Goal: Information Seeking & Learning: Learn about a topic

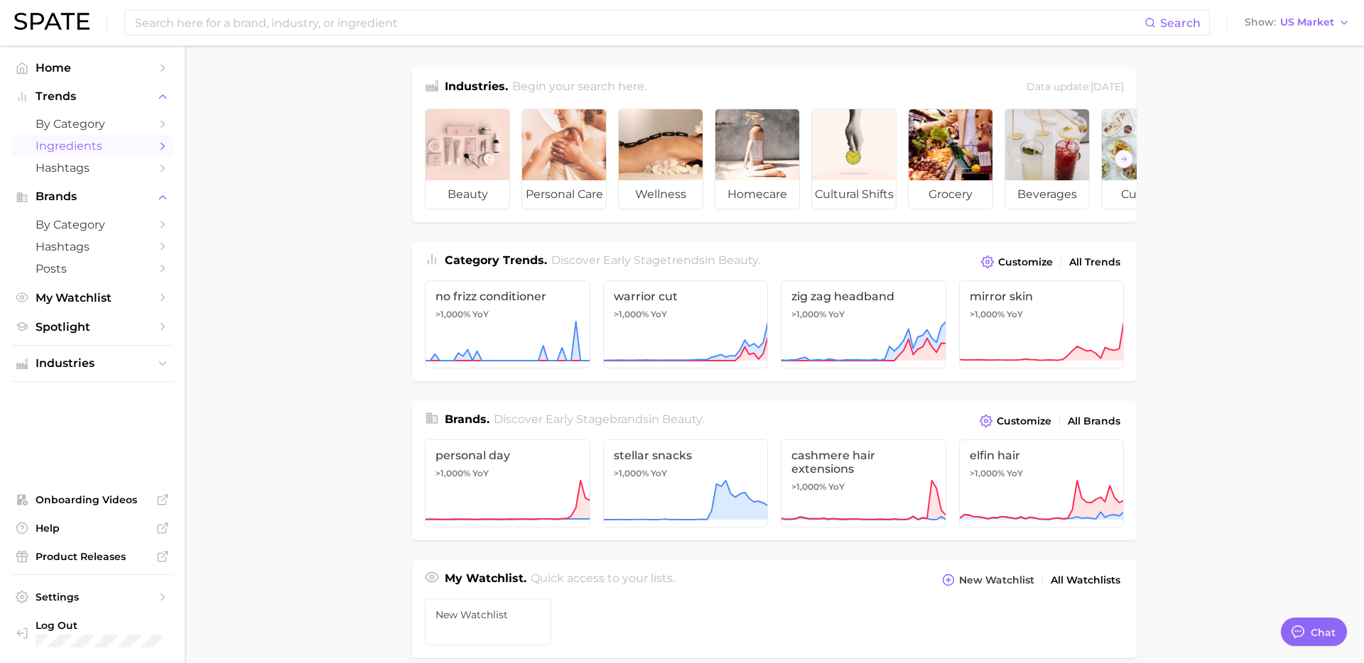
click at [94, 150] on span "Ingredients" at bounding box center [93, 145] width 114 height 13
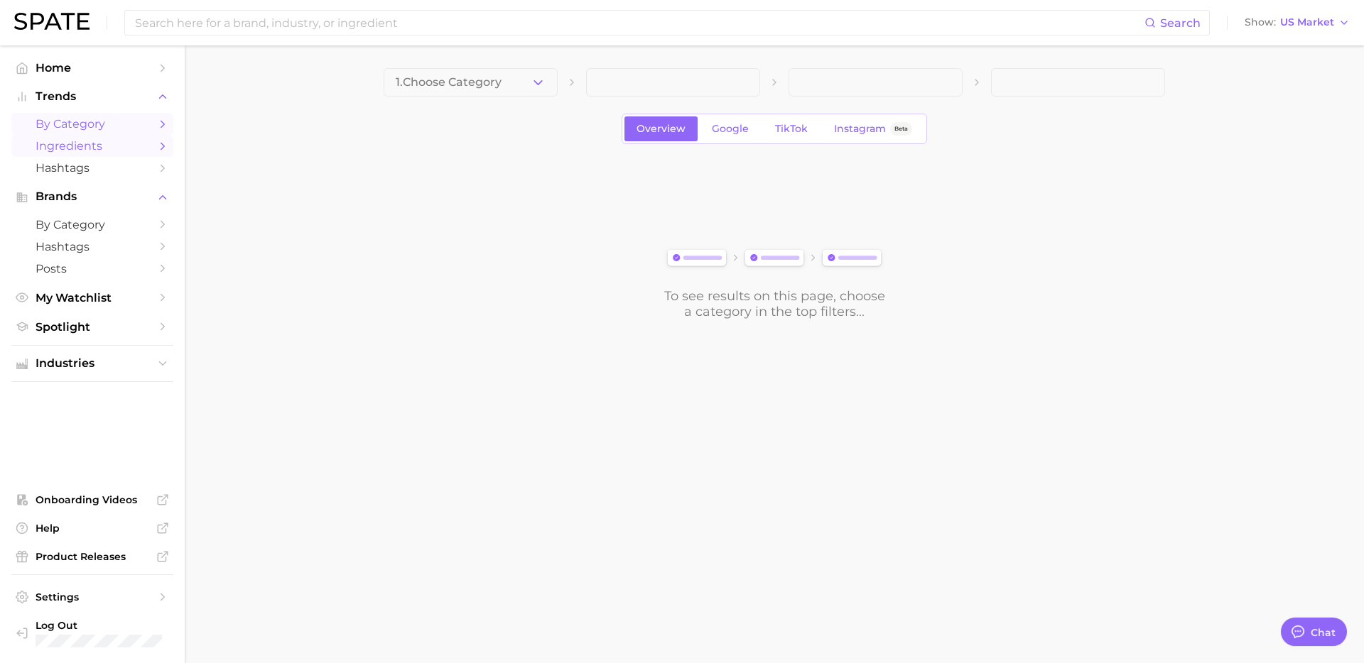
click at [99, 124] on span "by Category" at bounding box center [93, 123] width 114 height 13
click at [539, 81] on icon "button" at bounding box center [537, 82] width 15 height 15
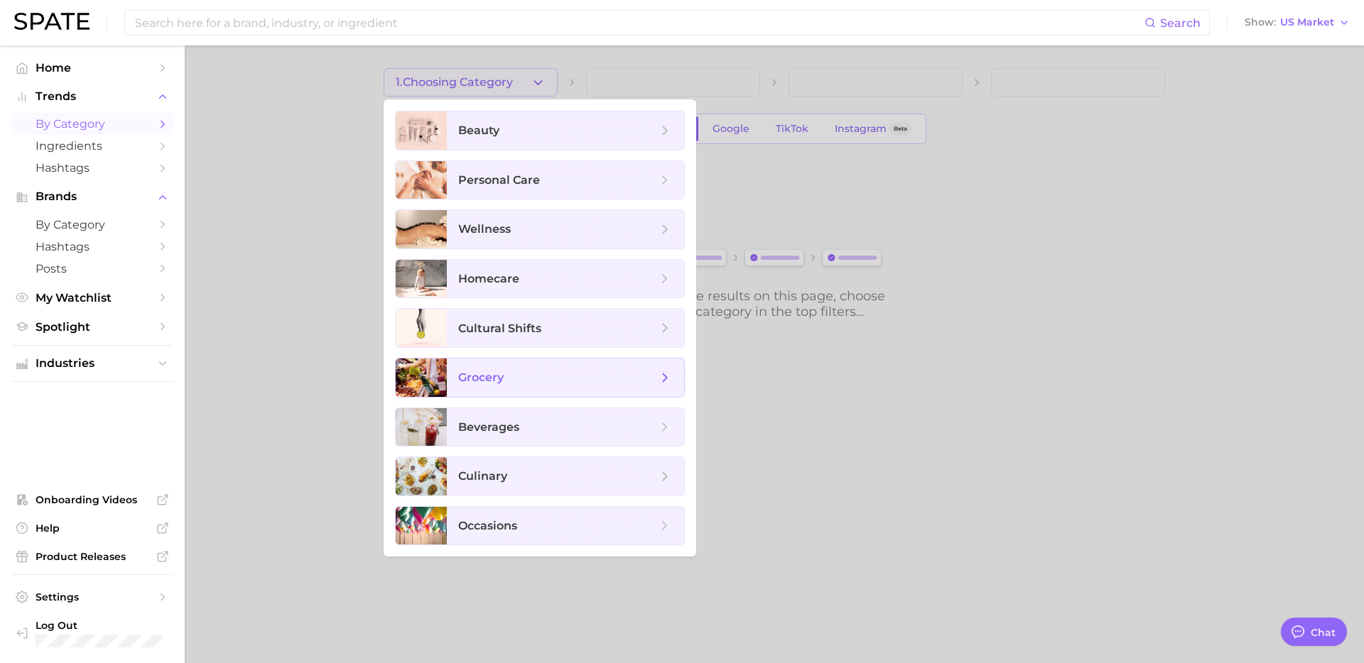
click at [540, 376] on span "grocery" at bounding box center [557, 378] width 199 height 16
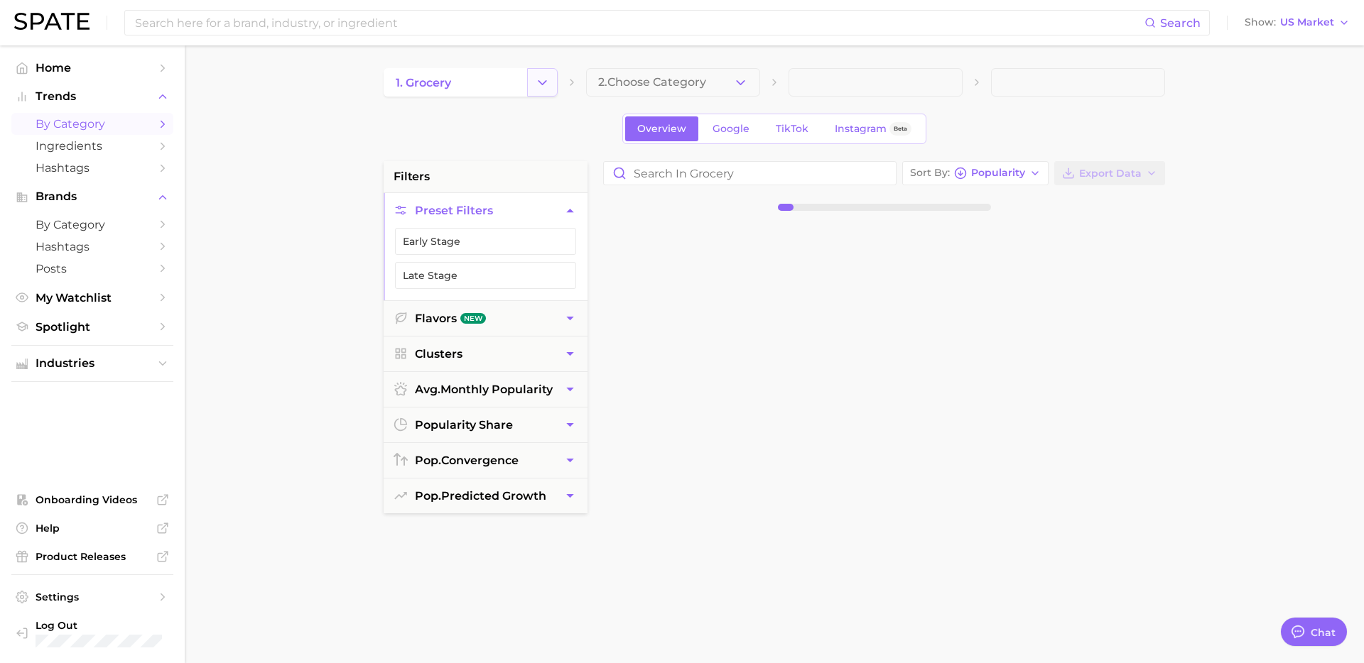
click at [535, 94] on button "Change Category" at bounding box center [542, 82] width 31 height 28
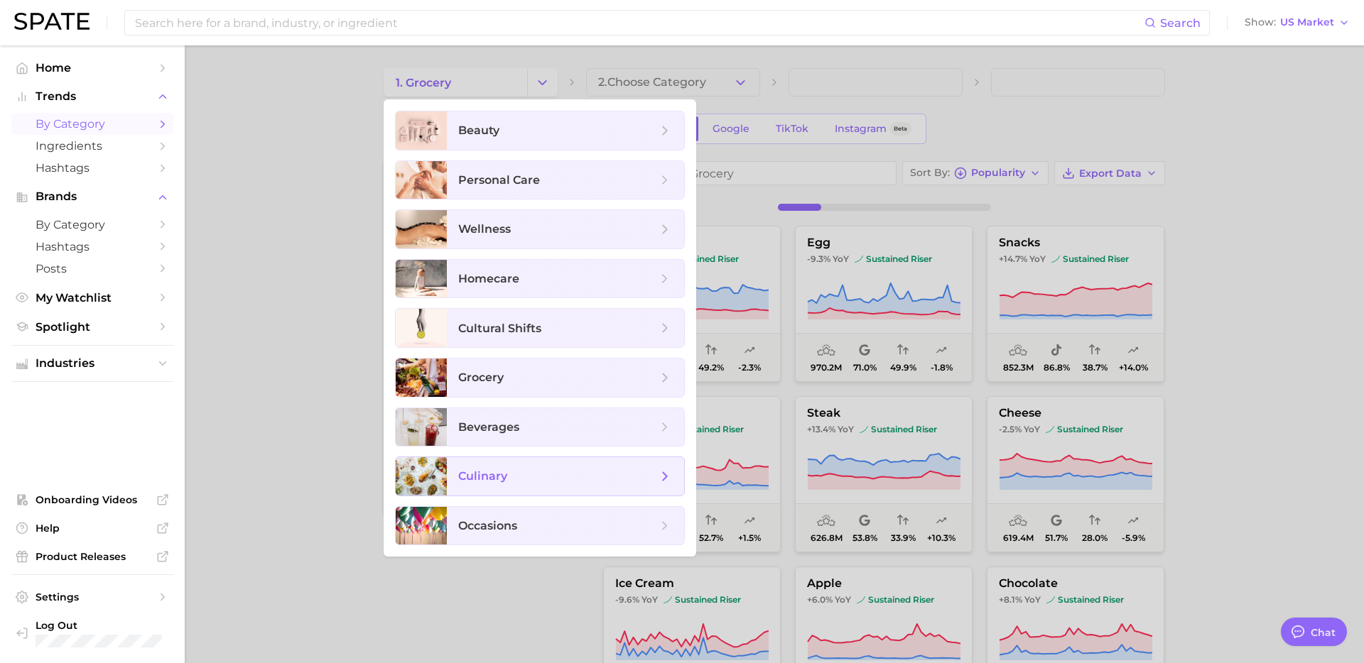
click at [540, 475] on span "culinary" at bounding box center [557, 477] width 199 height 16
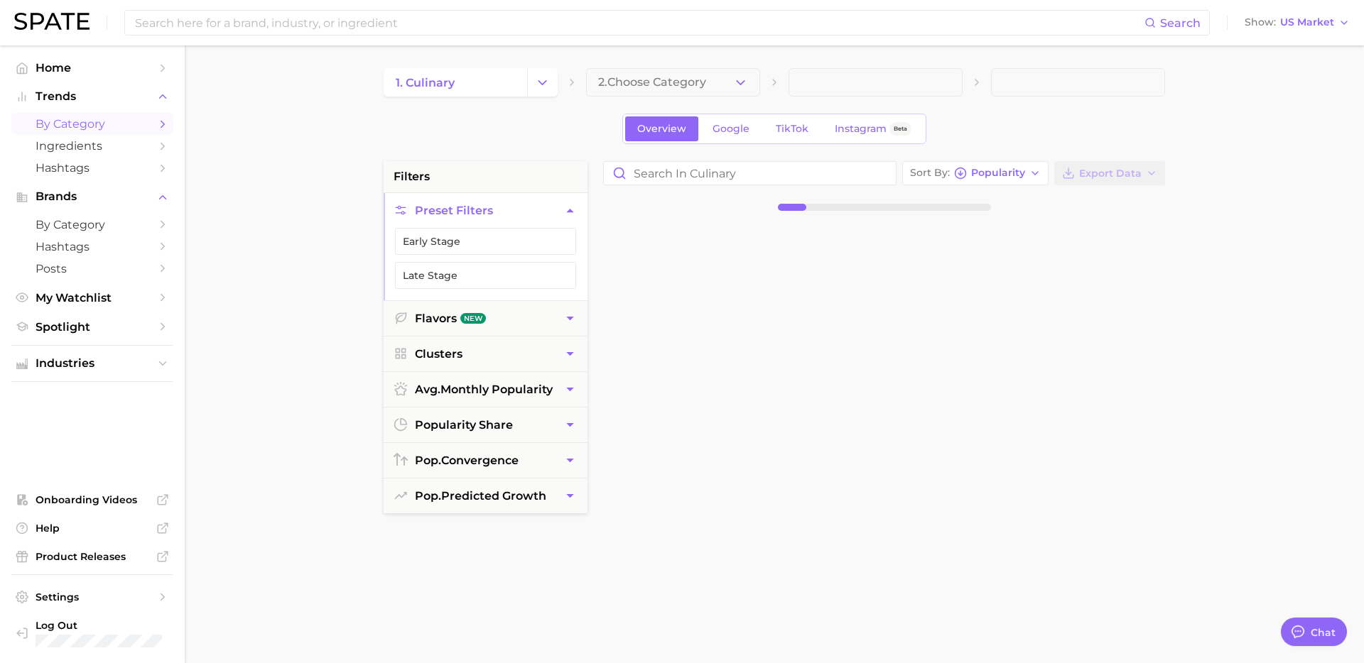
click at [738, 70] on button "2. Choose Category" at bounding box center [673, 82] width 174 height 28
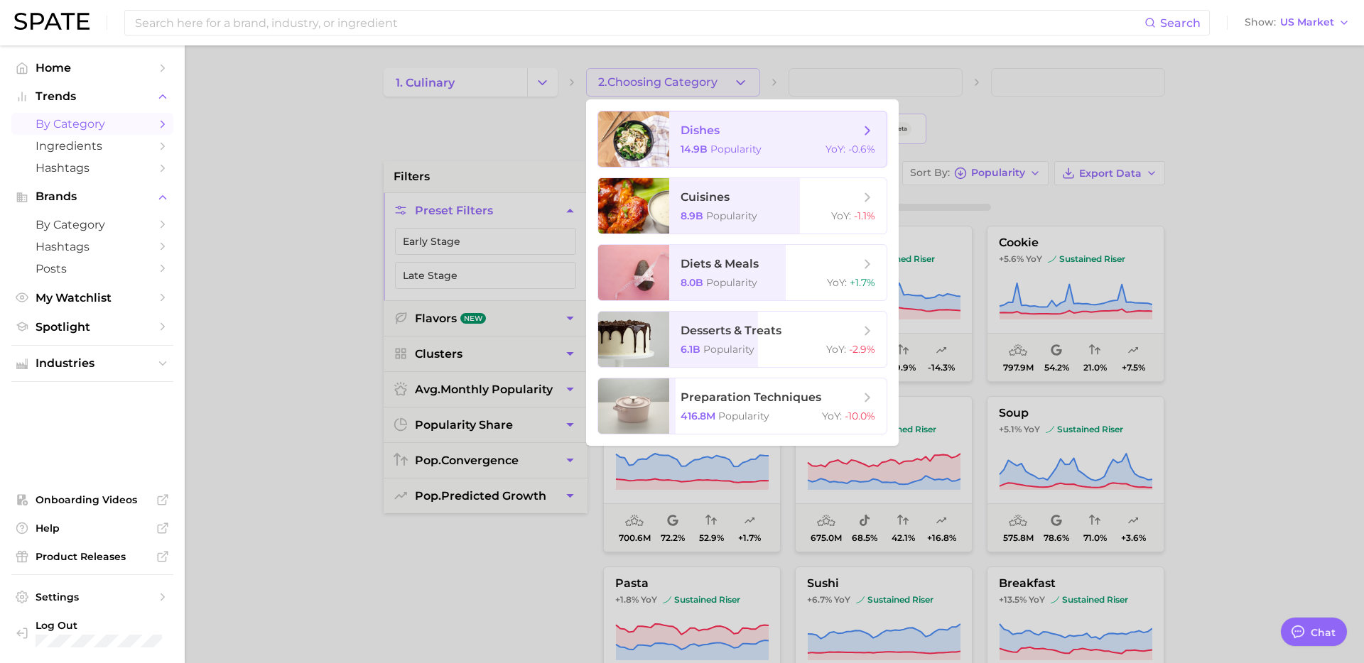
click at [761, 152] on div "14.9b Popularity YoY : -0.6%" at bounding box center [777, 149] width 195 height 13
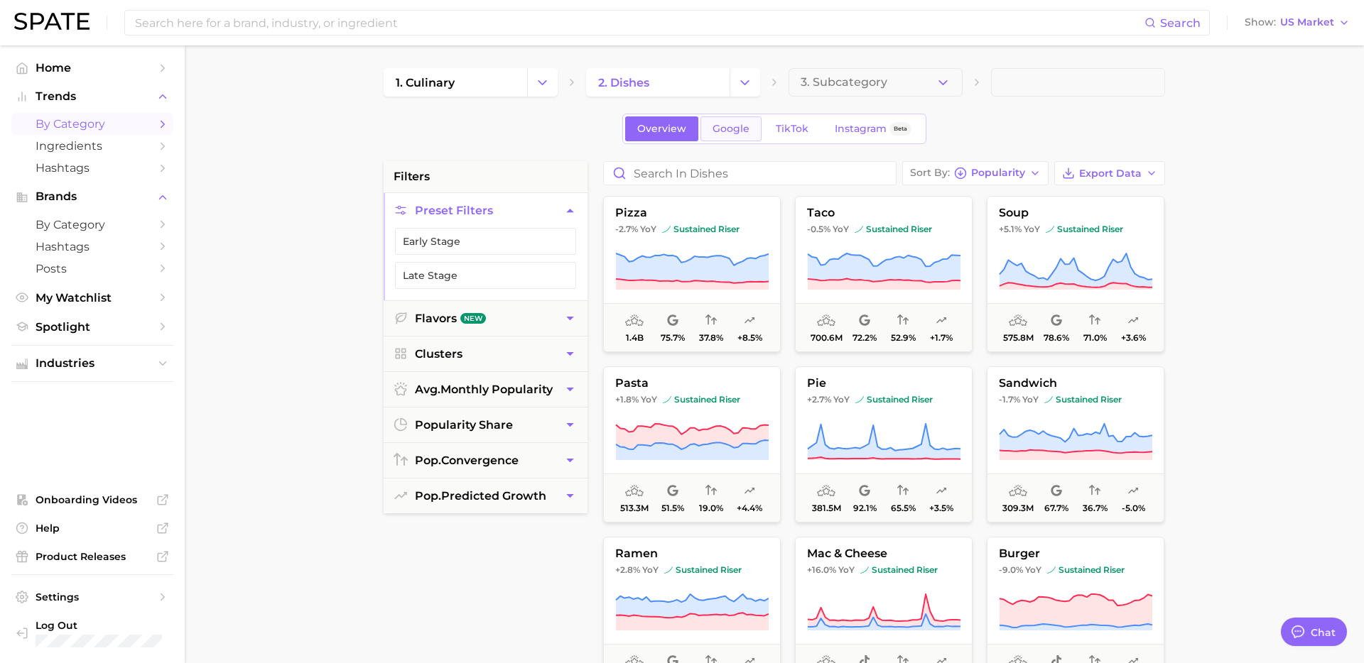
click at [740, 129] on span "Google" at bounding box center [730, 129] width 37 height 12
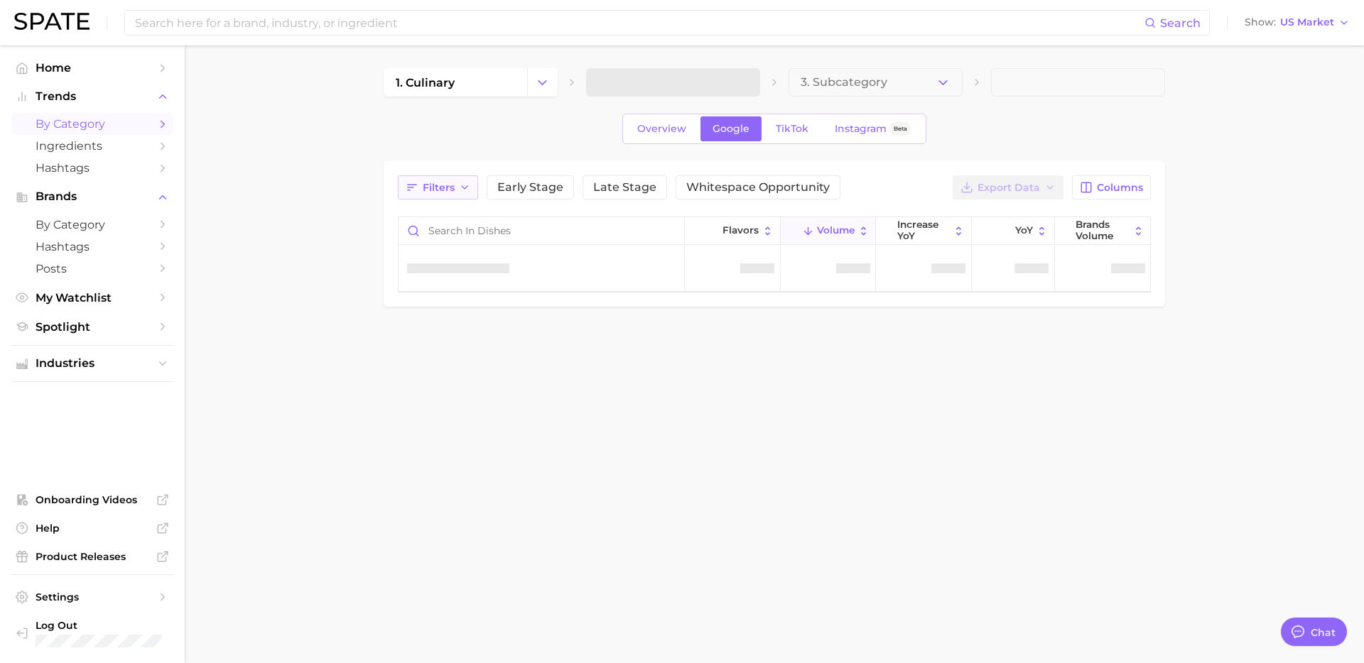
click at [443, 195] on button "Filters" at bounding box center [438, 187] width 80 height 24
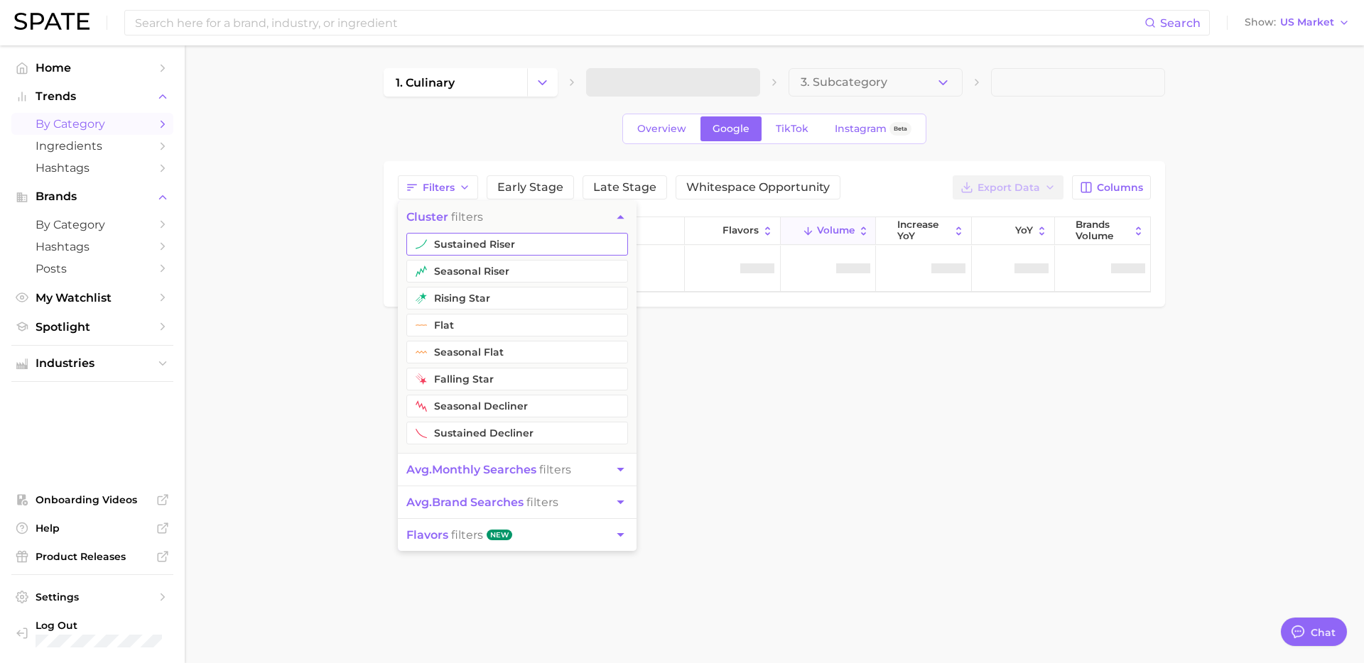
click at [467, 236] on button "sustained riser" at bounding box center [517, 244] width 222 height 23
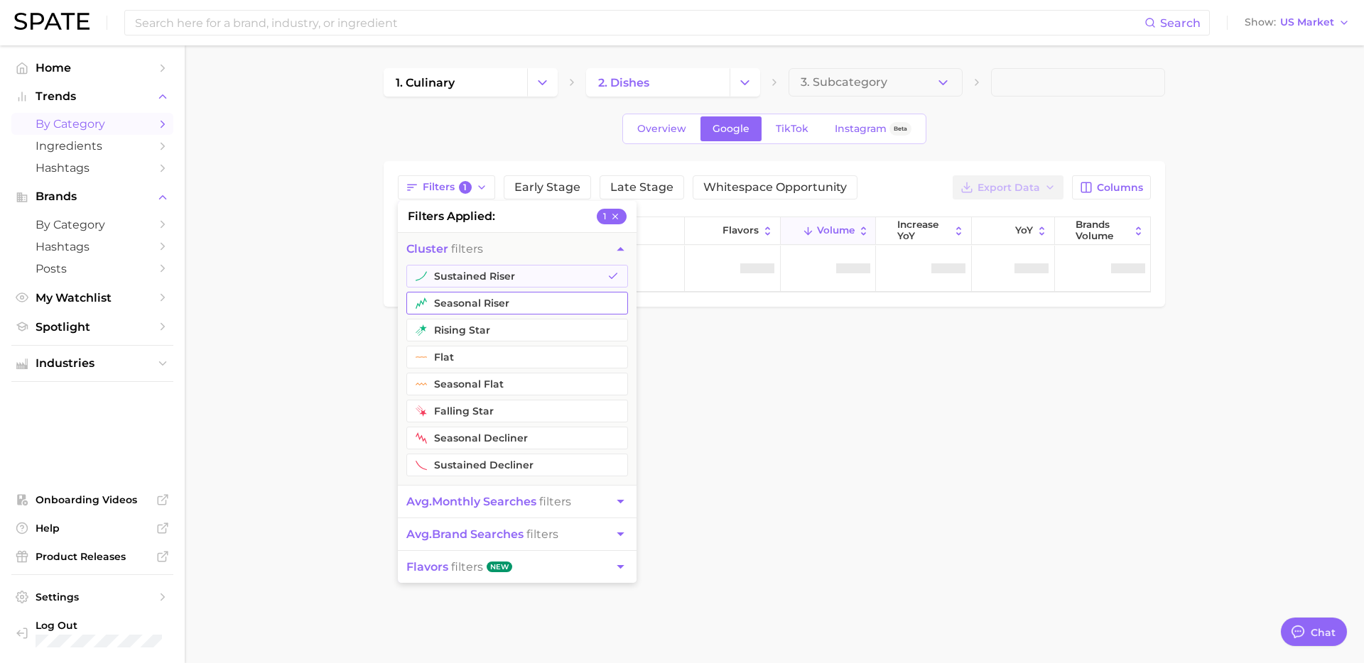
click at [460, 298] on button "seasonal riser" at bounding box center [517, 303] width 222 height 23
click at [463, 325] on button "rising star" at bounding box center [517, 330] width 222 height 23
click at [318, 454] on body "Search Show US Market Home Trends by Category Ingredients Hashtags Brands by Ca…" at bounding box center [682, 331] width 1364 height 663
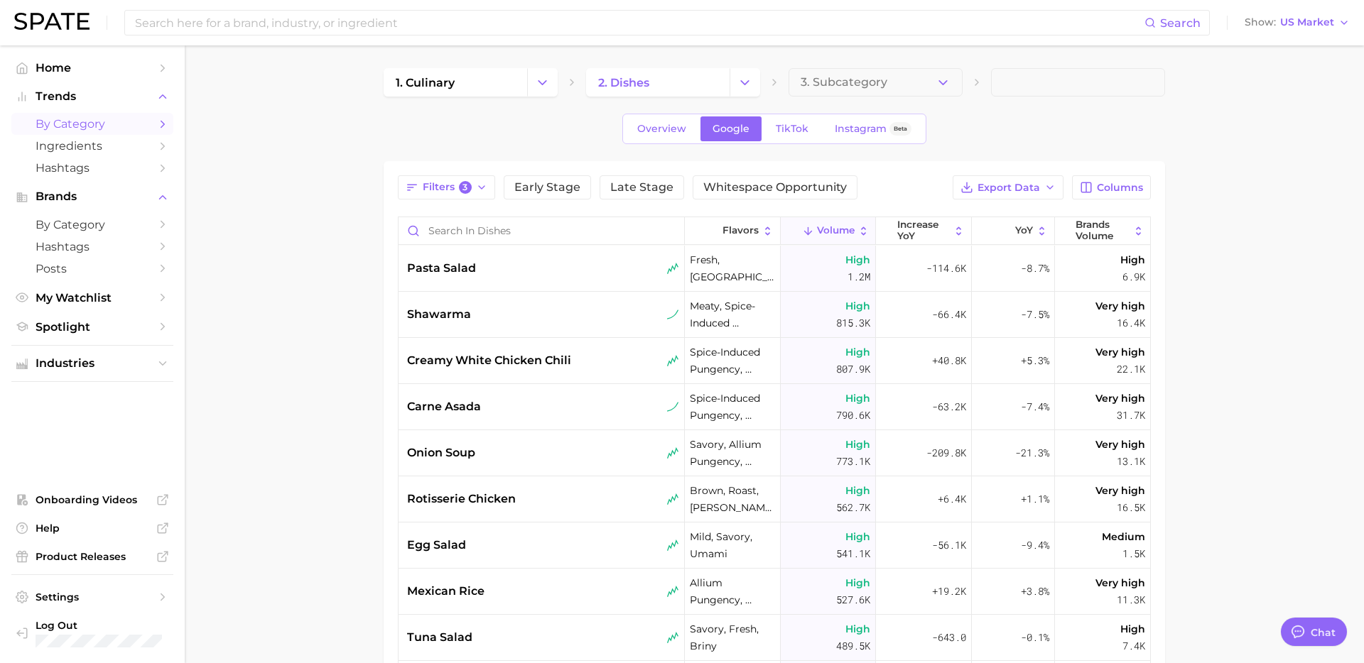
type textarea "x"
click at [619, 285] on div "pasta salad" at bounding box center [541, 269] width 286 height 46
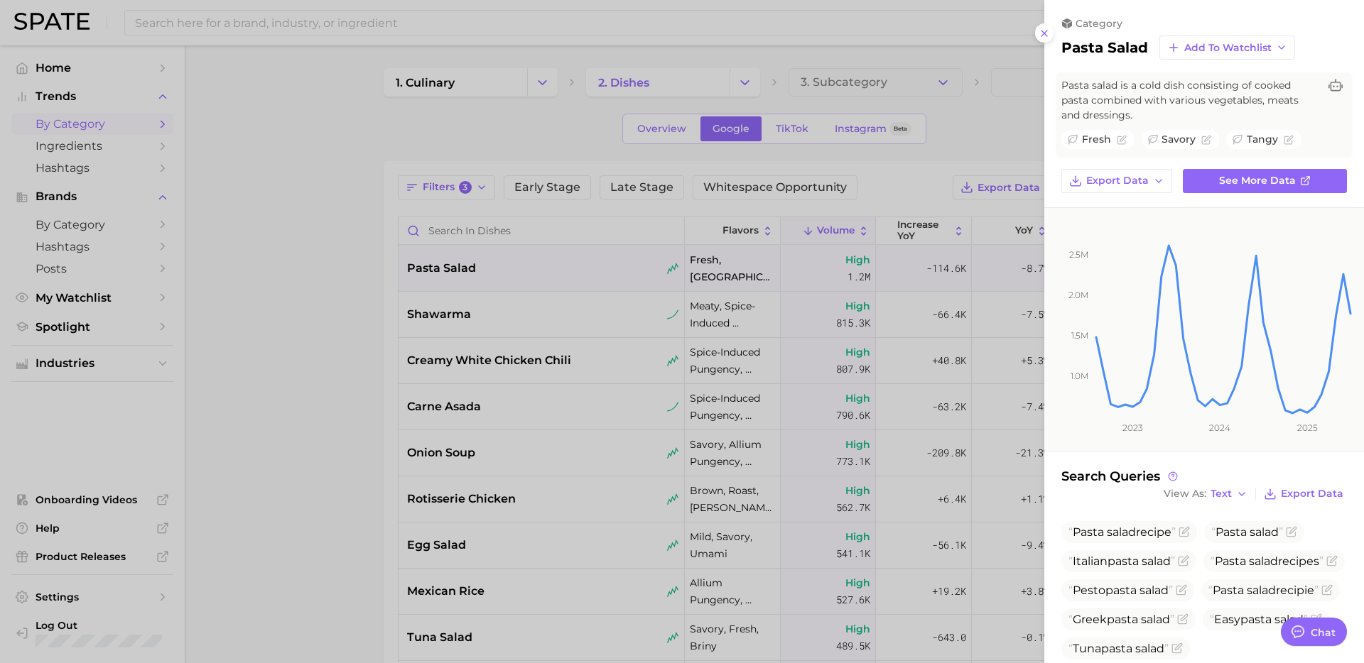
click at [303, 342] on div at bounding box center [682, 331] width 1364 height 663
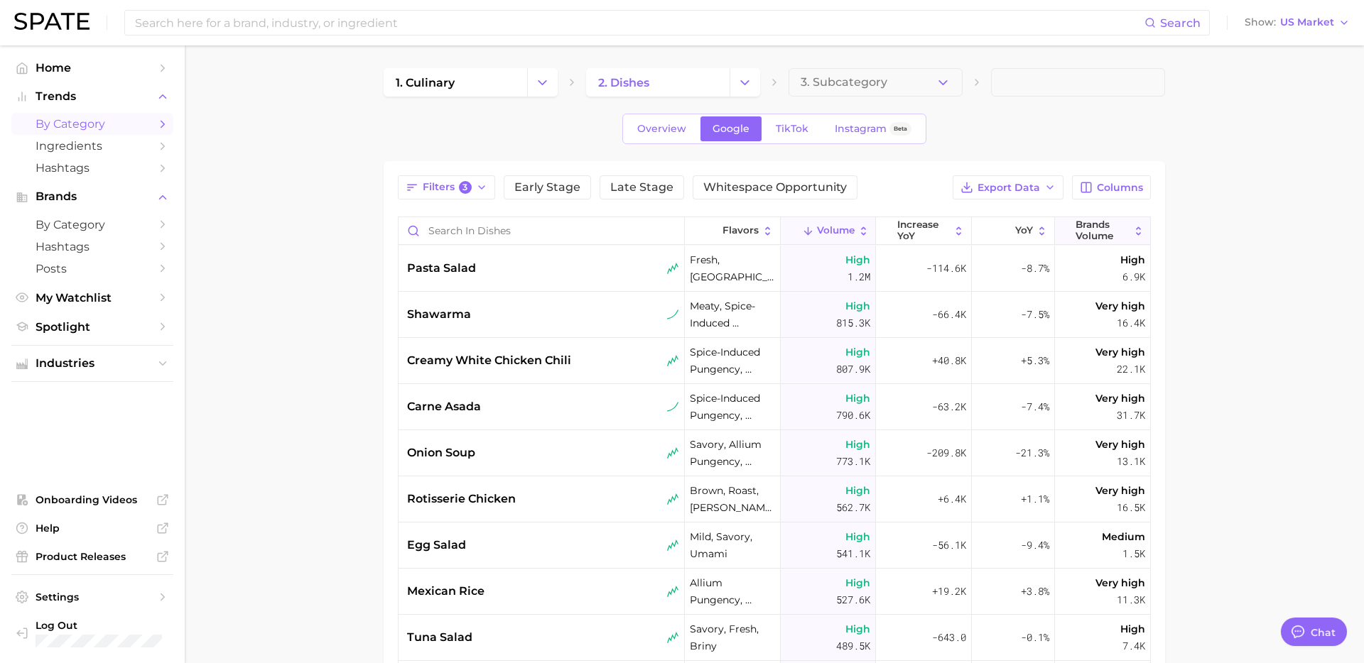
click at [1124, 227] on span "Brands Volume" at bounding box center [1101, 230] width 53 height 22
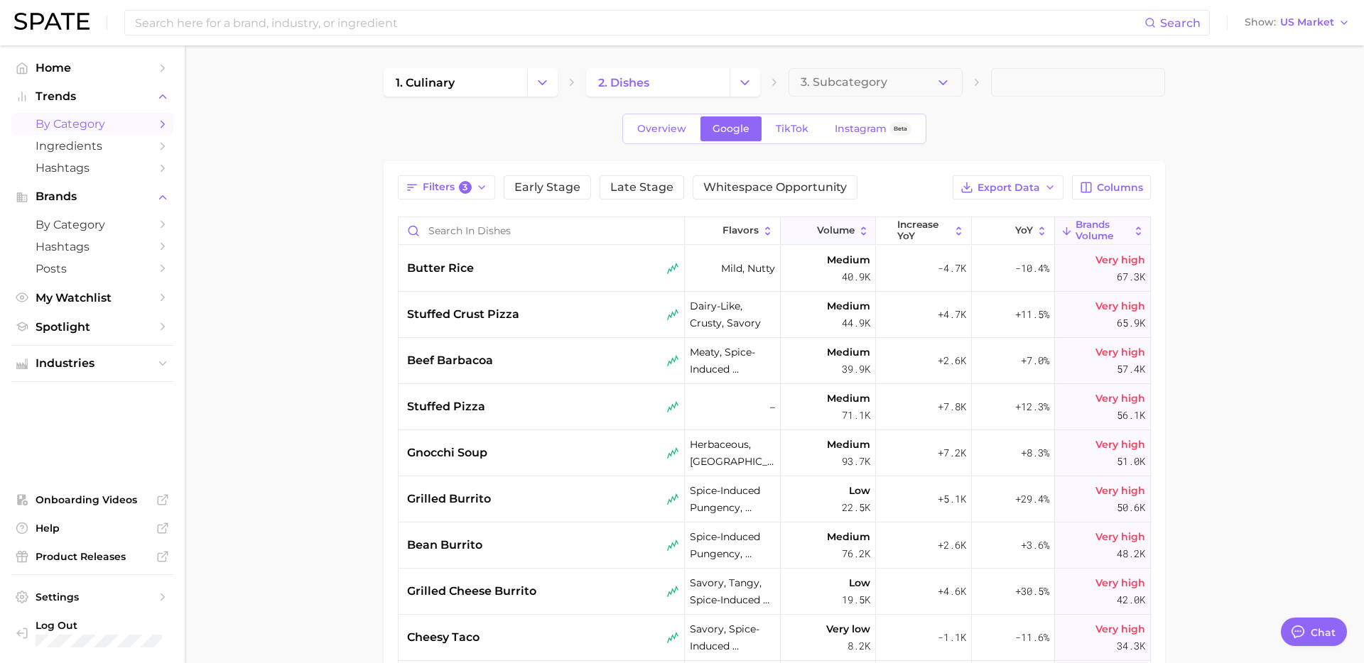
click at [839, 240] on button "Volume" at bounding box center [827, 231] width 95 height 28
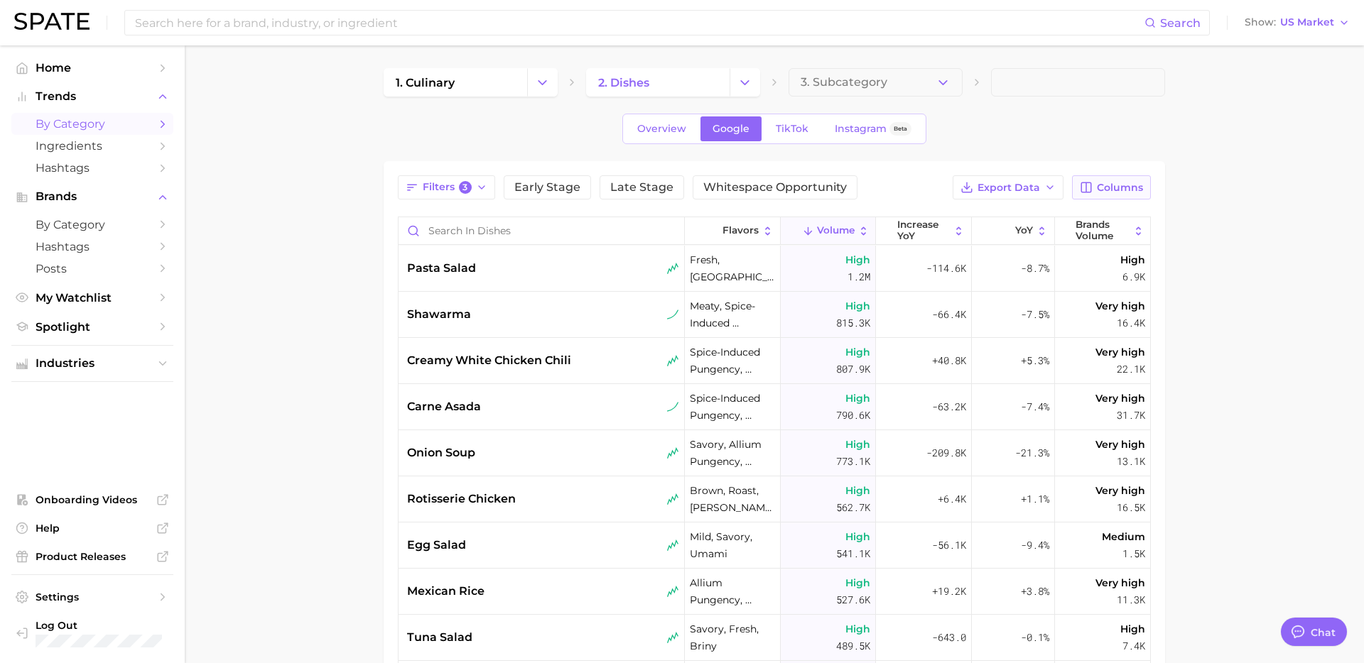
click at [1084, 186] on icon "button" at bounding box center [1085, 187] width 13 height 13
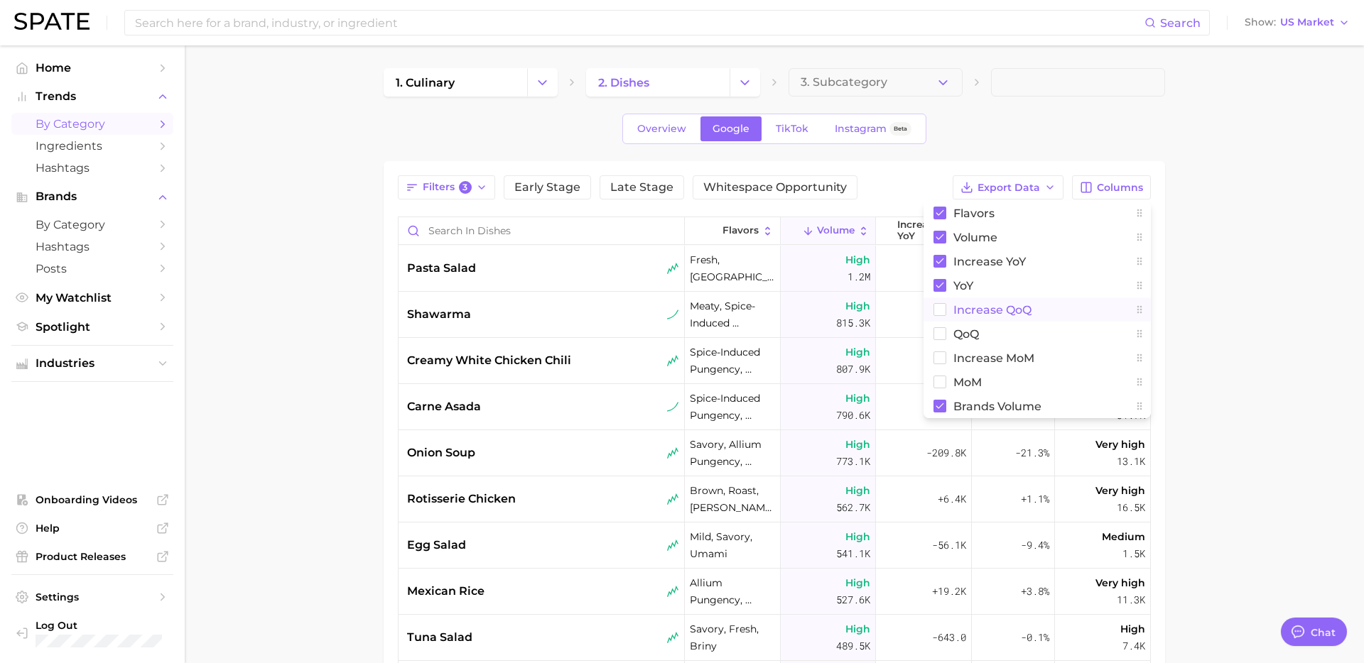
click at [961, 307] on span "increase QoQ" at bounding box center [992, 310] width 78 height 12
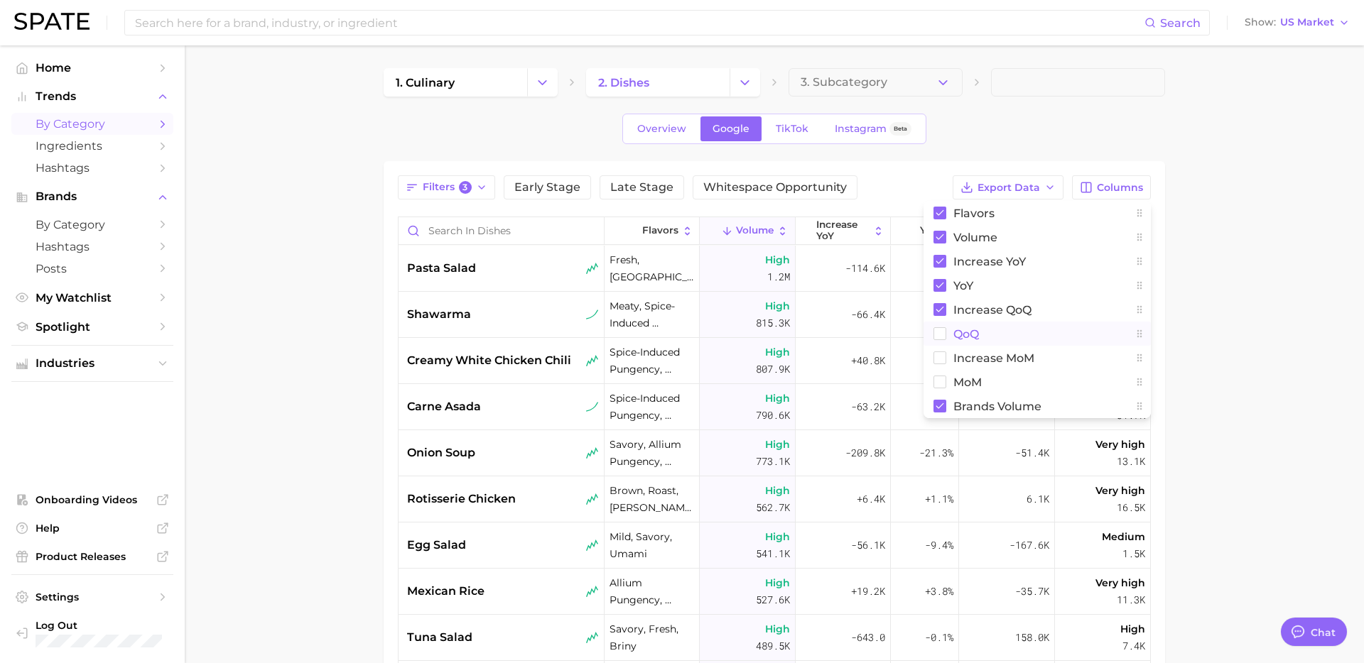
click at [956, 333] on span "QoQ" at bounding box center [966, 334] width 26 height 12
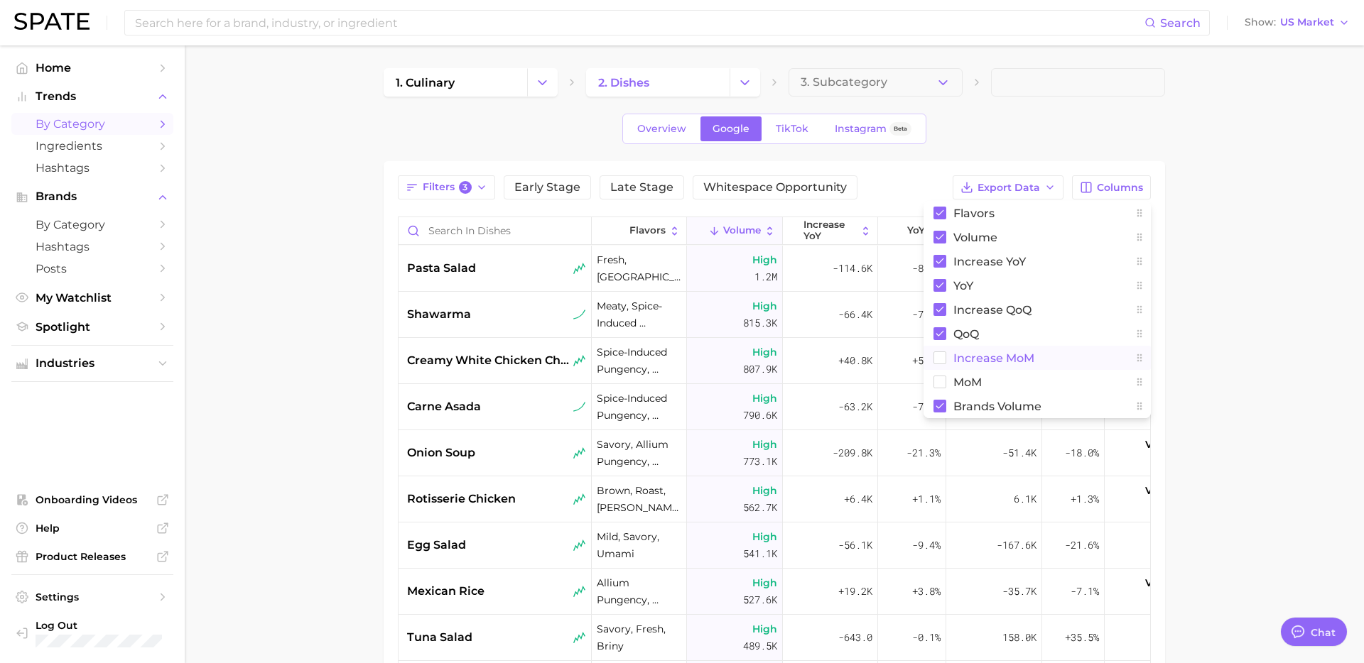
click at [954, 357] on span "increase MoM" at bounding box center [993, 358] width 81 height 12
click at [947, 380] on button "MoM" at bounding box center [1036, 382] width 227 height 24
click at [1229, 294] on main "1. culinary 2. dishes 3. Subcategory Overview Google TikTok Instagram Beta Filt…" at bounding box center [774, 505] width 1179 height 920
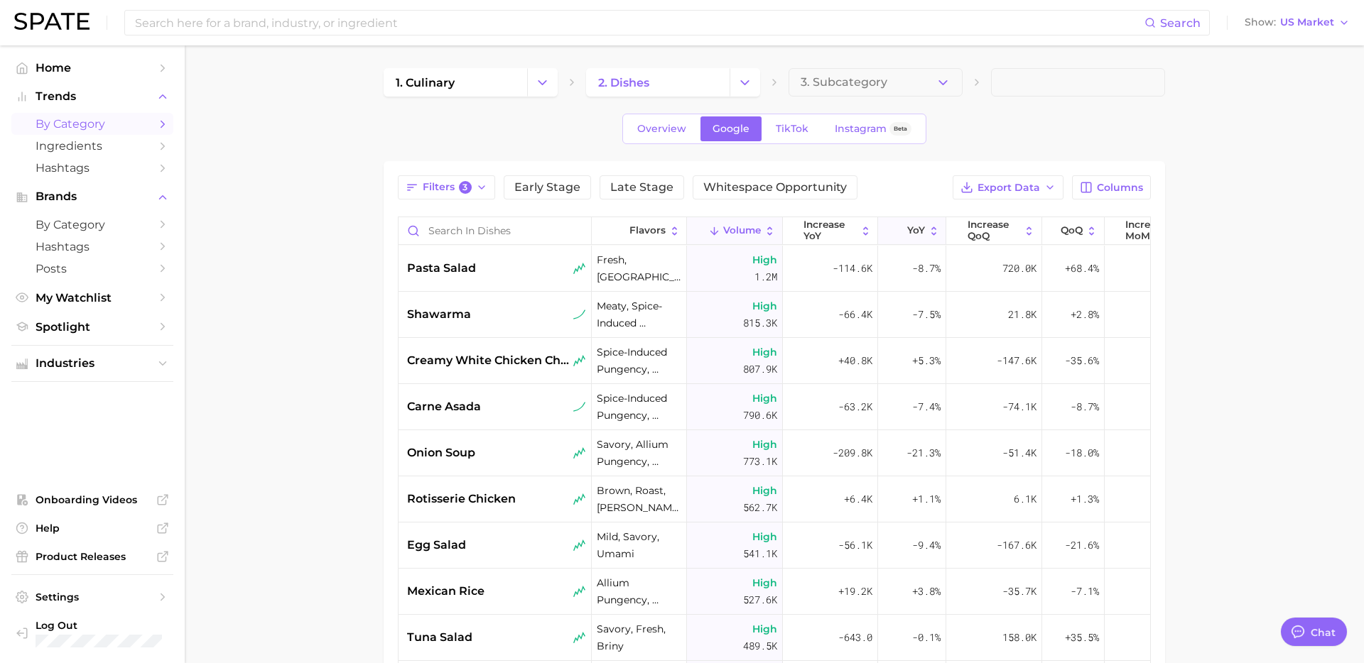
click at [898, 236] on icon at bounding box center [898, 231] width 12 height 12
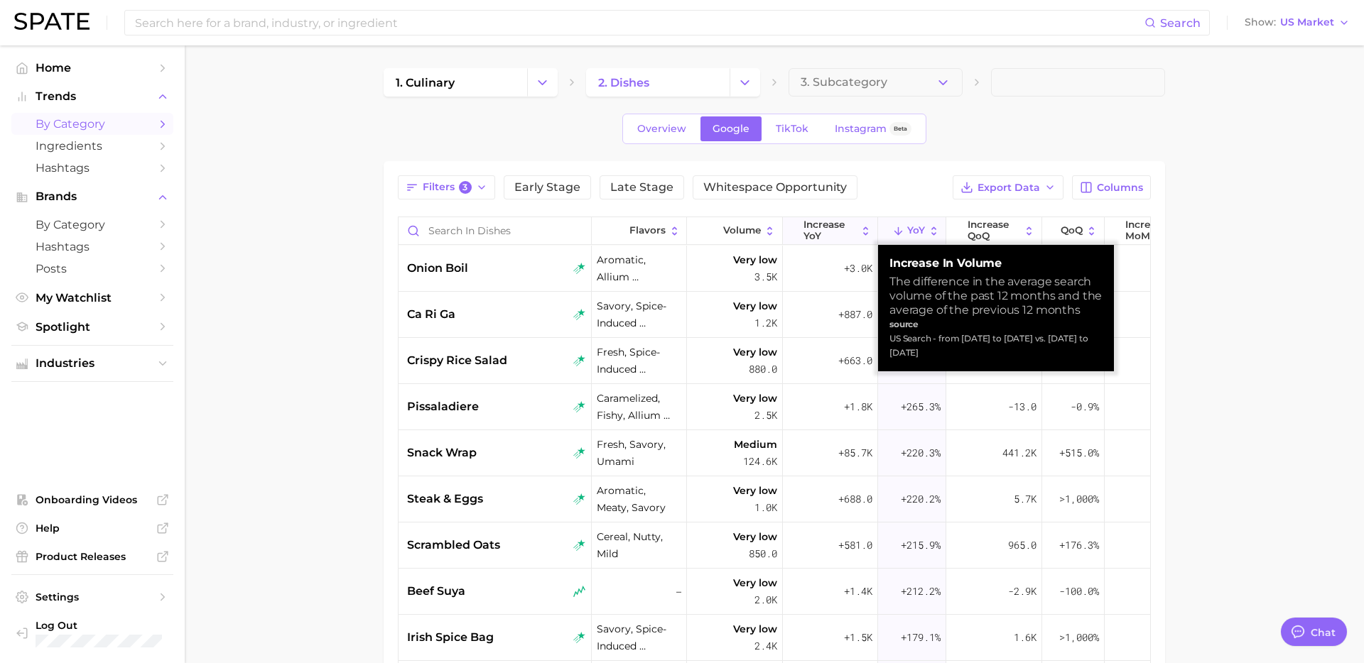
click at [832, 231] on span "increase YoY" at bounding box center [829, 230] width 53 height 22
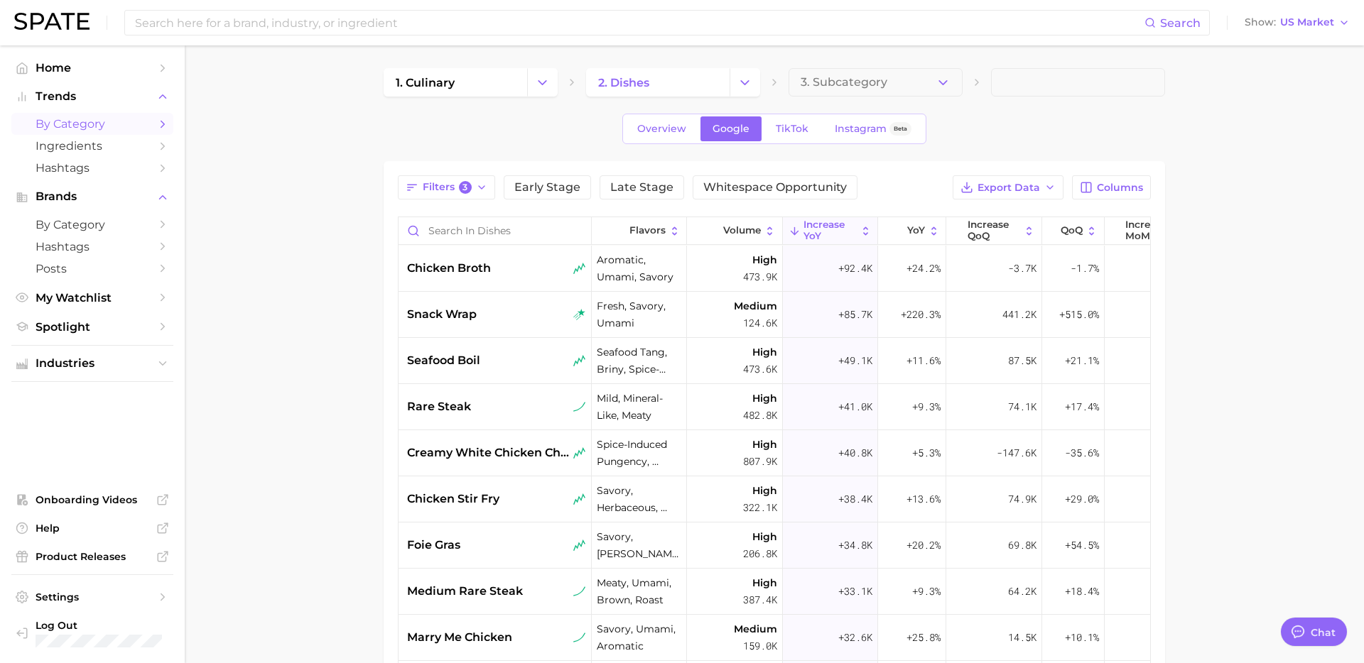
click at [1265, 306] on main "1. culinary 2. dishes 3. Subcategory Overview Google TikTok Instagram Beta Filt…" at bounding box center [774, 505] width 1179 height 920
click at [516, 266] on div "chicken broth" at bounding box center [496, 268] width 179 height 17
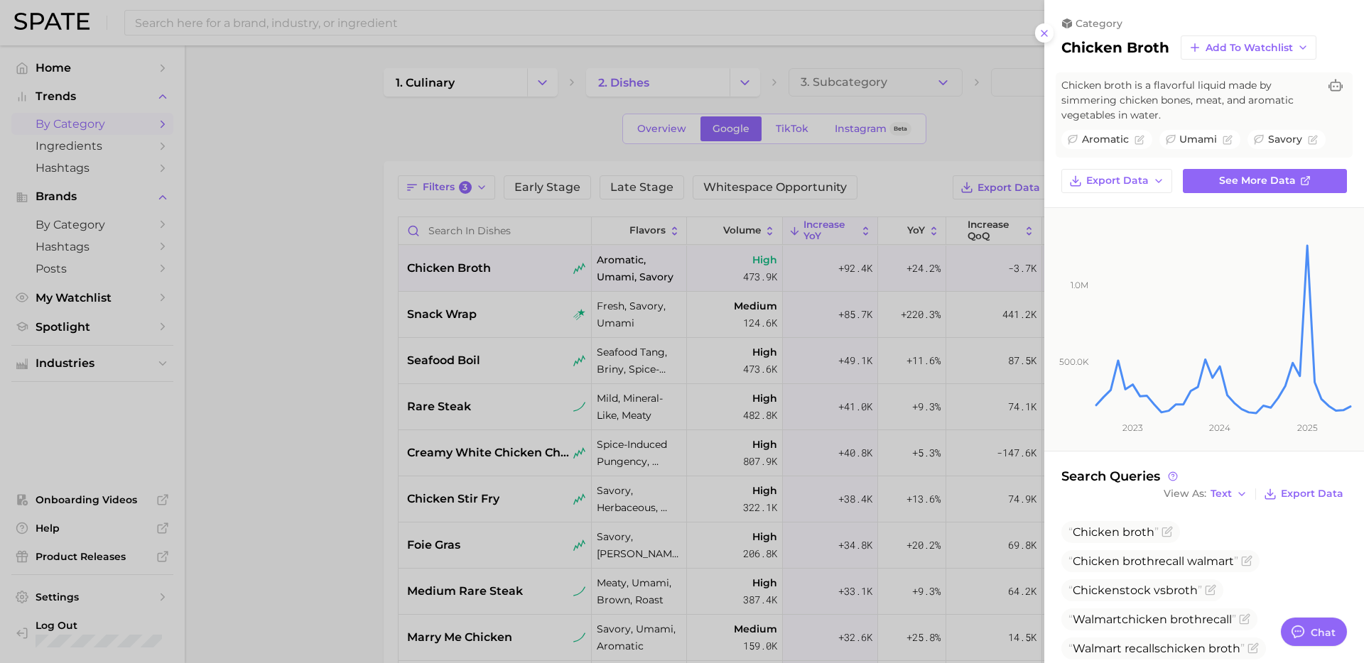
click at [811, 369] on div at bounding box center [682, 331] width 1364 height 663
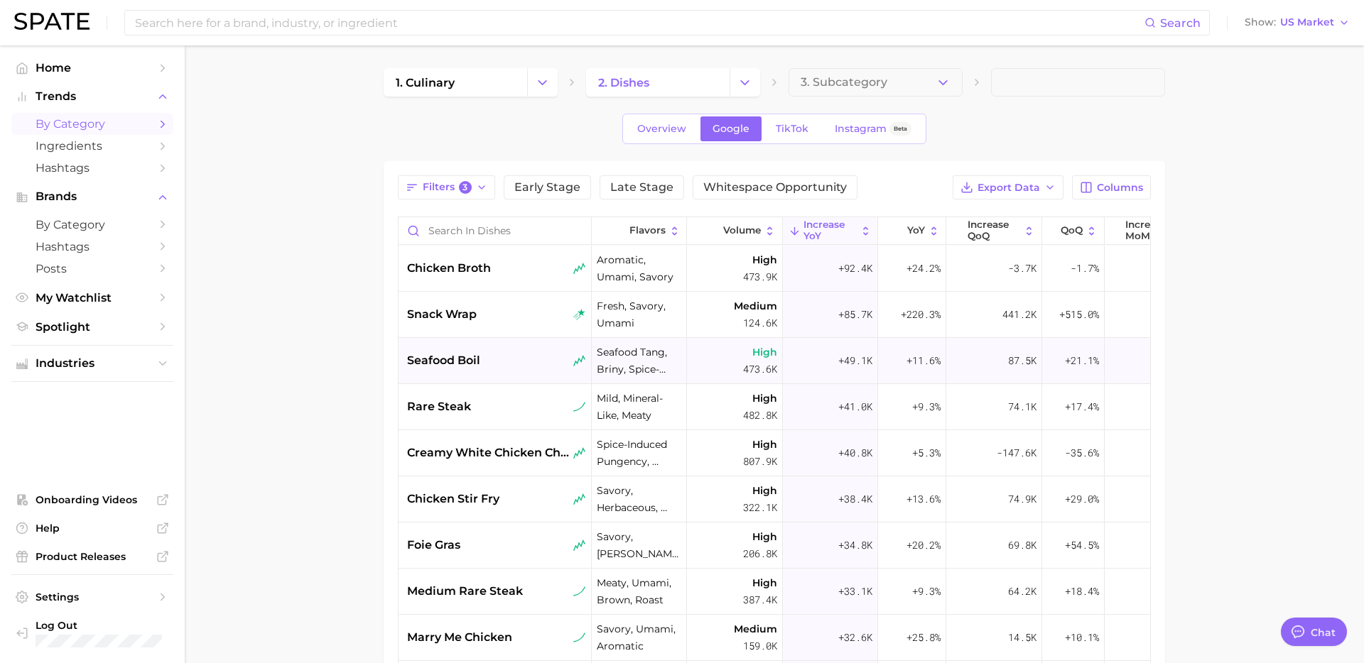
click at [506, 370] on div "seafood boil" at bounding box center [494, 361] width 193 height 46
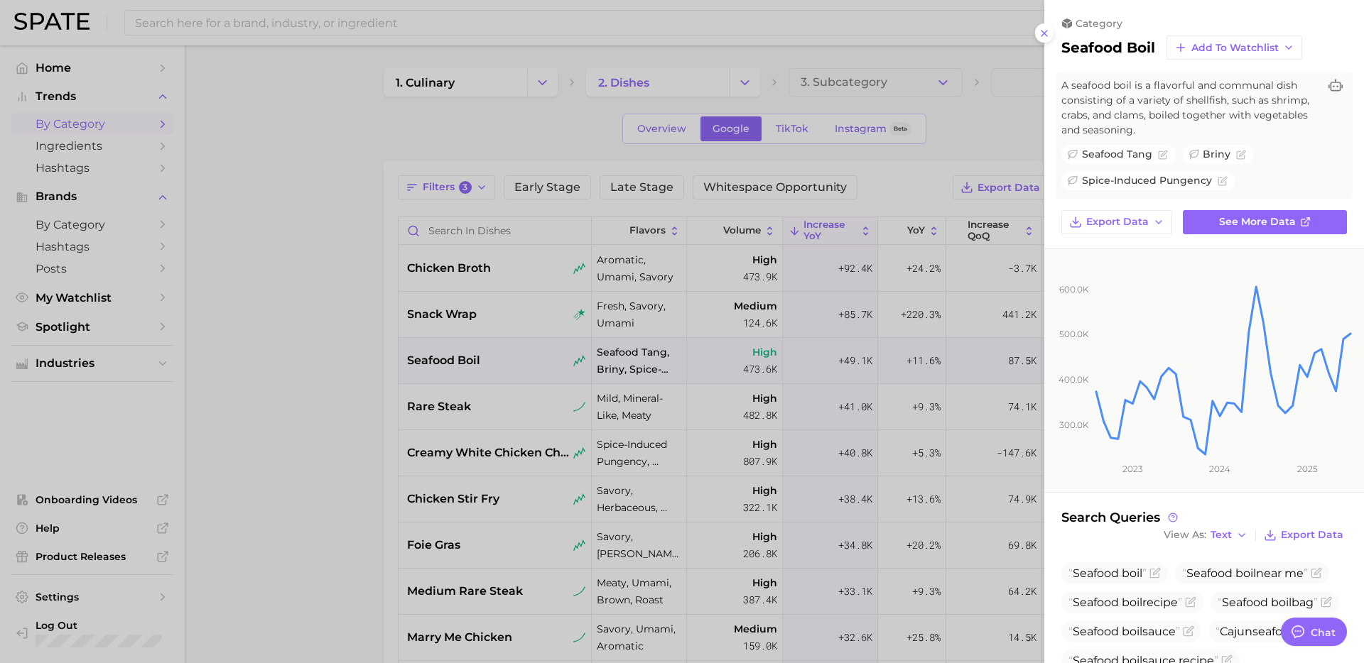
click at [429, 490] on div at bounding box center [682, 331] width 1364 height 663
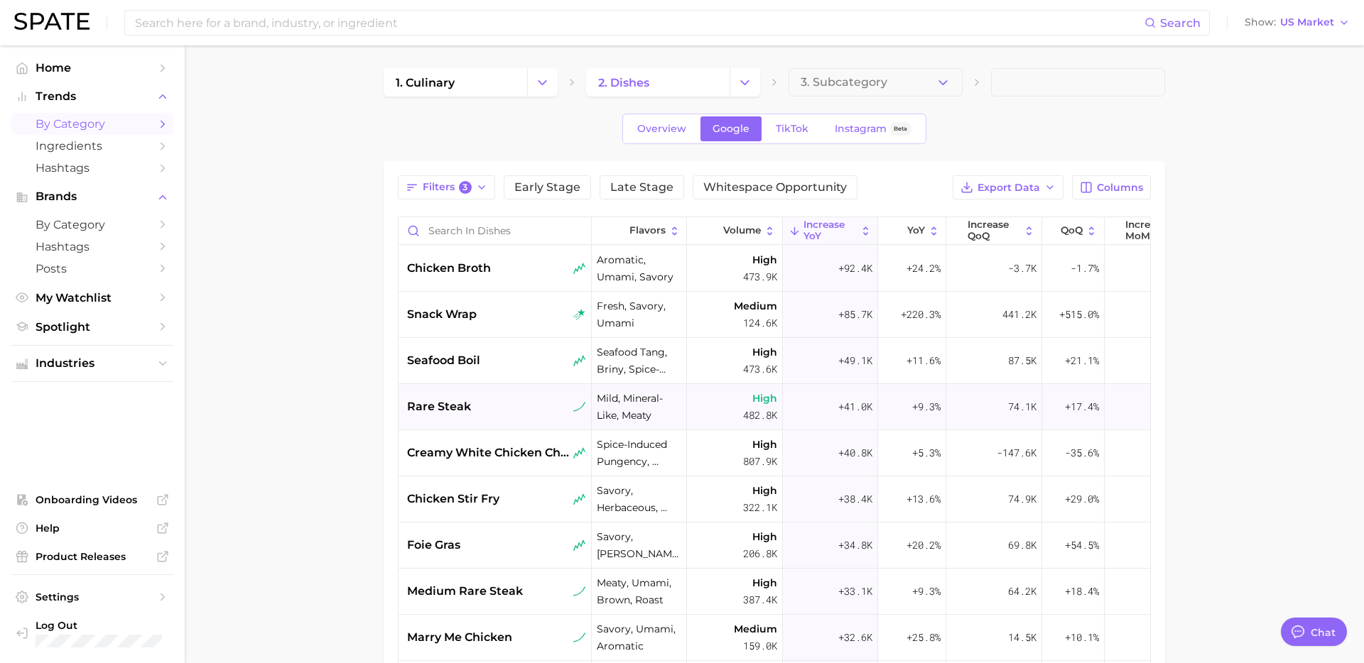
click at [501, 403] on div "rare steak" at bounding box center [496, 406] width 179 height 17
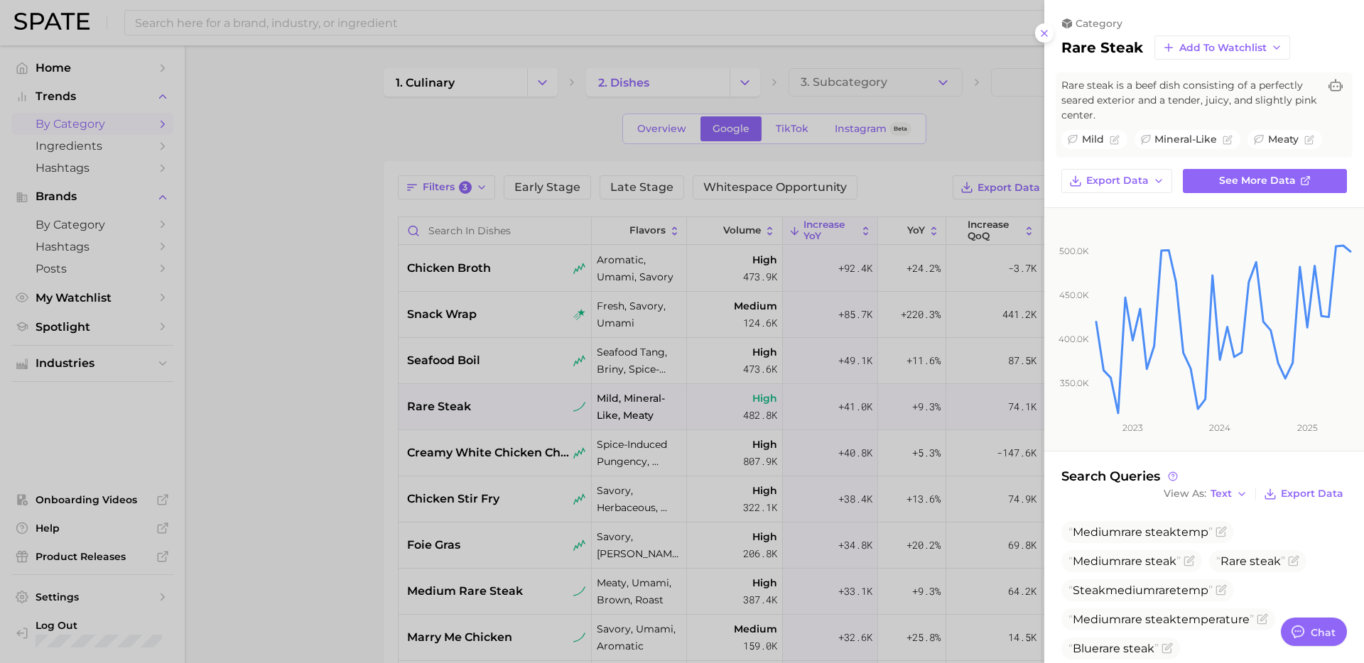
click at [509, 477] on div at bounding box center [682, 331] width 1364 height 663
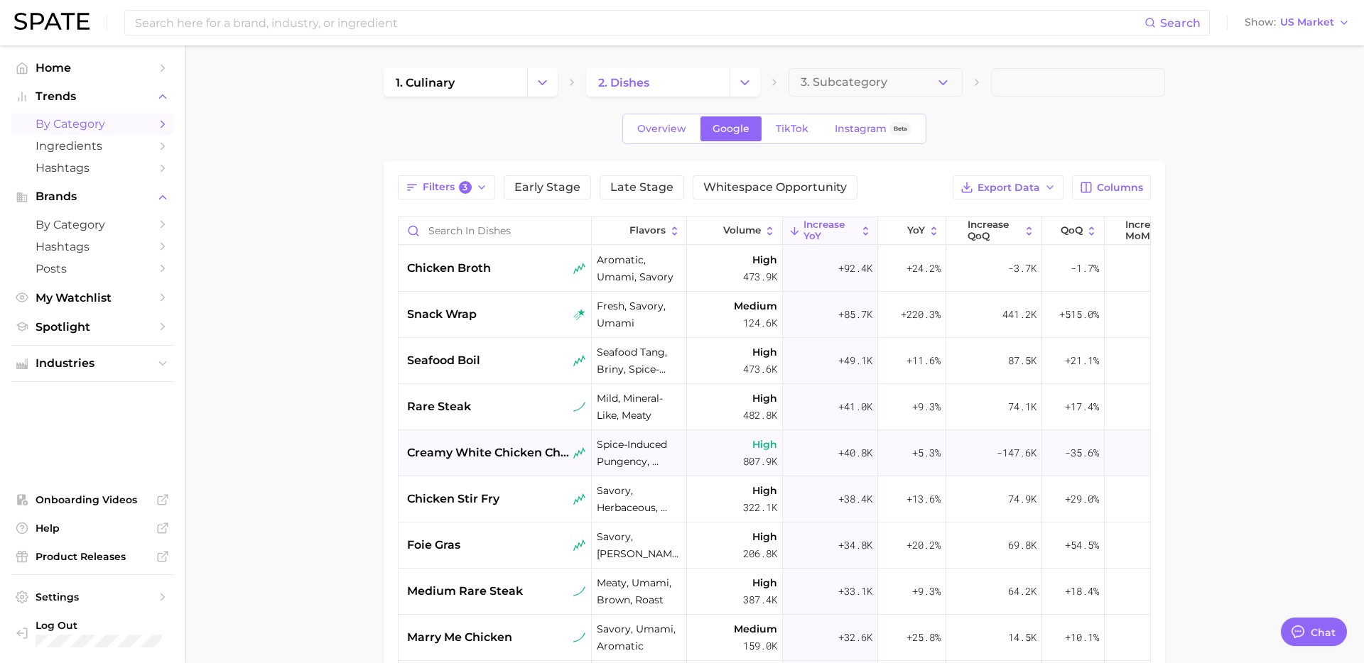
click at [508, 453] on span "creamy white chicken chili" at bounding box center [488, 453] width 163 height 17
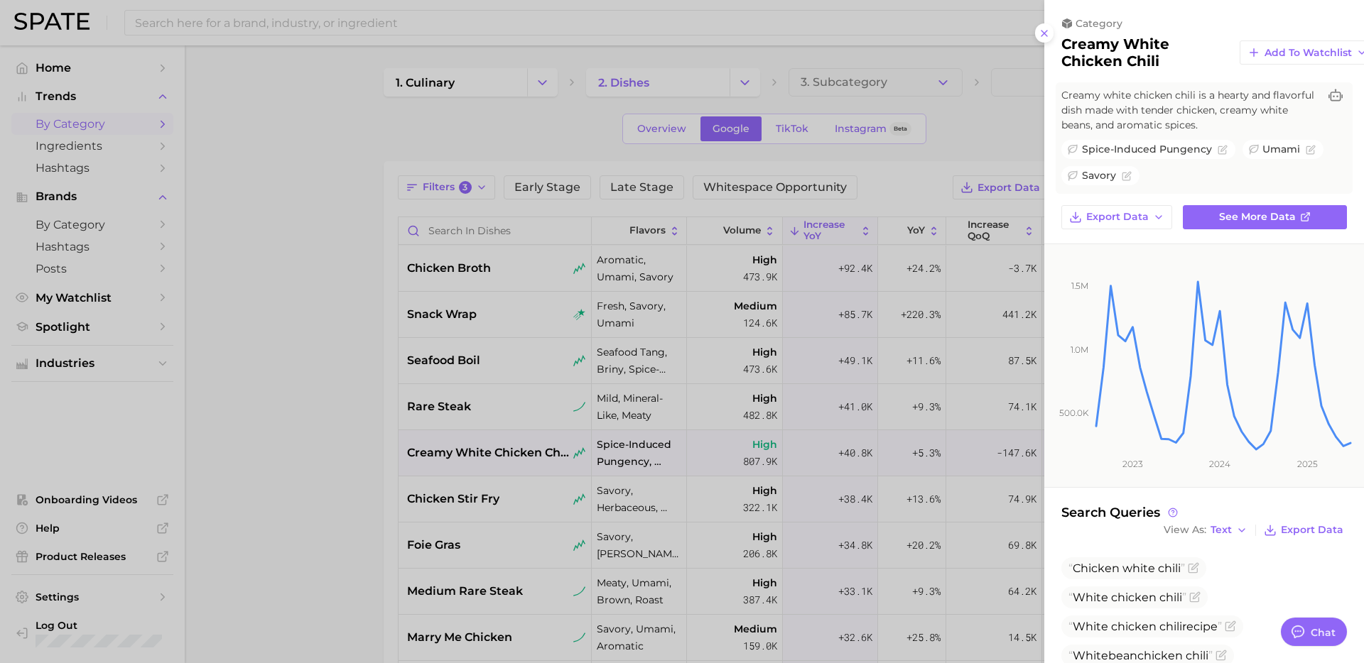
click at [354, 469] on div at bounding box center [682, 331] width 1364 height 663
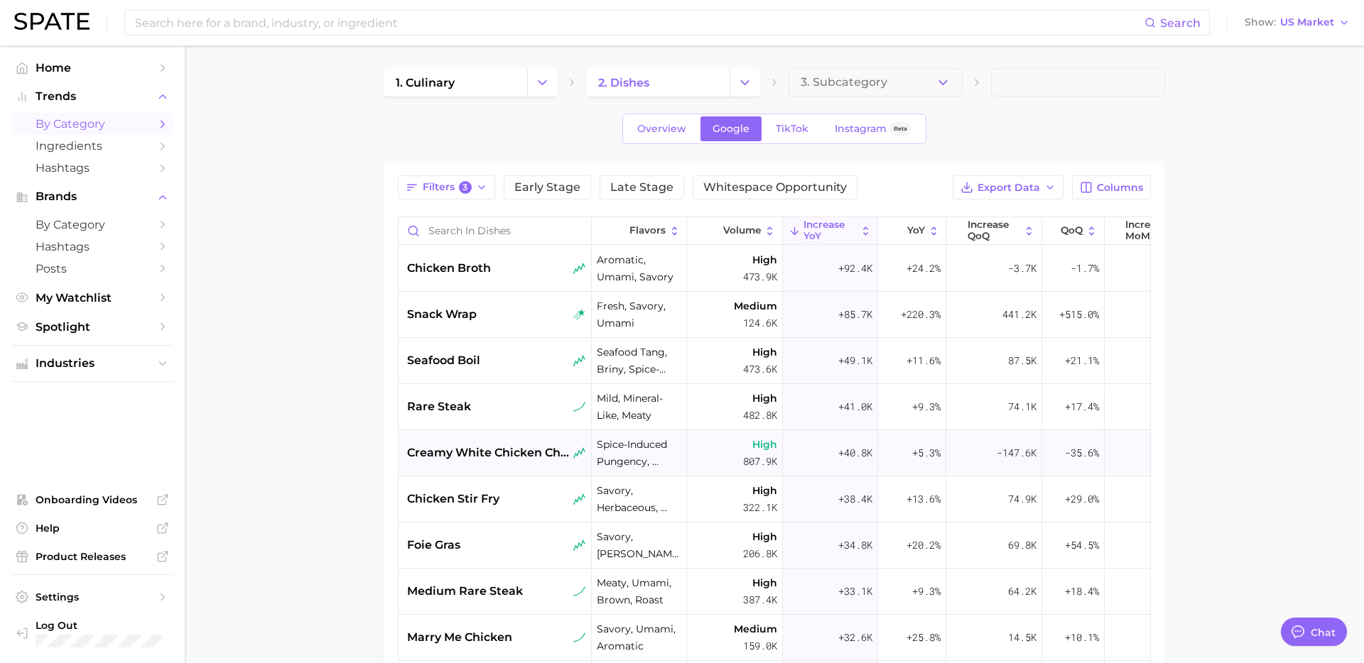
click at [500, 449] on span "creamy white chicken chili" at bounding box center [488, 453] width 163 height 17
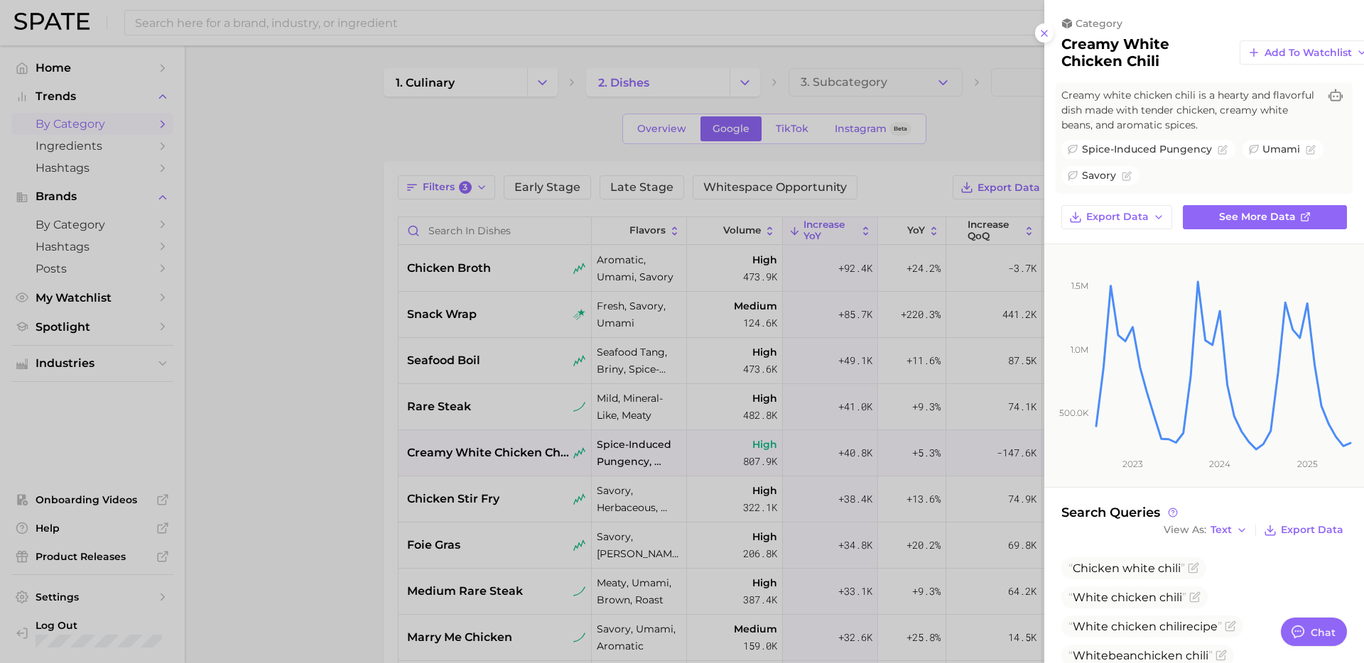
click at [35, 566] on div at bounding box center [682, 331] width 1364 height 663
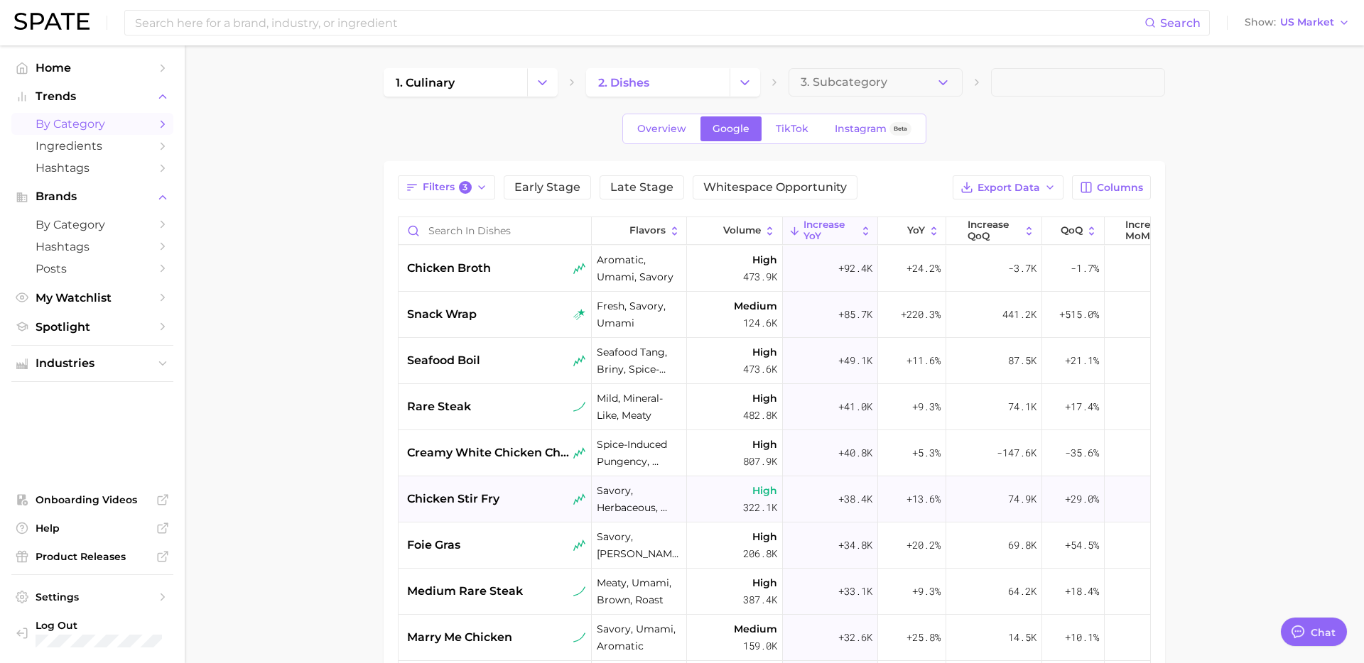
click at [486, 488] on div "chicken stir fry" at bounding box center [494, 500] width 193 height 46
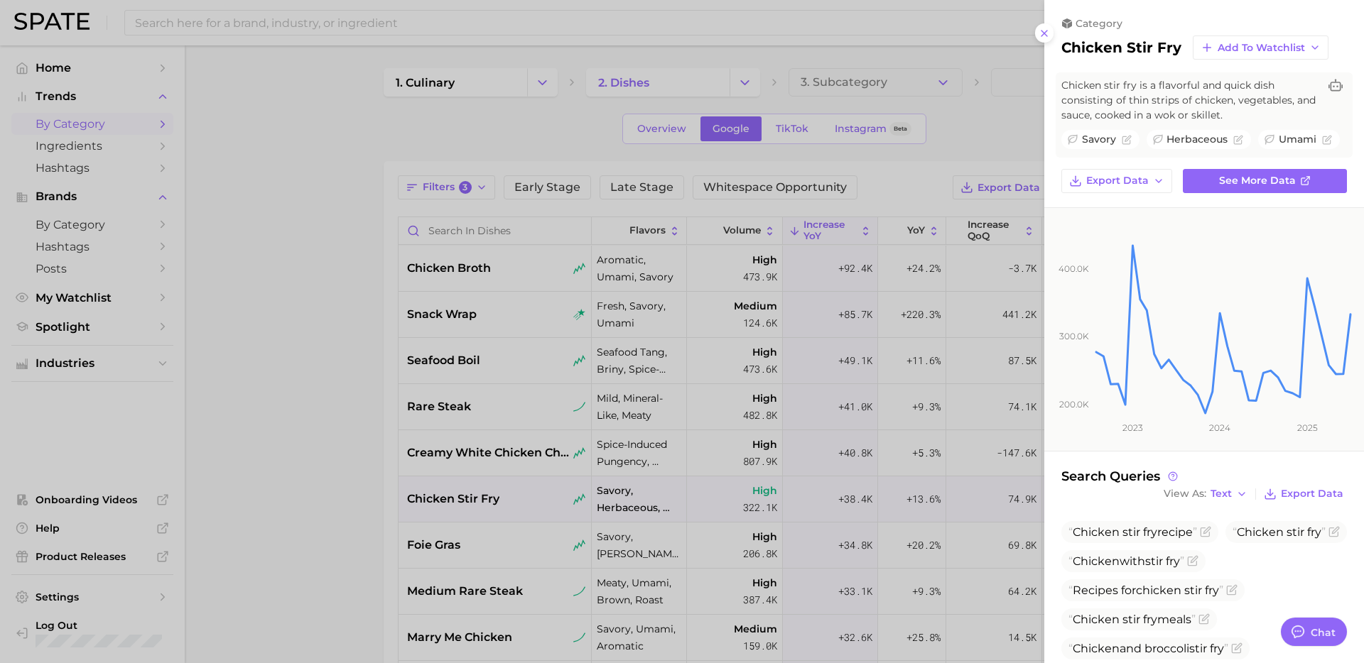
click at [338, 484] on div at bounding box center [682, 331] width 1364 height 663
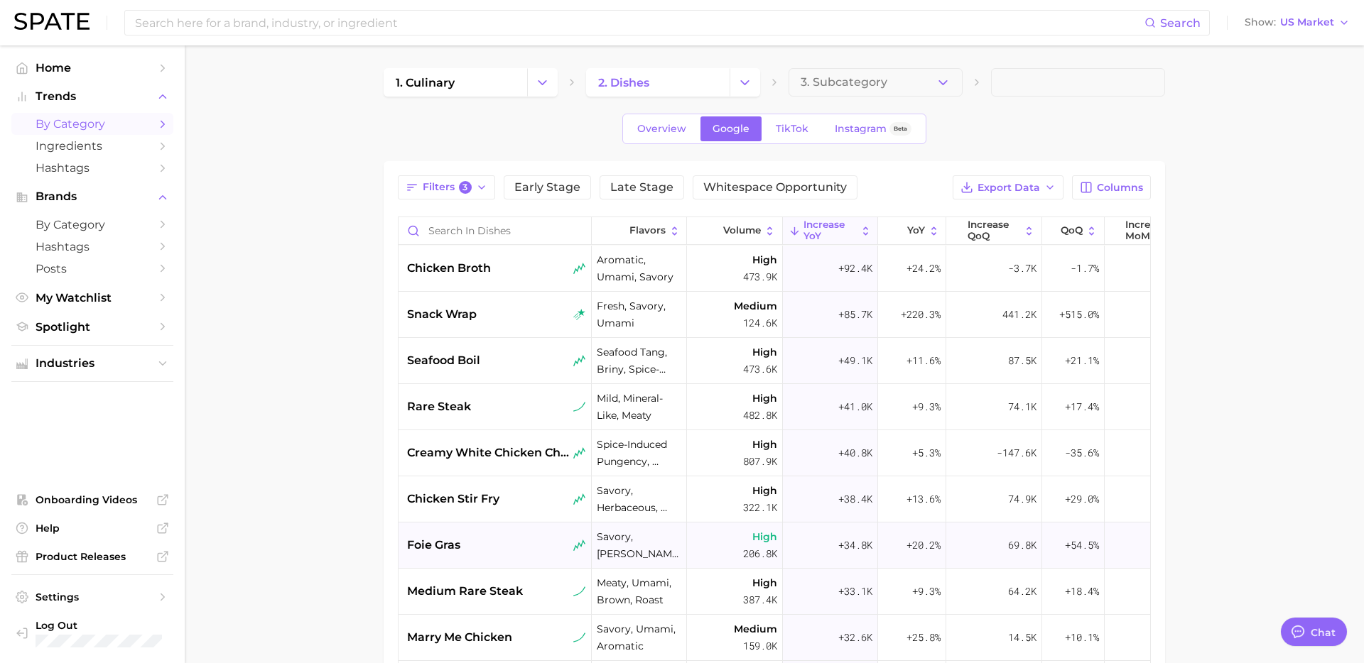
click at [524, 533] on div "foie gras" at bounding box center [494, 546] width 193 height 46
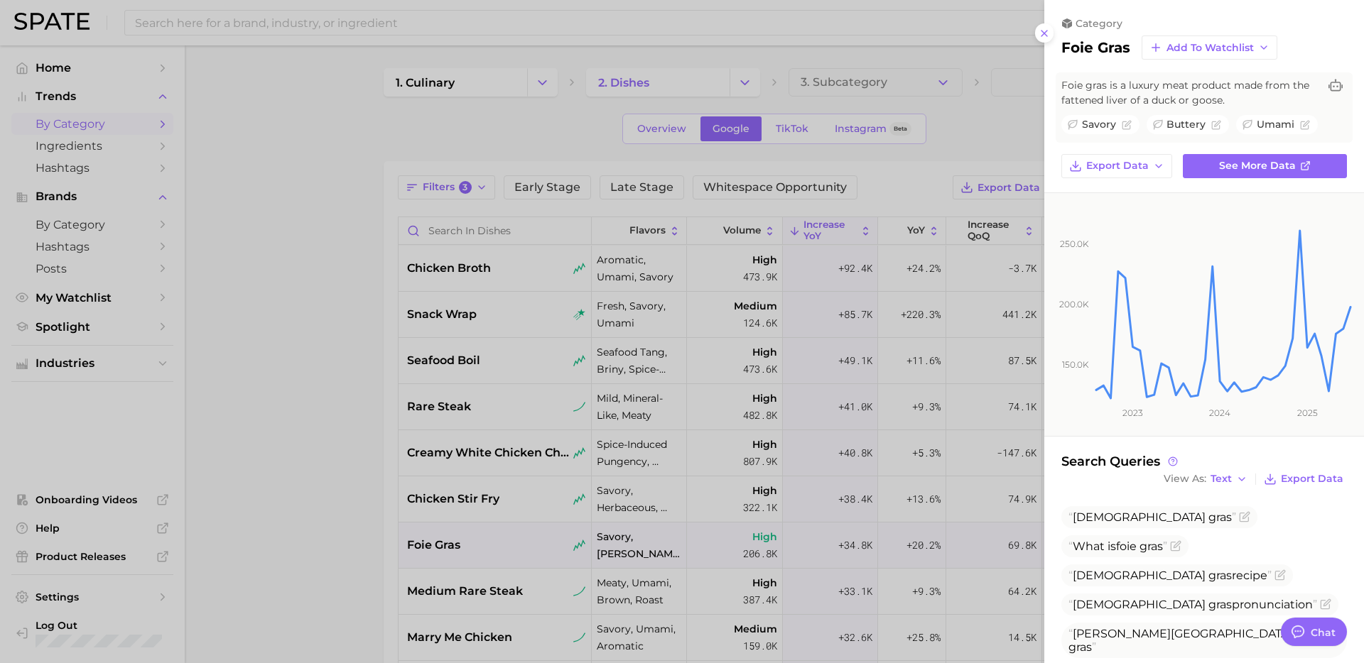
click at [357, 516] on div at bounding box center [682, 331] width 1364 height 663
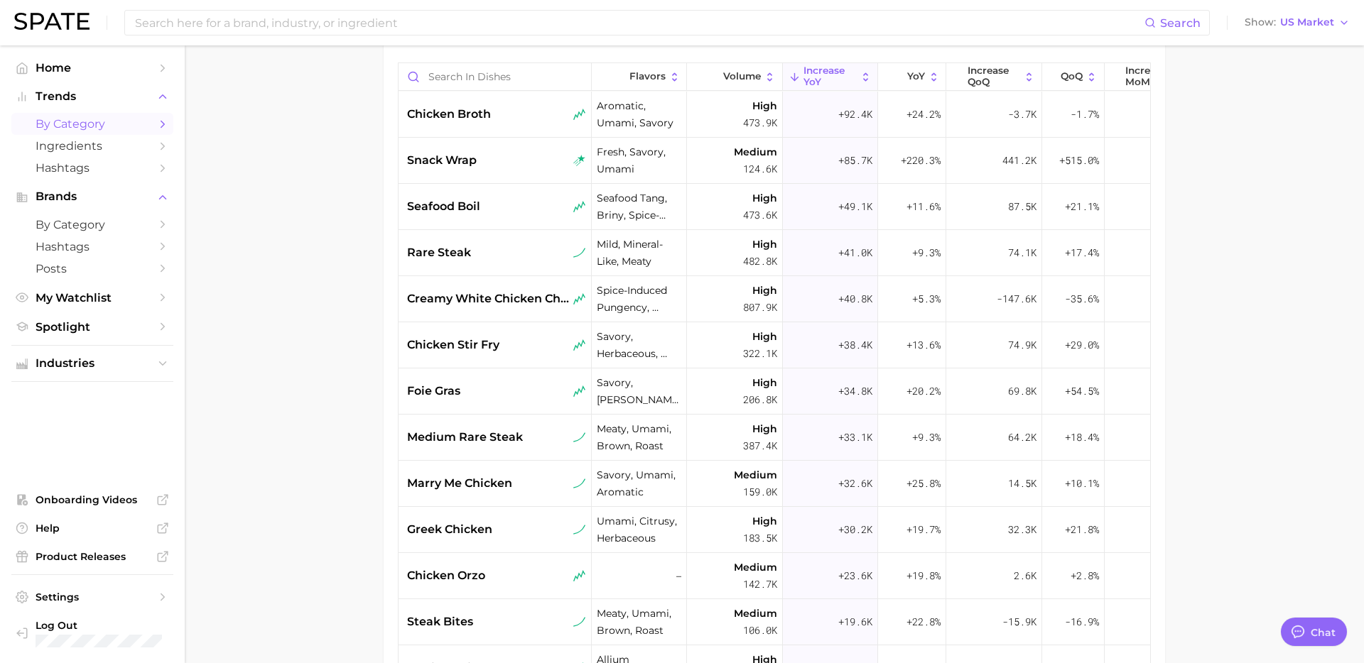
scroll to position [159, 0]
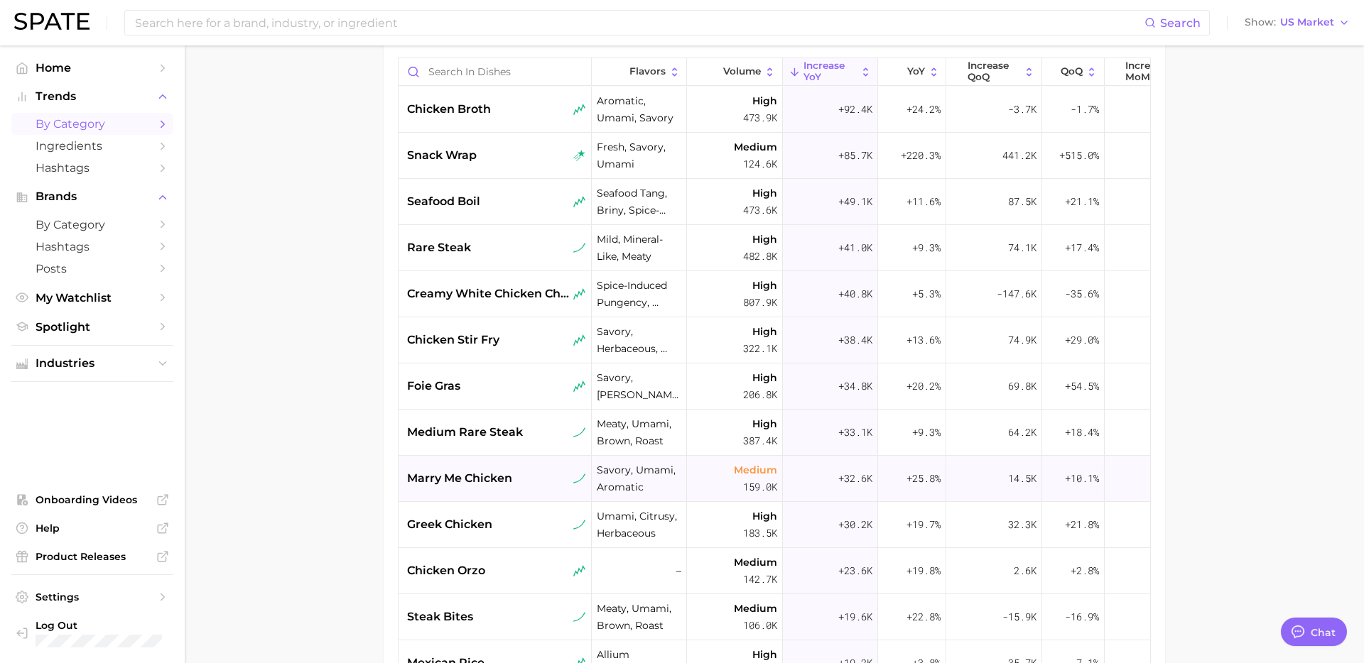
click at [467, 481] on span "marry me chicken" at bounding box center [459, 478] width 105 height 17
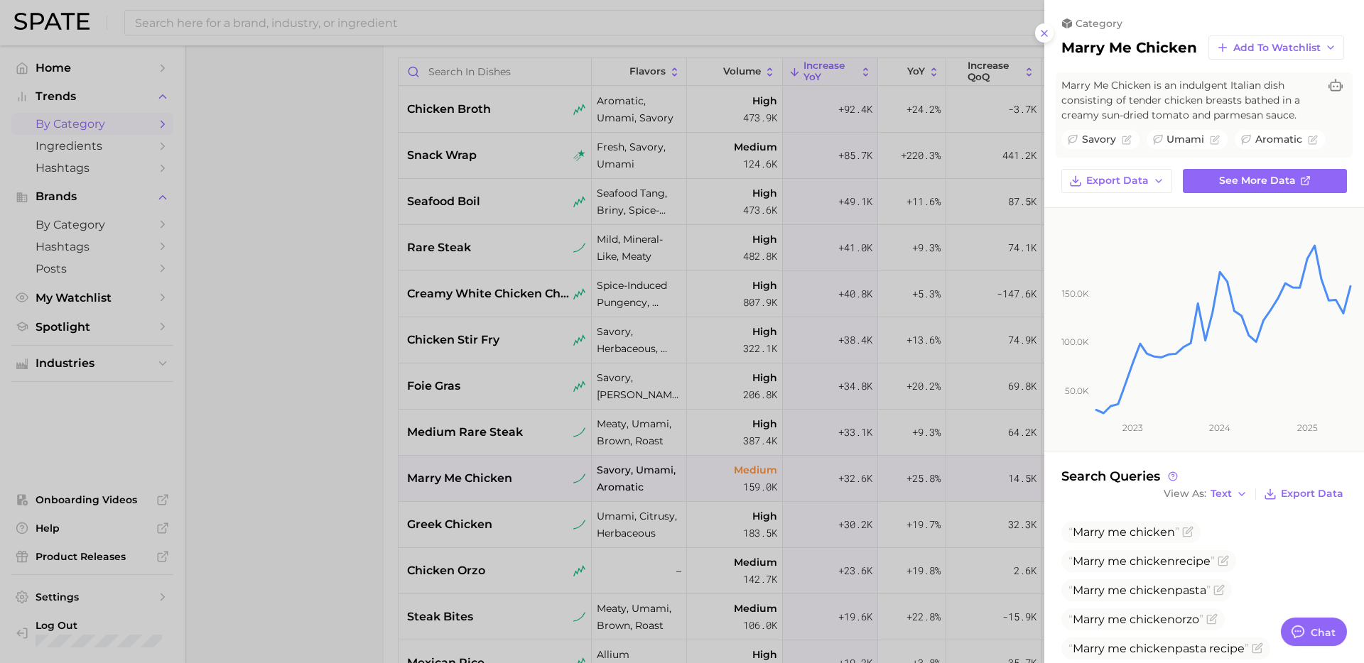
click at [474, 446] on div at bounding box center [682, 331] width 1364 height 663
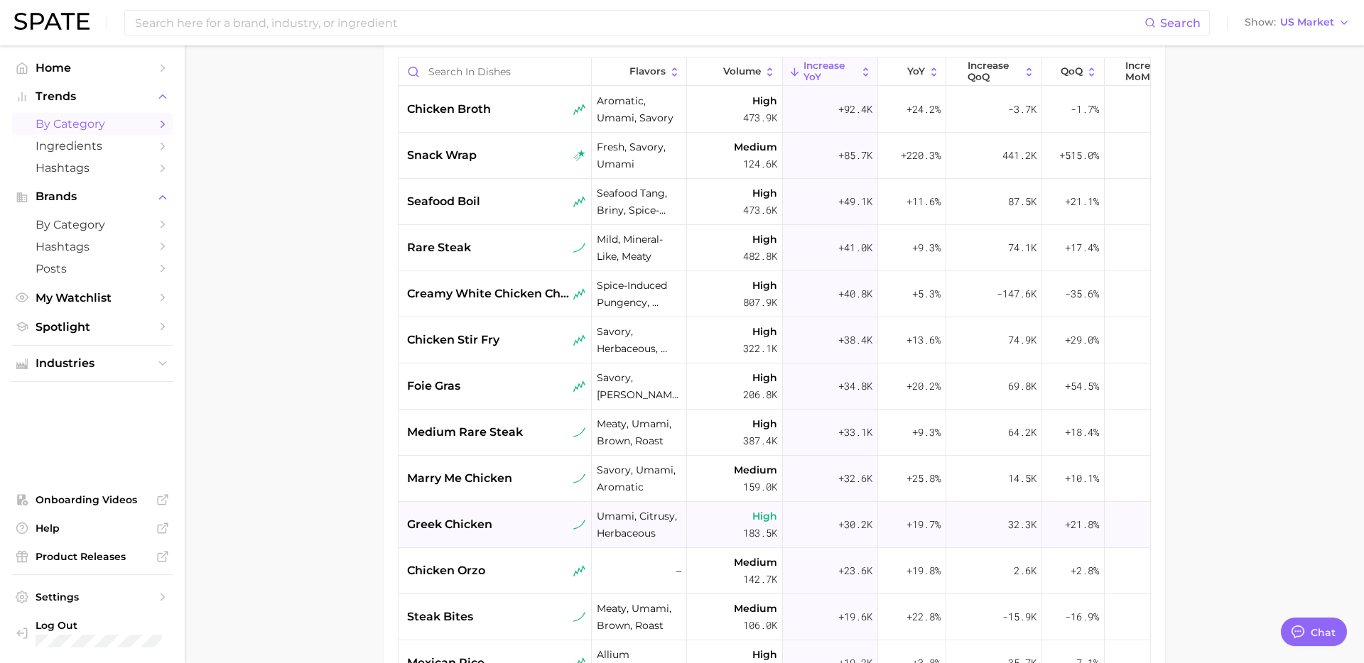
click at [491, 526] on span "greek chicken" at bounding box center [449, 524] width 85 height 17
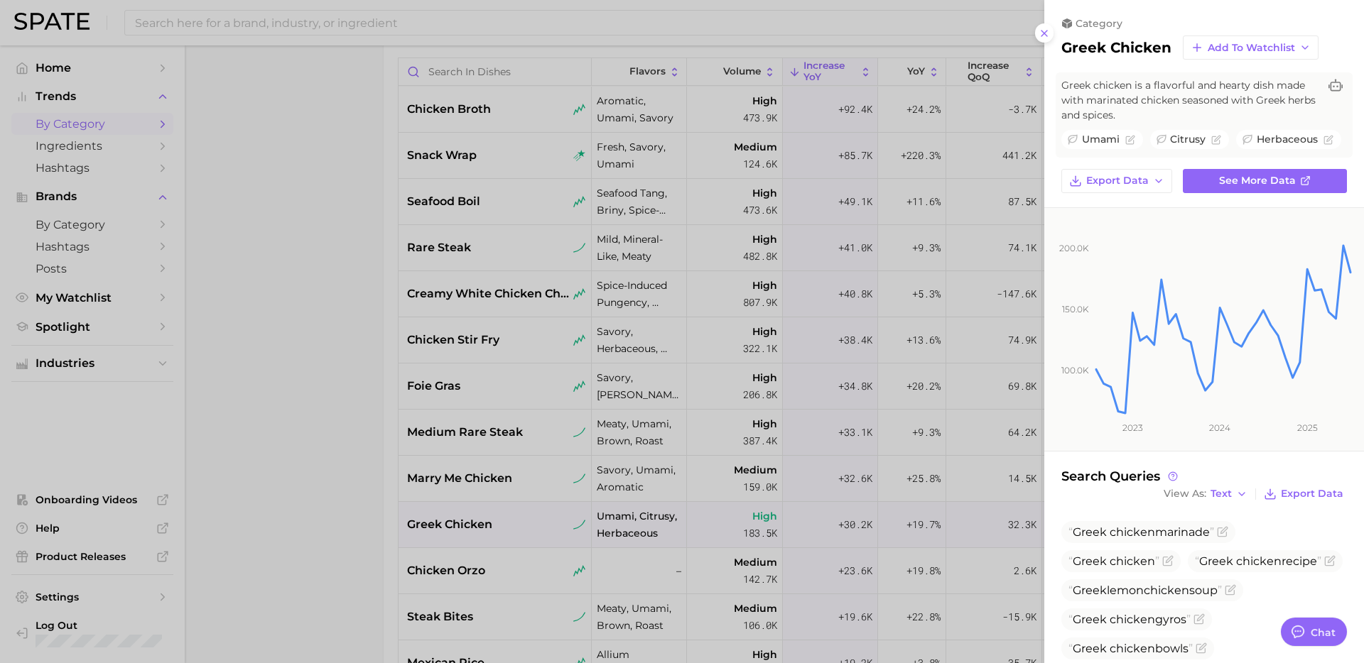
click at [511, 569] on div at bounding box center [682, 331] width 1364 height 663
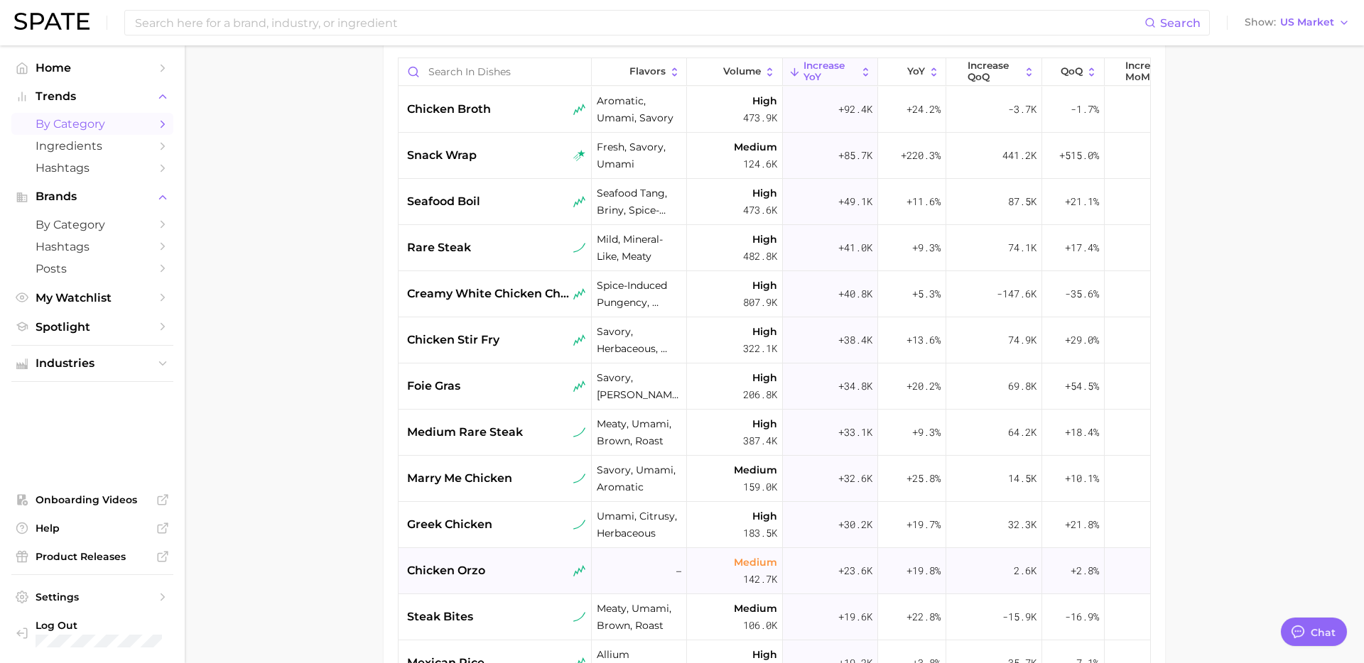
click at [495, 575] on div "chicken orzo" at bounding box center [496, 570] width 179 height 17
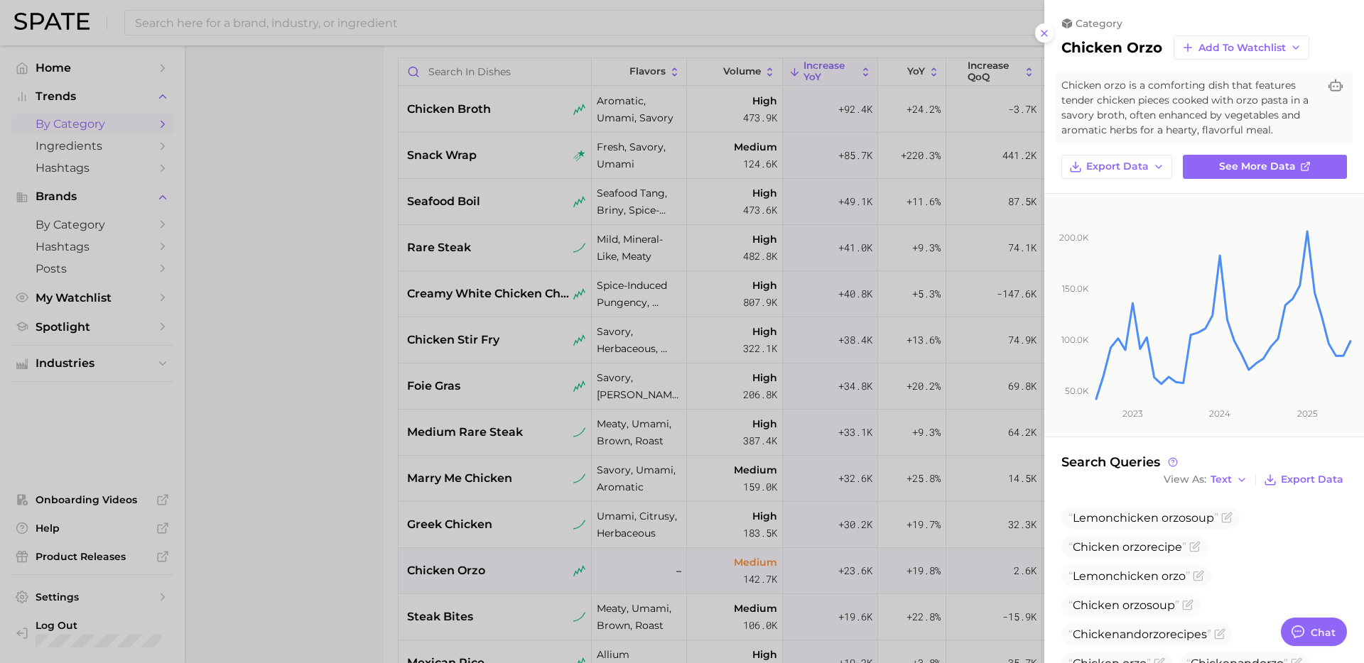
click at [312, 560] on div at bounding box center [682, 331] width 1364 height 663
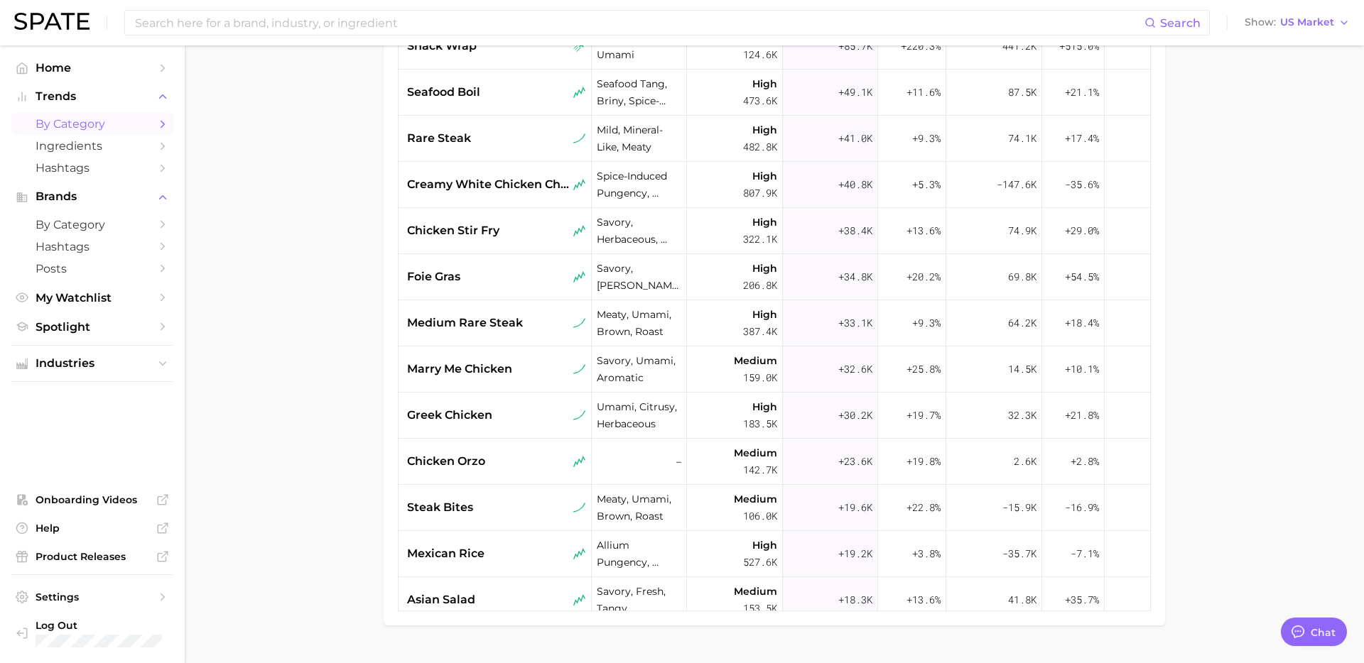
scroll to position [302, 0]
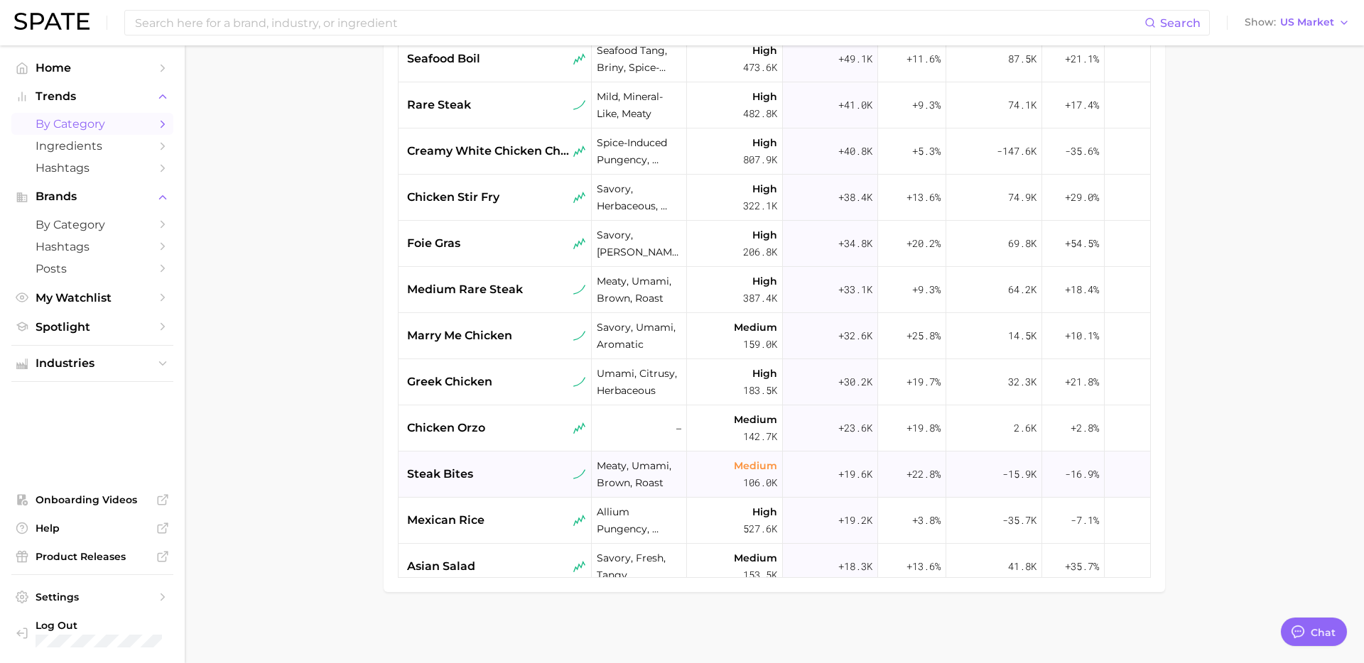
click at [506, 481] on div "steak bites" at bounding box center [496, 474] width 179 height 17
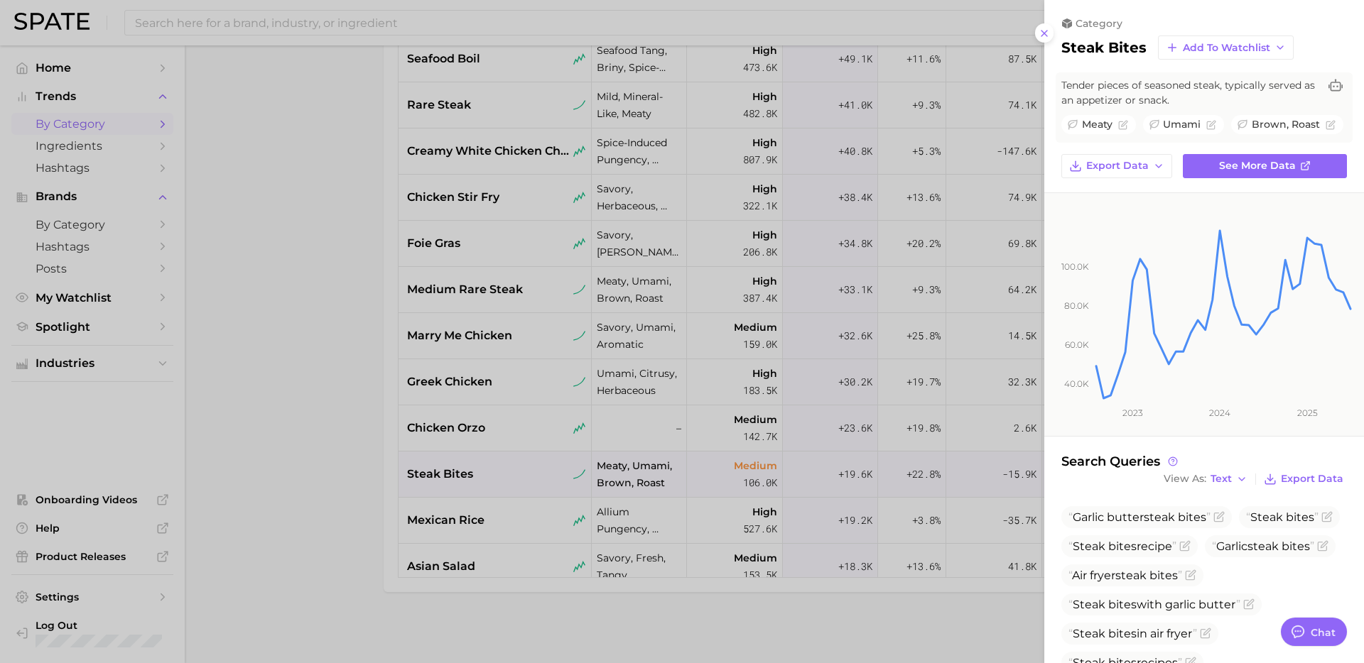
click at [504, 528] on div at bounding box center [682, 331] width 1364 height 663
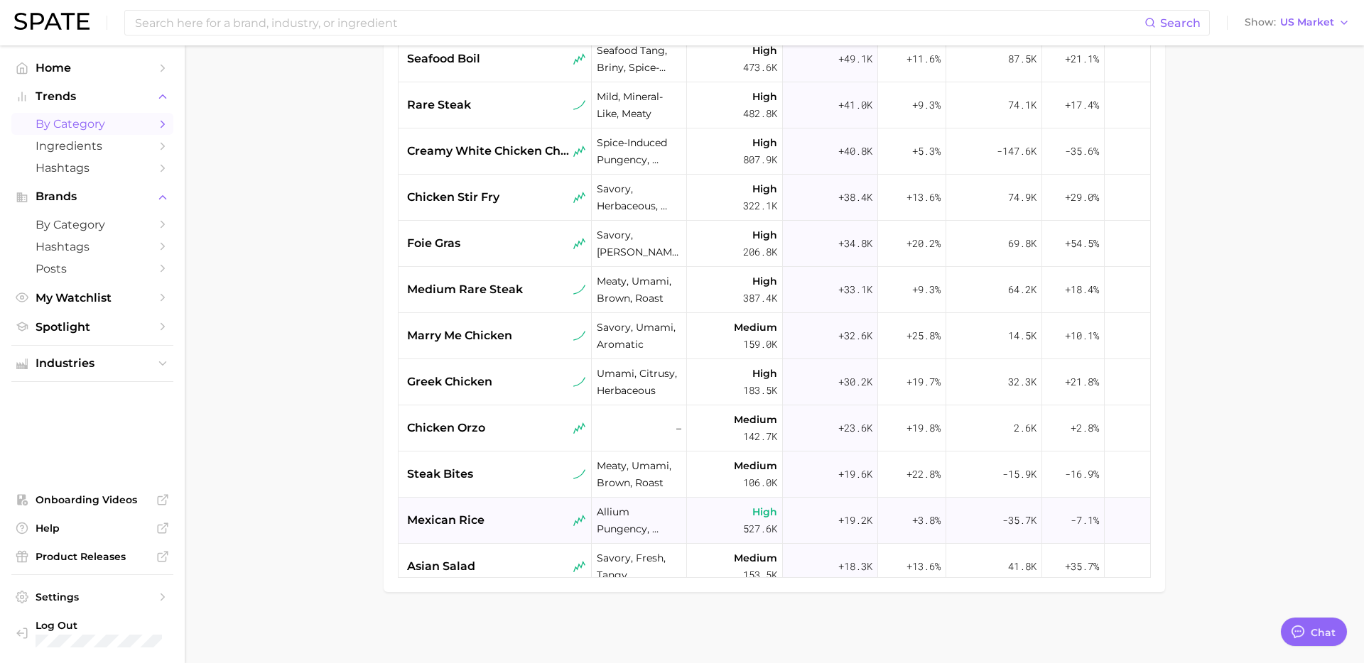
click at [486, 523] on div "mexican rice" at bounding box center [496, 520] width 179 height 17
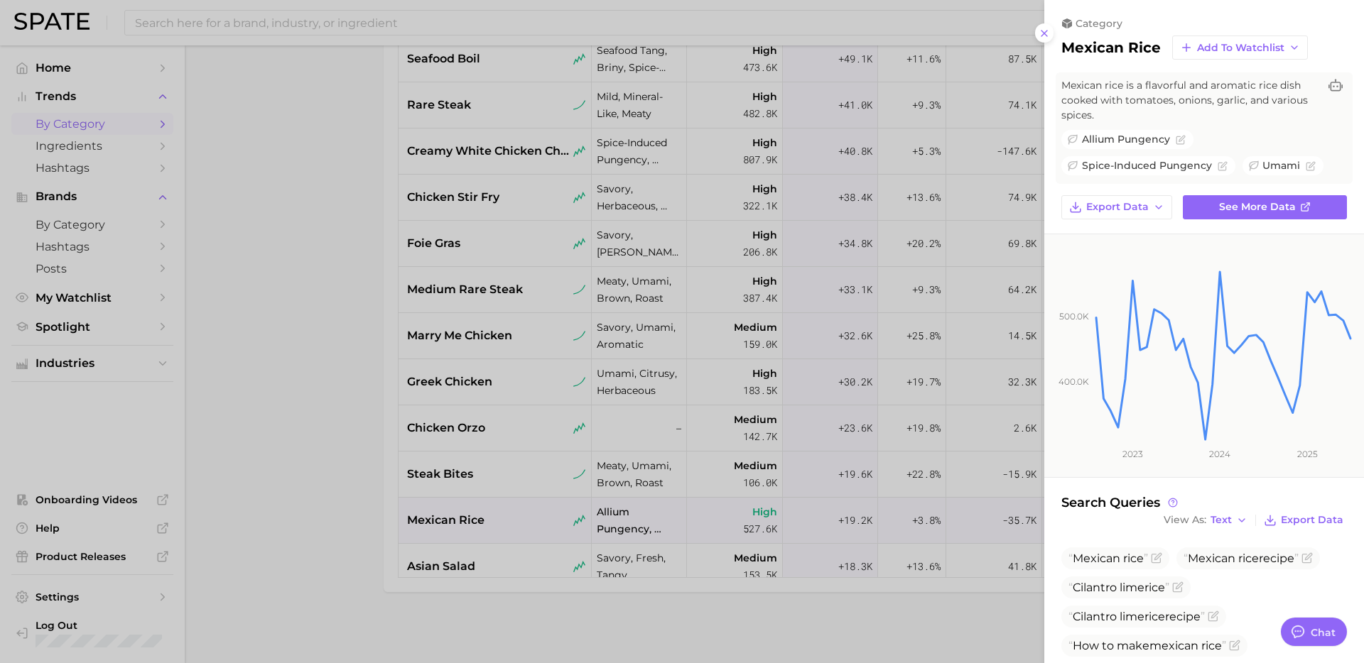
click at [500, 570] on div at bounding box center [682, 331] width 1364 height 663
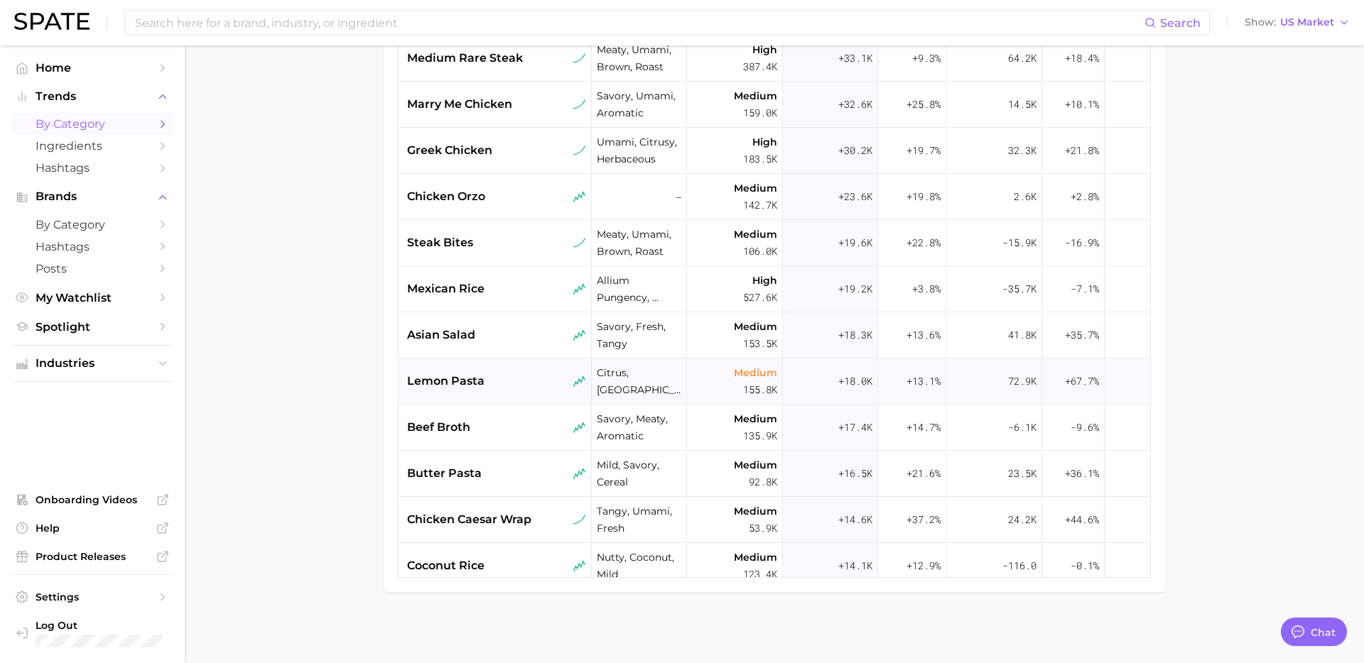
scroll to position [249, 0]
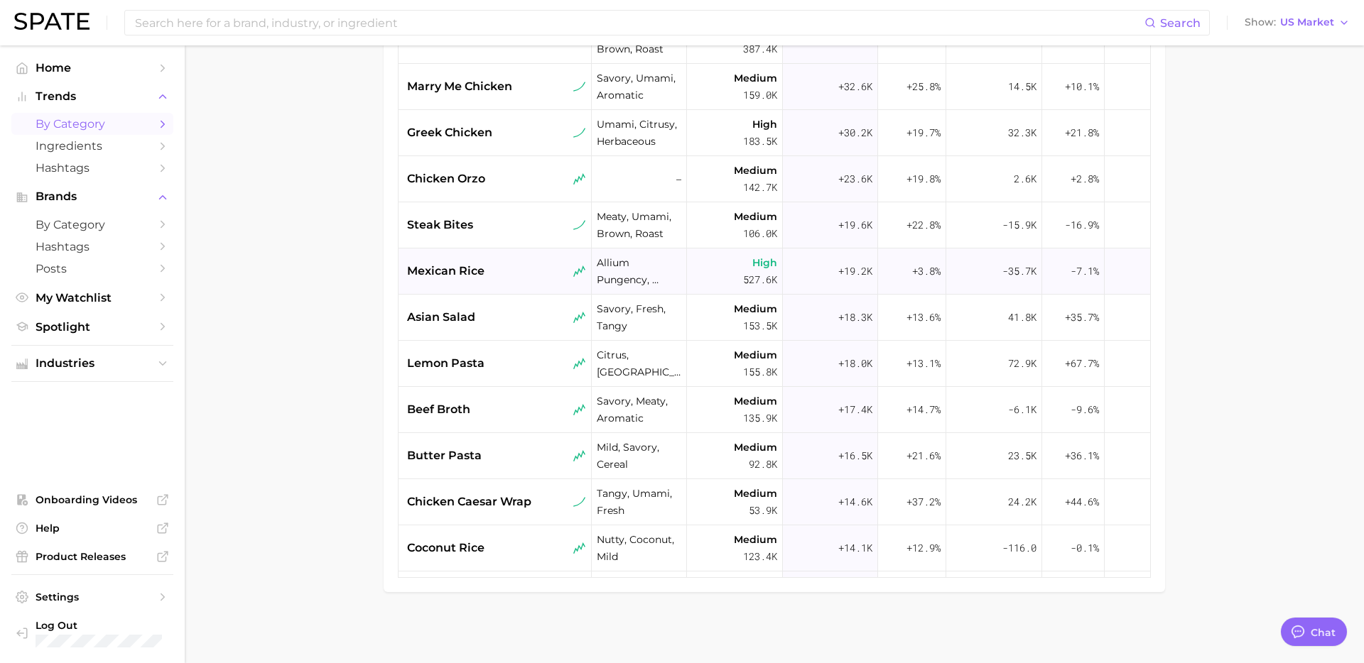
click at [460, 281] on div "mexican rice" at bounding box center [494, 272] width 193 height 46
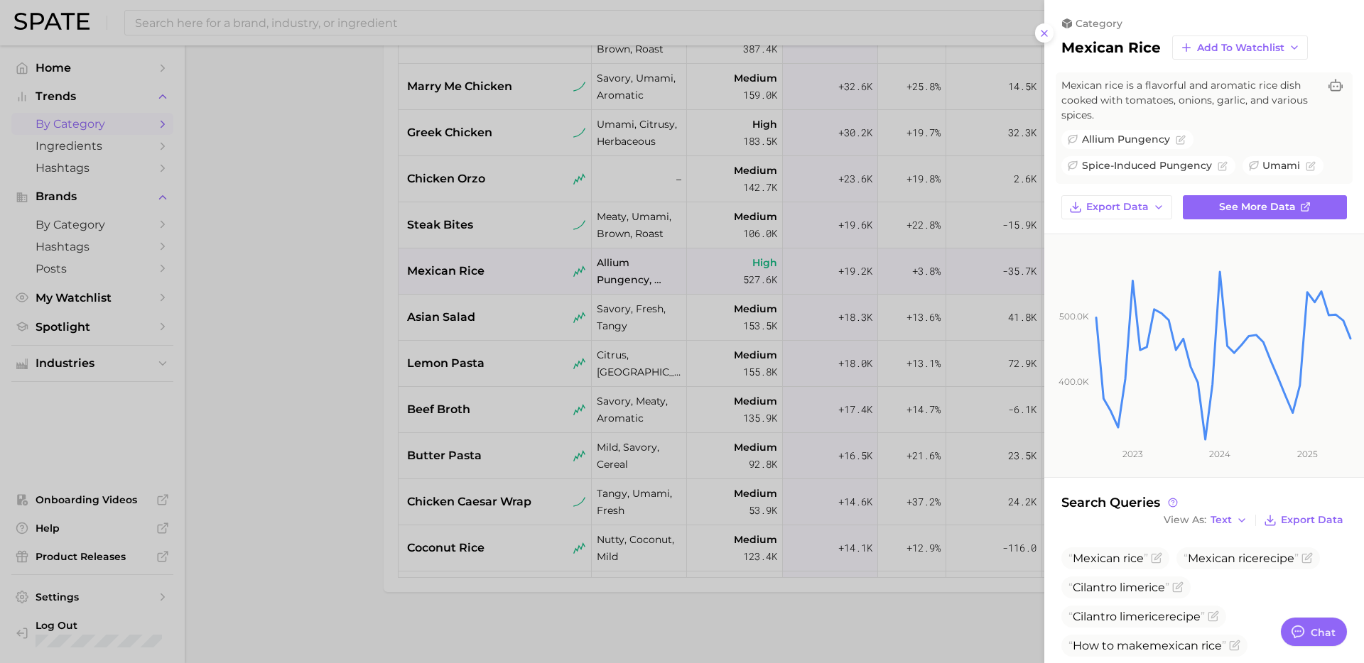
click at [270, 483] on div at bounding box center [682, 331] width 1364 height 663
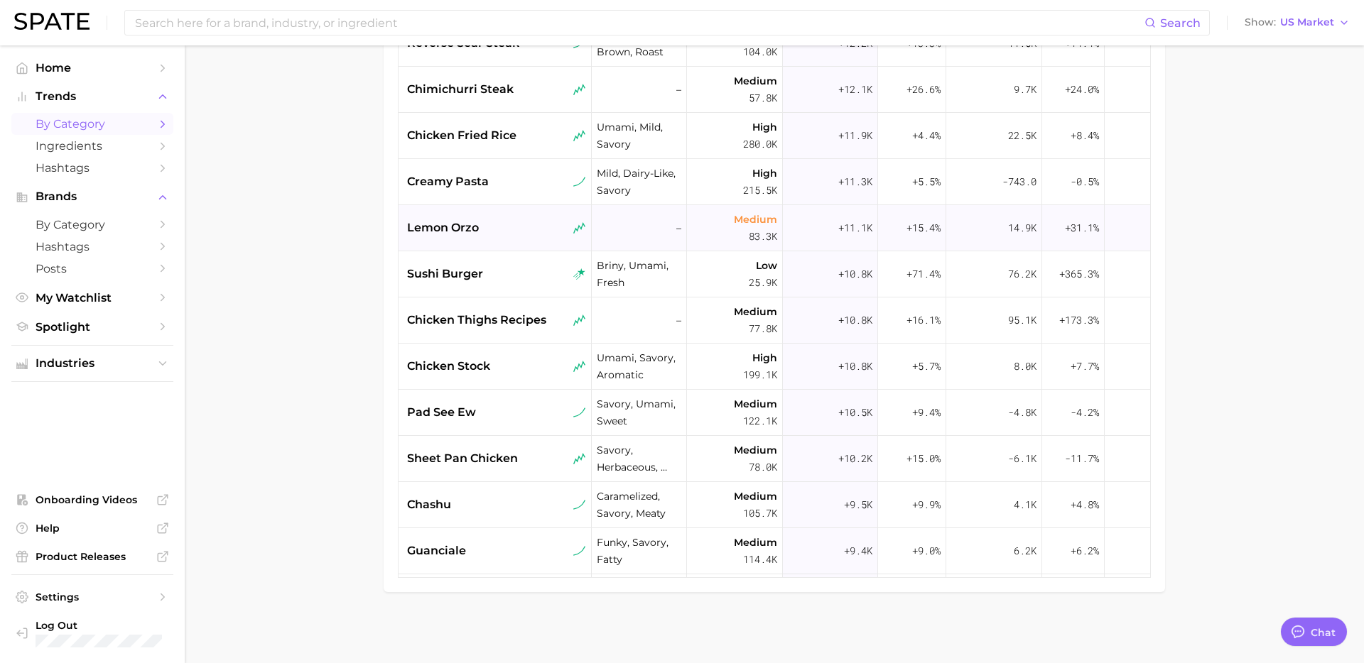
scroll to position [940, 0]
click at [527, 379] on div "chicken stock" at bounding box center [494, 366] width 193 height 46
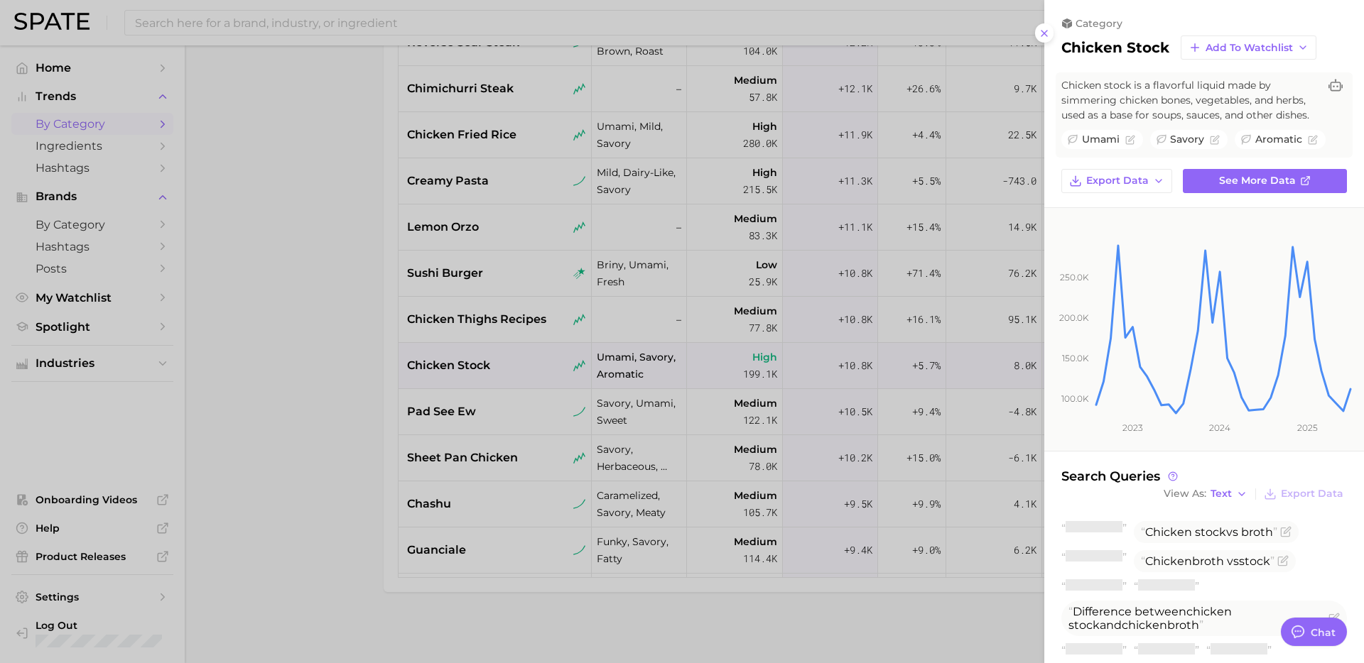
click at [527, 379] on div at bounding box center [682, 331] width 1364 height 663
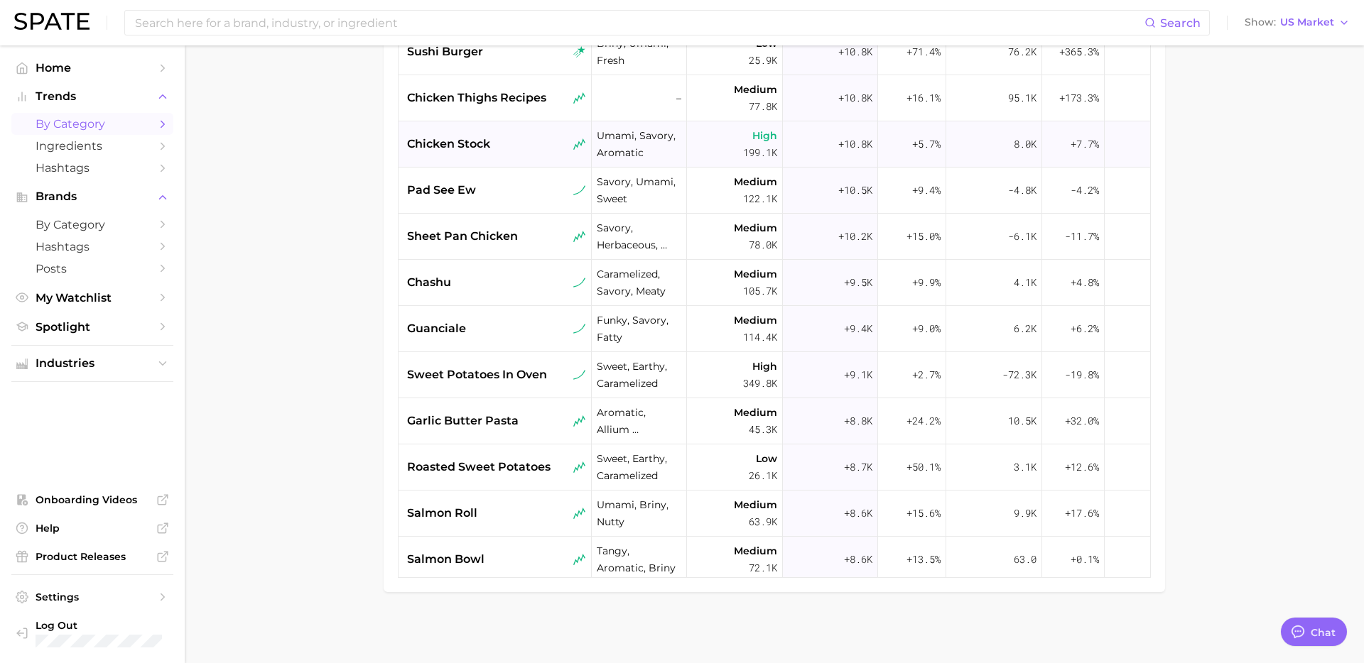
scroll to position [1168, 0]
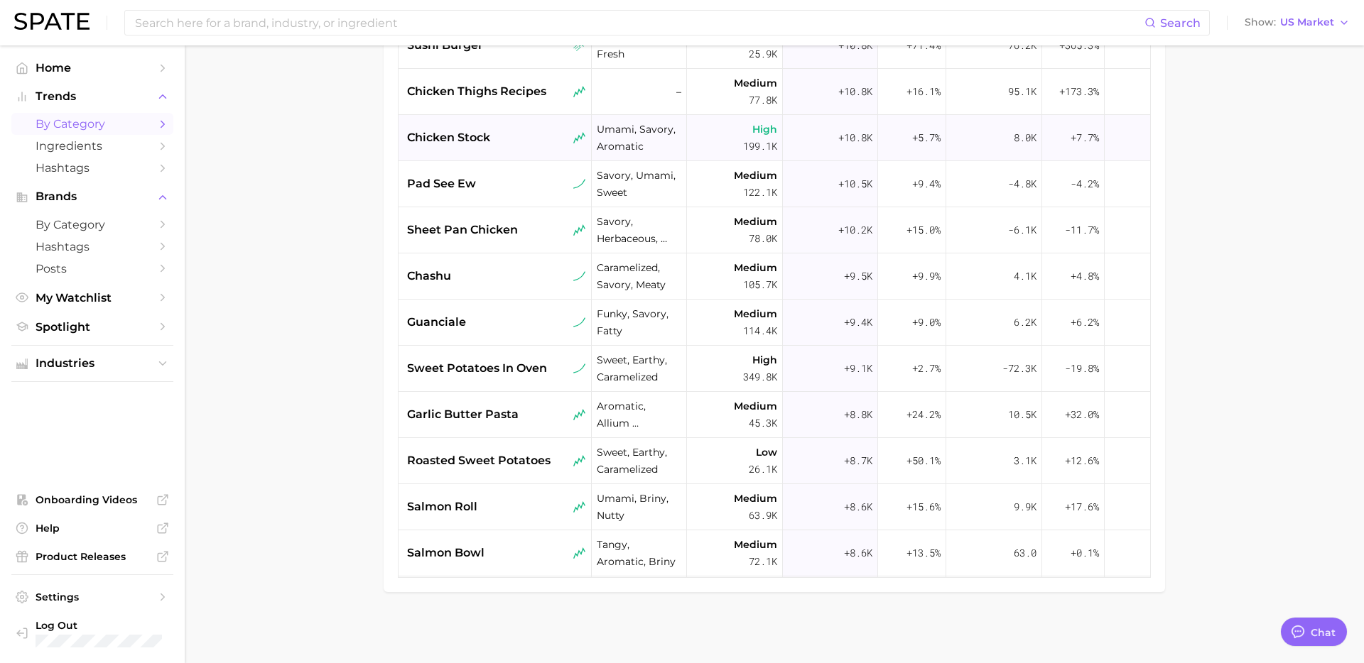
click at [527, 379] on div "sweet potatoes in oven" at bounding box center [494, 369] width 193 height 46
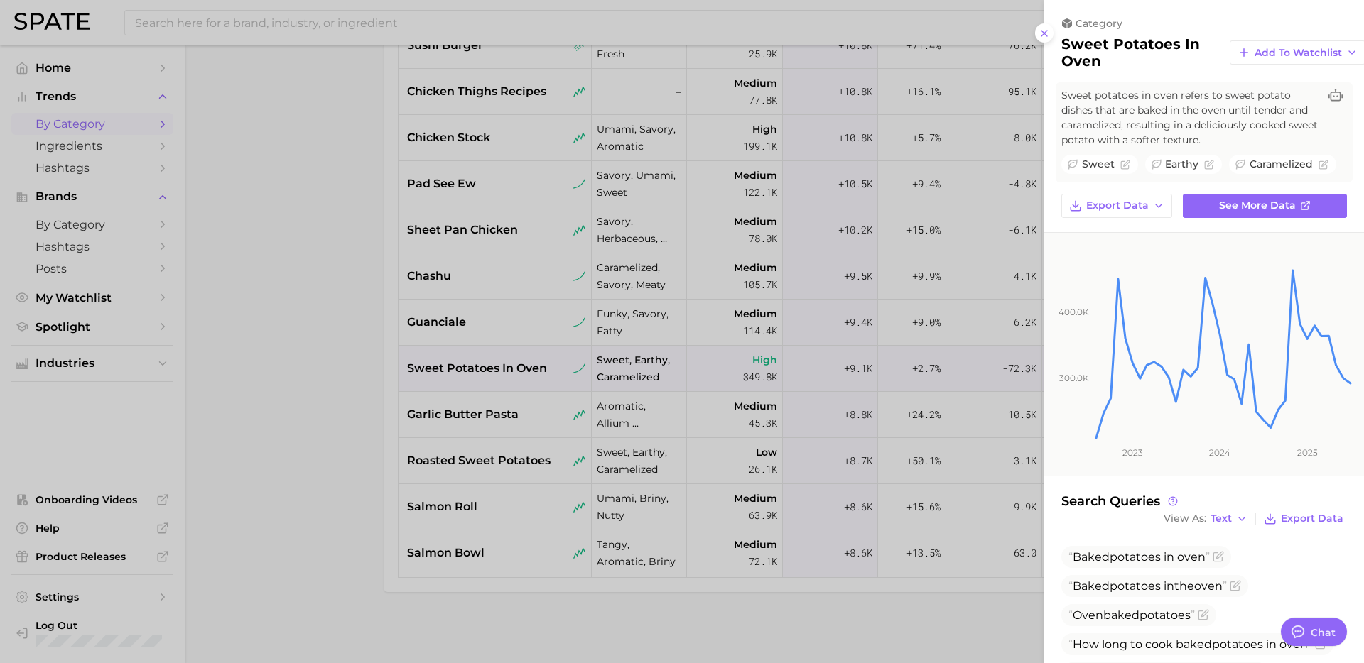
click at [355, 440] on div at bounding box center [682, 331] width 1364 height 663
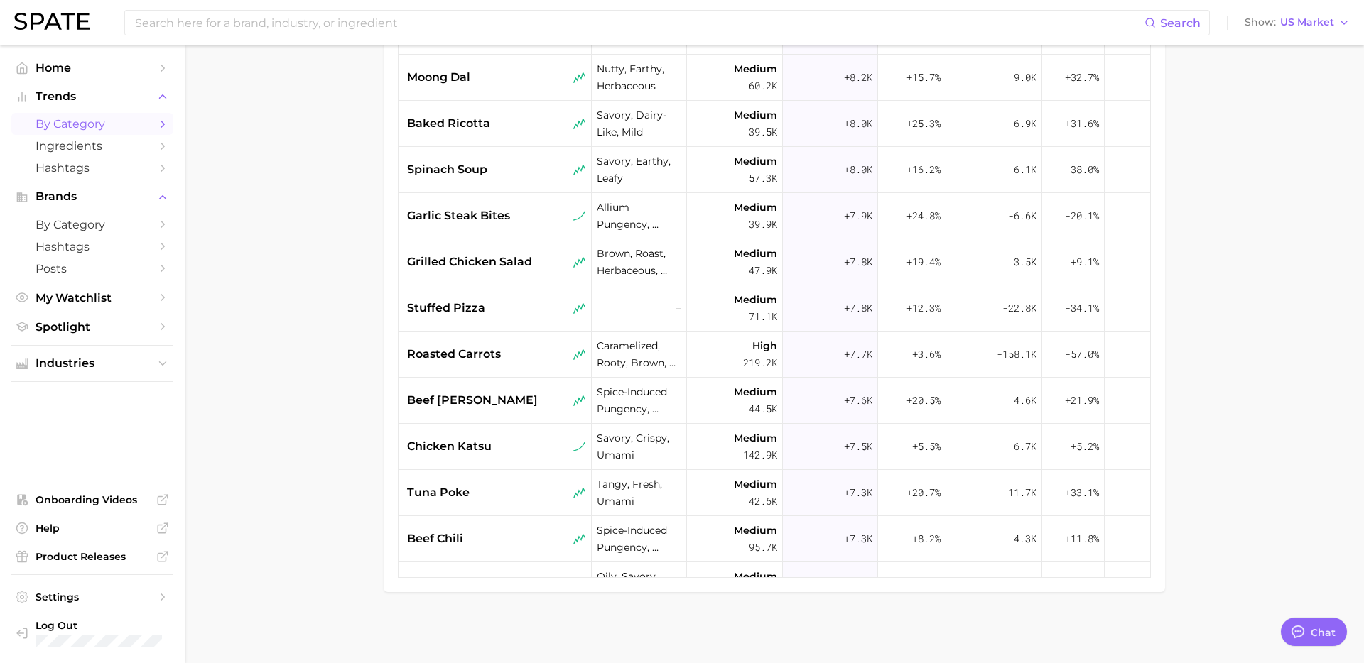
scroll to position [1787, 0]
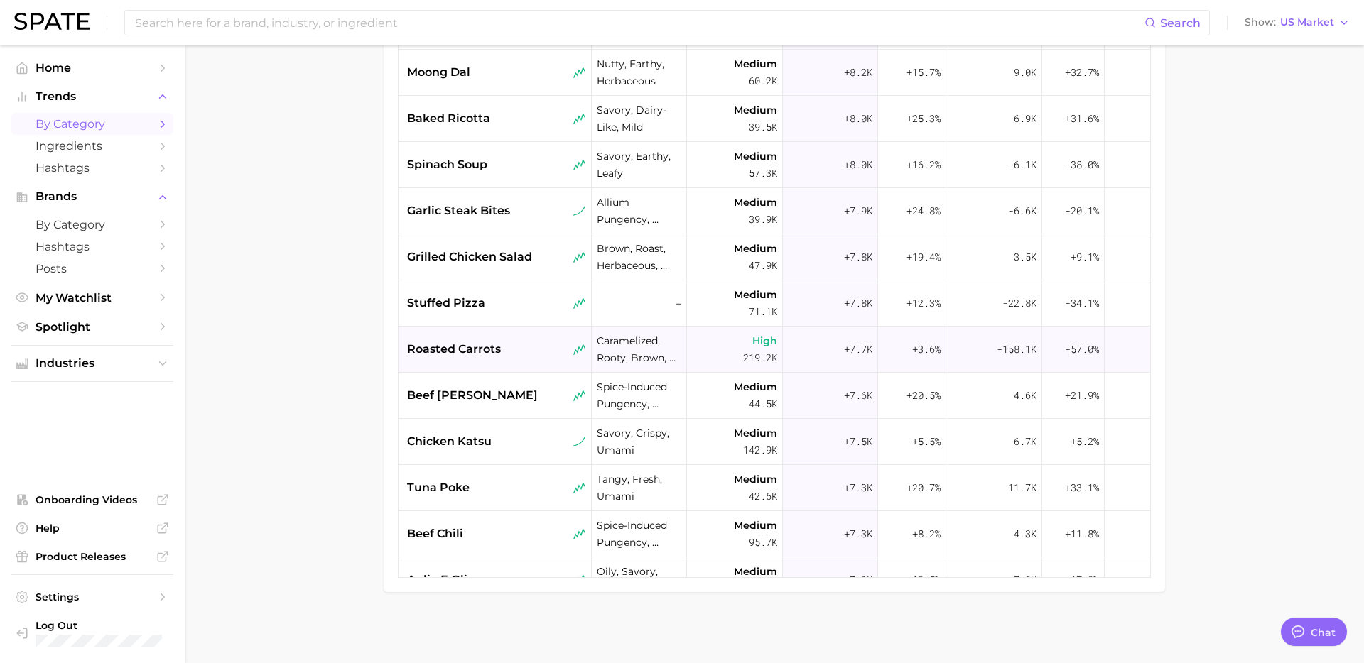
click at [490, 335] on div "roasted carrots" at bounding box center [494, 350] width 193 height 46
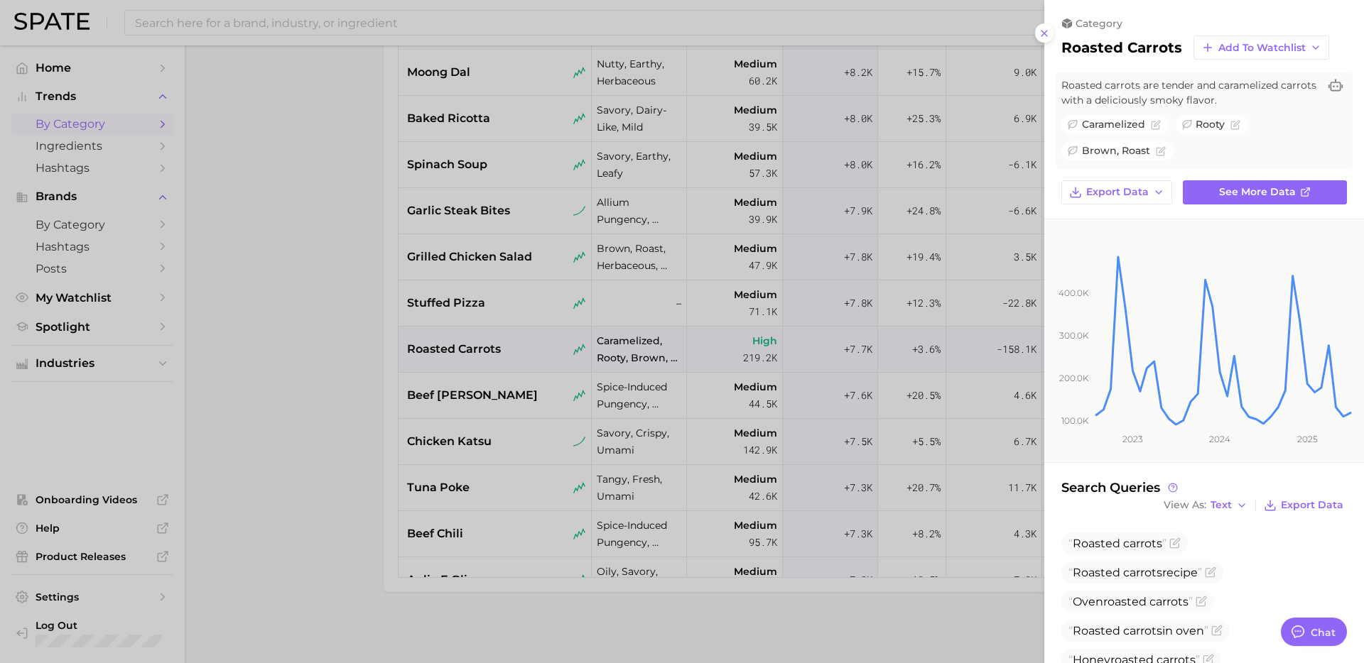
click at [578, 511] on div at bounding box center [682, 331] width 1364 height 663
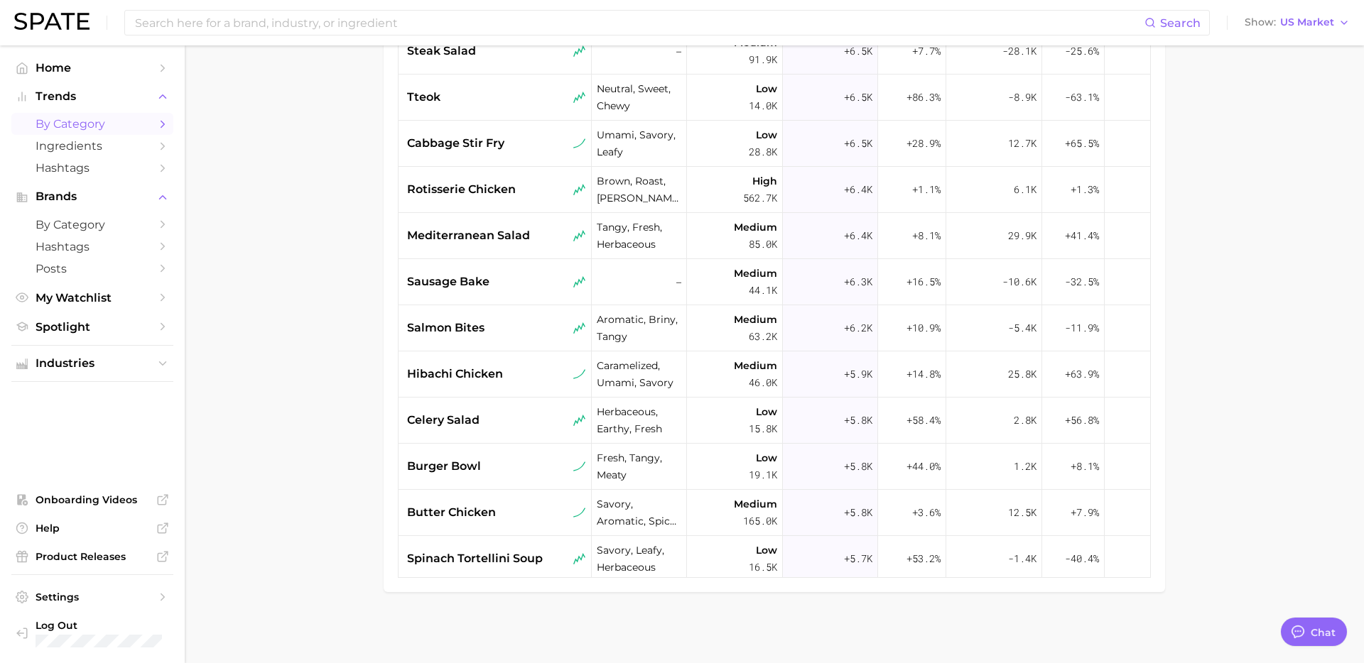
scroll to position [2564, 0]
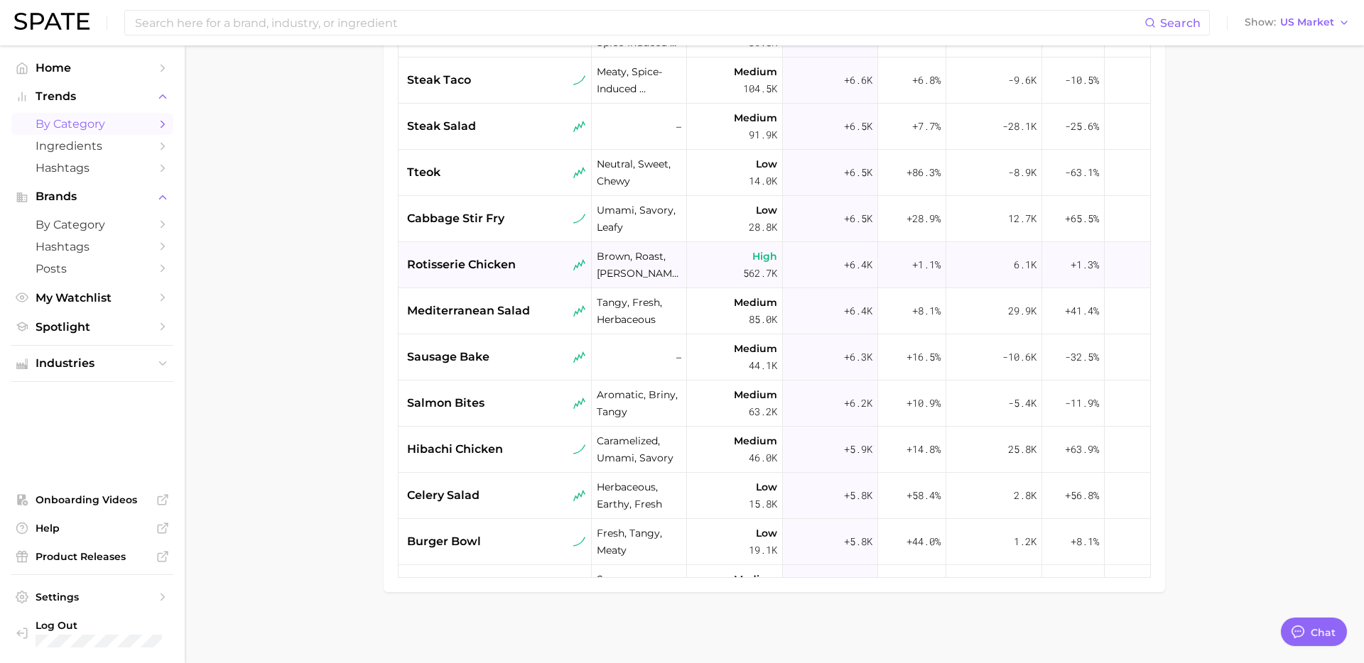
click at [508, 265] on span "rotisserie chicken" at bounding box center [461, 264] width 109 height 17
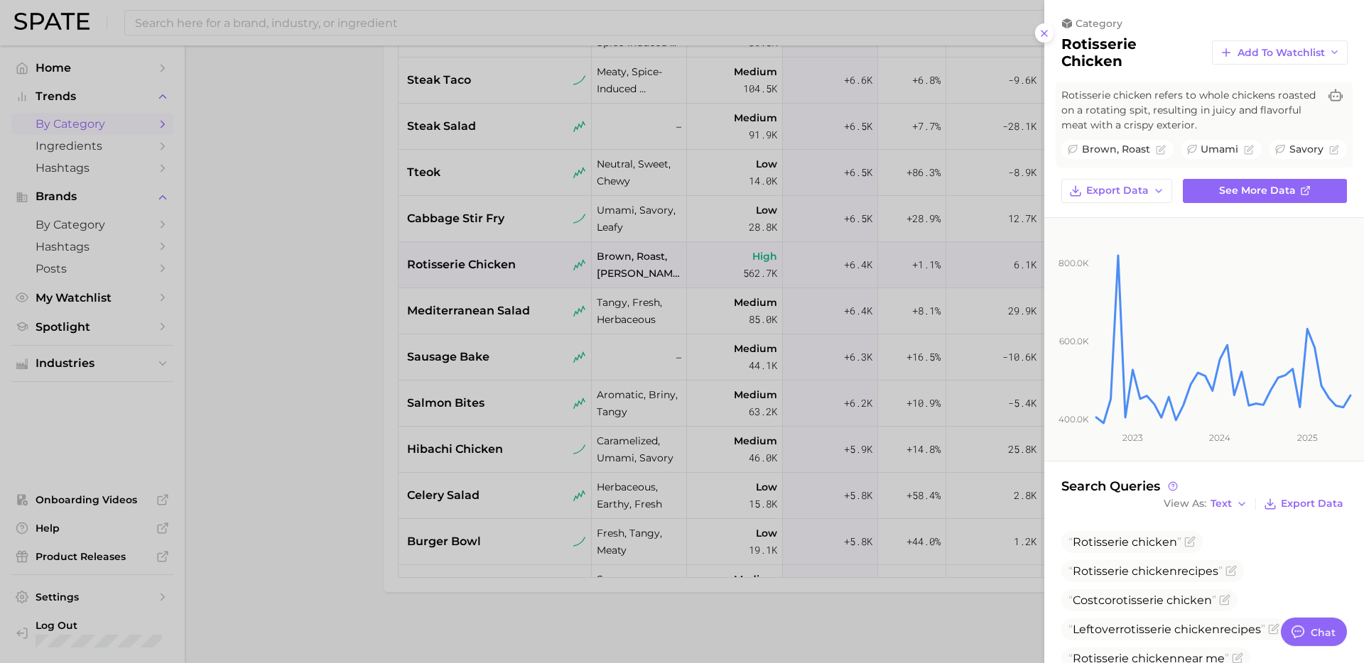
click at [498, 442] on div at bounding box center [682, 331] width 1364 height 663
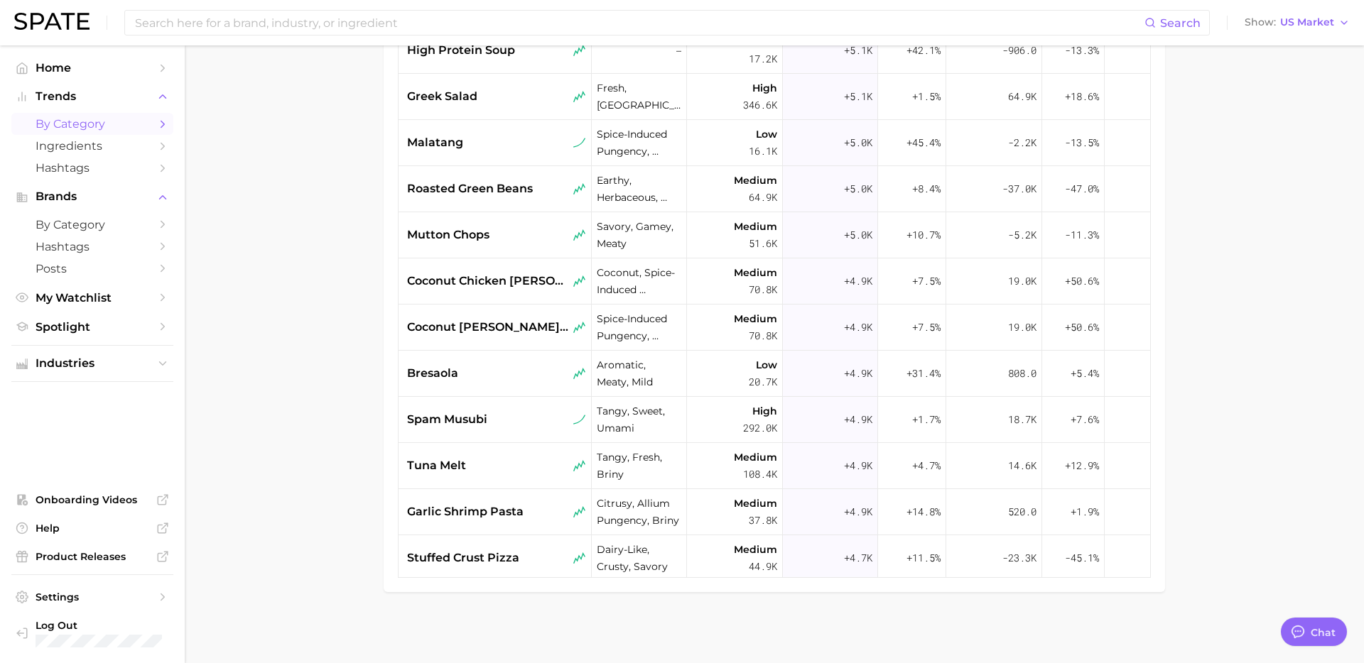
scroll to position [3517, 0]
click at [525, 425] on div "spam musubi" at bounding box center [496, 418] width 179 height 17
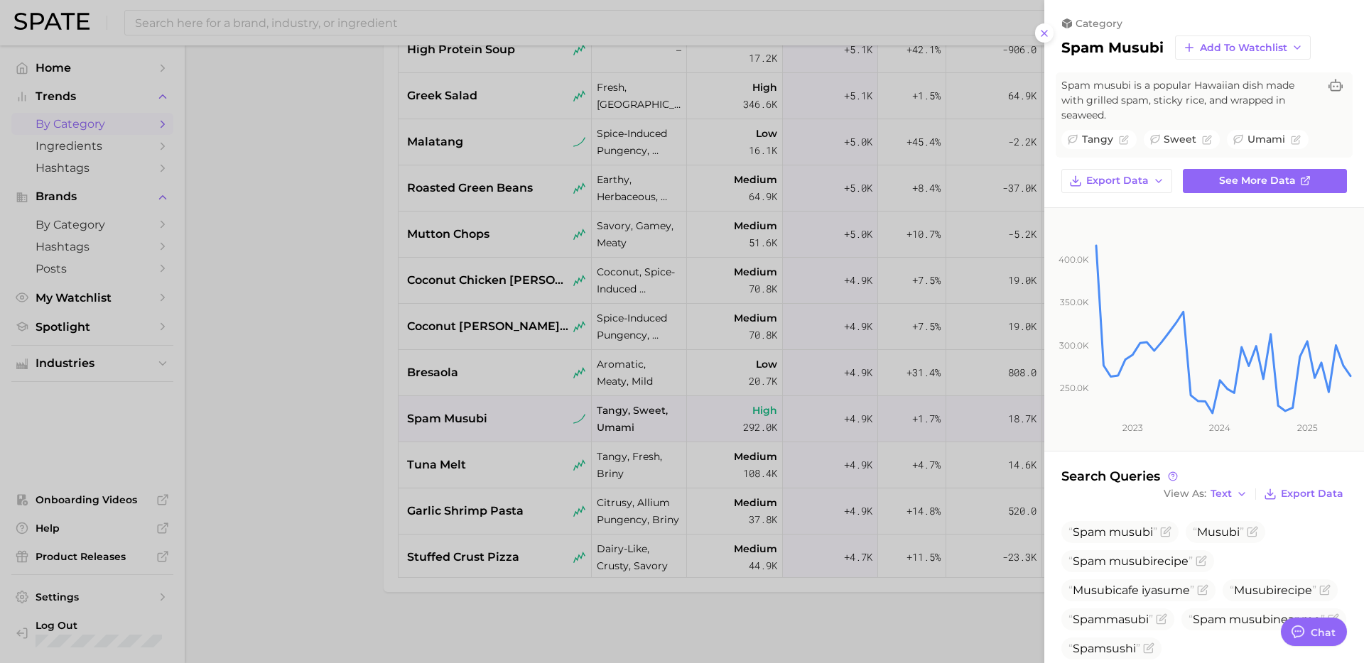
click at [494, 368] on div at bounding box center [682, 331] width 1364 height 663
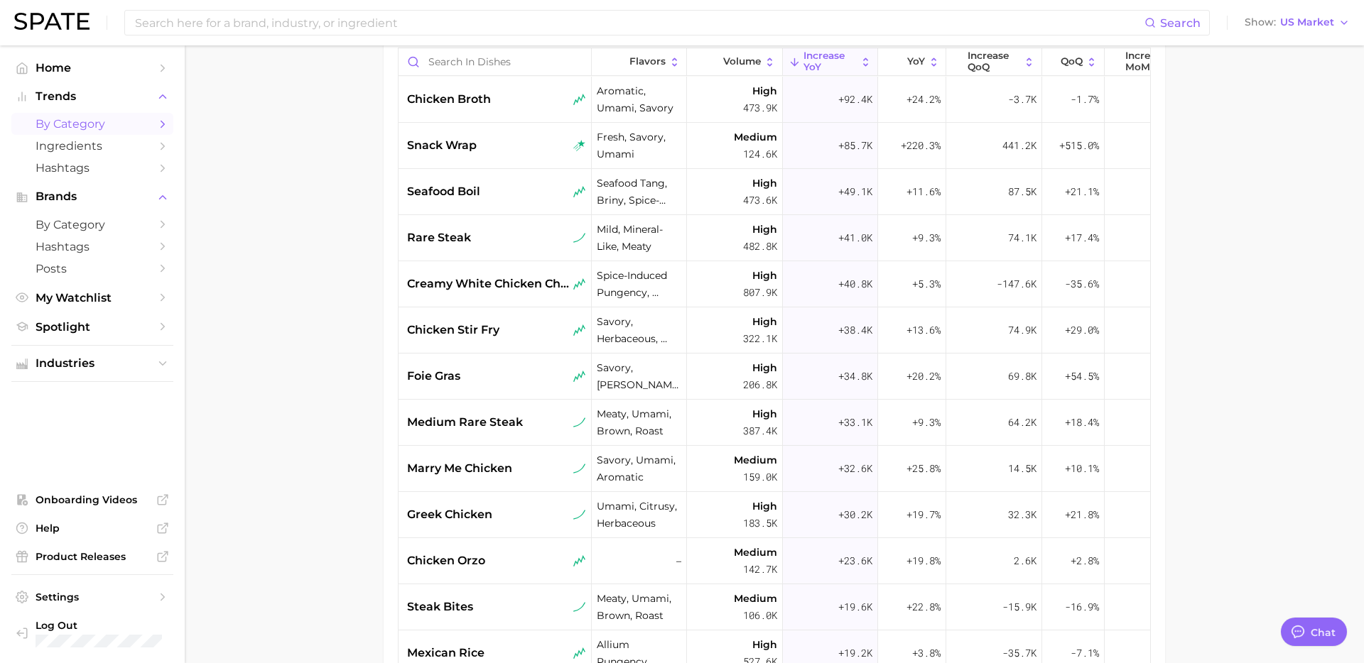
scroll to position [0, 0]
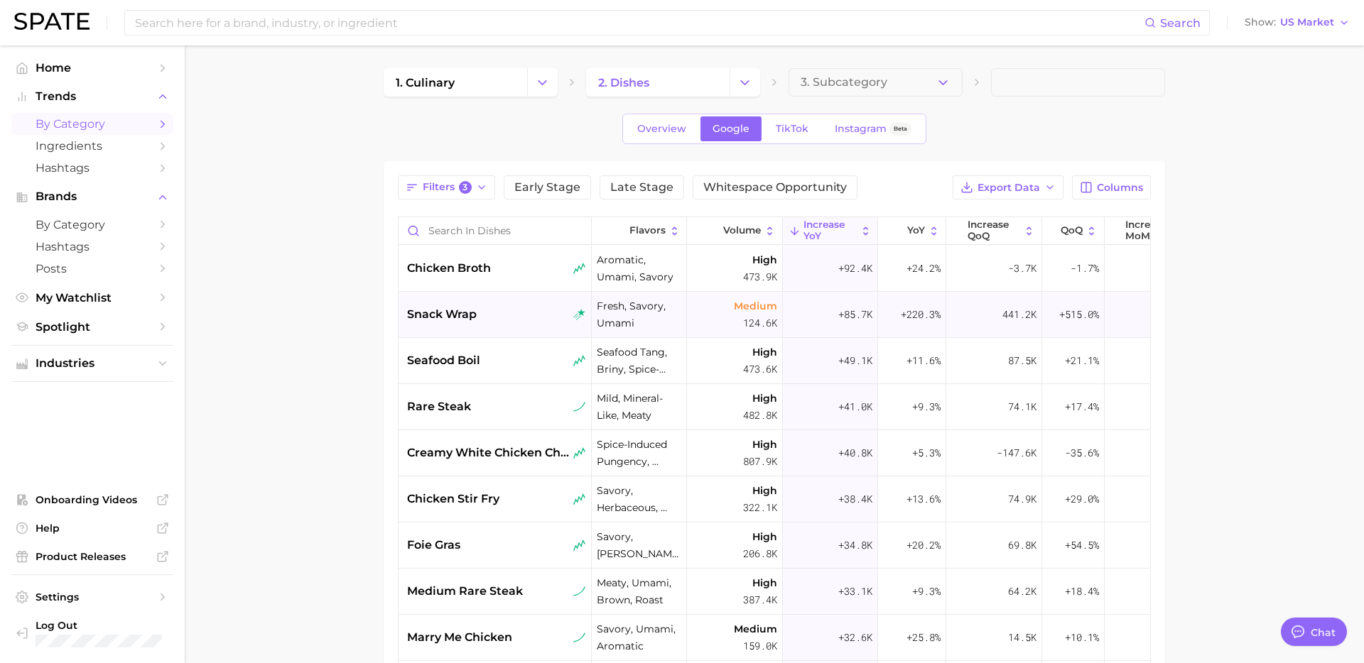
click at [496, 321] on div "snack wrap" at bounding box center [496, 314] width 179 height 17
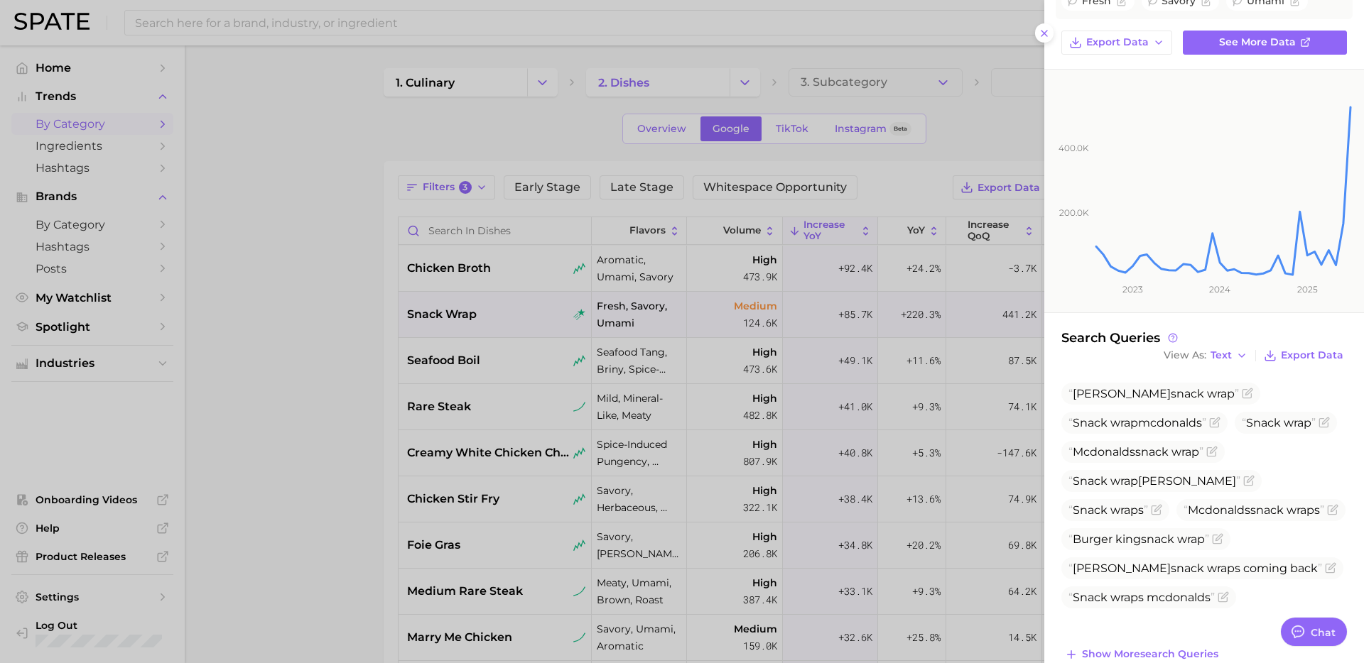
scroll to position [165, 0]
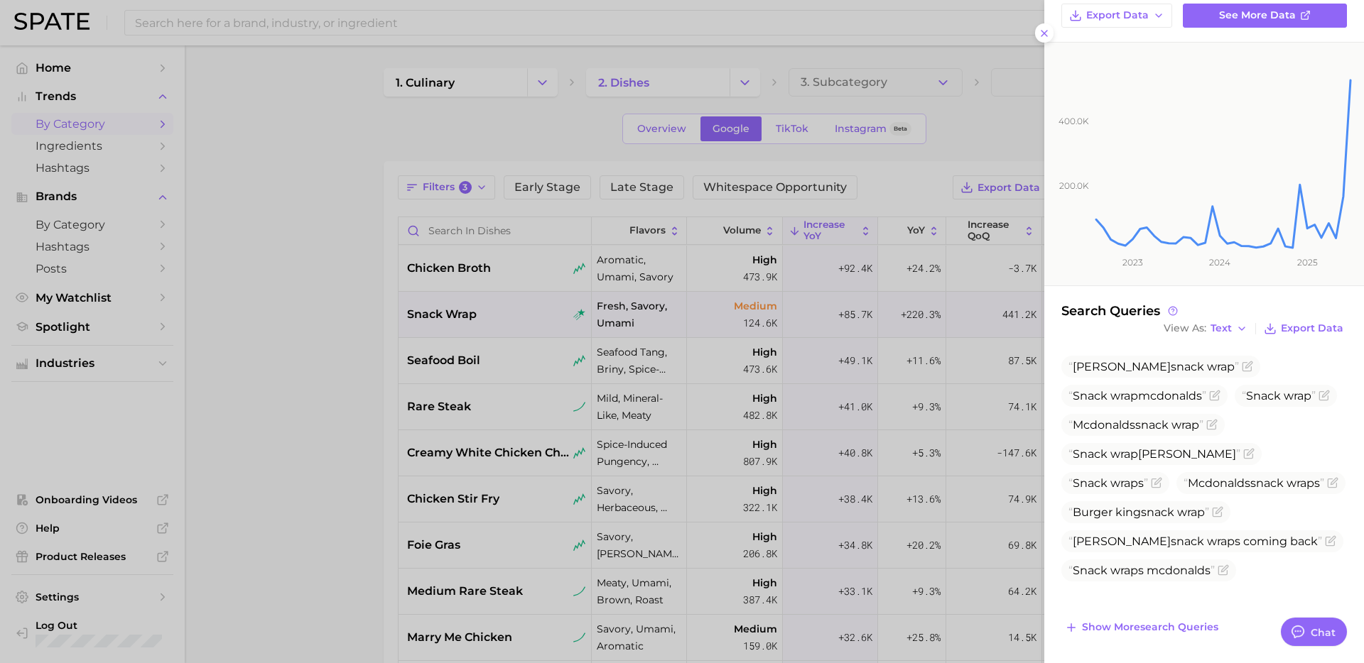
click at [293, 412] on div at bounding box center [682, 331] width 1364 height 663
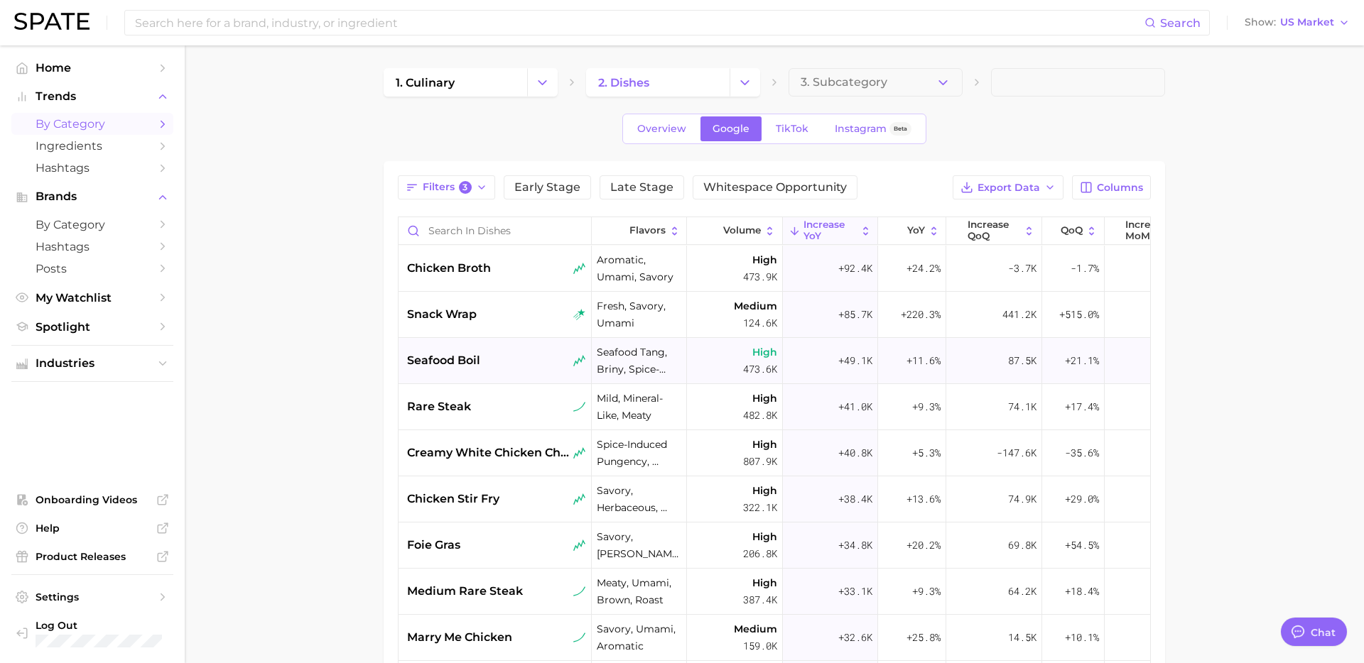
click at [493, 369] on div "seafood boil" at bounding box center [496, 360] width 179 height 17
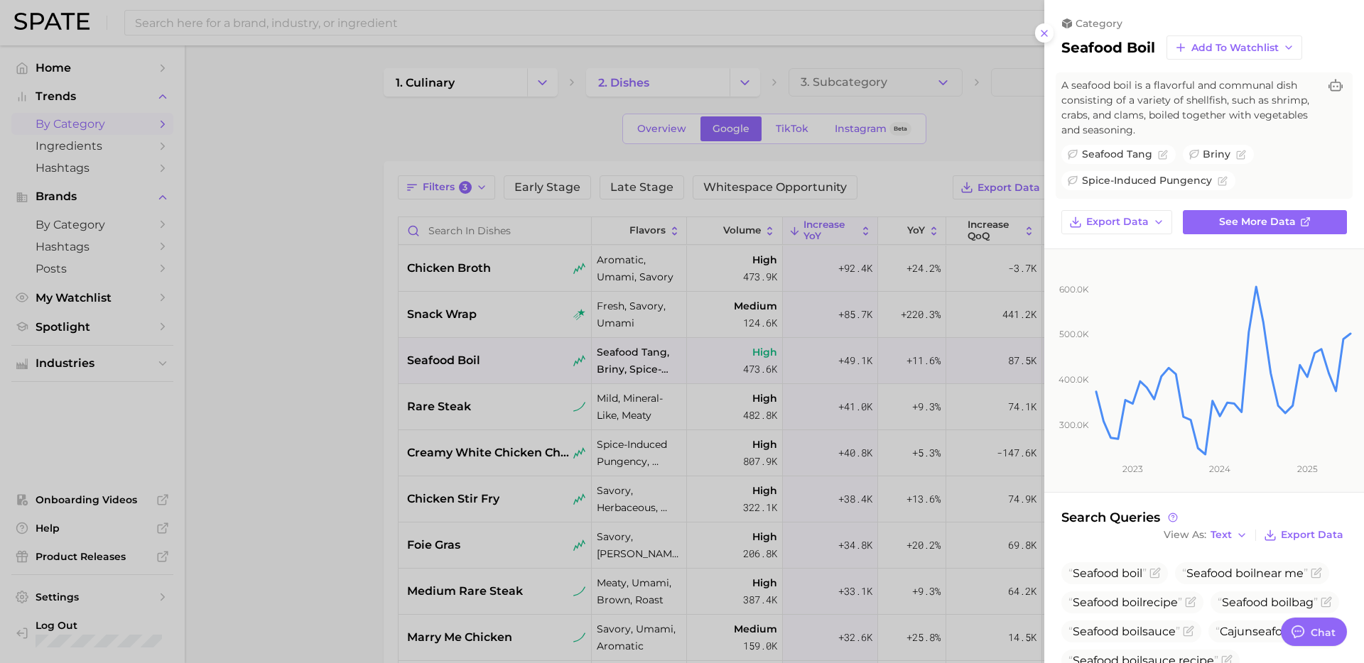
click at [494, 428] on div at bounding box center [682, 331] width 1364 height 663
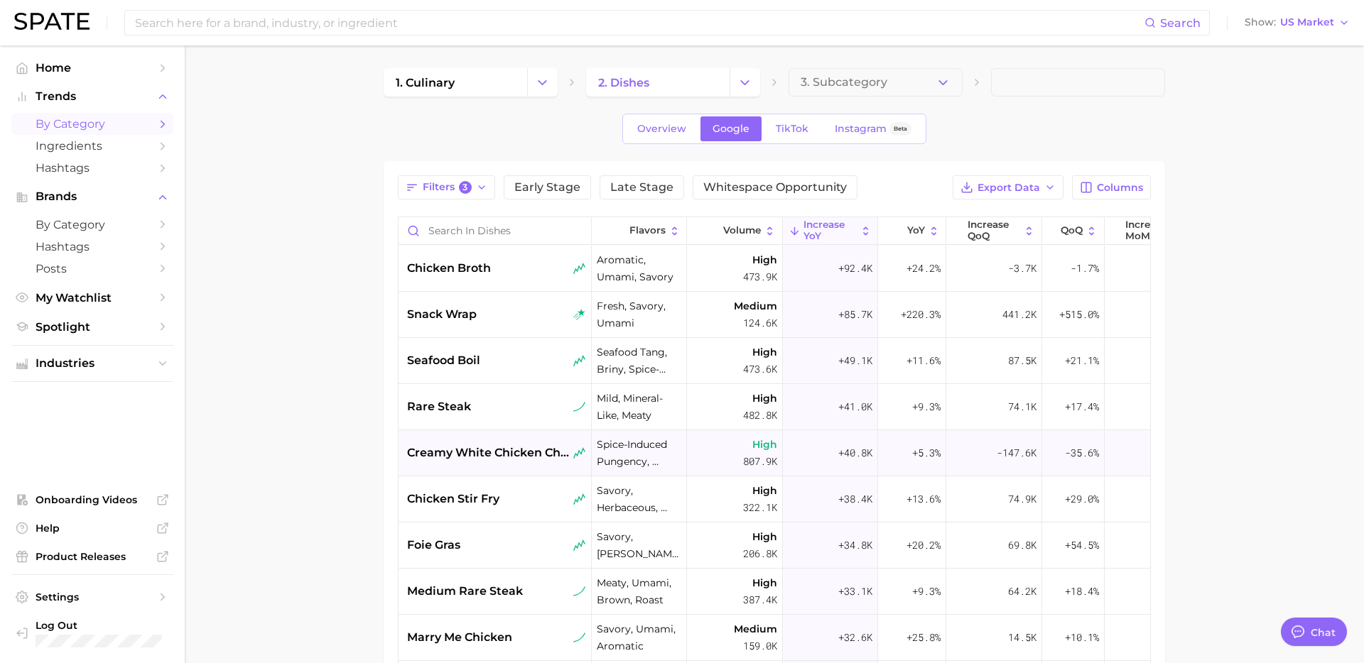
click at [482, 450] on span "creamy white chicken chili" at bounding box center [488, 453] width 163 height 17
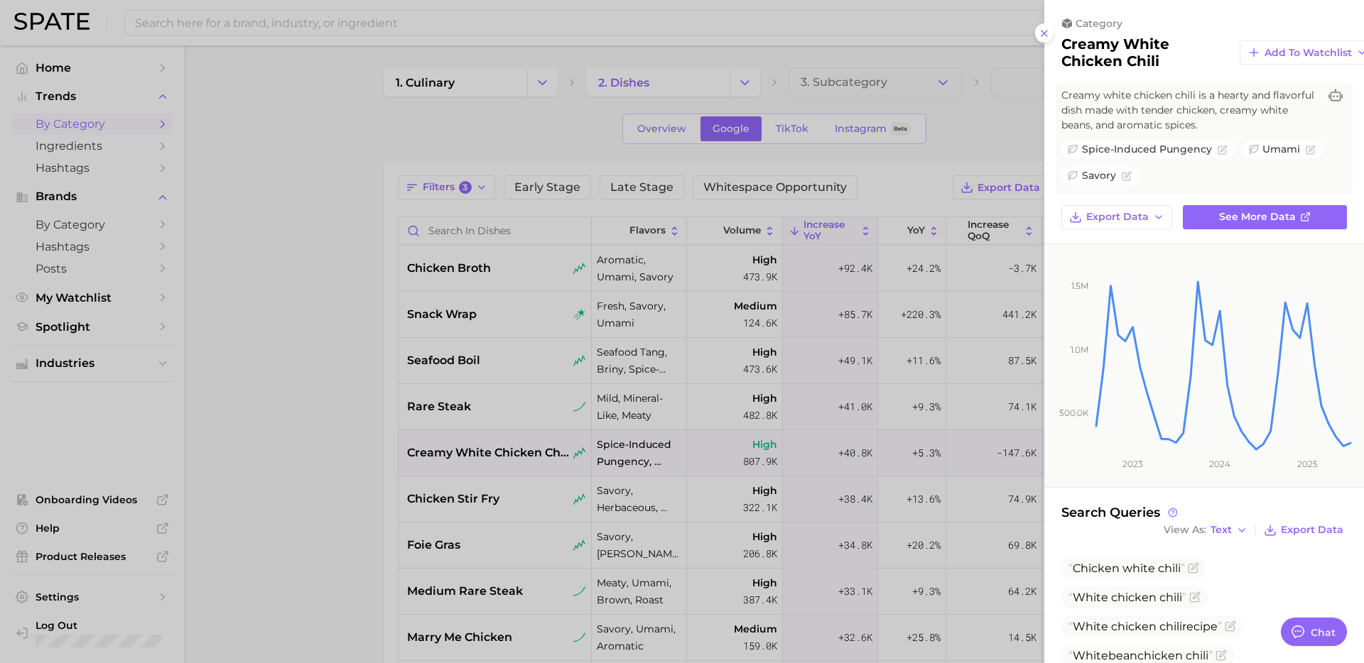
click at [804, 143] on div at bounding box center [682, 331] width 1364 height 663
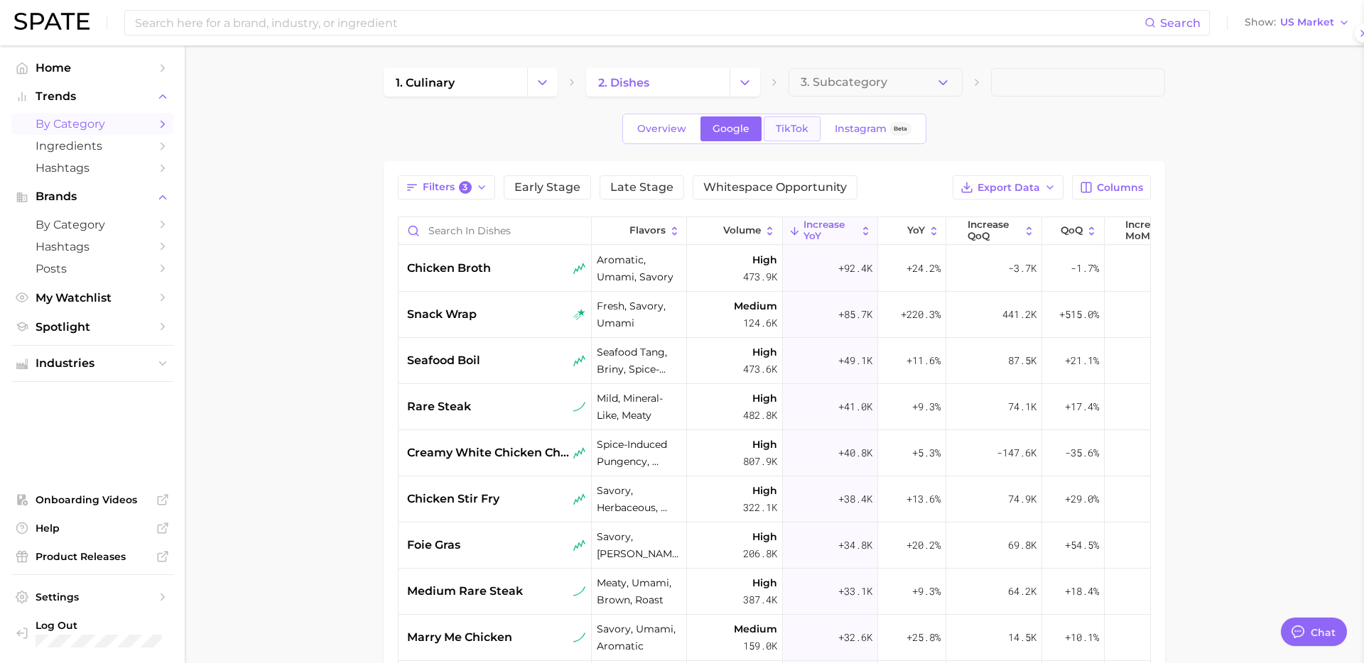
click at [784, 128] on span "TikTok" at bounding box center [792, 129] width 33 height 12
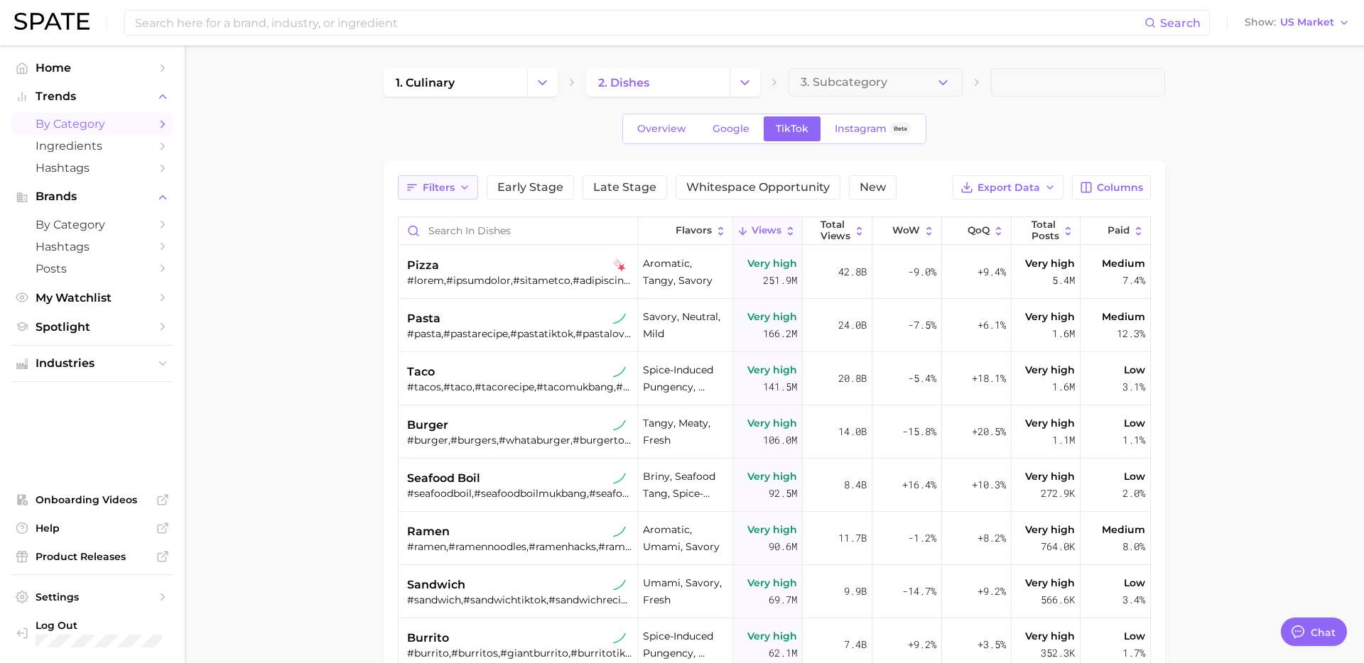
click at [437, 189] on span "Filters" at bounding box center [439, 188] width 32 height 12
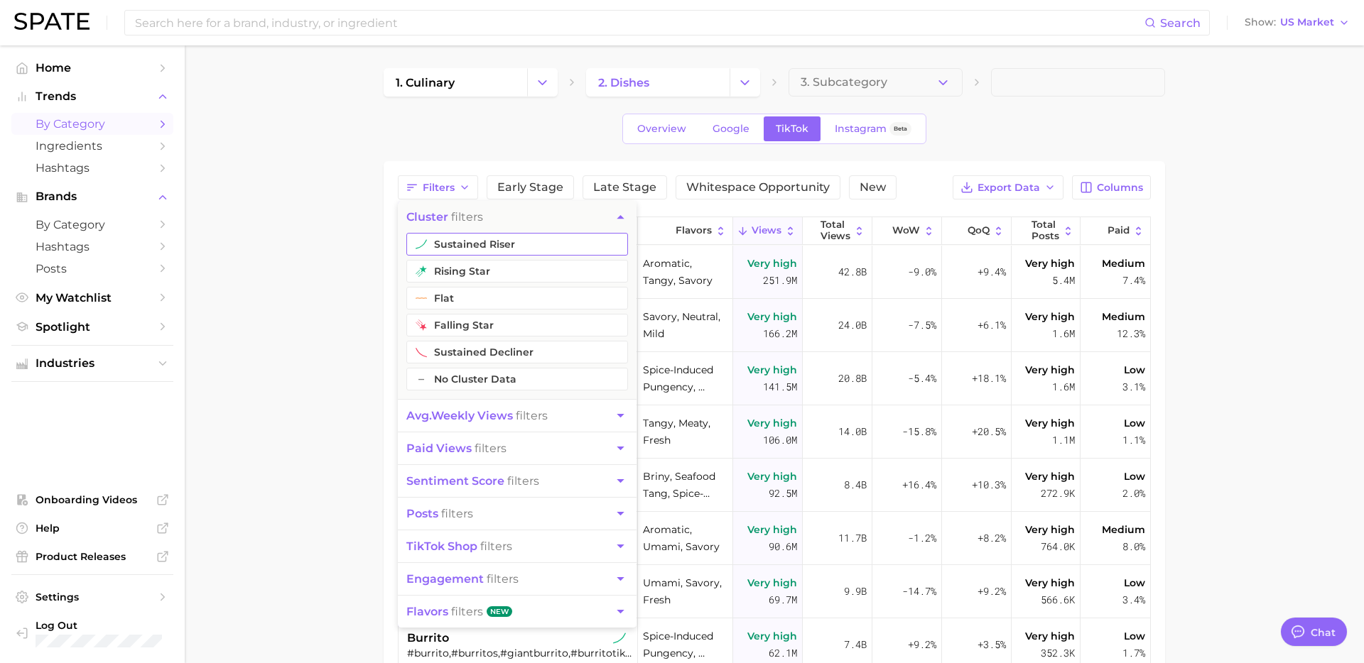
click at [494, 246] on button "sustained riser" at bounding box center [517, 244] width 222 height 23
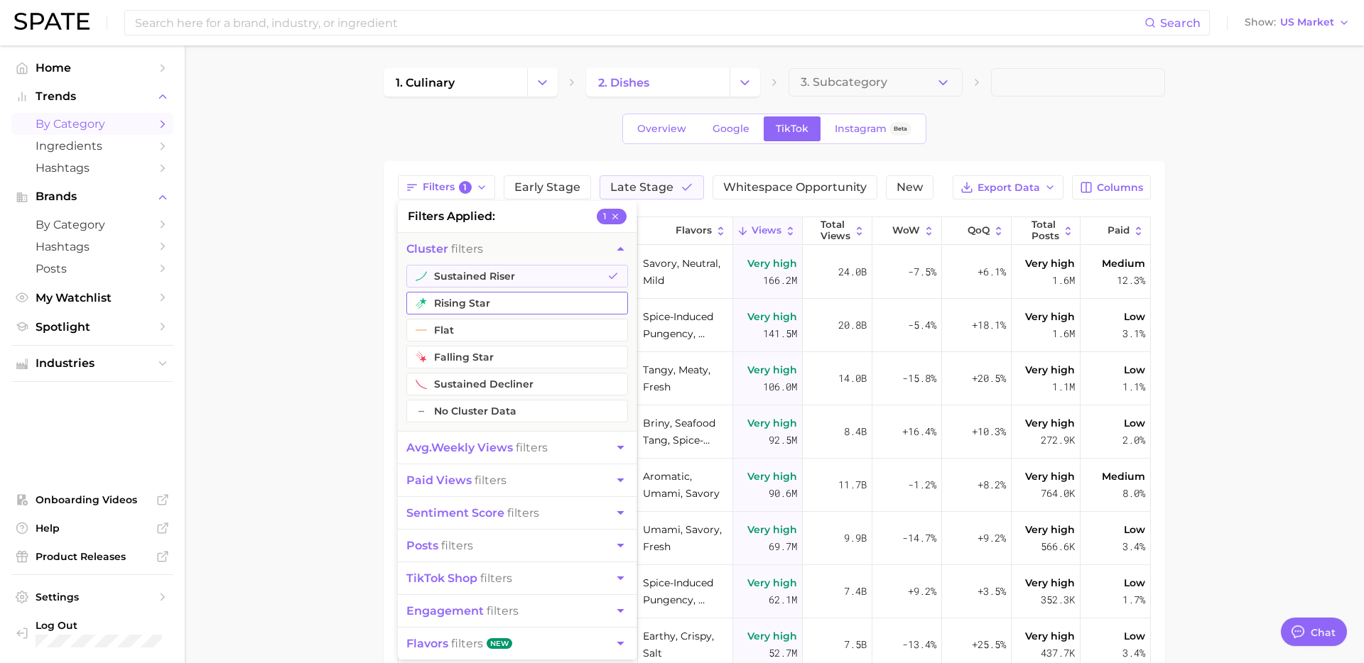
click at [469, 300] on button "rising star" at bounding box center [517, 303] width 222 height 23
click at [543, 476] on button "paid views filters" at bounding box center [517, 480] width 239 height 32
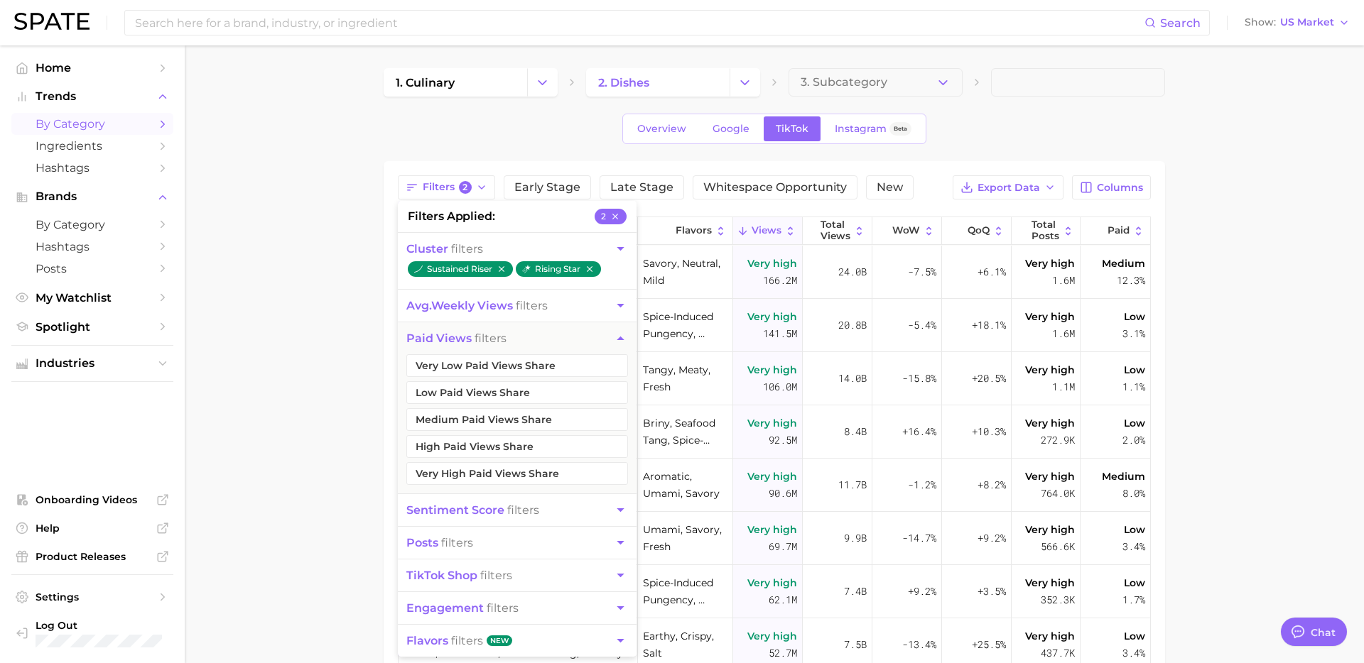
click at [348, 463] on main "1. culinary 2. dishes 3. Subcategory Overview Google TikTok Instagram Beta Filt…" at bounding box center [774, 505] width 1179 height 920
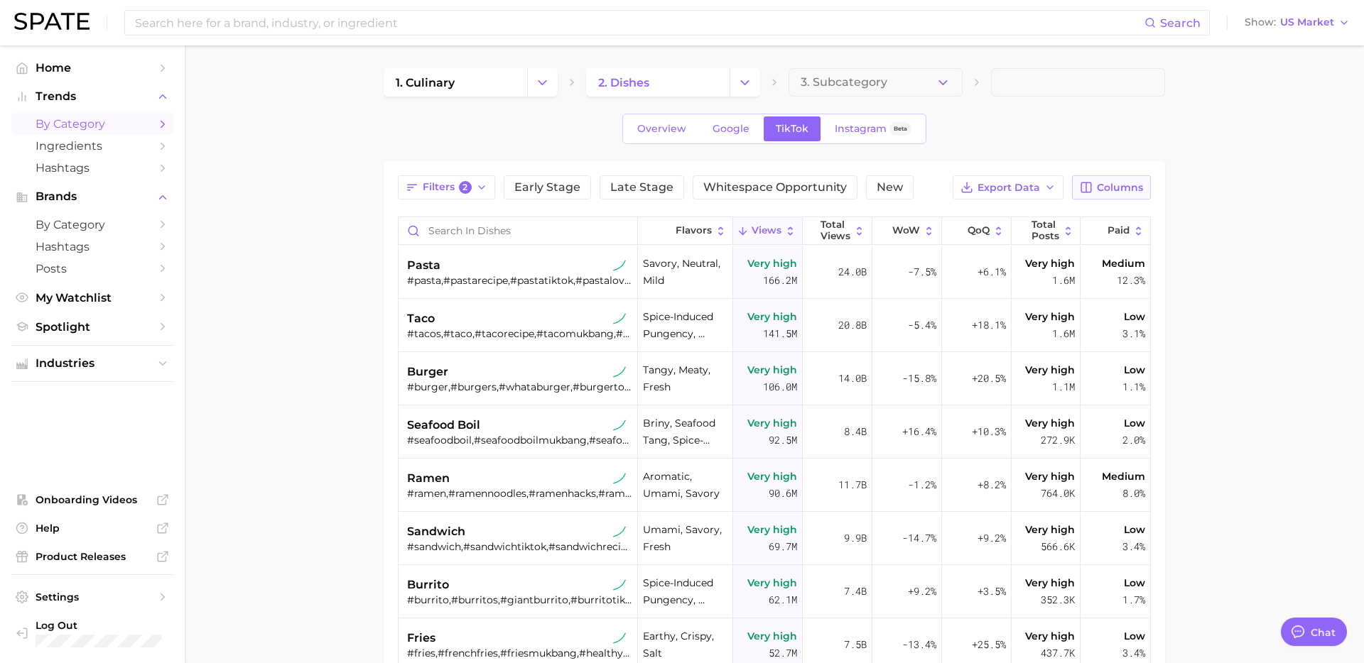
click at [1099, 182] on span "Columns" at bounding box center [1120, 188] width 46 height 12
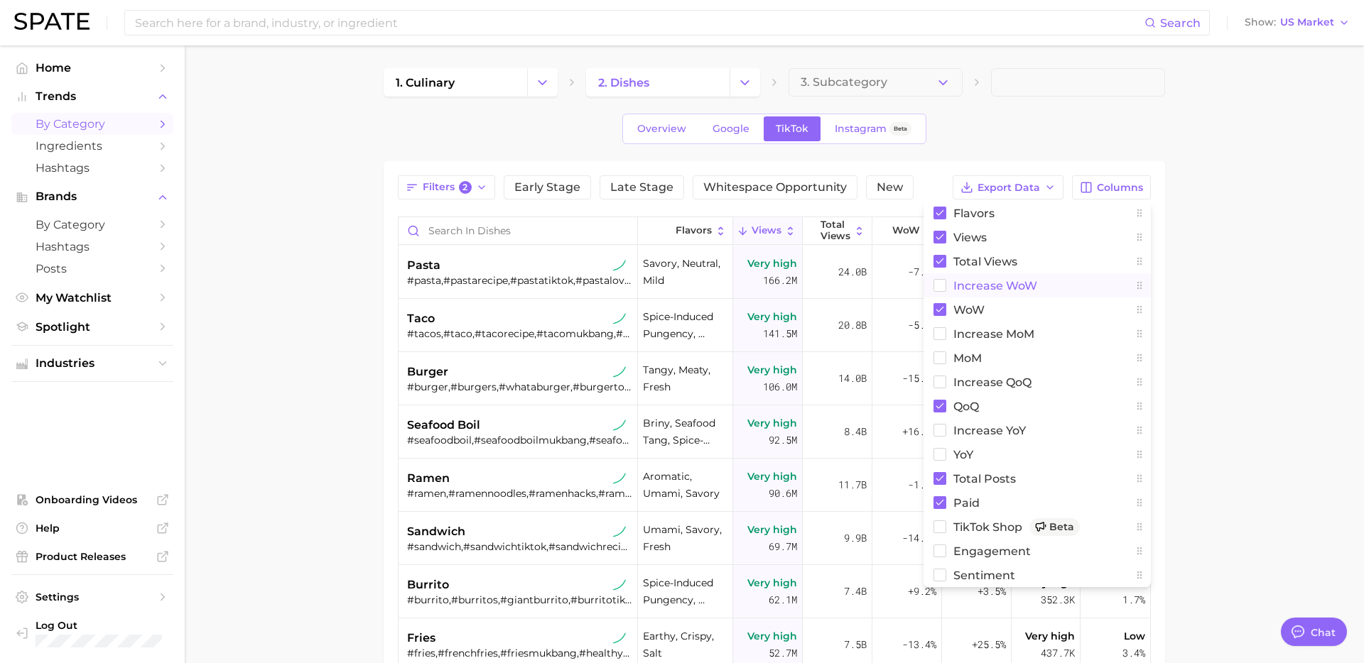
click at [990, 288] on span "Increase WoW" at bounding box center [995, 286] width 84 height 12
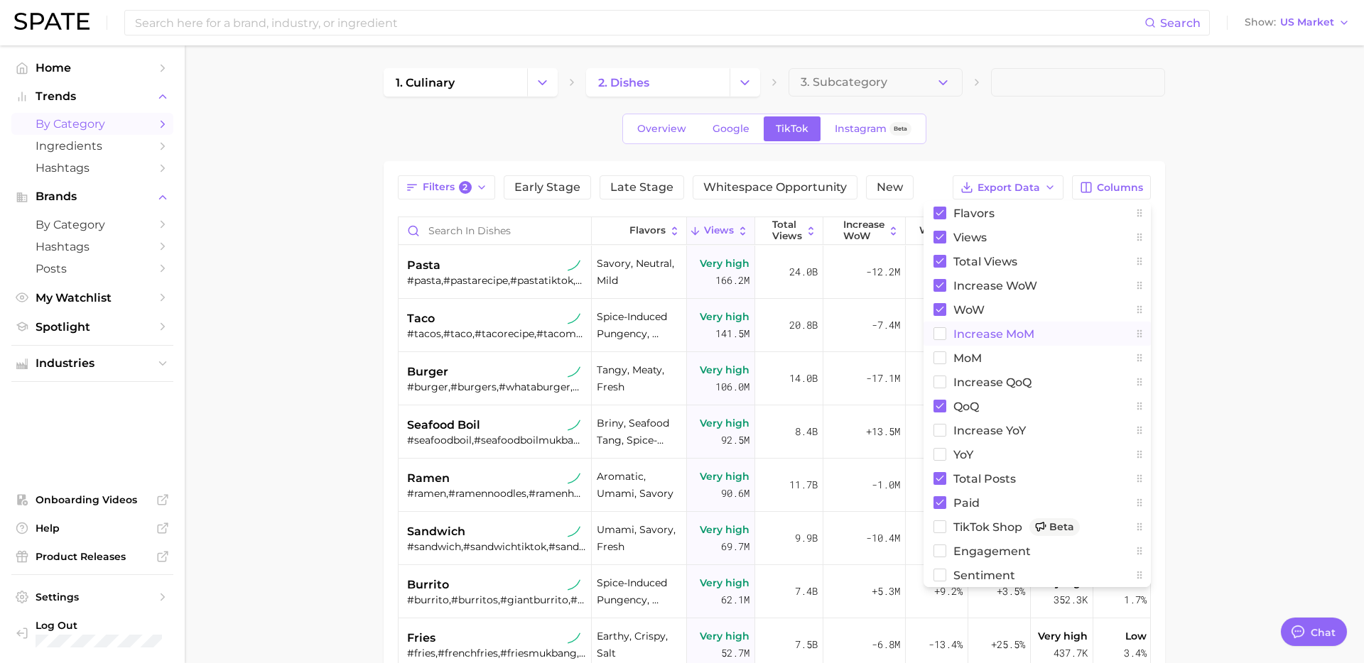
click at [984, 330] on span "increase MoM" at bounding box center [993, 334] width 81 height 12
click at [974, 359] on span "MoM" at bounding box center [967, 358] width 28 height 12
click at [970, 393] on button "increase QoQ" at bounding box center [1036, 382] width 227 height 24
click at [965, 438] on button "increase YoY" at bounding box center [1036, 430] width 227 height 24
click at [962, 449] on span "YoY" at bounding box center [963, 455] width 20 height 12
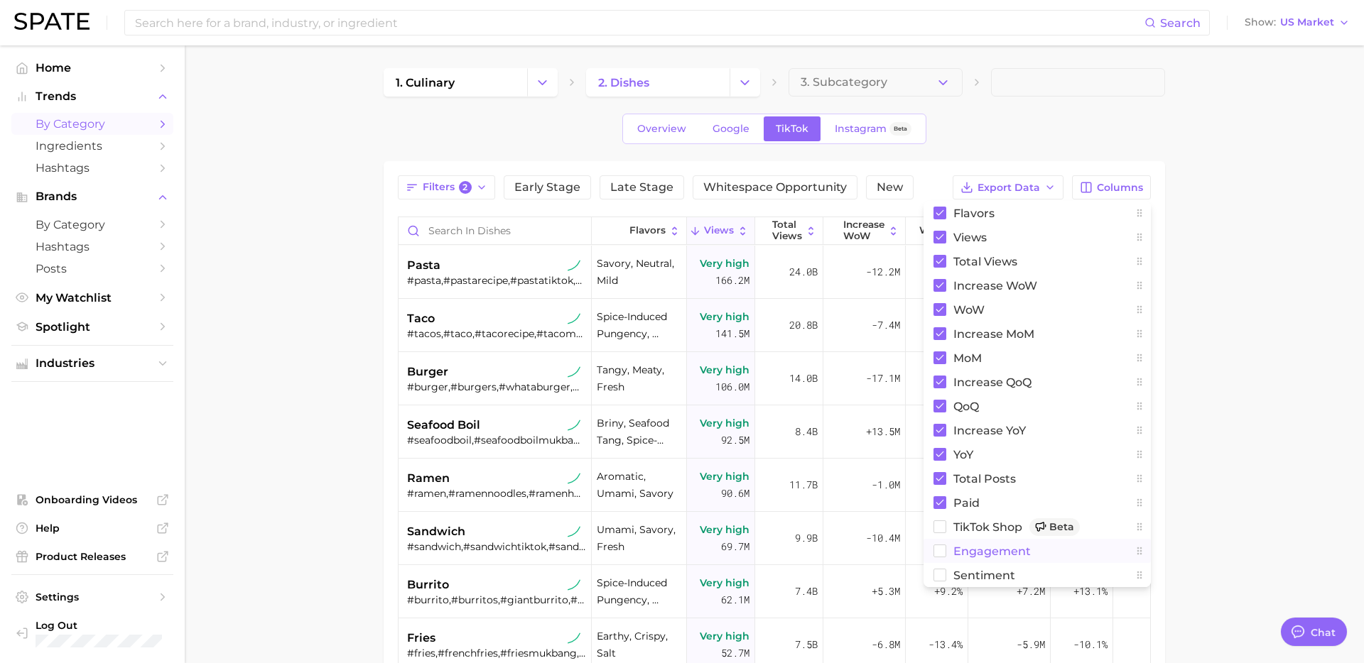
click at [987, 545] on span "engagement" at bounding box center [991, 551] width 77 height 12
click at [985, 578] on span "Sentiment" at bounding box center [984, 576] width 62 height 12
click at [1280, 339] on main "1. culinary 2. dishes 3. Subcategory Overview Google TikTok Instagram Beta Filt…" at bounding box center [774, 505] width 1179 height 920
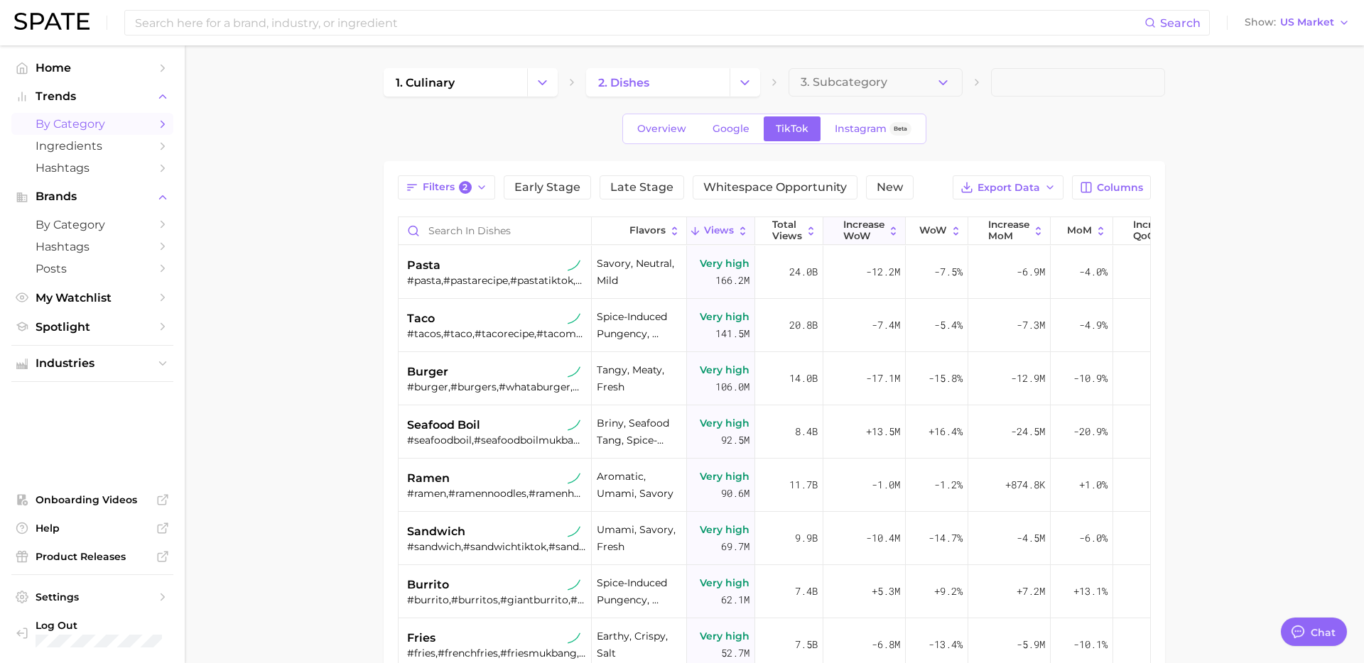
click at [874, 226] on span "Increase WoW" at bounding box center [863, 230] width 41 height 22
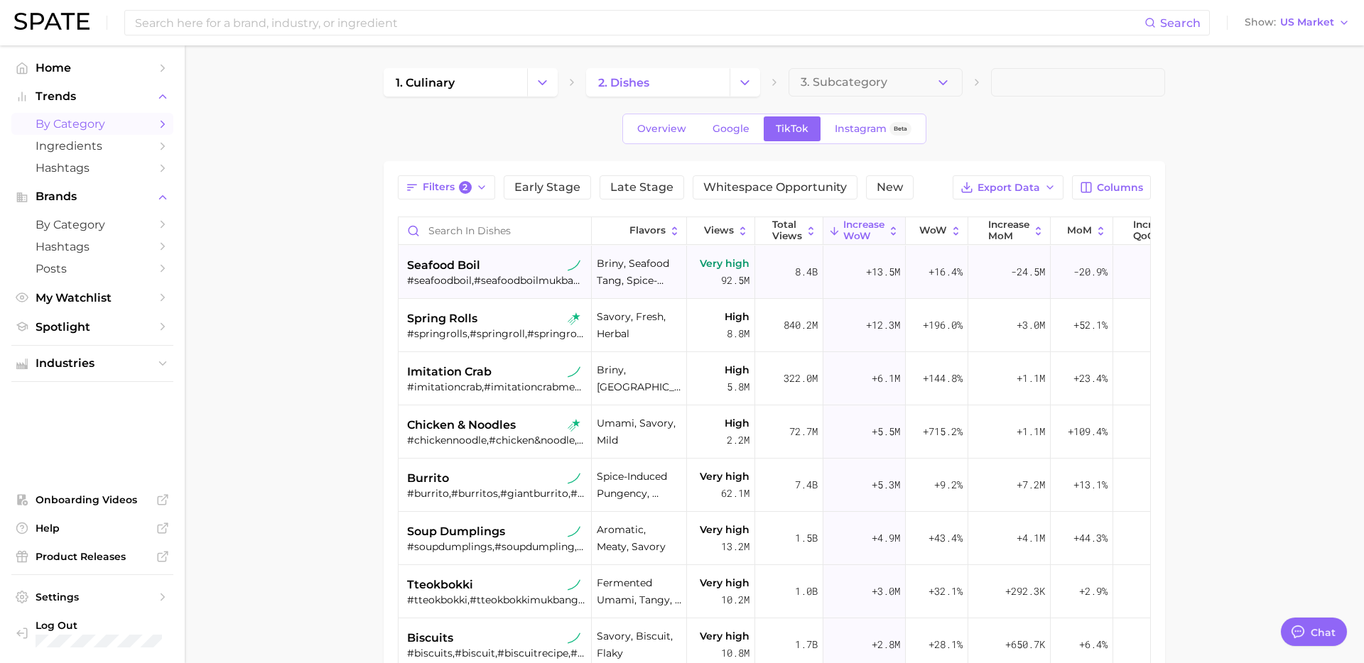
click at [490, 276] on div "#seafoodboil,#seafoodboilmukbang,#seafoodboils,#seafoodboilathome,#seafoodboilr…" at bounding box center [496, 280] width 179 height 13
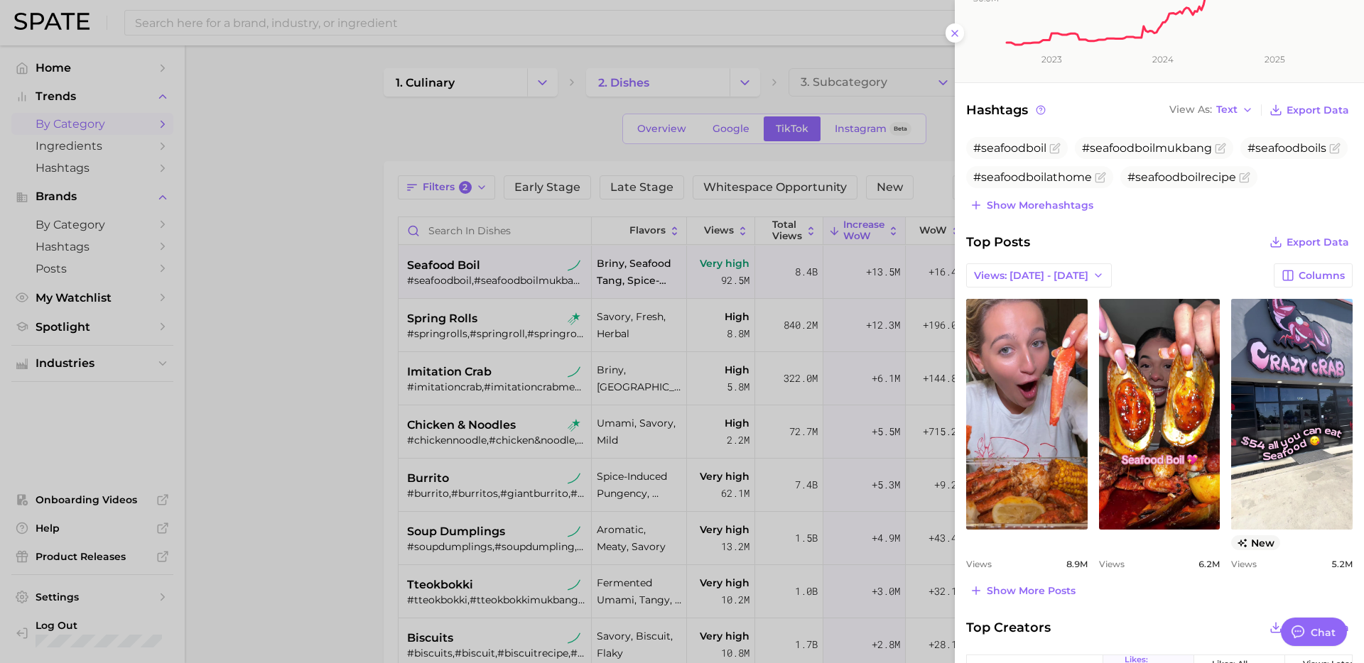
scroll to position [463, 0]
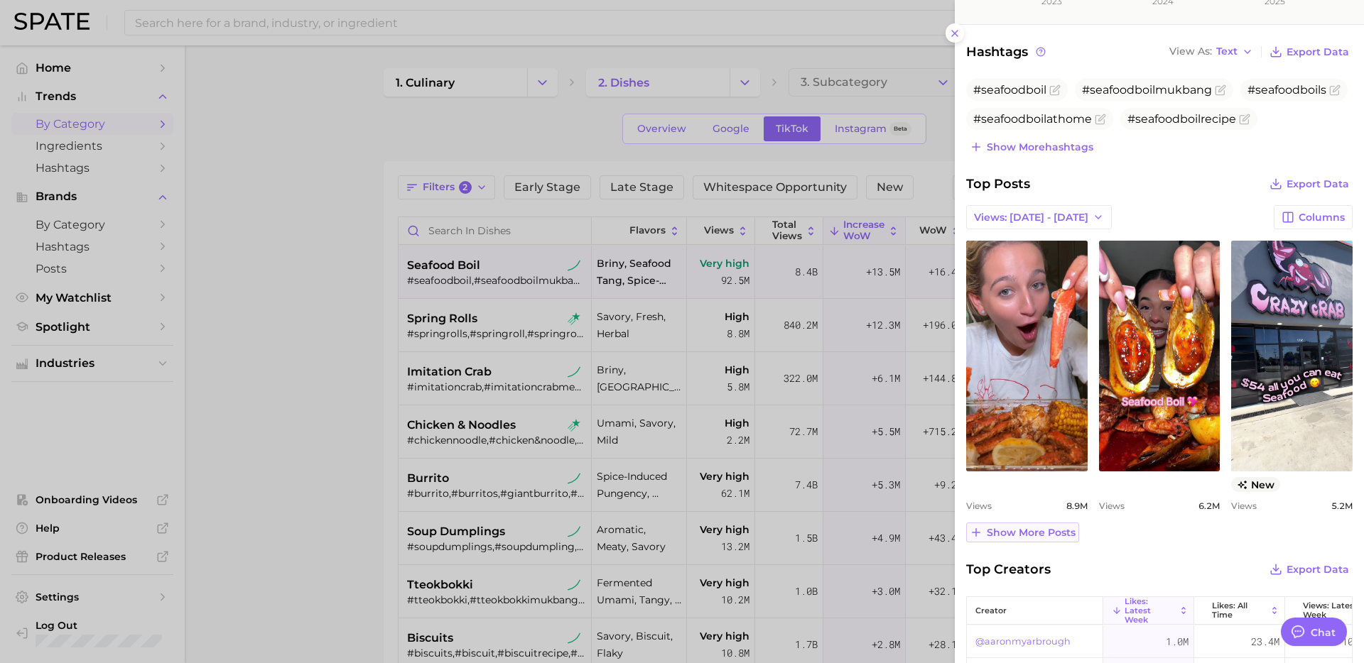
click at [1043, 537] on span "Show more posts" at bounding box center [1030, 533] width 89 height 12
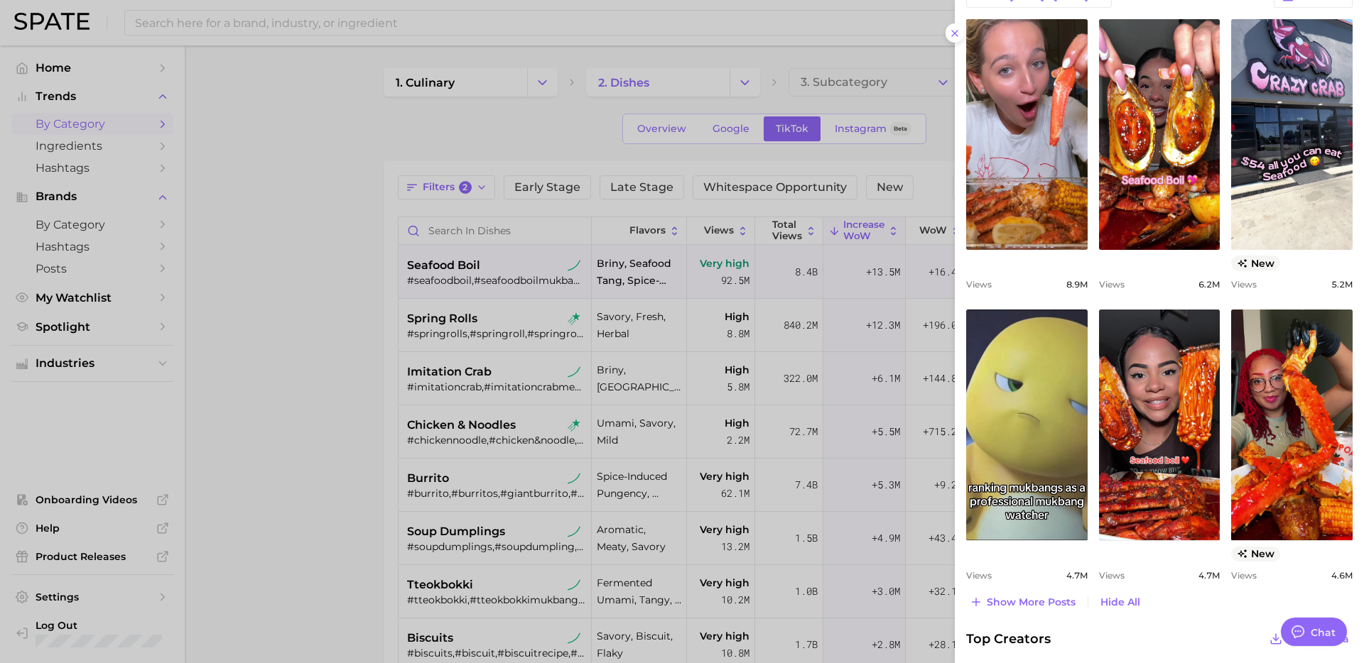
scroll to position [690, 0]
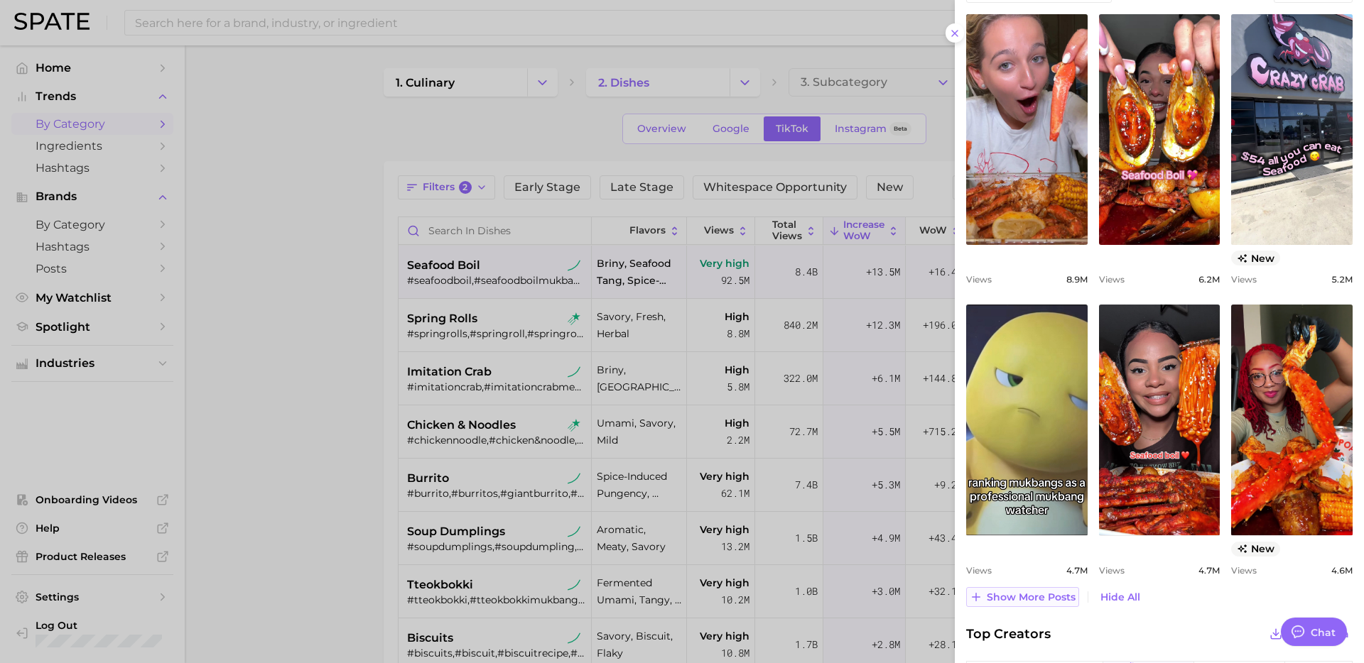
click at [1029, 596] on span "Show more posts" at bounding box center [1030, 598] width 89 height 12
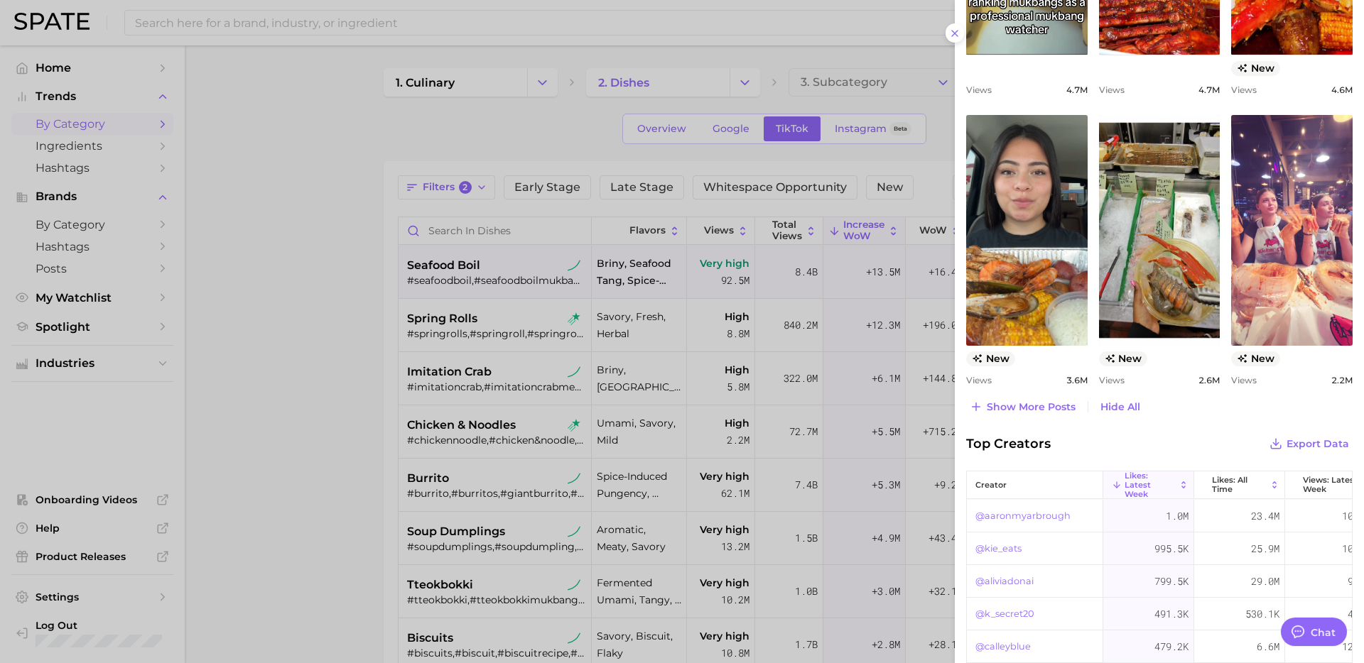
scroll to position [1178, 0]
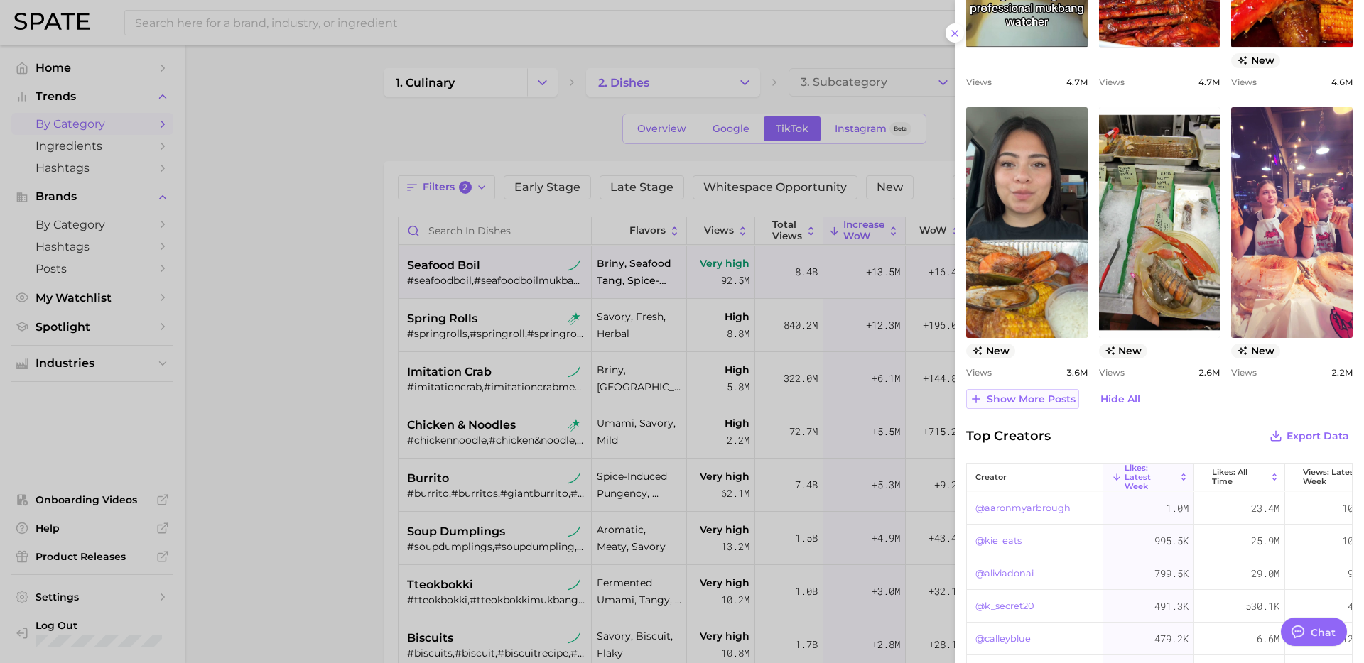
click at [1049, 403] on span "Show more posts" at bounding box center [1030, 399] width 89 height 12
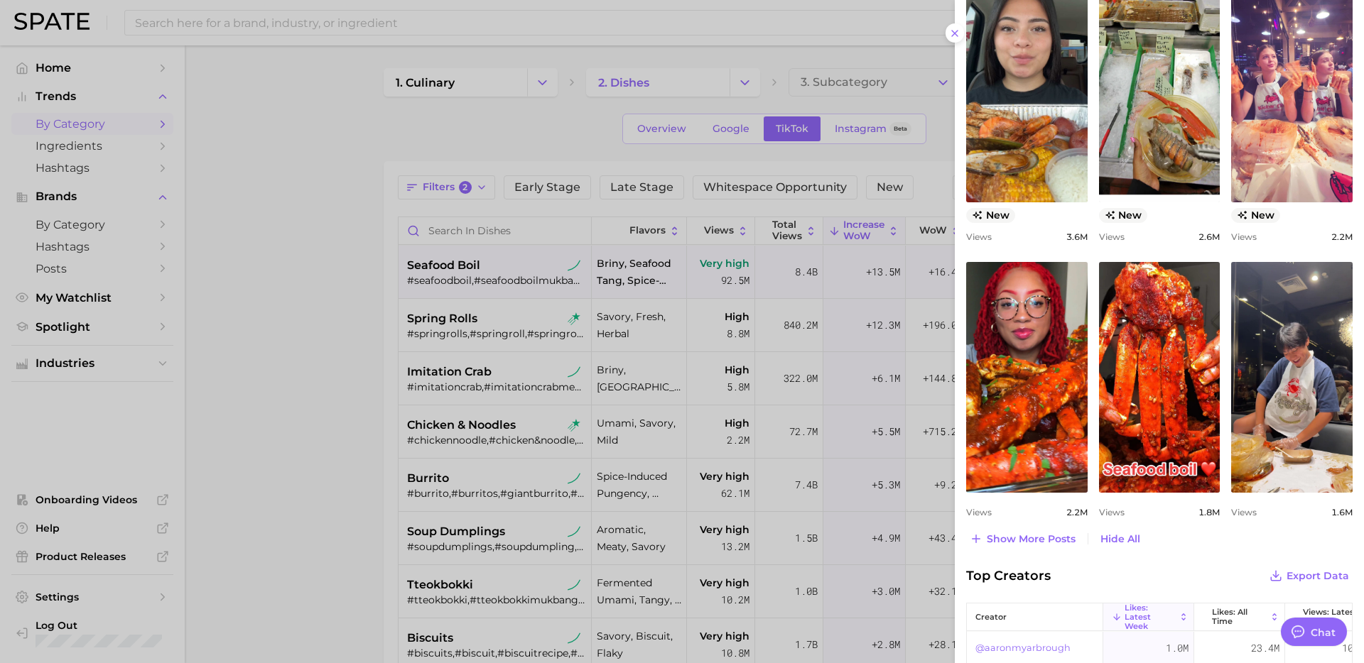
scroll to position [1346, 0]
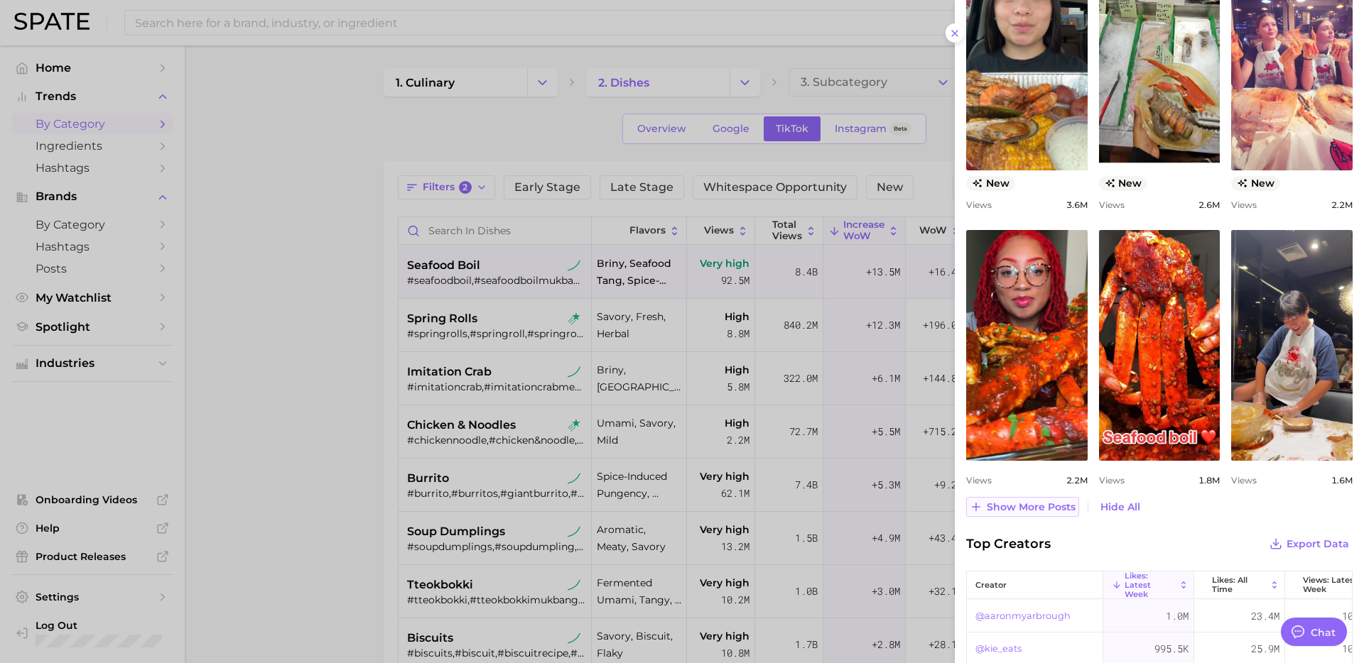
click at [1049, 508] on span "Show more posts" at bounding box center [1030, 507] width 89 height 12
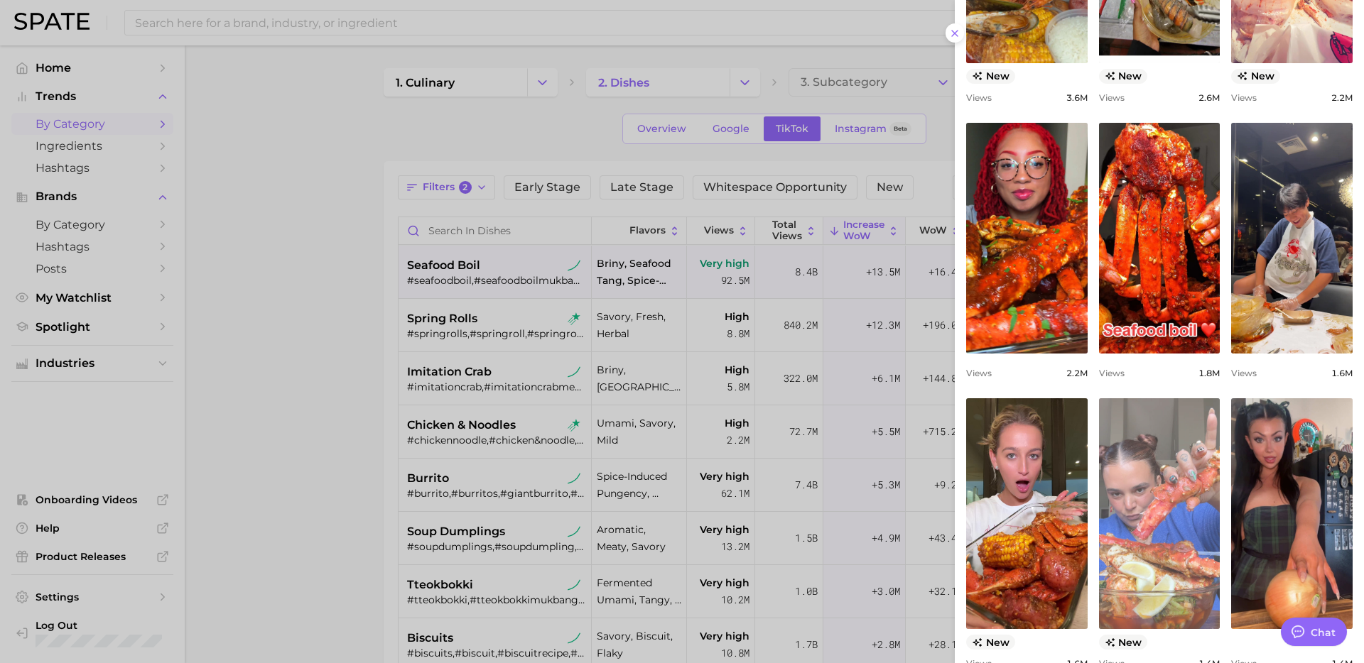
scroll to position [1643, 0]
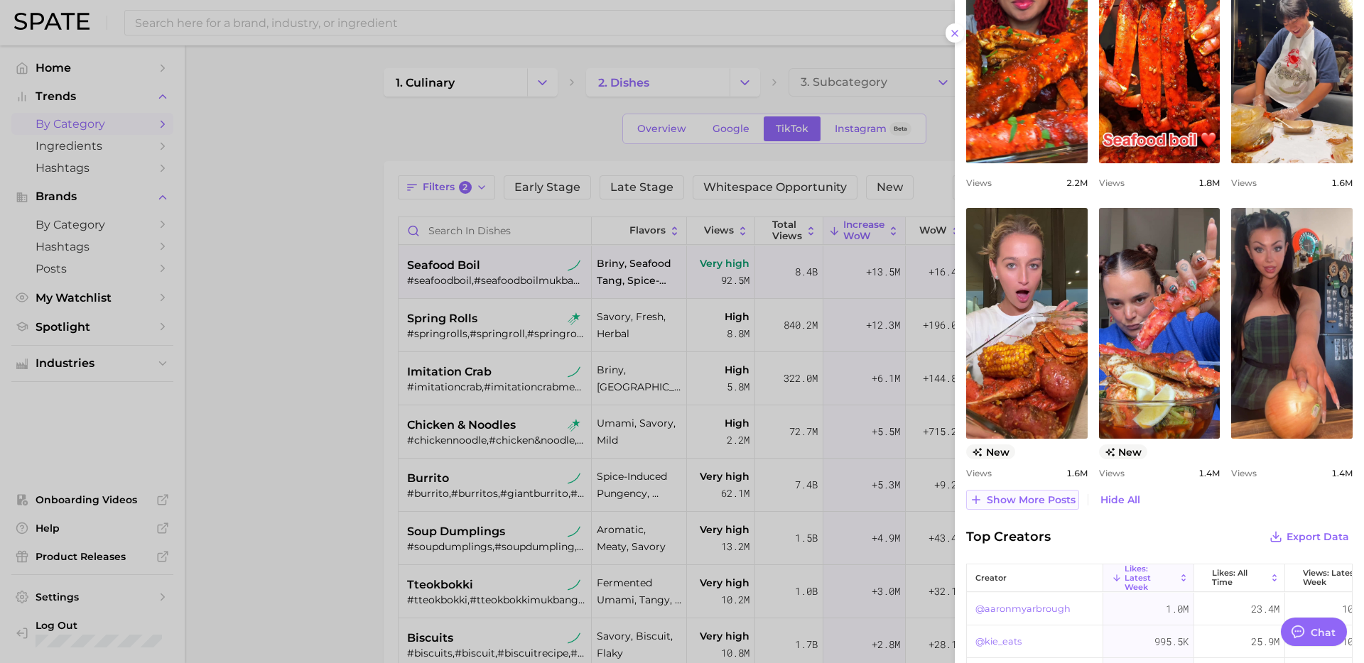
click at [1035, 504] on span "Show more posts" at bounding box center [1030, 500] width 89 height 12
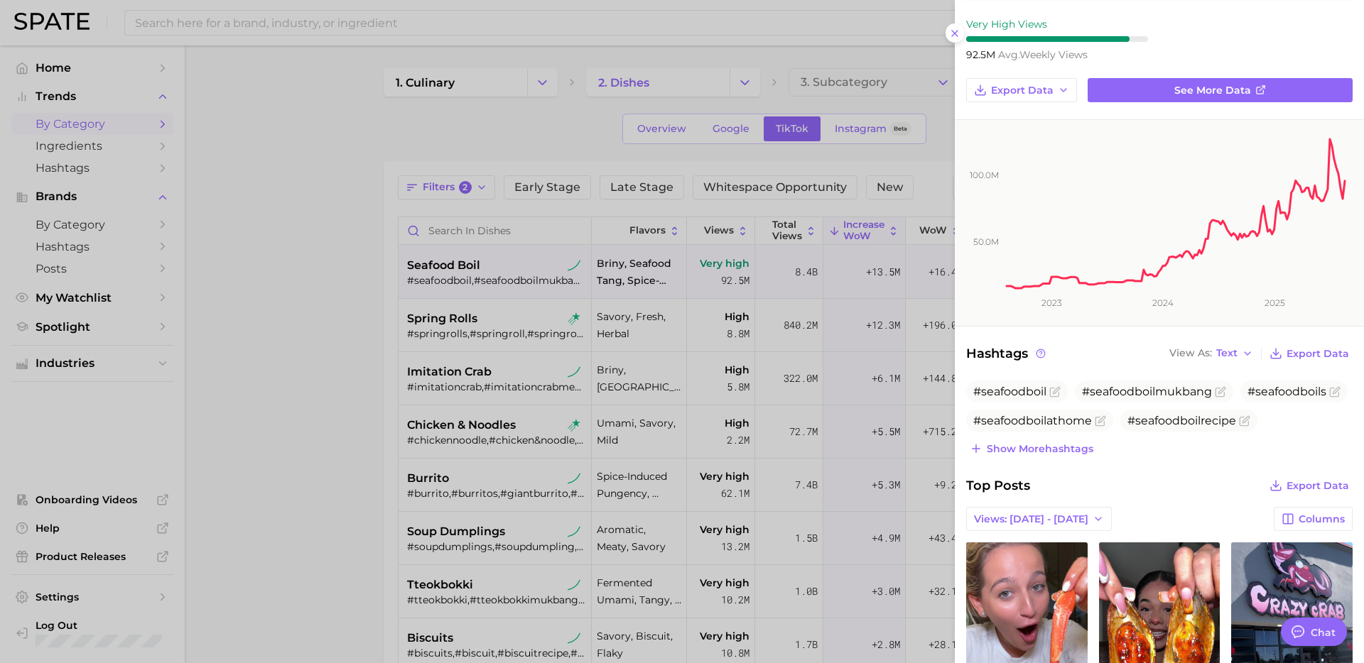
scroll to position [157, 0]
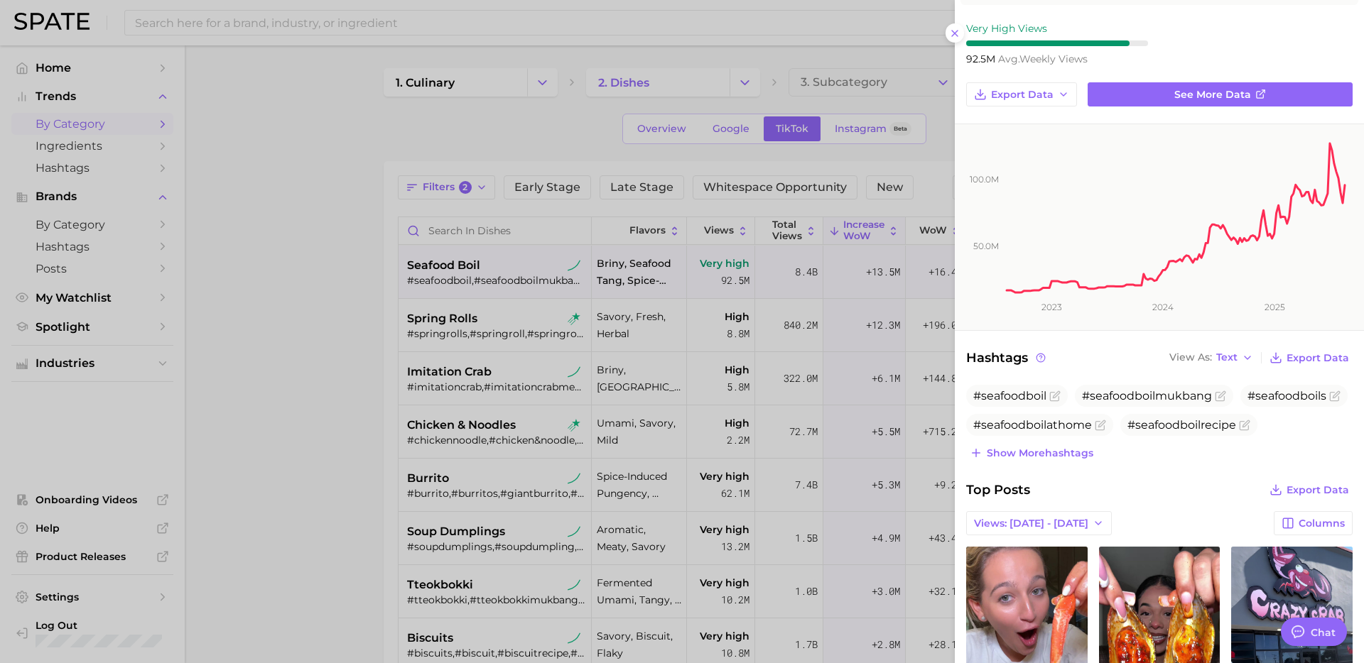
click at [685, 160] on div at bounding box center [682, 331] width 1364 height 663
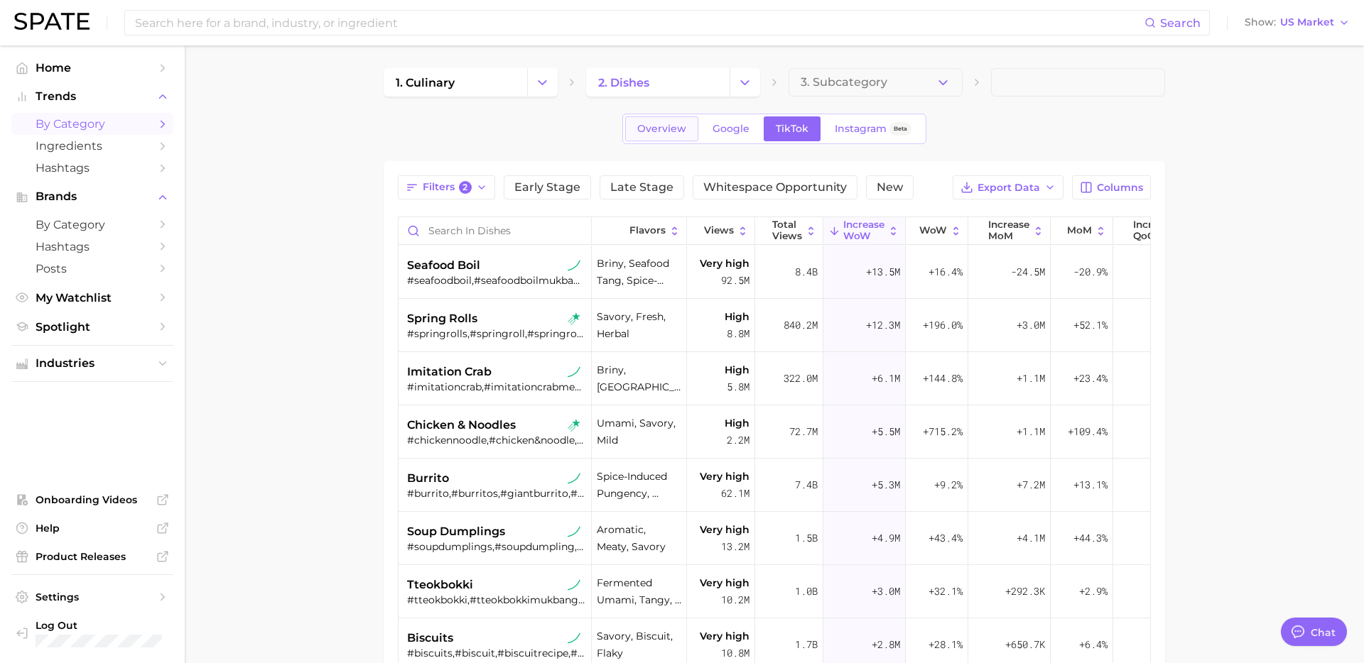
click at [656, 130] on span "Overview" at bounding box center [661, 129] width 49 height 12
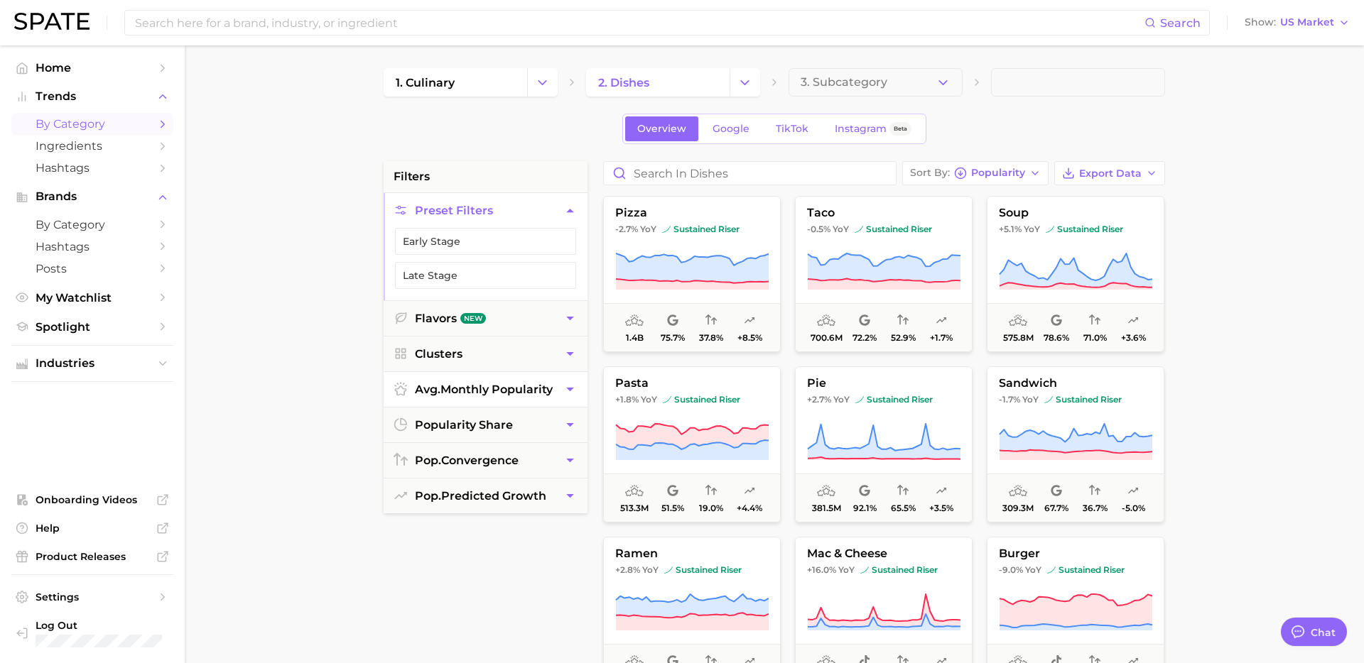
click at [504, 394] on span "avg. monthly popularity" at bounding box center [484, 389] width 138 height 13
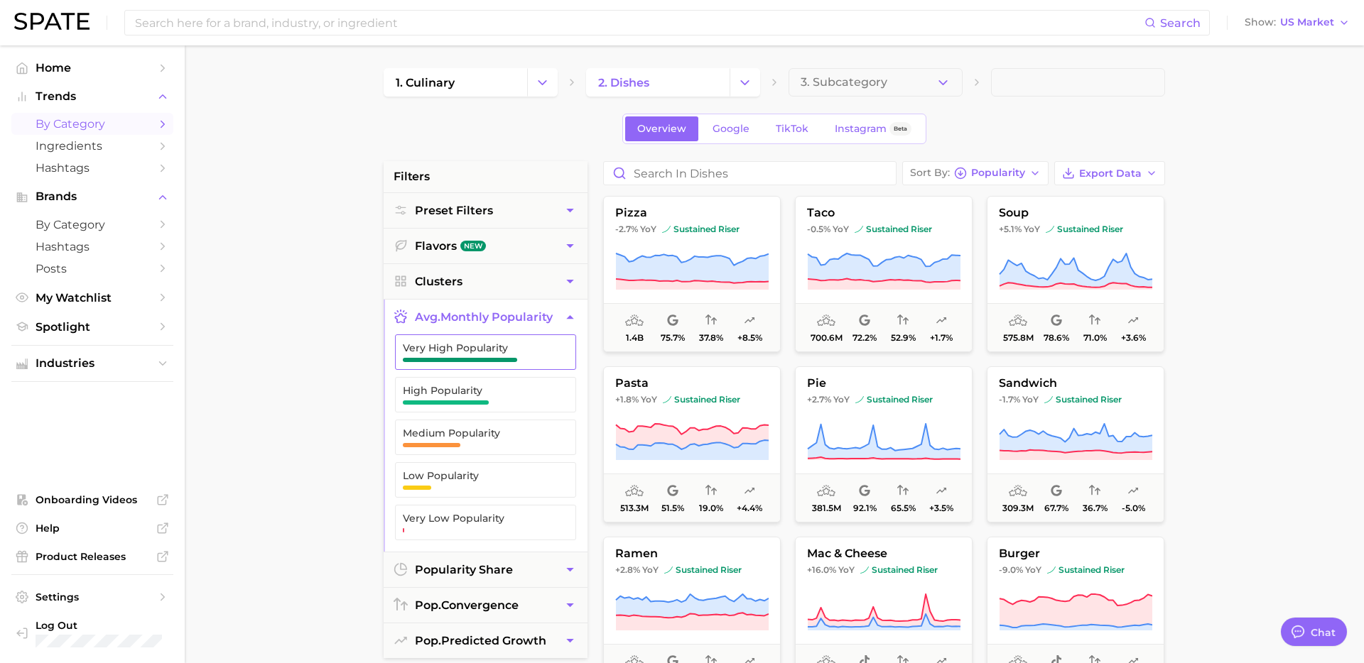
click at [508, 349] on span "Very High Popularity" at bounding box center [474, 347] width 143 height 11
click at [501, 404] on button "High Popularity" at bounding box center [485, 395] width 181 height 36
click at [500, 433] on span "Medium Popularity" at bounding box center [474, 433] width 143 height 11
click at [524, 575] on button "popularity share" at bounding box center [485, 570] width 204 height 35
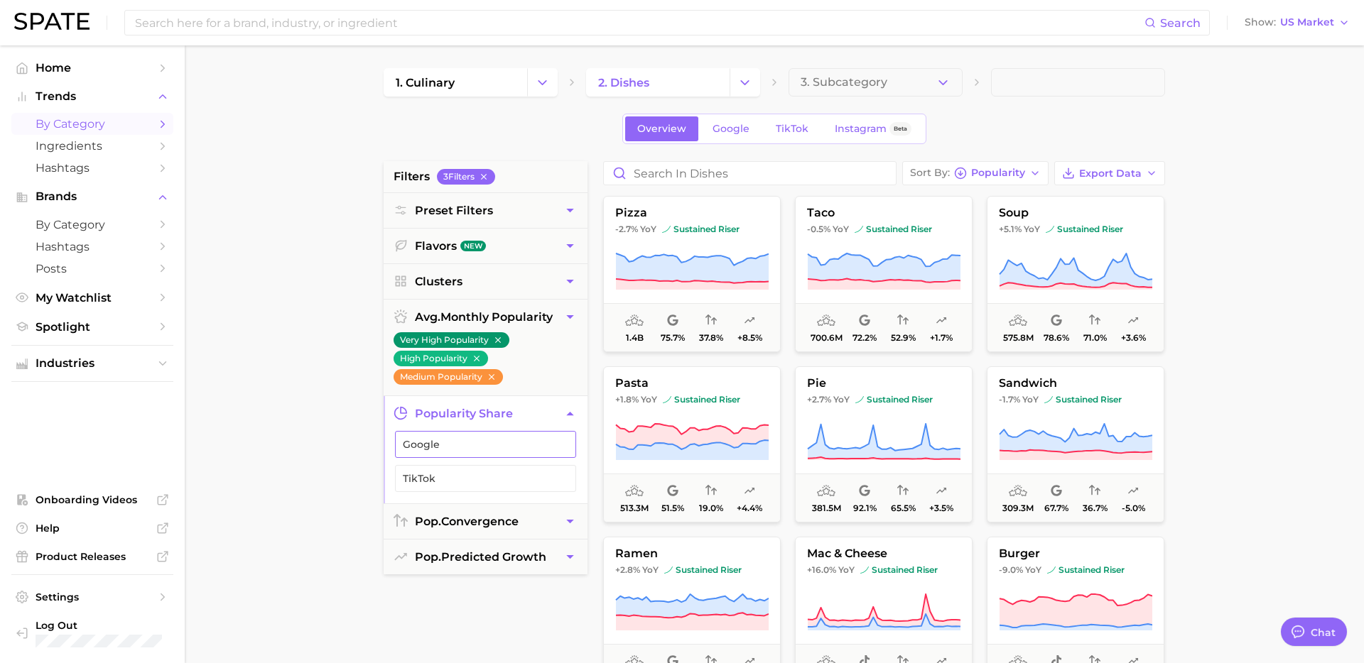
click at [518, 442] on span "Google" at bounding box center [474, 444] width 143 height 11
click at [1227, 353] on main "1. culinary 2. dishes 3. Subcategory Overview Google TikTok Instagram Beta filt…" at bounding box center [774, 583] width 1179 height 1077
click at [510, 540] on button "pop. predicted growth" at bounding box center [485, 557] width 204 height 35
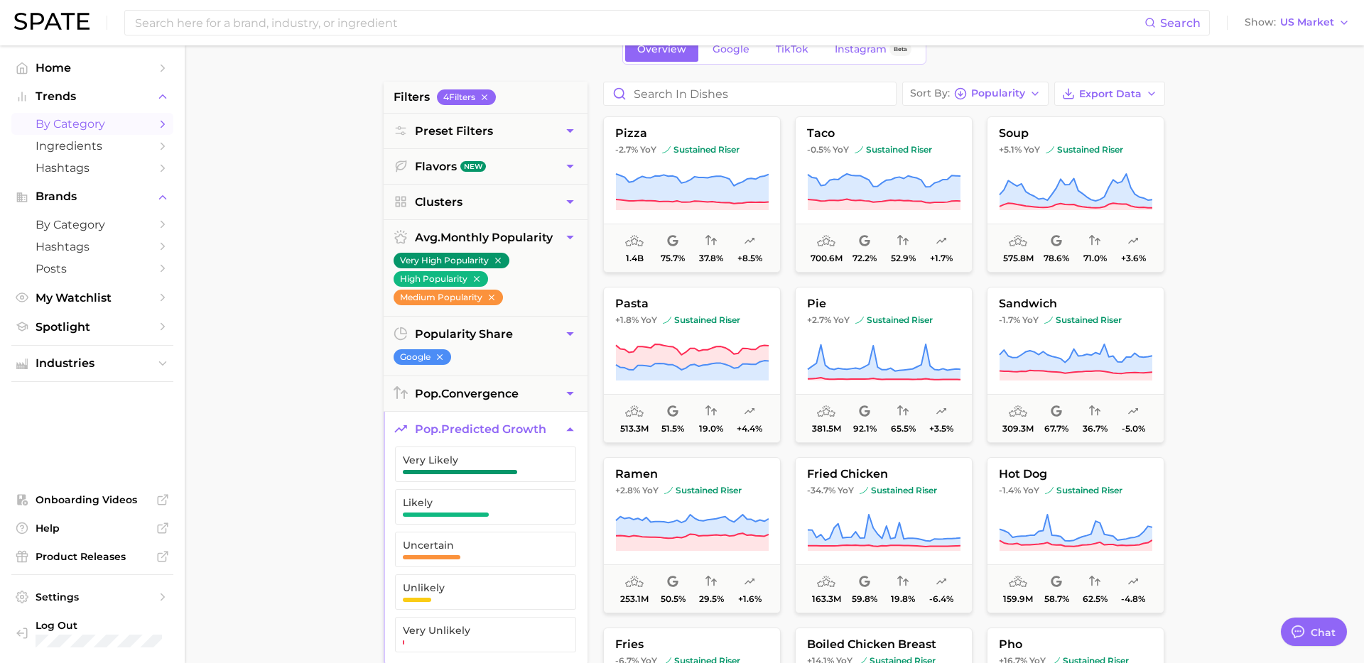
scroll to position [105, 0]
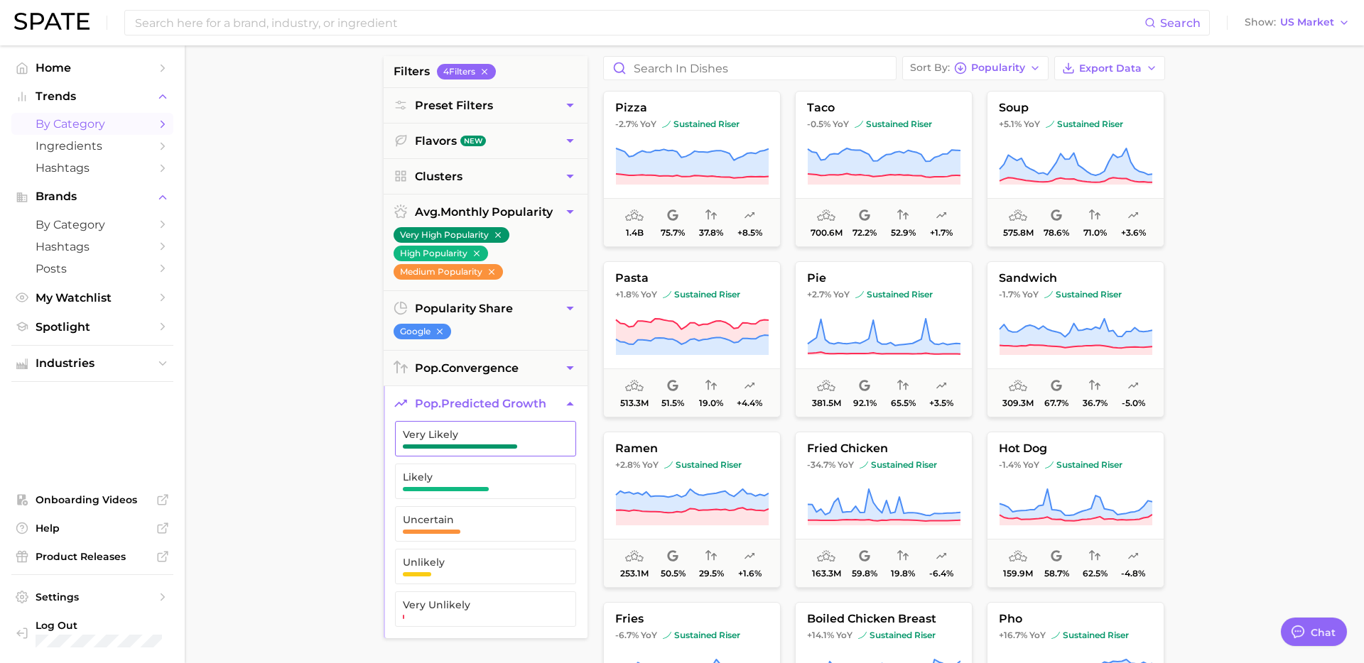
click at [504, 443] on span "Very Likely" at bounding box center [474, 439] width 143 height 20
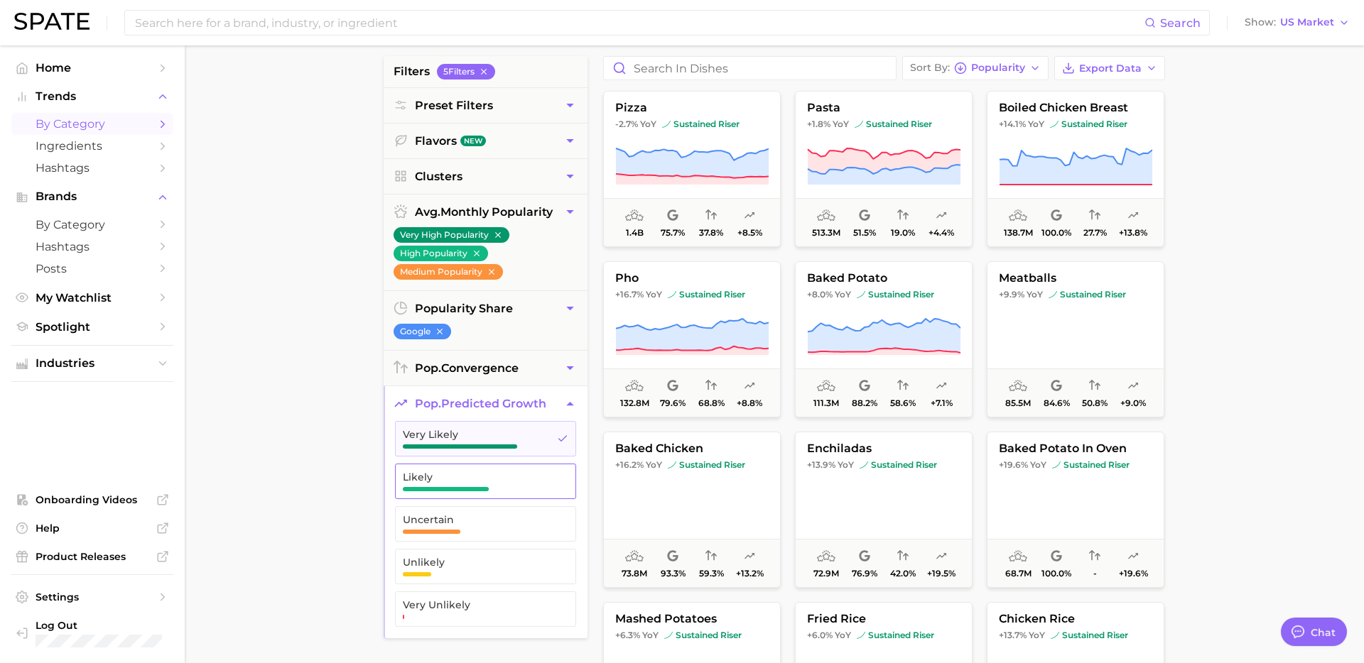
click at [498, 489] on span "Likely" at bounding box center [474, 482] width 143 height 20
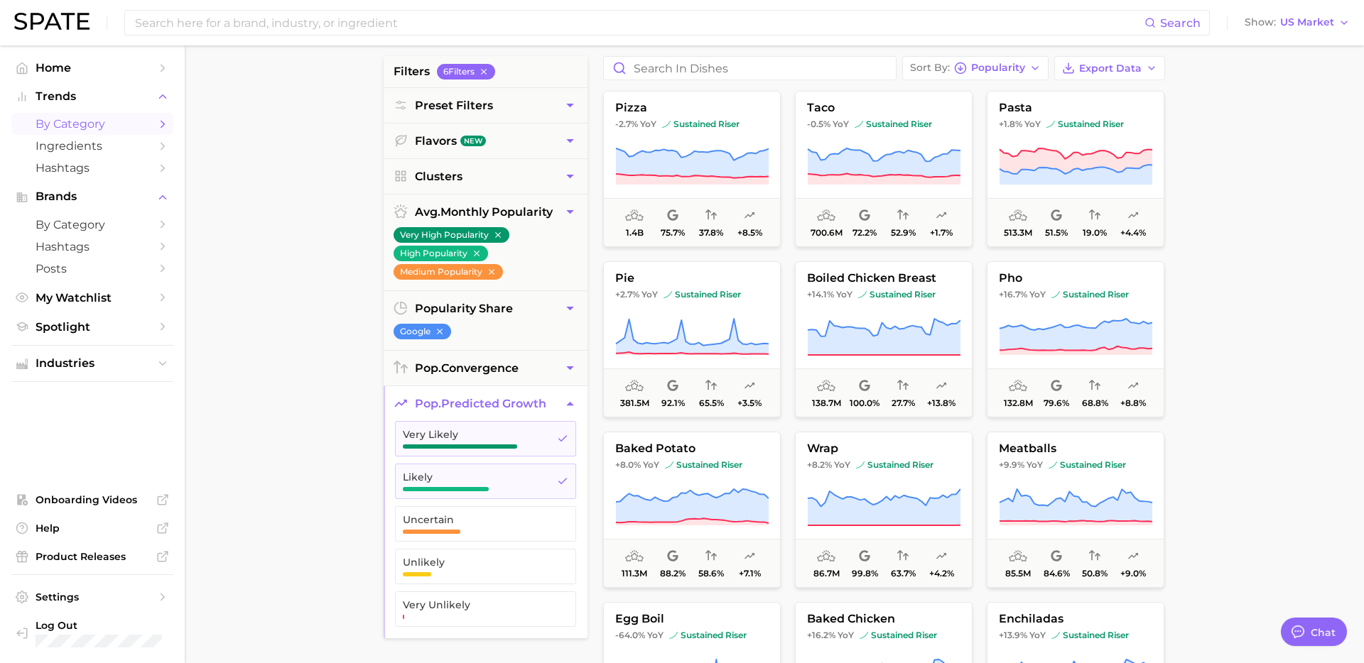
click at [567, 405] on icon "button" at bounding box center [569, 404] width 7 height 4
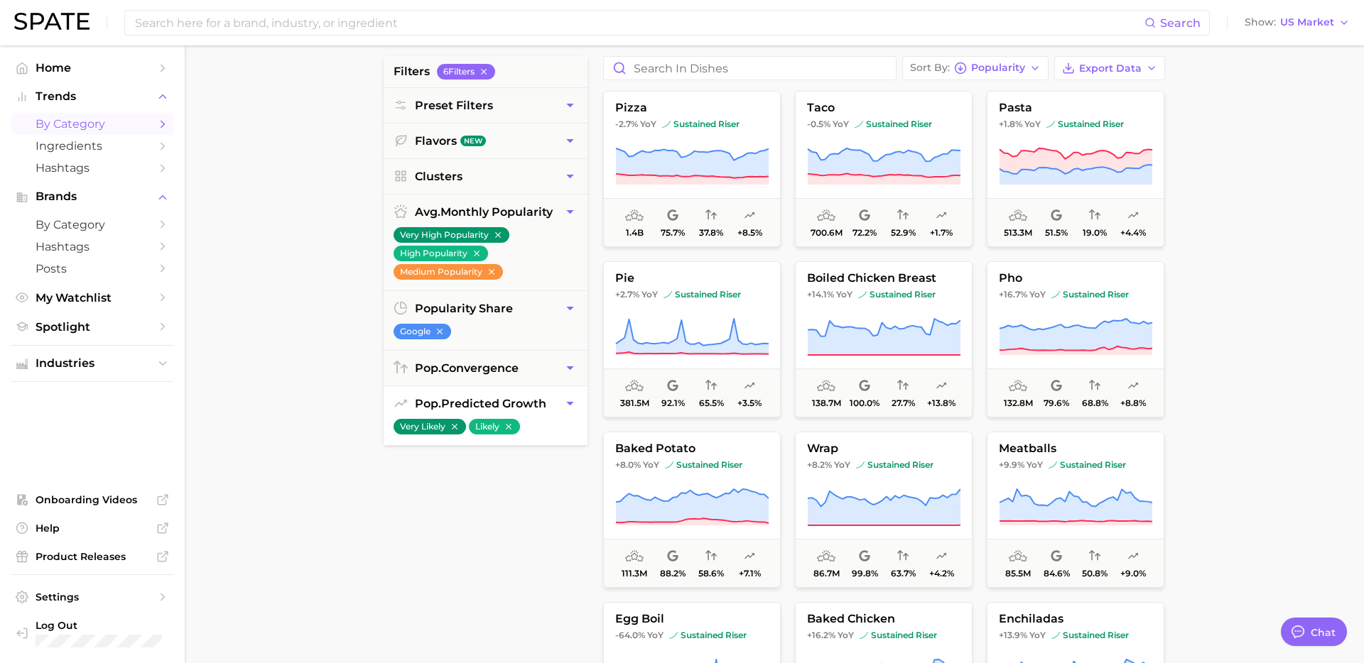
click at [1174, 319] on main "1. culinary 2. dishes 3. Subcategory Overview Google TikTok Instagram Beta filt…" at bounding box center [774, 478] width 1179 height 1077
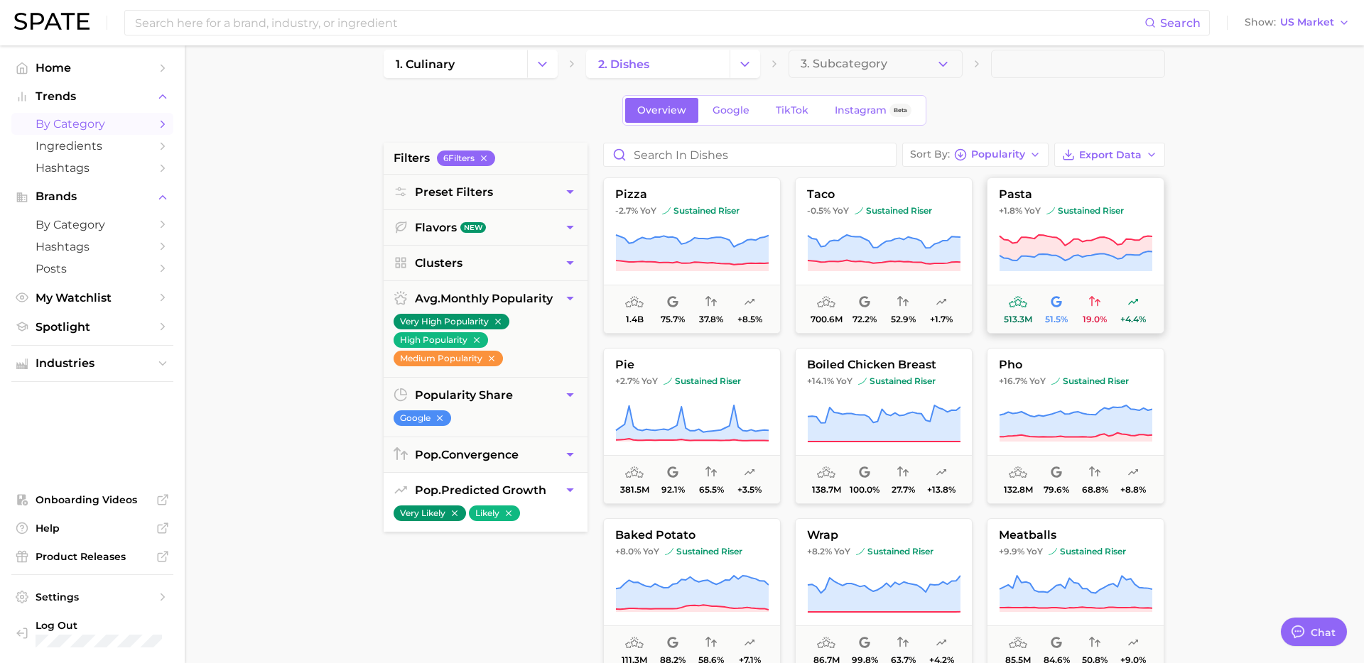
scroll to position [5, 0]
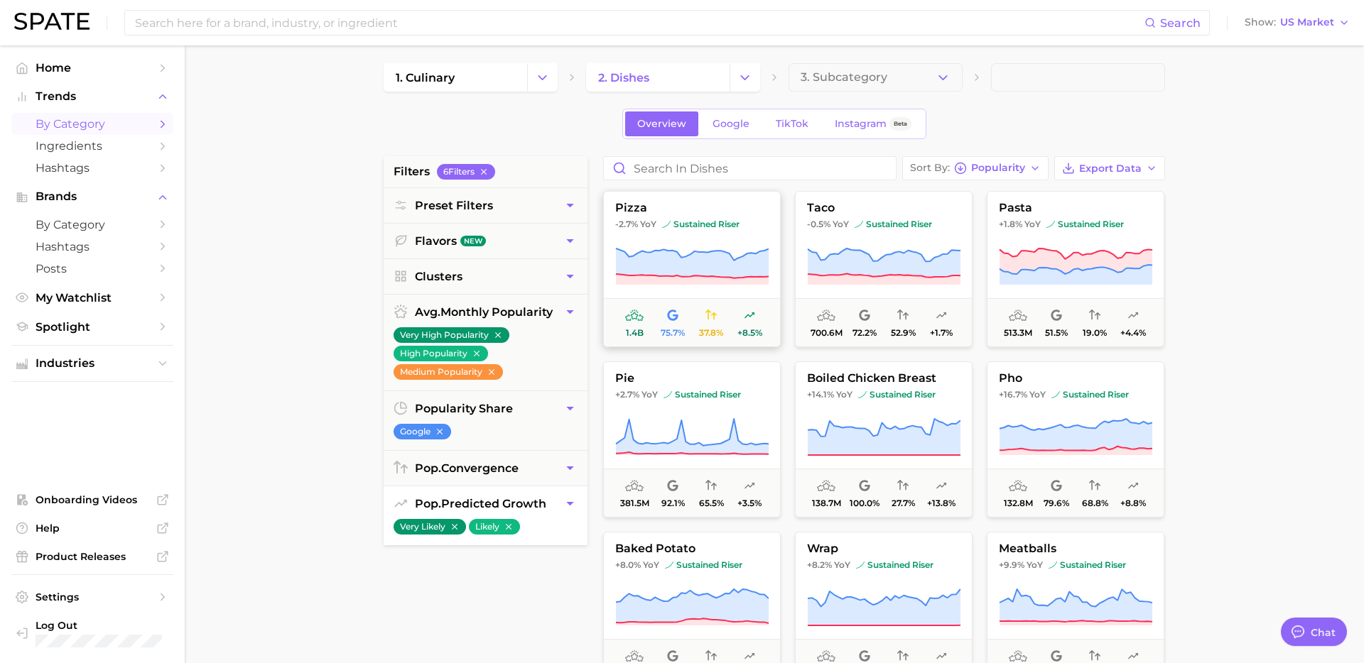
click at [692, 282] on icon at bounding box center [692, 279] width 153 height 11
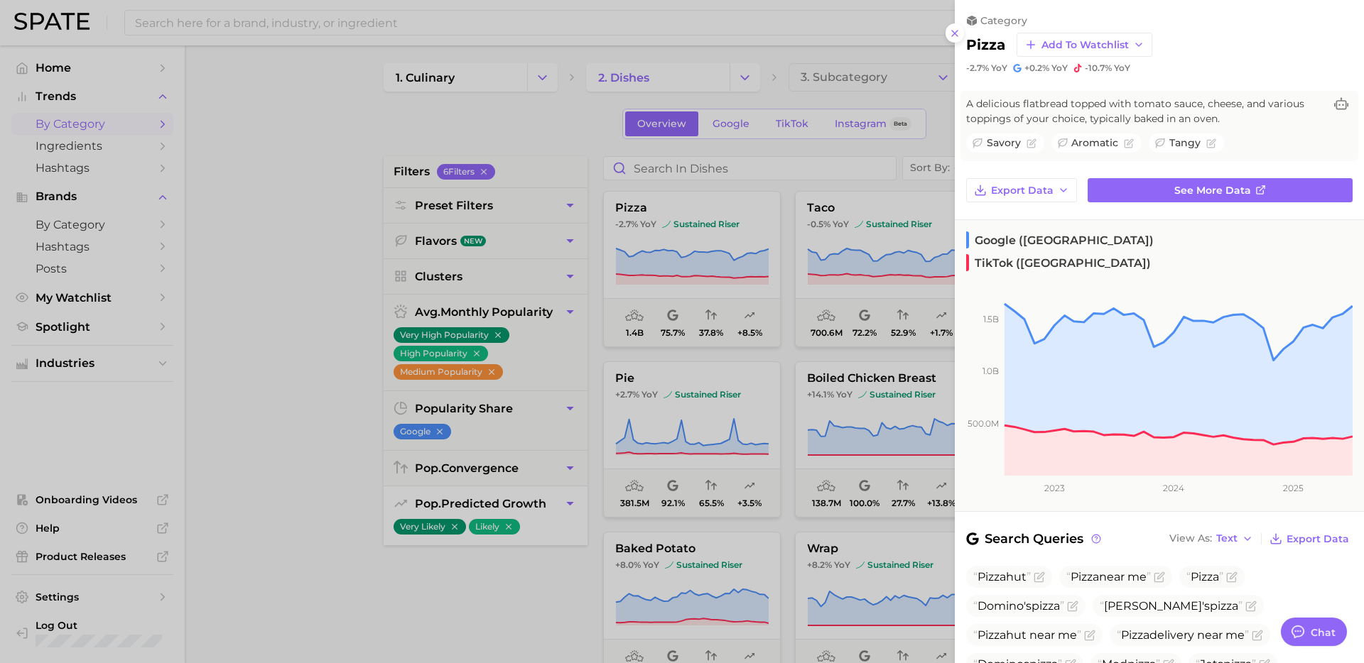
click at [800, 381] on div at bounding box center [682, 331] width 1364 height 663
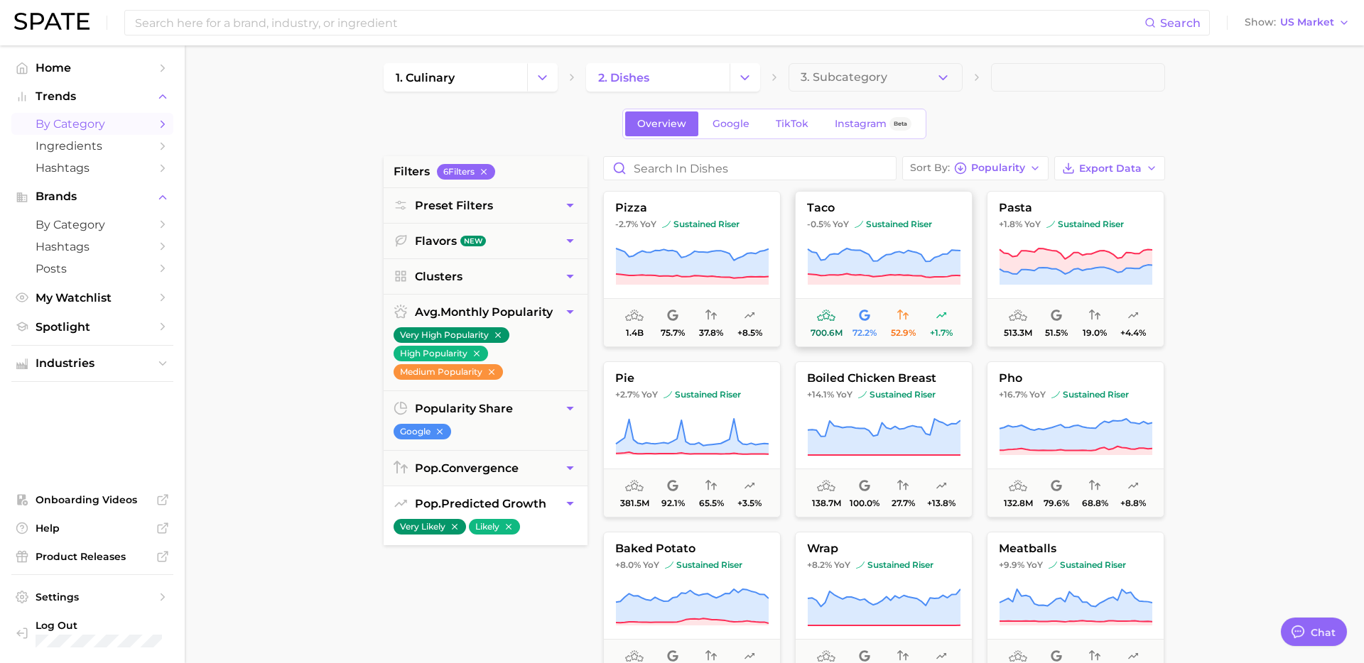
click at [942, 274] on icon at bounding box center [883, 263] width 153 height 29
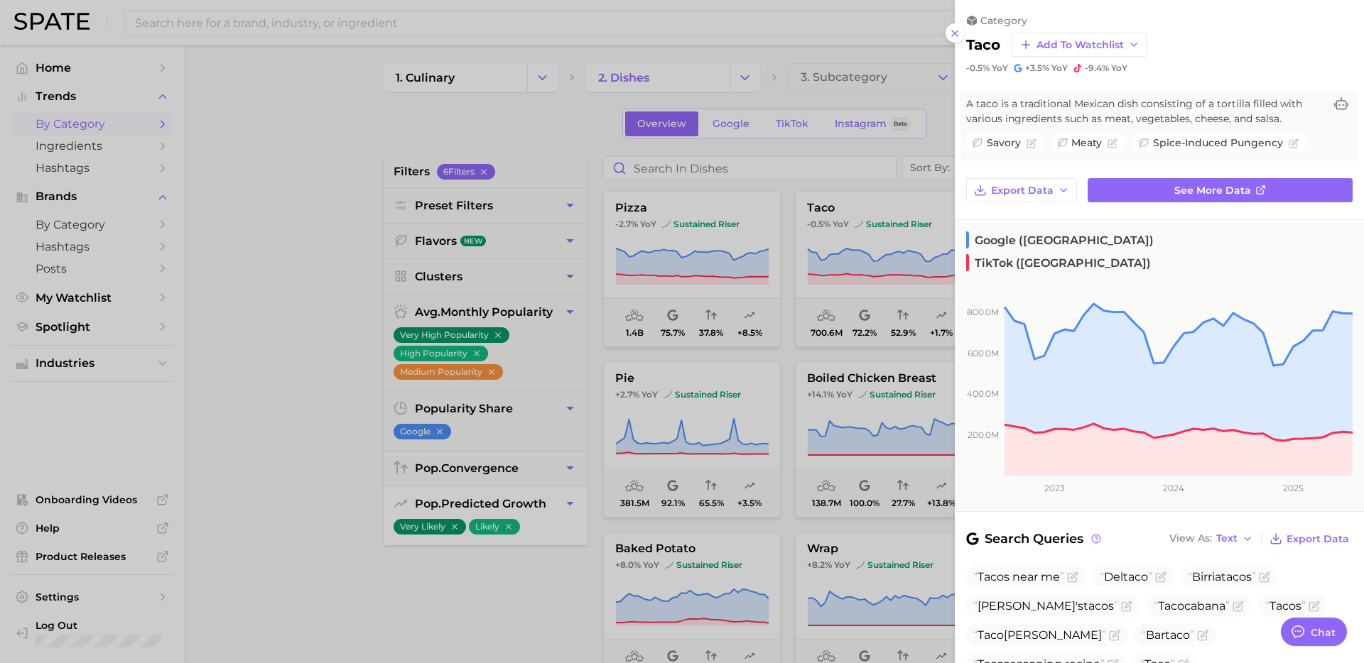
click at [782, 364] on div at bounding box center [682, 331] width 1364 height 663
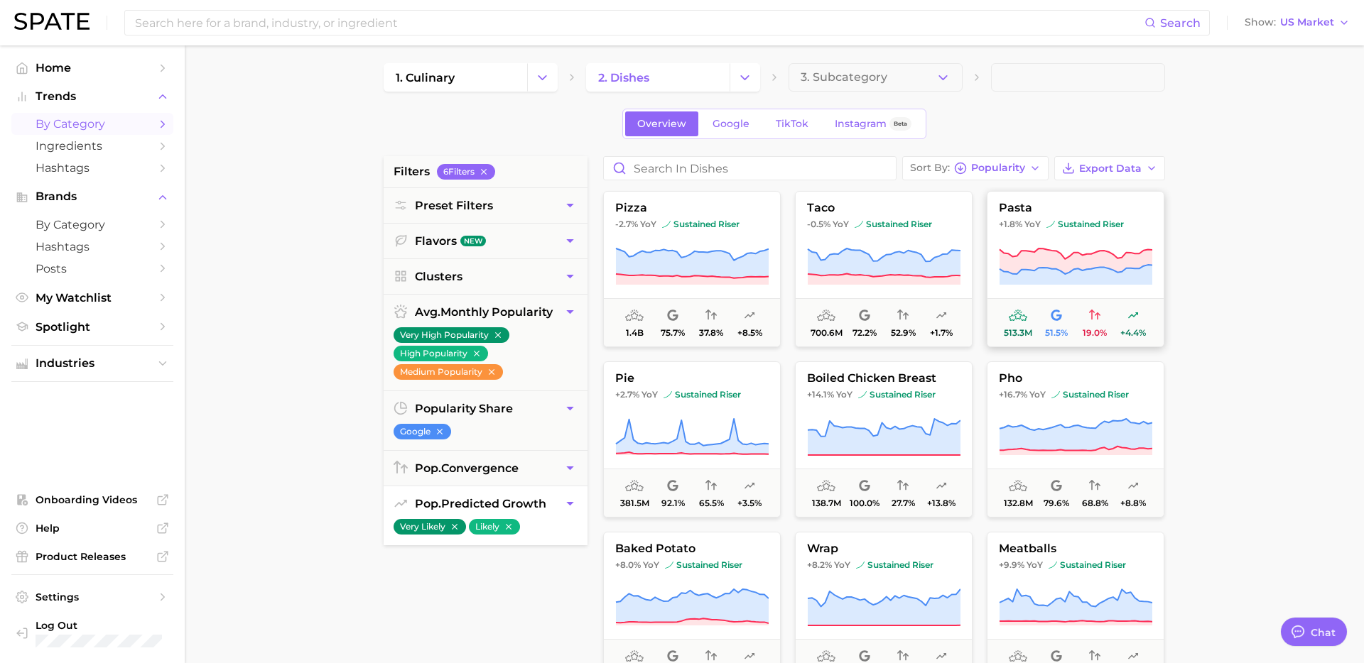
click at [1074, 302] on span "513.3m 51.5% 19.0% +4.4%" at bounding box center [1075, 322] width 176 height 48
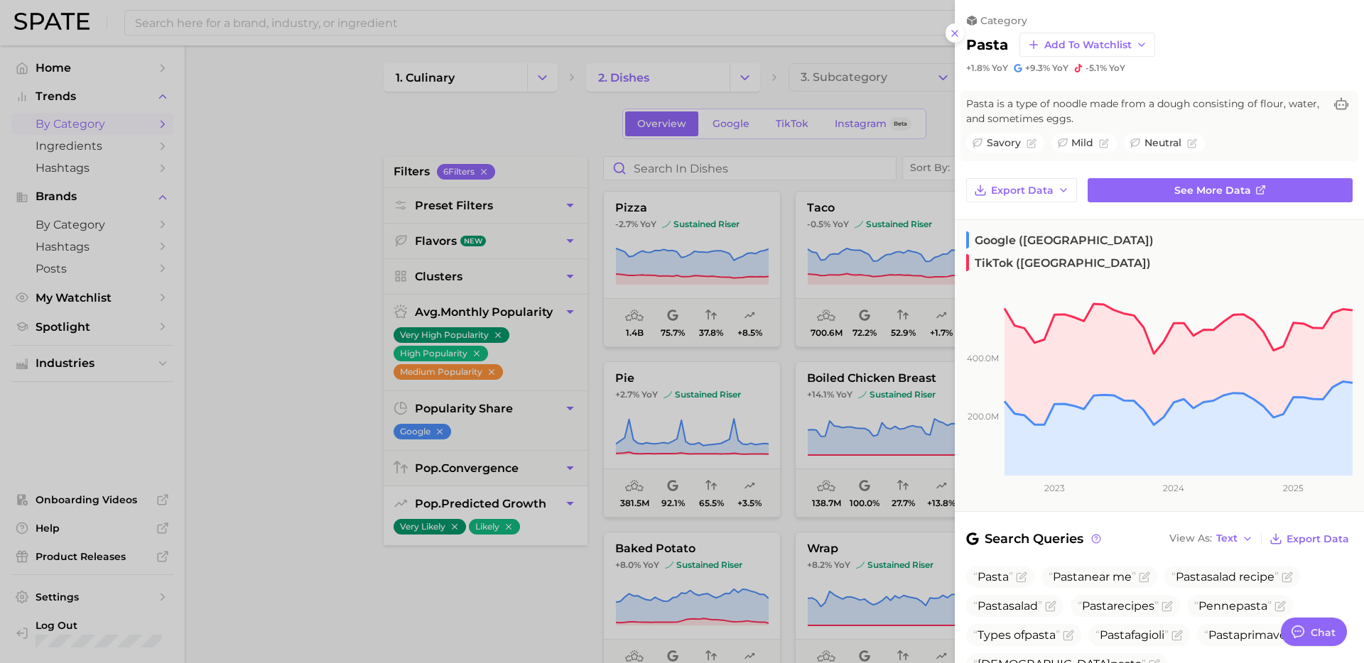
click at [684, 525] on div at bounding box center [682, 331] width 1364 height 663
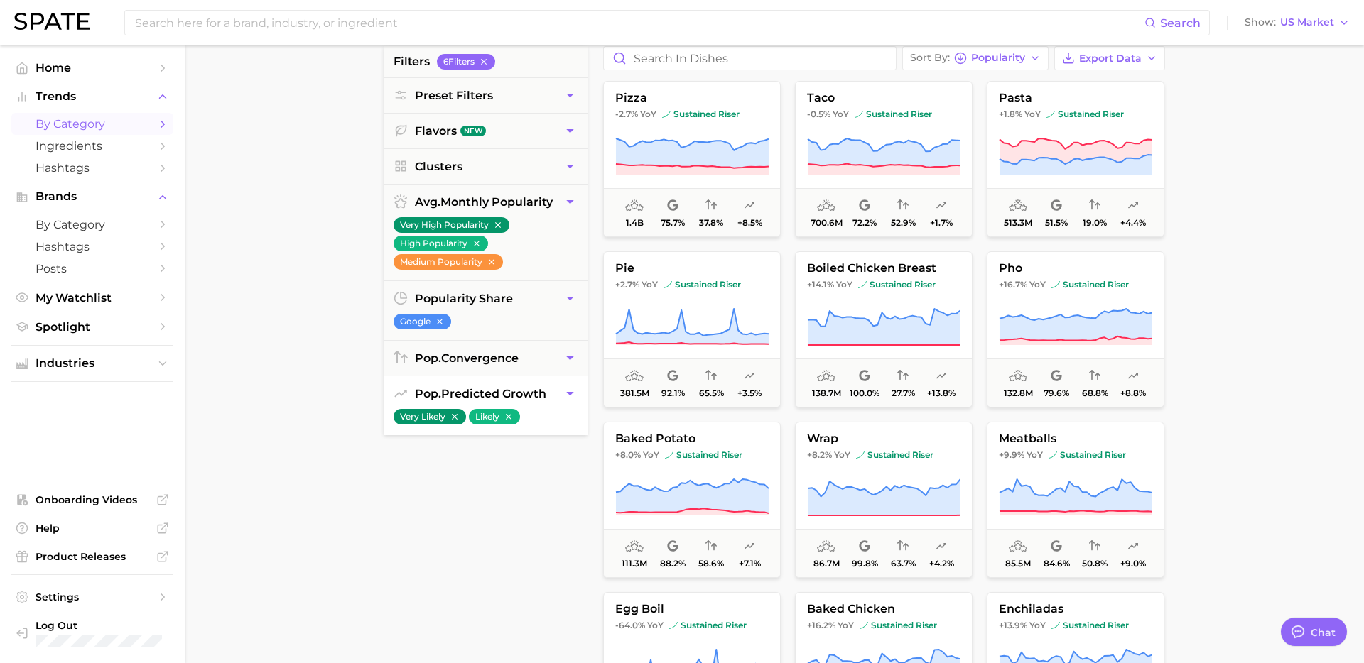
scroll to position [173, 0]
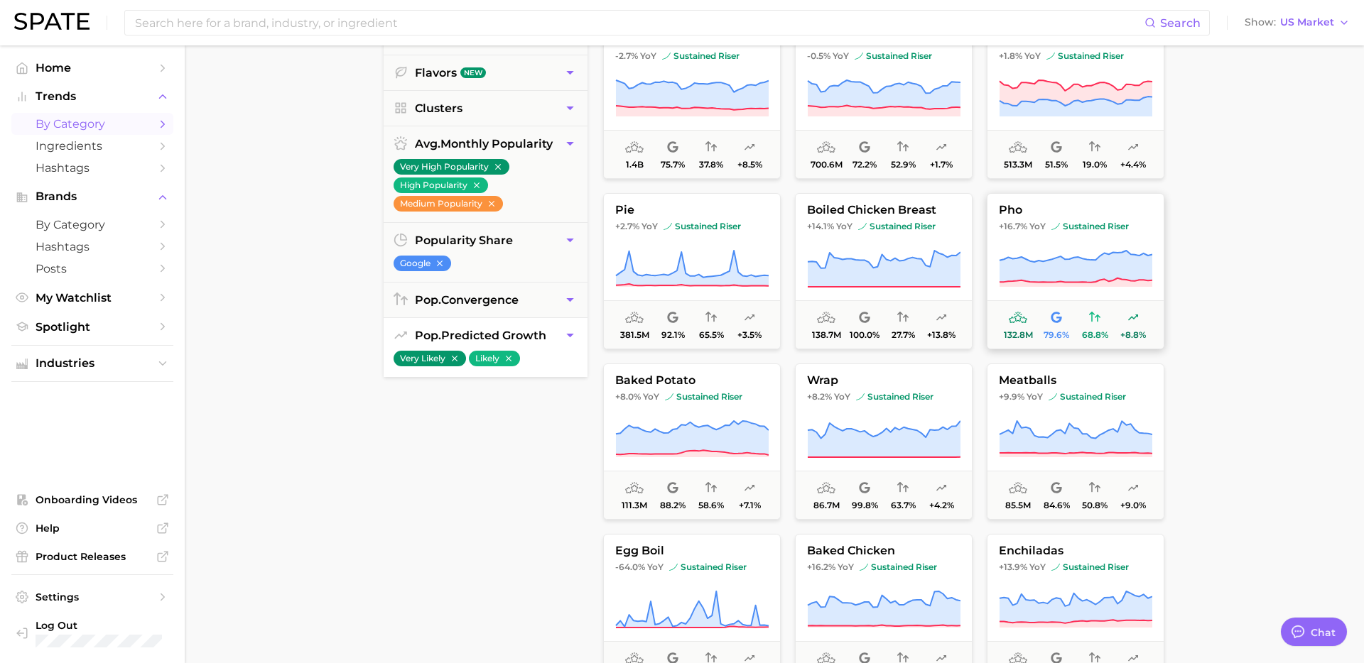
click at [1060, 229] on span "sustained riser" at bounding box center [1089, 226] width 77 height 11
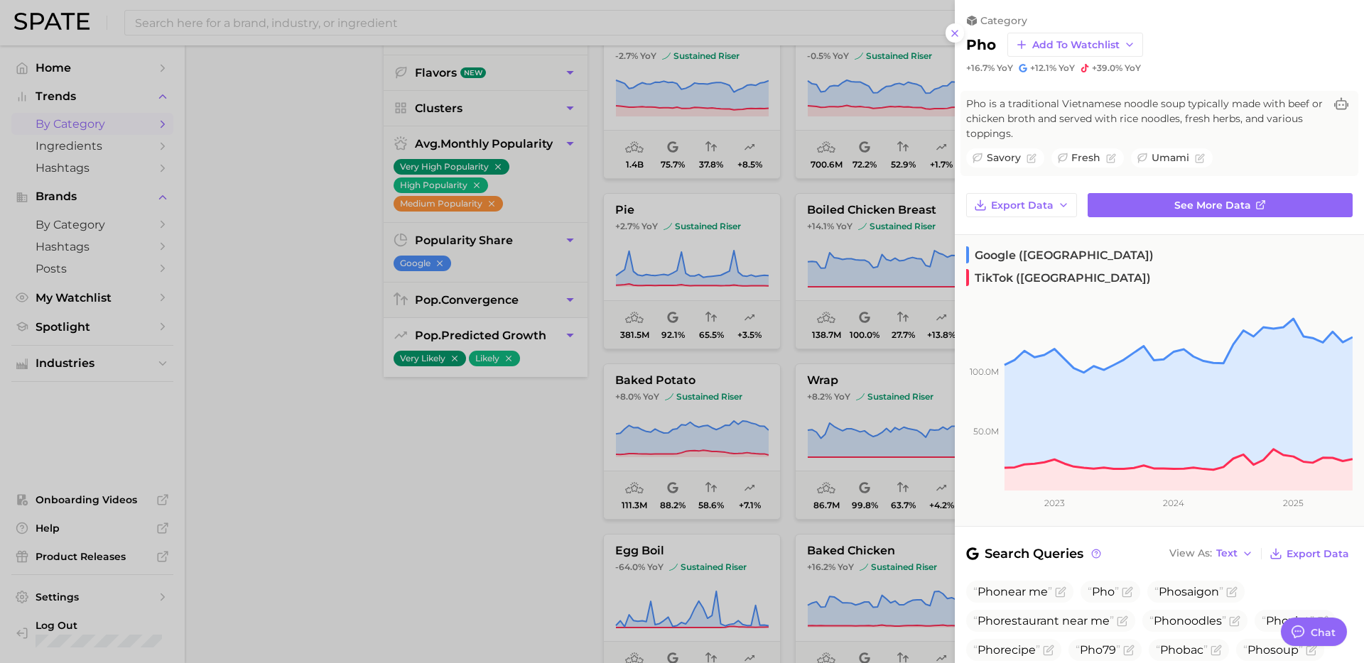
click at [581, 518] on div at bounding box center [682, 331] width 1364 height 663
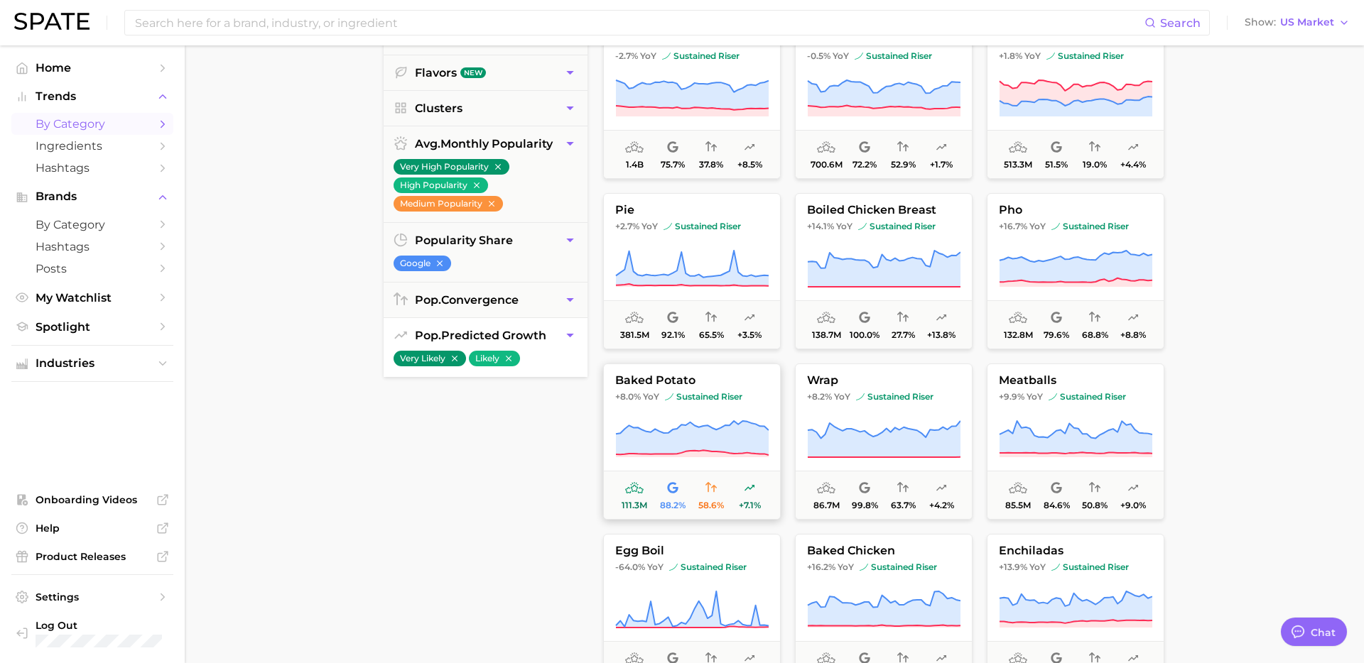
click at [698, 440] on icon at bounding box center [692, 438] width 153 height 34
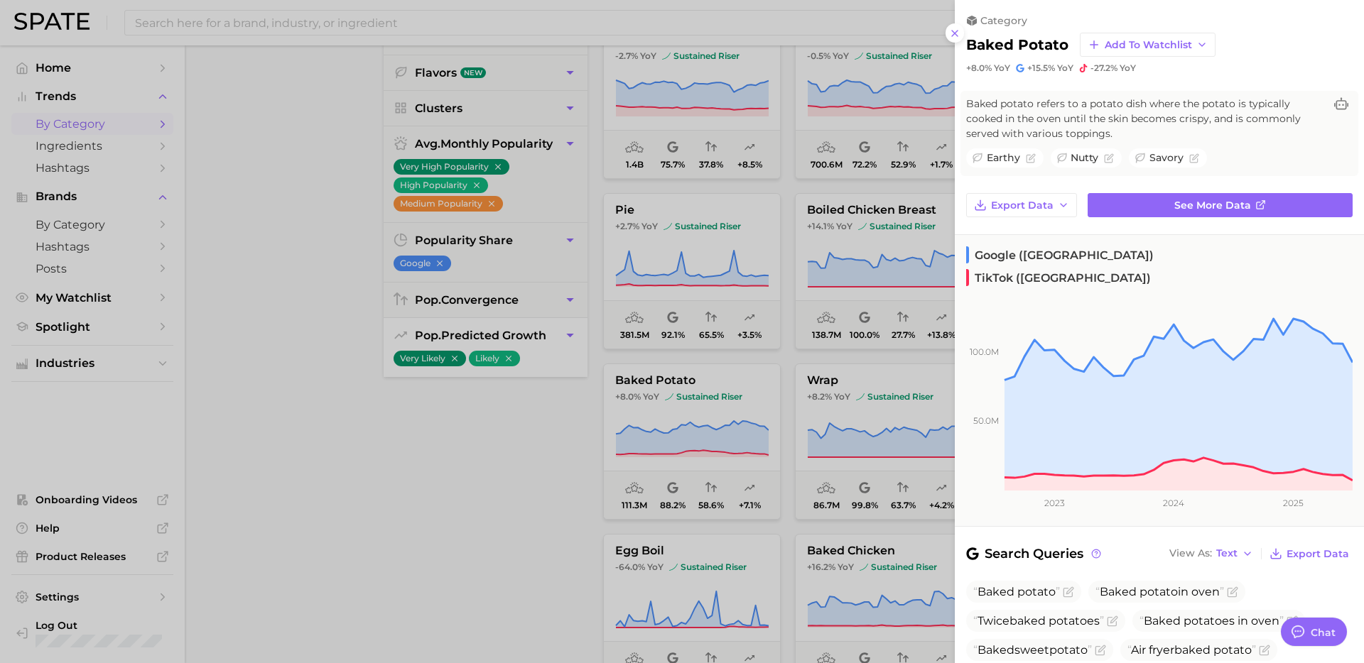
click at [533, 513] on div at bounding box center [682, 331] width 1364 height 663
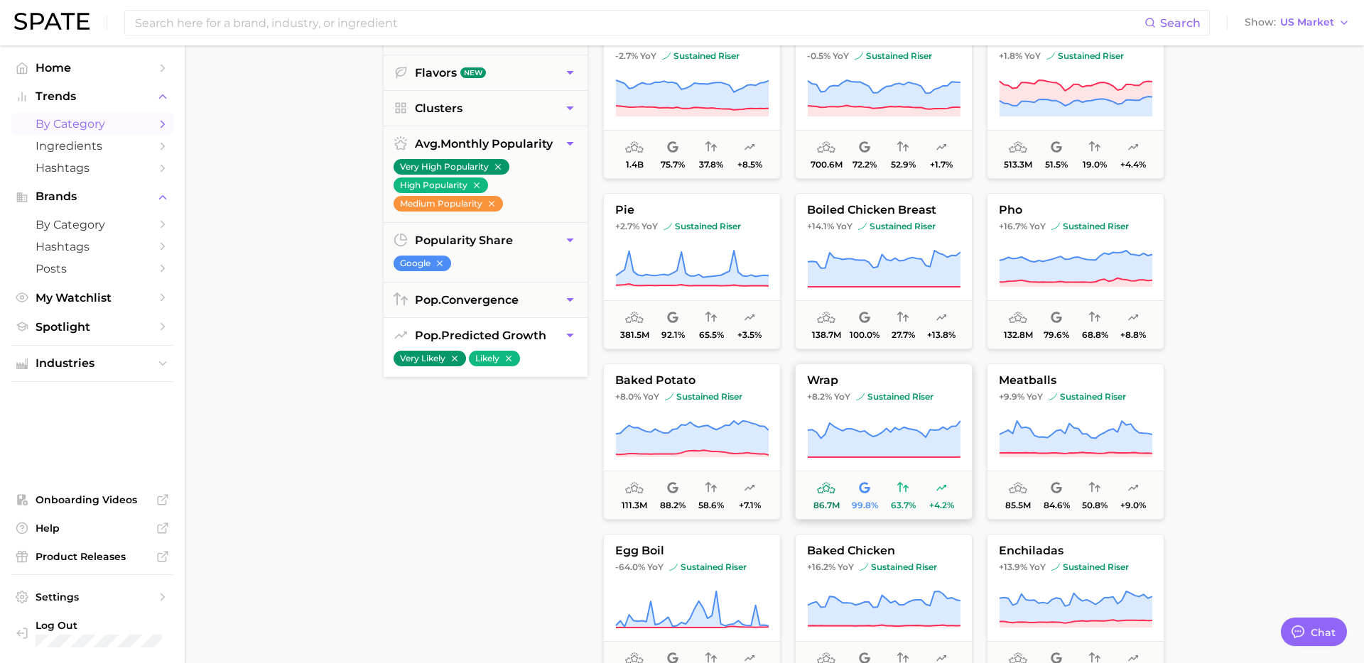
click at [940, 413] on button "wrap +8.2% YoY sustained riser 86.7m 99.8% 63.7% +4.2%" at bounding box center [884, 442] width 178 height 156
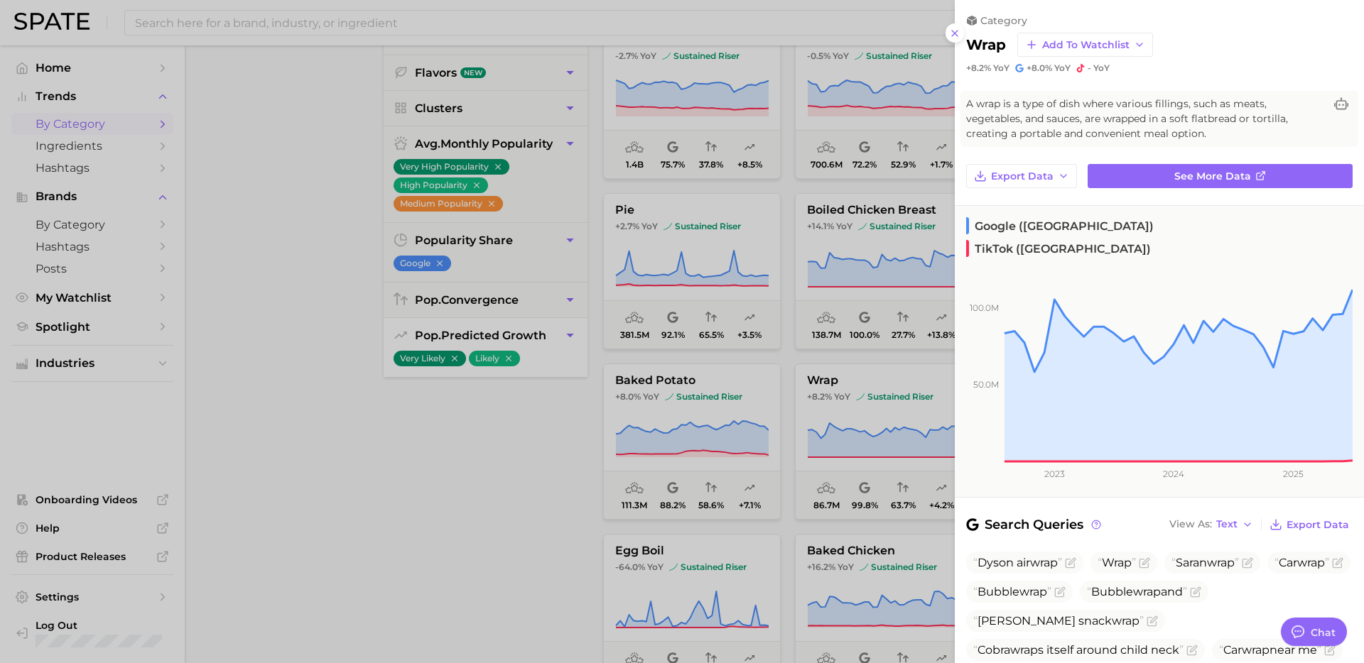
click at [553, 564] on div at bounding box center [682, 331] width 1364 height 663
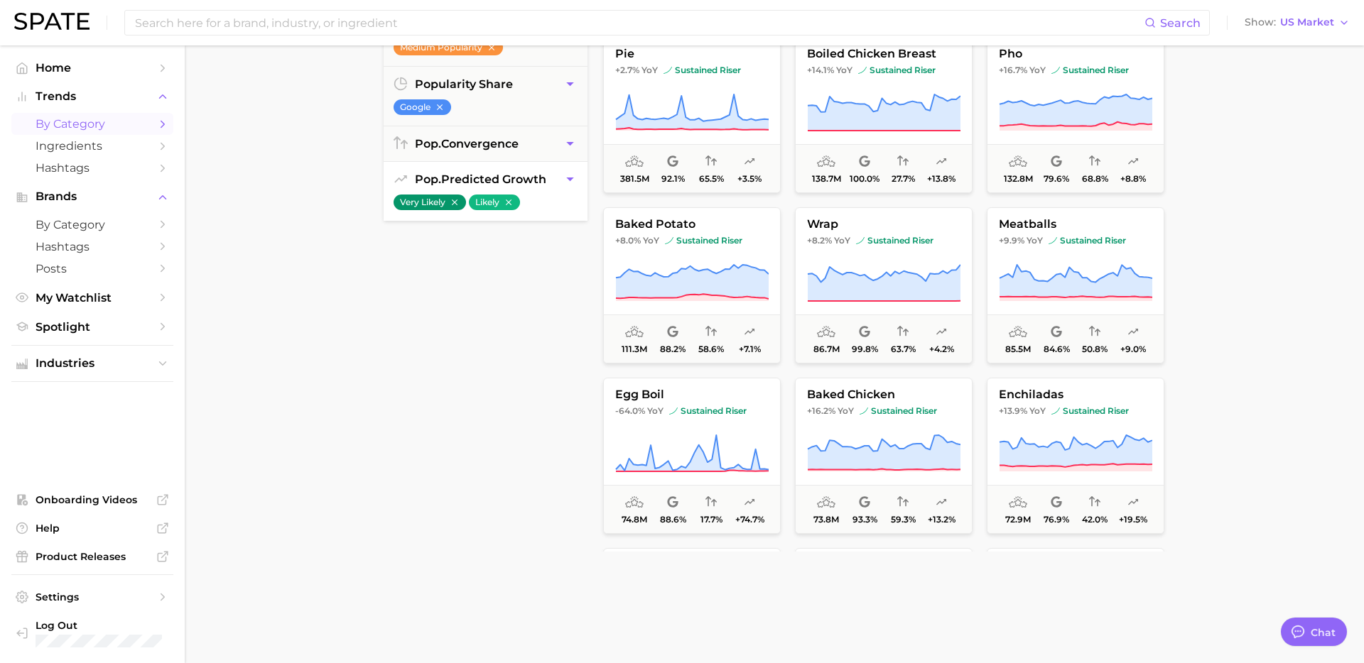
scroll to position [331, 0]
click at [996, 248] on button "meatballs +9.9% YoY sustained riser 85.5m 84.6% 50.8% +9.0%" at bounding box center [1075, 284] width 178 height 156
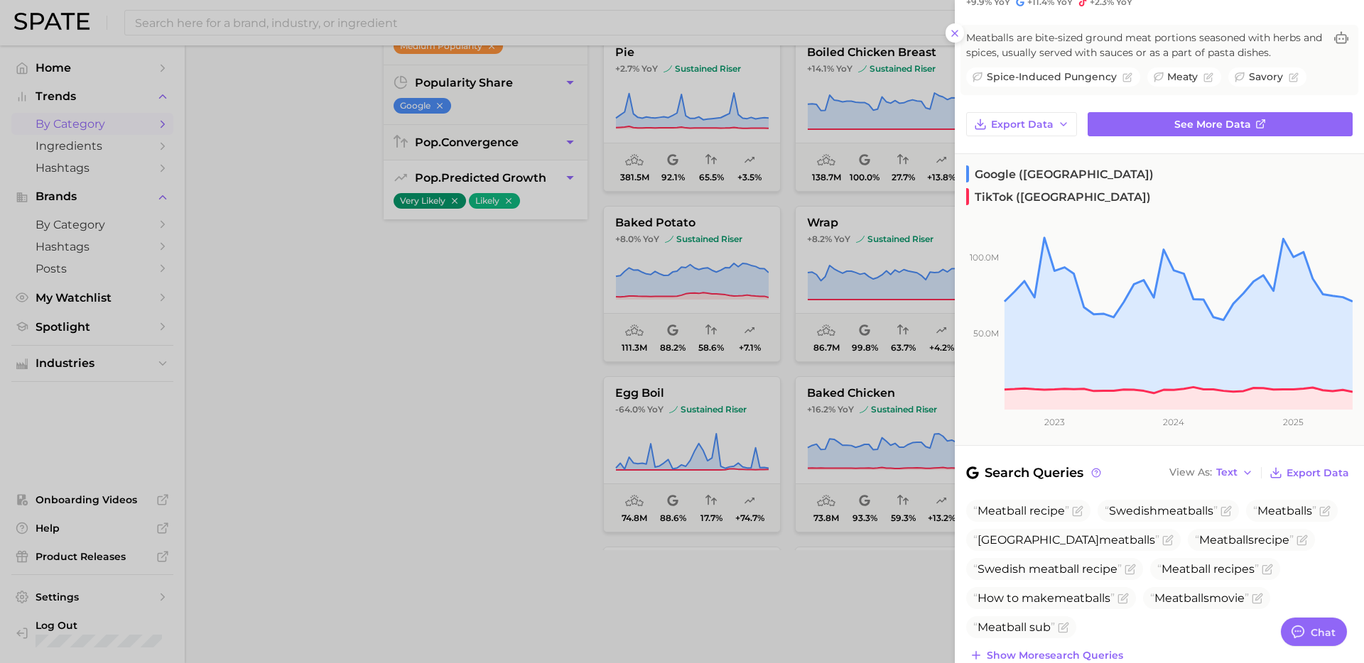
scroll to position [0, 0]
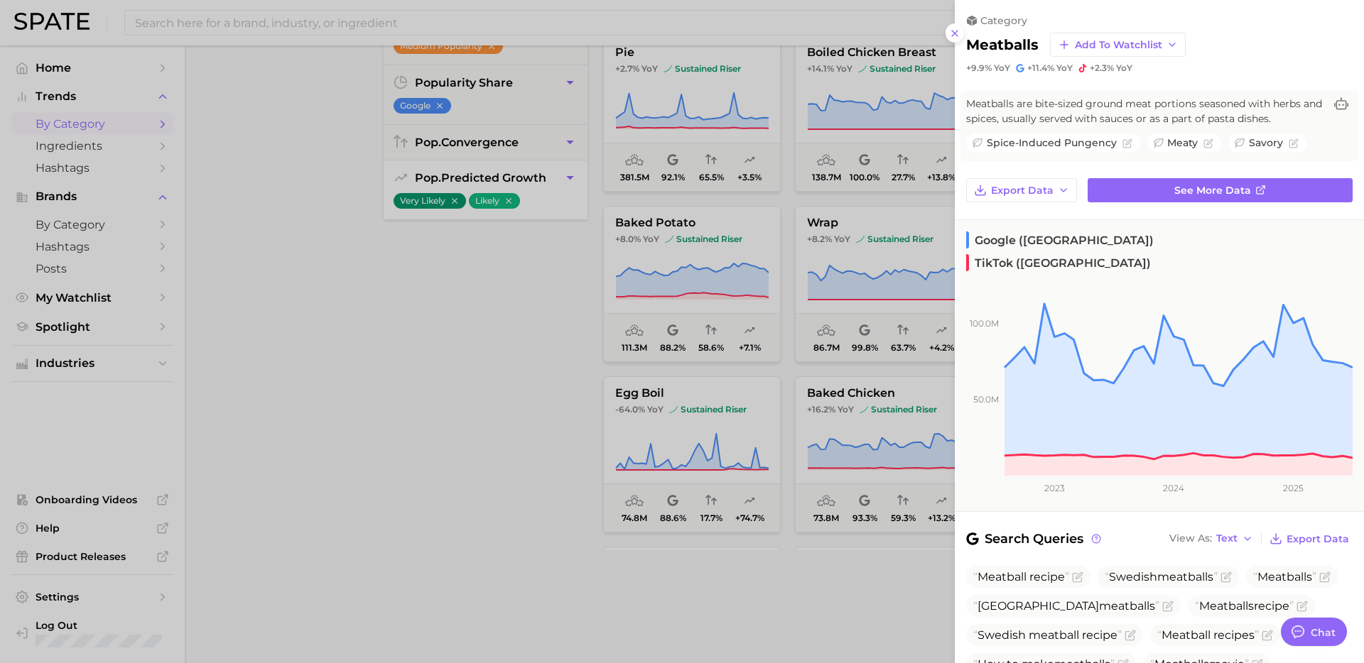
click at [672, 597] on div at bounding box center [682, 331] width 1364 height 663
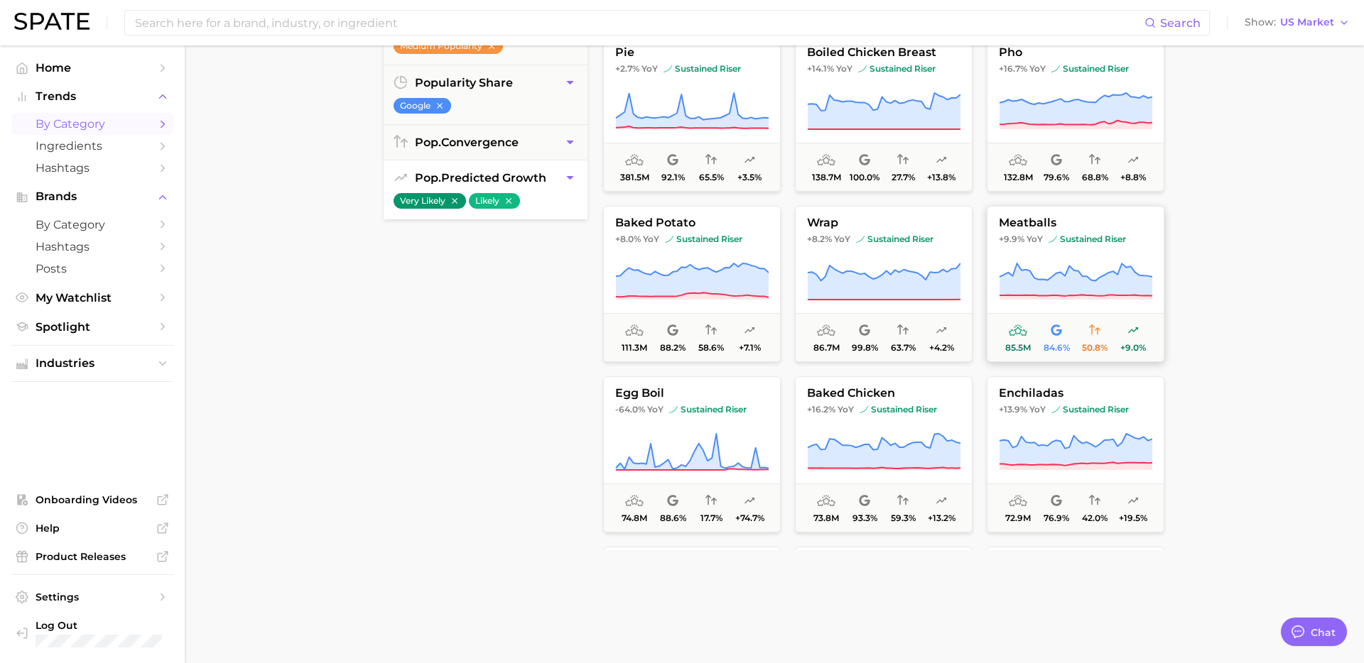
click at [1070, 285] on icon at bounding box center [1075, 279] width 153 height 33
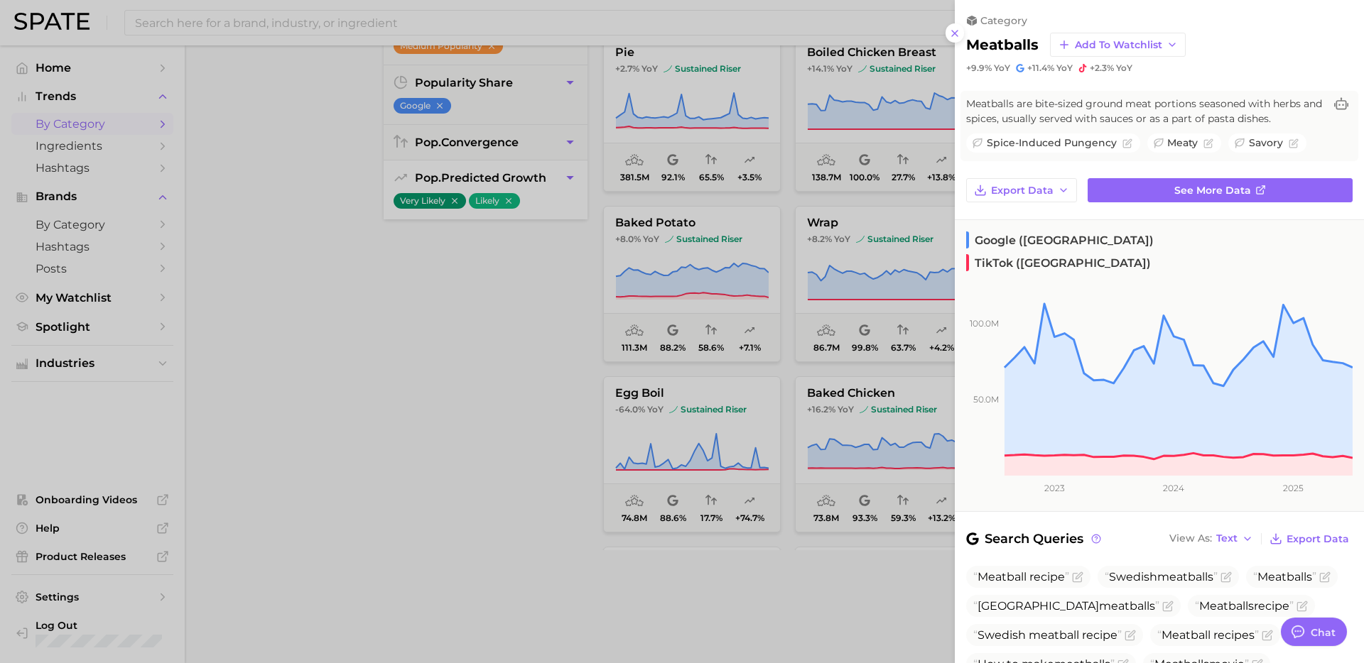
click at [611, 584] on div at bounding box center [682, 331] width 1364 height 663
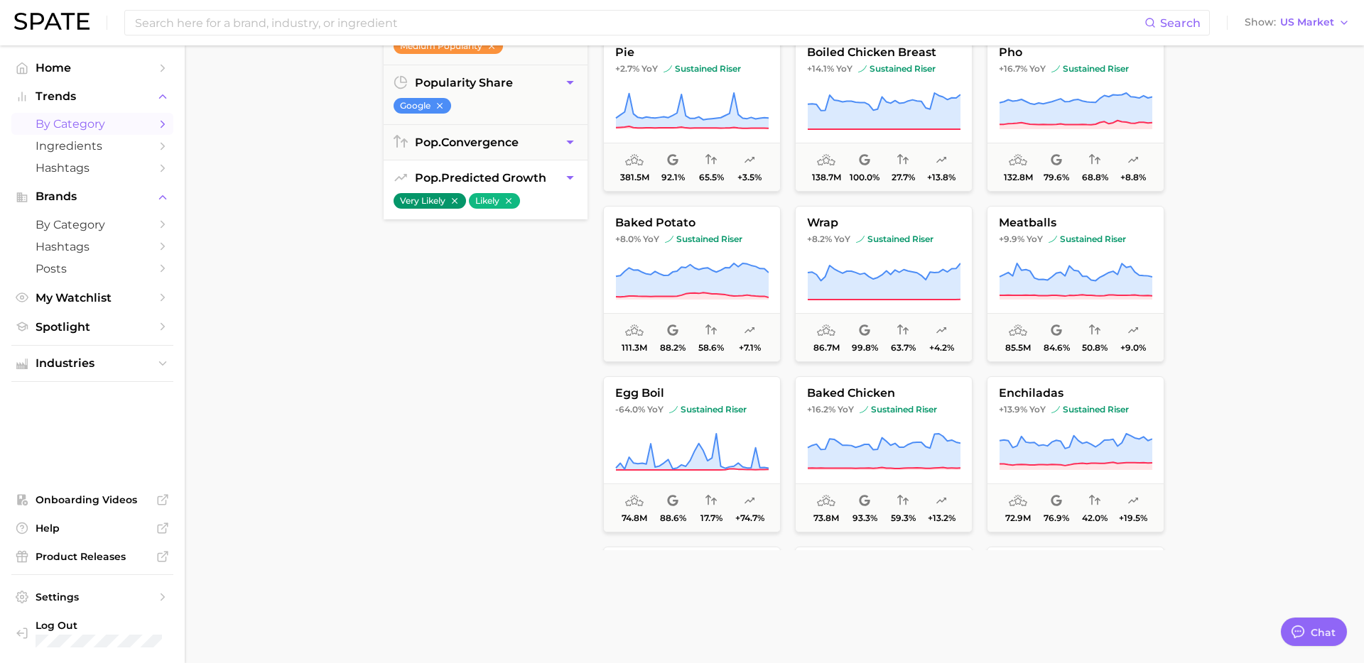
click at [718, 424] on button "egg boil -64.0% YoY sustained riser 74.8m 88.6% 17.7% +74.7%" at bounding box center [692, 454] width 178 height 156
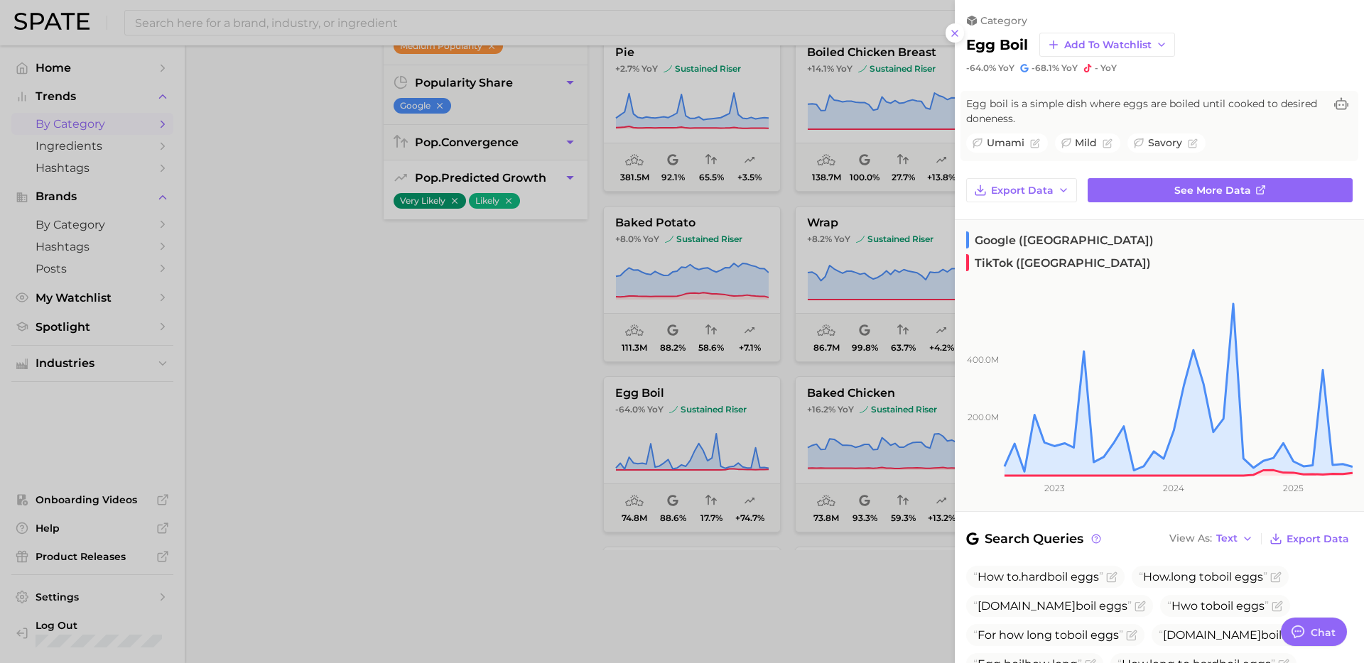
click at [913, 586] on div at bounding box center [682, 331] width 1364 height 663
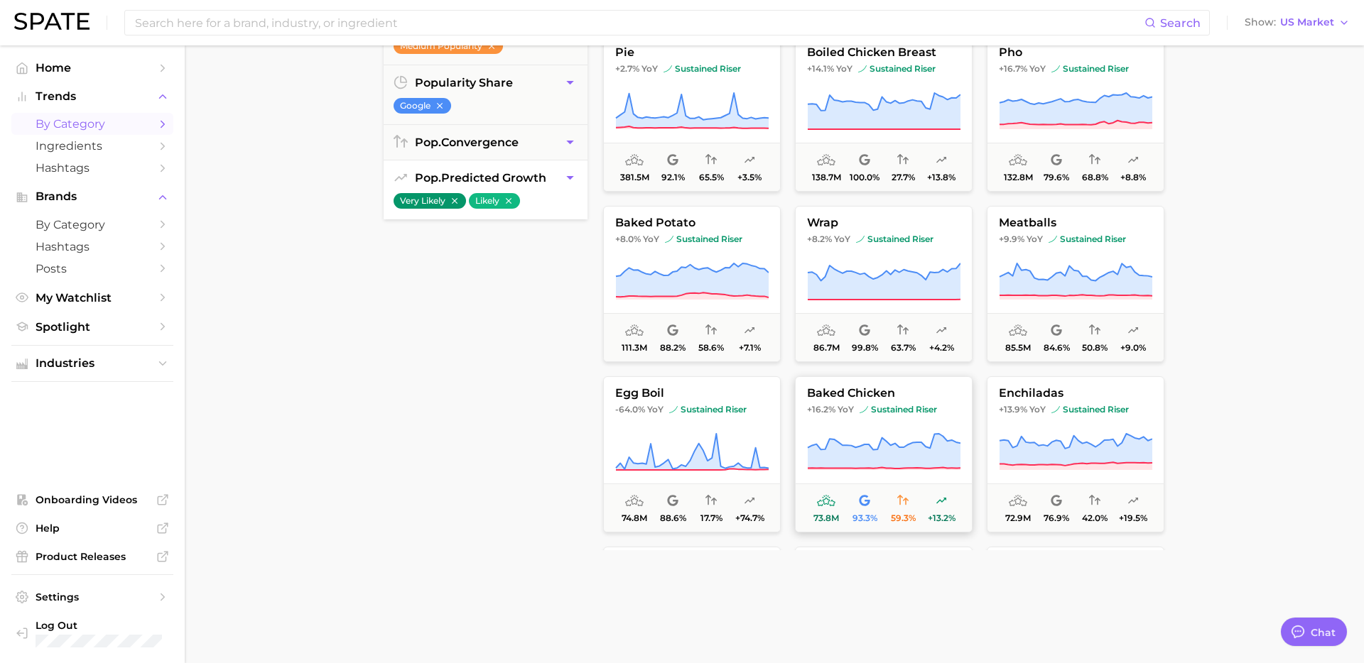
click at [900, 449] on icon at bounding box center [883, 451] width 153 height 35
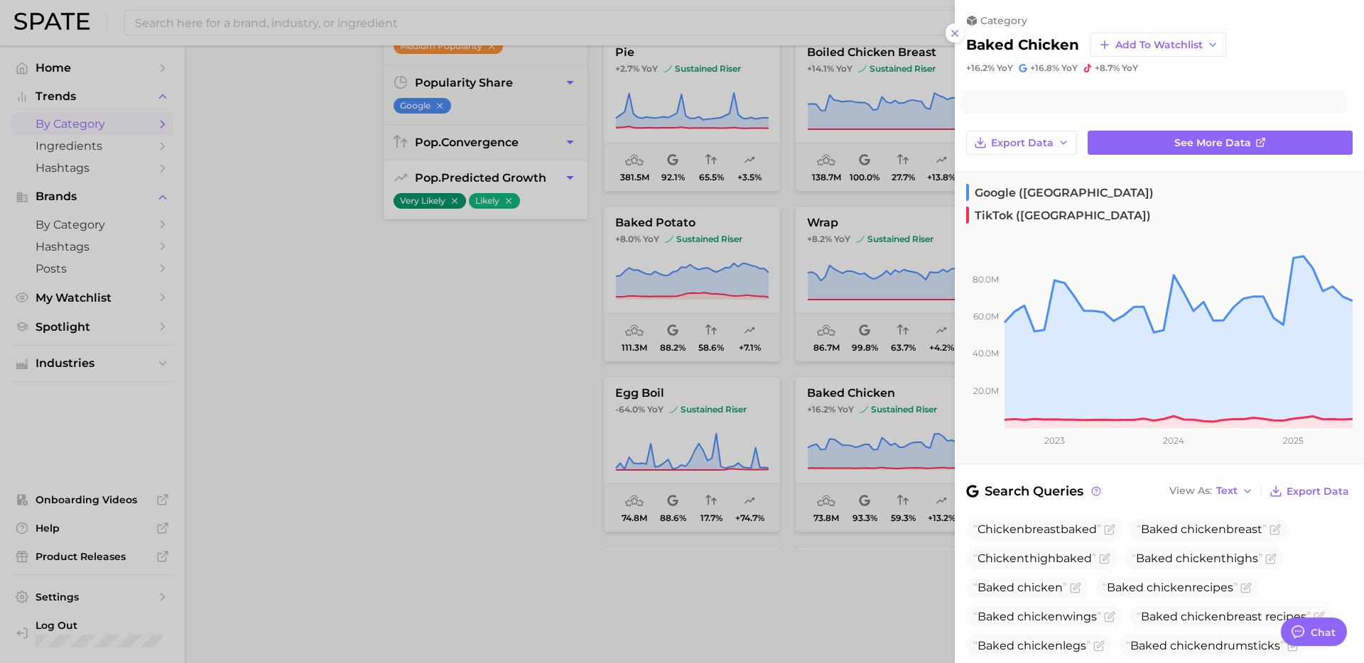
click at [854, 594] on div at bounding box center [682, 331] width 1364 height 663
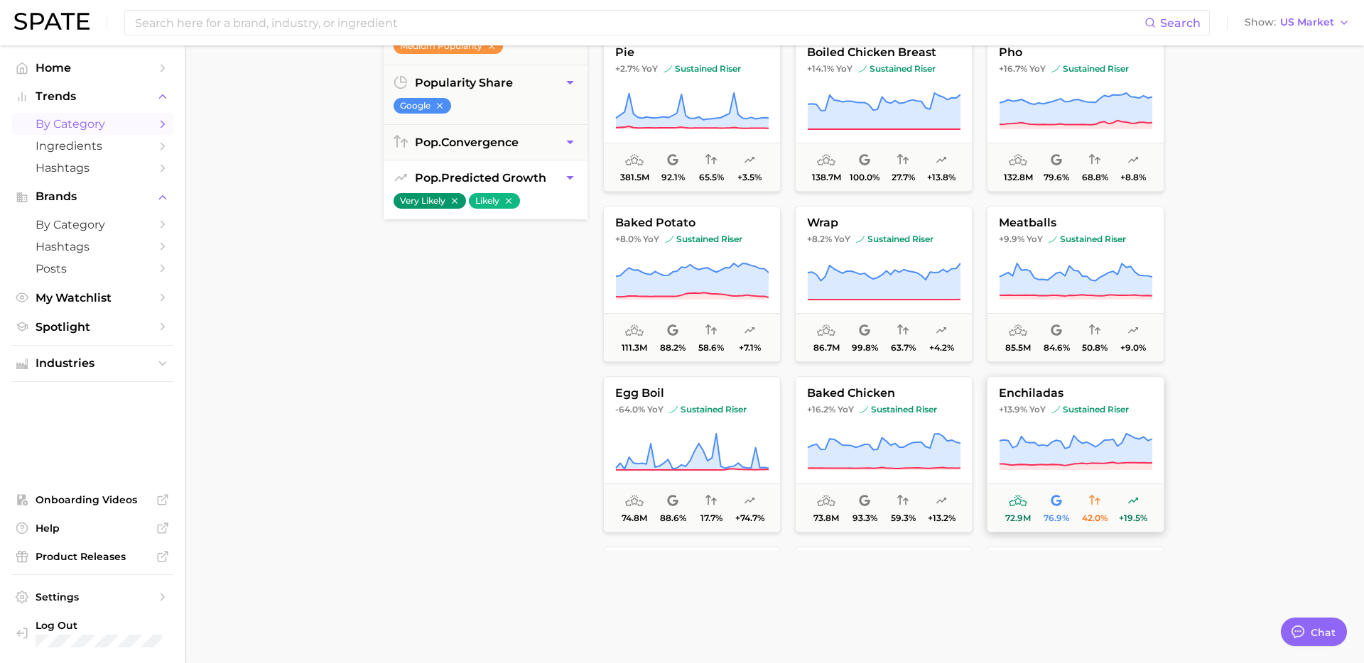
click at [1068, 393] on span "enchiladas" at bounding box center [1075, 393] width 176 height 13
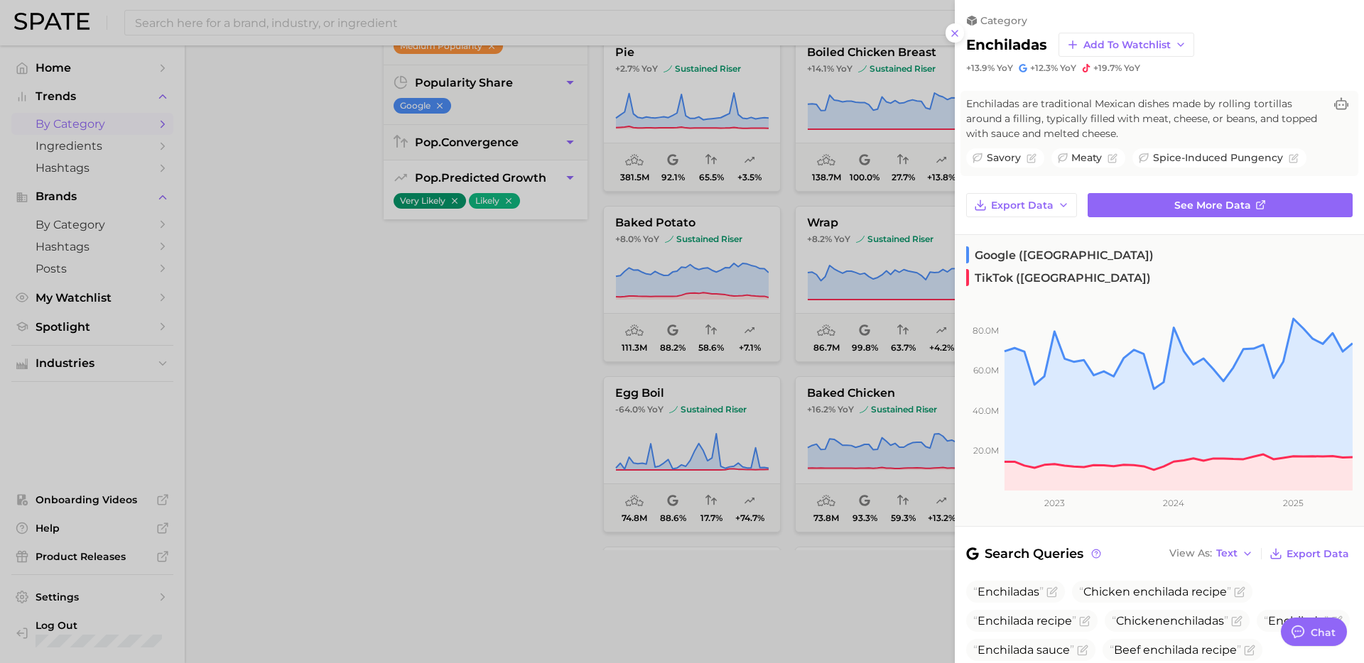
click at [913, 633] on div at bounding box center [682, 331] width 1364 height 663
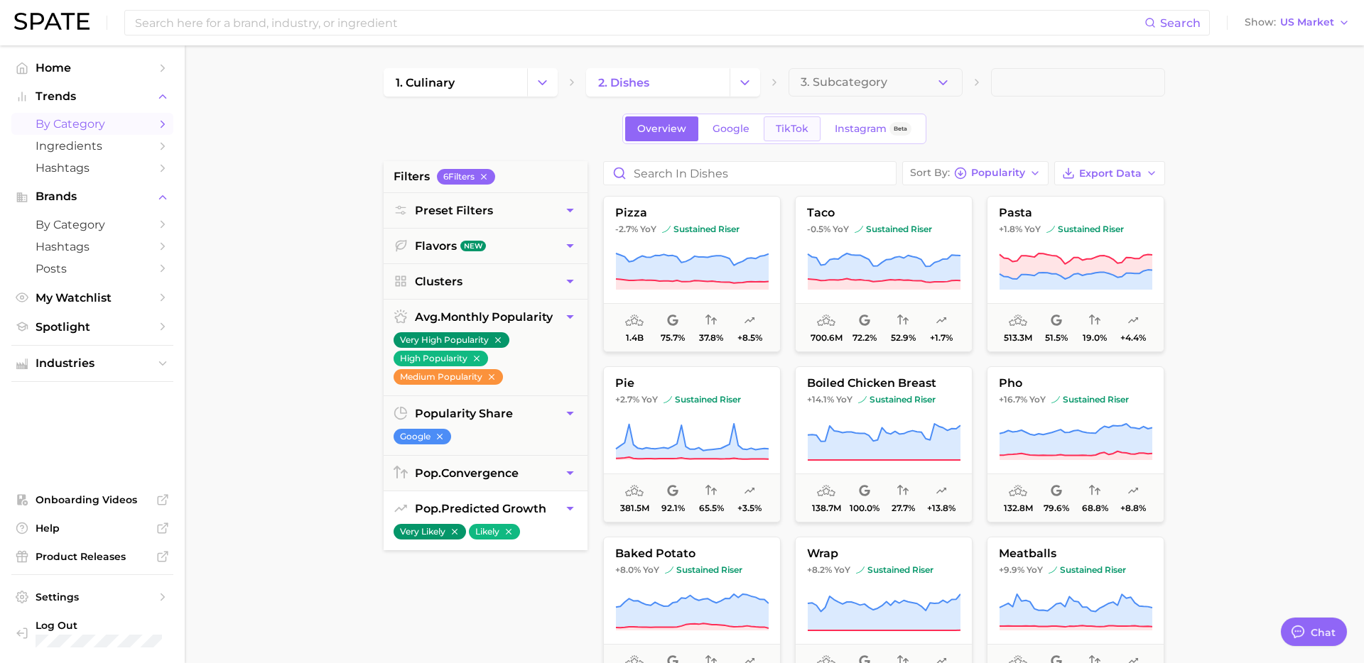
click at [790, 136] on link "TikTok" at bounding box center [791, 128] width 57 height 25
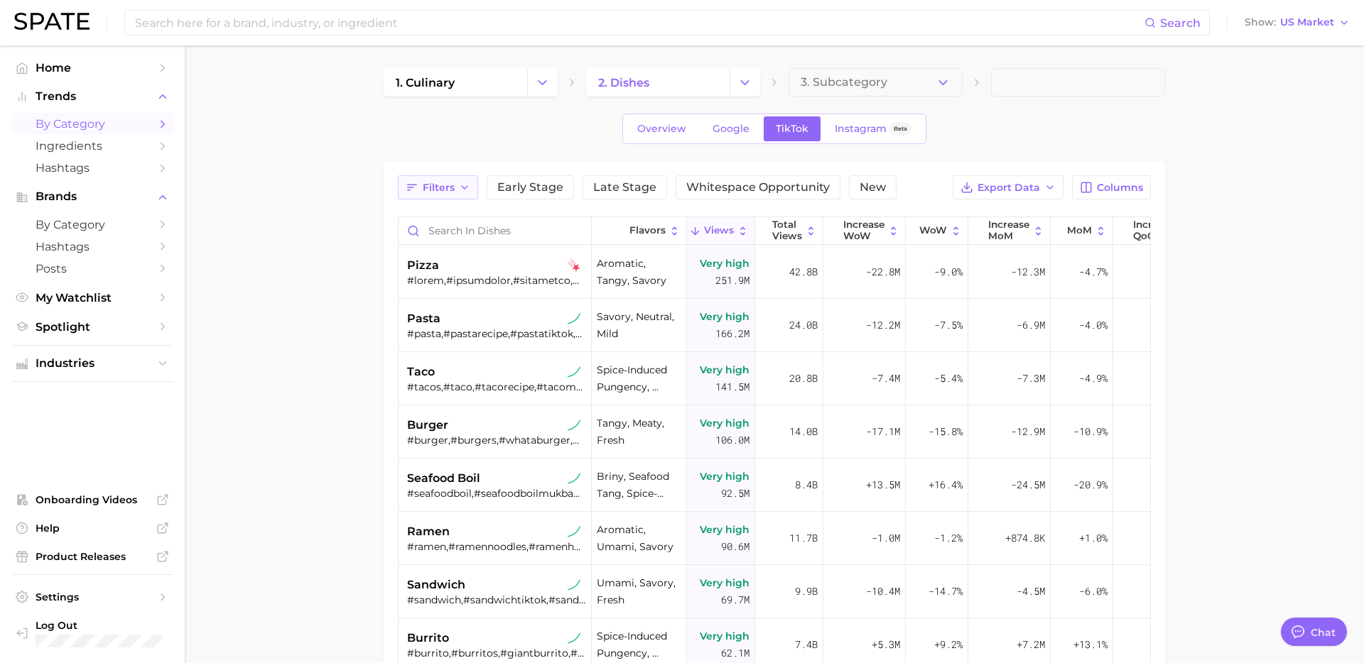
click at [454, 198] on button "Filters" at bounding box center [438, 187] width 80 height 24
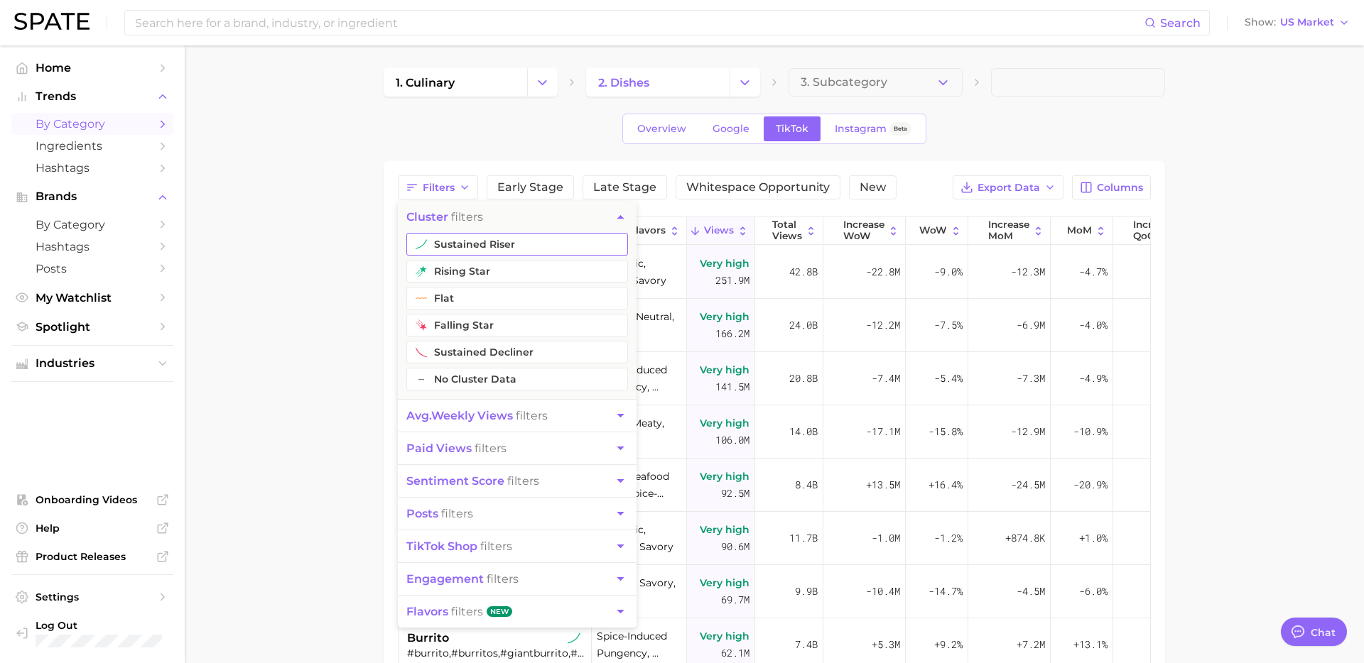
click at [479, 236] on button "sustained riser" at bounding box center [517, 244] width 222 height 23
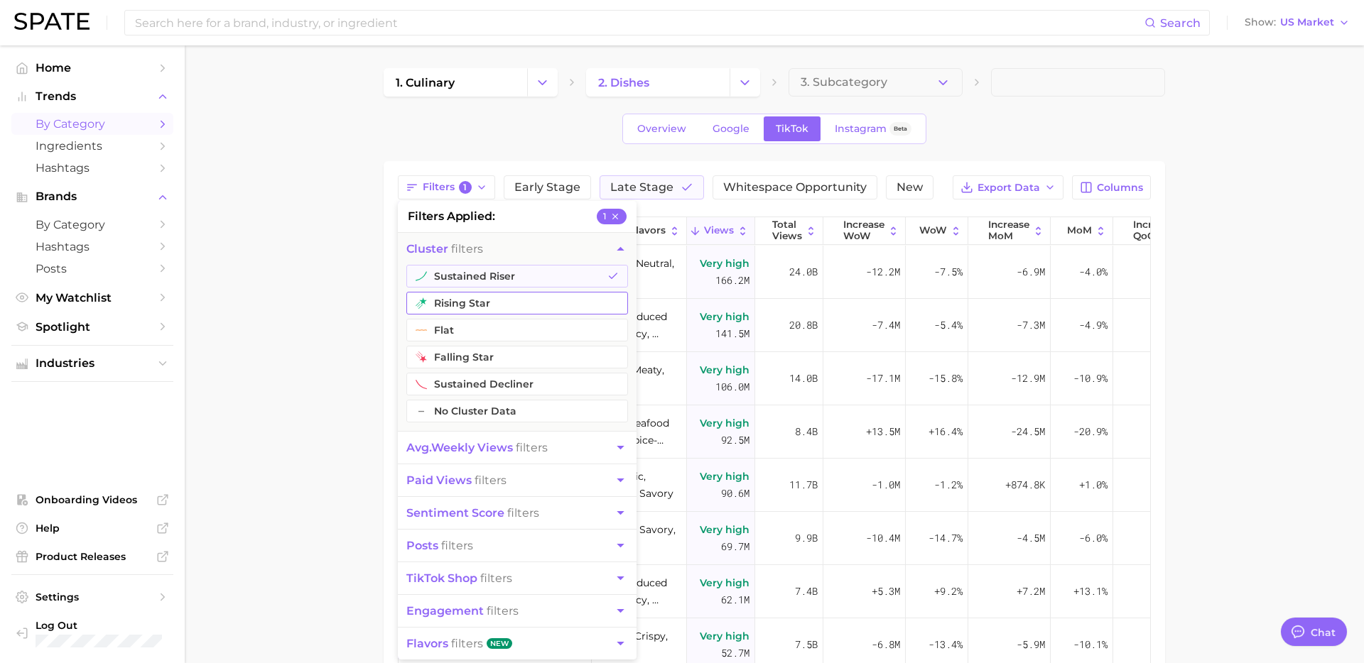
click at [469, 305] on button "rising star" at bounding box center [517, 303] width 222 height 23
click at [493, 448] on span "avg. weekly views" at bounding box center [459, 447] width 107 height 13
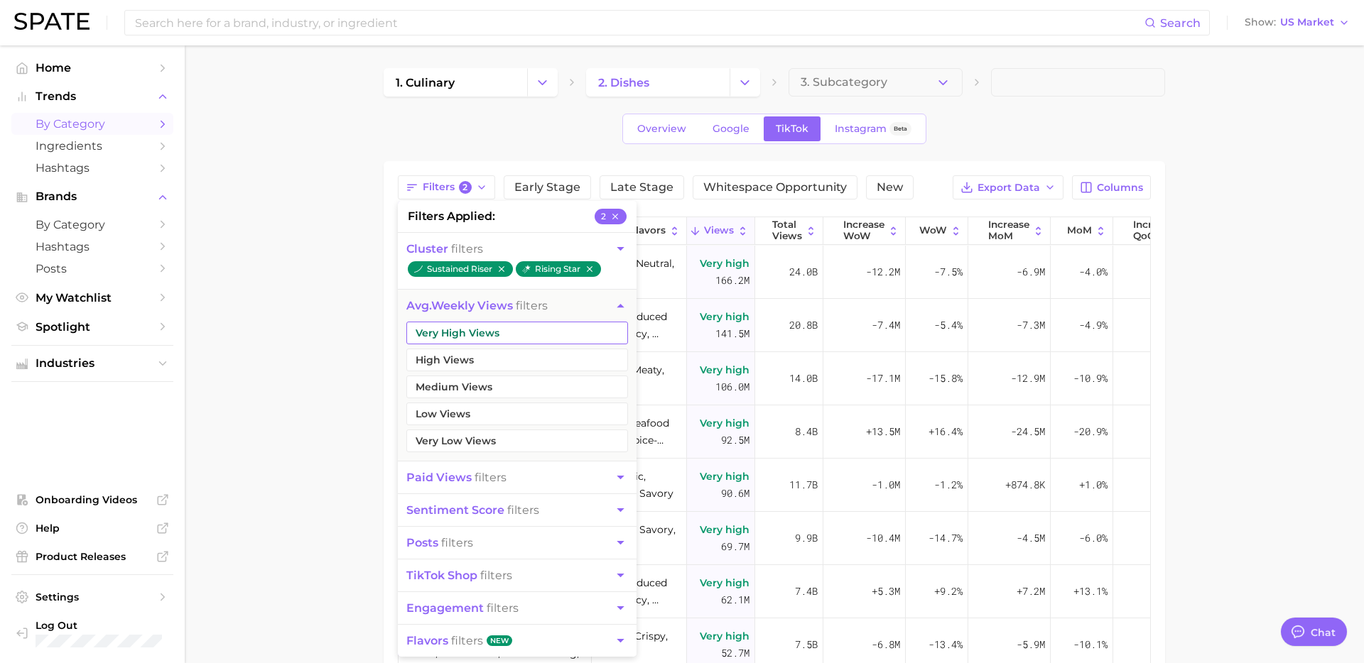
click at [501, 337] on button "Very High Views" at bounding box center [517, 333] width 222 height 23
click at [490, 362] on button "High Views" at bounding box center [517, 360] width 222 height 23
click at [490, 393] on button "Medium Views" at bounding box center [517, 387] width 222 height 23
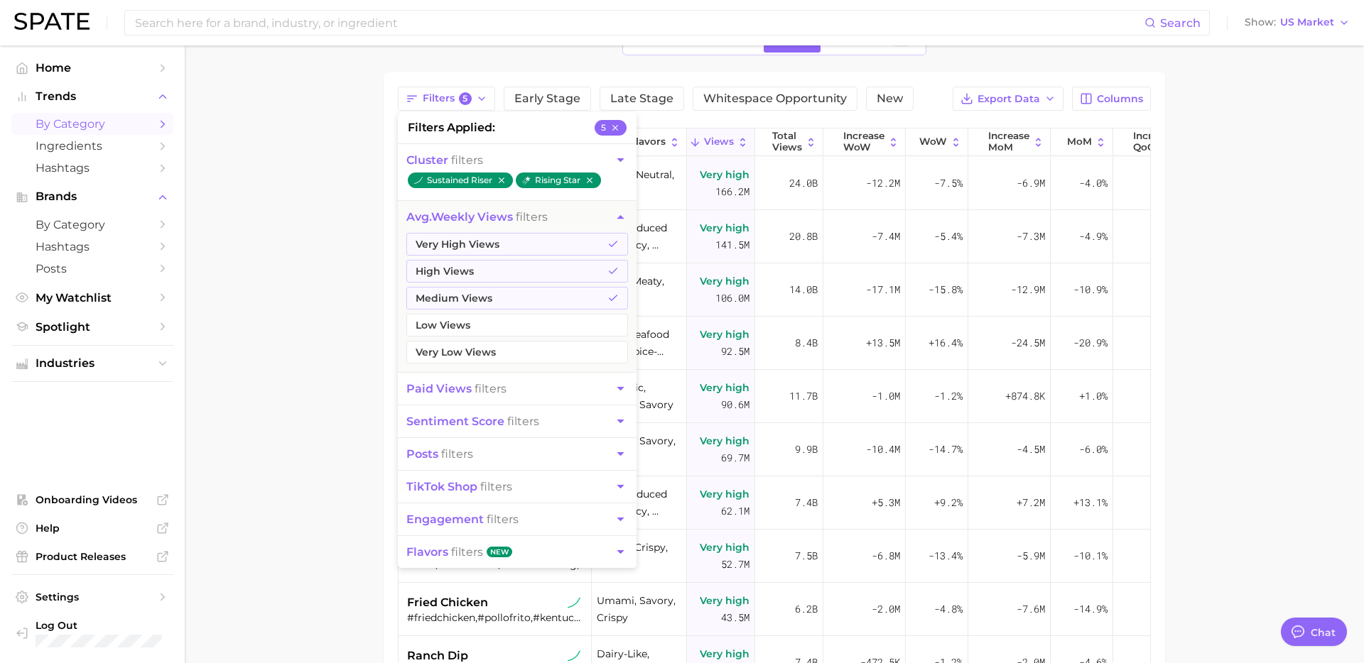
scroll to position [107, 0]
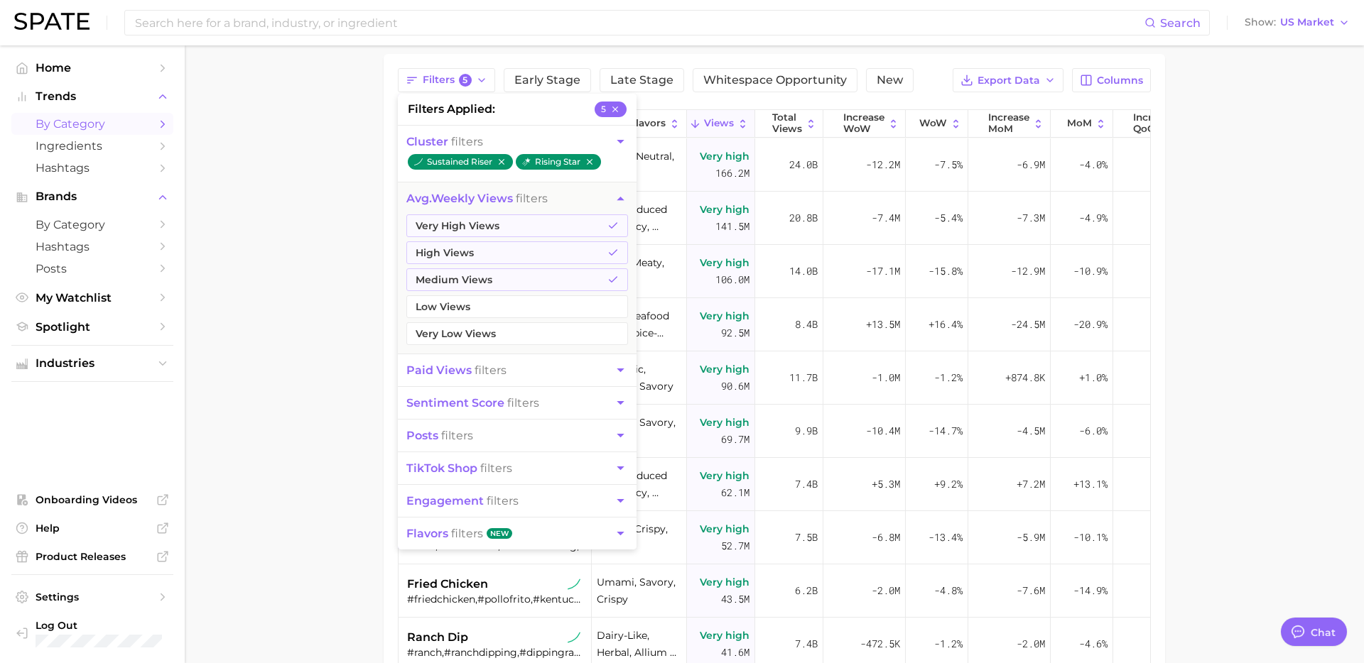
click at [300, 565] on main "1. culinary 2. dishes 3. Subcategory Overview Google TikTok Instagram Beta Filt…" at bounding box center [774, 398] width 1179 height 920
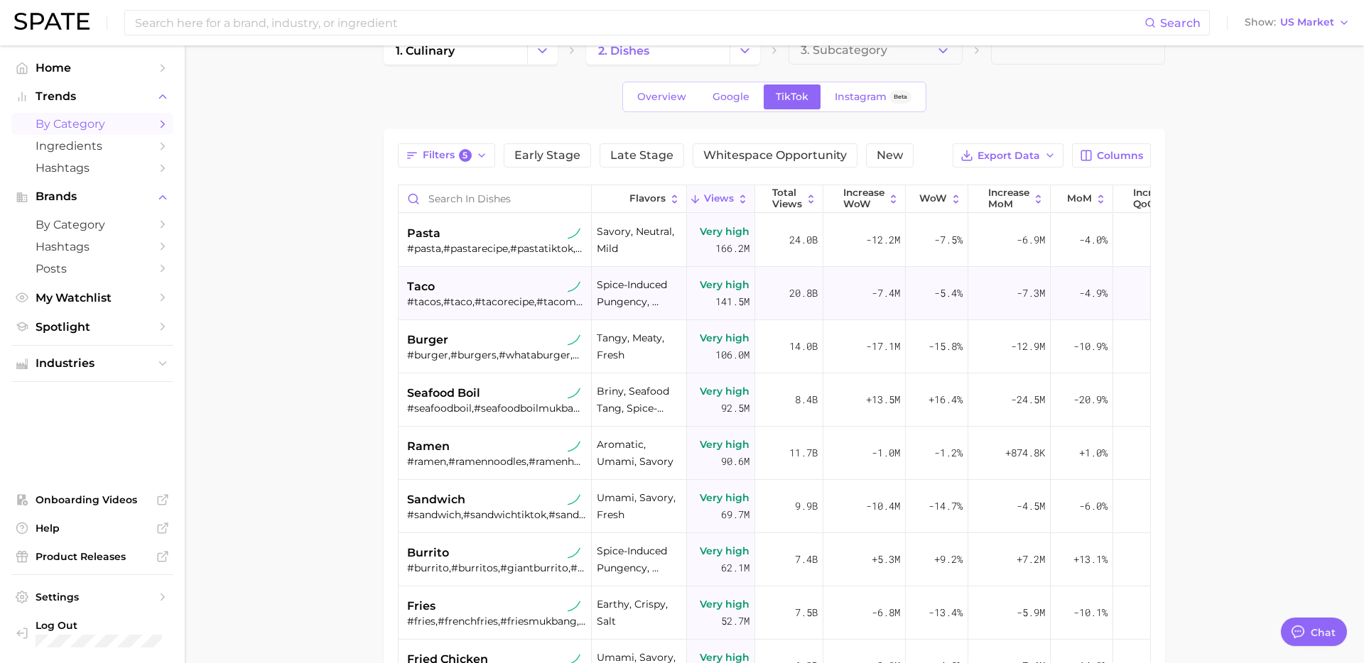
scroll to position [26, 0]
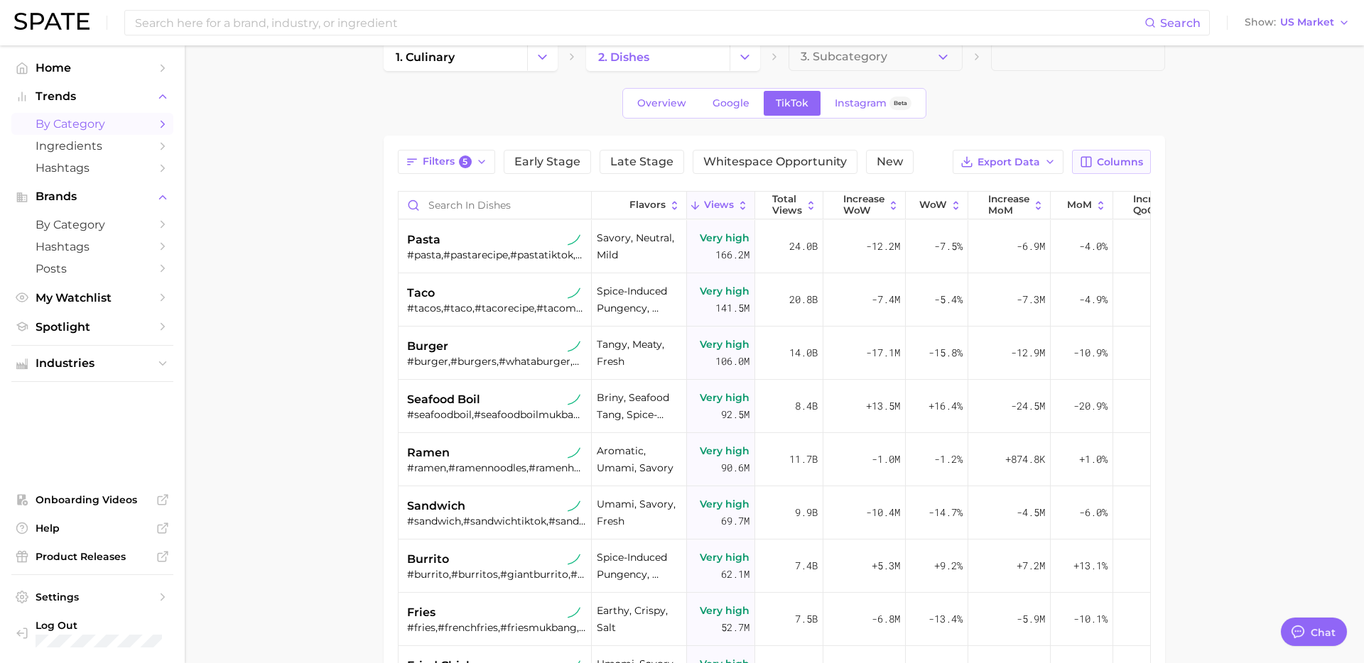
click at [1135, 153] on button "Columns" at bounding box center [1111, 162] width 79 height 24
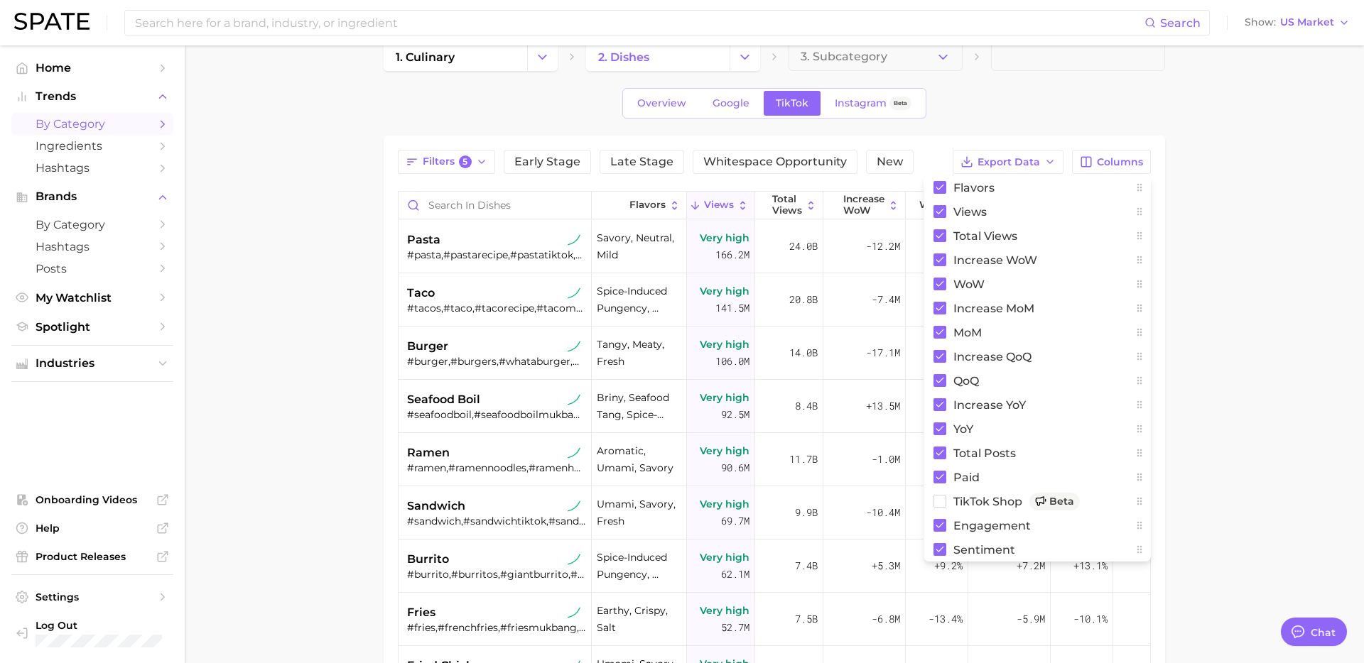
click at [1232, 256] on main "1. culinary 2. dishes 3. Subcategory Overview Google TikTok Instagram Beta Filt…" at bounding box center [774, 480] width 1179 height 920
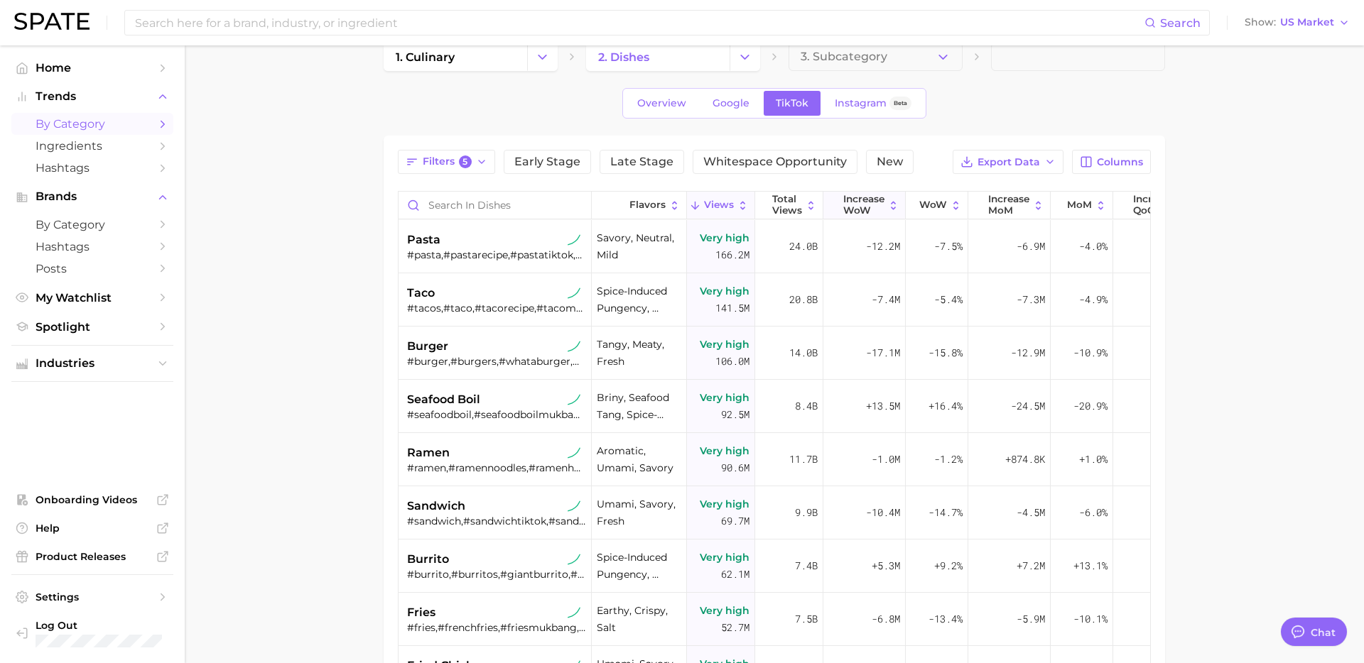
click at [851, 212] on span "Increase WoW" at bounding box center [863, 205] width 41 height 22
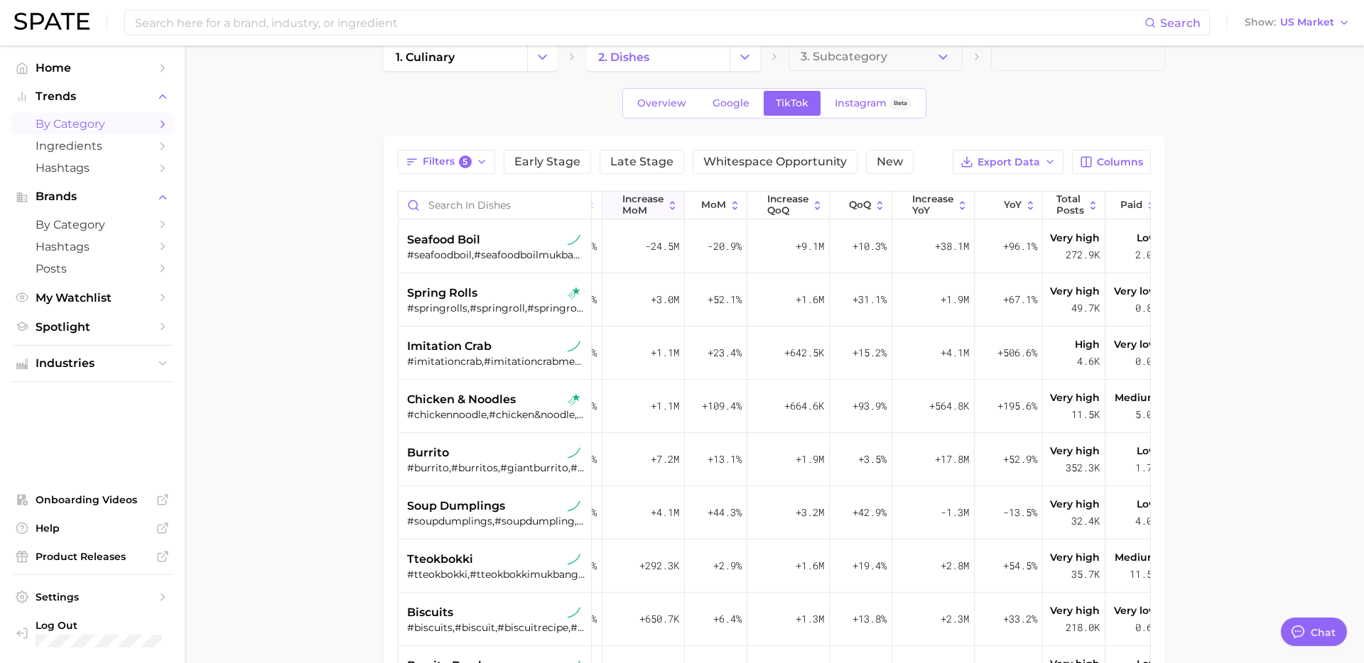
scroll to position [0, 418]
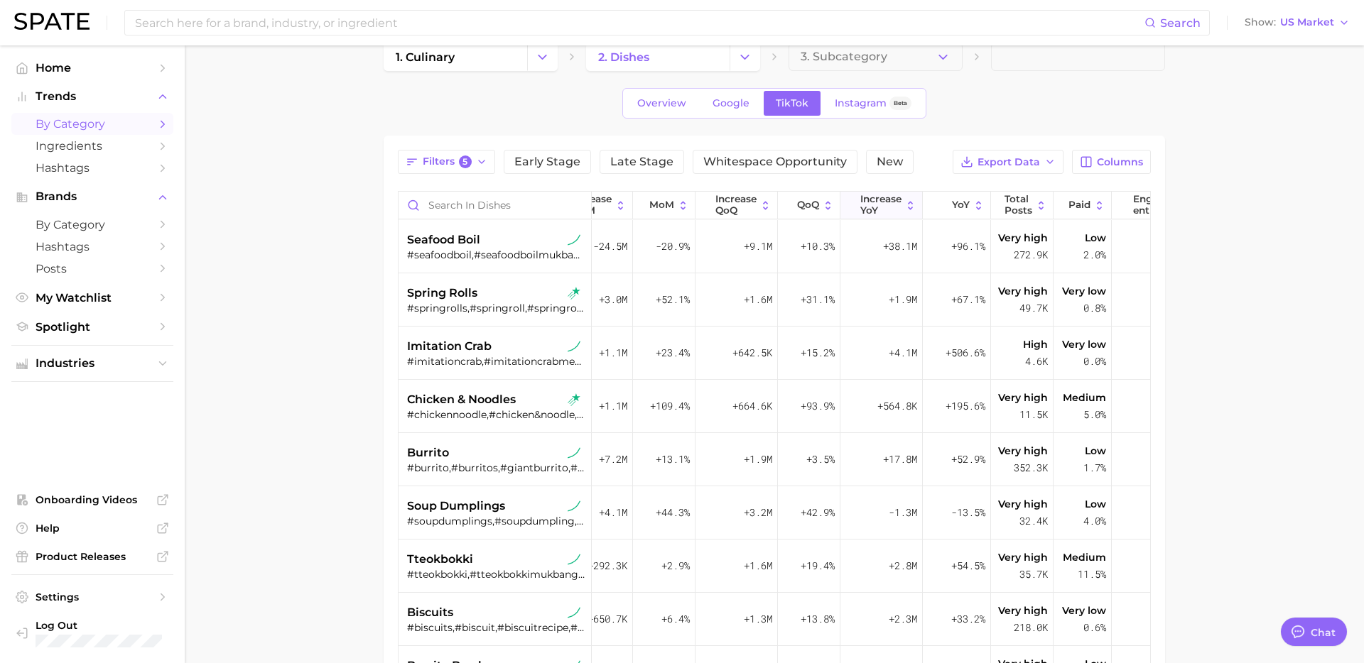
click at [910, 214] on button "increase YoY" at bounding box center [881, 206] width 82 height 28
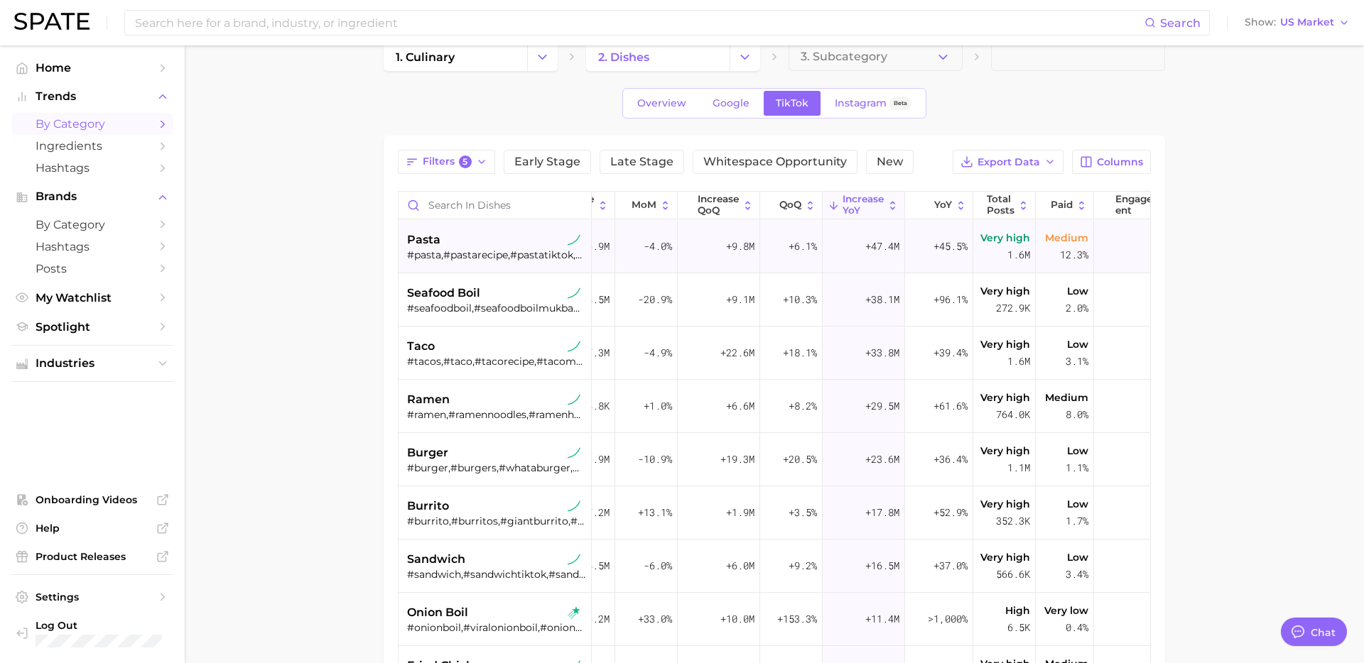
scroll to position [0, 444]
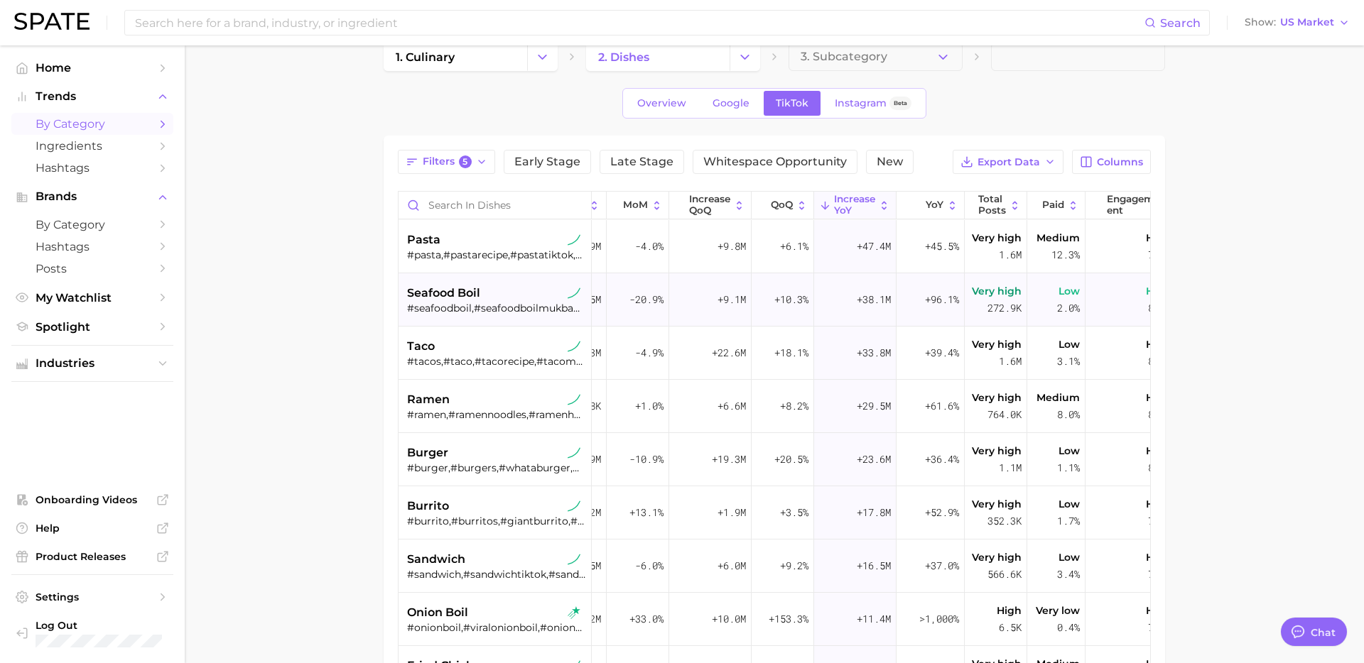
click at [467, 303] on div "#seafoodboil,#seafoodboilmukbang,#seafoodboils,#seafoodboilathome,#seafoodboilr…" at bounding box center [496, 308] width 179 height 13
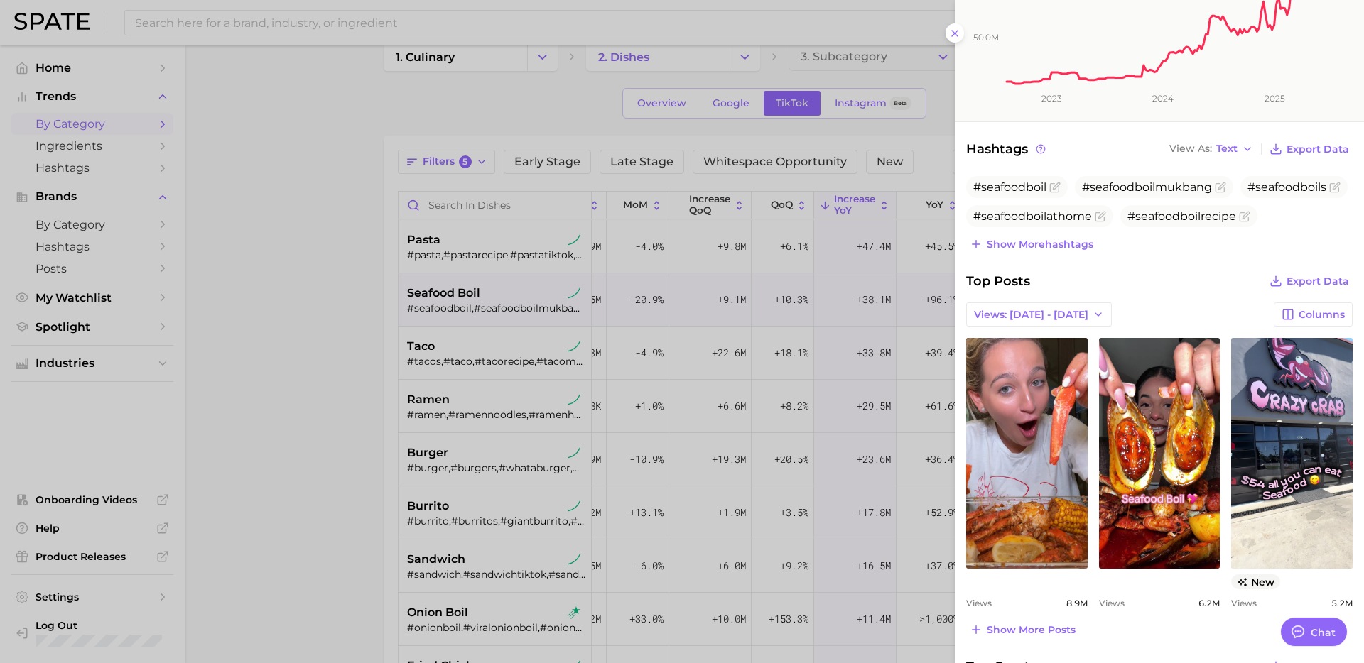
scroll to position [0, 0]
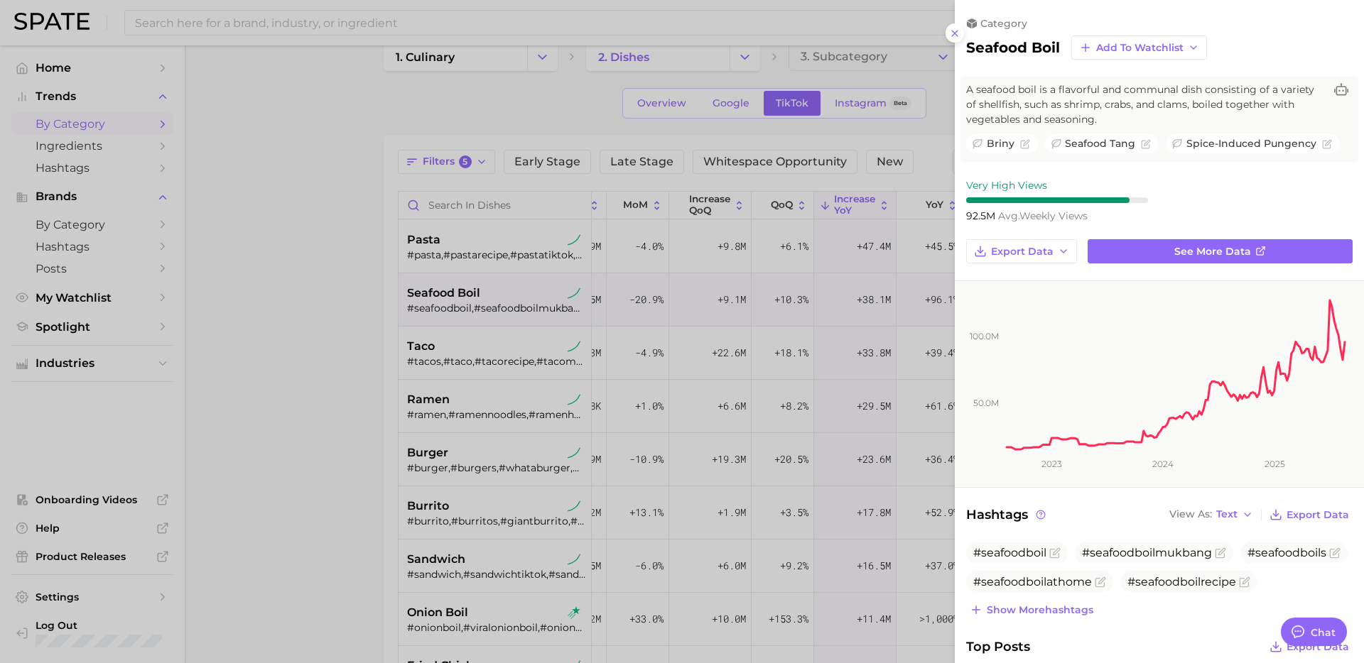
click at [761, 376] on div at bounding box center [682, 331] width 1364 height 663
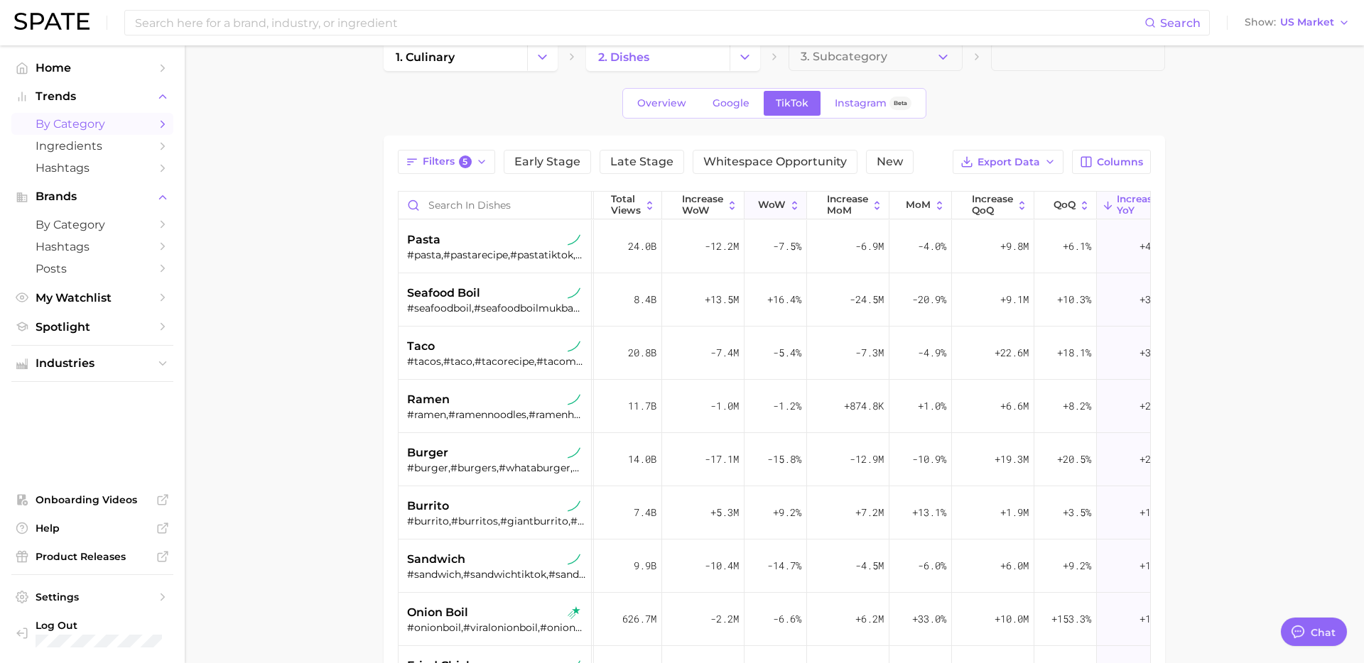
scroll to position [0, 158]
click at [847, 212] on span "increase MoM" at bounding box center [850, 205] width 41 height 22
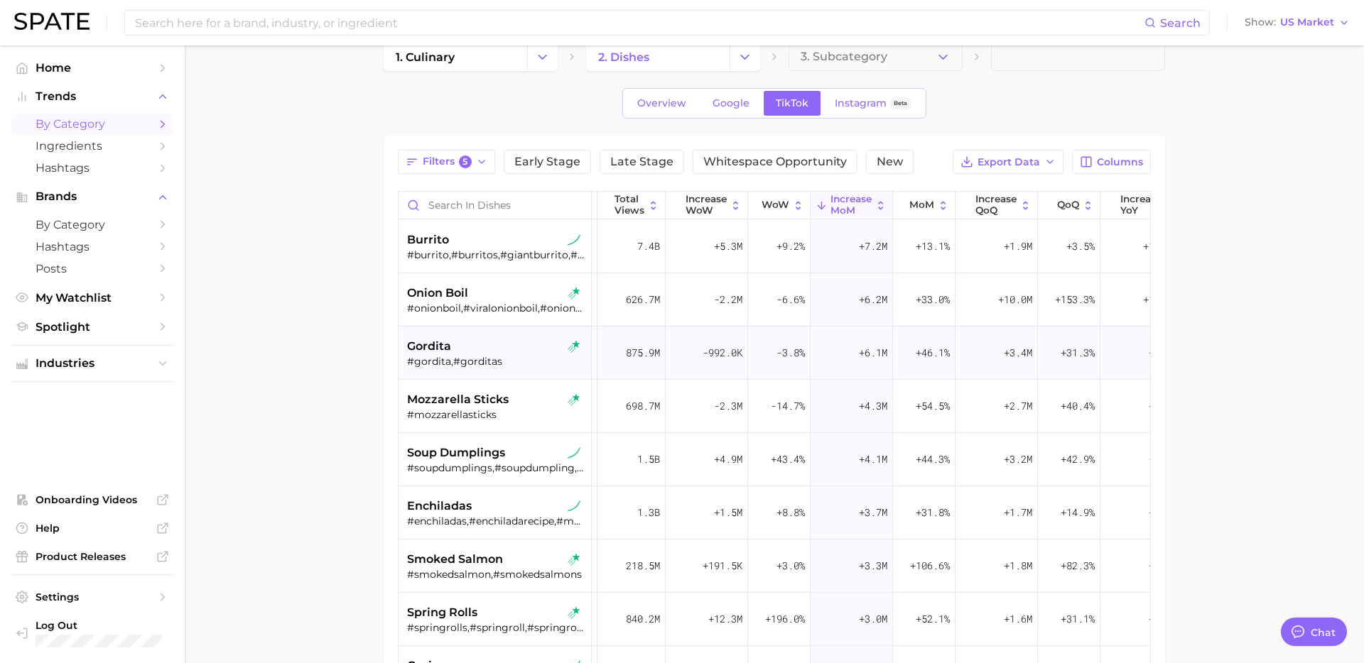
click at [491, 372] on div "gordita #gordita,#gorditas" at bounding box center [496, 353] width 179 height 53
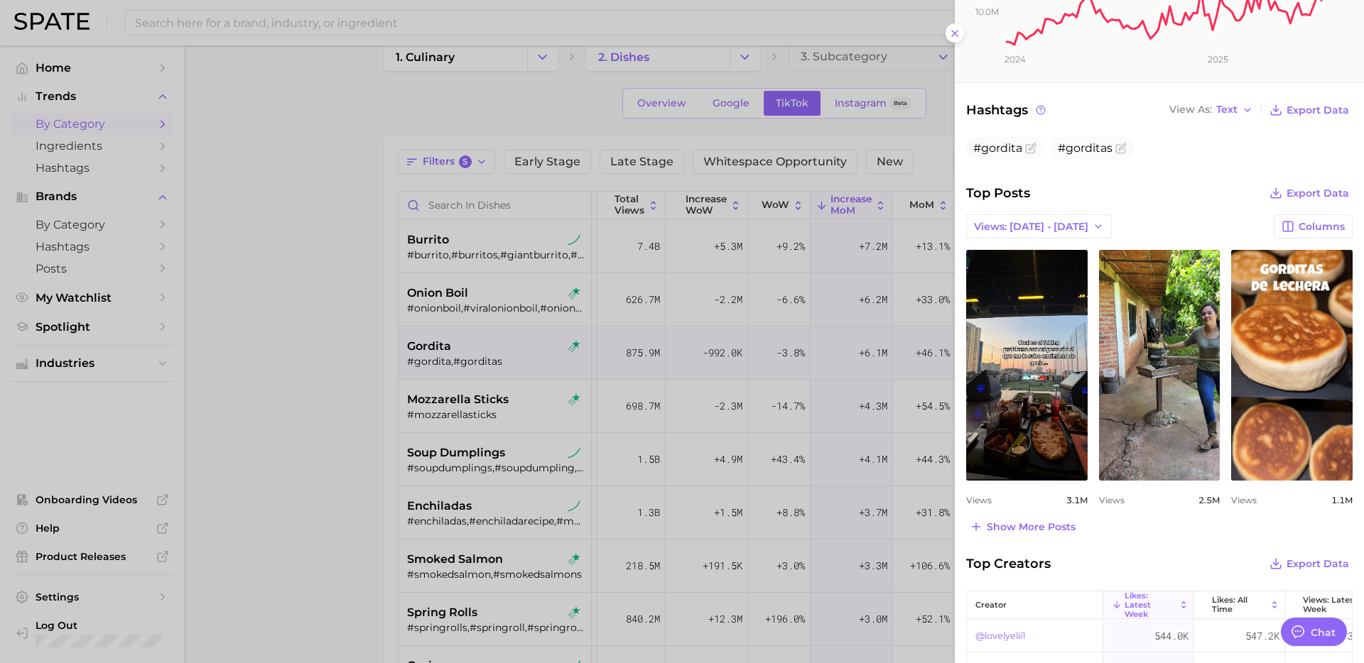
scroll to position [401, 0]
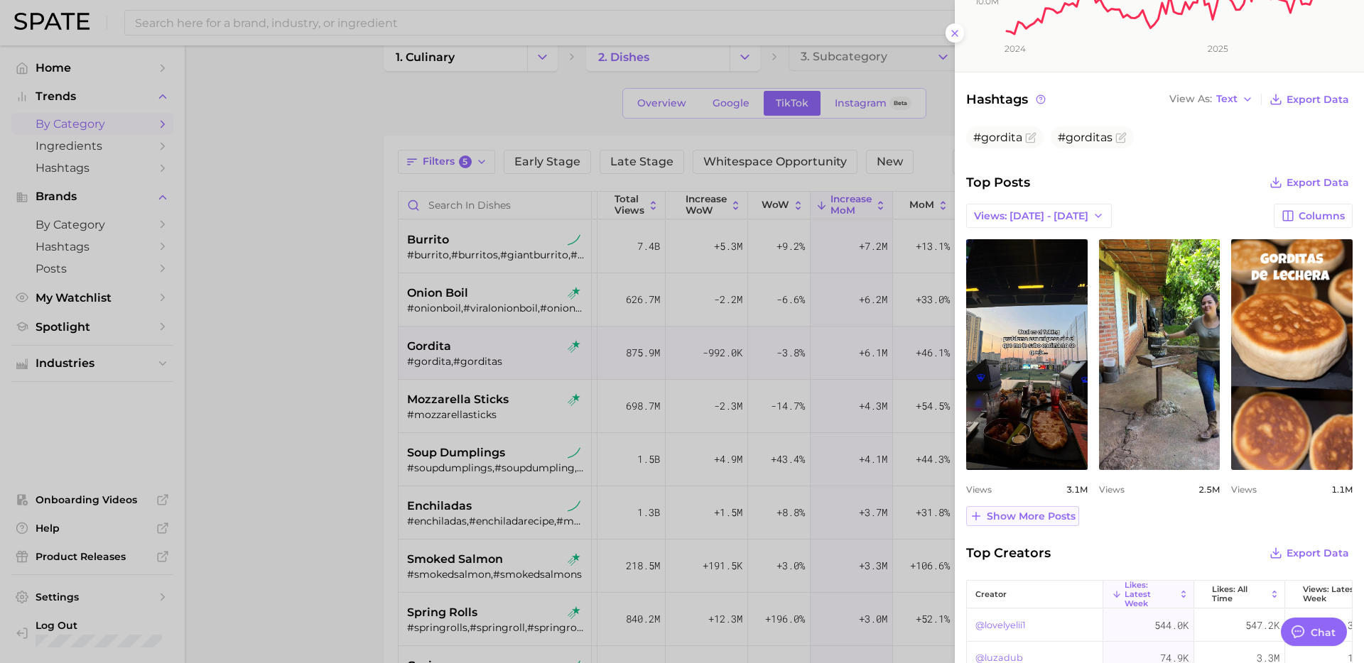
click at [1060, 513] on span "Show more posts" at bounding box center [1030, 517] width 89 height 12
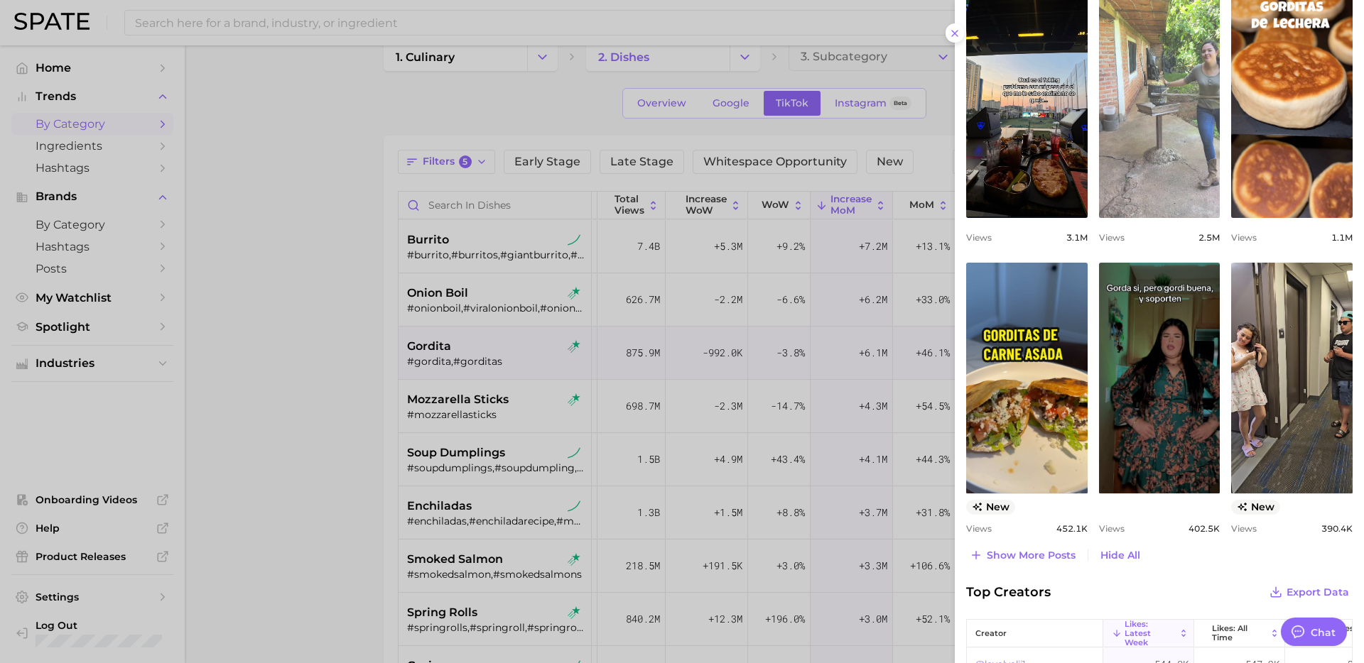
scroll to position [653, 0]
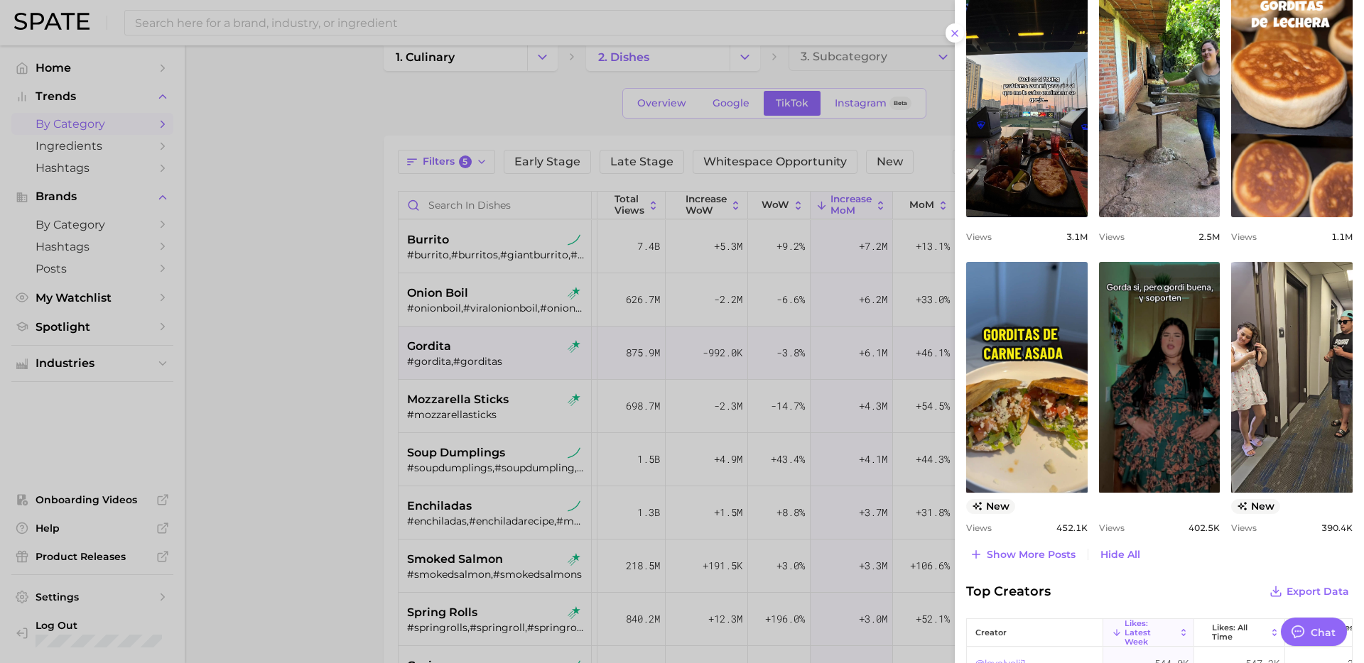
click at [314, 437] on div at bounding box center [682, 331] width 1364 height 663
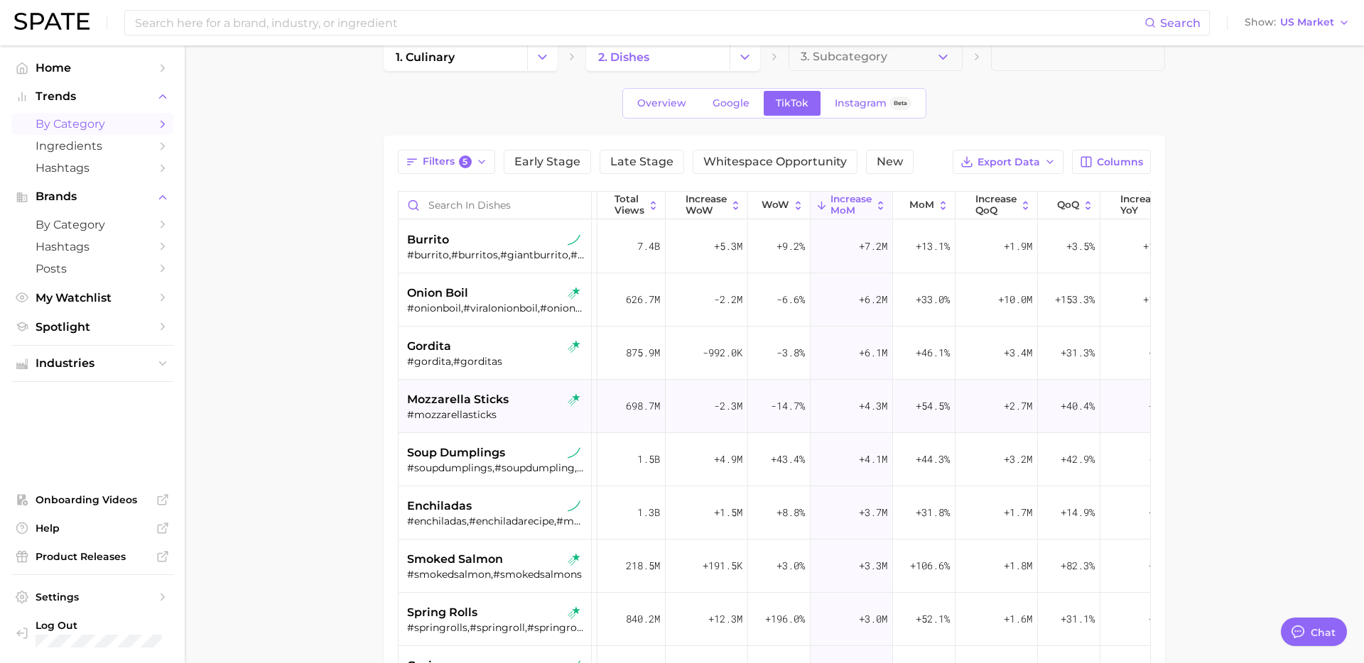
click at [482, 400] on span "mozzarella sticks" at bounding box center [458, 399] width 102 height 17
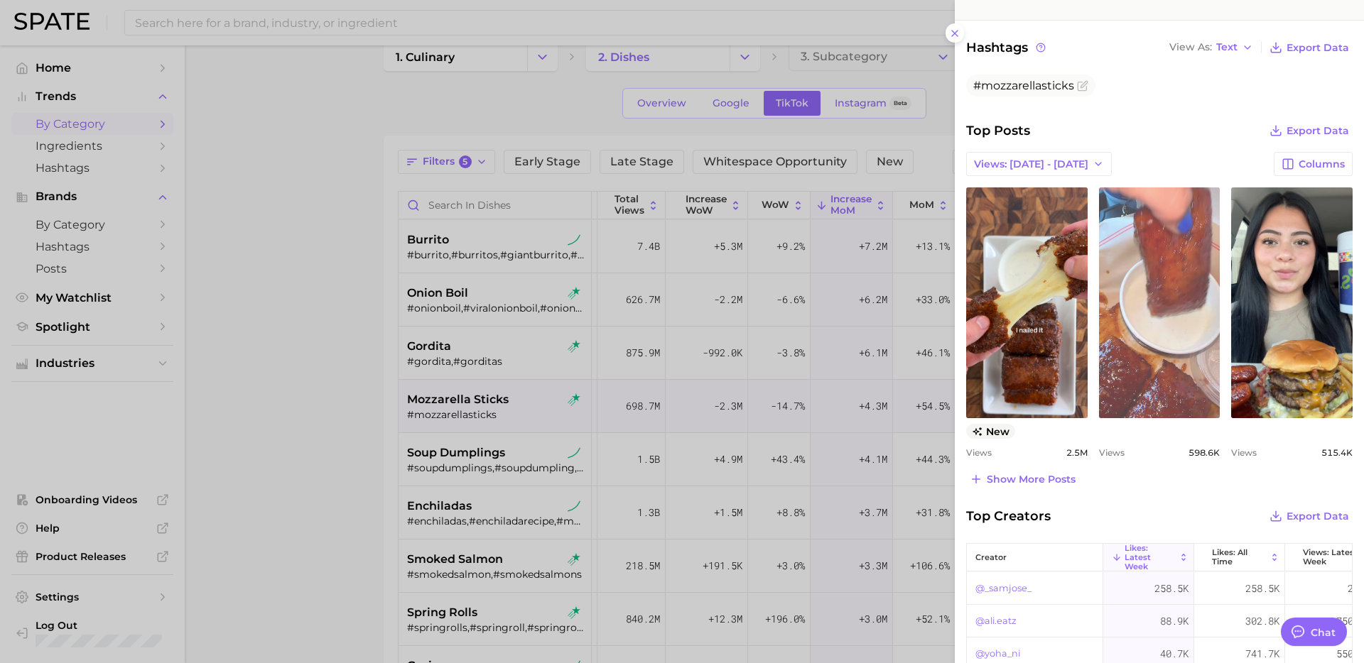
scroll to position [538, 0]
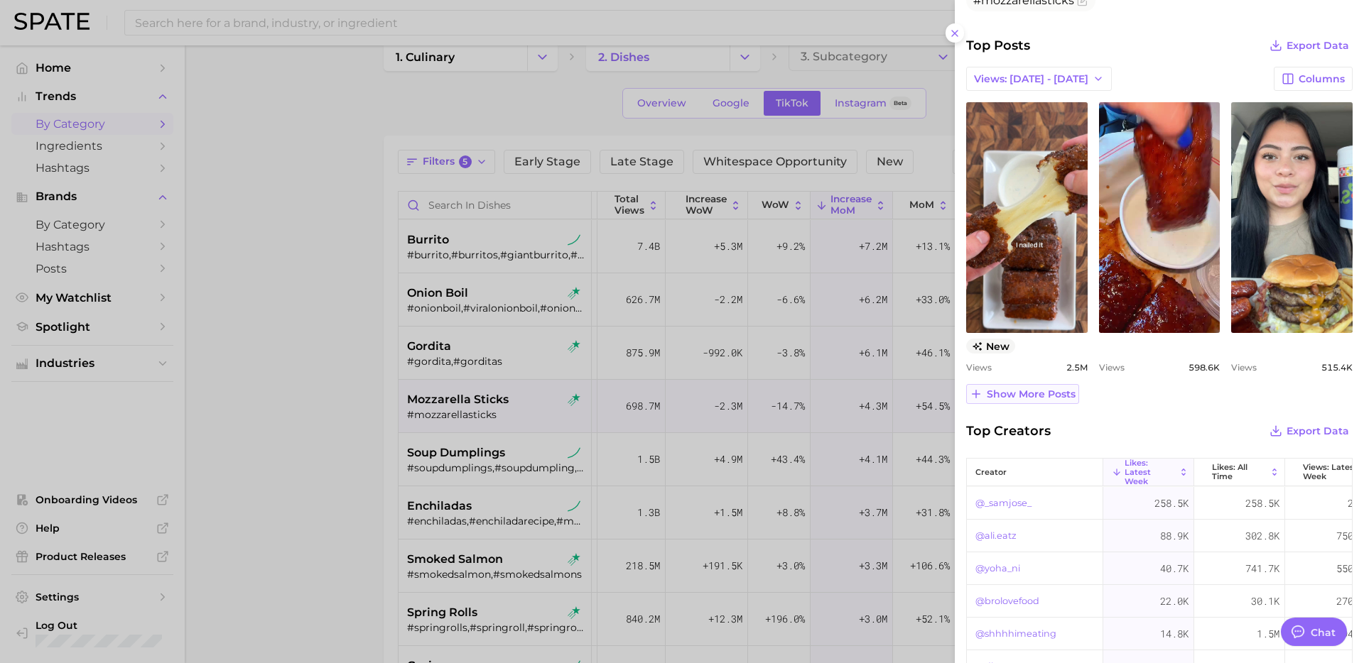
click at [1030, 391] on span "Show more posts" at bounding box center [1030, 394] width 89 height 12
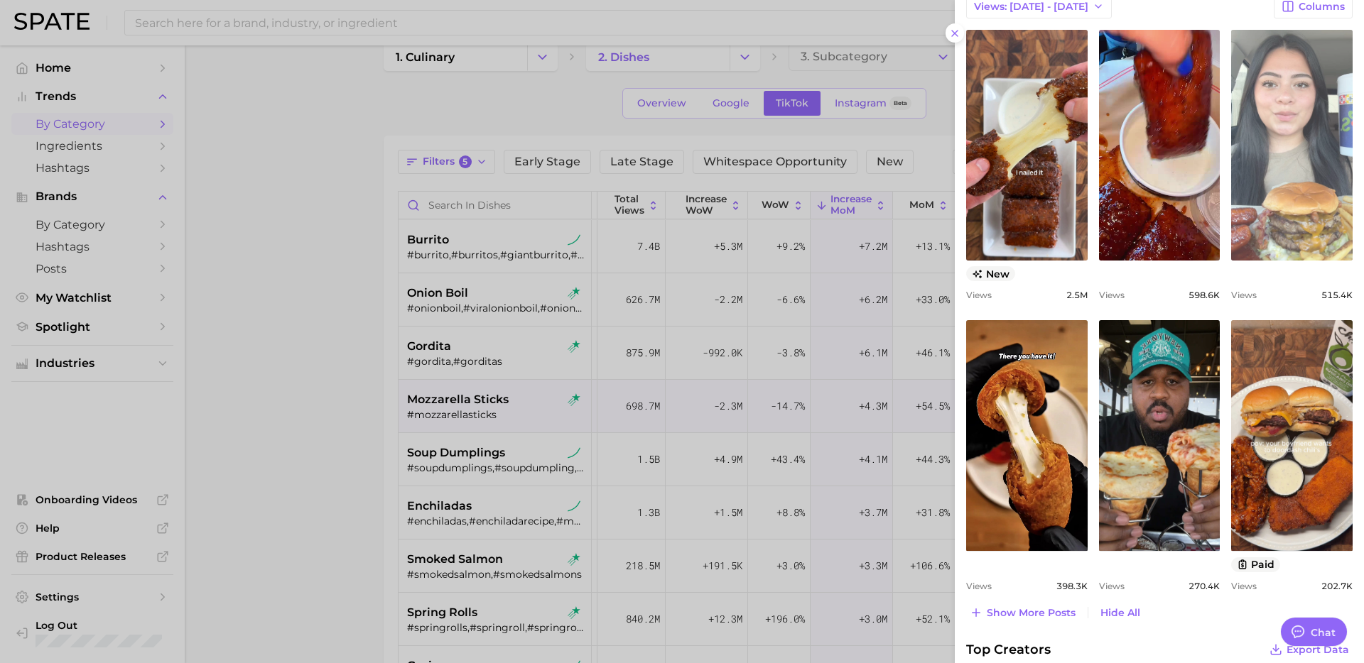
scroll to position [651, 0]
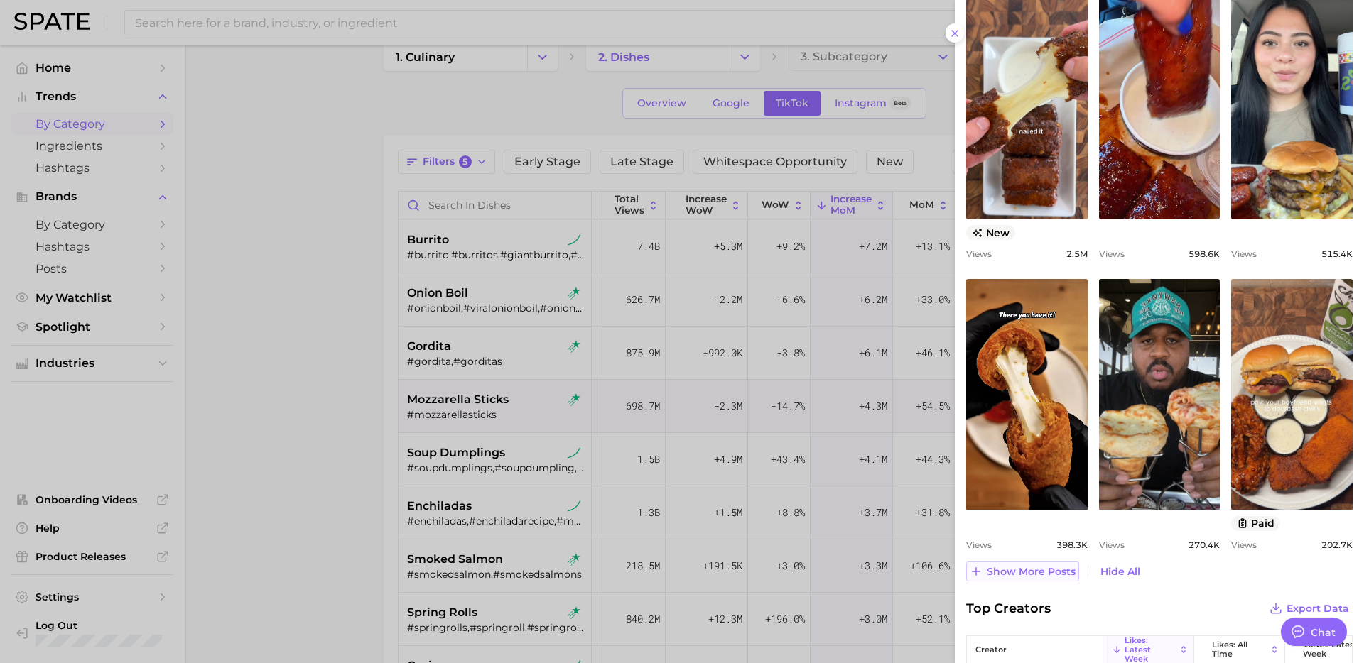
click at [1050, 574] on span "Show more posts" at bounding box center [1030, 572] width 89 height 12
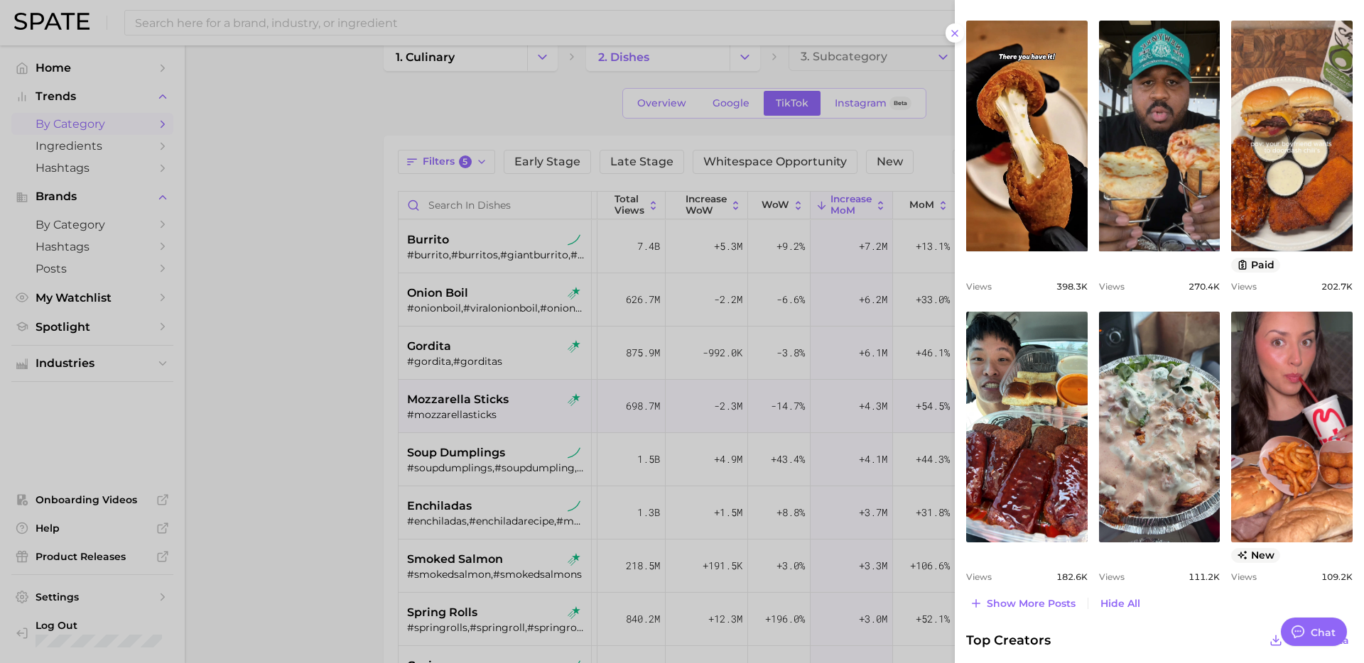
scroll to position [913, 0]
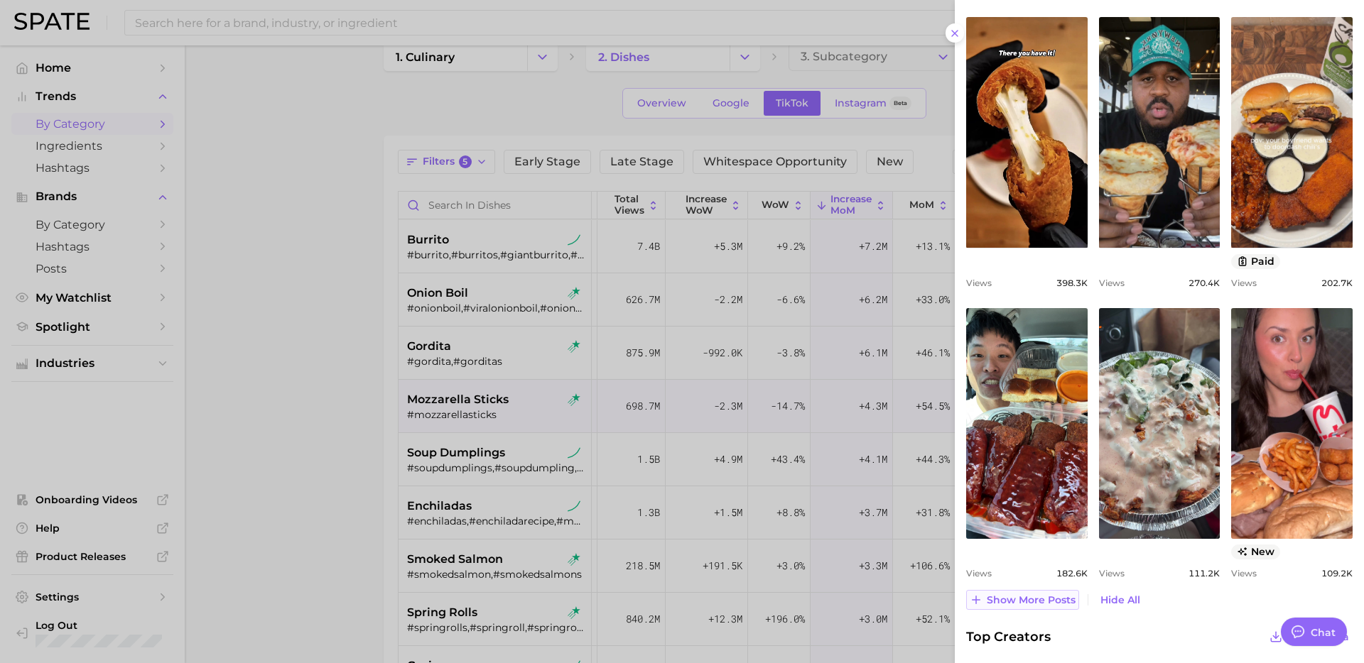
click at [1051, 597] on span "Show more posts" at bounding box center [1030, 600] width 89 height 12
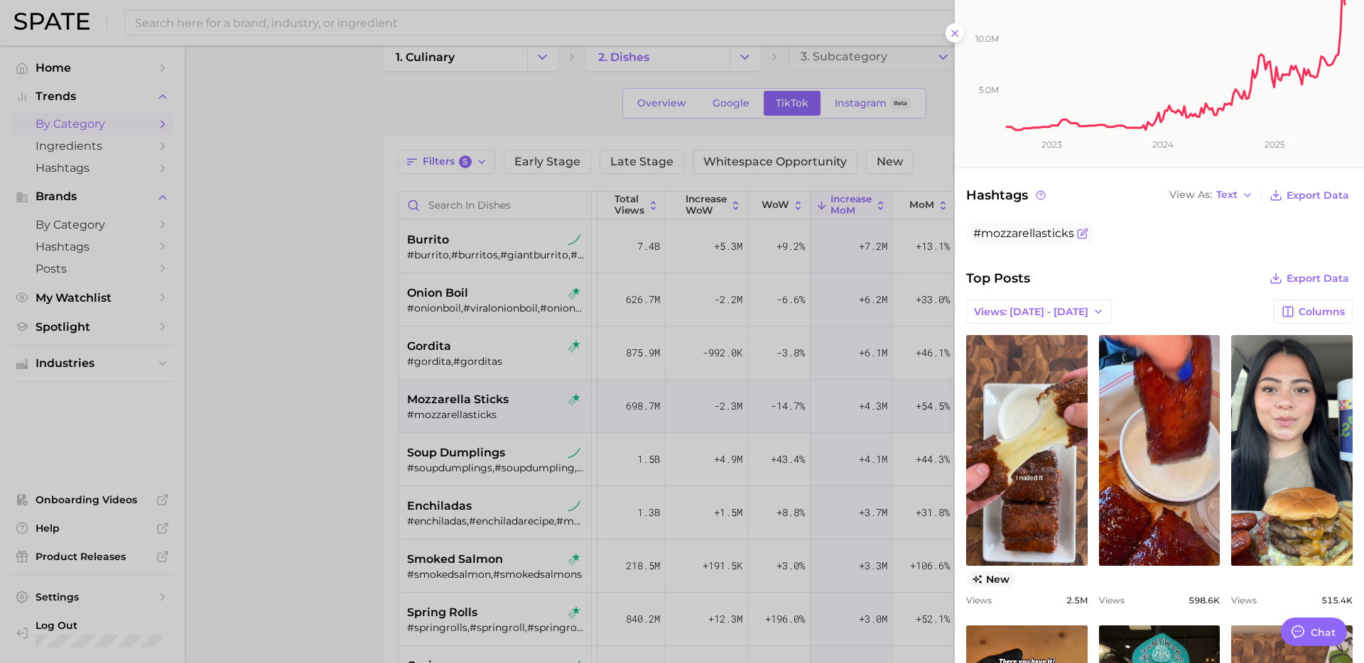
scroll to position [0, 0]
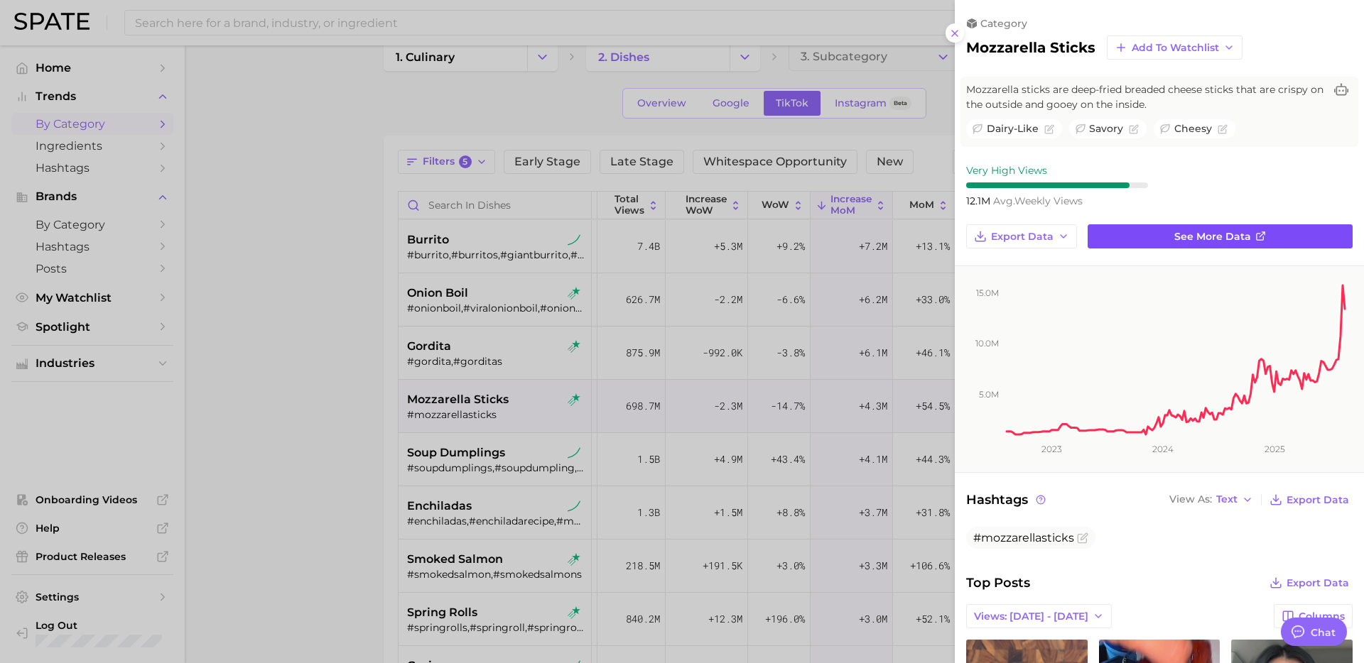
click at [1133, 235] on link "See more data" at bounding box center [1219, 236] width 265 height 24
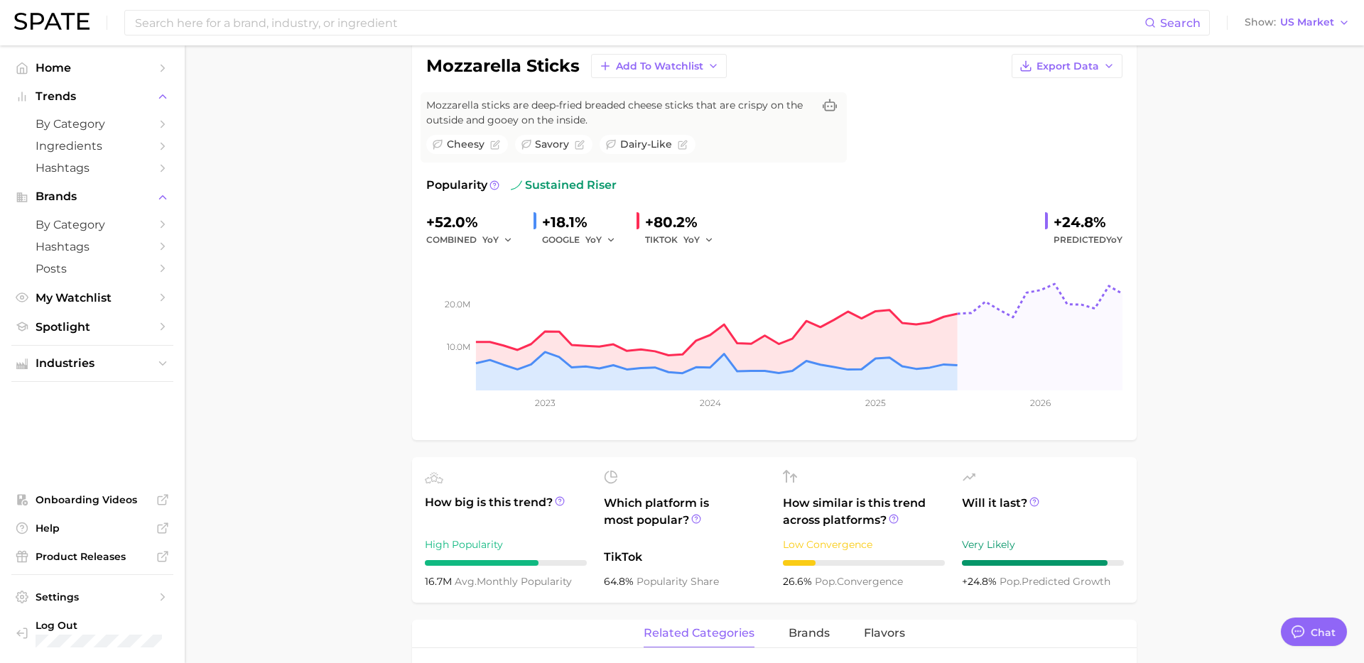
scroll to position [18, 0]
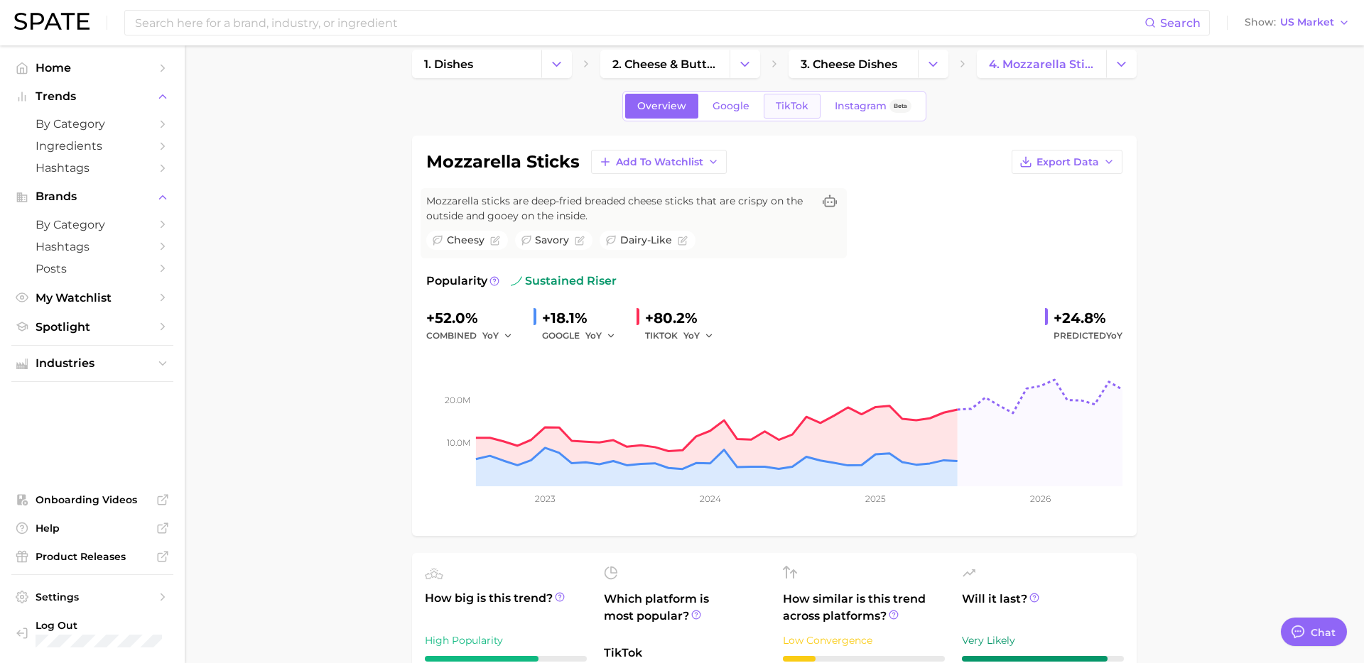
click at [781, 116] on link "TikTok" at bounding box center [791, 106] width 57 height 25
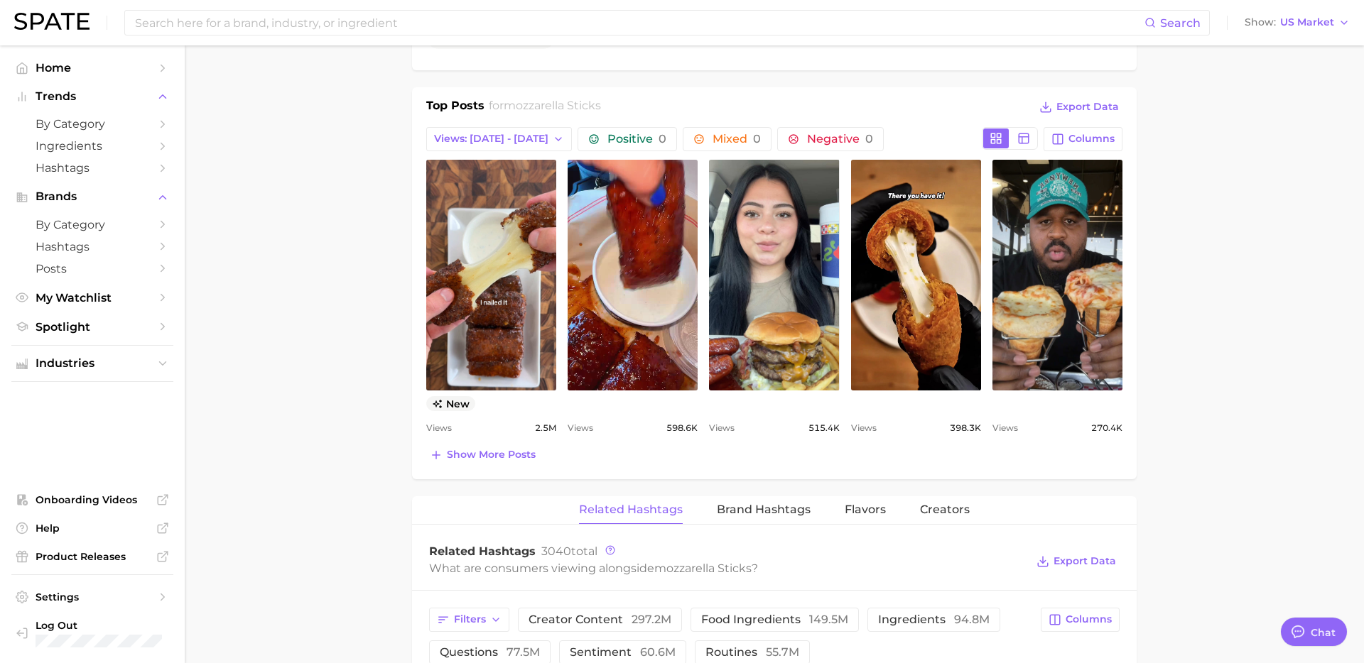
scroll to position [642, 0]
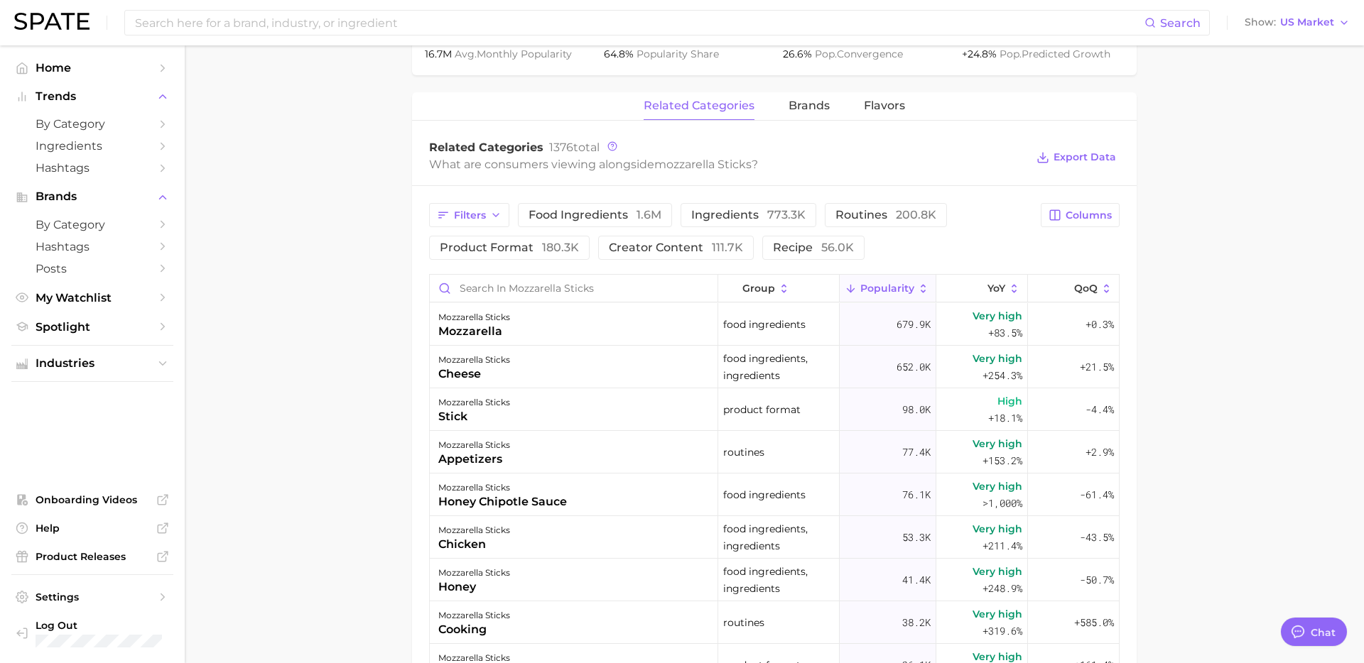
scroll to position [18, 0]
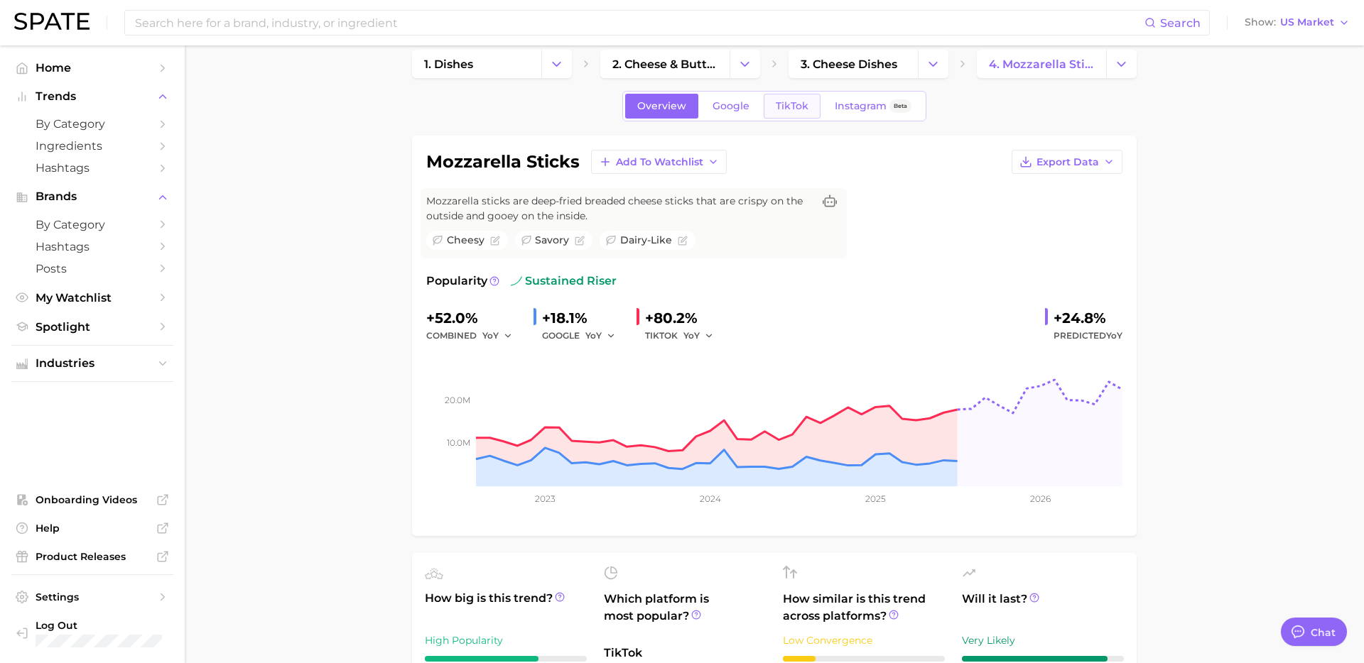
click at [795, 104] on span "TikTok" at bounding box center [792, 106] width 33 height 12
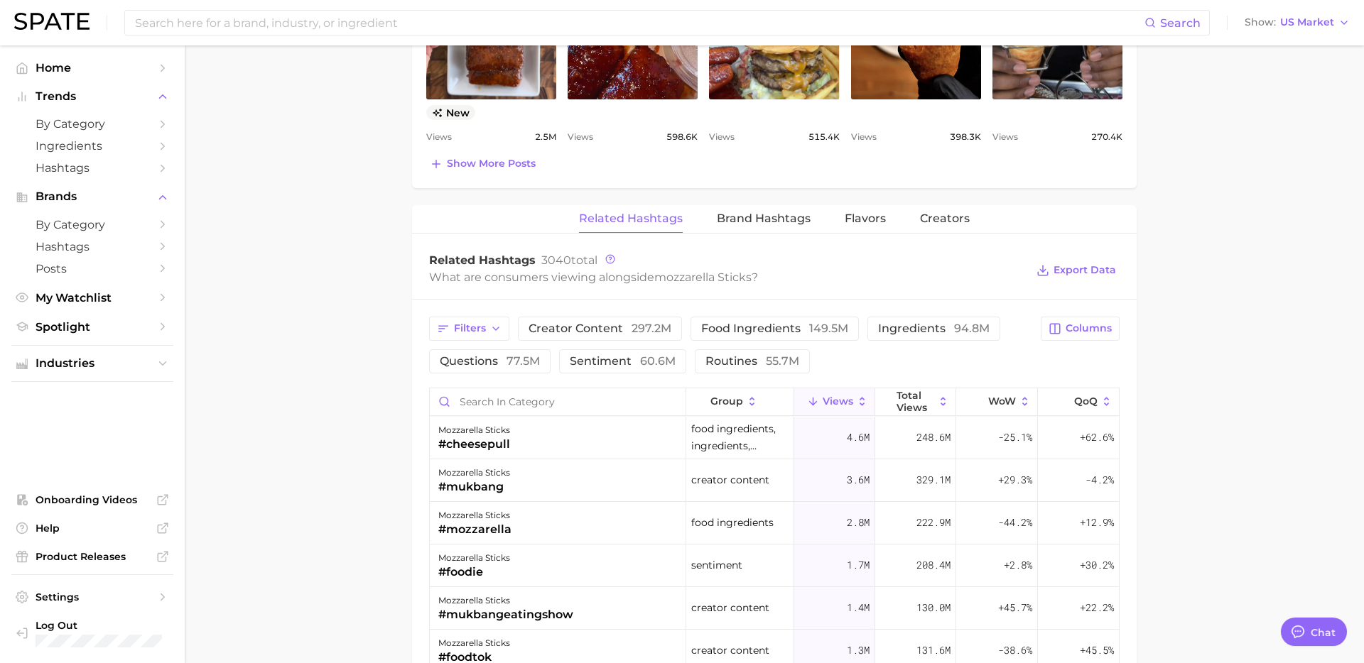
scroll to position [960, 0]
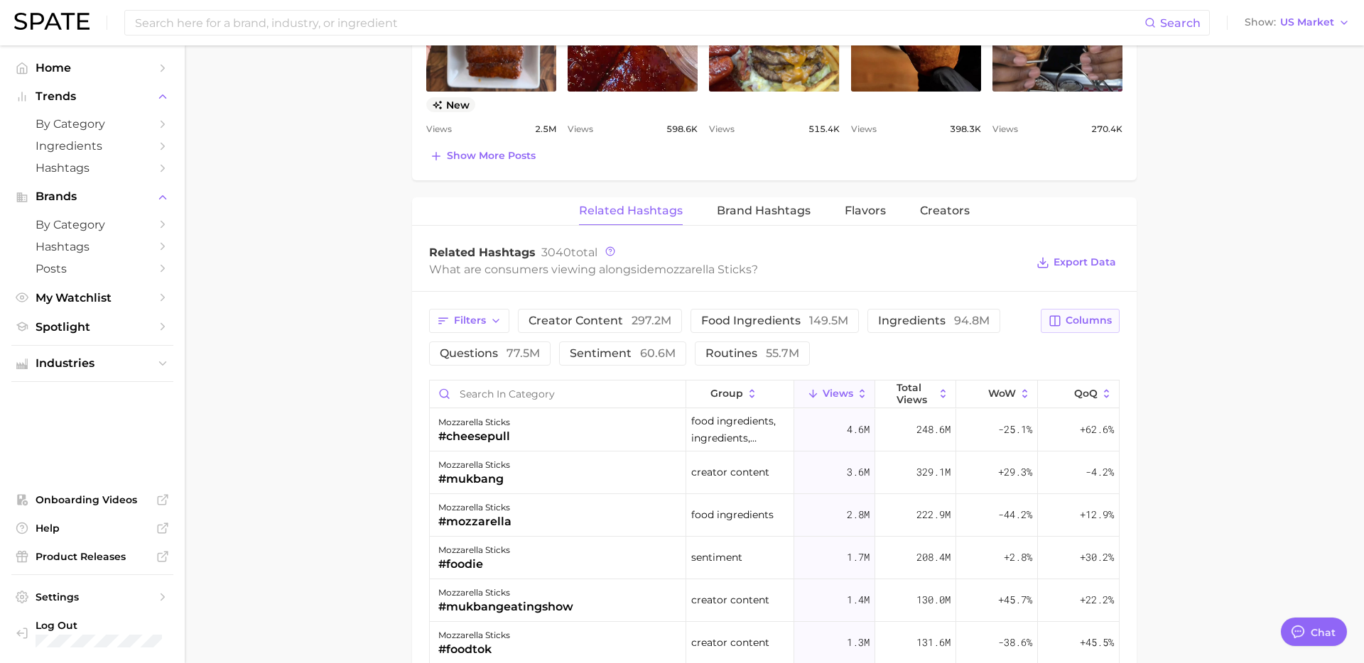
click at [1087, 315] on span "Columns" at bounding box center [1088, 321] width 46 height 12
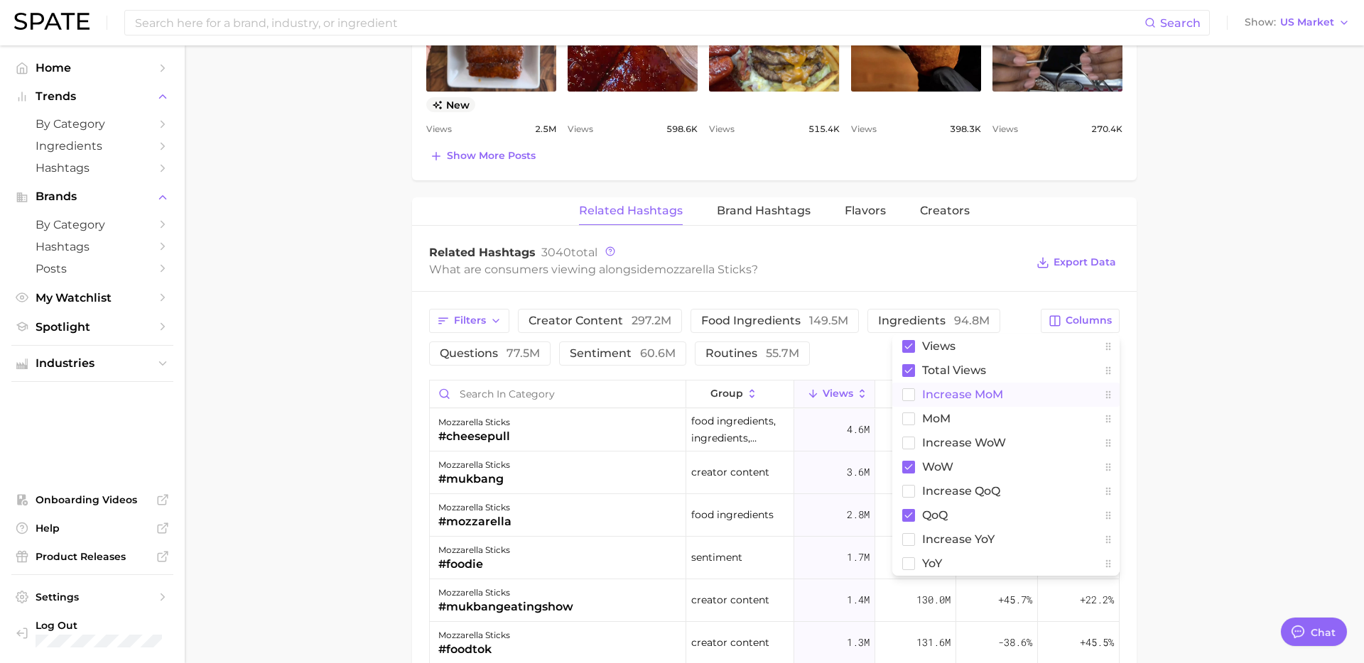
click at [957, 396] on span "increase MoM" at bounding box center [962, 394] width 81 height 12
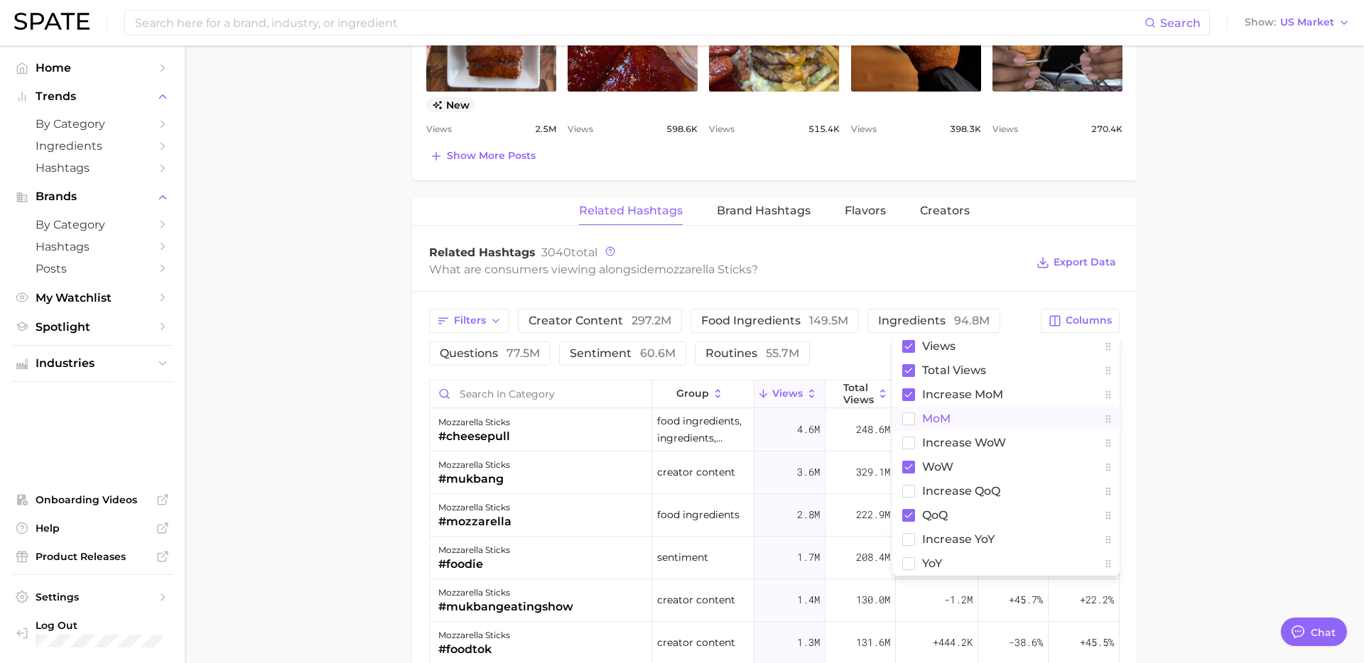
click at [937, 420] on span "MoM" at bounding box center [936, 419] width 28 height 12
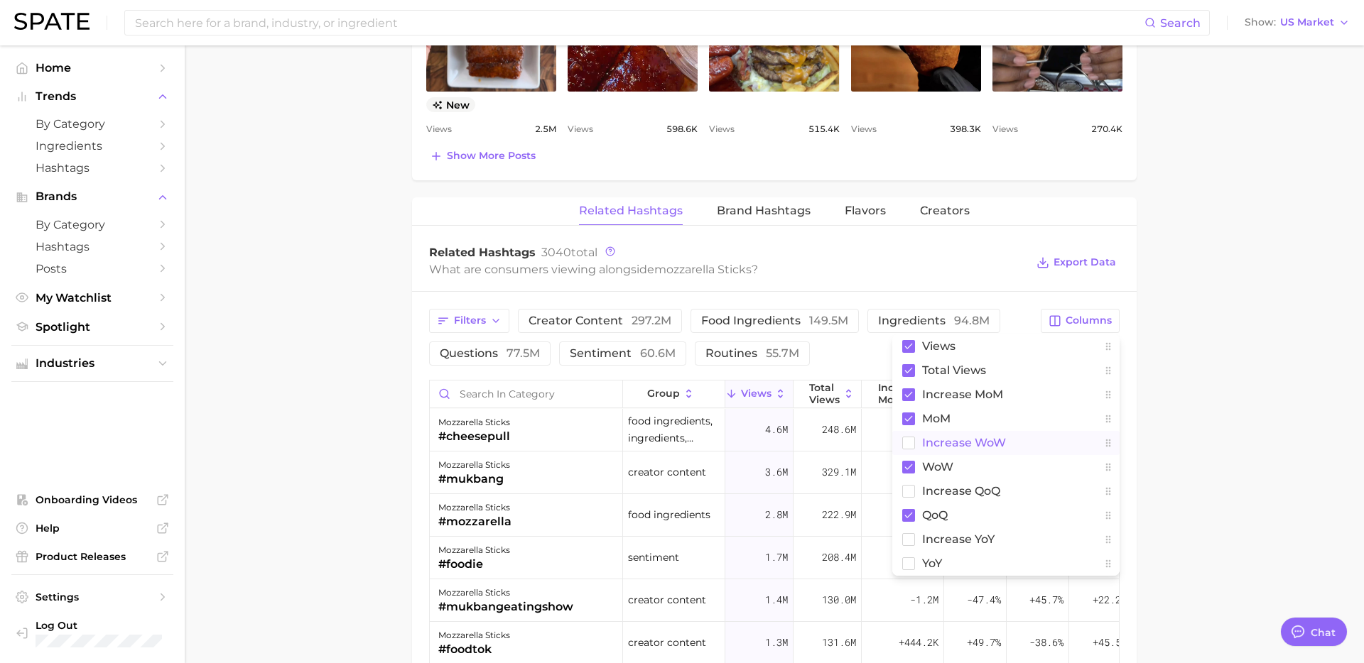
click at [937, 445] on span "Increase WoW" at bounding box center [964, 443] width 84 height 12
click at [934, 492] on span "increase QoQ" at bounding box center [961, 491] width 78 height 12
click at [929, 540] on span "increase YoY" at bounding box center [958, 539] width 72 height 12
click at [925, 565] on span "YoY" at bounding box center [932, 563] width 20 height 12
click at [1269, 393] on main "1. dishes 2. cheese & butter dishes 3. cheese dishes 4. mozzarella sticks Overv…" at bounding box center [774, 108] width 1179 height 2046
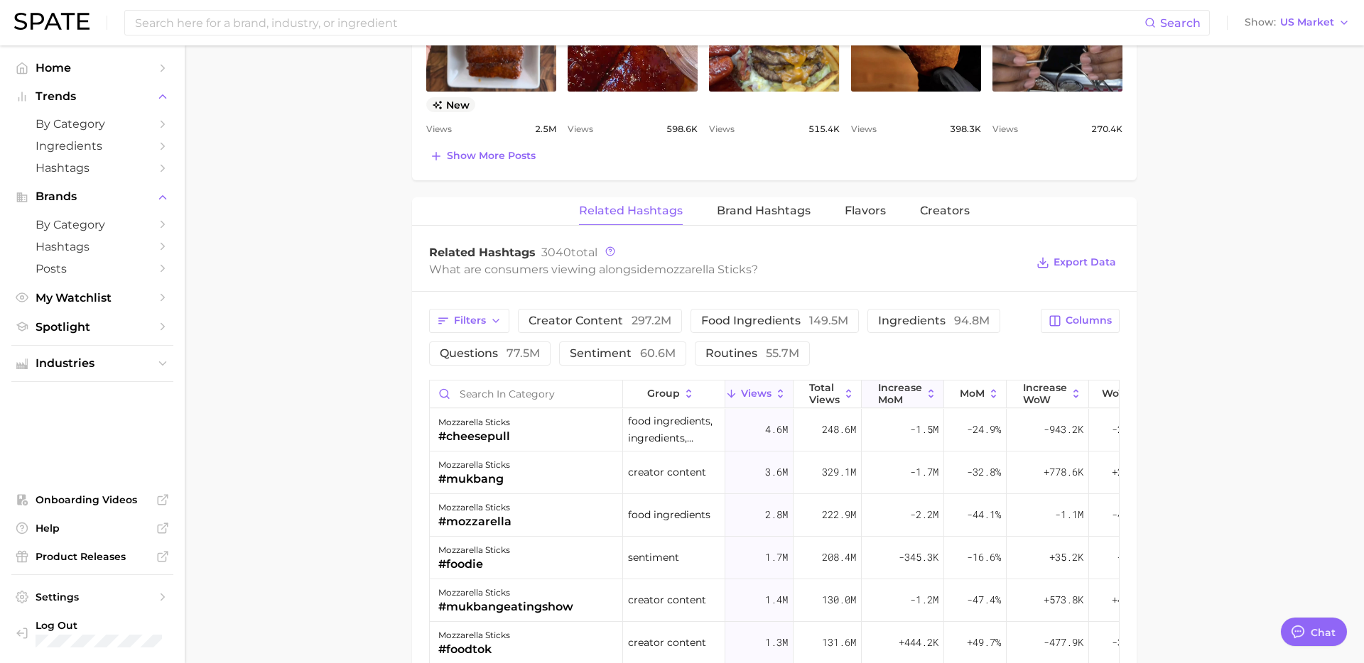
click at [898, 396] on span "increase MoM" at bounding box center [900, 393] width 44 height 23
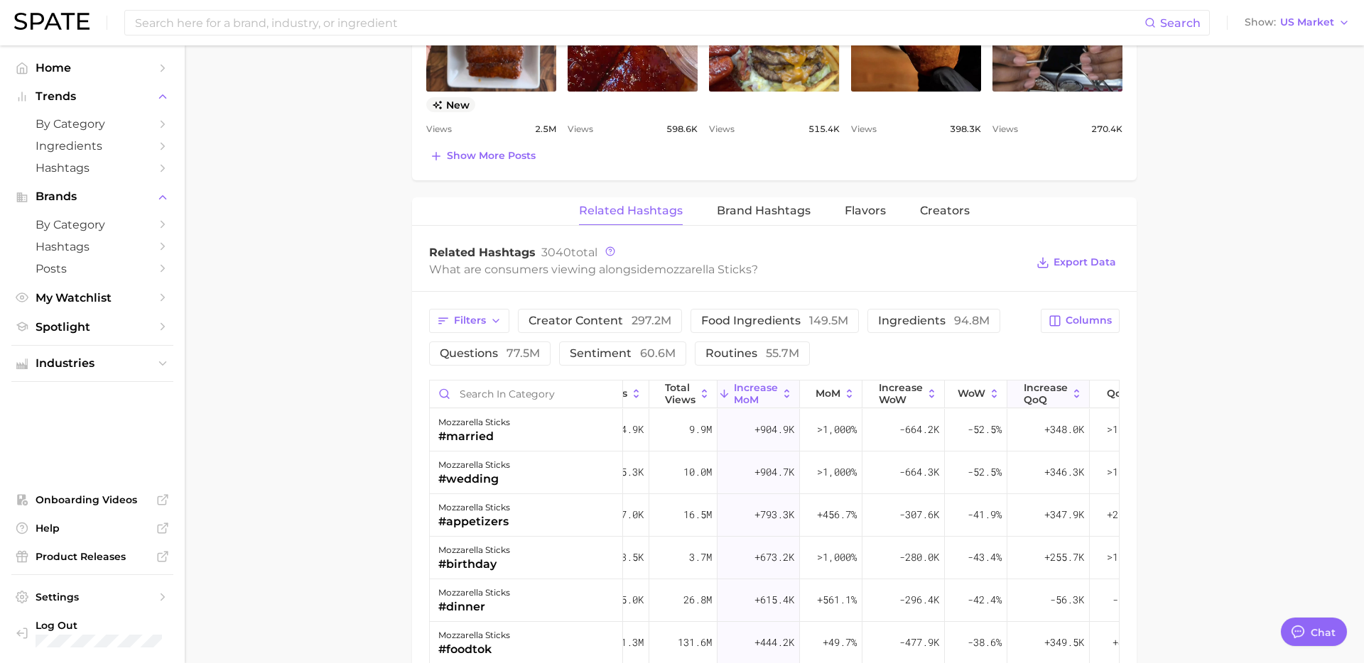
scroll to position [0, 153]
click at [894, 399] on span "Increase WoW" at bounding box center [891, 393] width 44 height 23
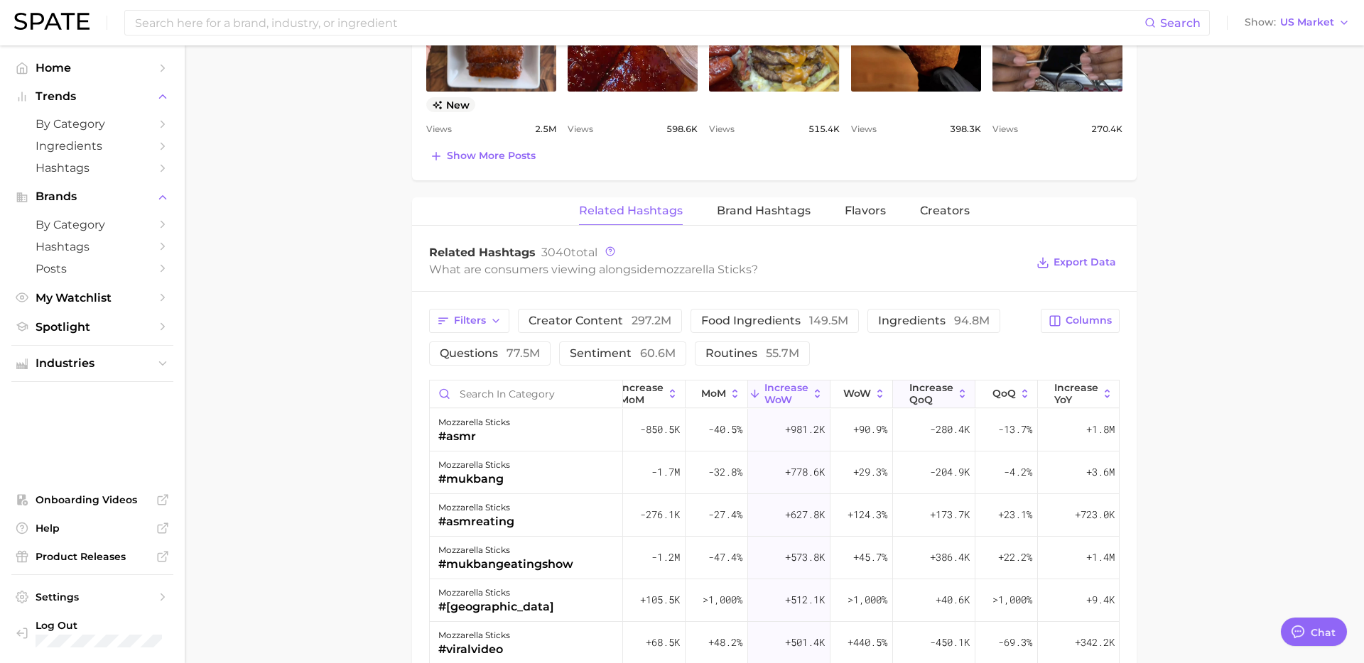
scroll to position [0, 328]
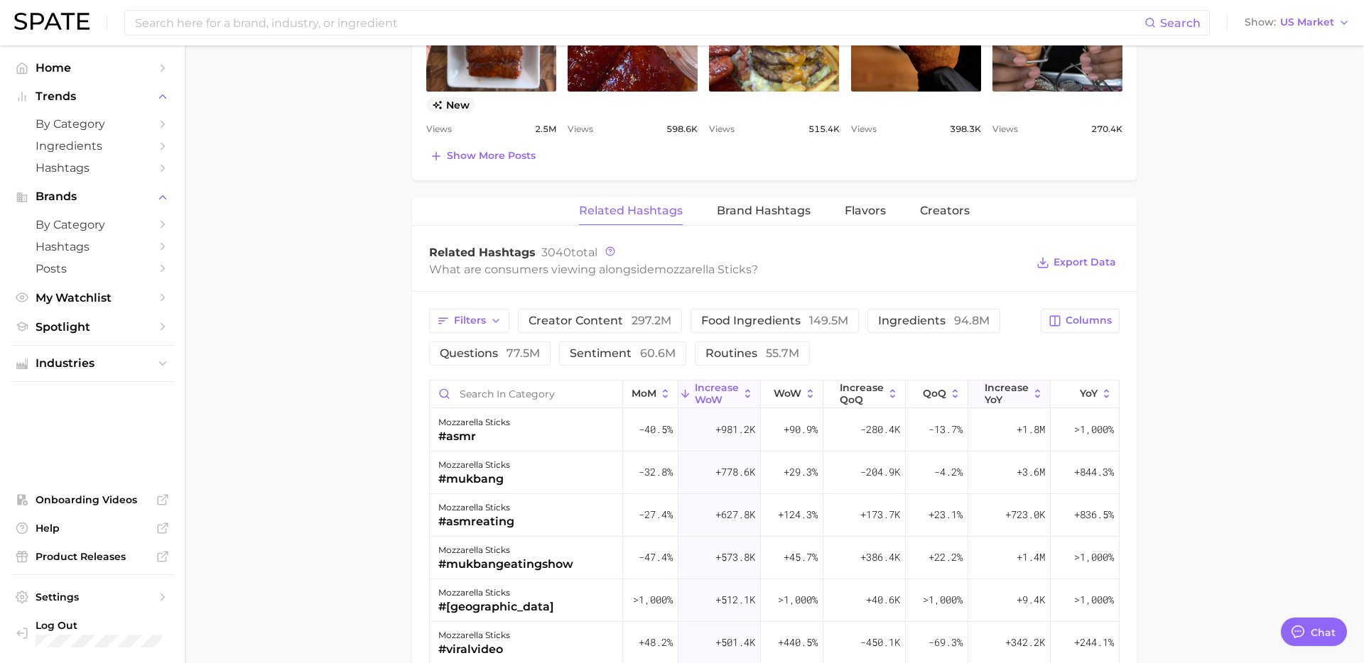
click at [999, 398] on span "increase YoY" at bounding box center [1006, 393] width 44 height 23
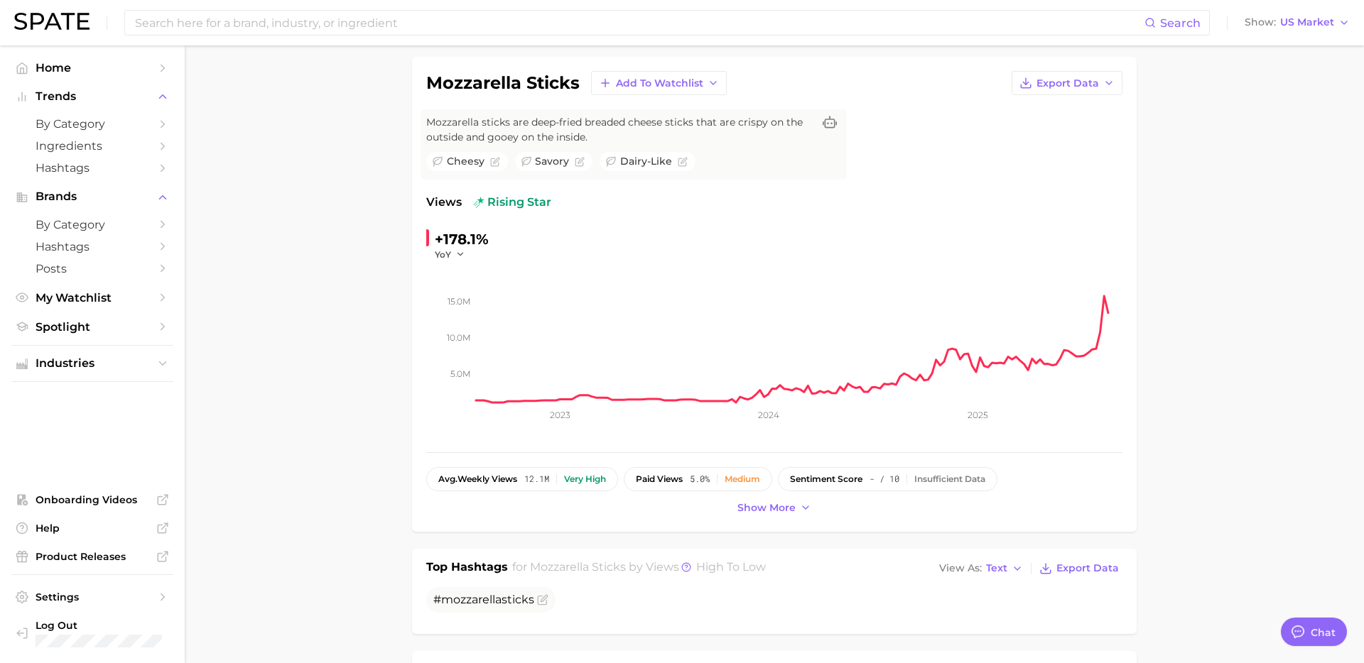
scroll to position [0, 0]
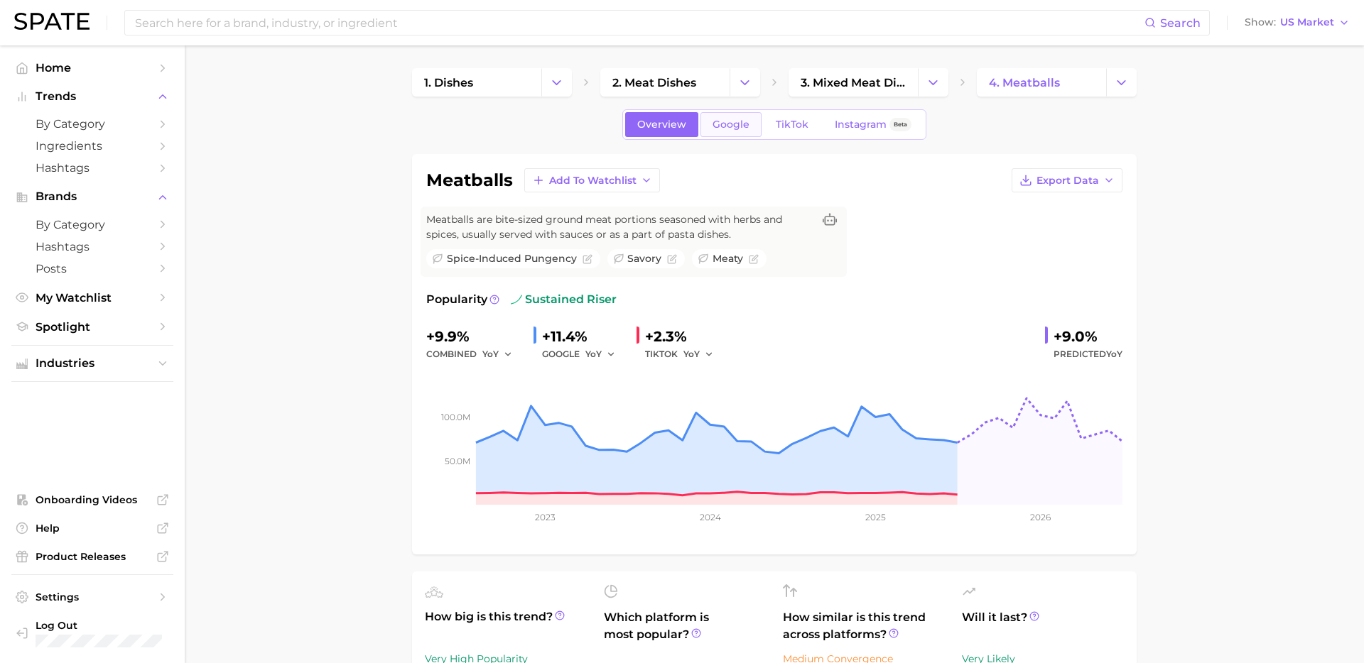
click at [724, 131] on link "Google" at bounding box center [730, 124] width 61 height 25
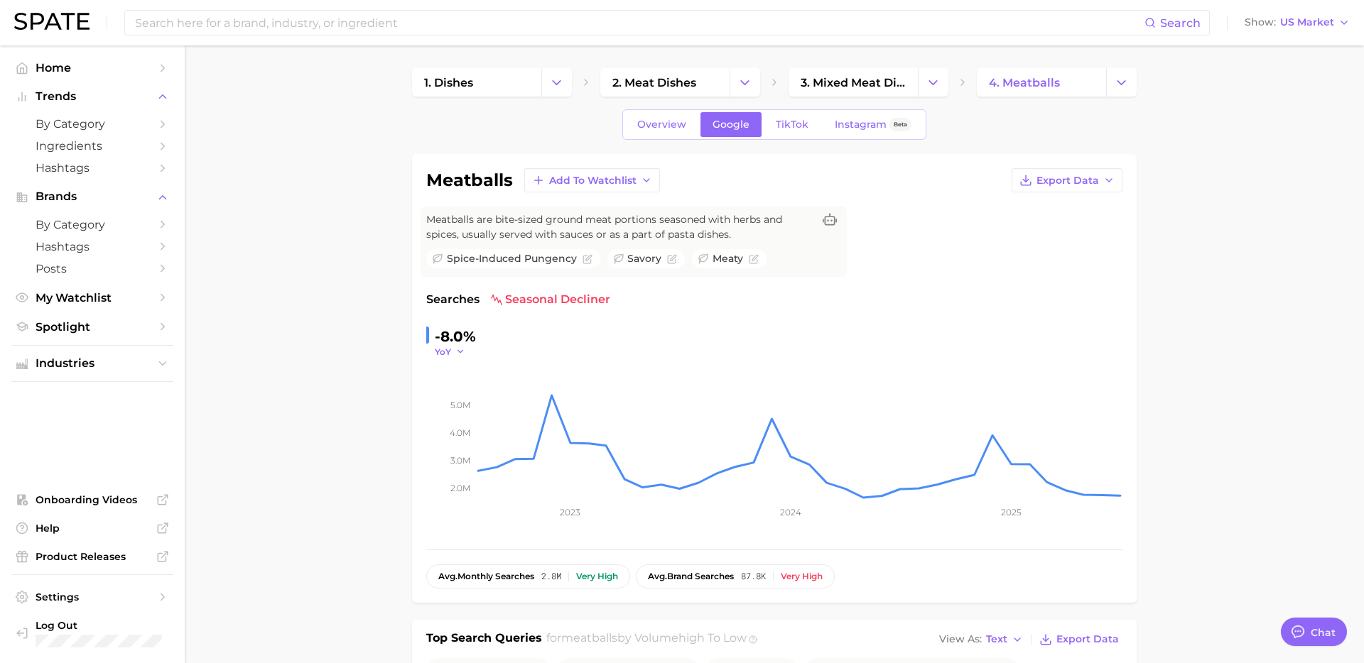
click at [462, 356] on icon "button" at bounding box center [460, 352] width 10 height 10
click at [435, 428] on button "MoM" at bounding box center [396, 423] width 156 height 26
click at [450, 352] on span "MoM" at bounding box center [445, 352] width 21 height 12
click at [437, 369] on button "YoY" at bounding box center [396, 372] width 156 height 26
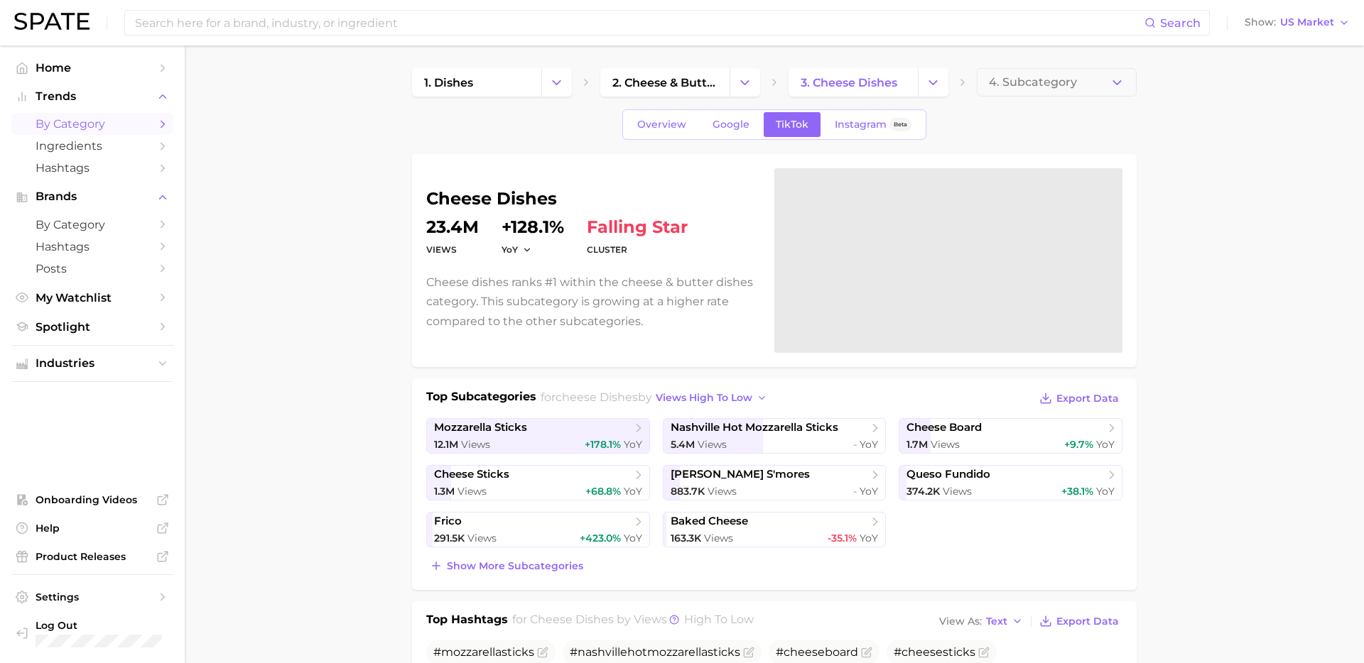
click at [131, 132] on link "by Category" at bounding box center [92, 124] width 162 height 22
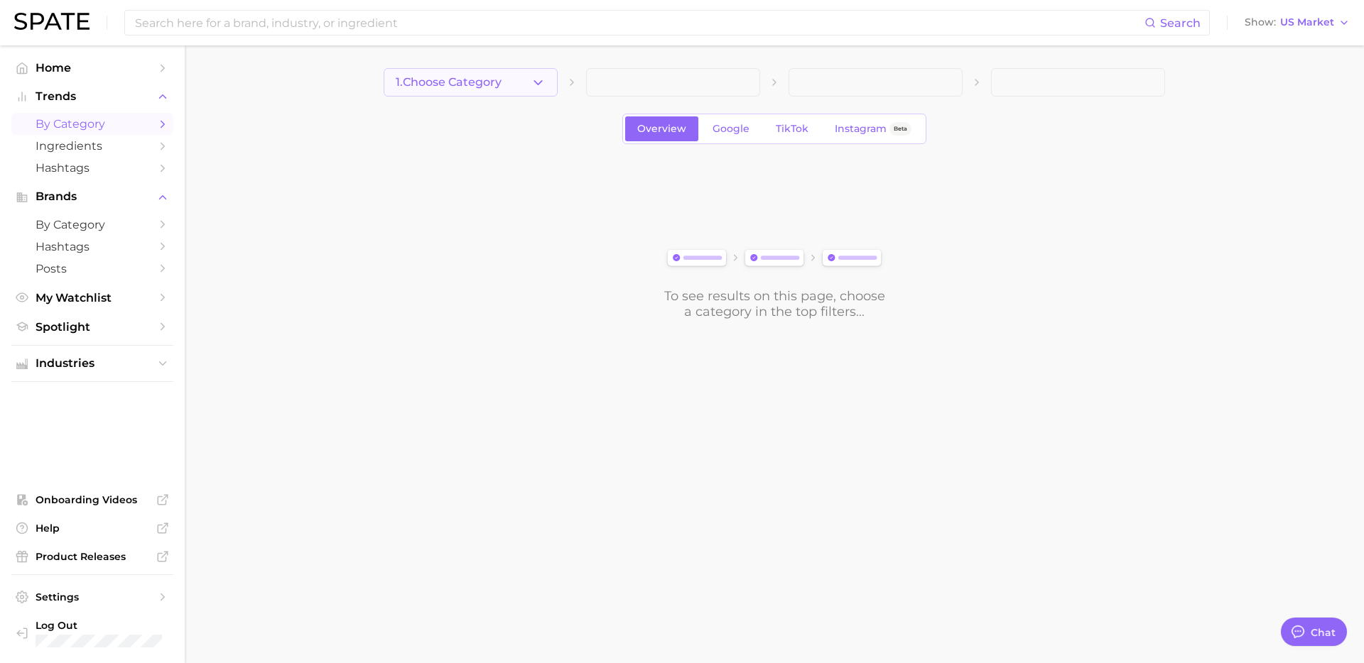
click at [542, 85] on icon "button" at bounding box center [537, 82] width 15 height 15
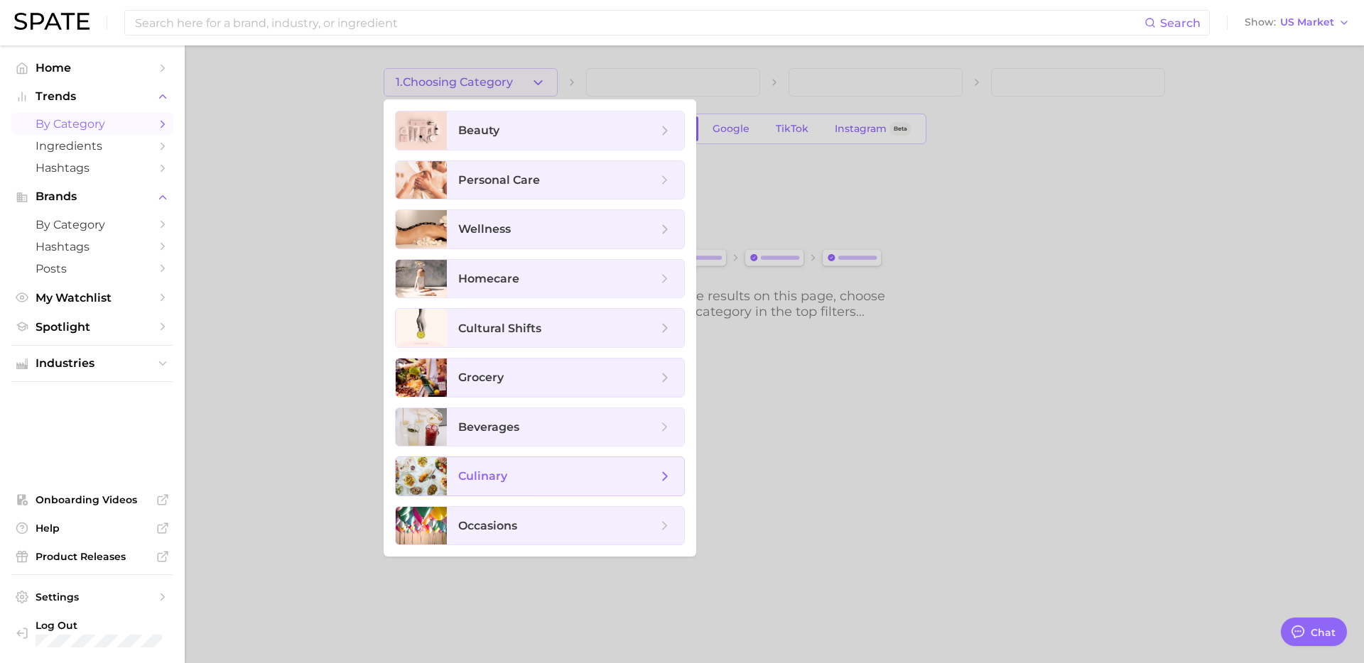
click at [600, 478] on span "culinary" at bounding box center [557, 477] width 199 height 16
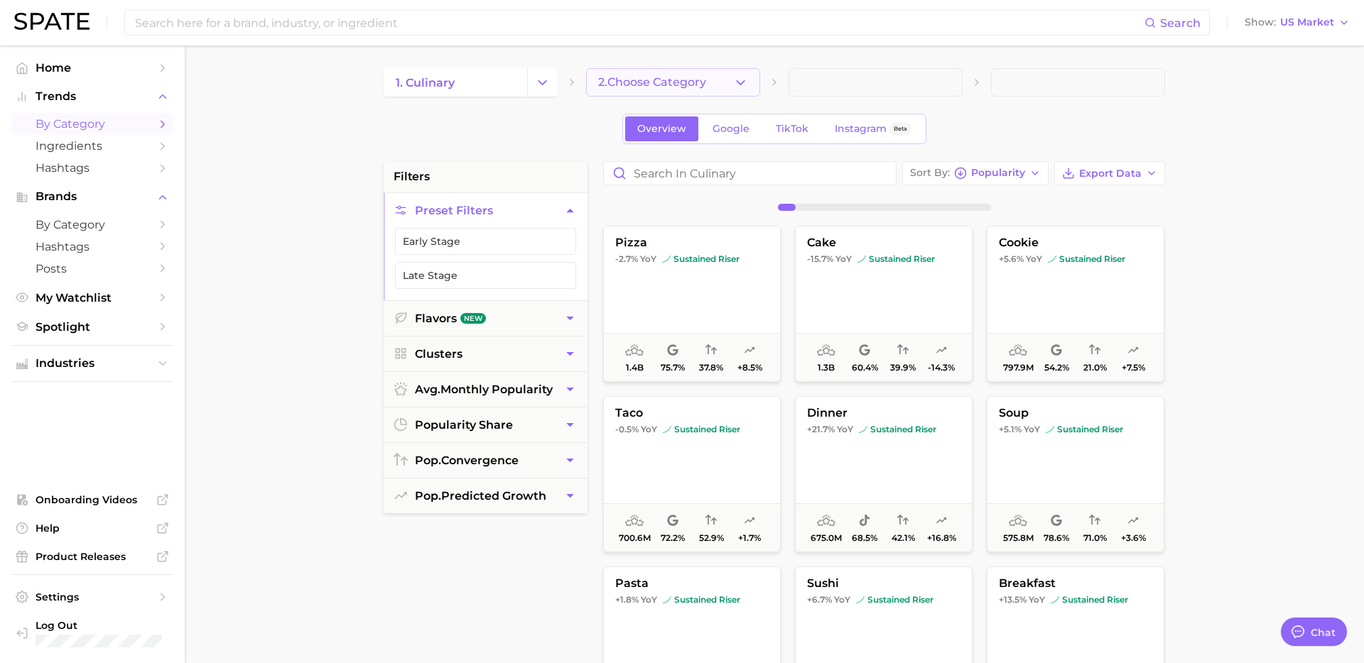
click at [697, 96] on button "2. Choose Category" at bounding box center [673, 82] width 174 height 28
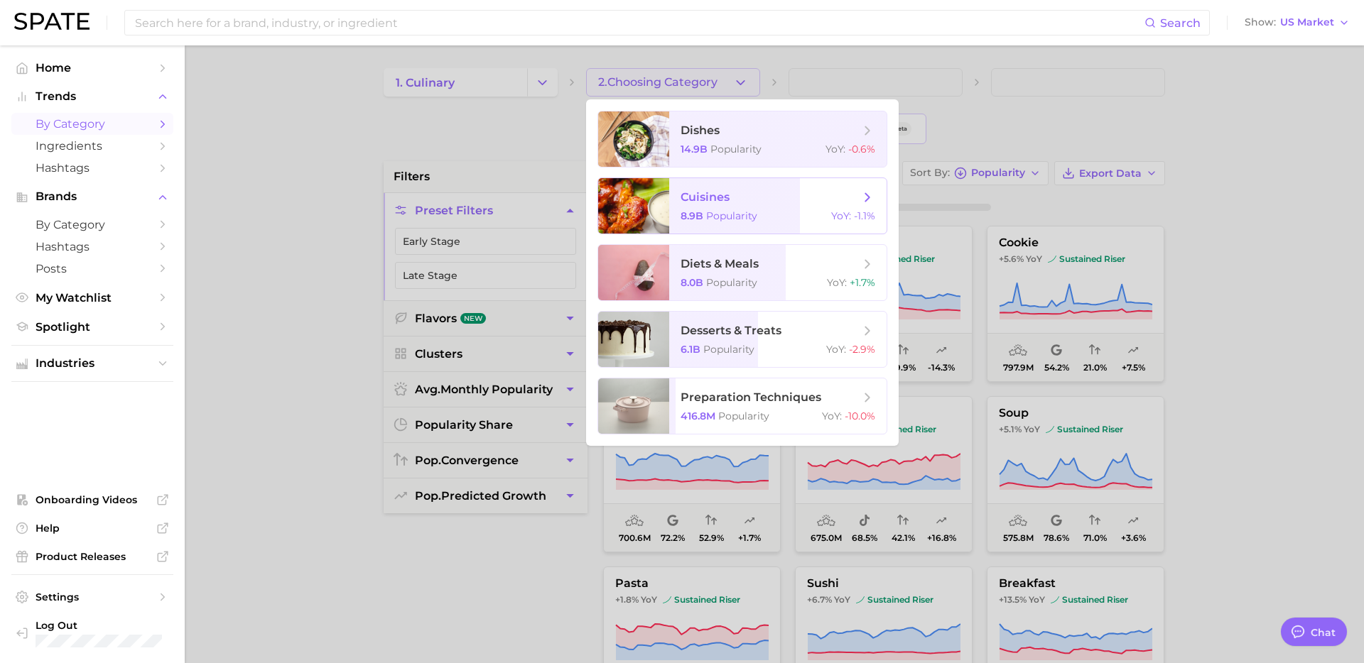
click at [719, 197] on span "cuisines" at bounding box center [704, 196] width 49 height 13
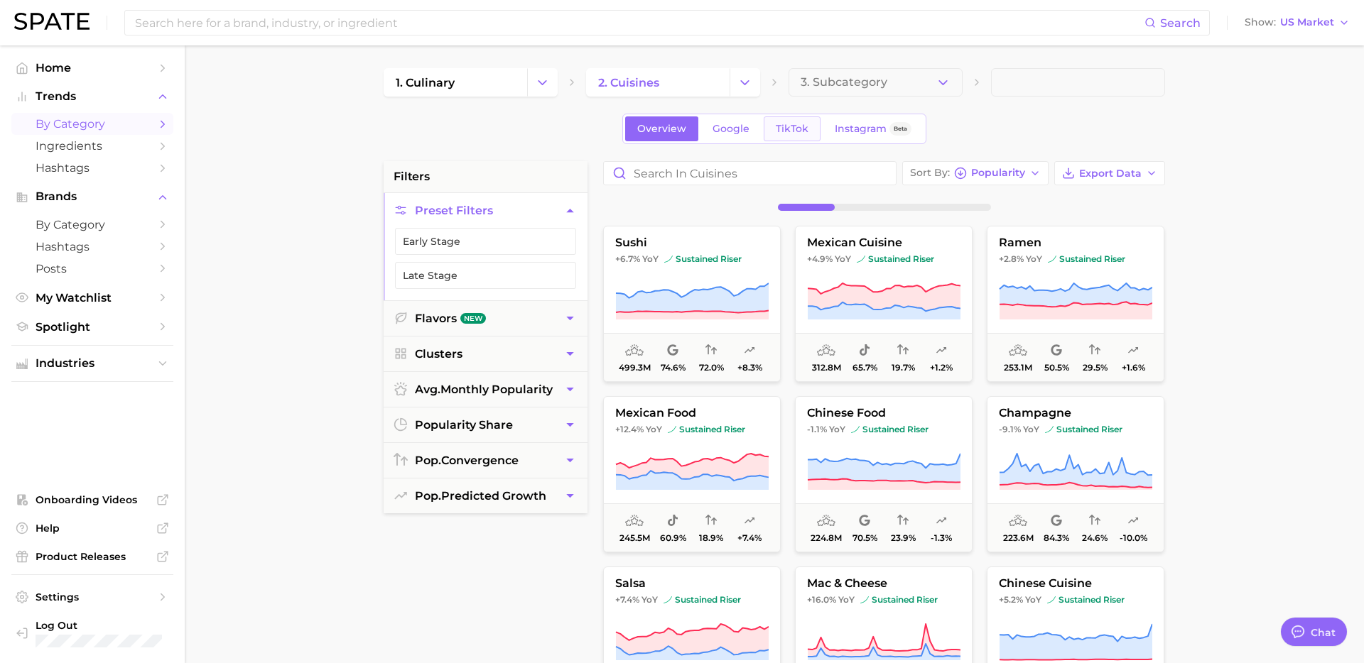
click at [799, 123] on span "TikTok" at bounding box center [792, 129] width 33 height 12
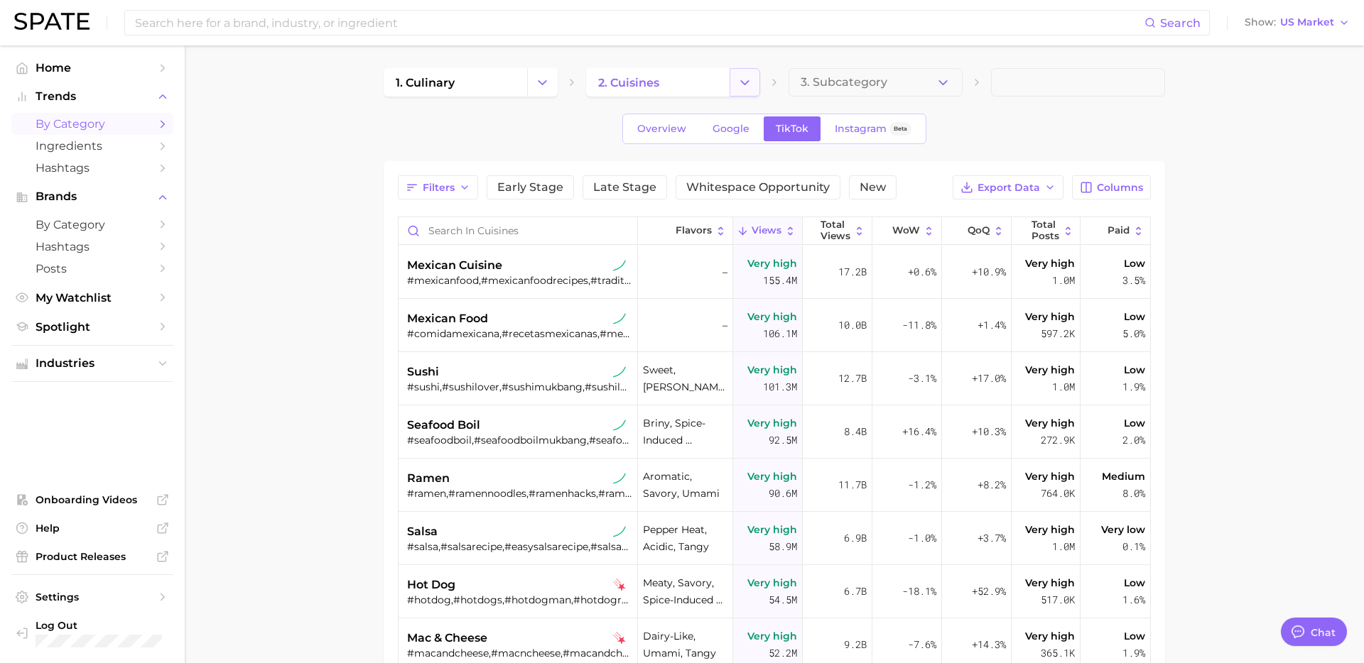
click at [738, 86] on icon "Change Category" at bounding box center [744, 82] width 15 height 15
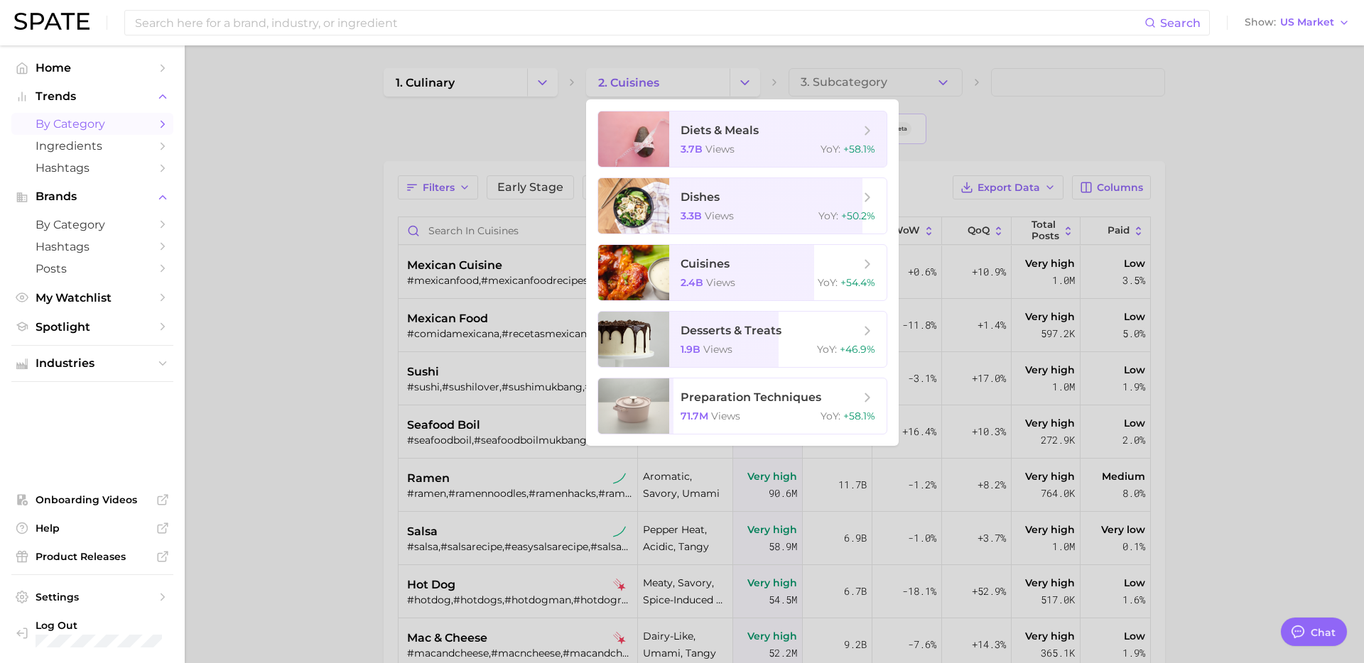
click at [1018, 108] on div at bounding box center [682, 331] width 1364 height 663
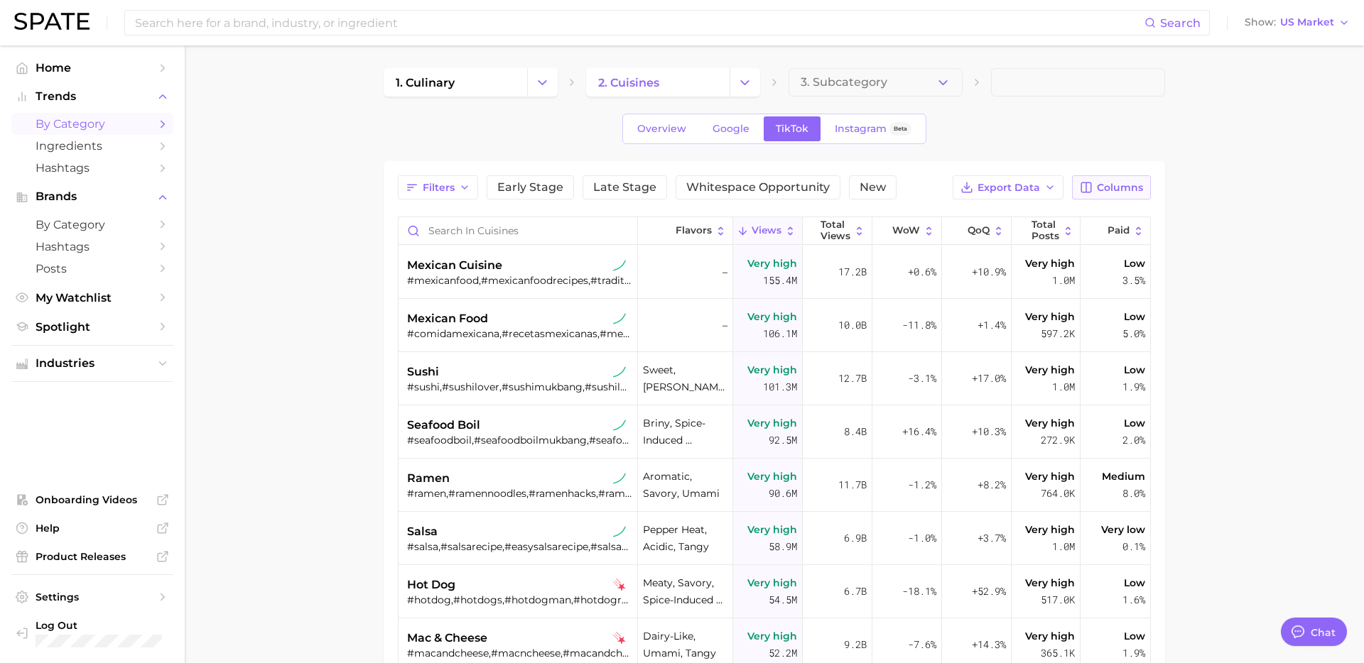
click at [1096, 188] on button "Columns" at bounding box center [1111, 187] width 79 height 24
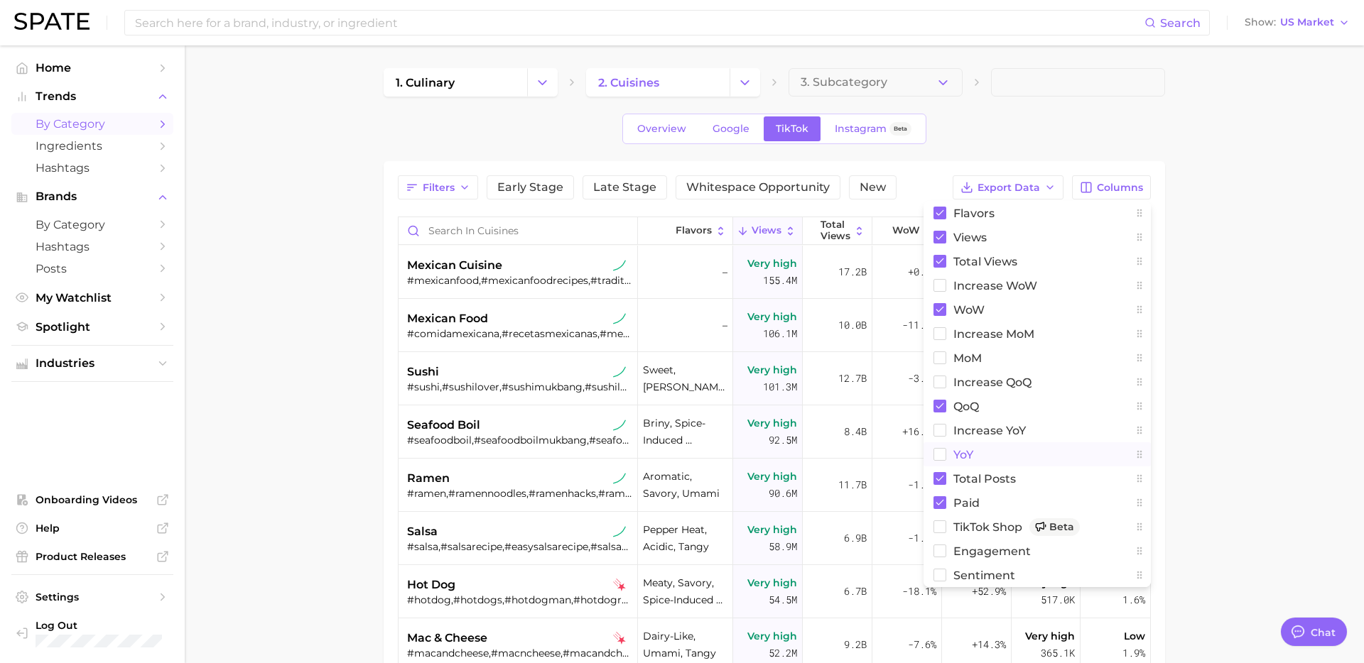
click at [962, 456] on span "YoY" at bounding box center [963, 455] width 20 height 12
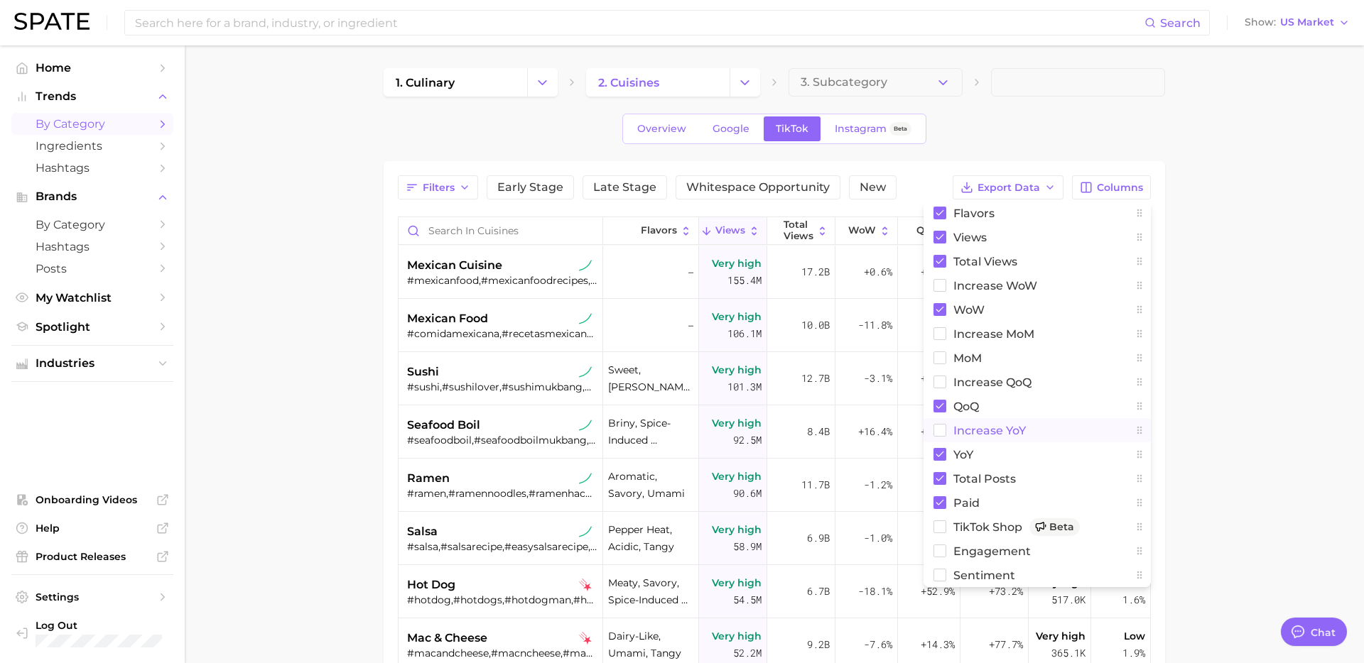
click at [972, 431] on span "increase YoY" at bounding box center [989, 431] width 72 height 12
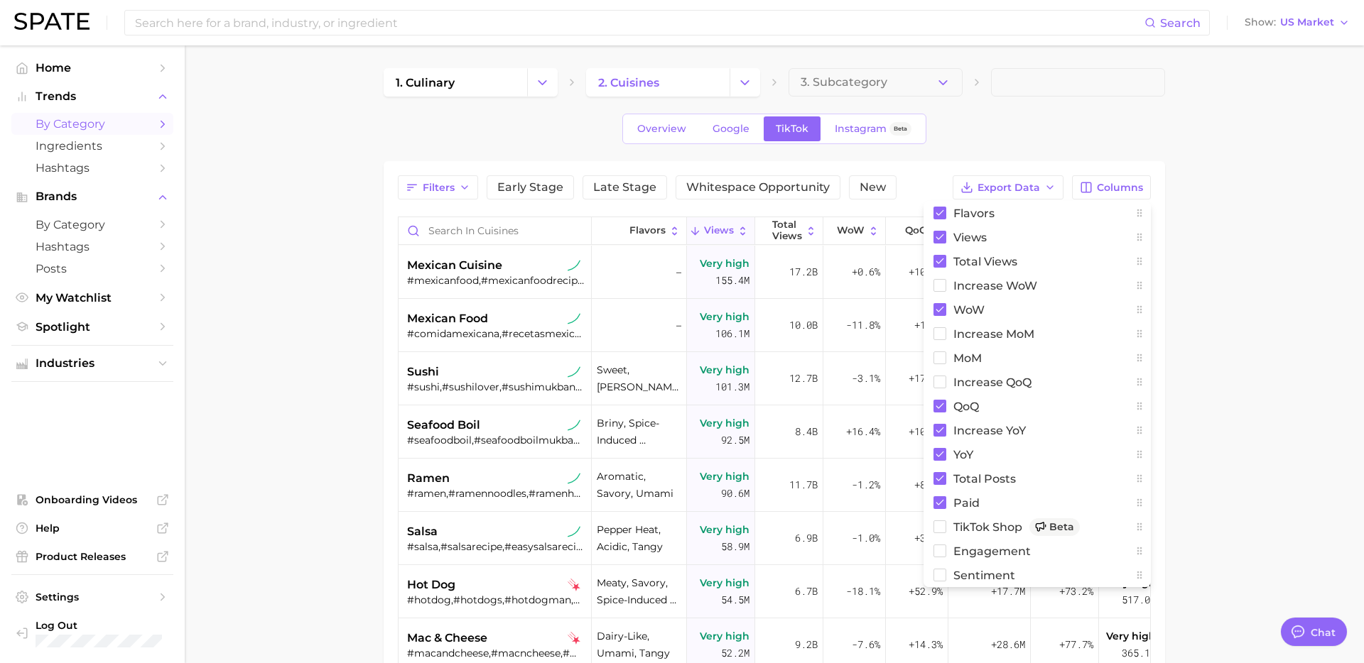
click at [1251, 266] on main "1. culinary 2. cuisines 3. Subcategory Overview Google TikTok Instagram Beta Fi…" at bounding box center [774, 505] width 1179 height 920
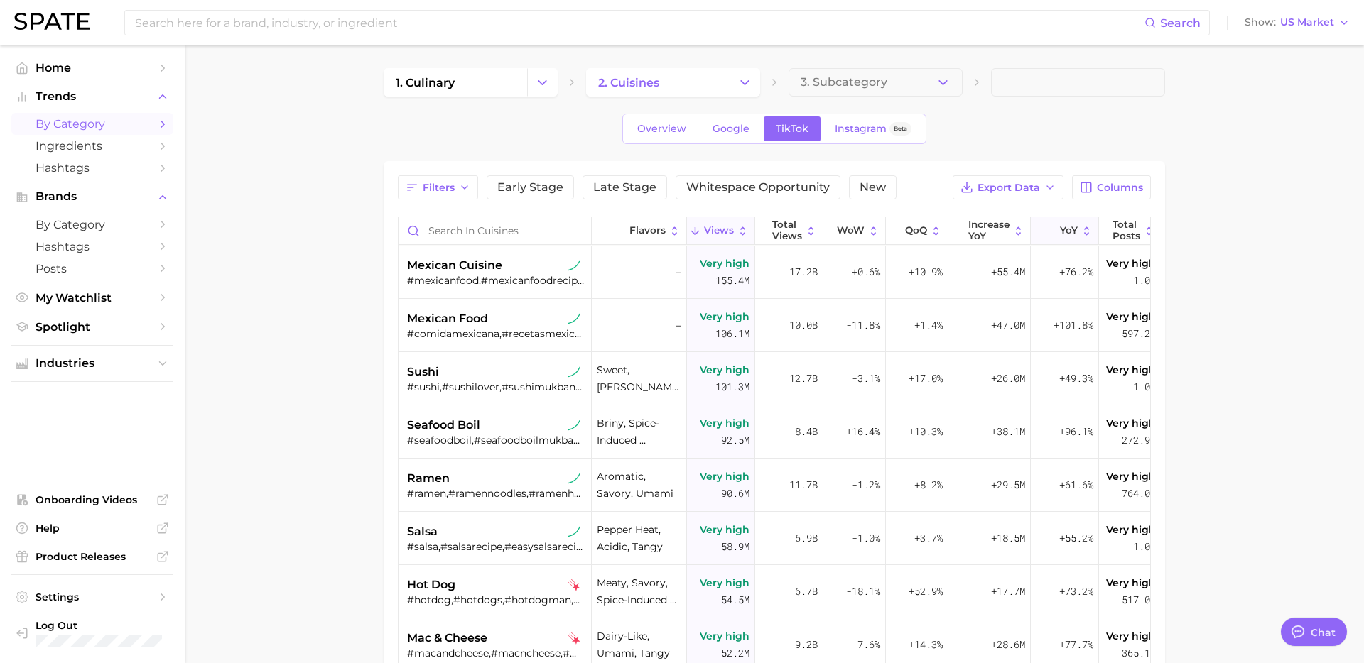
click at [1070, 230] on span "YoY" at bounding box center [1069, 230] width 18 height 11
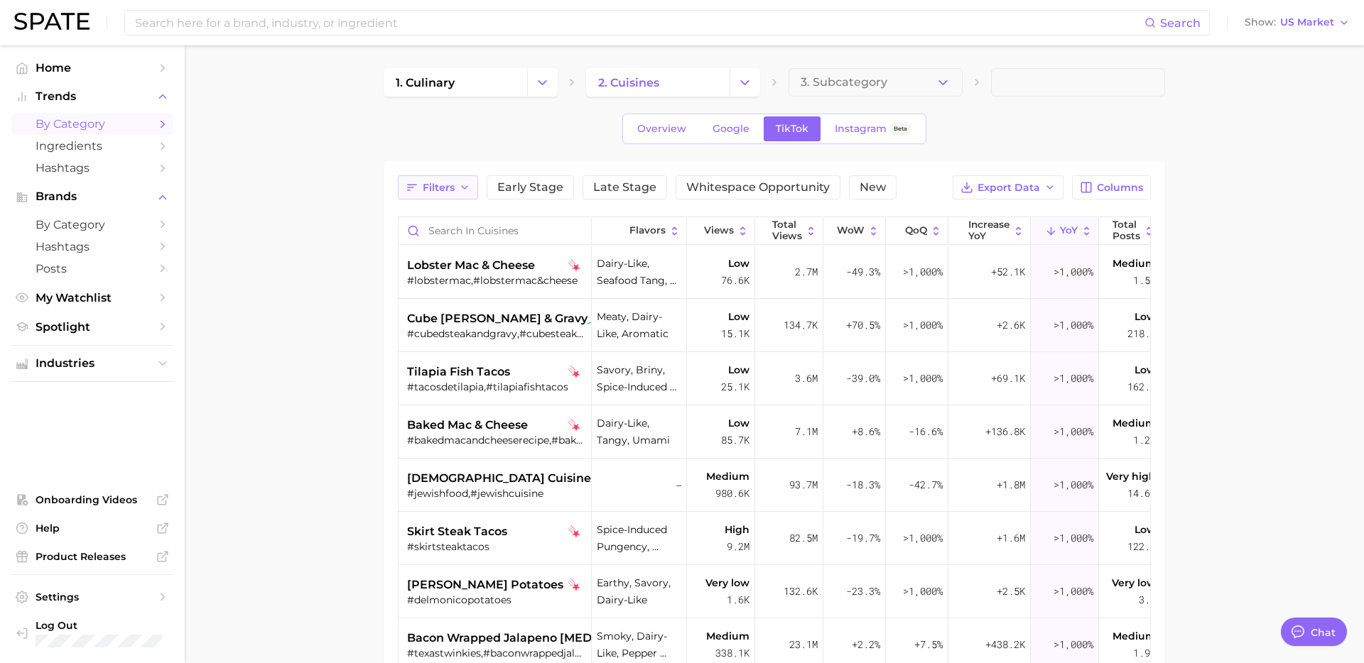
click at [455, 196] on button "Filters" at bounding box center [438, 187] width 80 height 24
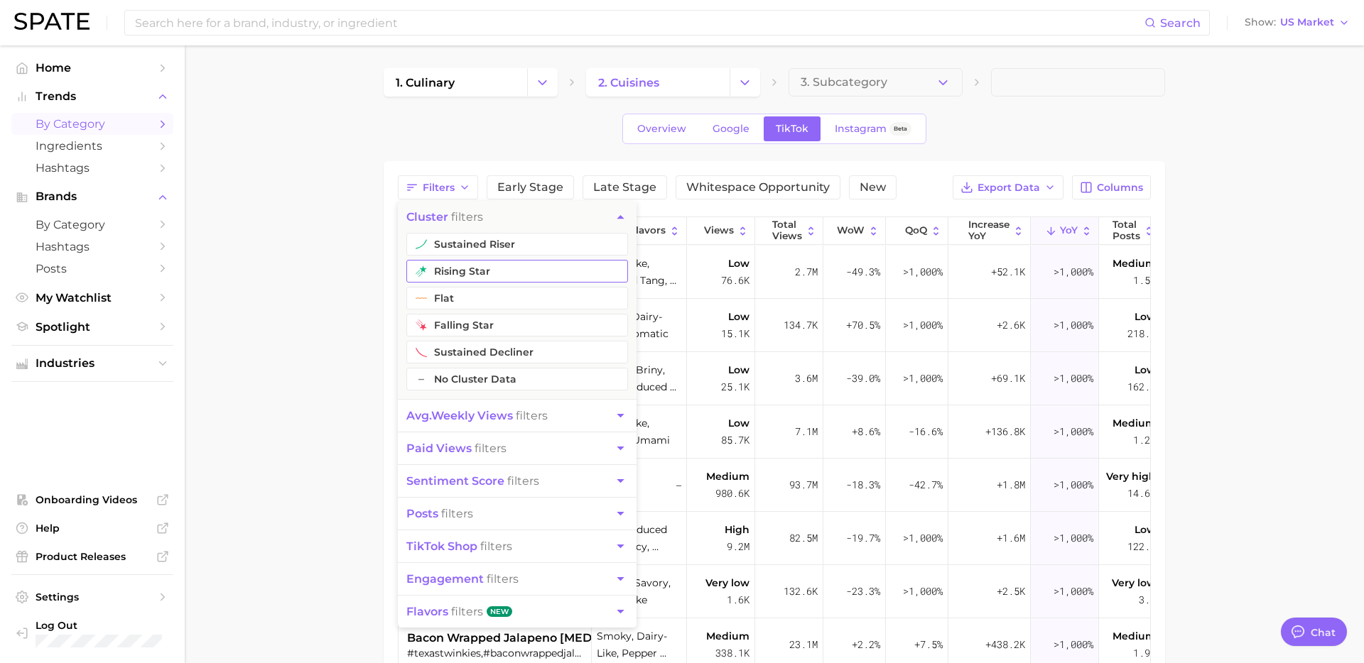
click at [477, 270] on button "rising star" at bounding box center [517, 271] width 222 height 23
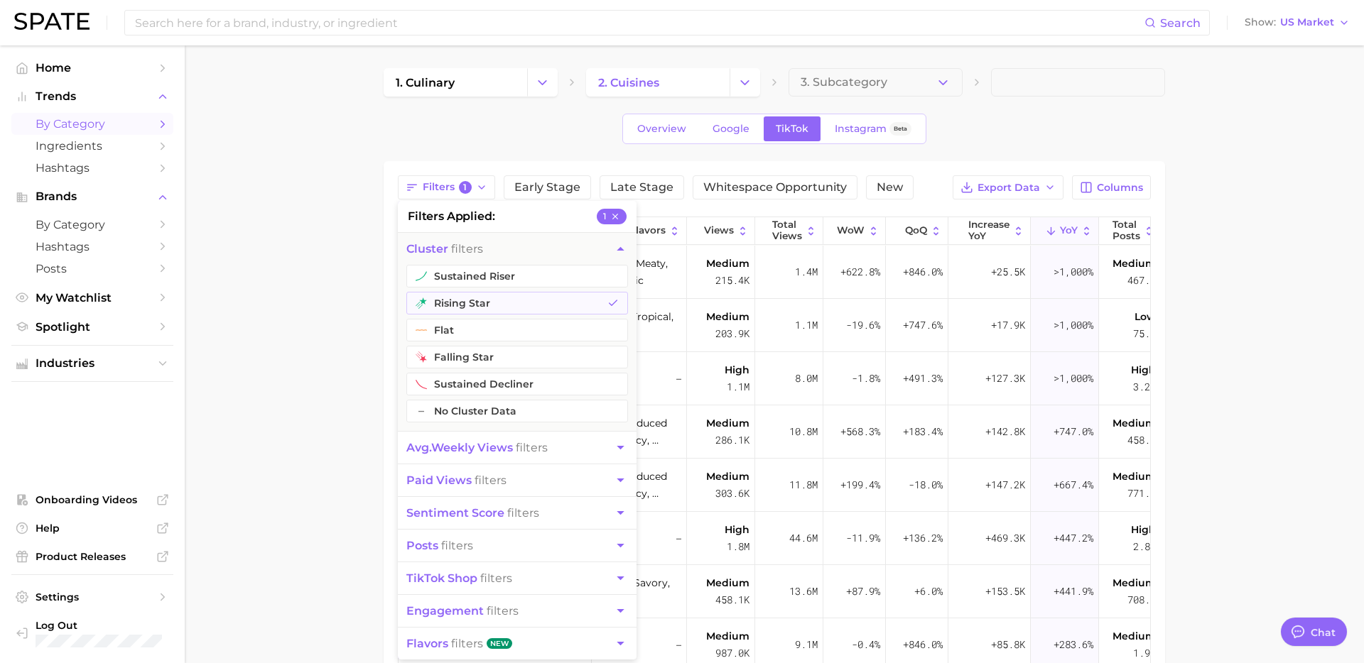
click at [486, 241] on button "cluster filters" at bounding box center [517, 249] width 239 height 32
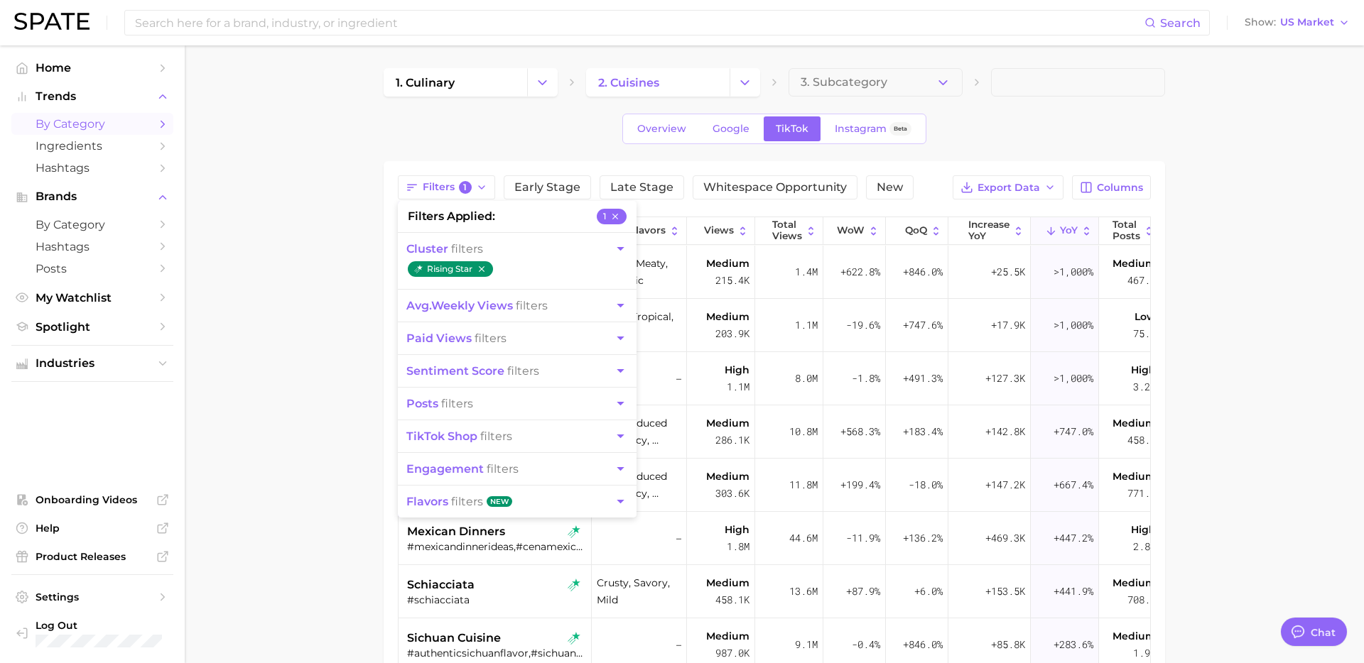
click at [486, 246] on button "cluster filters" at bounding box center [517, 249] width 239 height 32
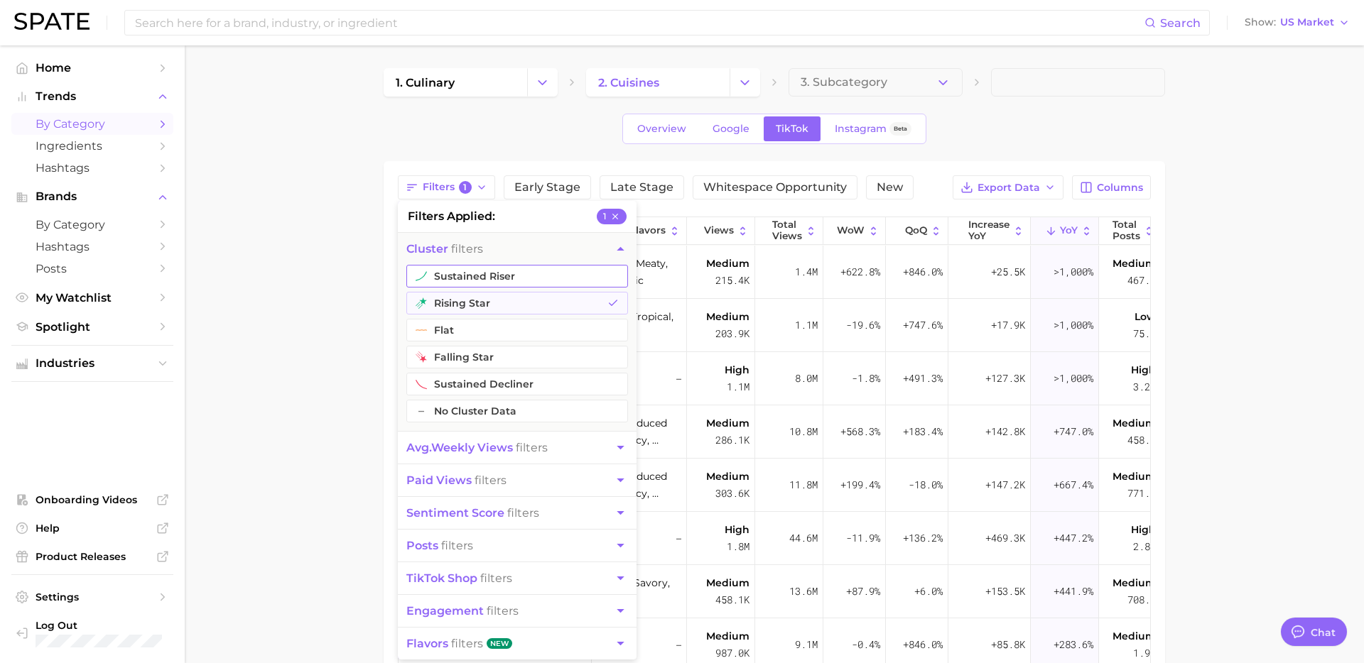
click at [480, 278] on button "sustained riser" at bounding box center [517, 276] width 222 height 23
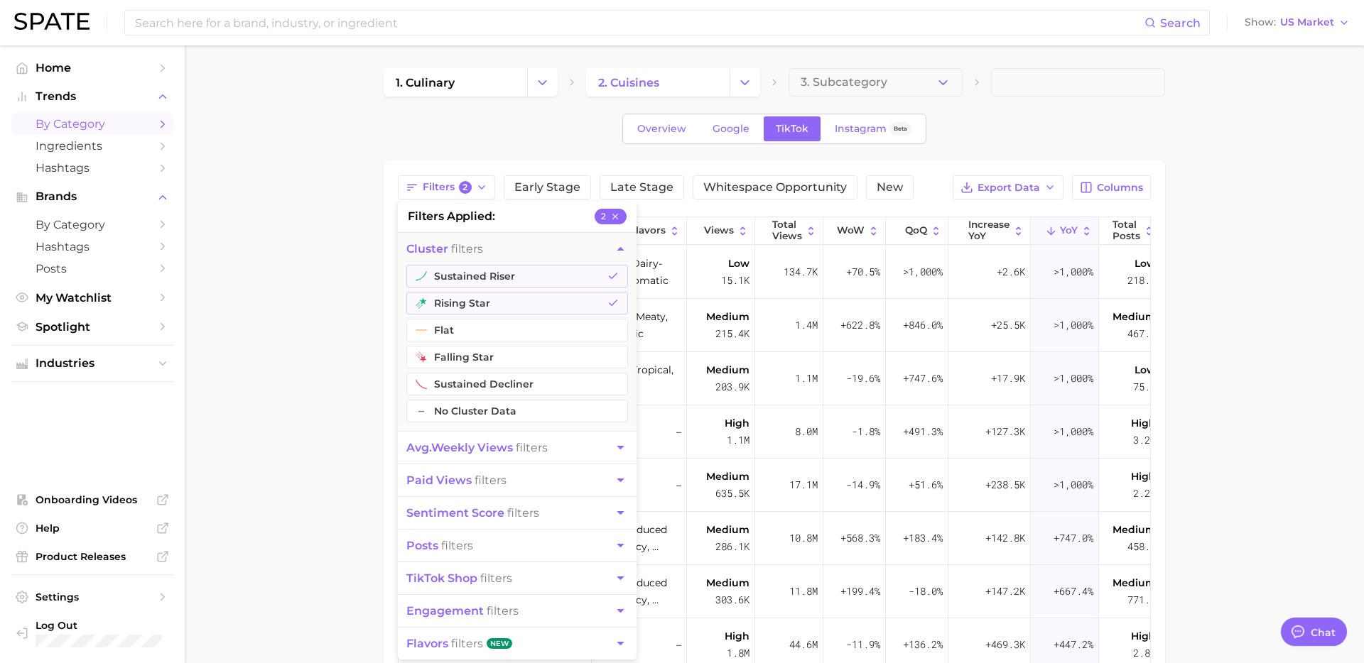
click at [327, 371] on main "1. culinary 2. cuisines 3. Subcategory Overview Google TikTok Instagram Beta Fi…" at bounding box center [774, 505] width 1179 height 920
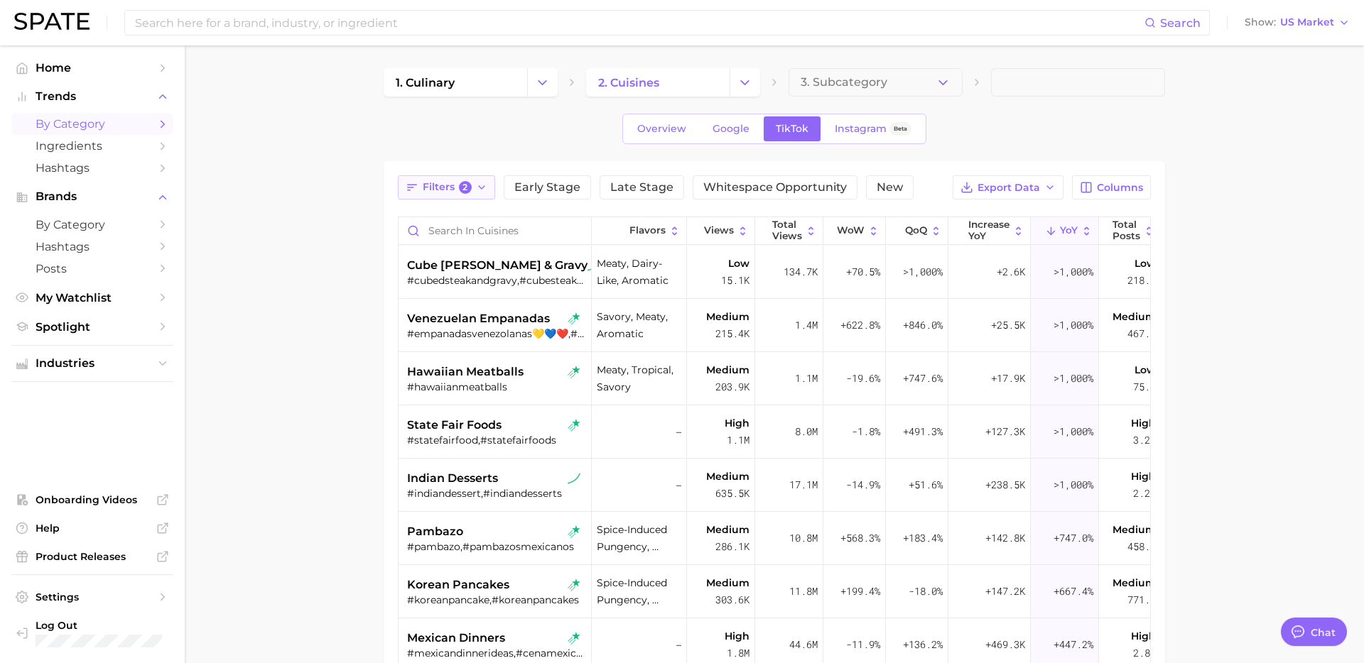
click at [443, 190] on span "Filters 2" at bounding box center [447, 187] width 49 height 13
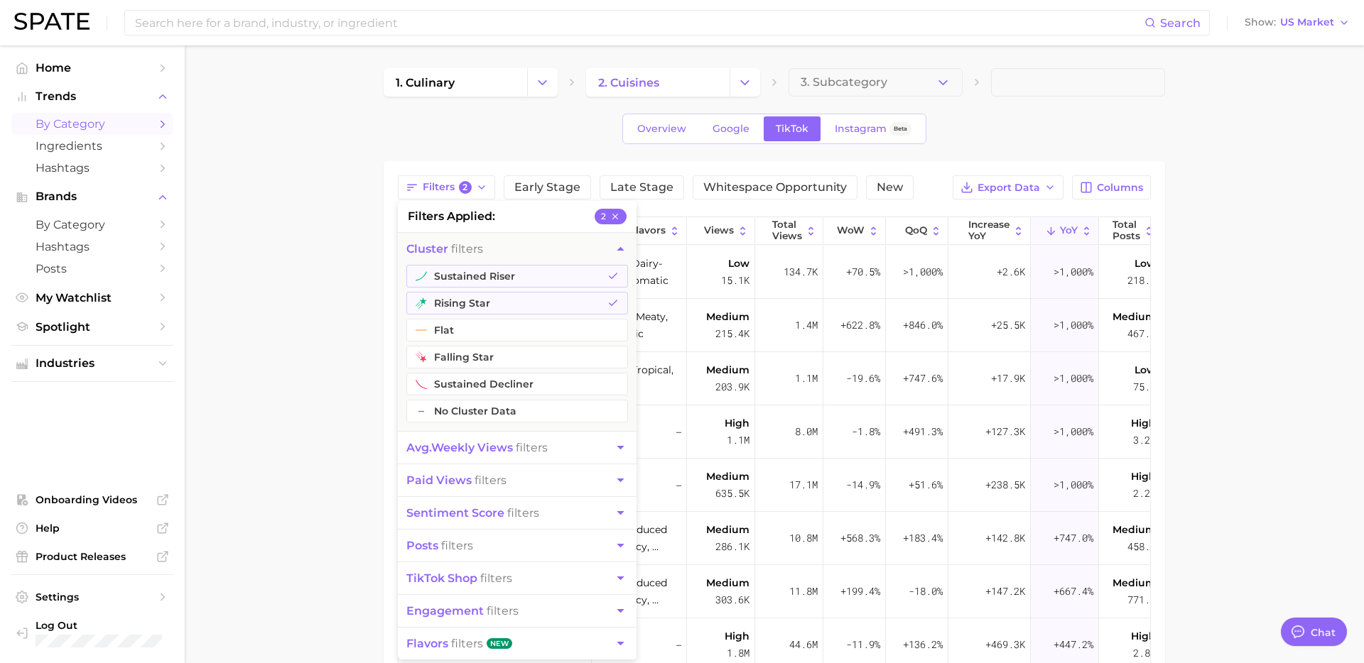
click at [506, 456] on button "avg. weekly views filters" at bounding box center [517, 448] width 239 height 32
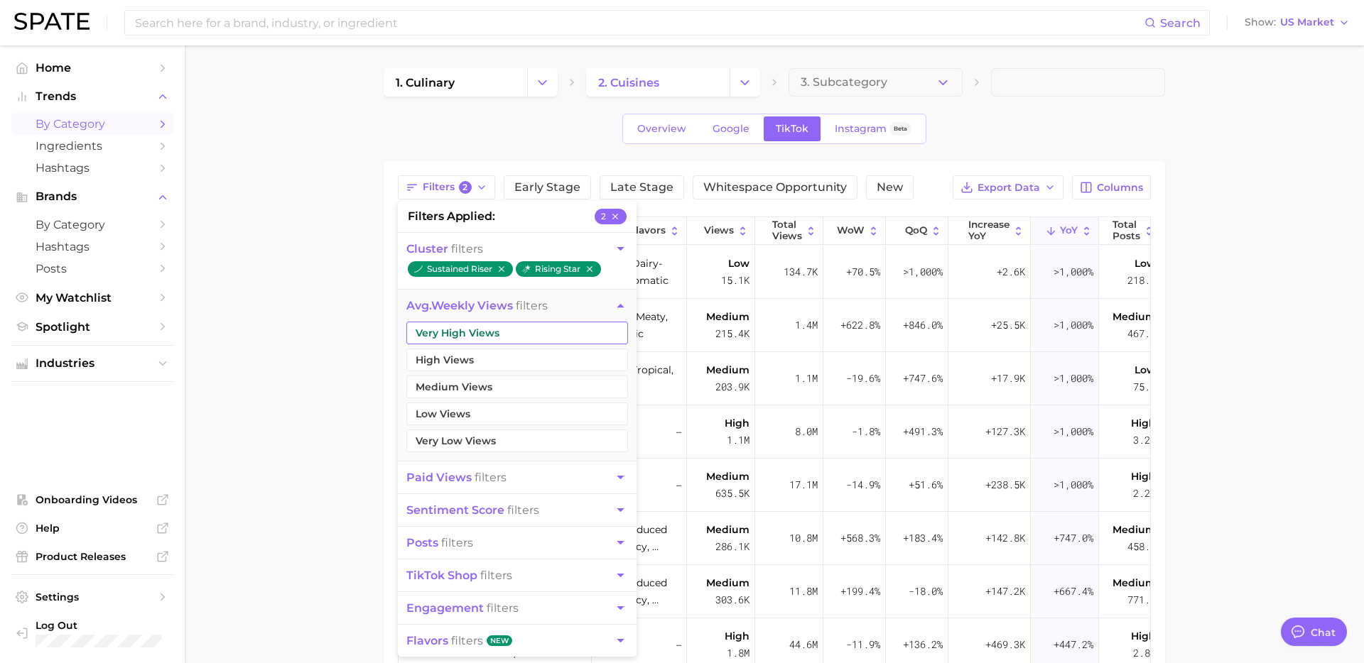
click at [496, 334] on button "Very High Views" at bounding box center [517, 333] width 222 height 23
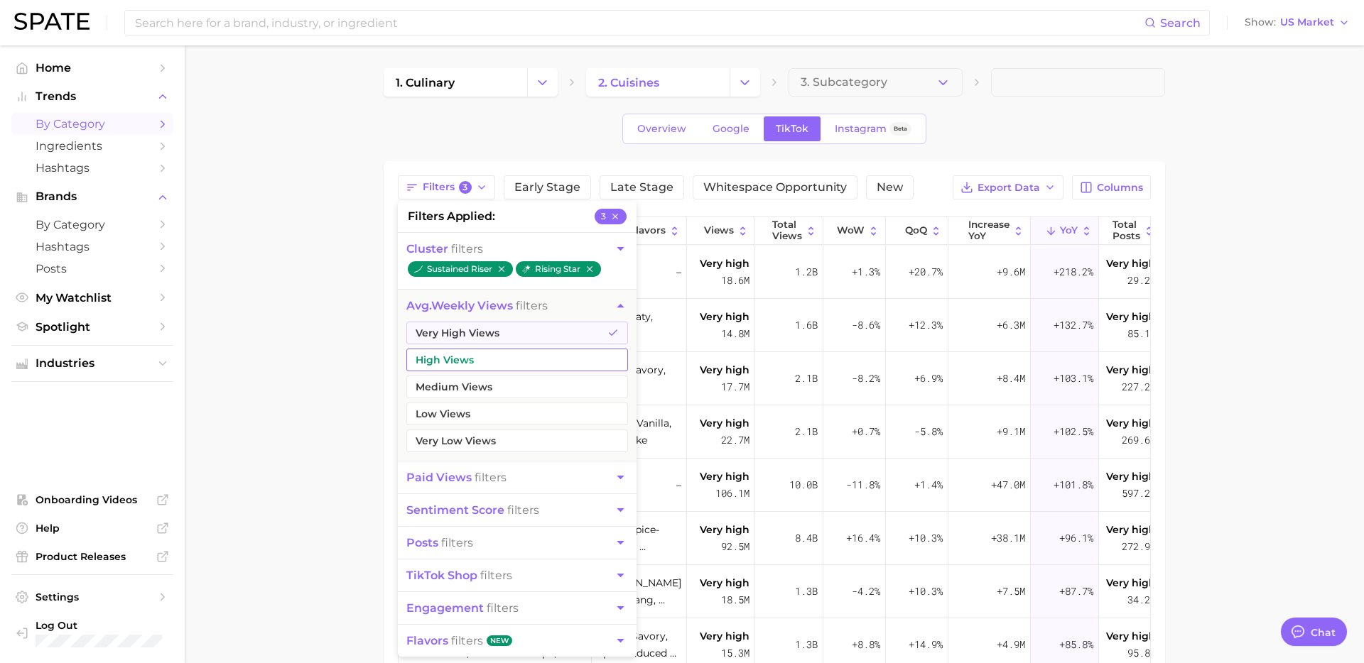
click at [485, 363] on button "High Views" at bounding box center [517, 360] width 222 height 23
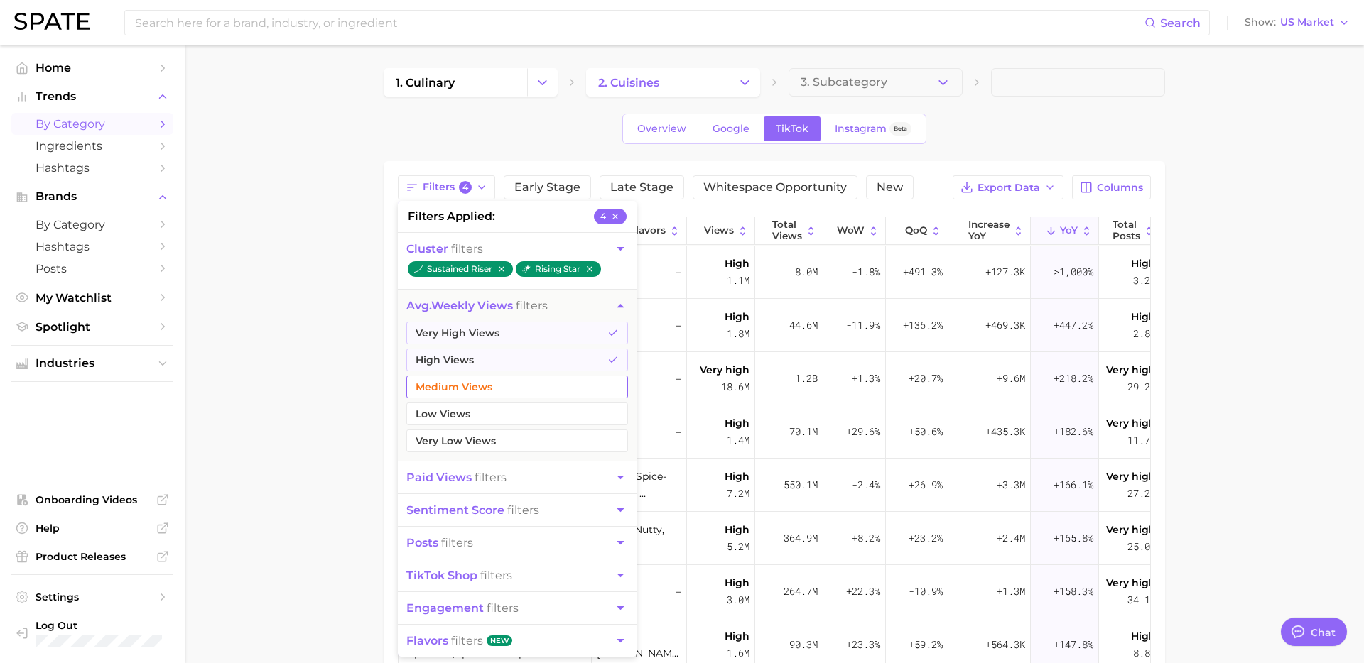
click at [485, 388] on button "Medium Views" at bounding box center [517, 387] width 222 height 23
click at [300, 459] on main "1. culinary 2. cuisines 3. Subcategory Overview Google TikTok Instagram Beta Fi…" at bounding box center [774, 505] width 1179 height 920
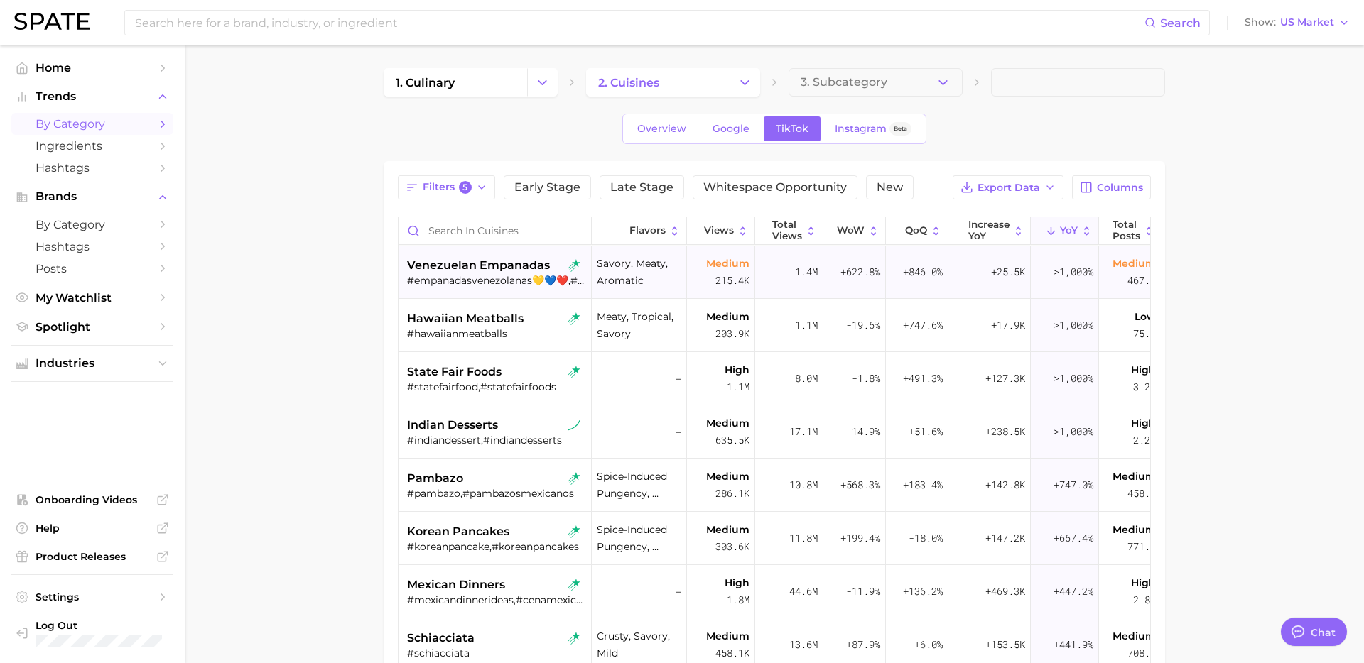
click at [474, 285] on div "#empanadasvenezolanas💛💙❤️,#venezuelanempanadas" at bounding box center [496, 280] width 179 height 13
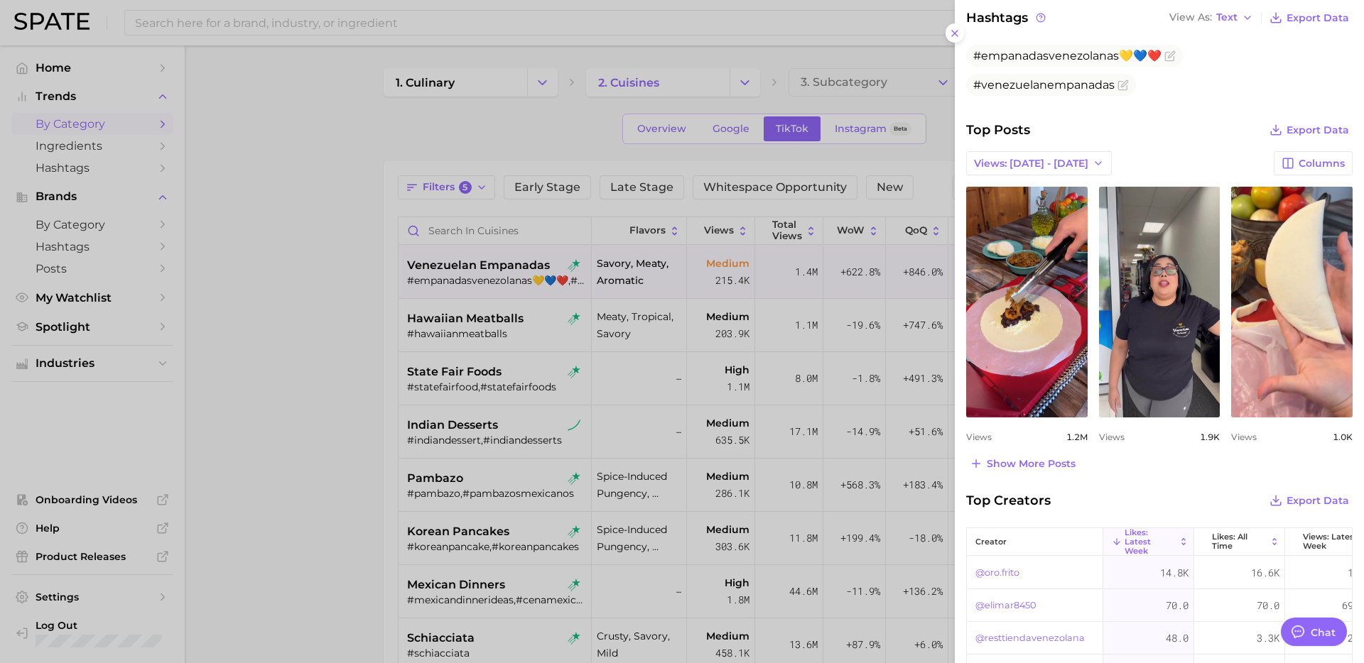
scroll to position [506, 0]
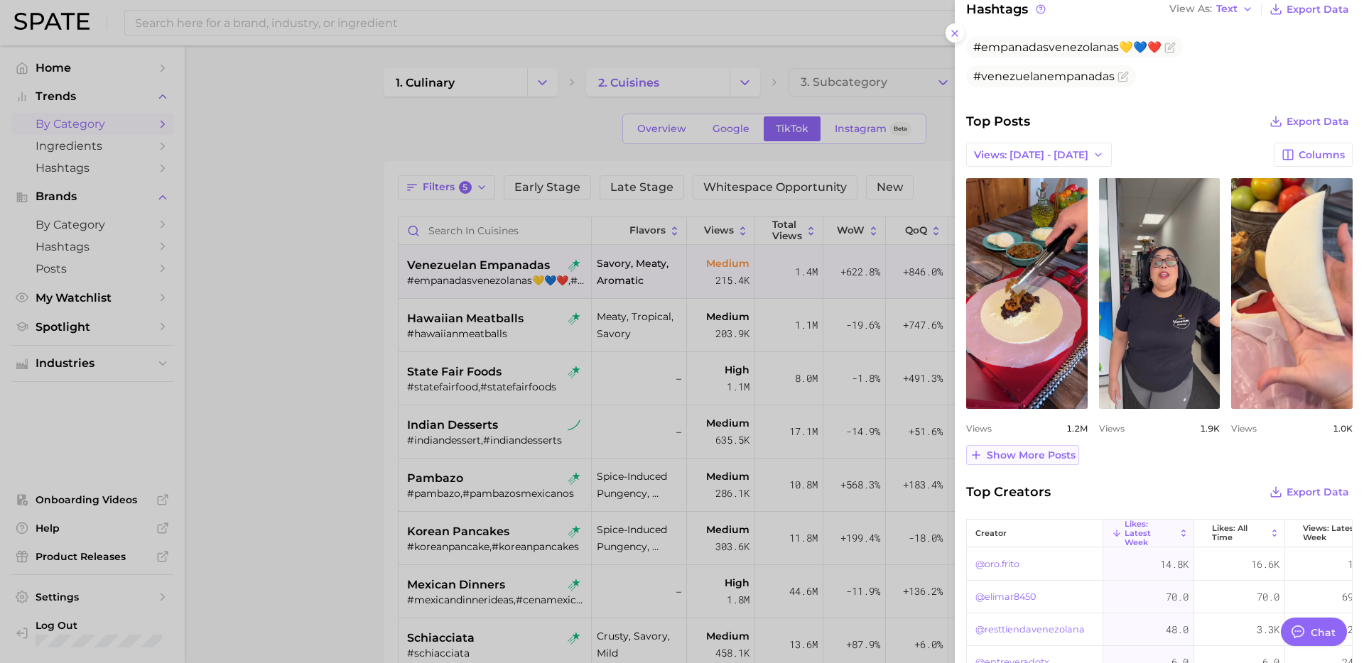
click at [1052, 458] on span "Show more posts" at bounding box center [1030, 456] width 89 height 12
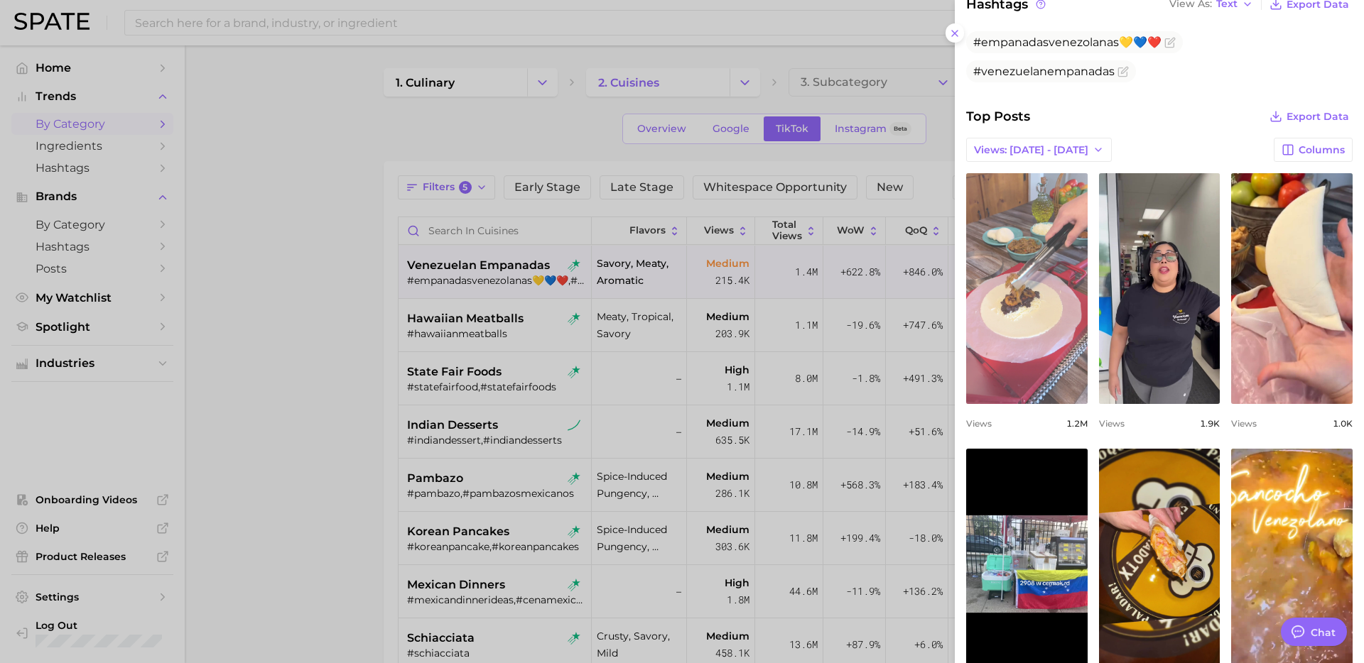
scroll to position [502, 0]
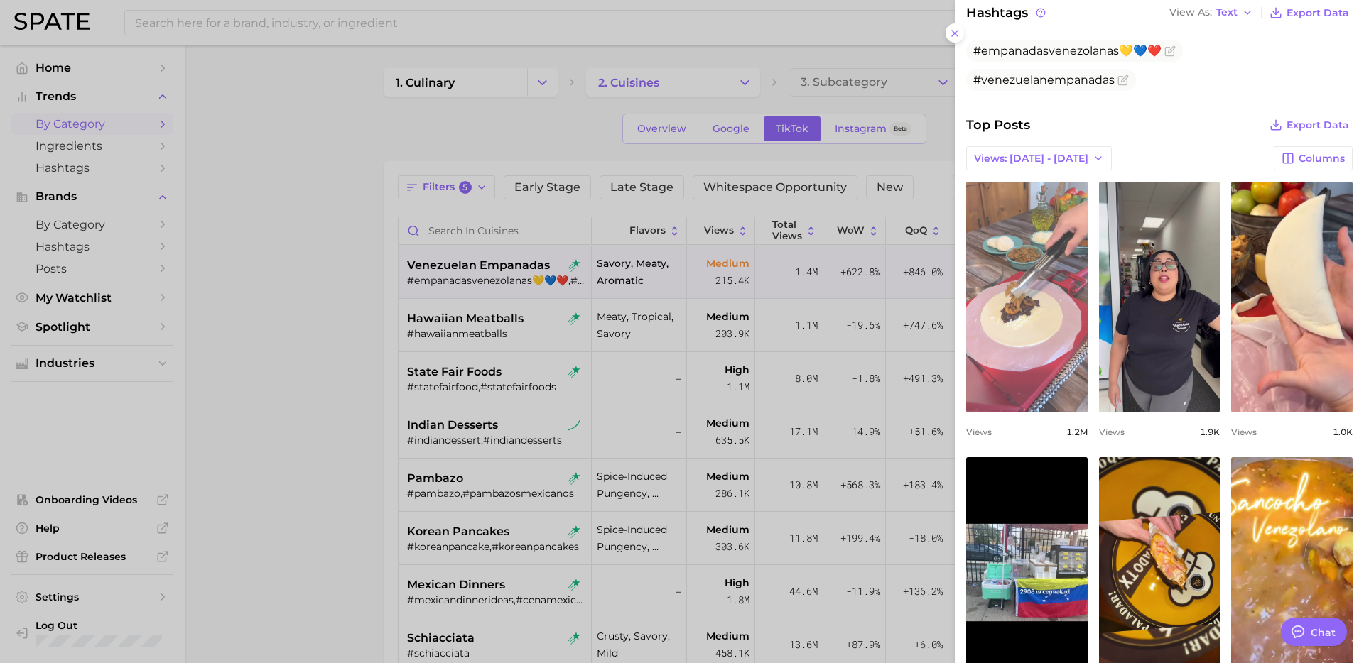
click at [1045, 357] on link "view post on TikTok" at bounding box center [1026, 297] width 121 height 231
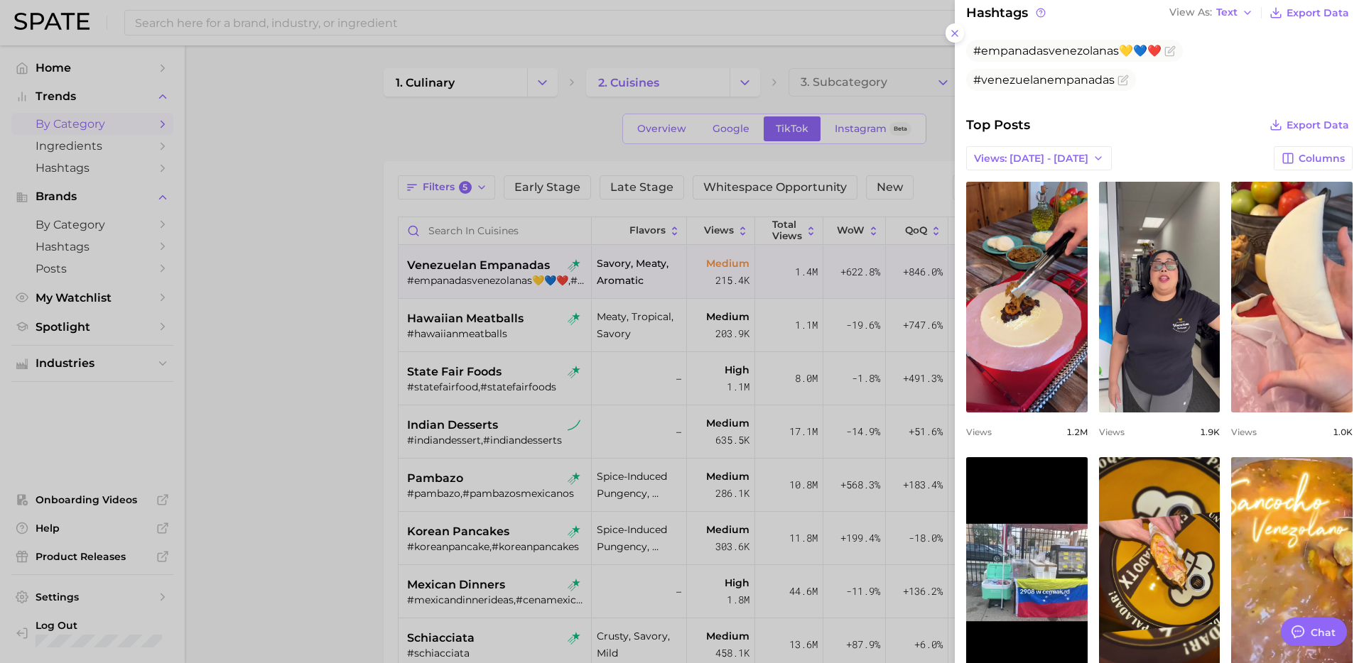
click at [674, 325] on div at bounding box center [682, 331] width 1364 height 663
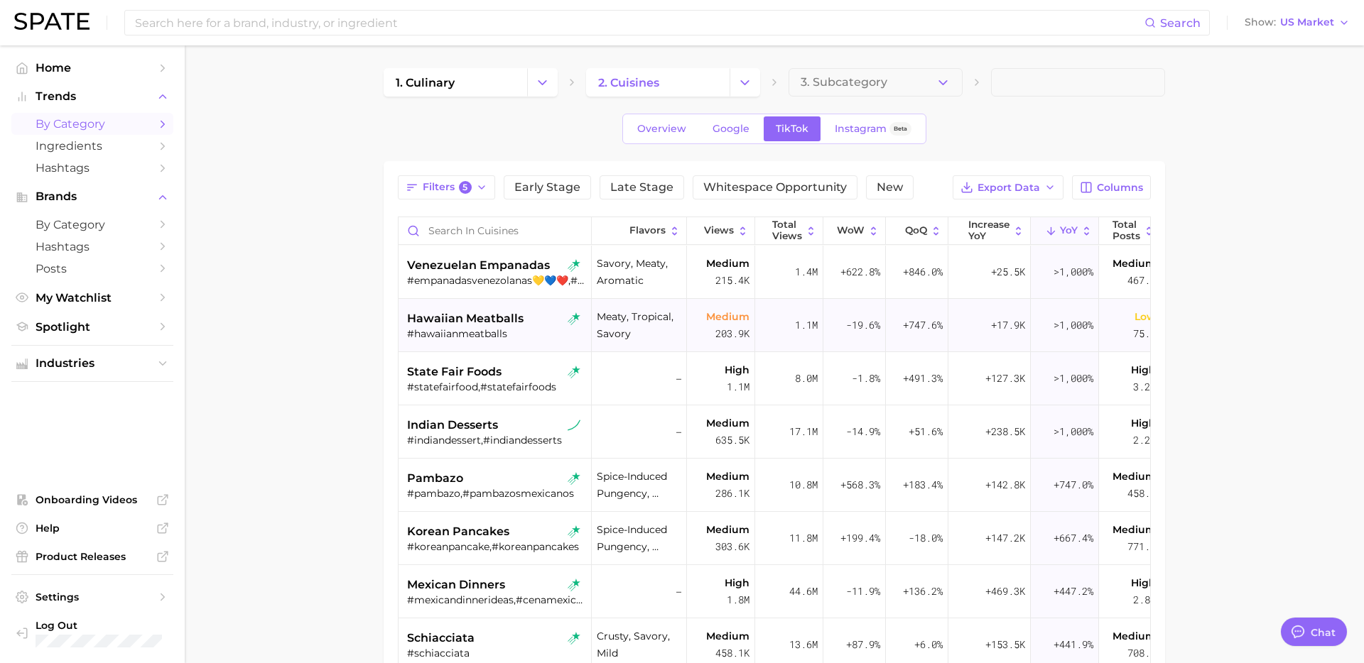
click at [499, 347] on div "hawaiian meatballs #hawaiianmeatballs" at bounding box center [496, 325] width 179 height 53
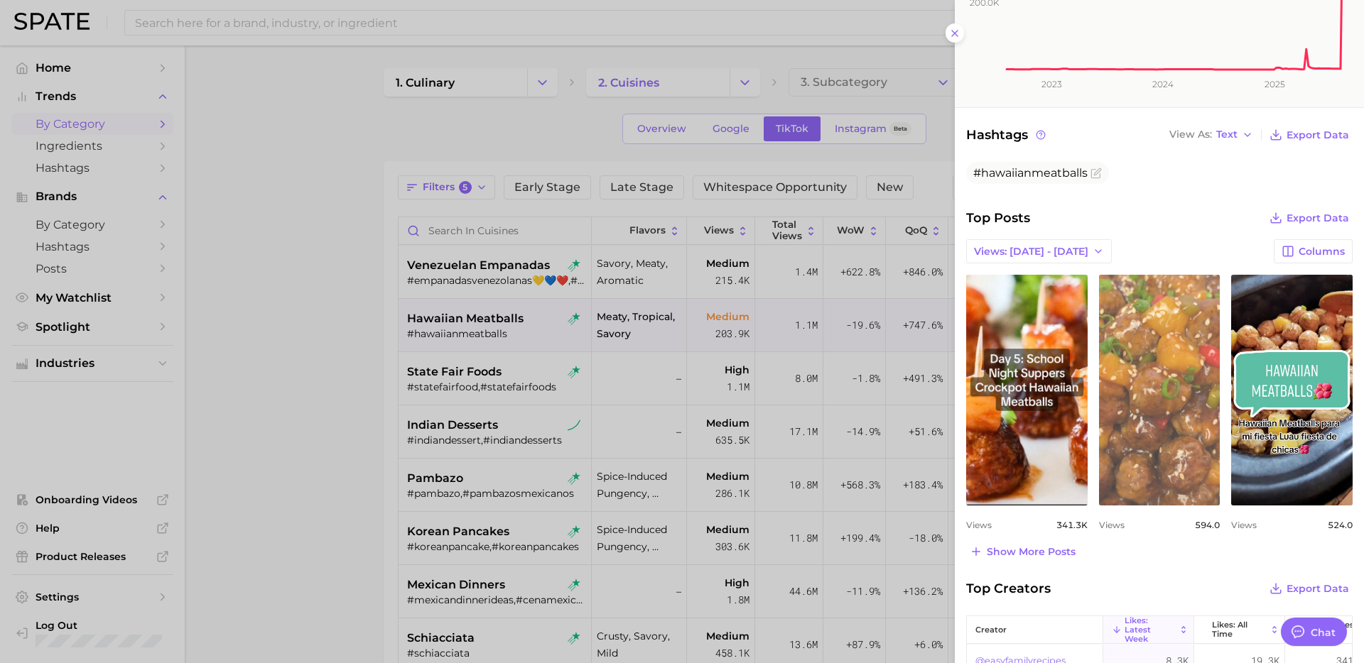
scroll to position [368, 0]
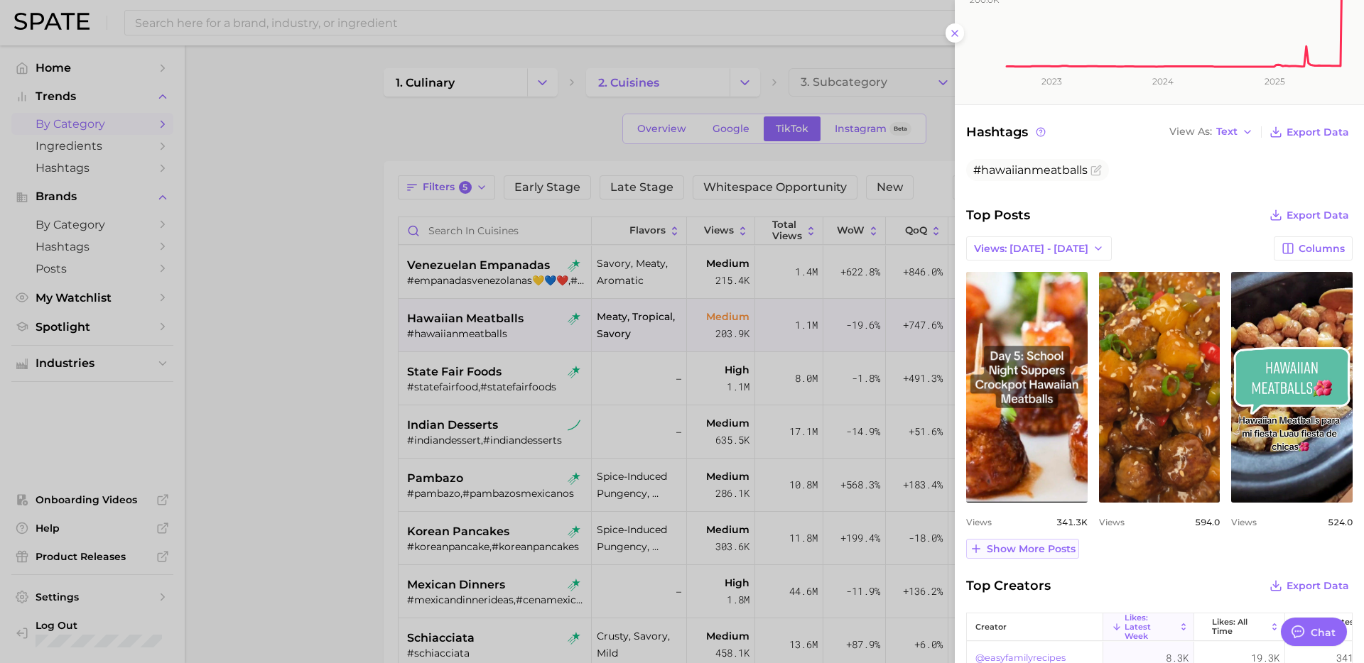
click at [1045, 551] on span "Show more posts" at bounding box center [1030, 549] width 89 height 12
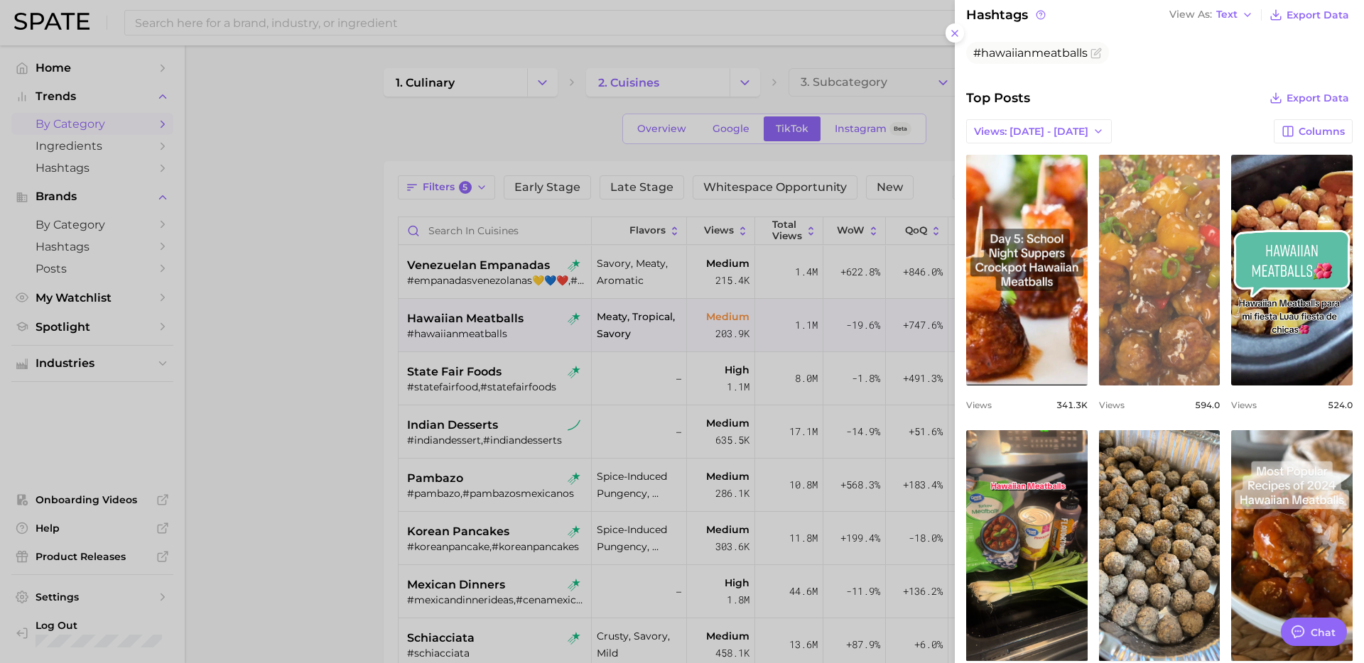
scroll to position [474, 0]
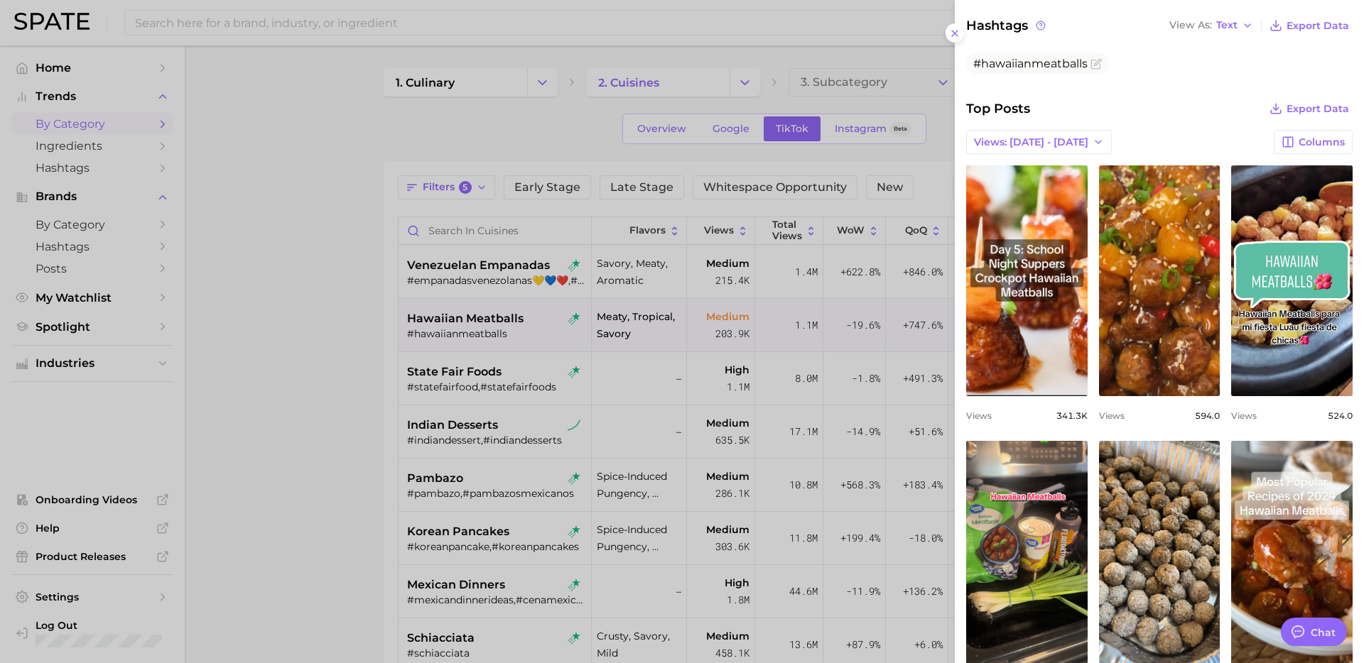
click at [646, 410] on div at bounding box center [682, 331] width 1364 height 663
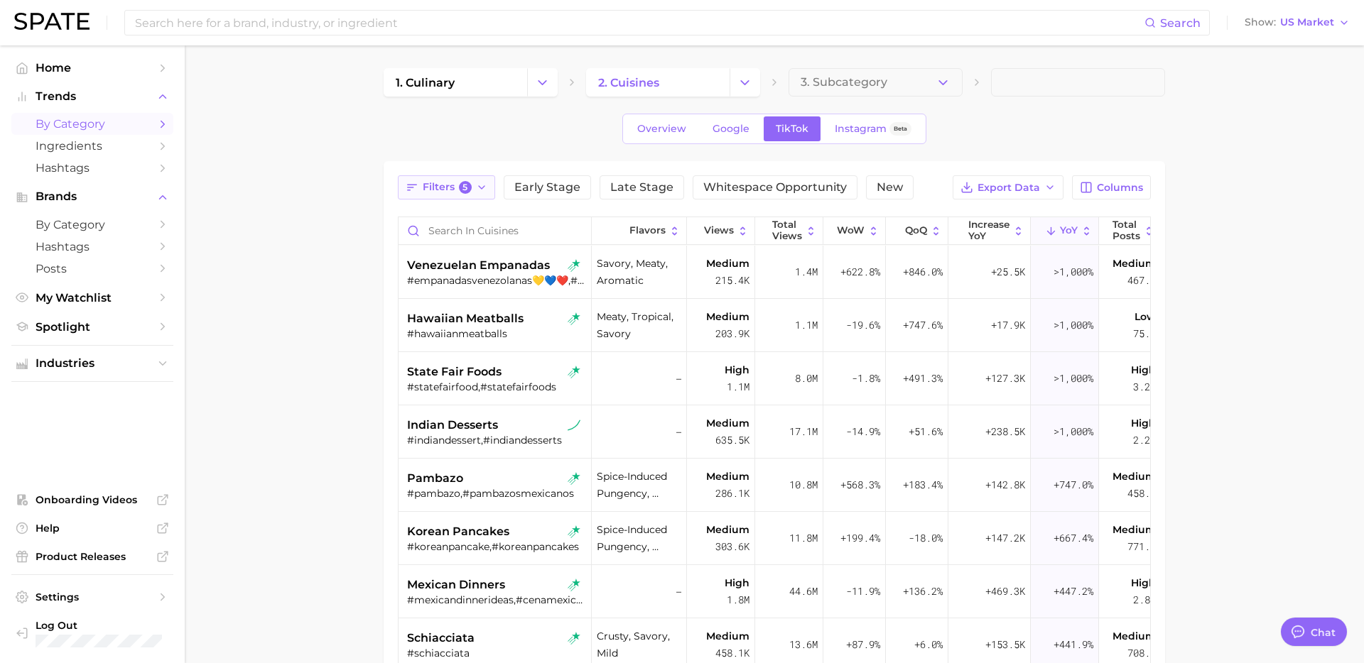
click at [440, 193] on span "Filters 5" at bounding box center [447, 187] width 49 height 13
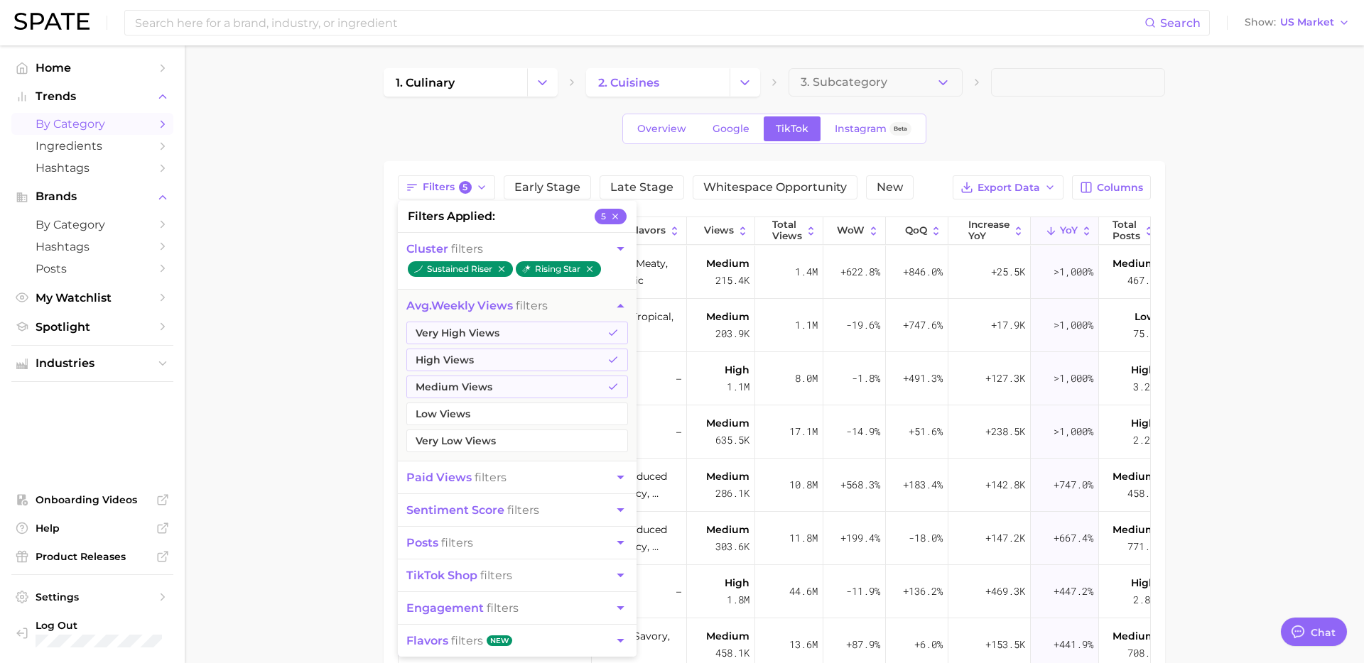
click at [523, 499] on button "sentiment score filters" at bounding box center [517, 510] width 239 height 32
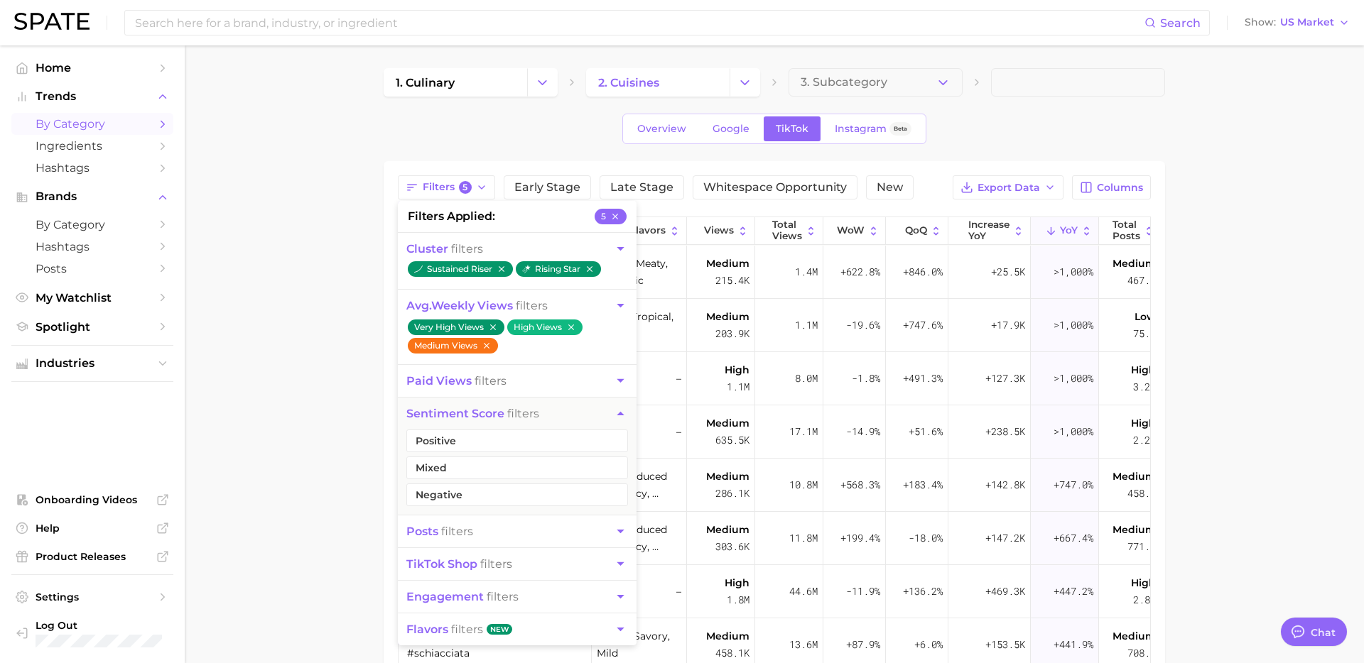
click at [487, 351] on button "Medium Views" at bounding box center [453, 346] width 90 height 16
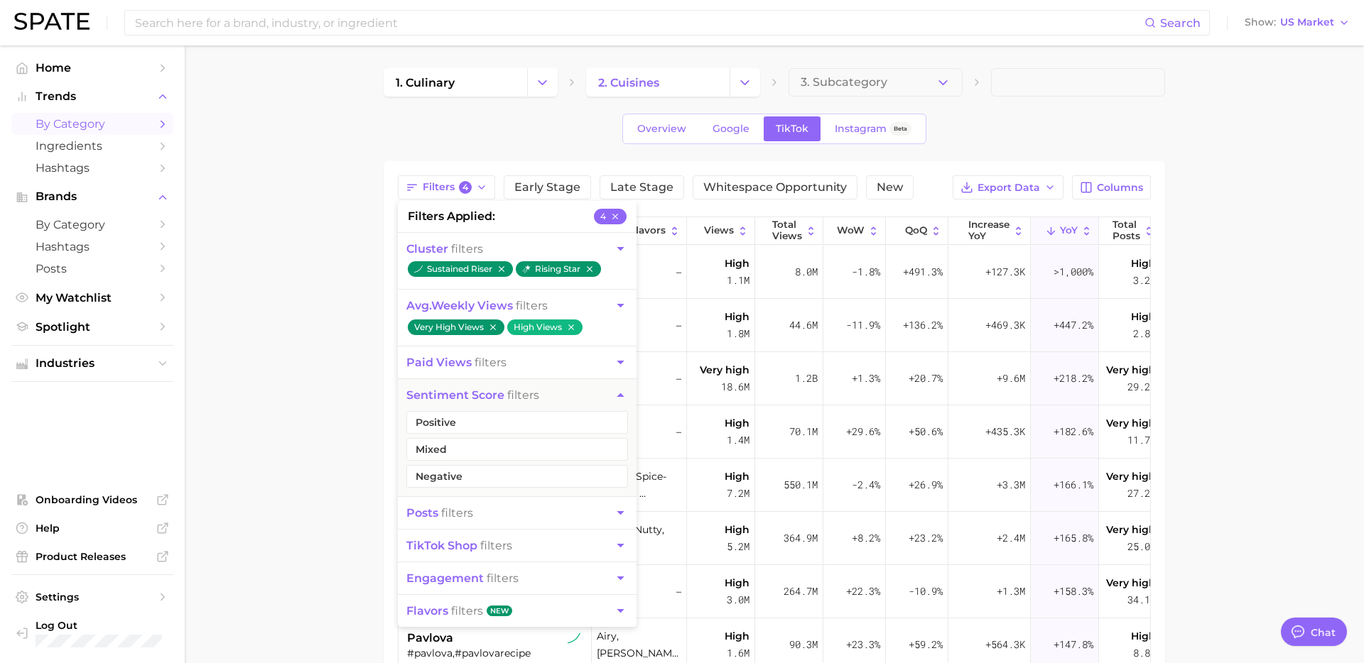
click at [325, 406] on main "1. culinary 2. cuisines 3. Subcategory Overview Google TikTok Instagram Beta Fi…" at bounding box center [774, 505] width 1179 height 920
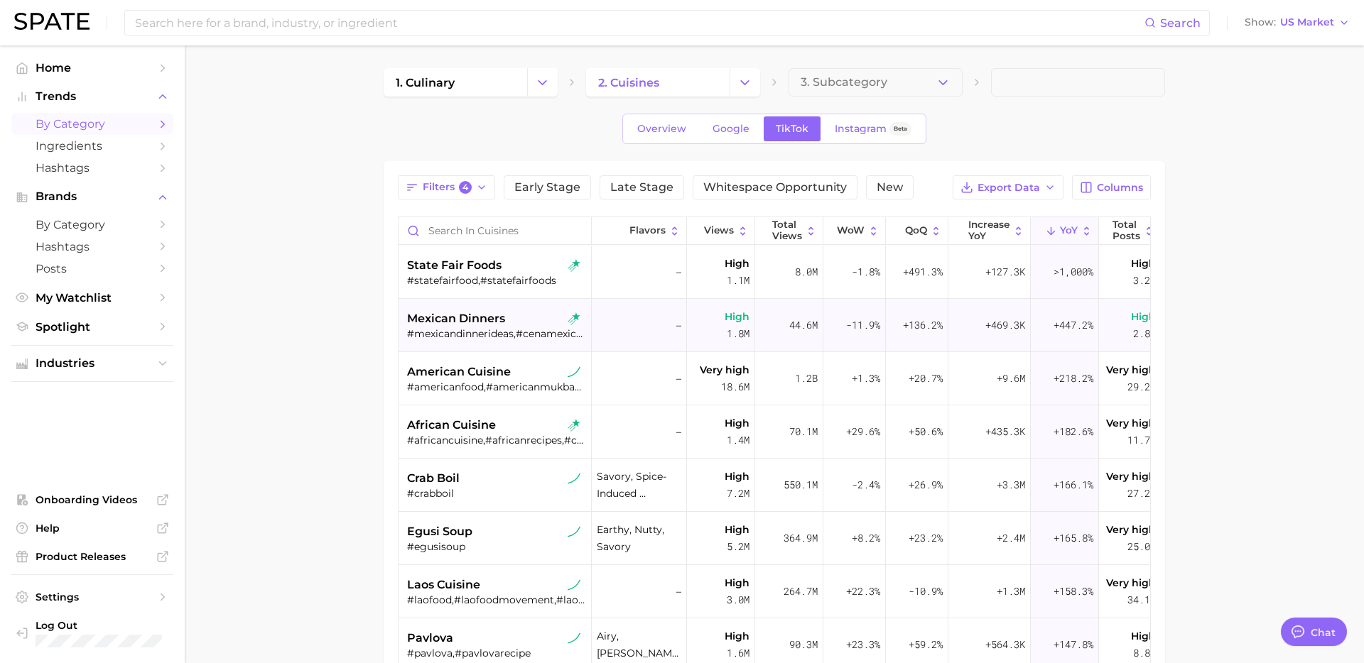
click at [501, 322] on span "mexican dinners" at bounding box center [456, 318] width 98 height 17
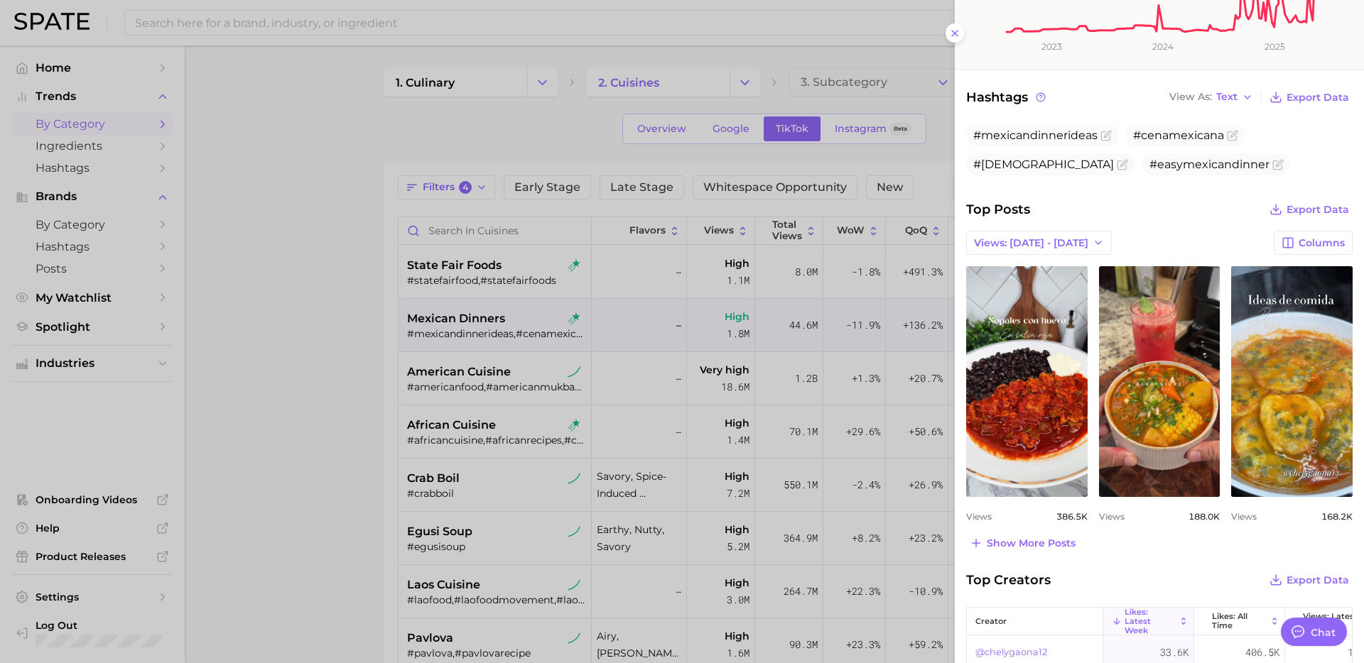
scroll to position [432, 0]
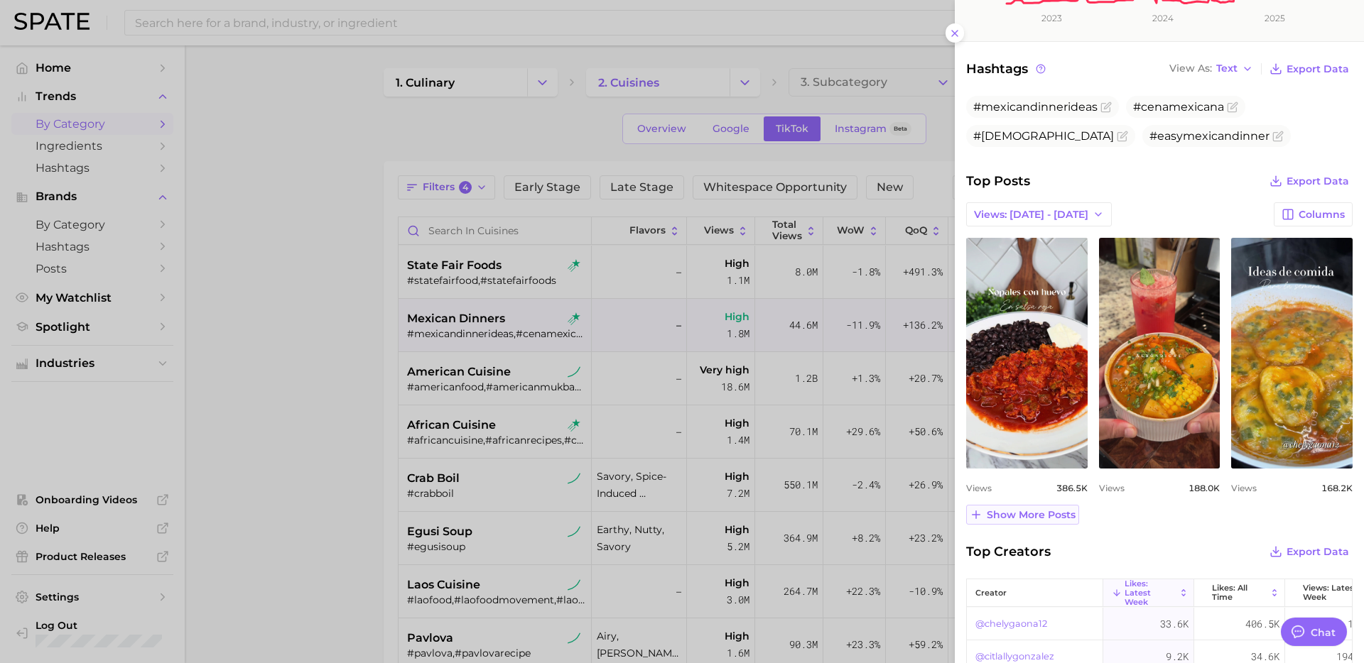
click at [1043, 516] on span "Show more posts" at bounding box center [1030, 515] width 89 height 12
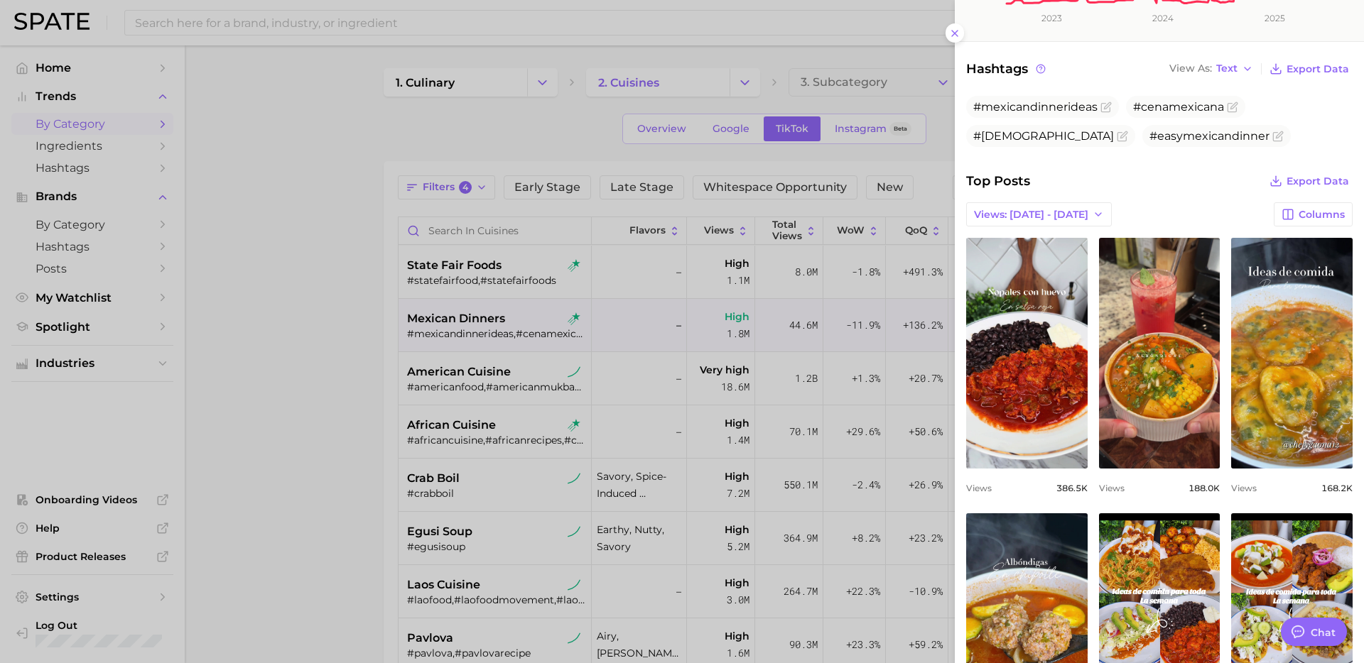
scroll to position [0, 0]
click at [480, 398] on div at bounding box center [682, 331] width 1364 height 663
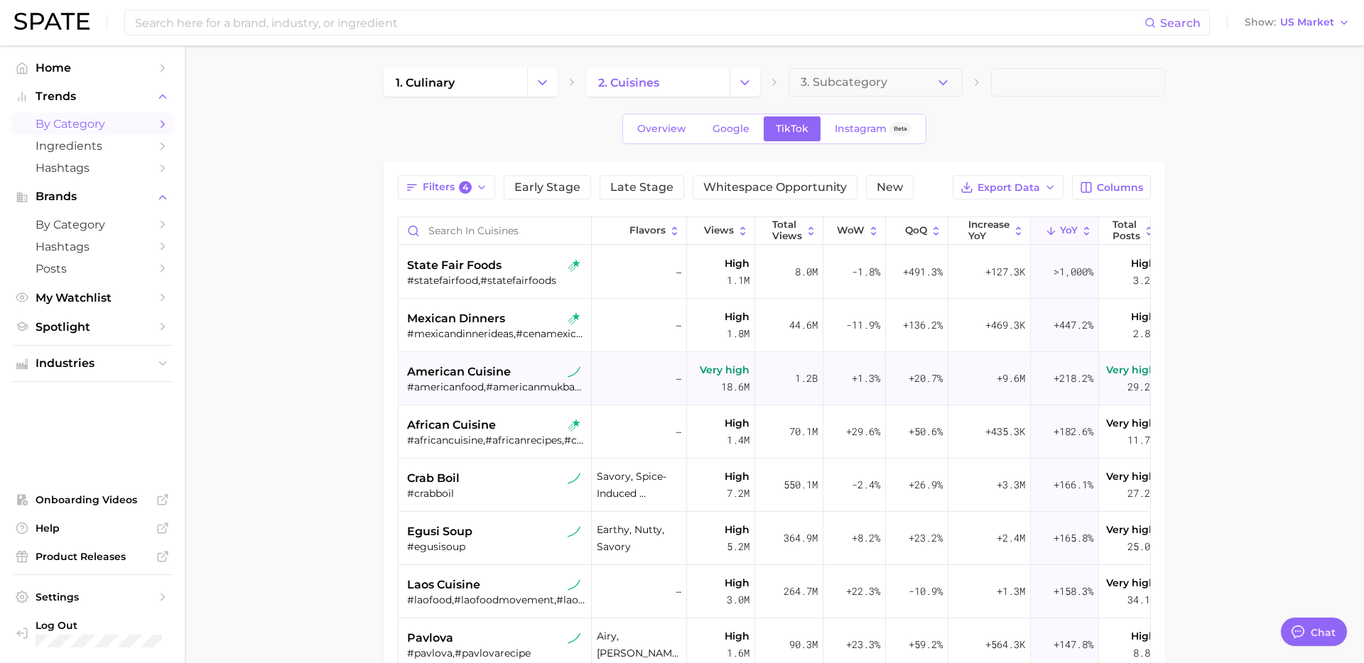
click at [480, 388] on div "#americanfood,#americanmukbang,#americanchinesefood,#americancuisine" at bounding box center [496, 387] width 179 height 13
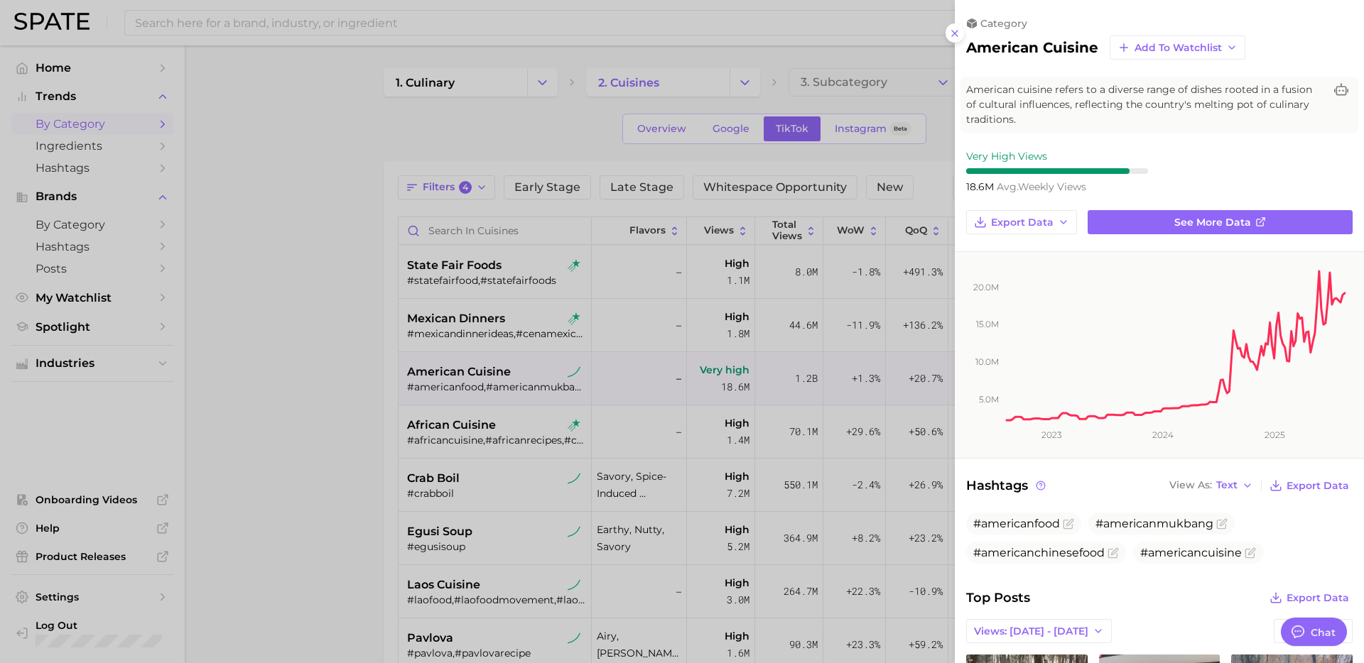
click at [483, 411] on div at bounding box center [682, 331] width 1364 height 663
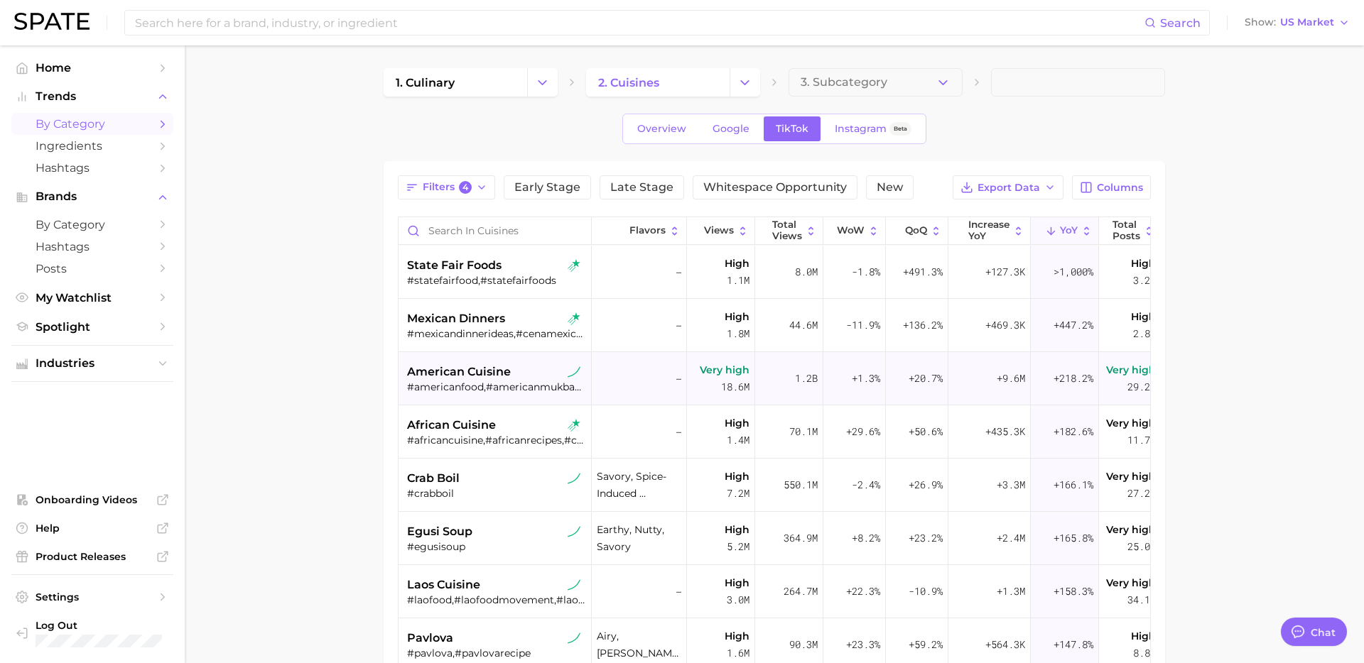
click at [486, 389] on div "#americanfood,#americanmukbang,#americanchinesefood,#americancuisine" at bounding box center [496, 387] width 179 height 13
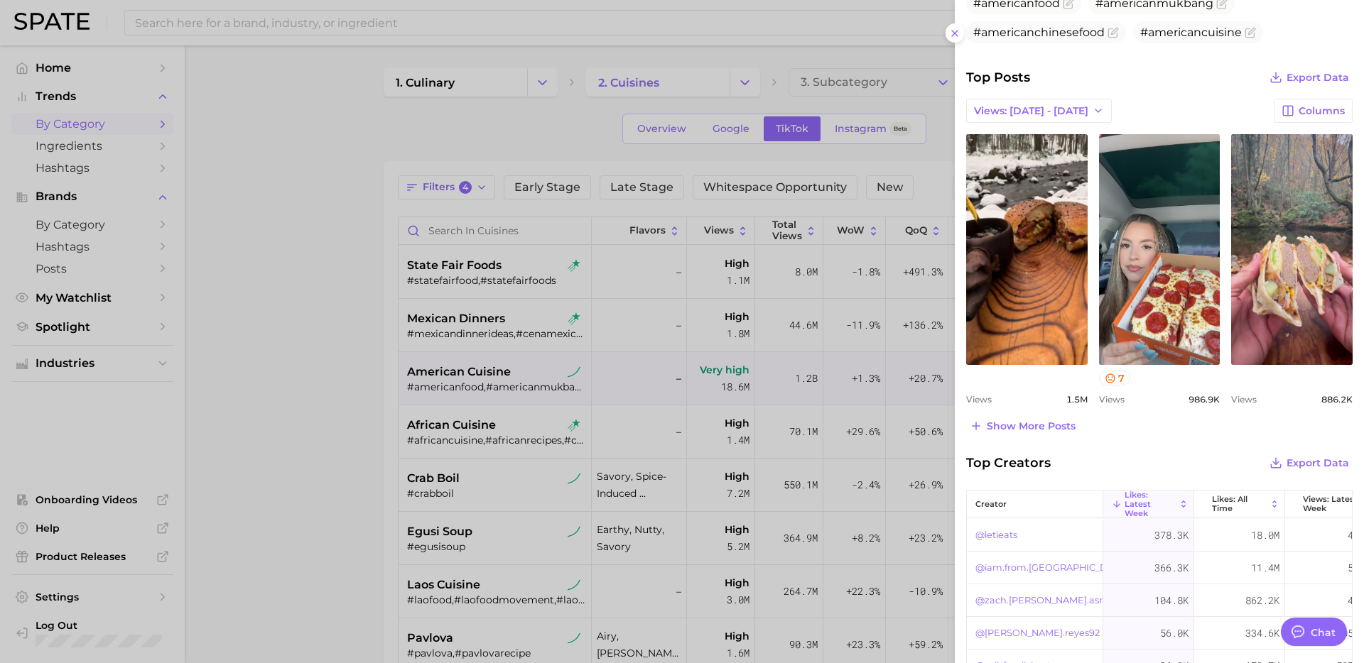
scroll to position [530, 0]
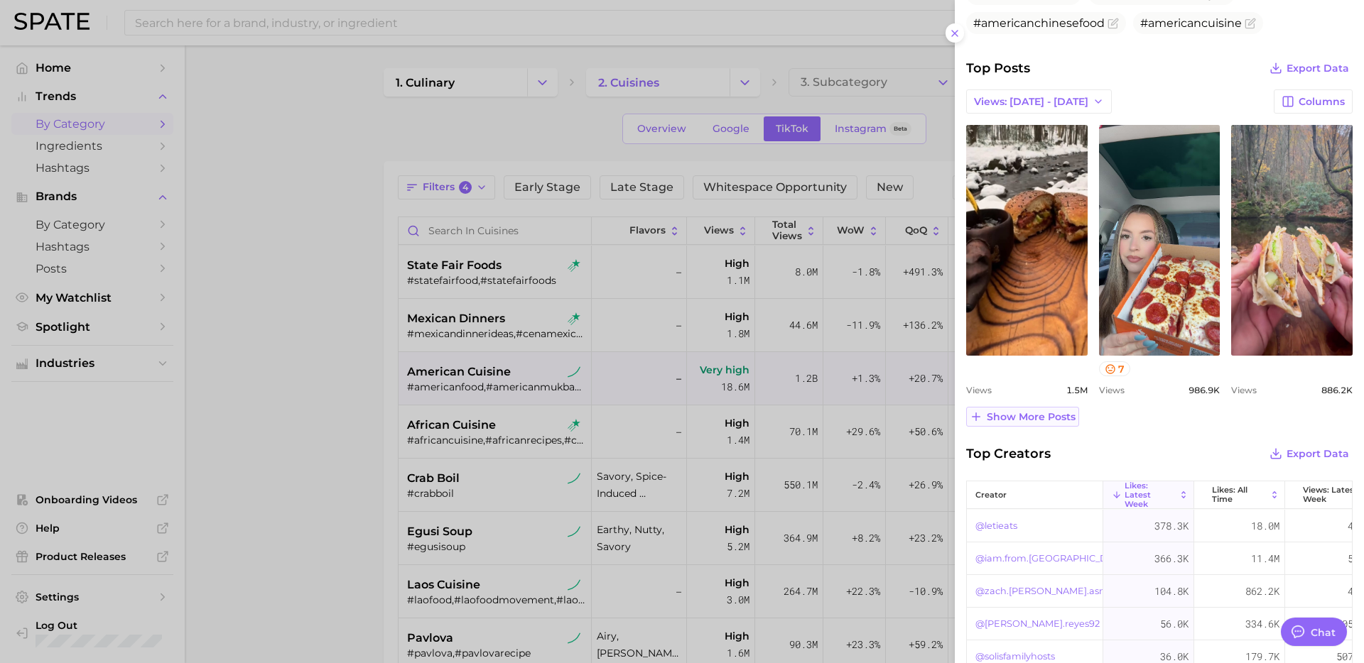
click at [1033, 423] on button "Show more posts" at bounding box center [1022, 417] width 113 height 20
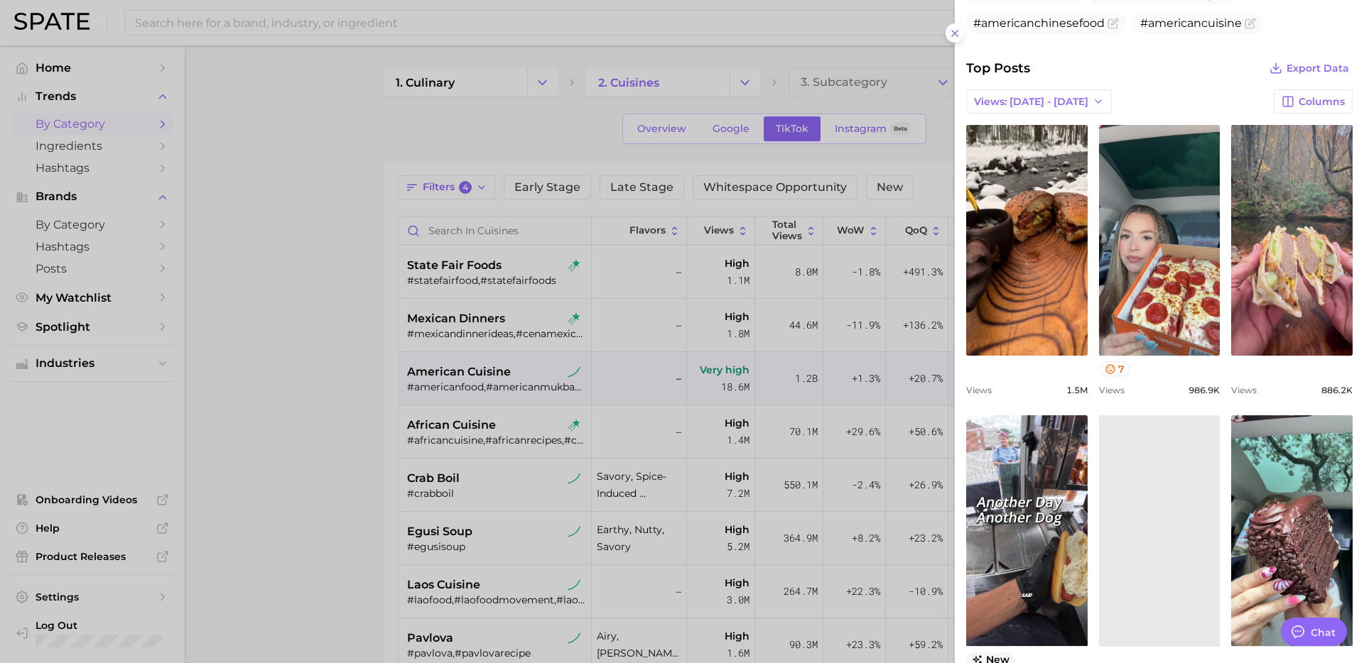
scroll to position [0, 0]
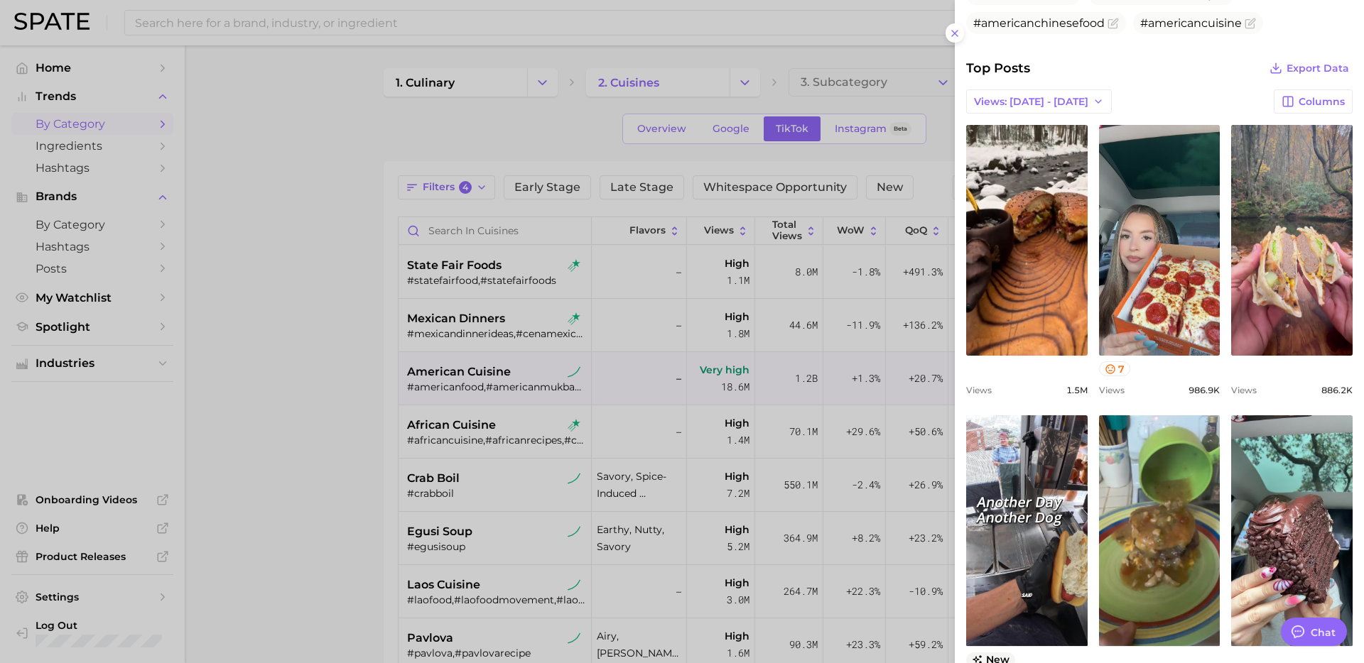
click at [442, 409] on div at bounding box center [682, 331] width 1364 height 663
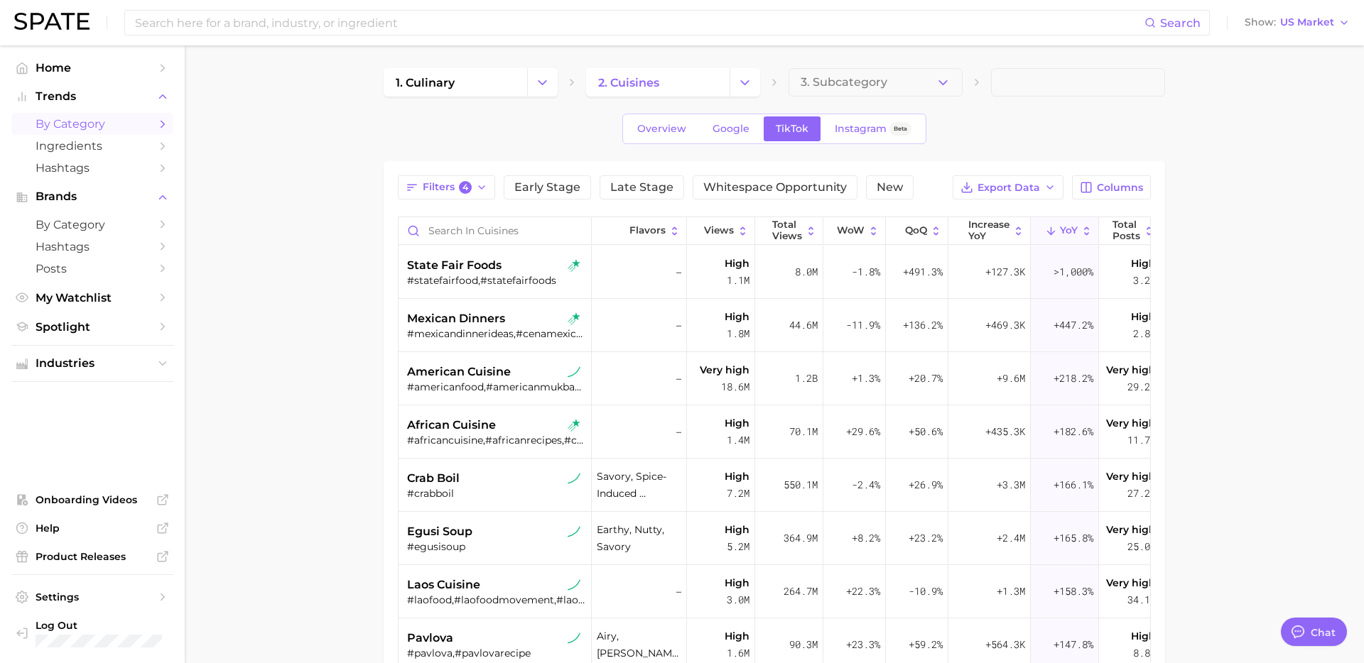
click at [462, 435] on div "#africancuisine,#africanrecipes,#cuisineafricaine" at bounding box center [496, 440] width 179 height 13
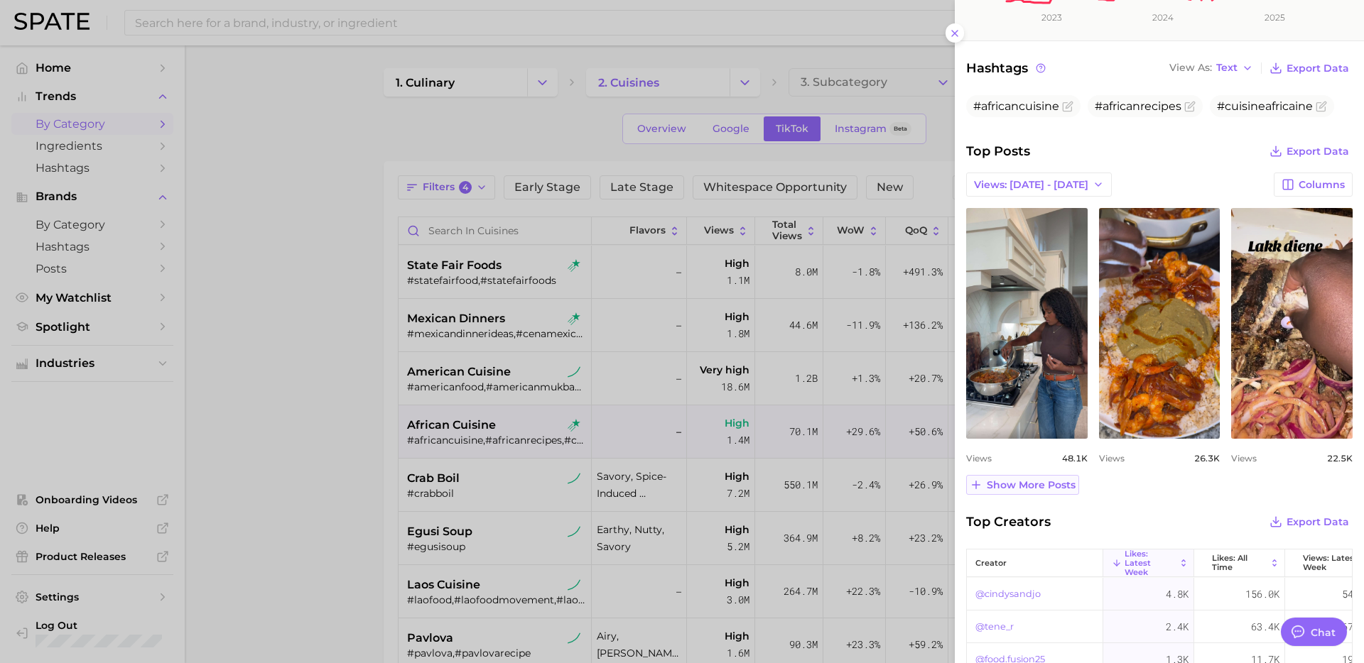
click at [1057, 487] on span "Show more posts" at bounding box center [1030, 485] width 89 height 12
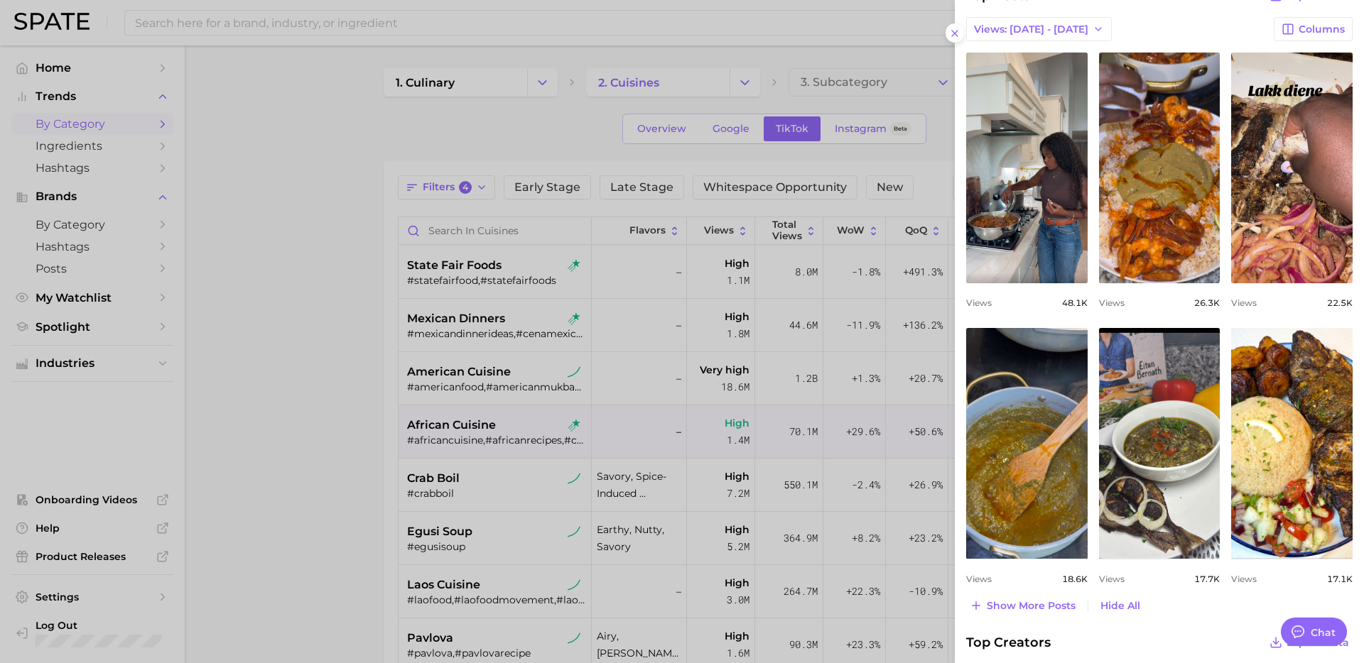
click at [538, 481] on div at bounding box center [682, 331] width 1364 height 663
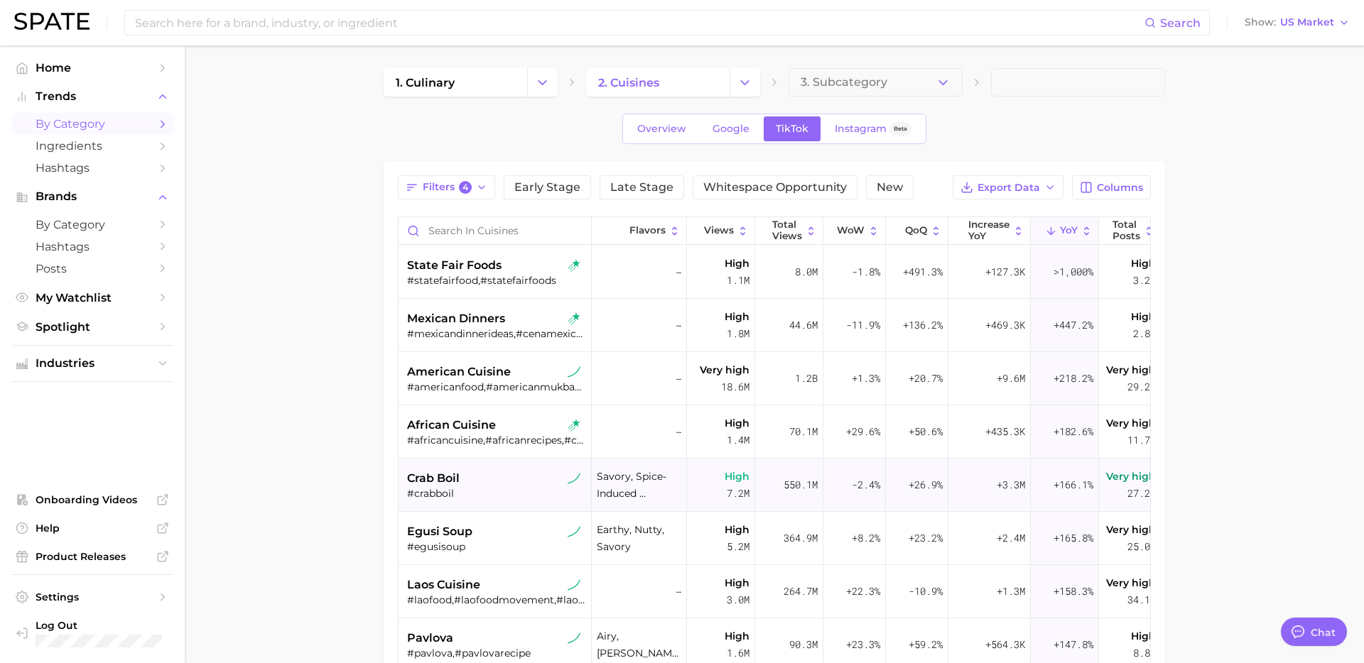
click at [516, 489] on div "#crabboil" at bounding box center [496, 493] width 179 height 13
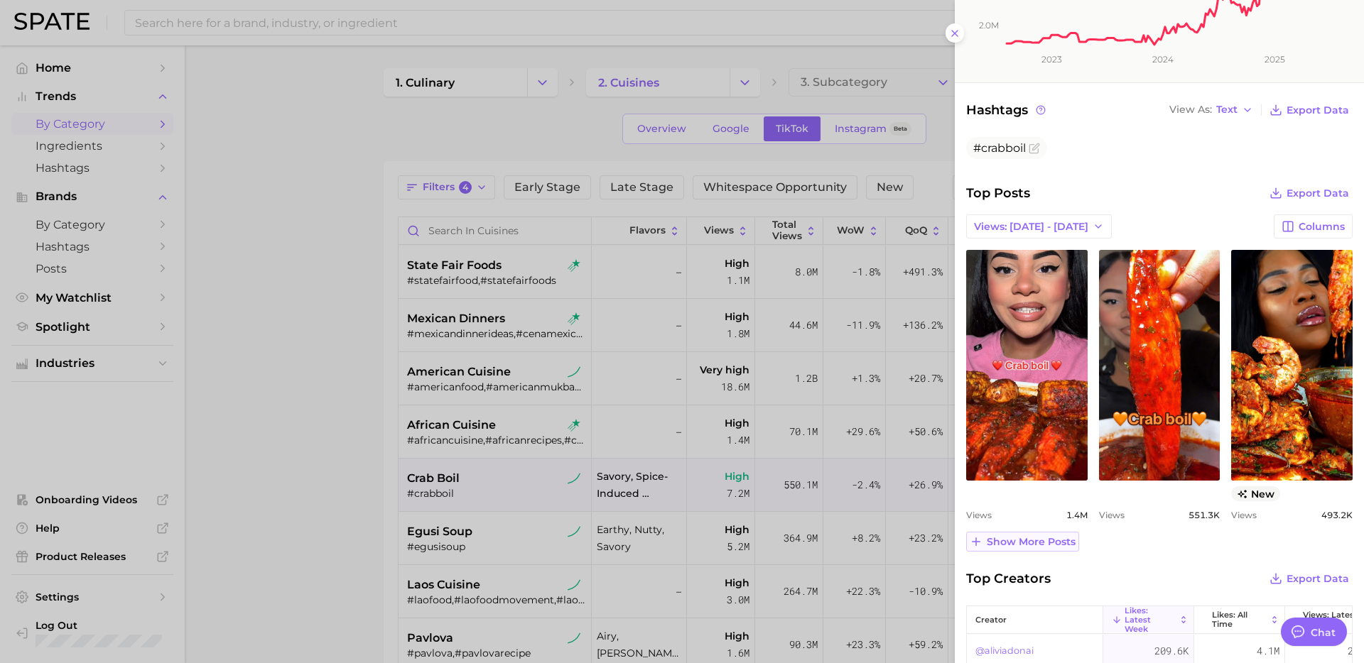
click at [1045, 546] on span "Show more posts" at bounding box center [1030, 542] width 89 height 12
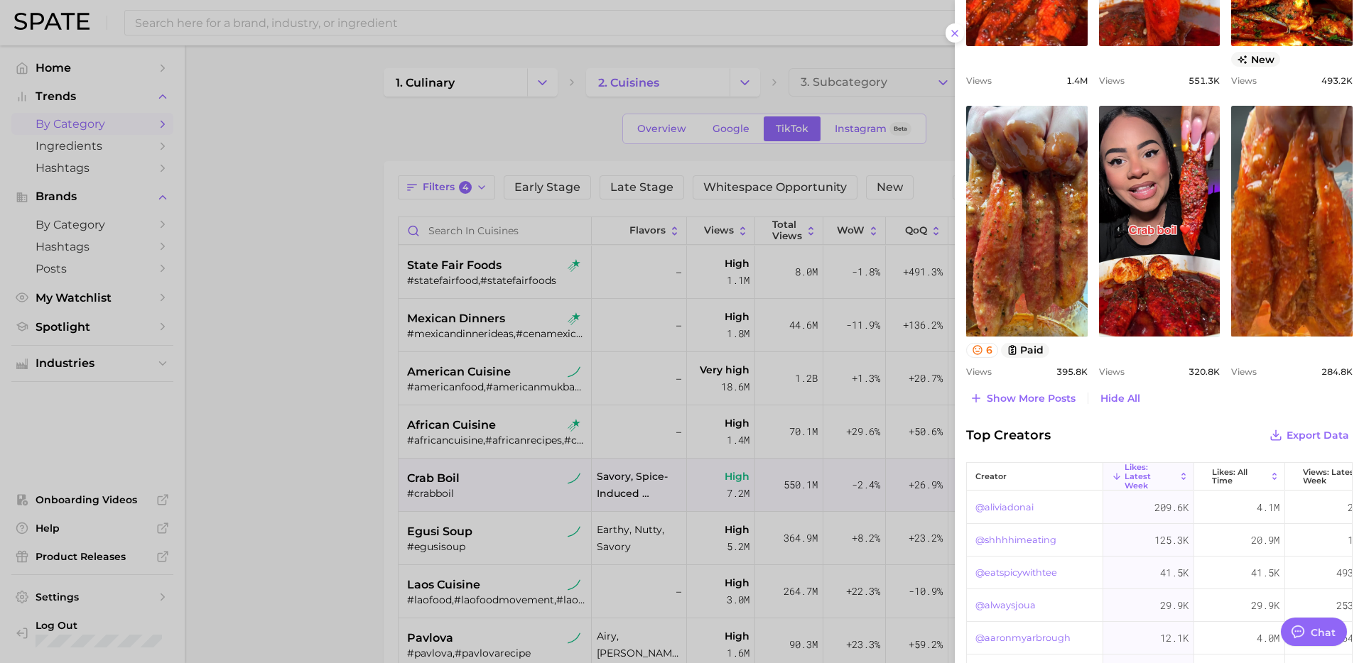
click at [359, 533] on div at bounding box center [682, 331] width 1364 height 663
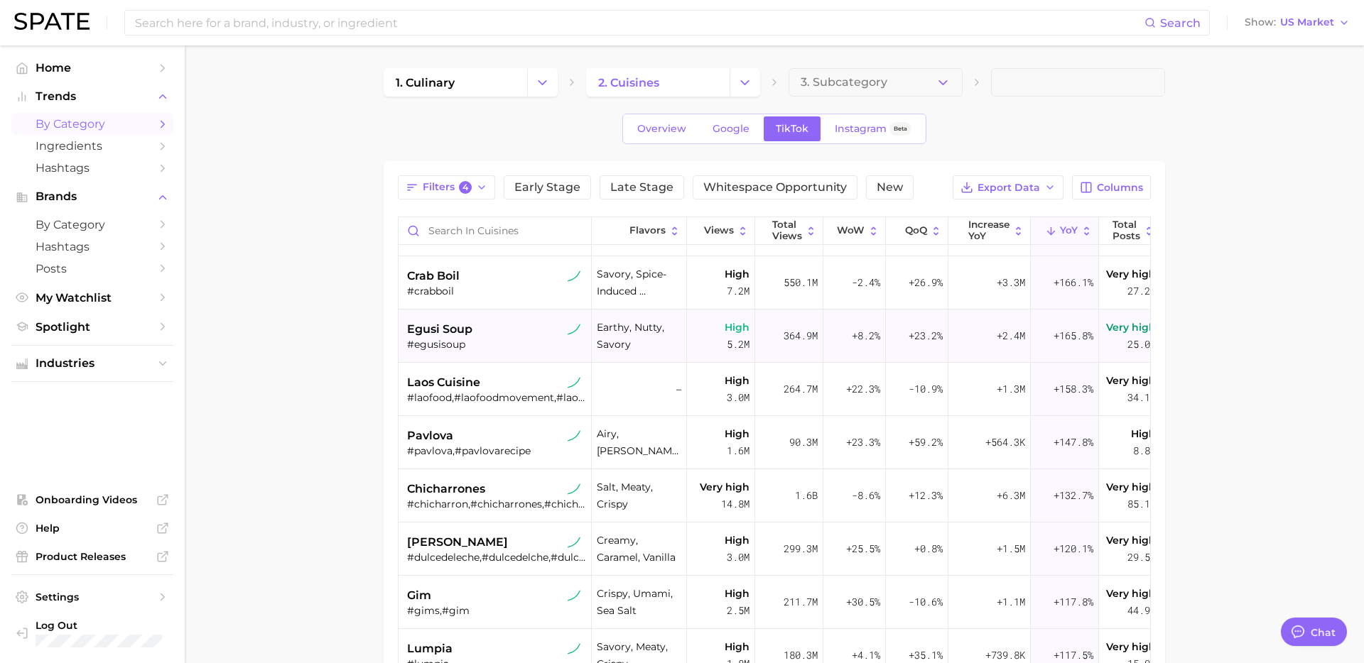
click at [499, 344] on div "#egusisoup" at bounding box center [496, 344] width 179 height 13
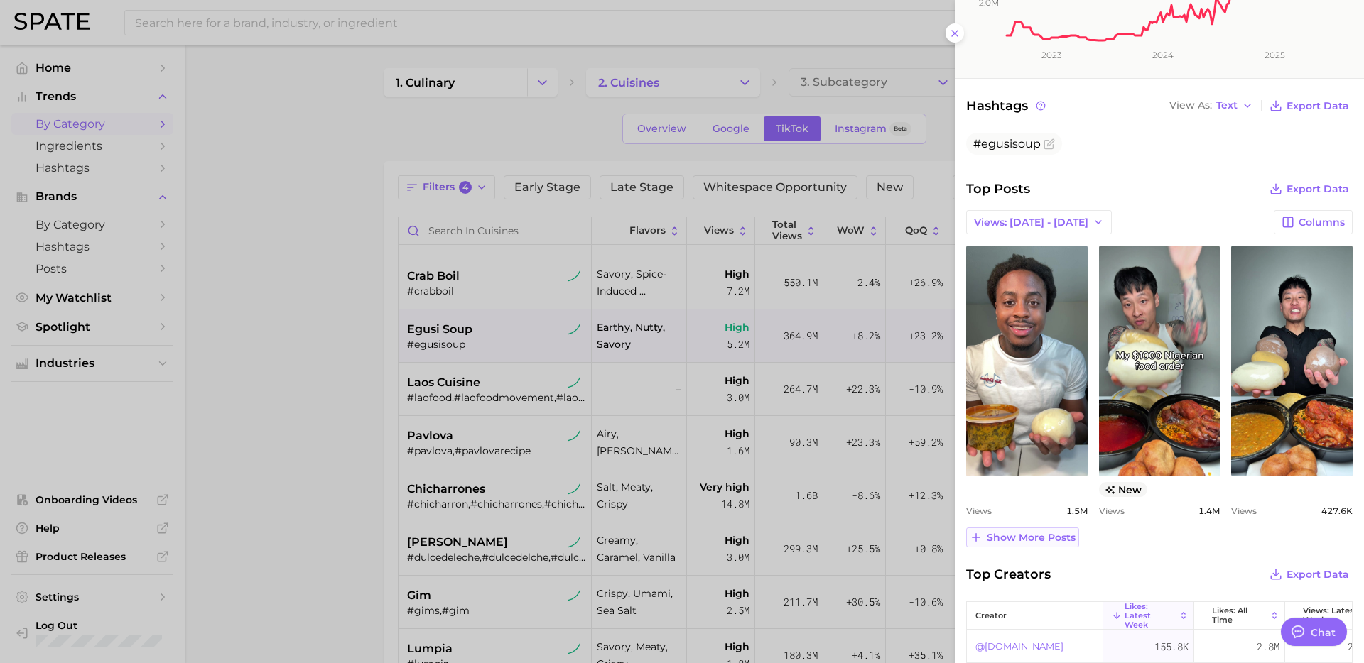
click at [1054, 540] on span "Show more posts" at bounding box center [1030, 538] width 89 height 12
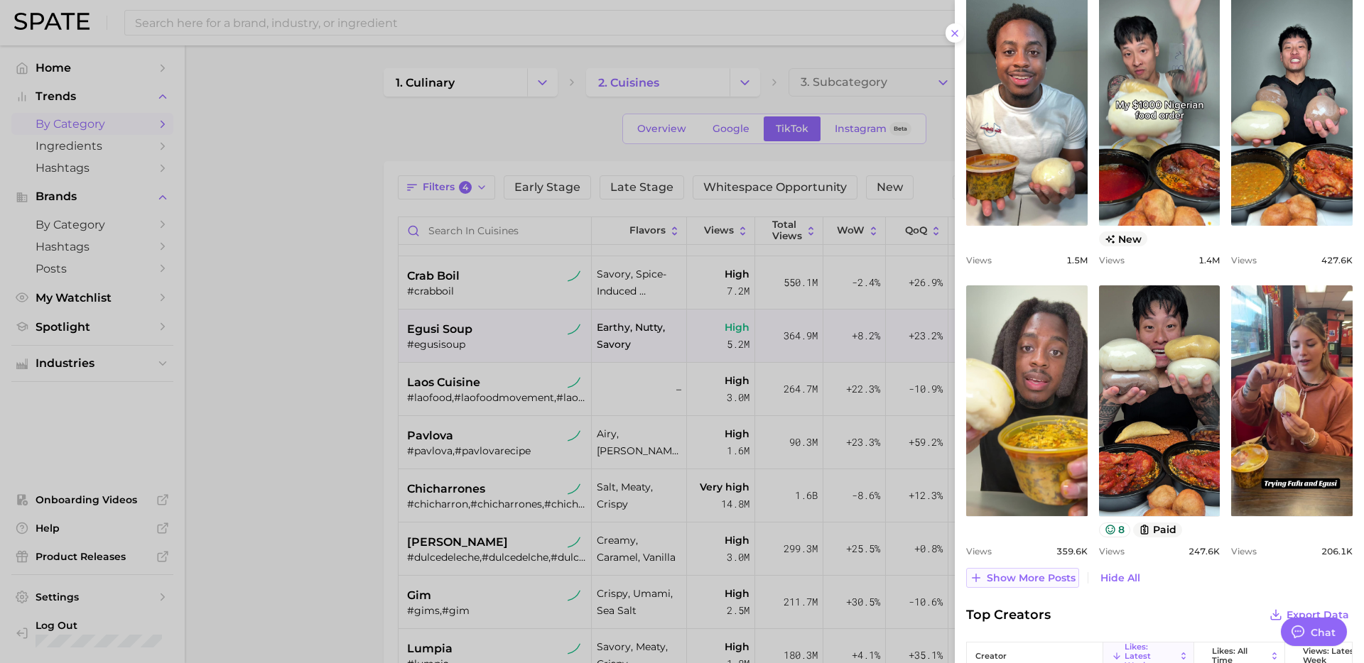
click at [1043, 583] on span "Show more posts" at bounding box center [1030, 578] width 89 height 12
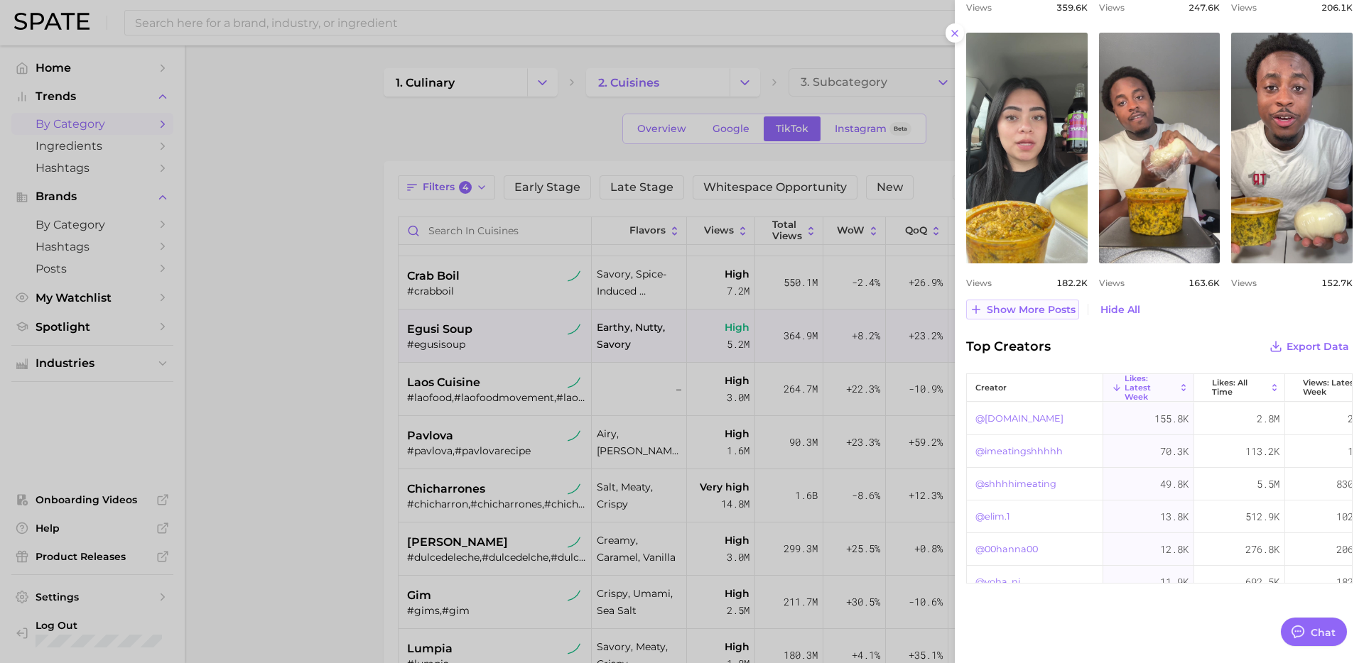
click at [1025, 307] on span "Show more posts" at bounding box center [1030, 310] width 89 height 12
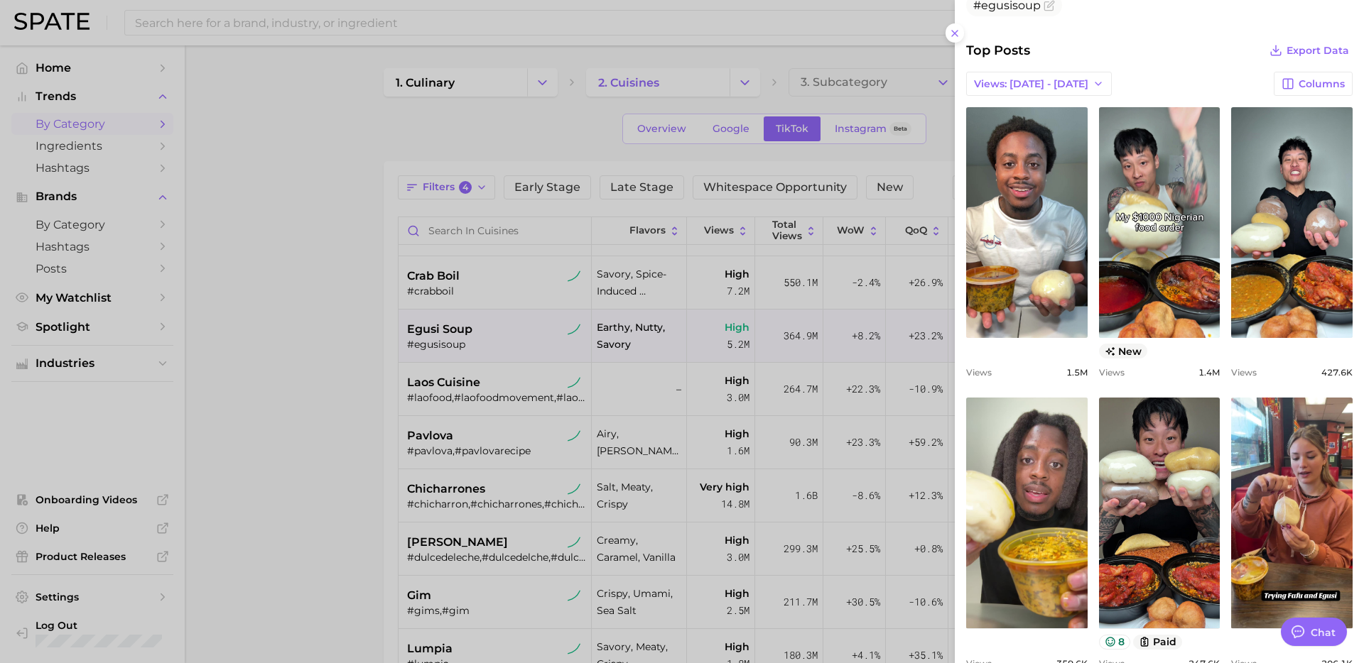
click at [342, 462] on div at bounding box center [682, 331] width 1364 height 663
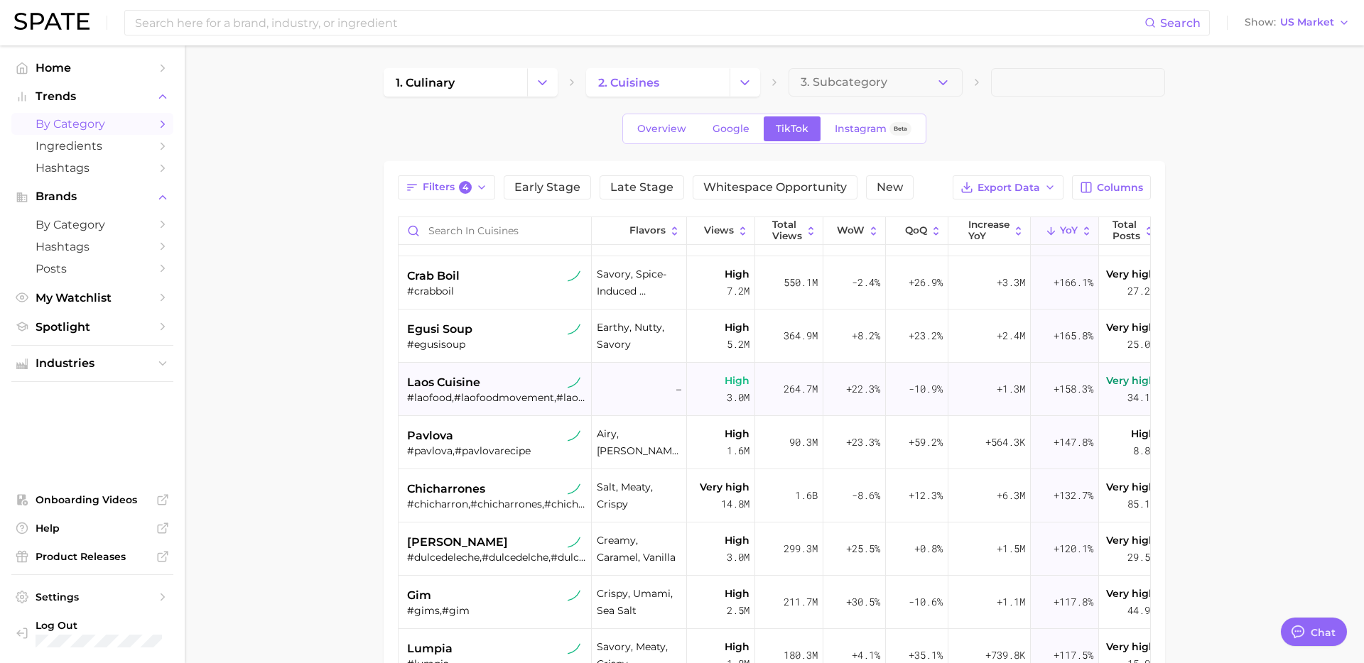
click at [517, 389] on div "laos cuisine" at bounding box center [496, 382] width 179 height 17
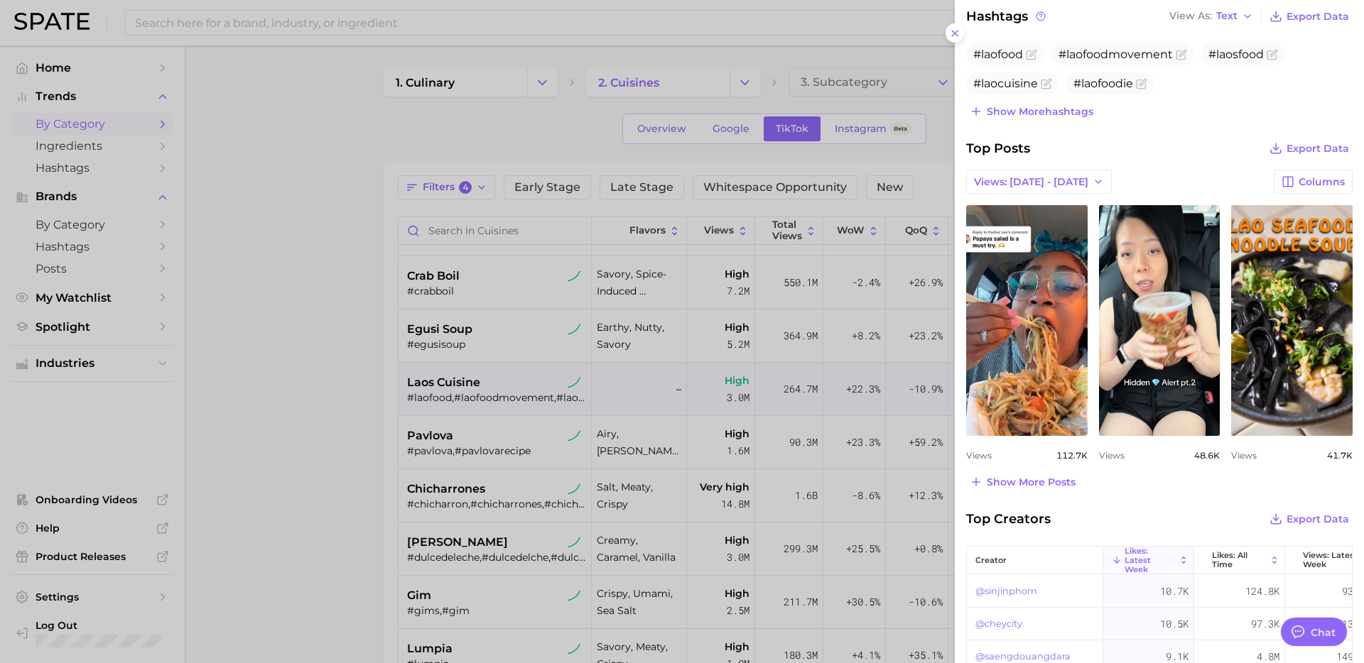
scroll to position [470, 0]
click at [577, 536] on div at bounding box center [682, 331] width 1364 height 663
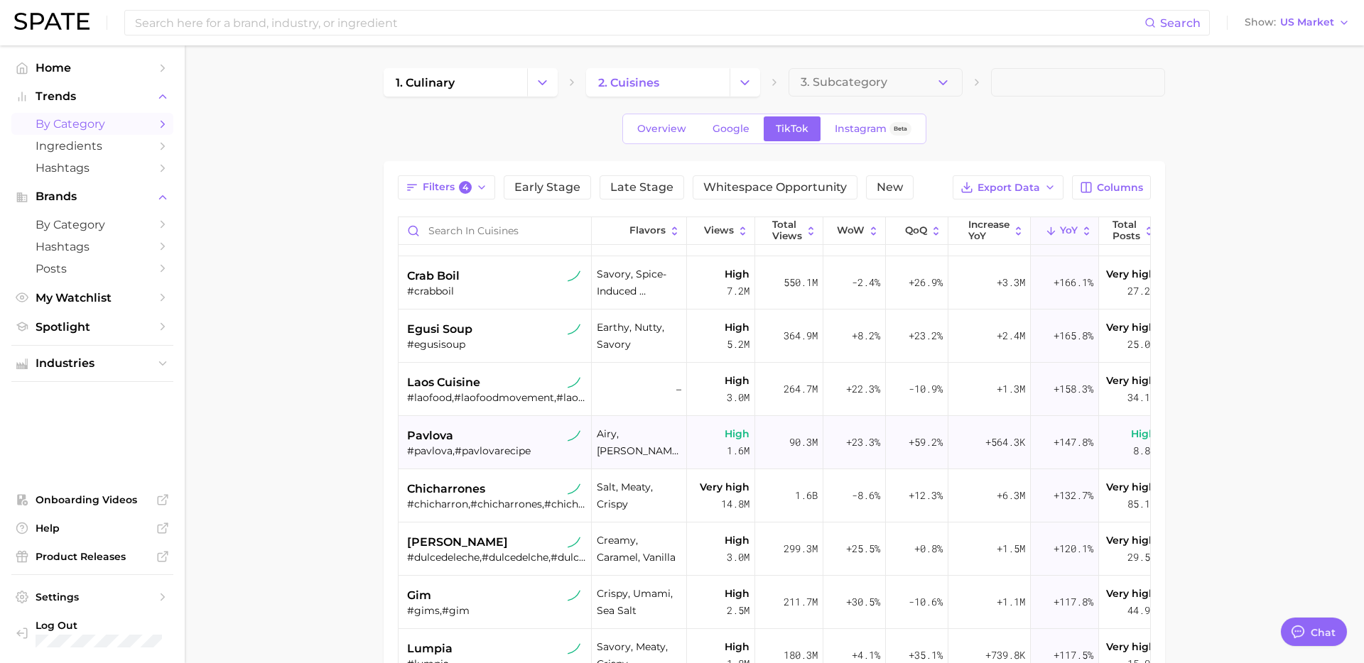
click at [494, 454] on div "#pavlova,#pavlovarecipe" at bounding box center [496, 451] width 179 height 13
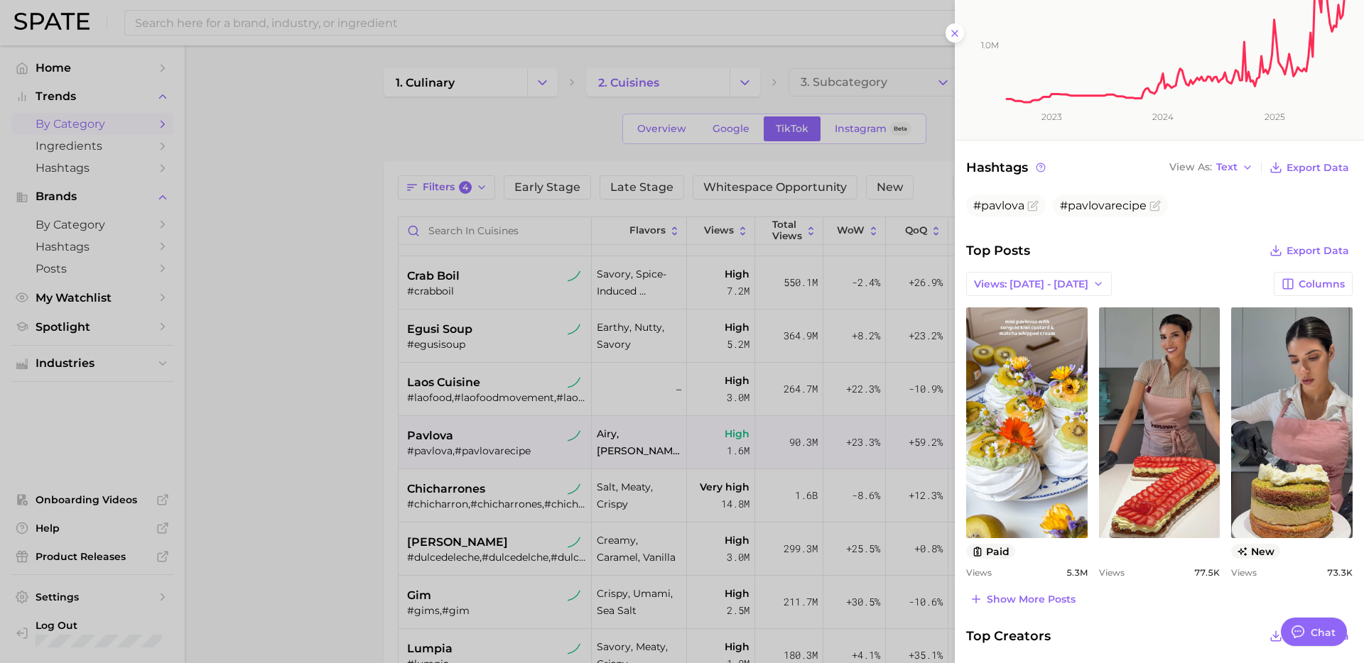
scroll to position [335, 0]
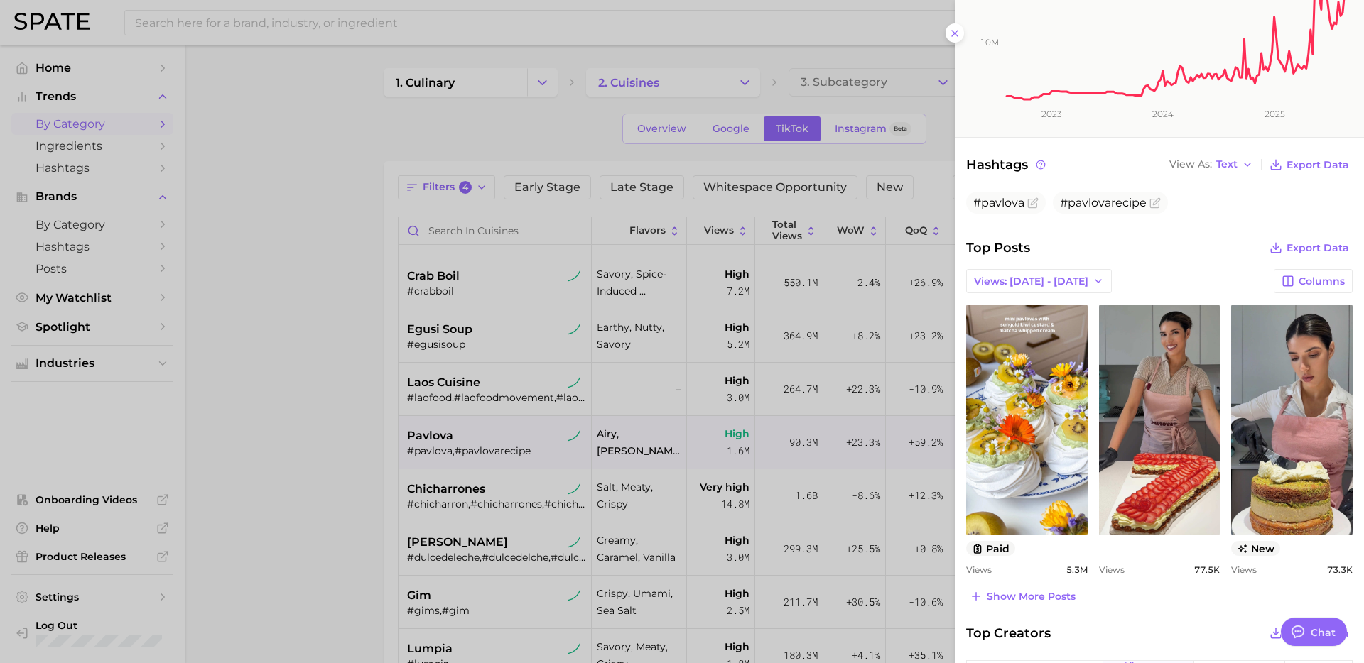
click at [549, 479] on div at bounding box center [682, 331] width 1364 height 663
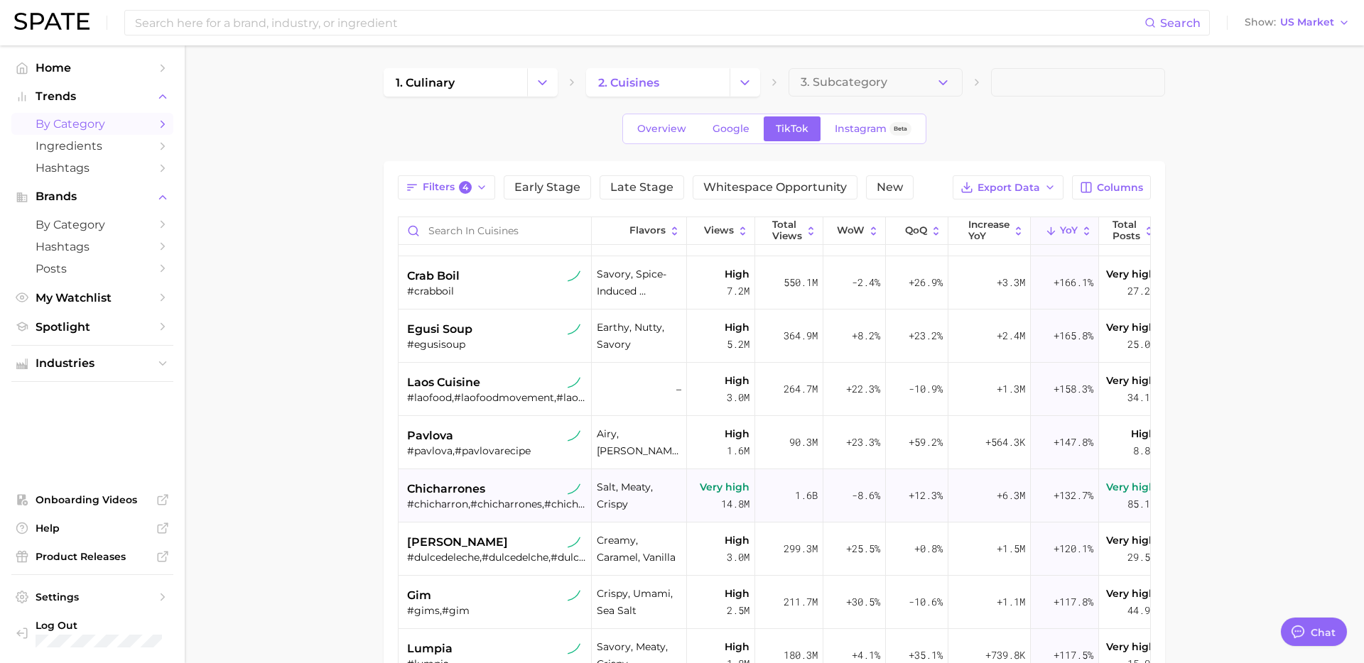
click at [521, 492] on div "chicharrones" at bounding box center [496, 489] width 179 height 17
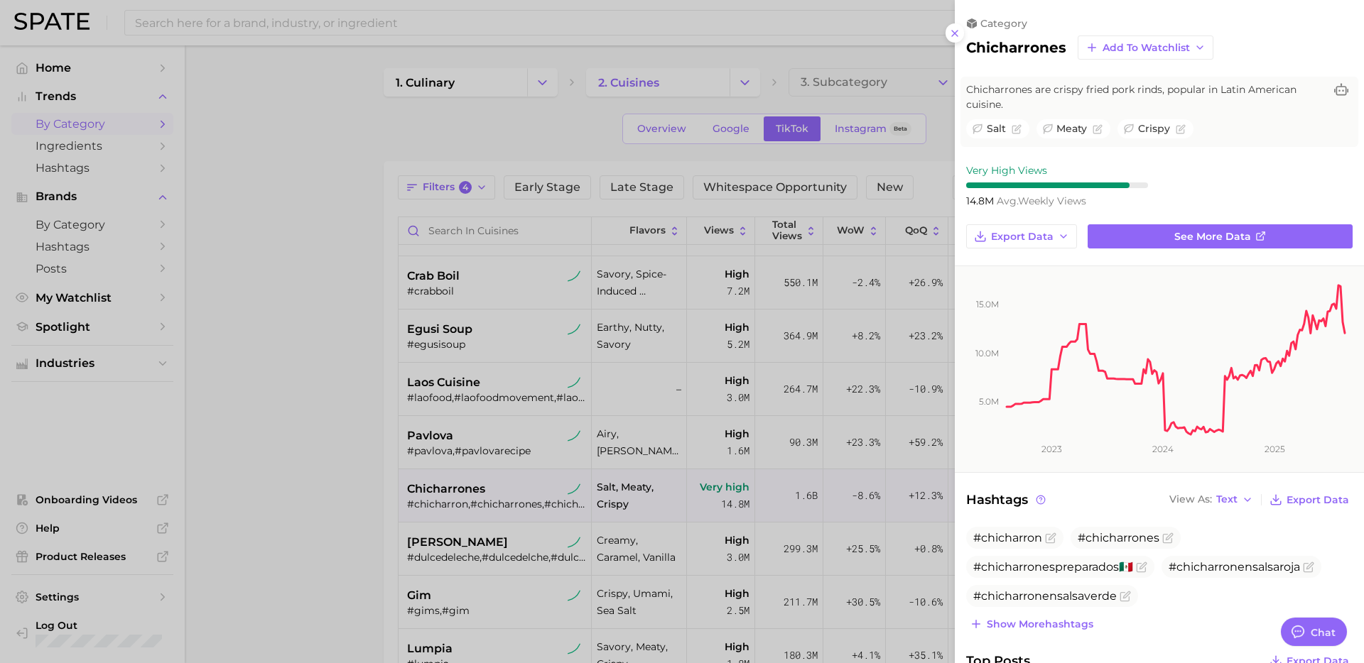
scroll to position [0, 0]
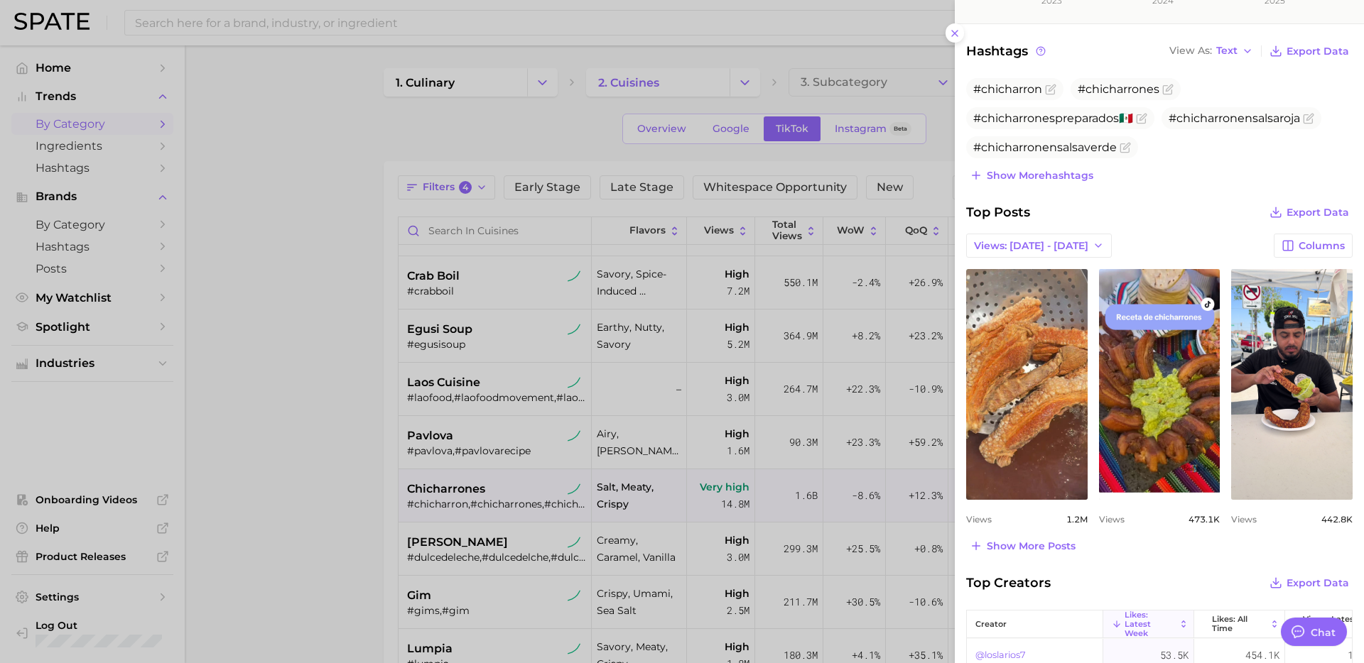
click at [486, 523] on div at bounding box center [682, 331] width 1364 height 663
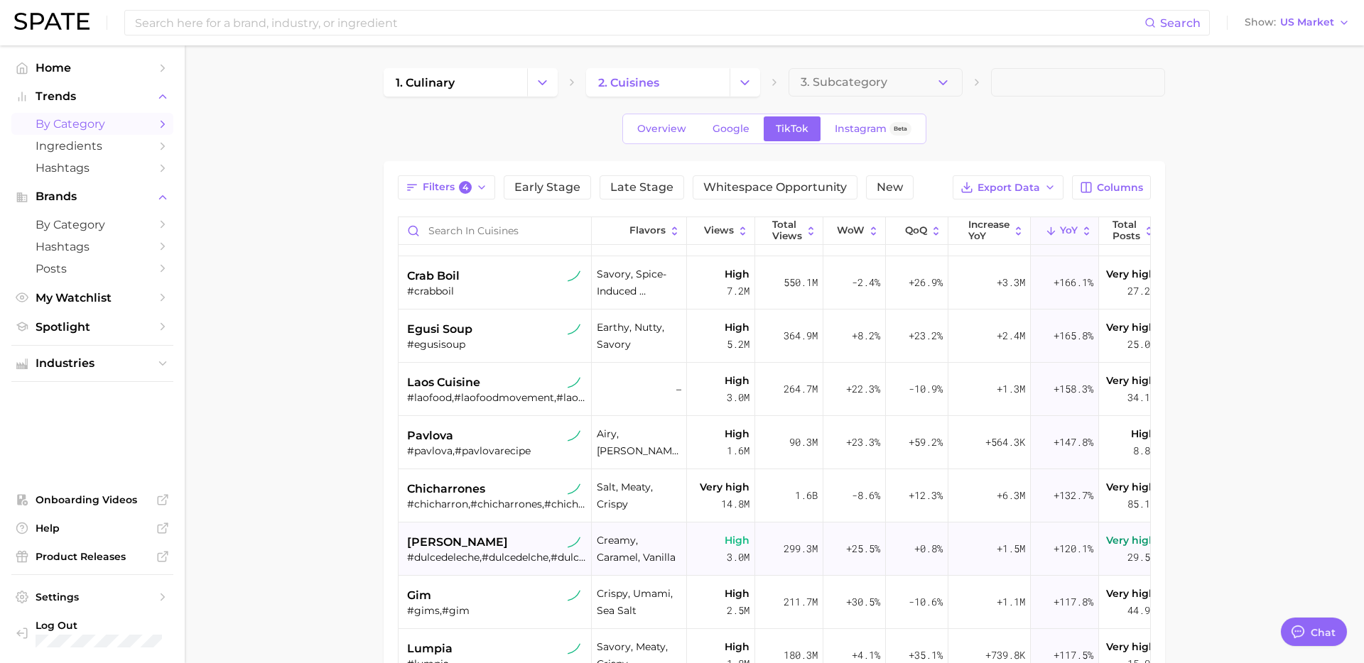
click at [486, 547] on span "dulce de leche" at bounding box center [457, 542] width 101 height 17
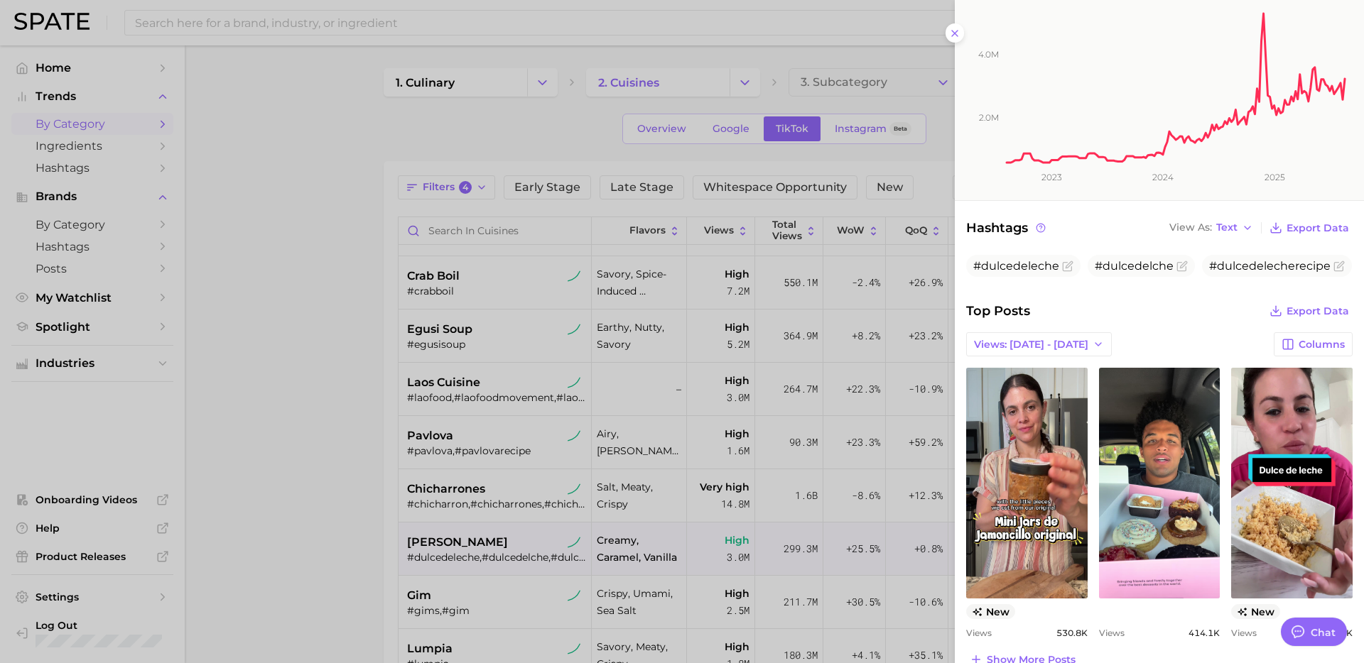
click at [550, 549] on div at bounding box center [682, 331] width 1364 height 663
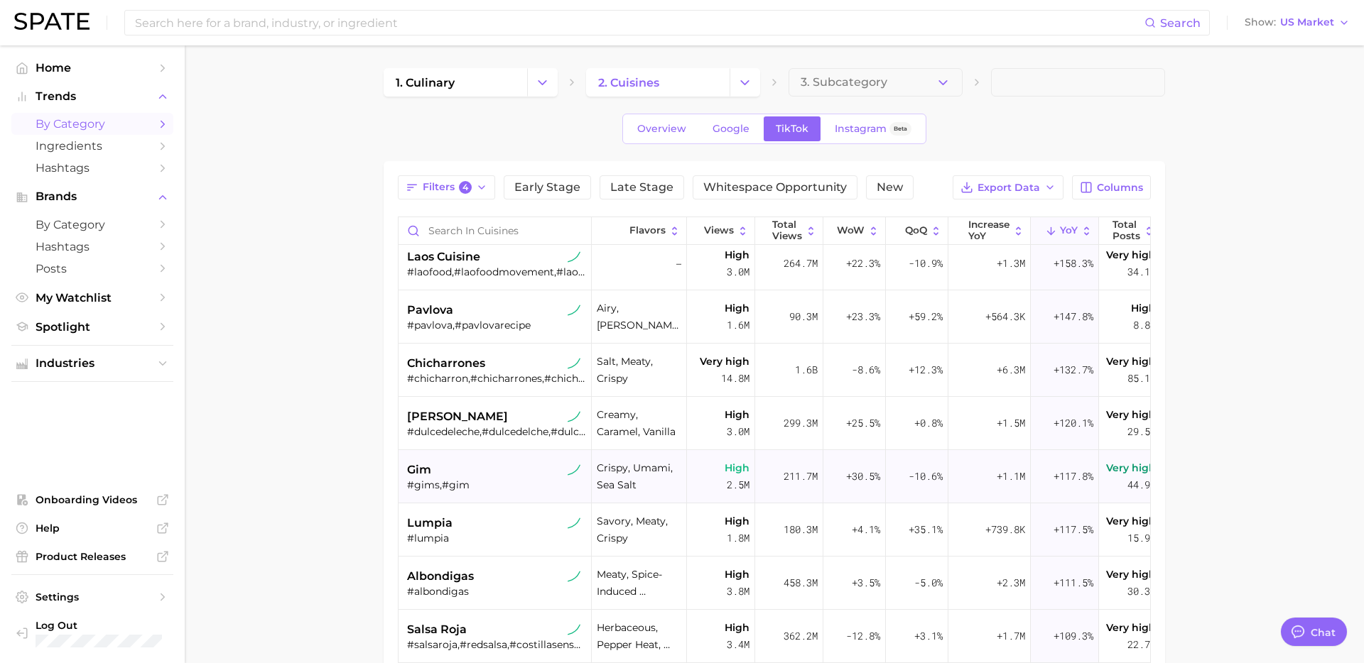
click at [511, 491] on div "gim #gims,#gim" at bounding box center [496, 476] width 179 height 53
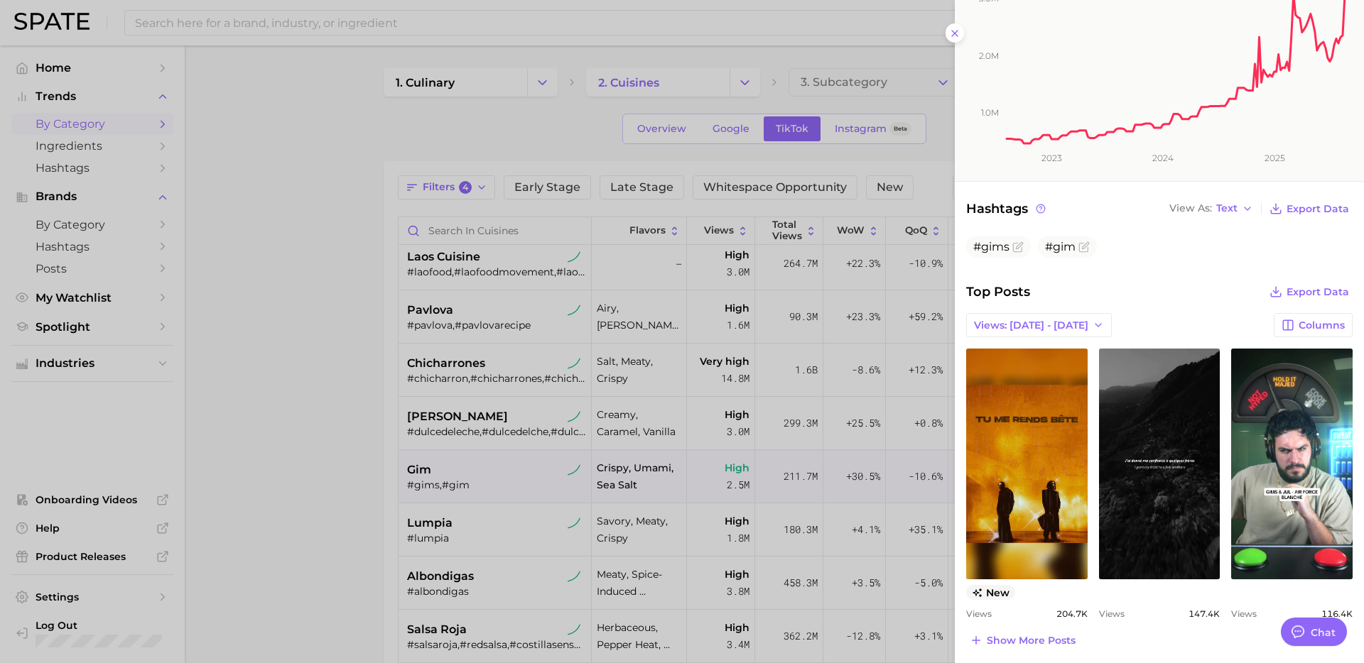
click at [480, 513] on div at bounding box center [682, 331] width 1364 height 663
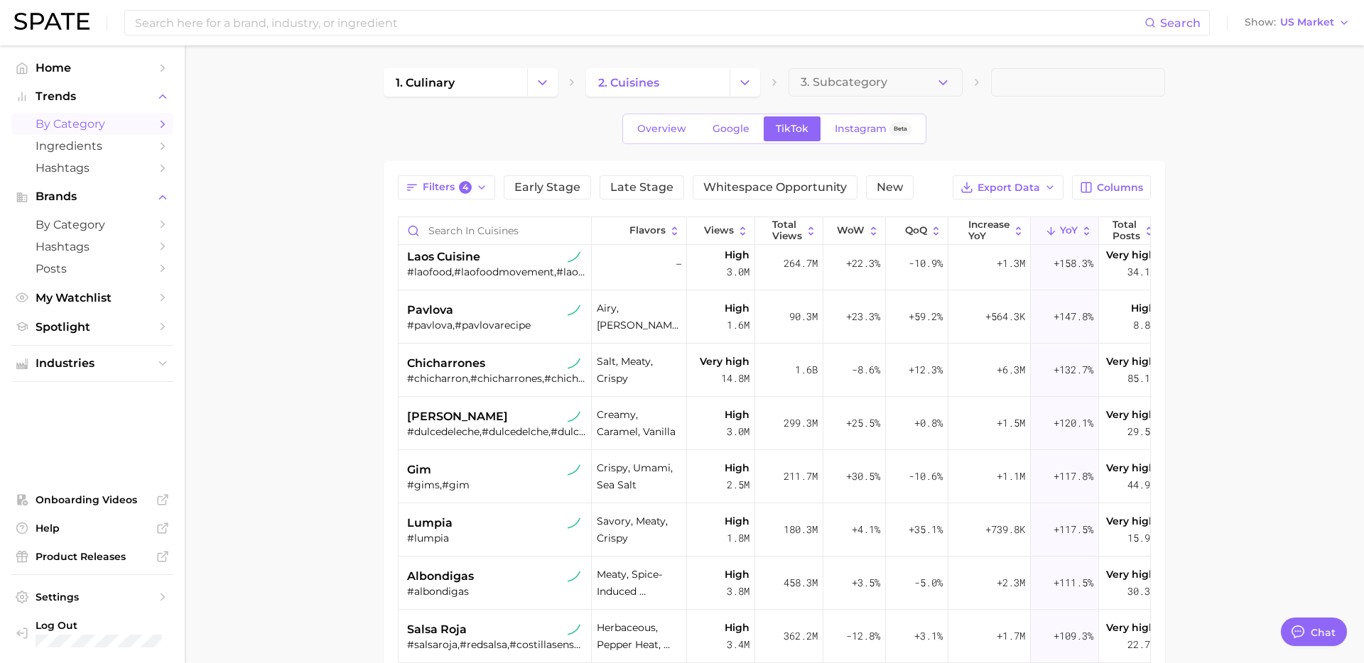
click at [482, 532] on div "#lumpia" at bounding box center [496, 538] width 179 height 13
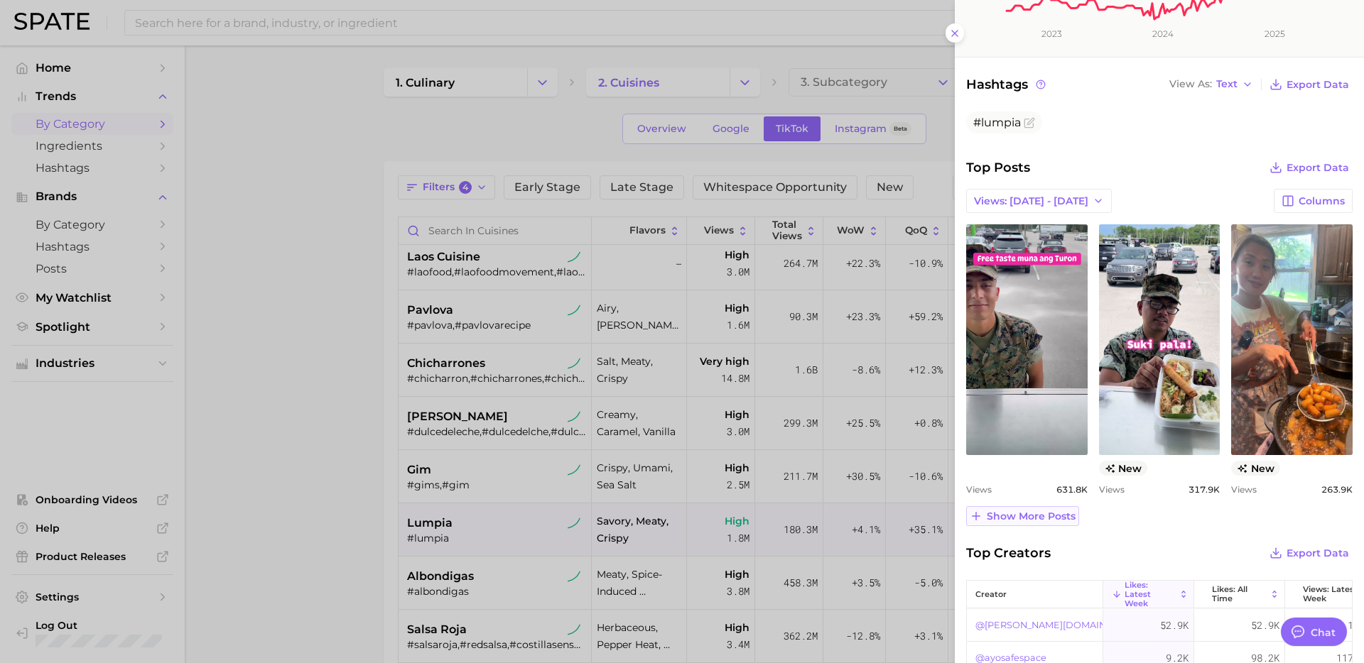
click at [1028, 522] on span "Show more posts" at bounding box center [1030, 517] width 89 height 12
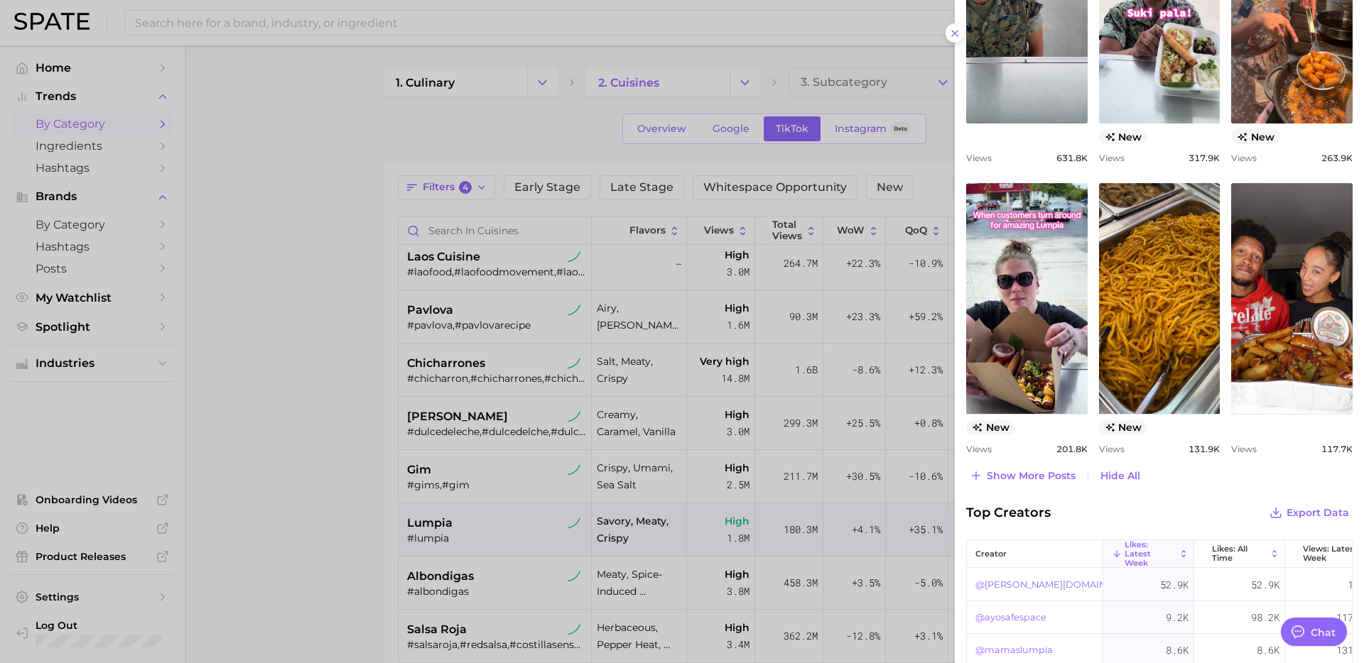
click at [474, 528] on div at bounding box center [682, 331] width 1364 height 663
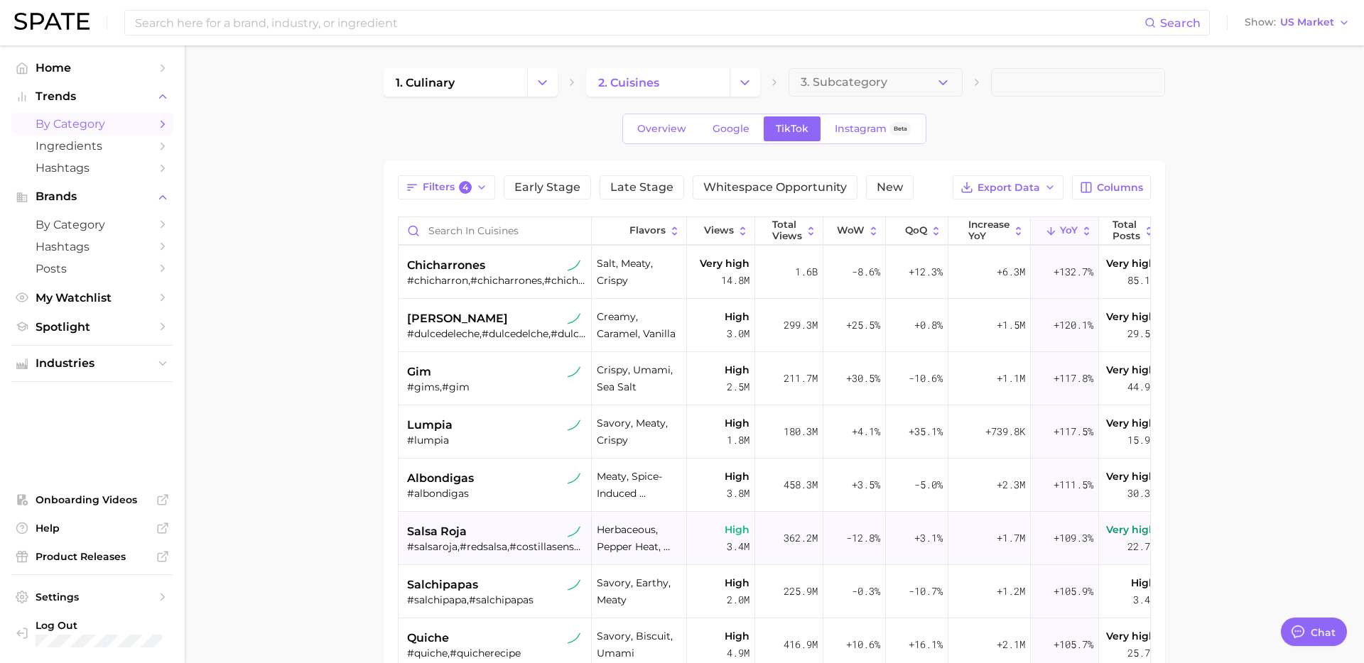
click at [516, 531] on div "salsa roja" at bounding box center [496, 531] width 179 height 17
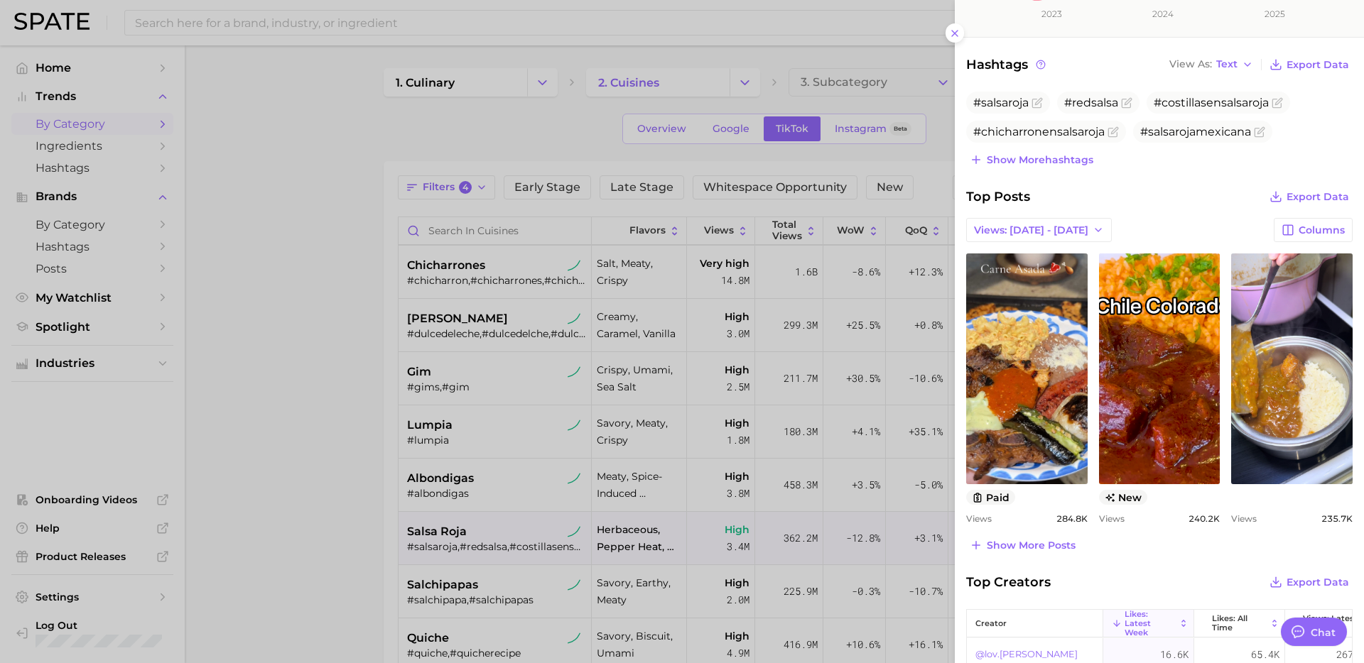
click at [447, 563] on div at bounding box center [682, 331] width 1364 height 663
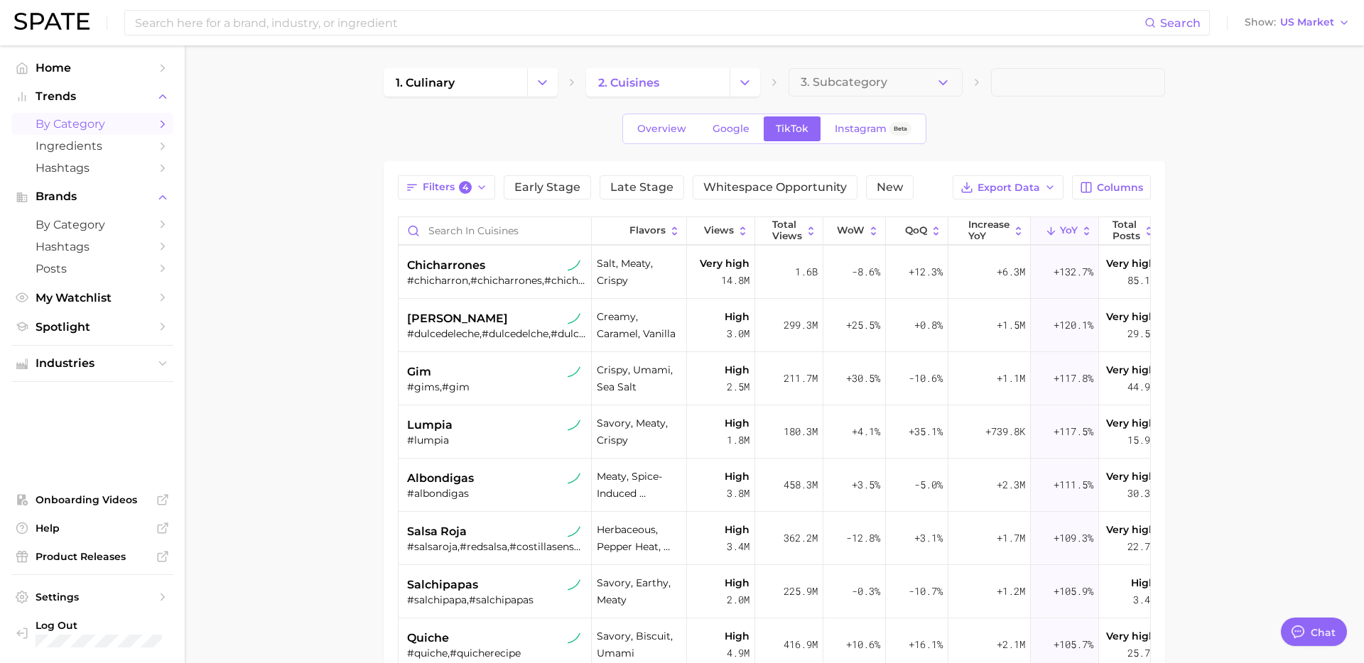
click at [516, 582] on div "salchipapas" at bounding box center [496, 585] width 179 height 17
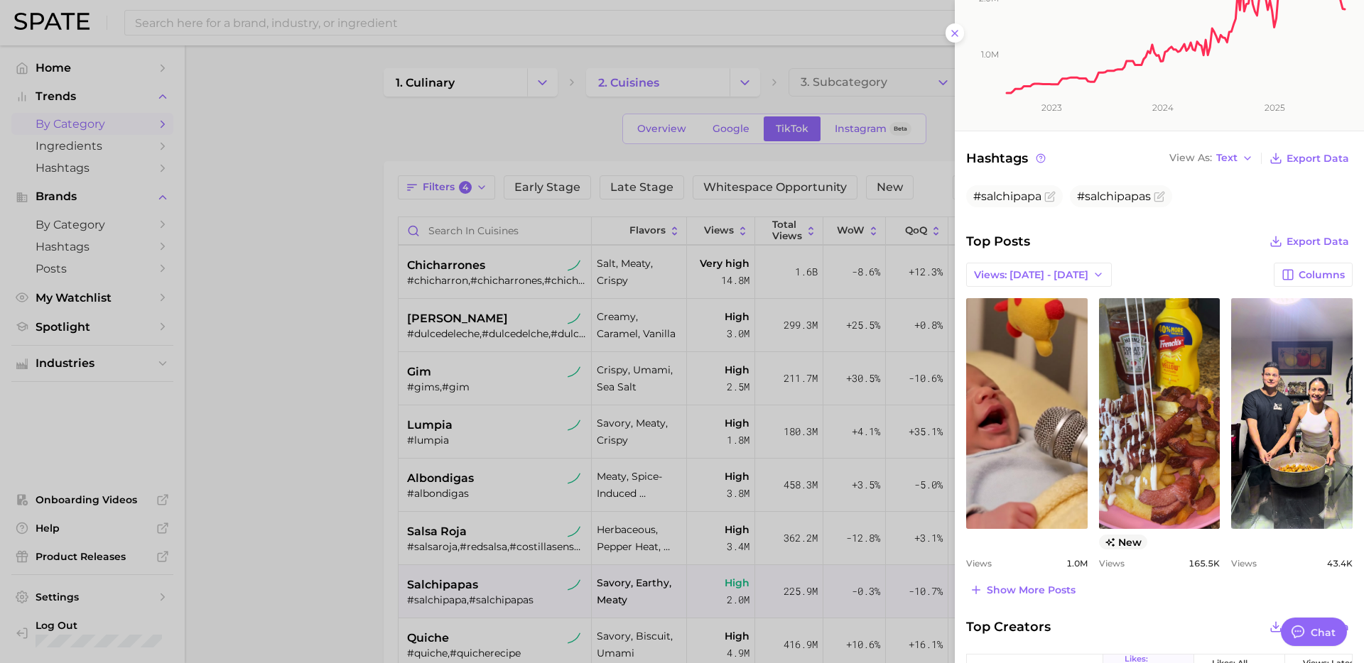
click at [550, 541] on div at bounding box center [682, 331] width 1364 height 663
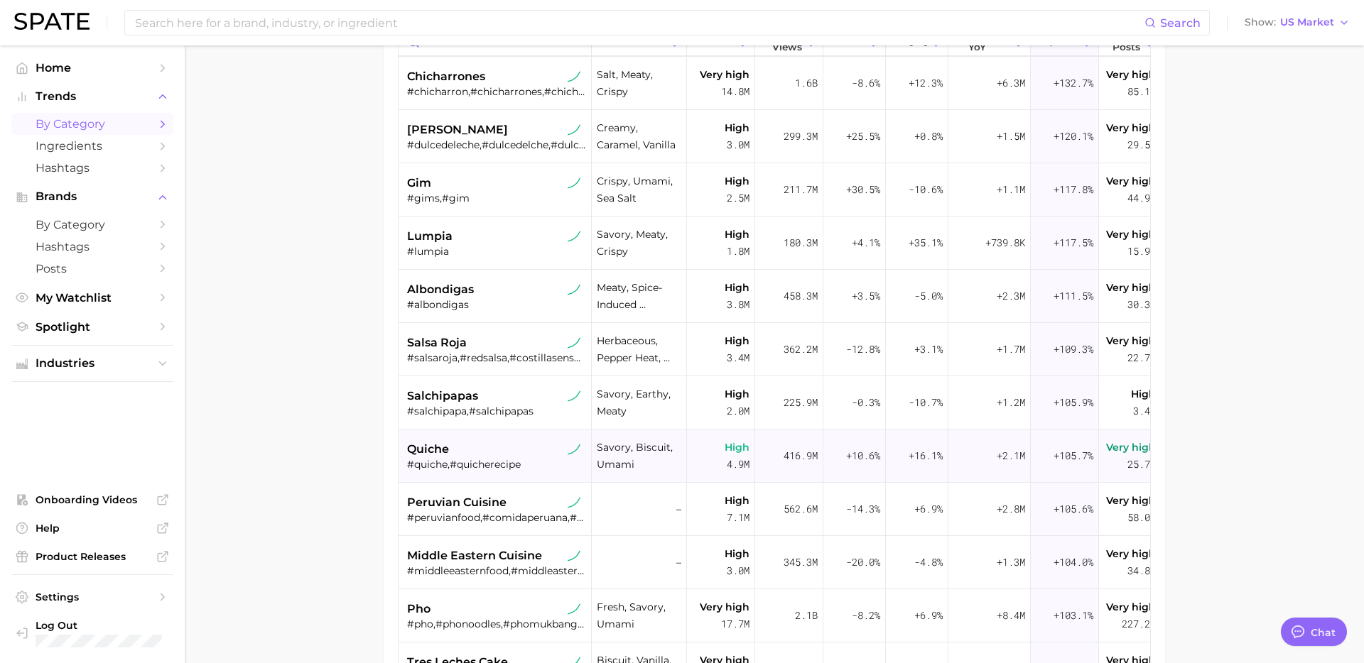
click at [518, 463] on div "#quiche,#quicherecipe" at bounding box center [496, 464] width 179 height 13
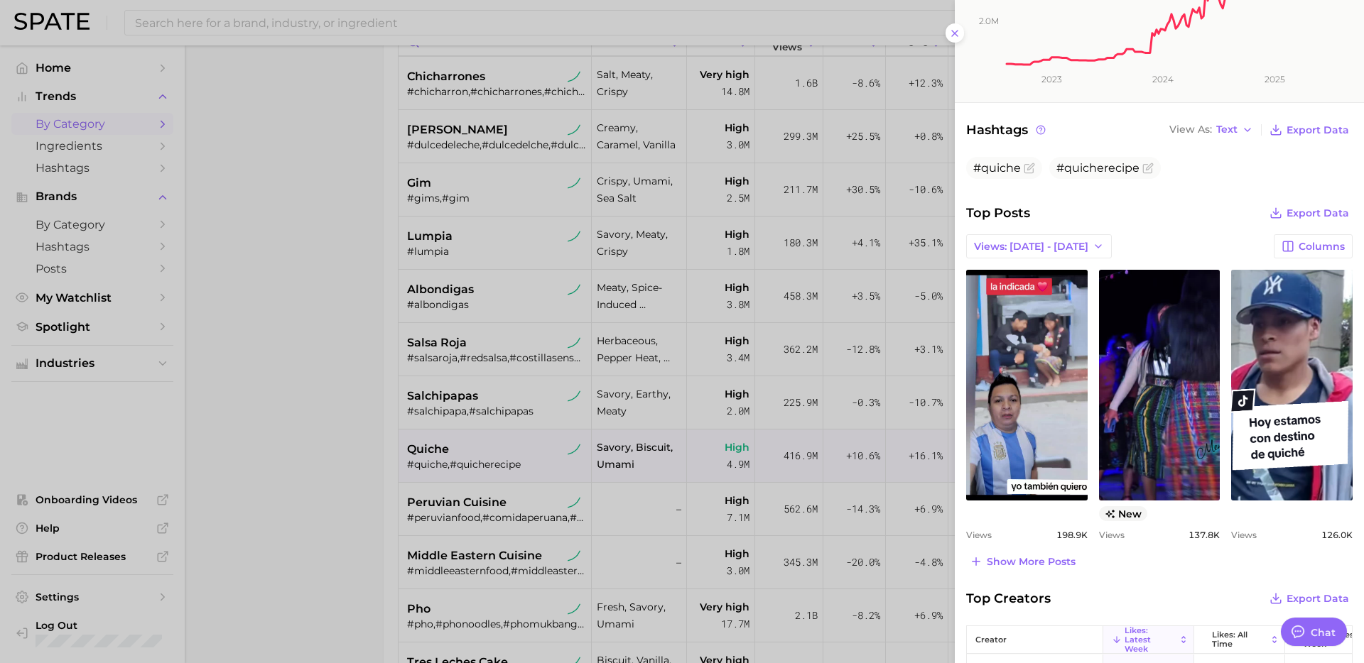
click at [330, 454] on div at bounding box center [682, 331] width 1364 height 663
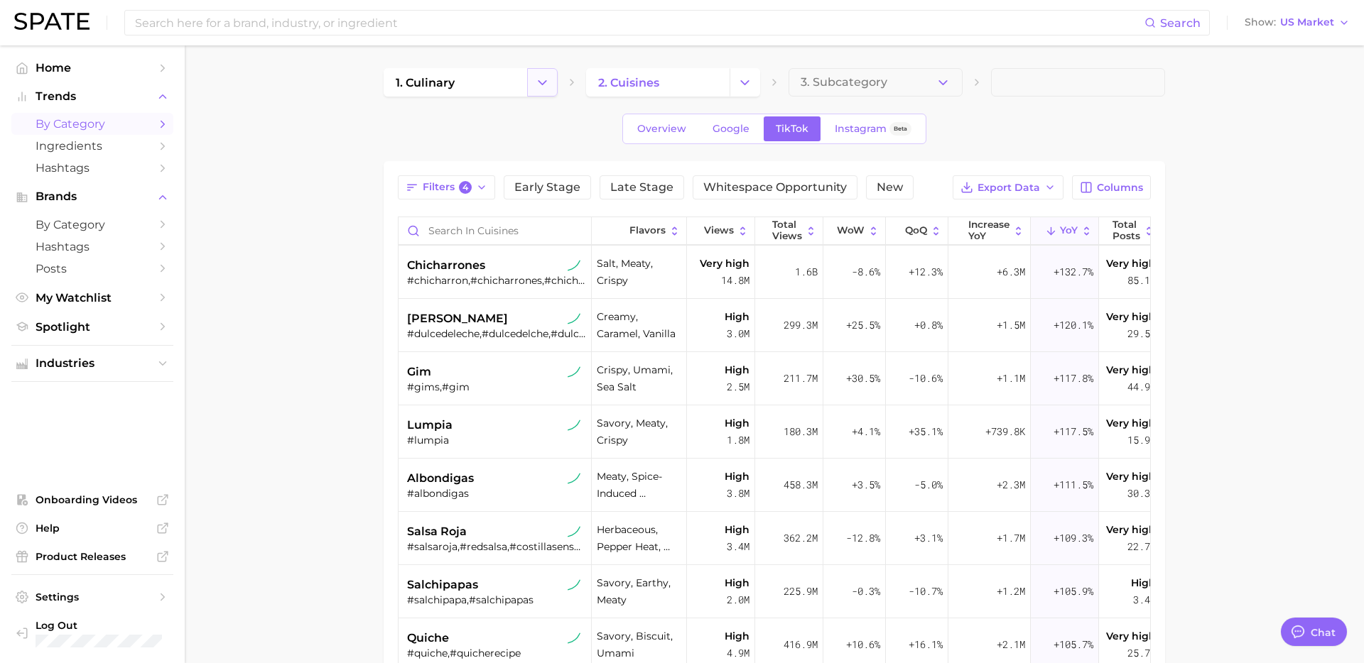
click at [550, 80] on button "Change Category" at bounding box center [542, 82] width 31 height 28
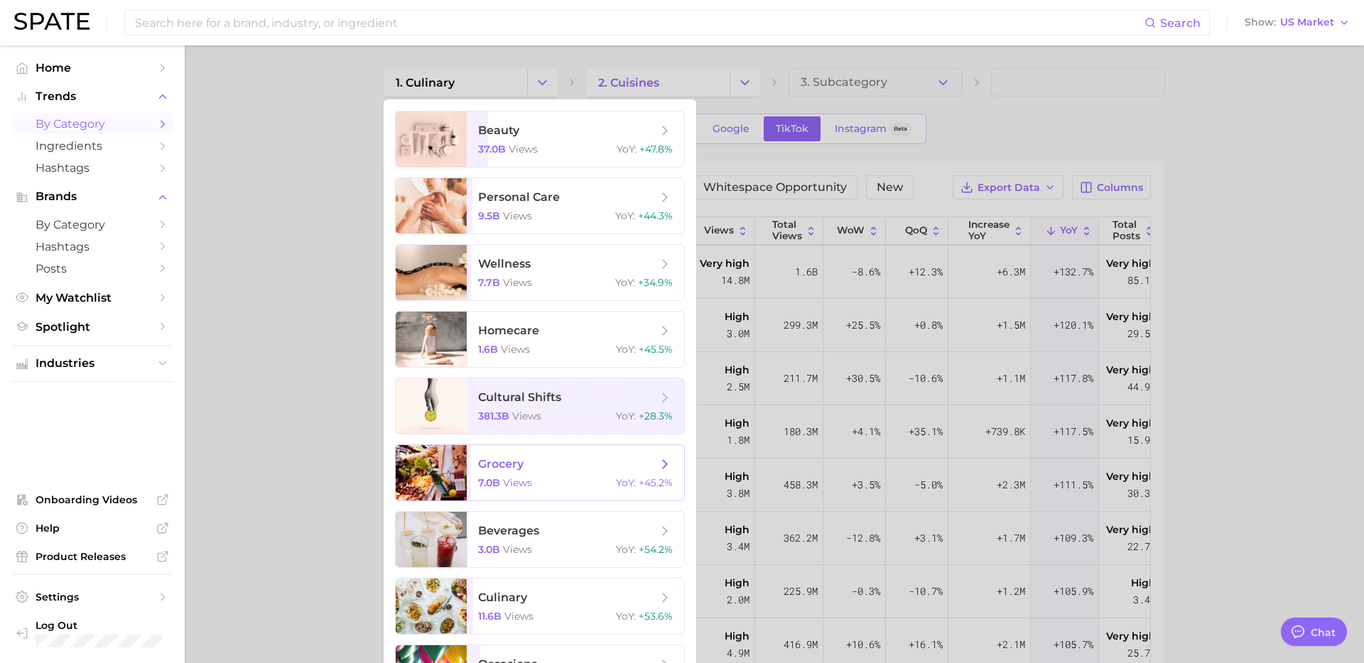
click at [579, 479] on div "7.0b views YoY : +45.2%" at bounding box center [575, 483] width 195 height 13
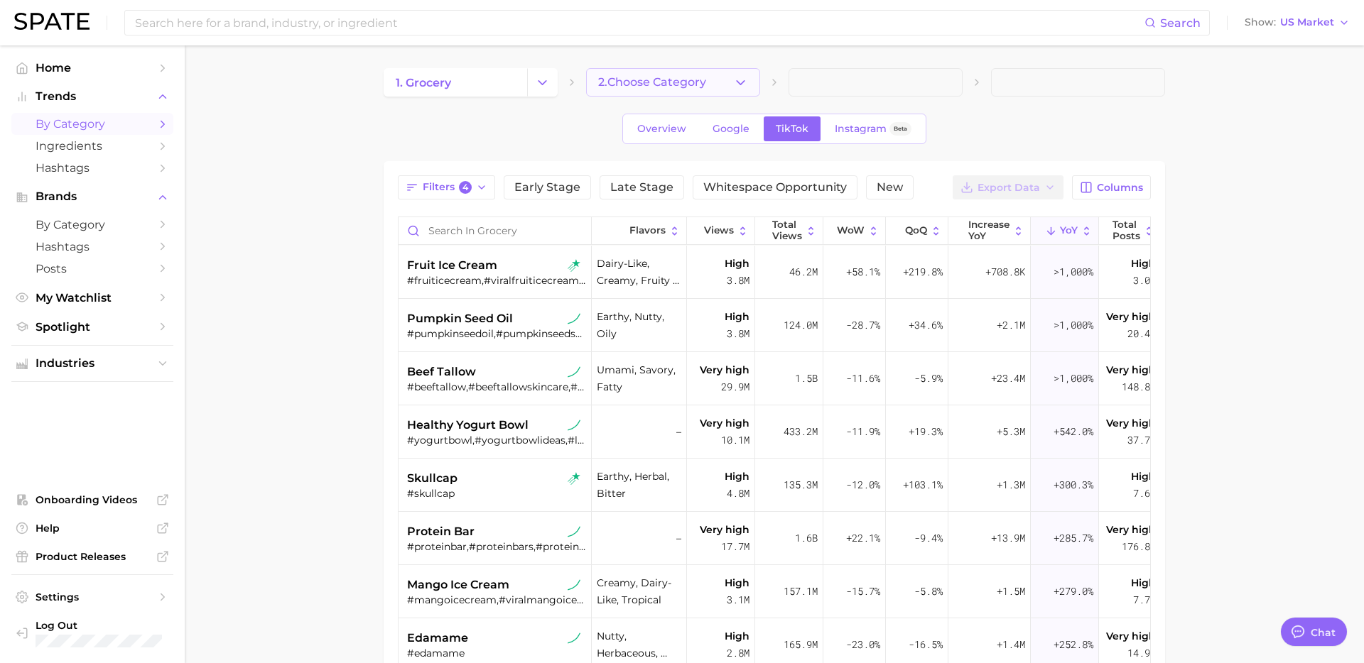
click at [692, 72] on button "2. Choose Category" at bounding box center [673, 82] width 174 height 28
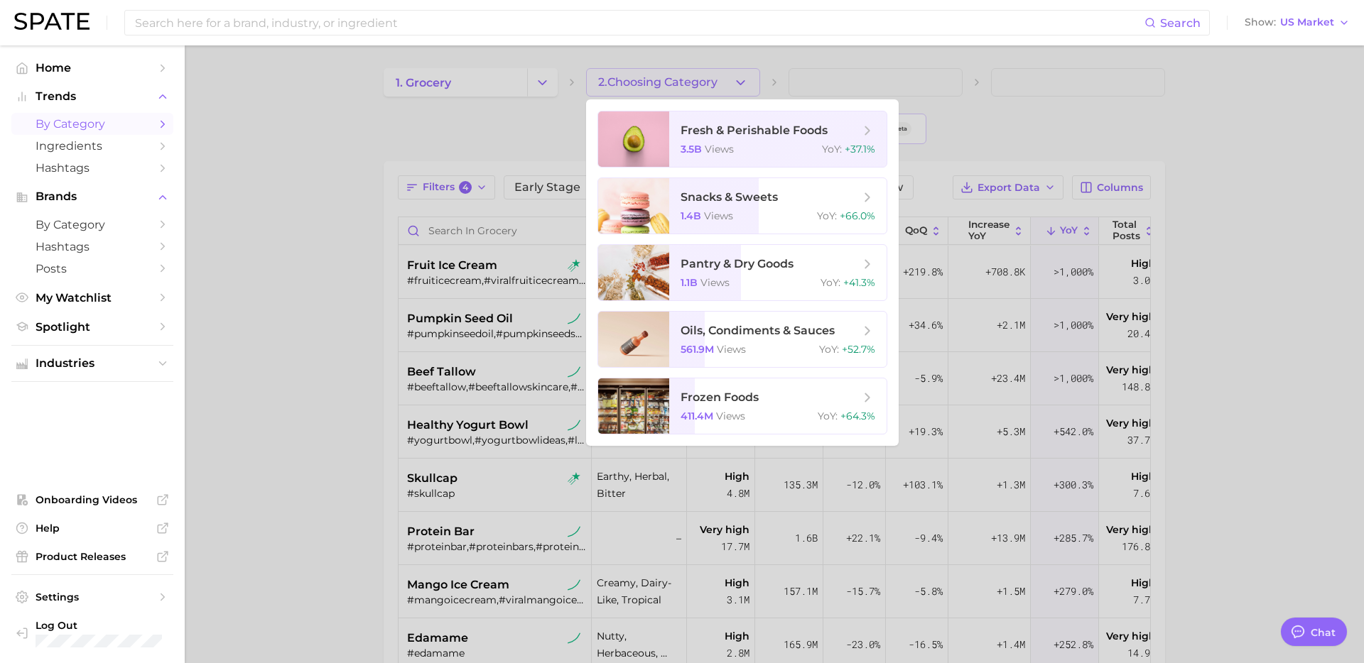
click at [551, 80] on div at bounding box center [682, 331] width 1364 height 663
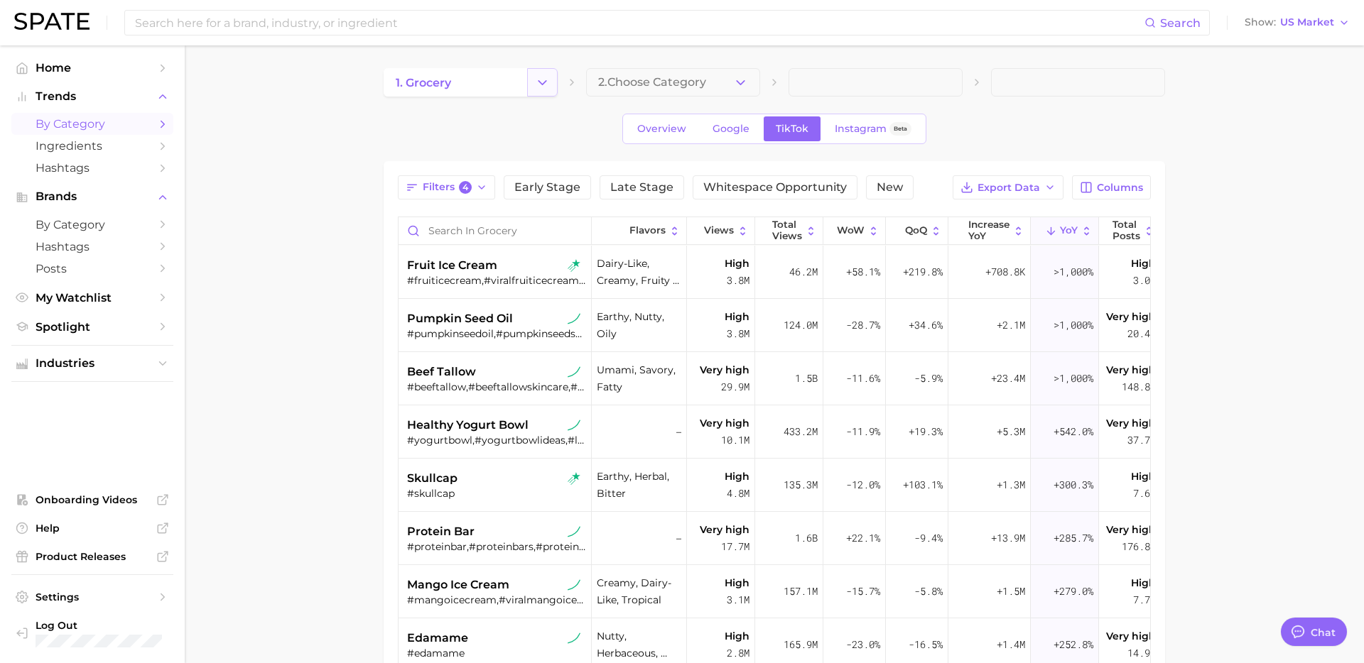
click at [535, 90] on button "Change Category" at bounding box center [542, 82] width 31 height 28
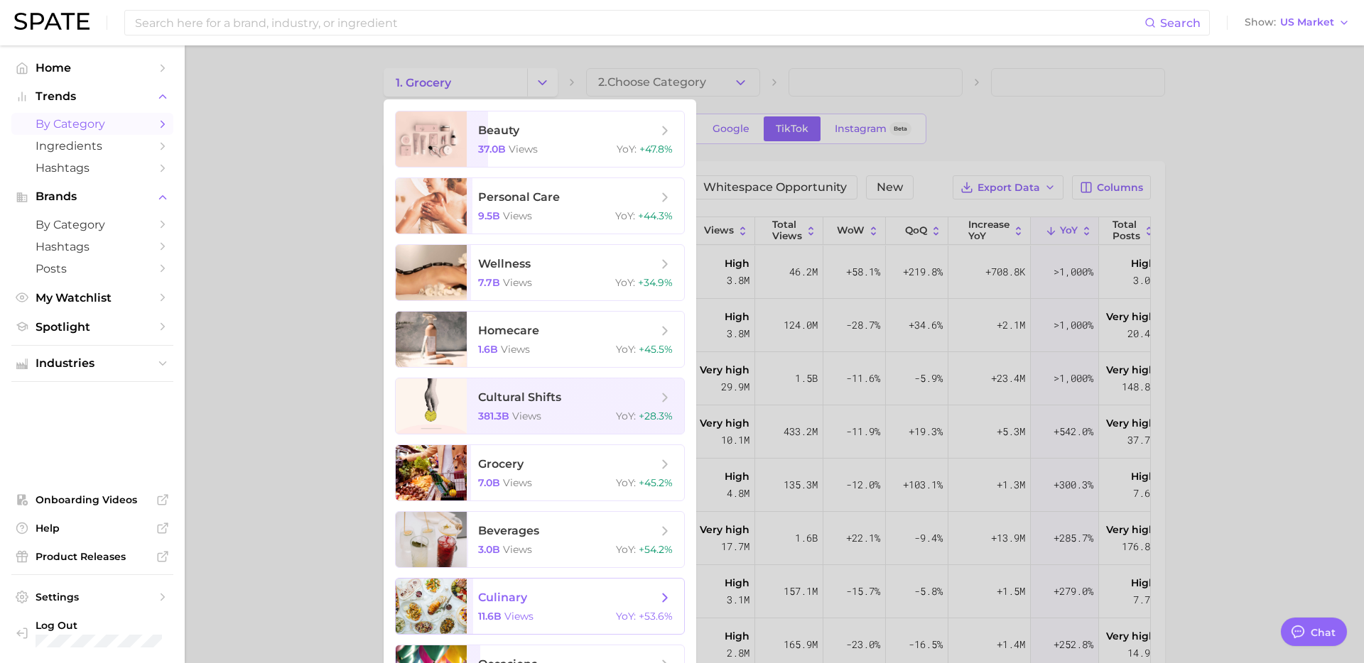
click at [574, 608] on span "culinary 11.6b views YoY : +53.6%" at bounding box center [575, 606] width 217 height 55
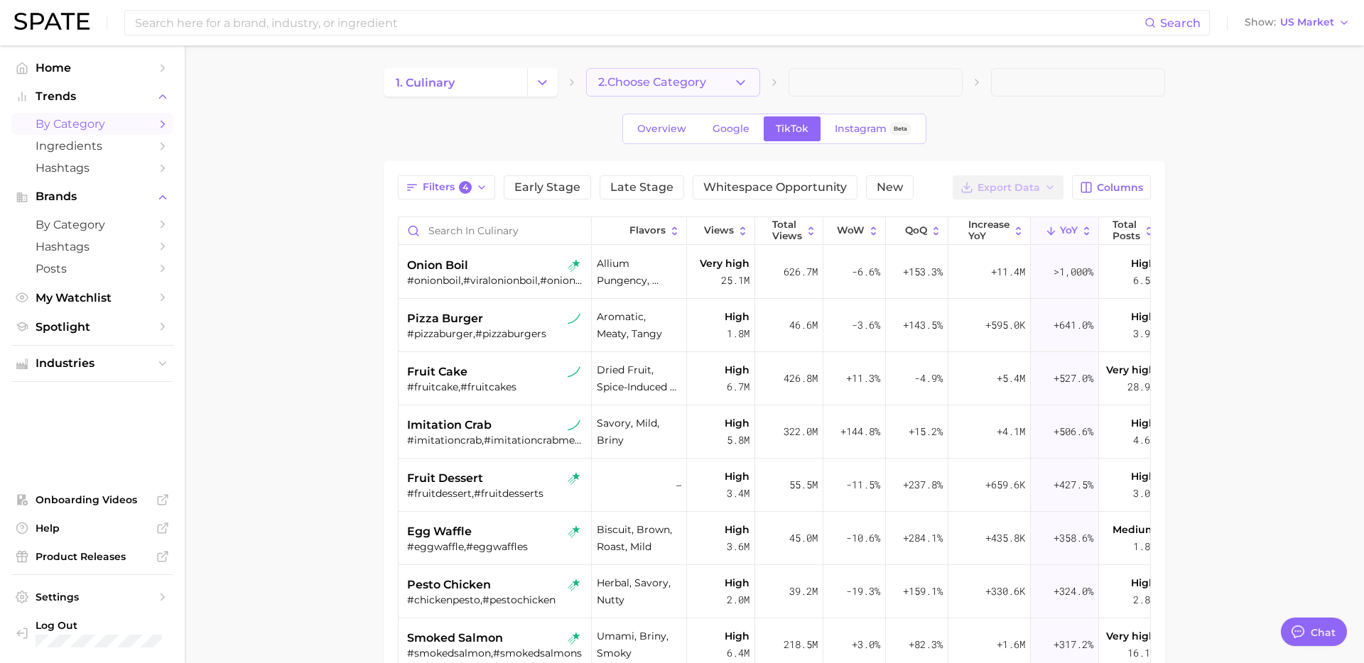
click at [745, 85] on icon "button" at bounding box center [740, 82] width 15 height 15
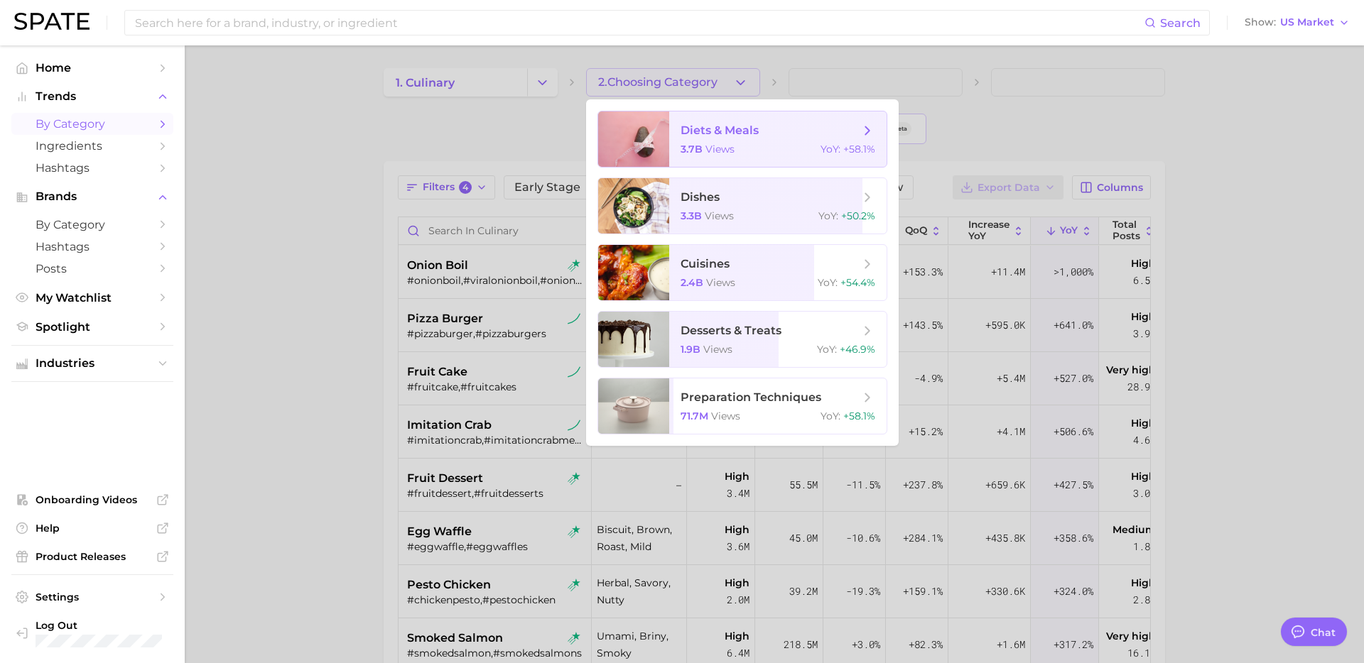
click at [773, 143] on div "3.7b views YoY : +58.1%" at bounding box center [777, 149] width 195 height 13
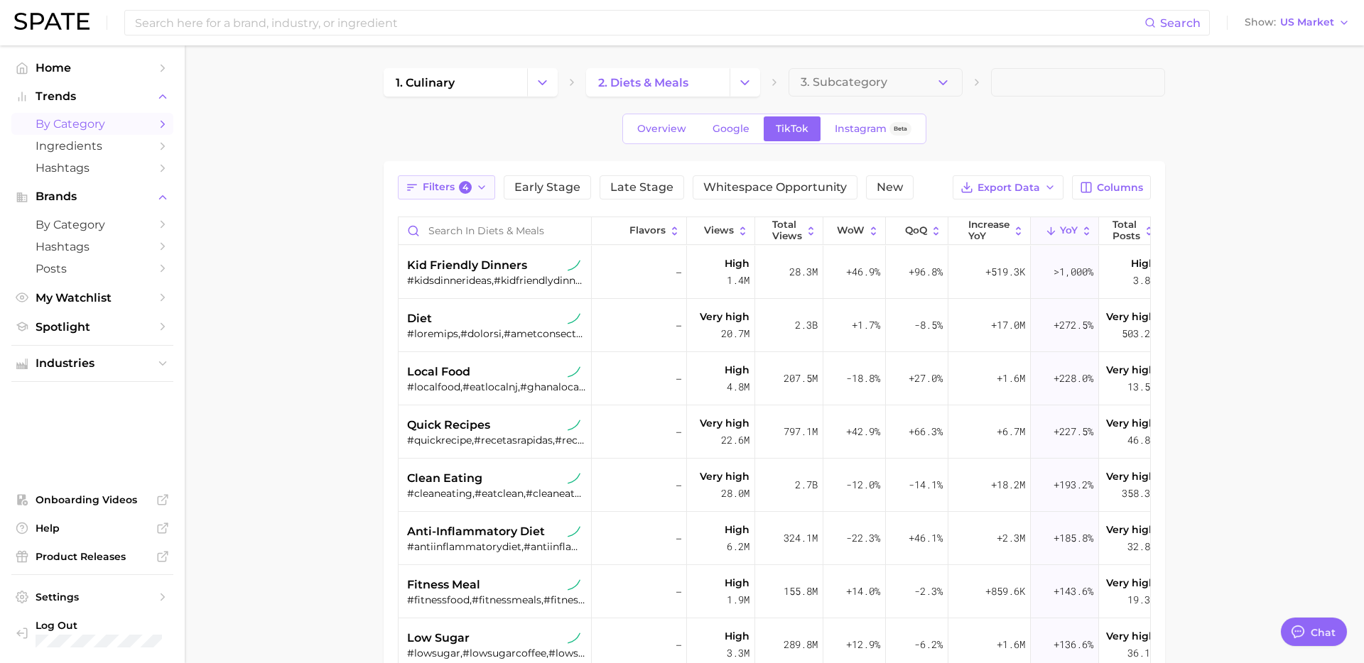
click at [445, 190] on span "Filters 4" at bounding box center [447, 187] width 49 height 13
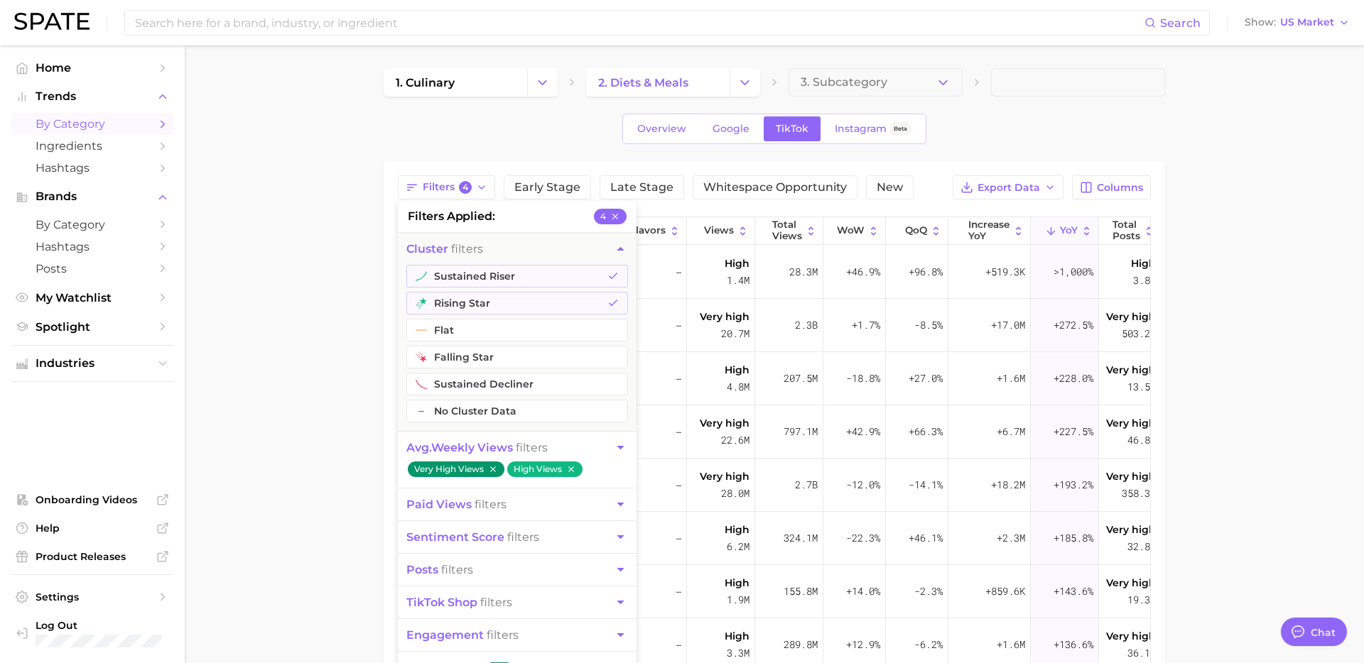
click at [337, 339] on main "1. culinary 2. diets & meals 3. Subcategory Overview Google TikTok Instagram Be…" at bounding box center [774, 505] width 1179 height 920
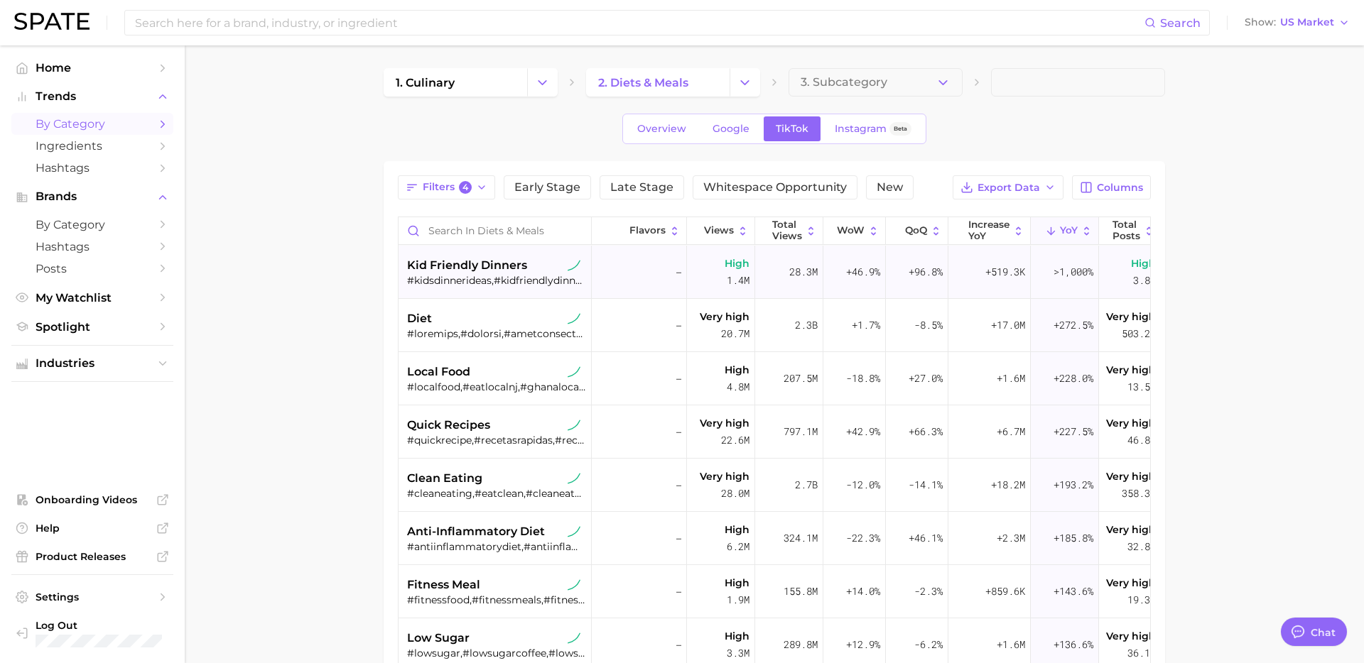
click at [475, 275] on div "#kidsdinnerideas,#kidfriendlydinner,#kidfriendlydinners" at bounding box center [496, 280] width 179 height 13
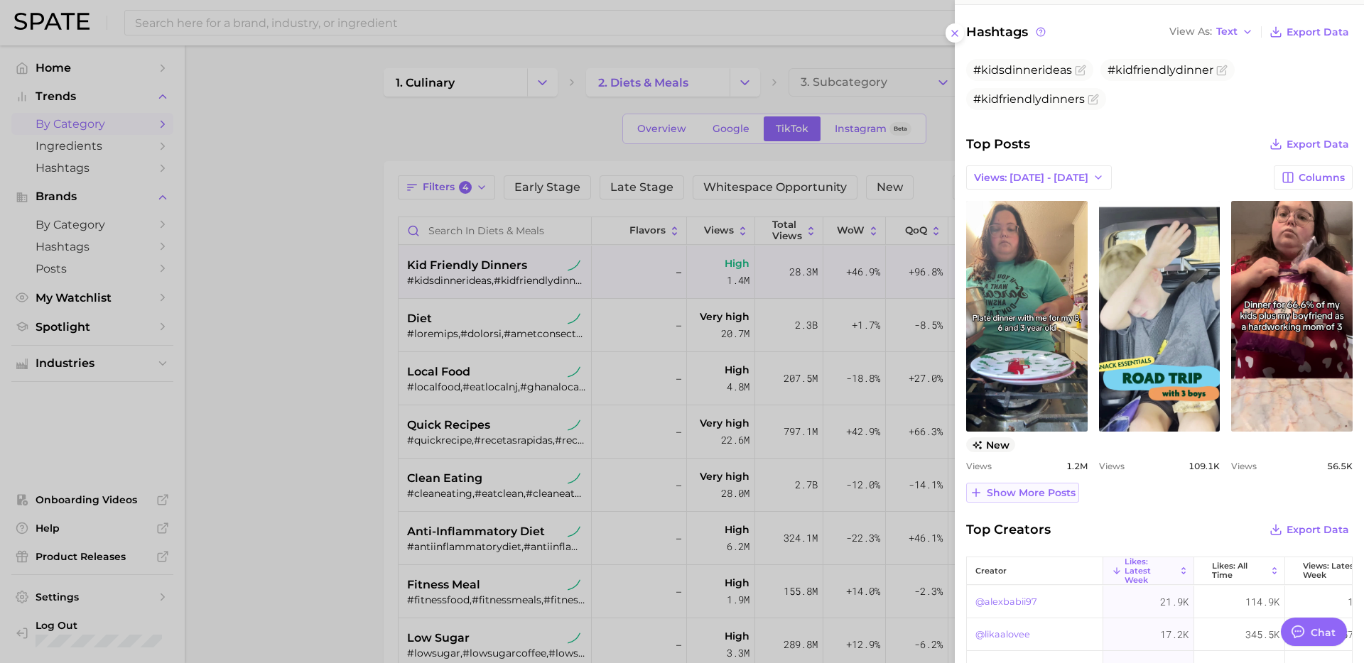
click at [1043, 484] on button "Show more posts" at bounding box center [1022, 493] width 113 height 20
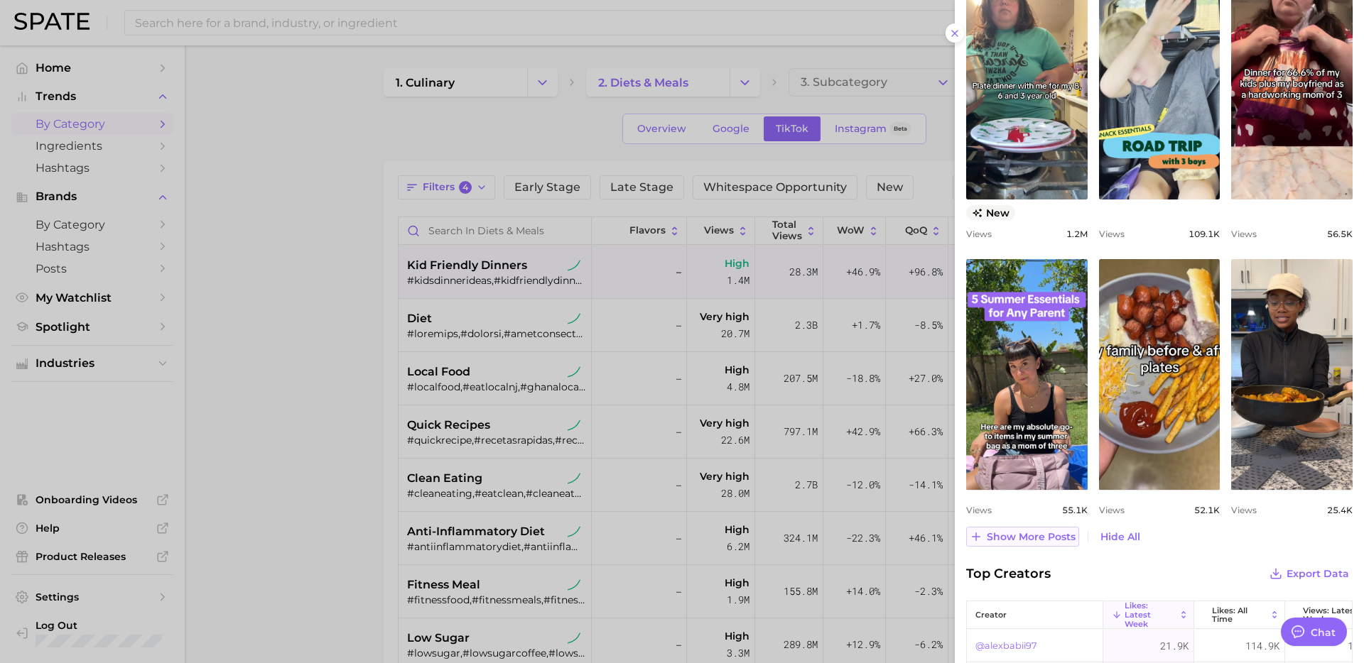
click at [1036, 538] on span "Show more posts" at bounding box center [1030, 537] width 89 height 12
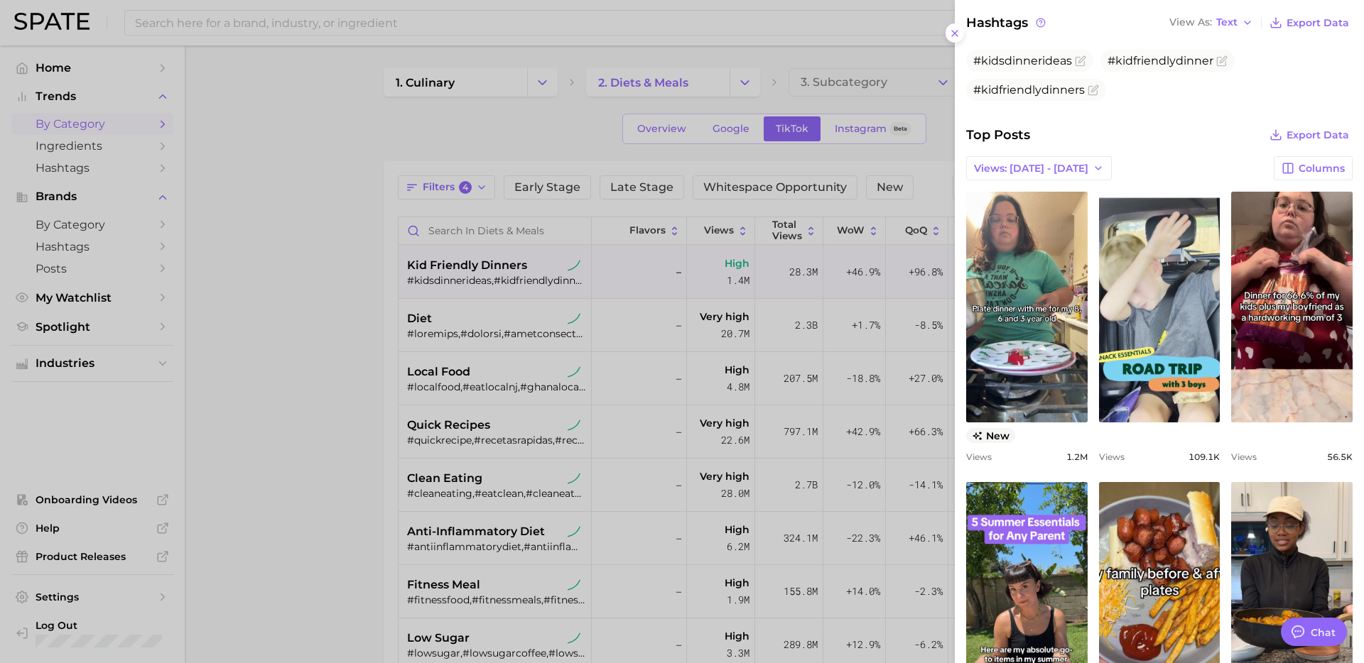
click at [845, 330] on div at bounding box center [682, 331] width 1364 height 663
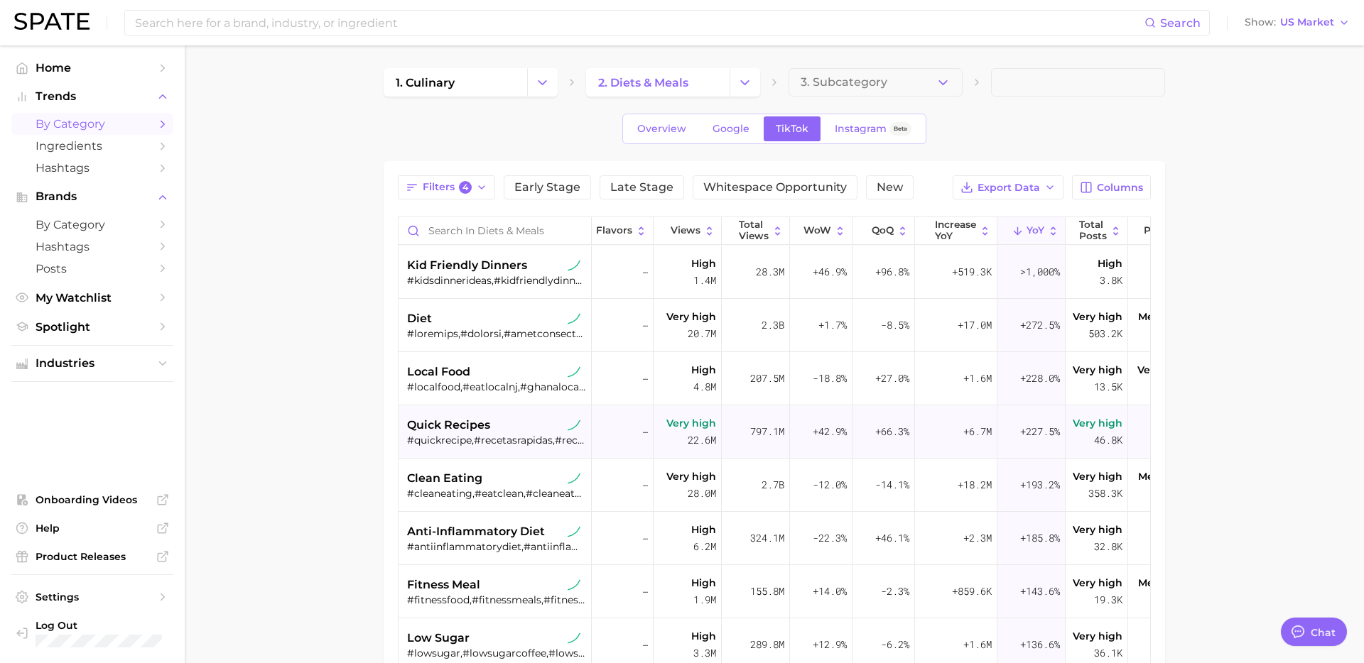
scroll to position [0, 38]
click at [1094, 191] on button "Columns" at bounding box center [1111, 187] width 79 height 24
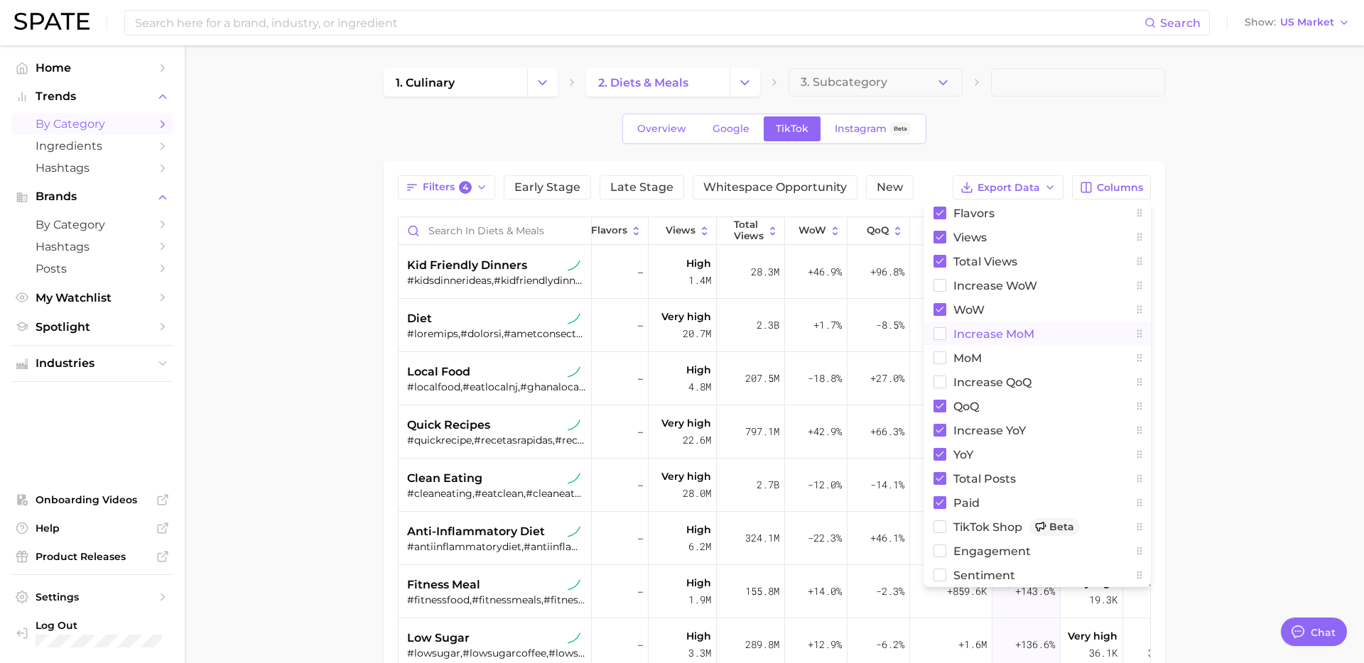
click at [964, 339] on span "increase MoM" at bounding box center [993, 334] width 81 height 12
click at [959, 356] on span "MoM" at bounding box center [967, 358] width 28 height 12
click at [1253, 267] on main "1. culinary 2. diets & meals 3. Subcategory Overview Google TikTok Instagram Be…" at bounding box center [774, 505] width 1179 height 920
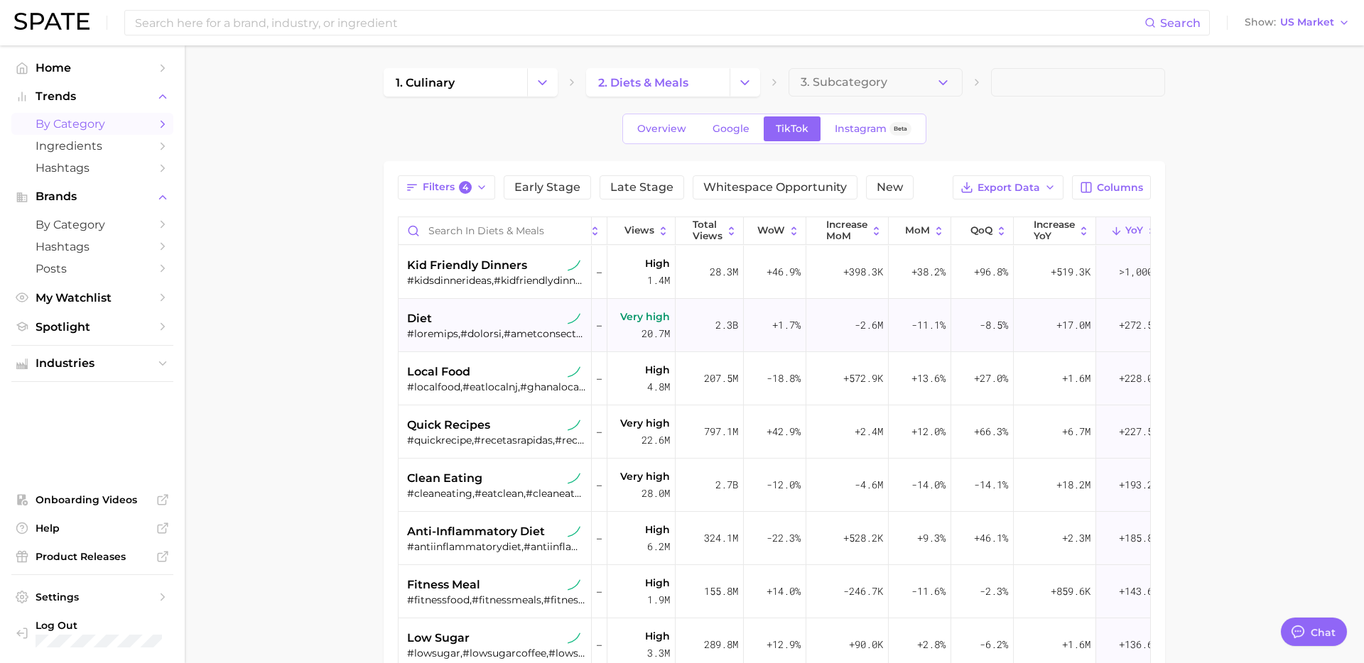
scroll to position [0, 95]
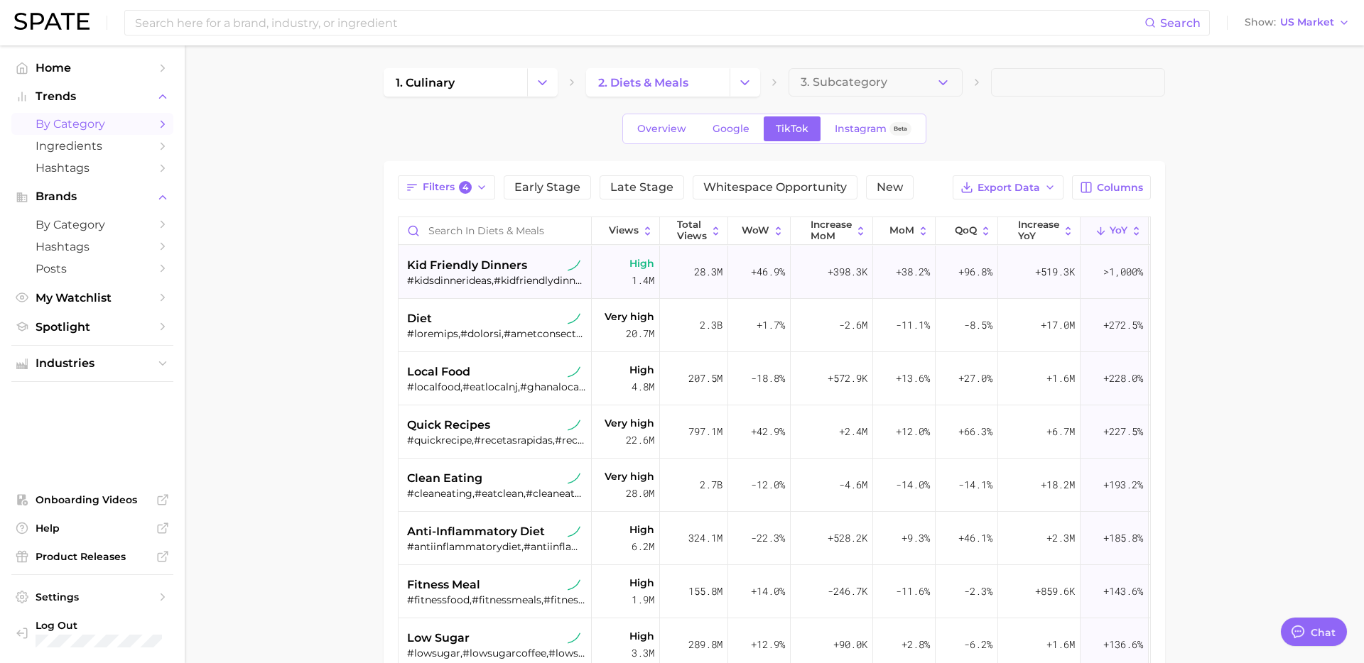
click at [452, 264] on span "kid friendly dinners" at bounding box center [467, 265] width 120 height 17
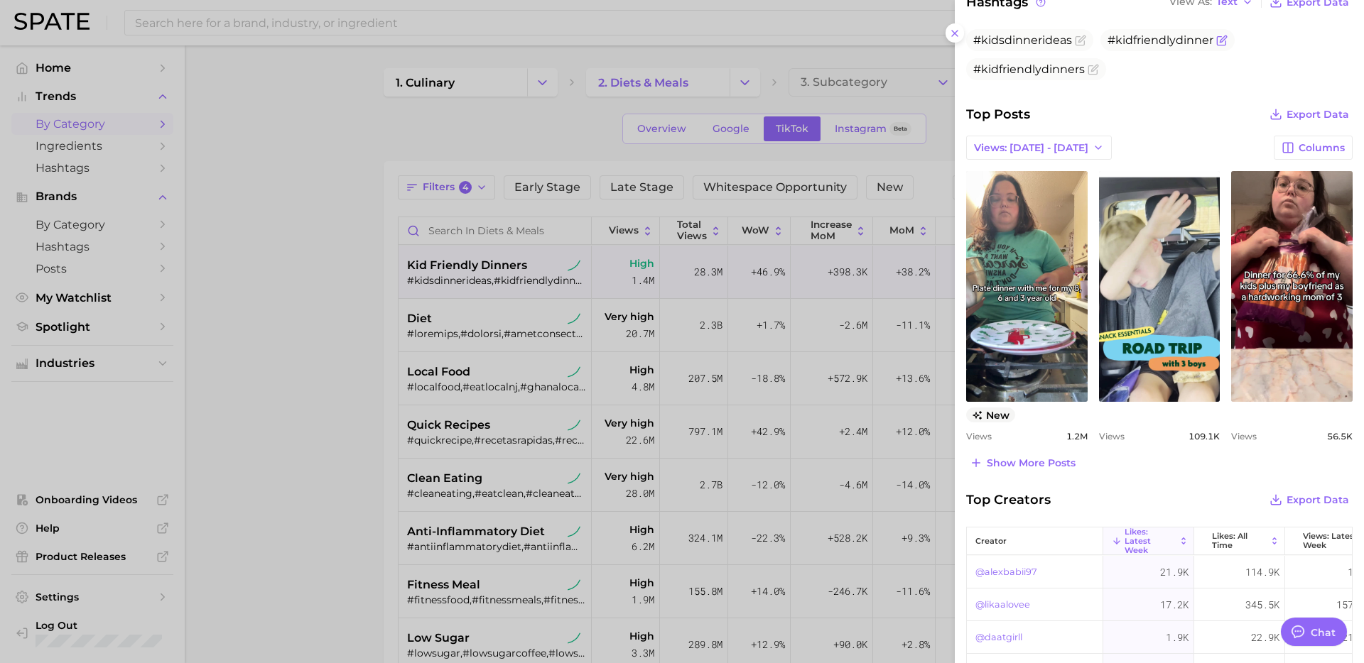
scroll to position [478, 0]
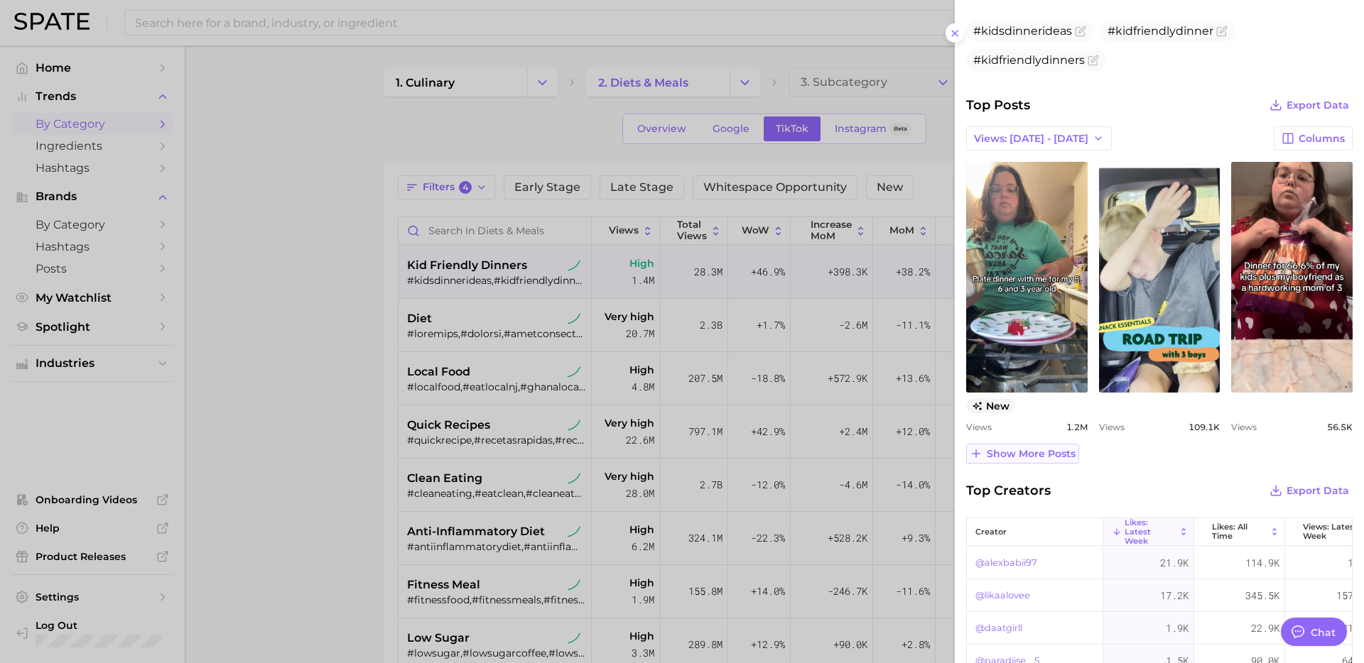
click at [1027, 460] on button "Show more posts" at bounding box center [1022, 454] width 113 height 20
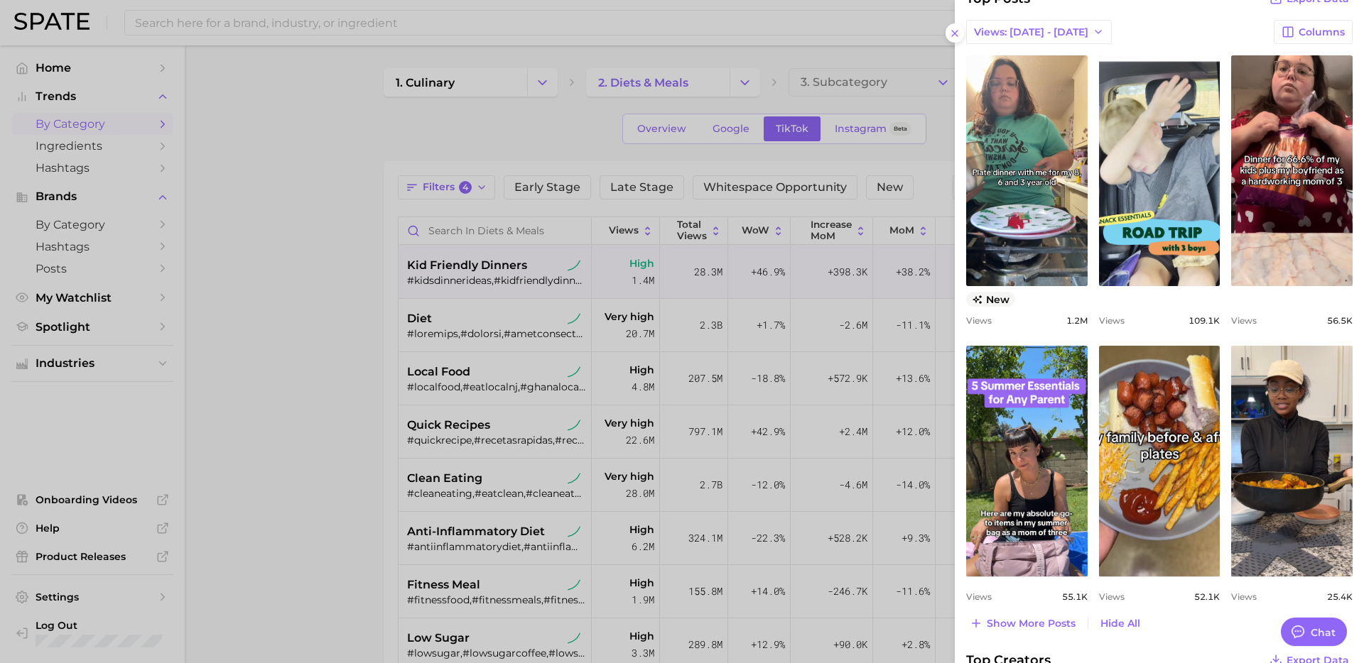
scroll to position [587, 0]
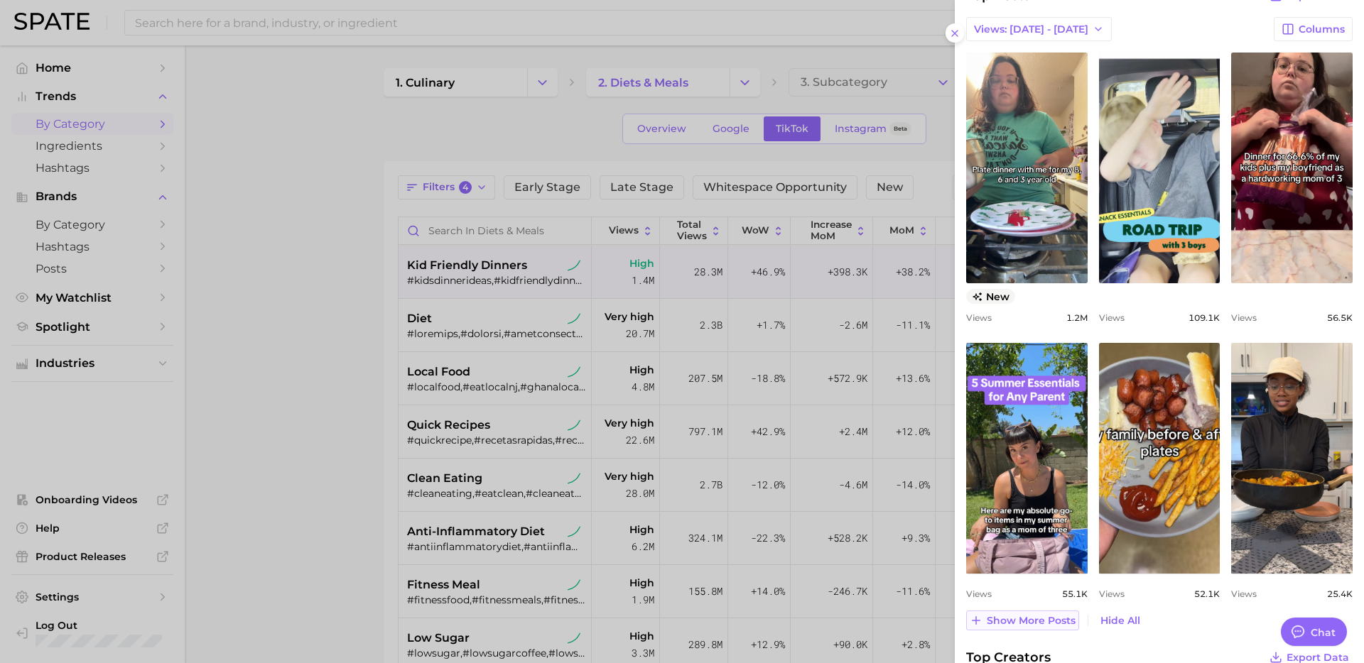
click at [1016, 620] on span "Show more posts" at bounding box center [1030, 621] width 89 height 12
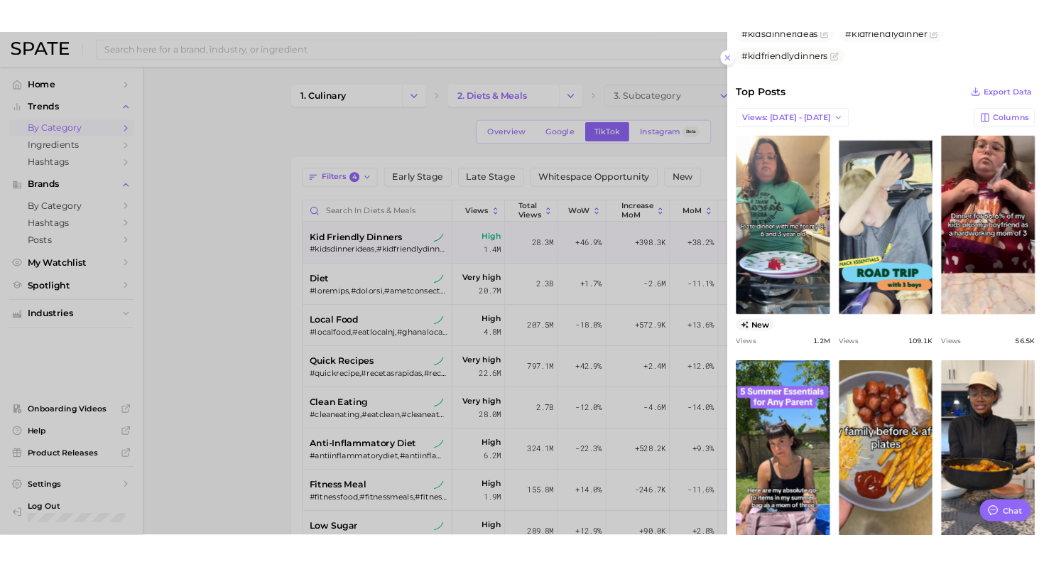
scroll to position [506, 0]
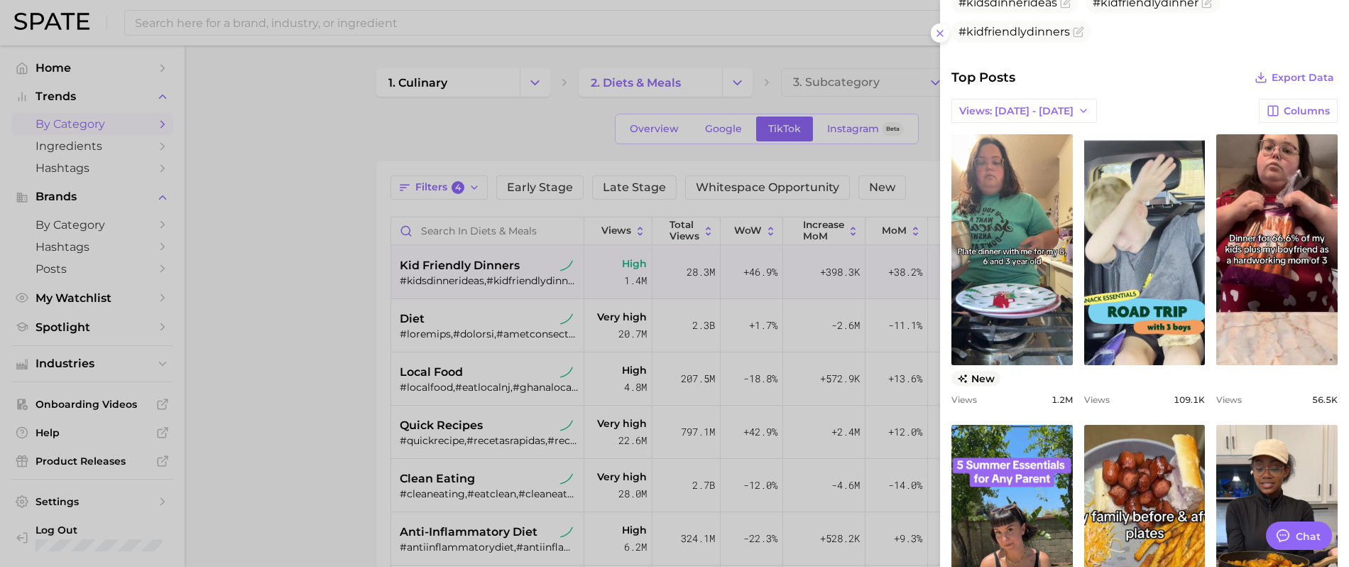
type textarea "x"
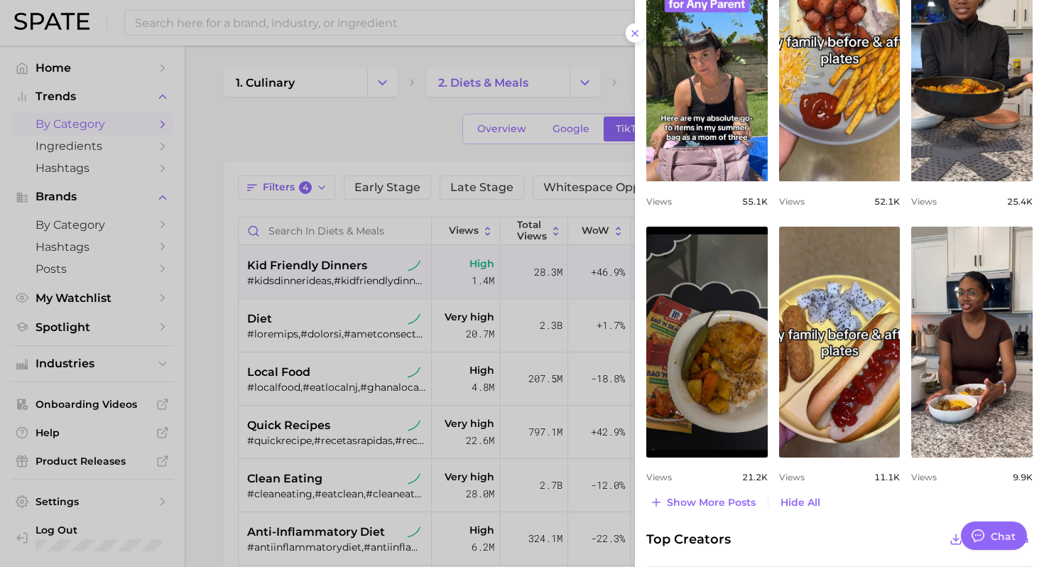
scroll to position [981, 0]
click at [690, 500] on span "Show more posts" at bounding box center [711, 502] width 89 height 12
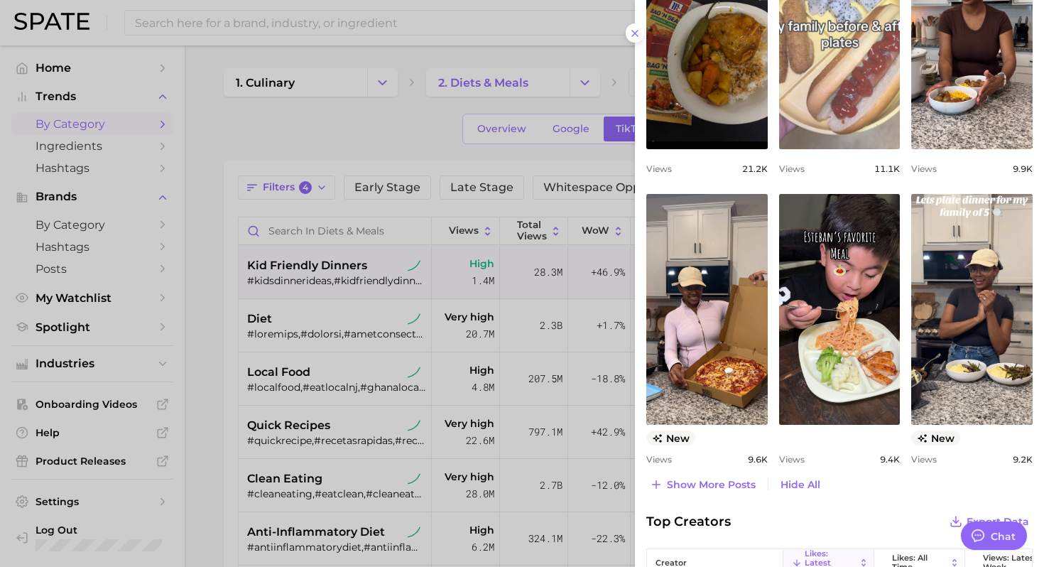
scroll to position [1298, 0]
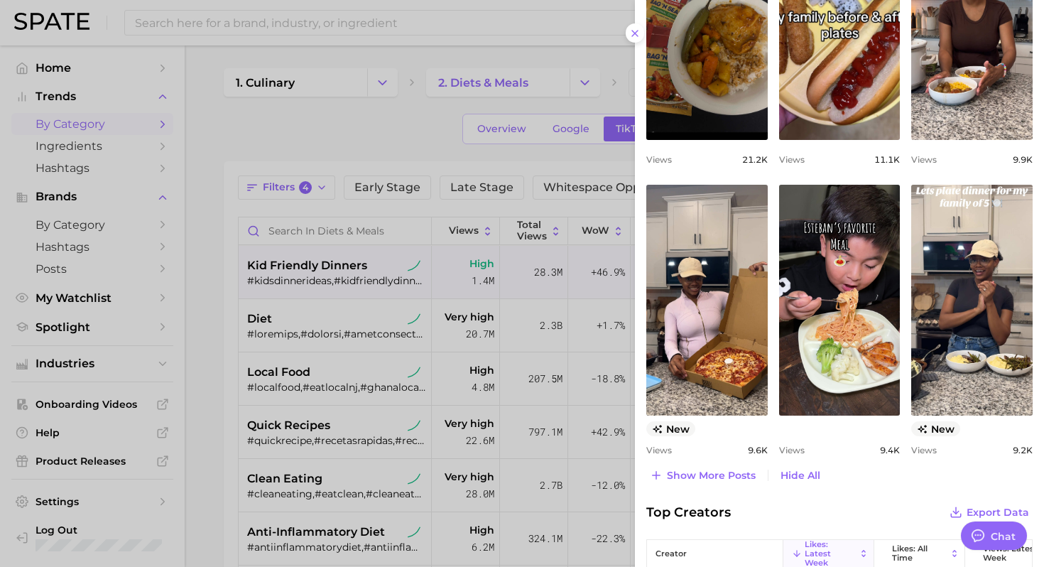
click at [448, 141] on div at bounding box center [522, 283] width 1044 height 567
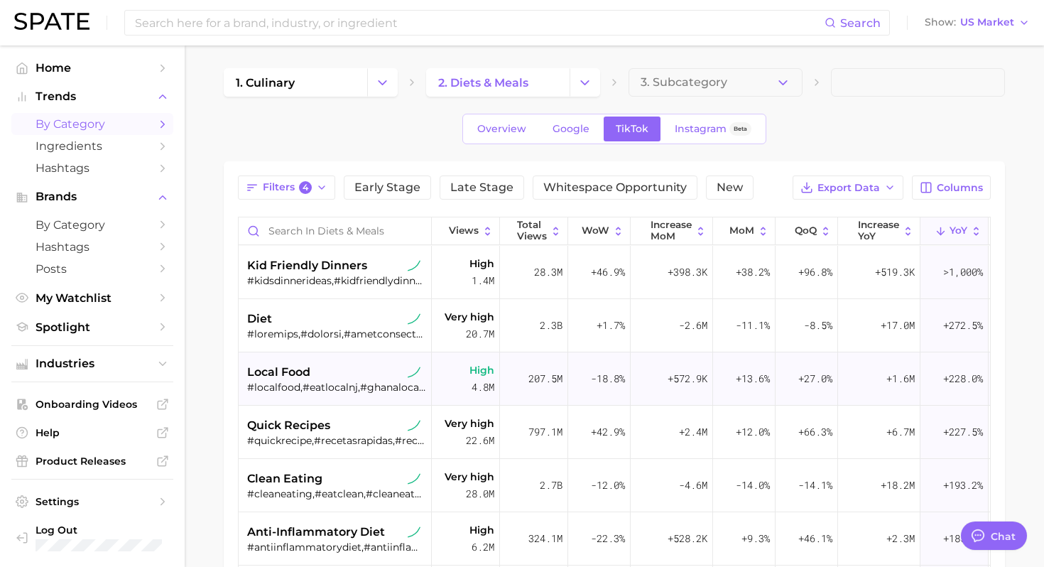
click at [322, 374] on div "local food" at bounding box center [336, 372] width 179 height 17
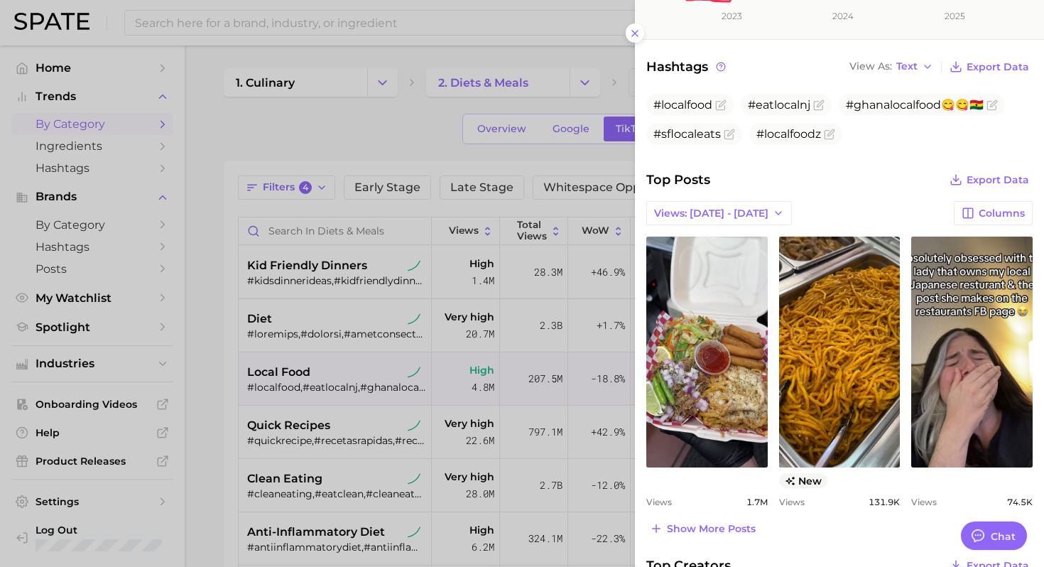
scroll to position [489, 0]
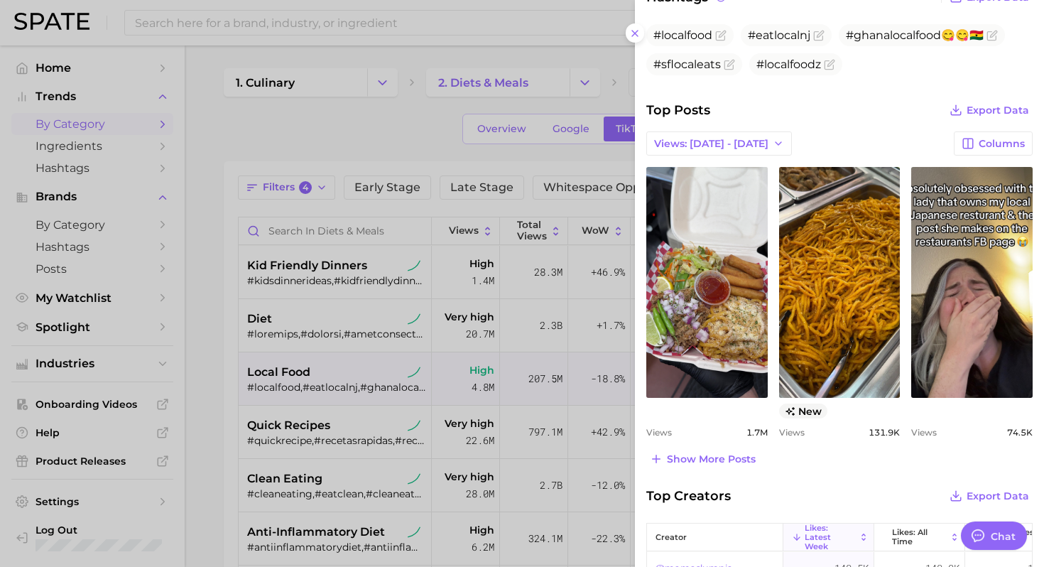
click at [305, 366] on div at bounding box center [522, 283] width 1044 height 567
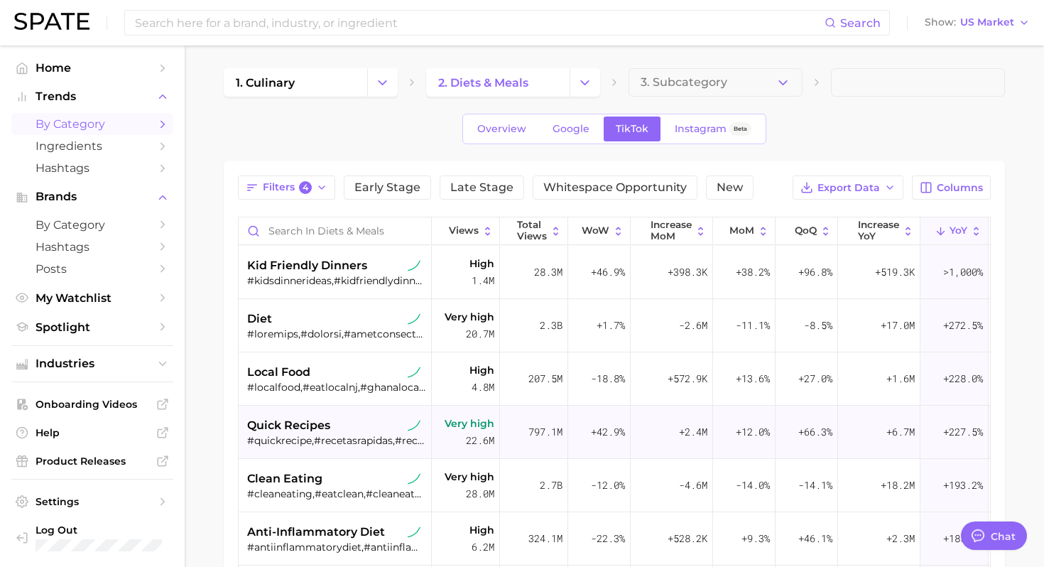
click at [325, 431] on span "quick recipes" at bounding box center [288, 425] width 83 height 17
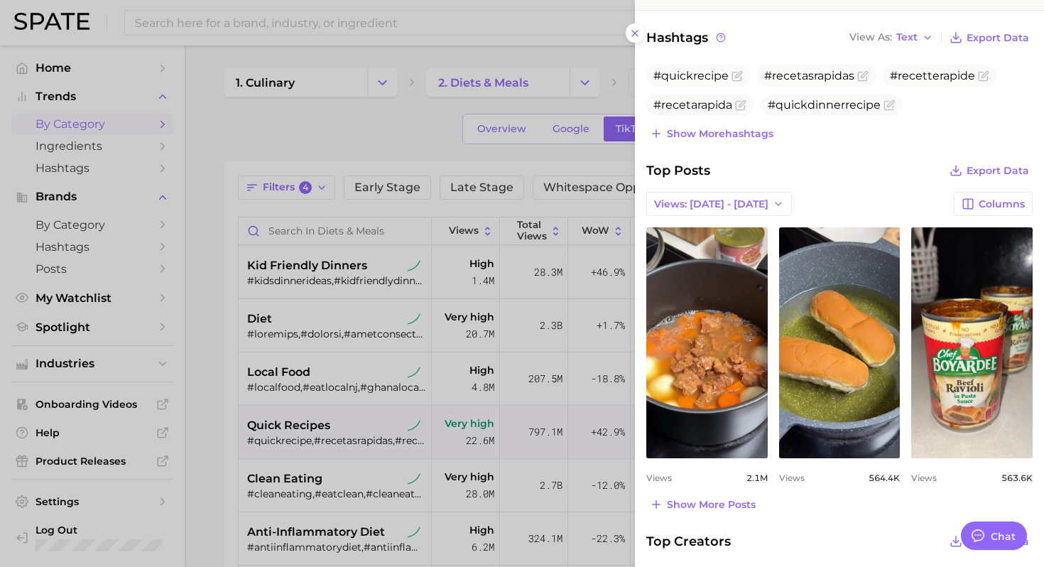
scroll to position [435, 0]
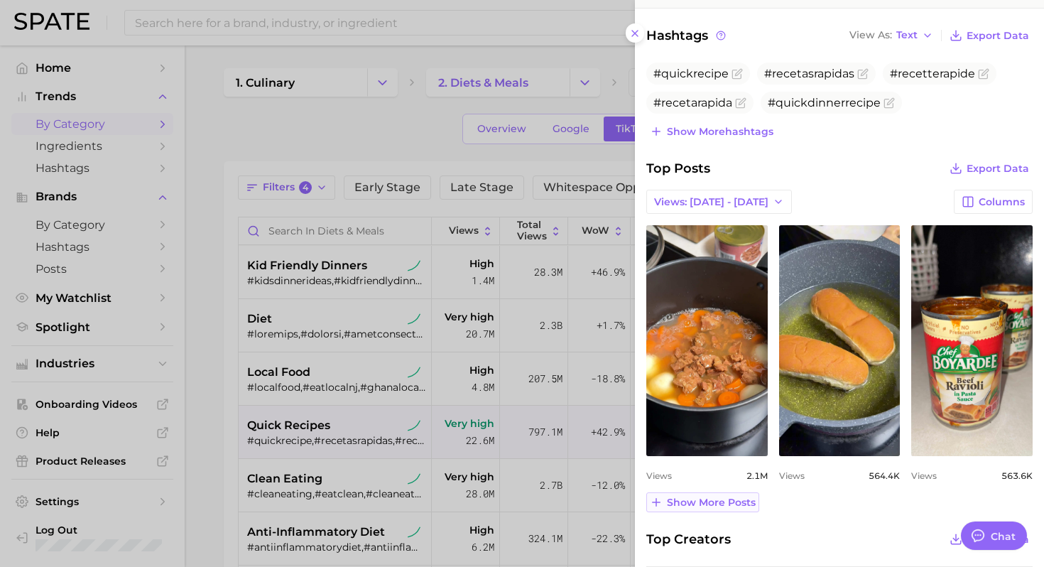
click at [707, 499] on span "Show more posts" at bounding box center [711, 502] width 89 height 12
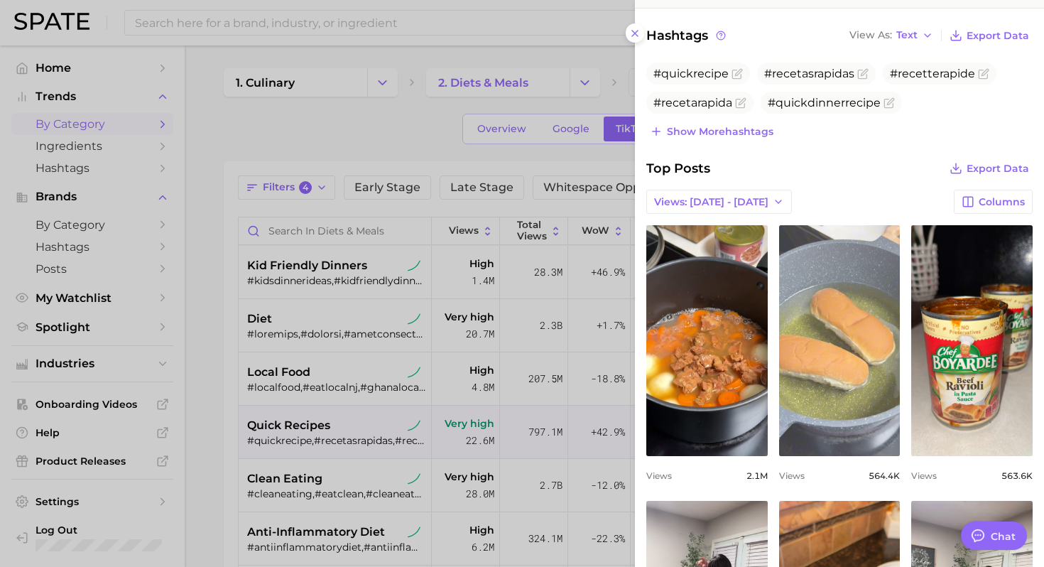
scroll to position [0, 0]
click at [853, 374] on link "view post on TikTok" at bounding box center [839, 340] width 121 height 231
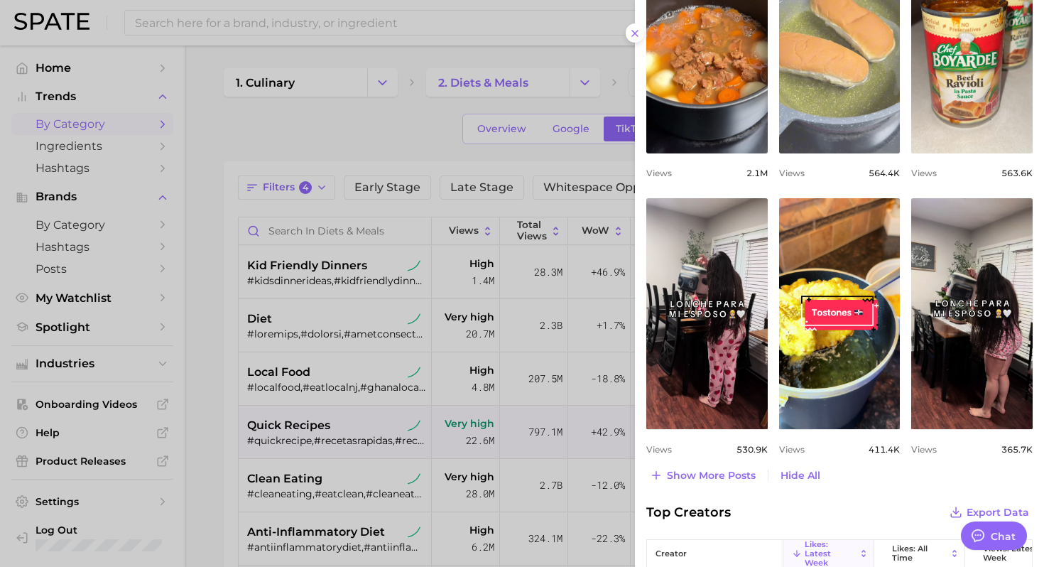
scroll to position [739, 0]
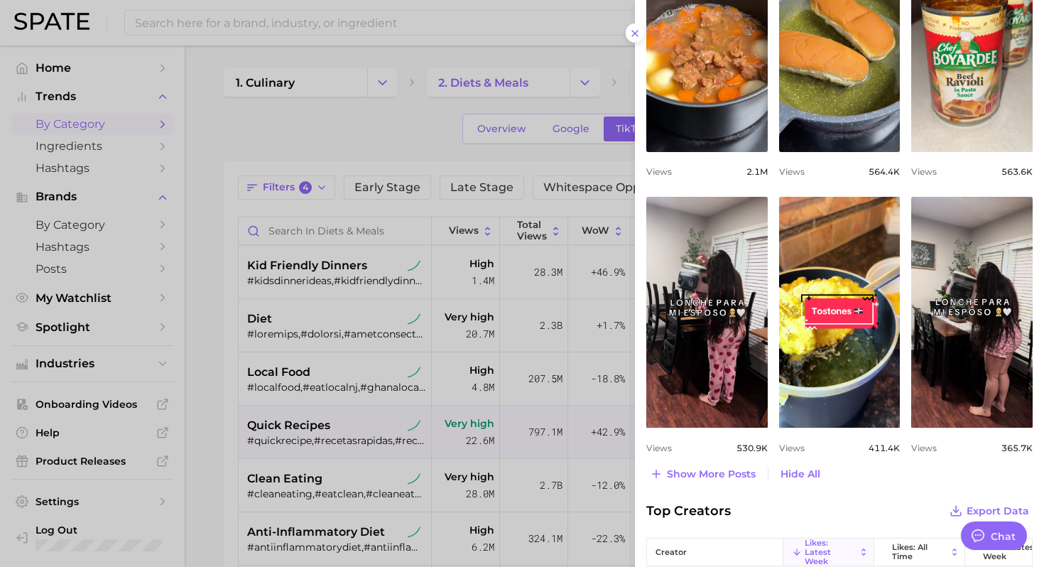
click at [408, 361] on div at bounding box center [522, 283] width 1044 height 567
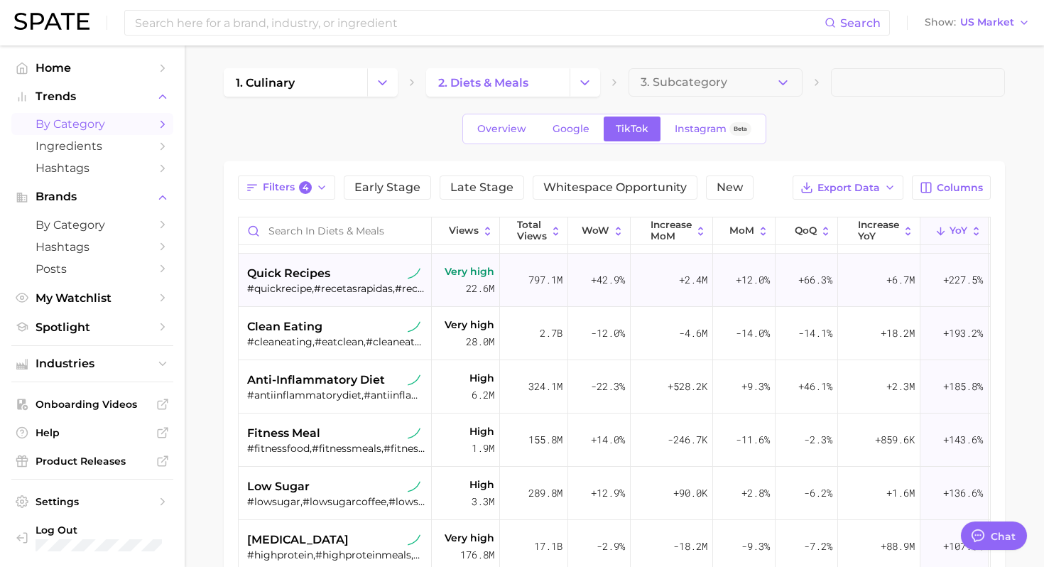
scroll to position [161, 95]
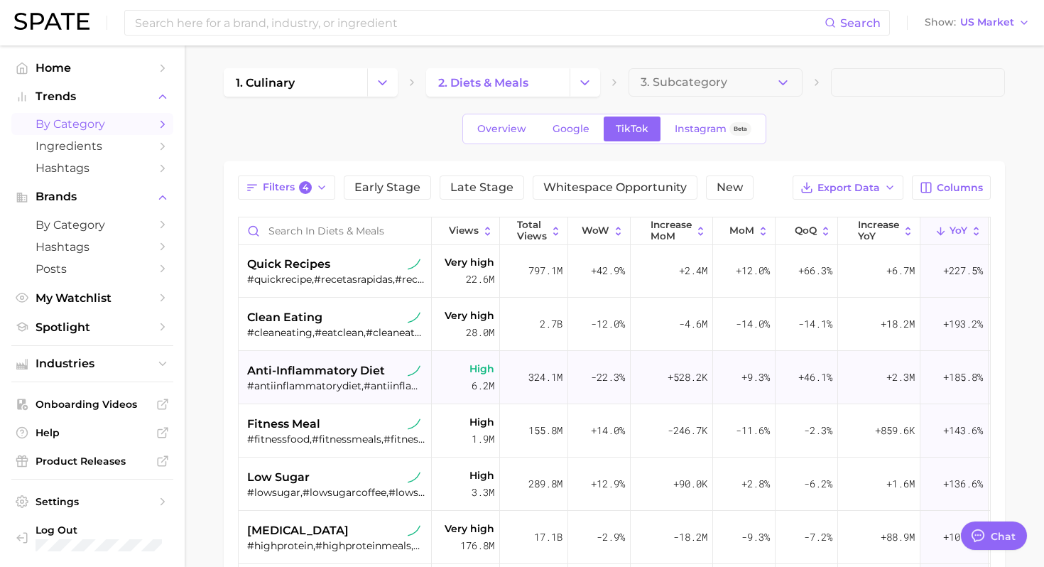
click at [337, 386] on div "#antiinflammatorydiet,#antiinflammatoryfood,#antiinflammatoryfoods,#inflammatio…" at bounding box center [336, 385] width 179 height 13
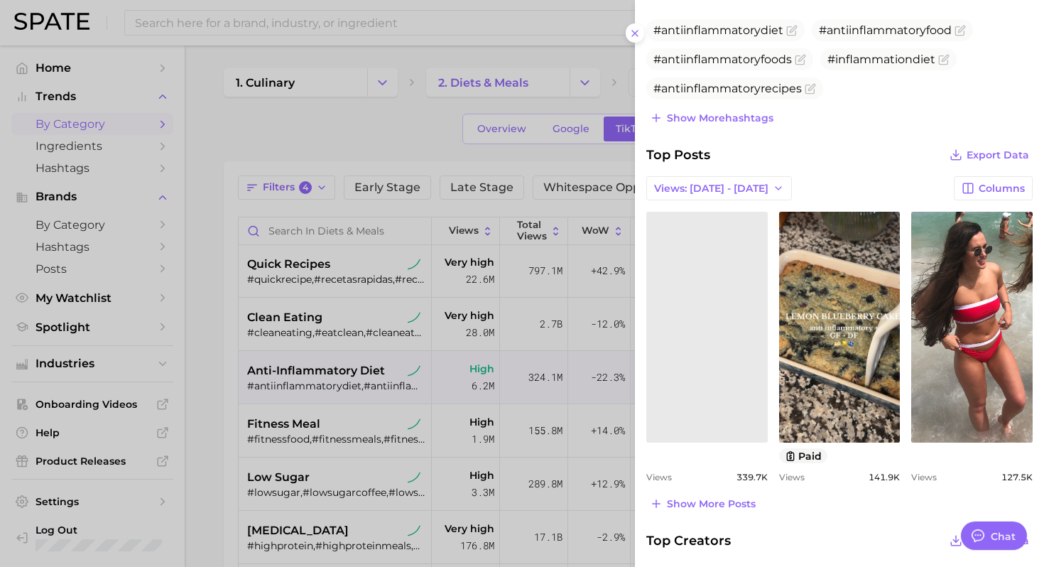
scroll to position [499, 0]
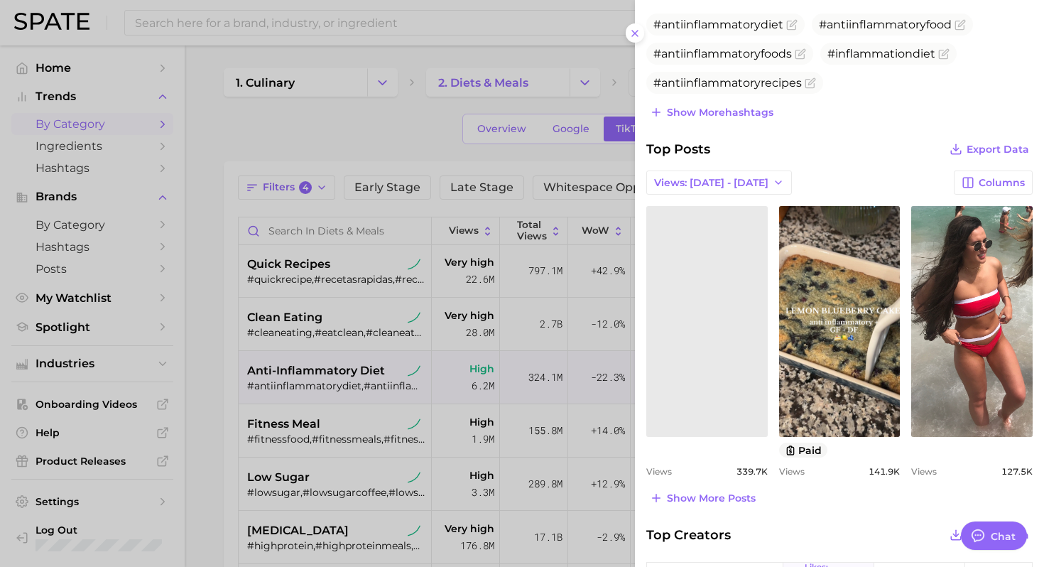
click at [352, 412] on div at bounding box center [522, 283] width 1044 height 567
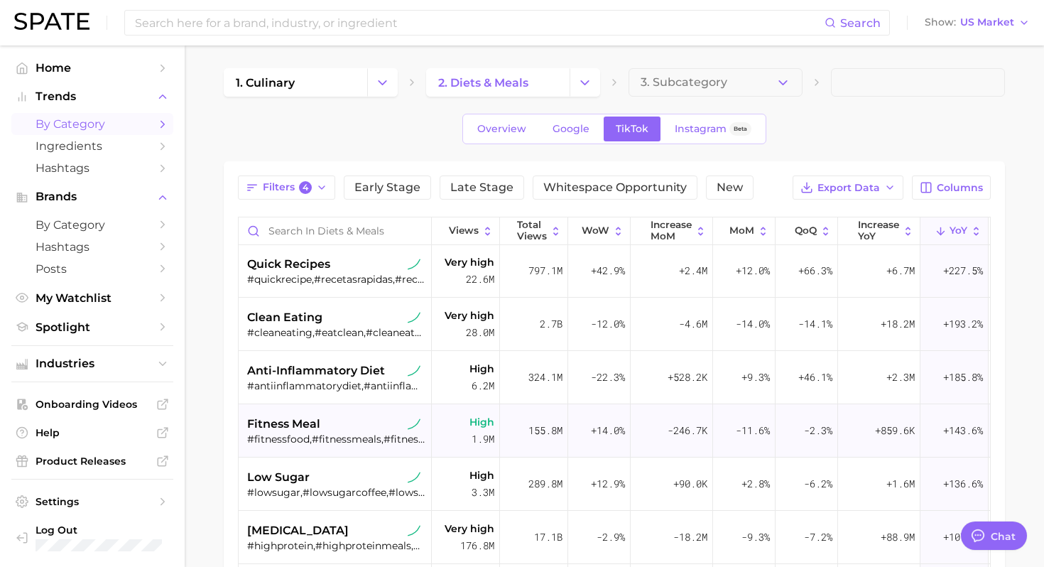
click at [338, 435] on div "#fitnessfood,#fitnessmeals,#fitnessrecipes,#fitnessmeal,#fitnessmealideas" at bounding box center [336, 438] width 179 height 13
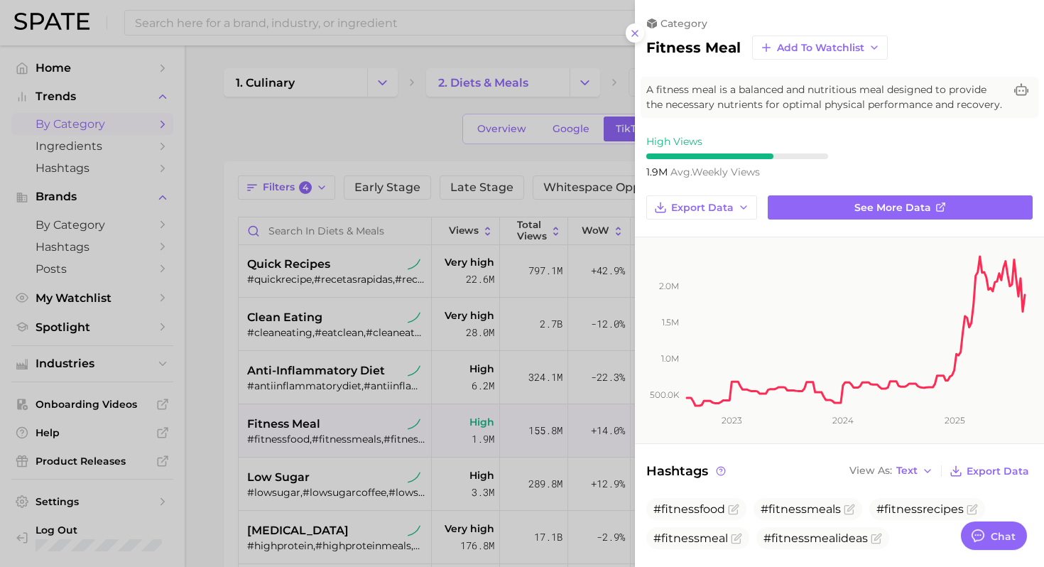
scroll to position [0, 0]
click at [342, 480] on div at bounding box center [522, 283] width 1044 height 567
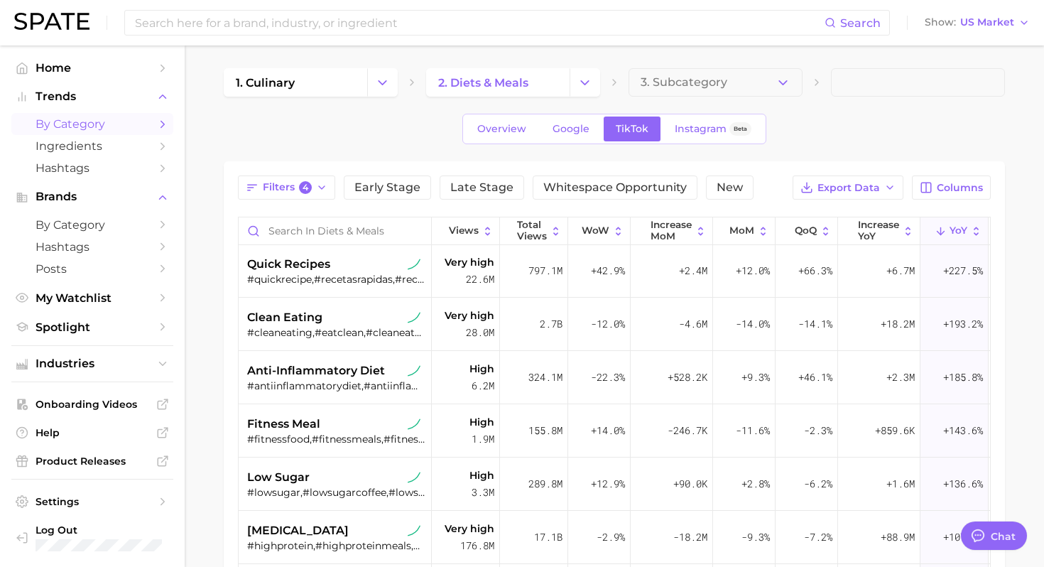
click at [327, 484] on div "low sugar" at bounding box center [336, 477] width 179 height 17
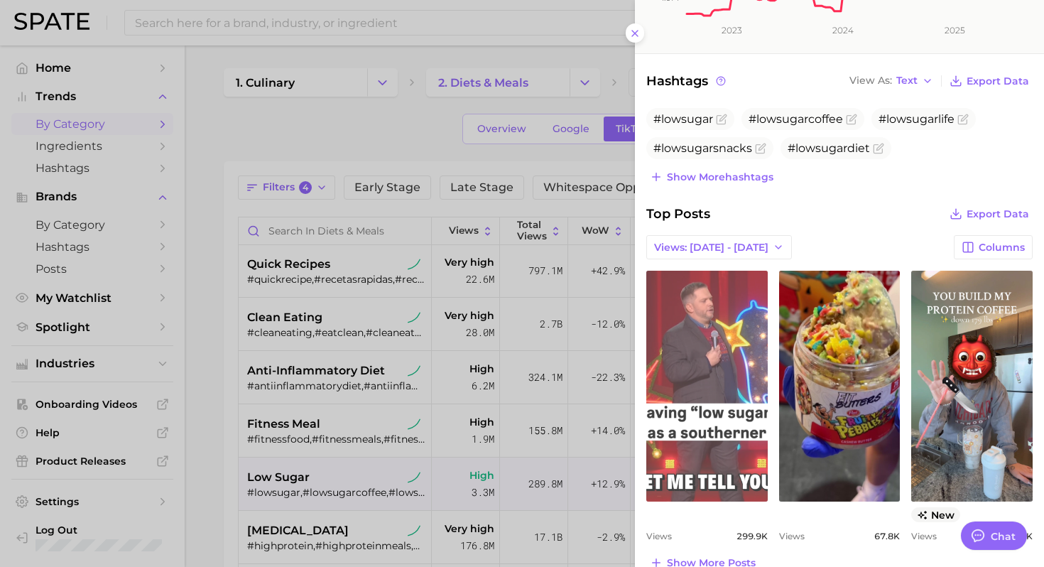
scroll to position [452, 0]
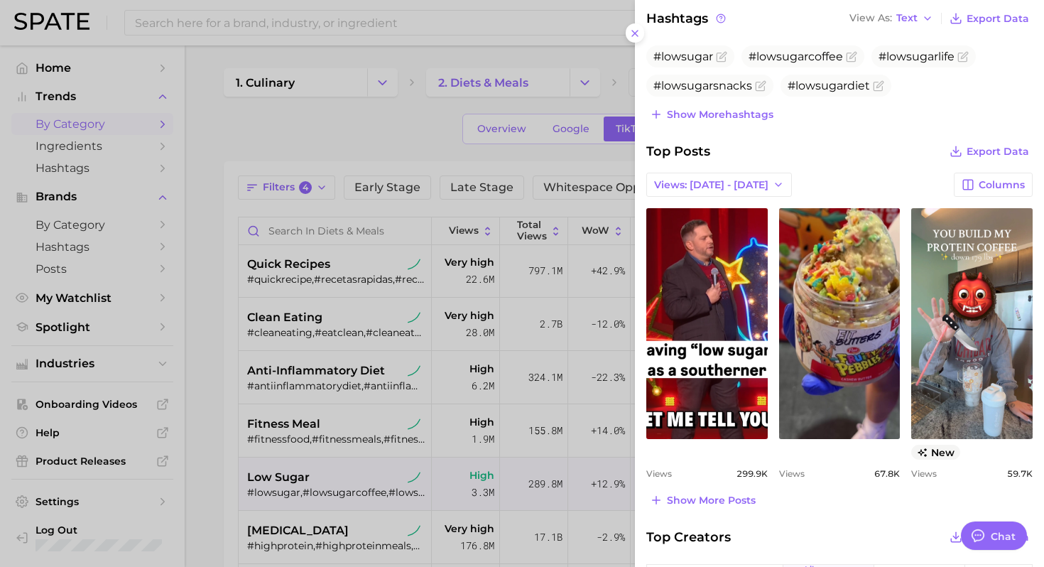
click at [401, 119] on div at bounding box center [522, 283] width 1044 height 567
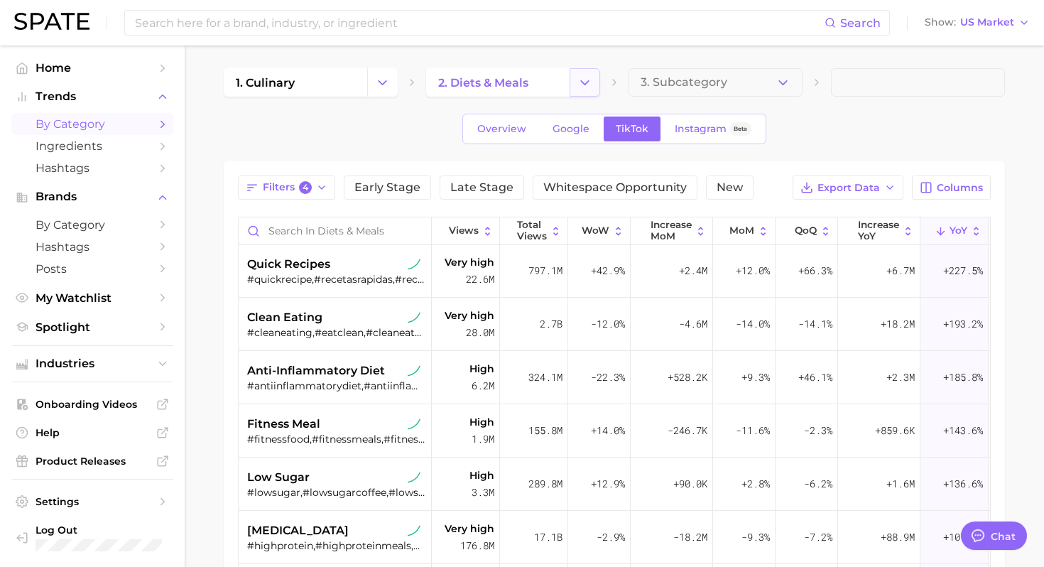
click at [592, 80] on icon "Change Category" at bounding box center [584, 82] width 15 height 15
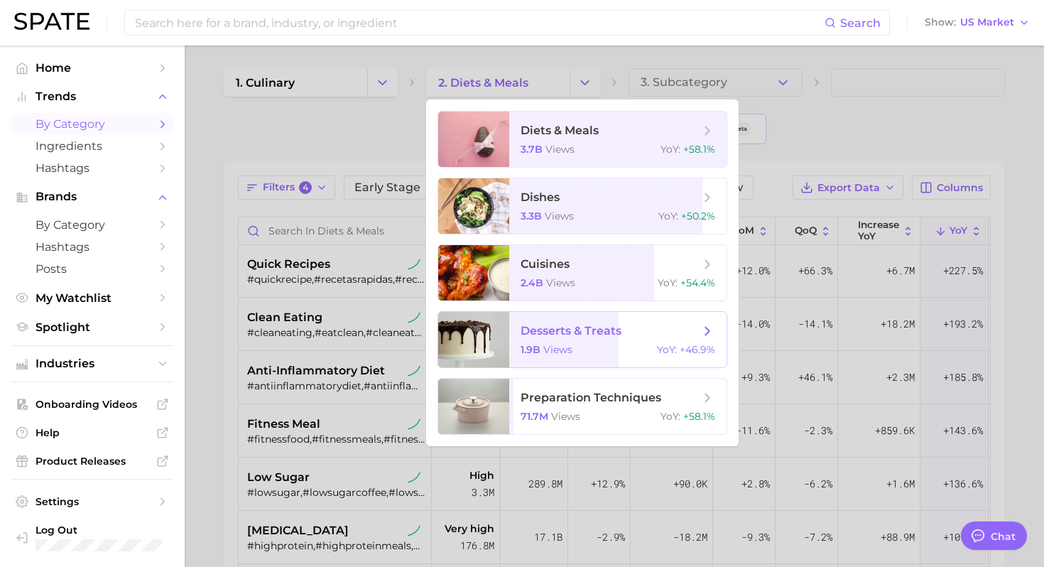
click at [597, 334] on span "desserts & treats" at bounding box center [571, 330] width 101 height 13
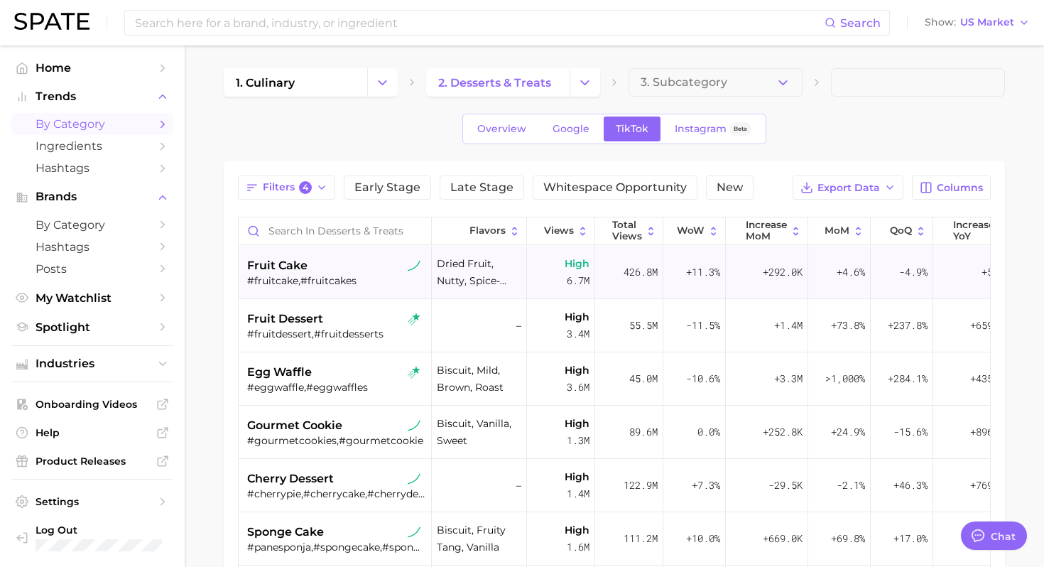
click at [349, 273] on div "fruit cake" at bounding box center [336, 265] width 179 height 17
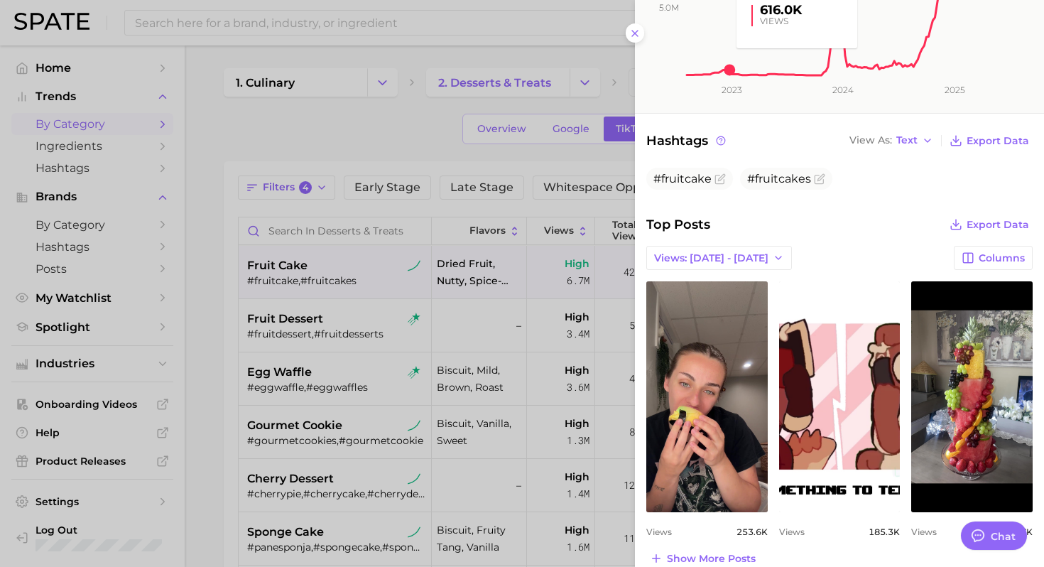
scroll to position [391, 0]
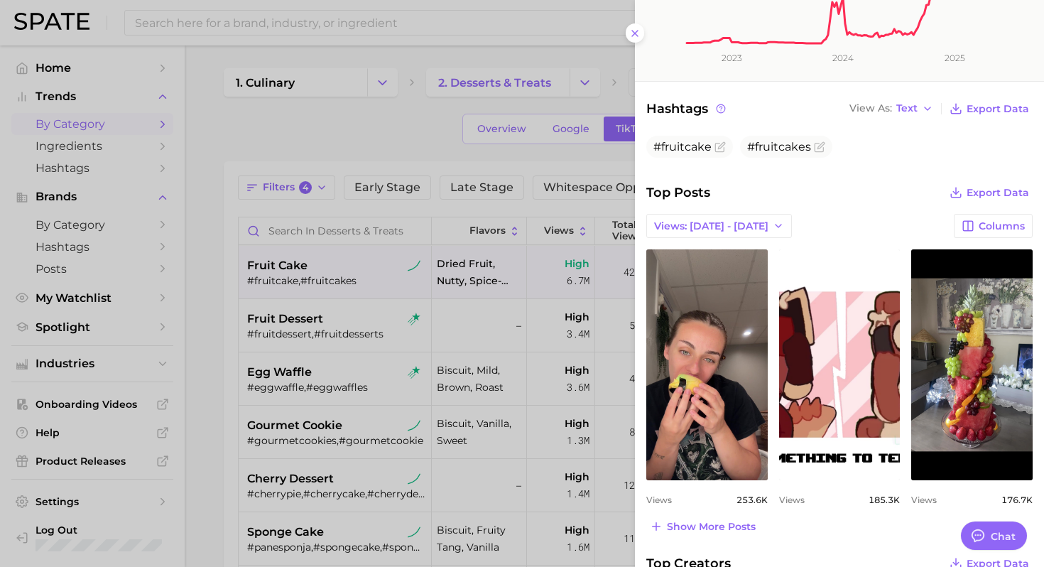
click at [344, 280] on div at bounding box center [522, 283] width 1044 height 567
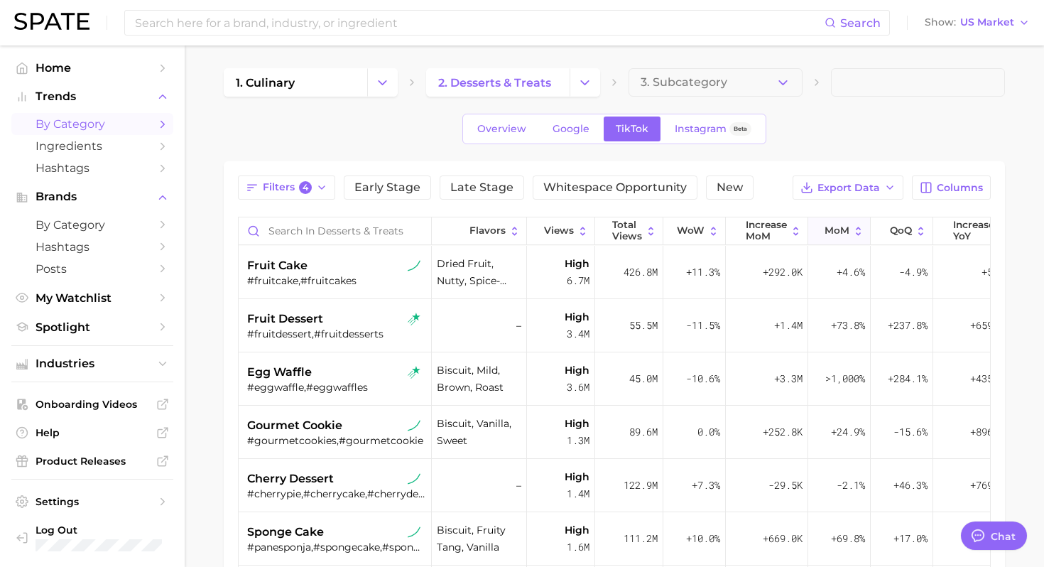
click at [830, 234] on span "MoM" at bounding box center [837, 230] width 25 height 11
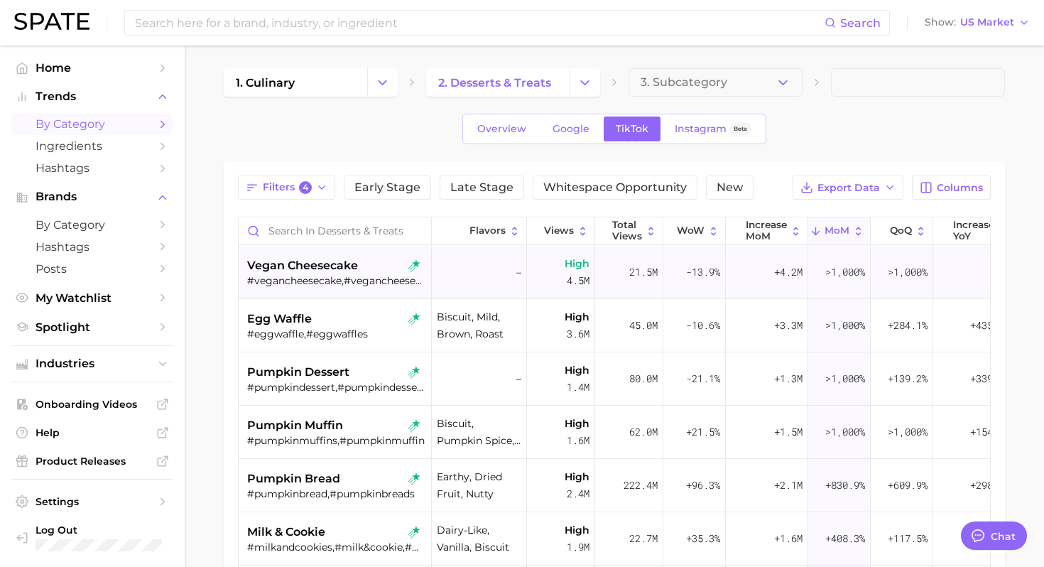
click at [318, 282] on div "#vegancheesecake,#vegancheesecakes" at bounding box center [336, 280] width 179 height 13
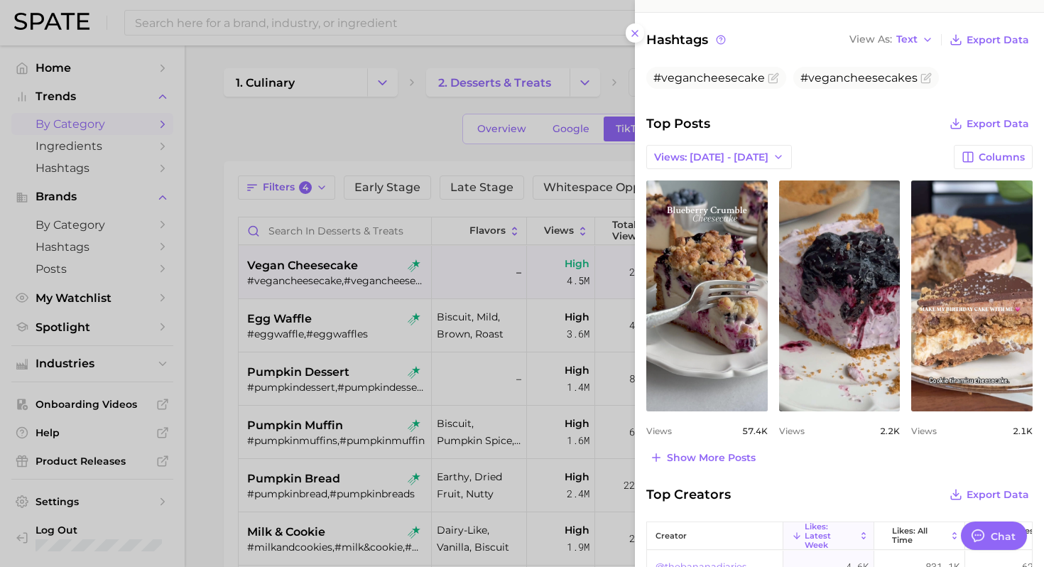
scroll to position [455, 0]
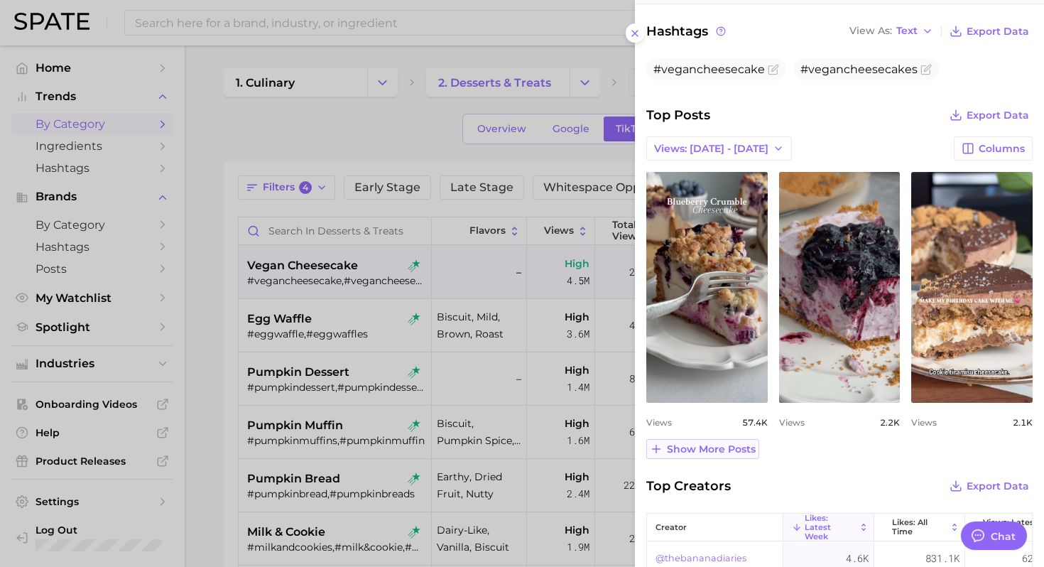
click at [719, 445] on span "Show more posts" at bounding box center [711, 449] width 89 height 12
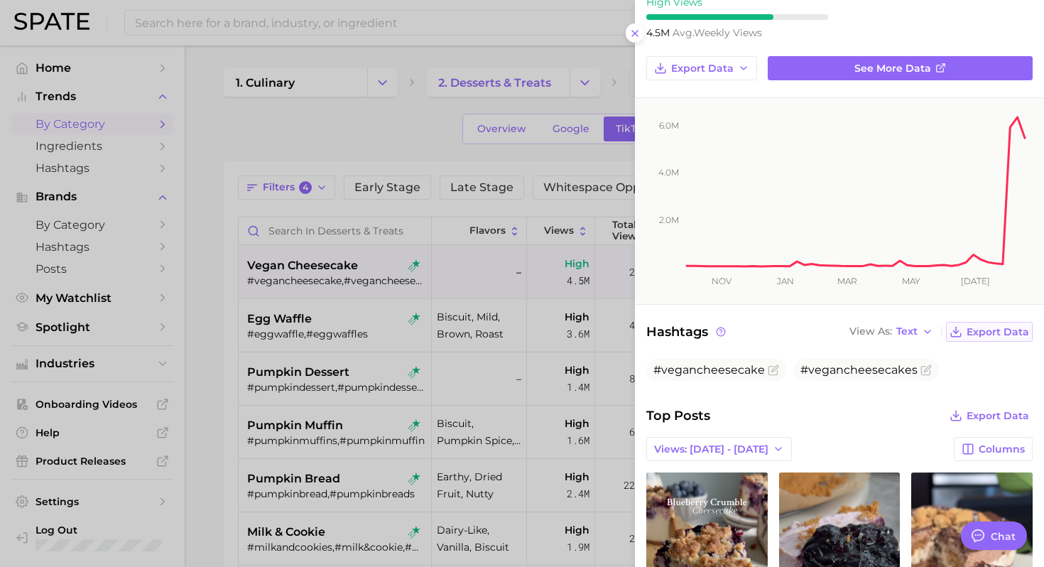
scroll to position [149, 0]
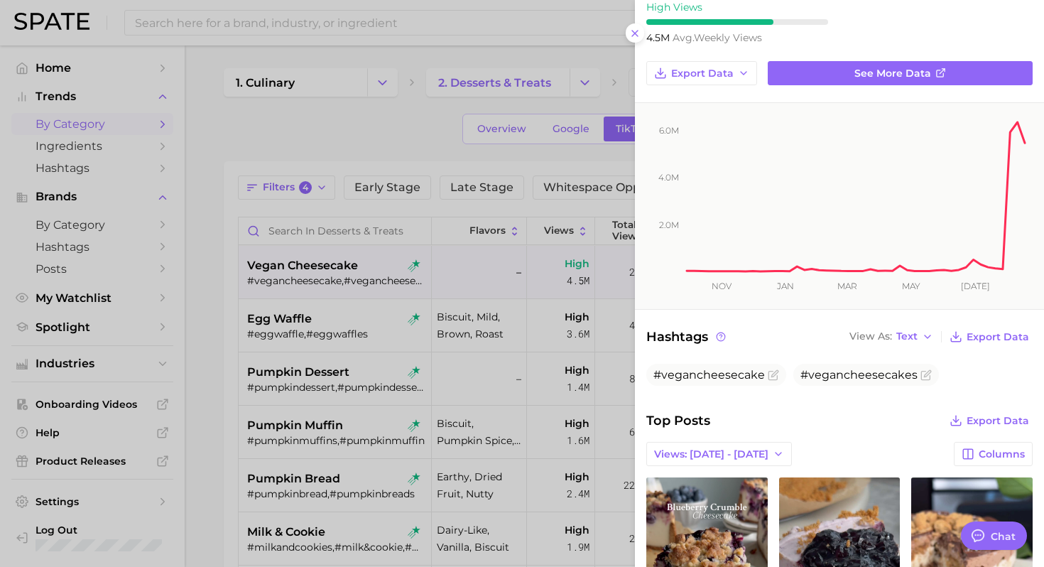
click at [558, 290] on div at bounding box center [522, 283] width 1044 height 567
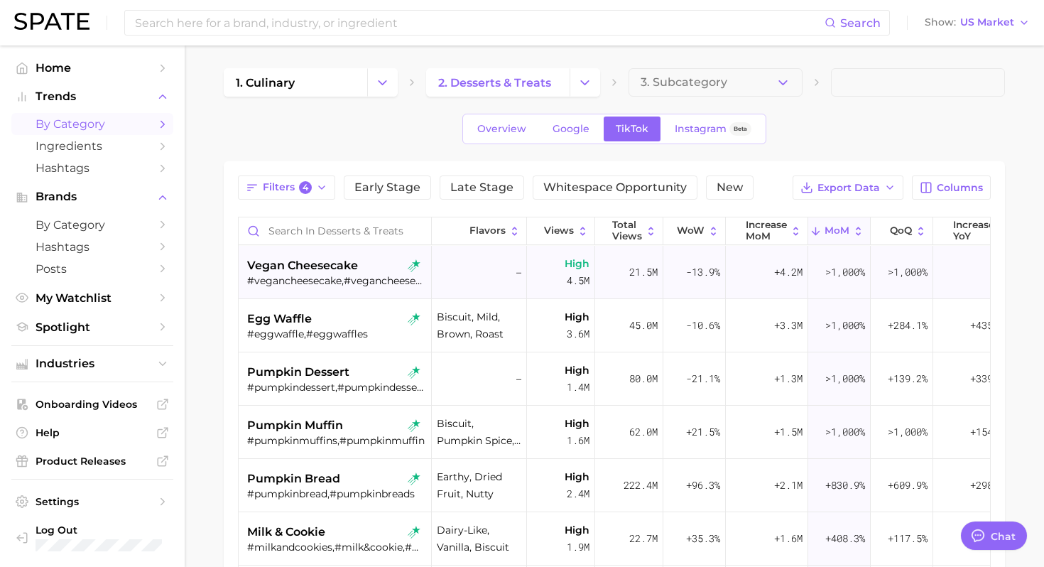
click at [351, 273] on span "vegan cheesecake" at bounding box center [302, 265] width 111 height 17
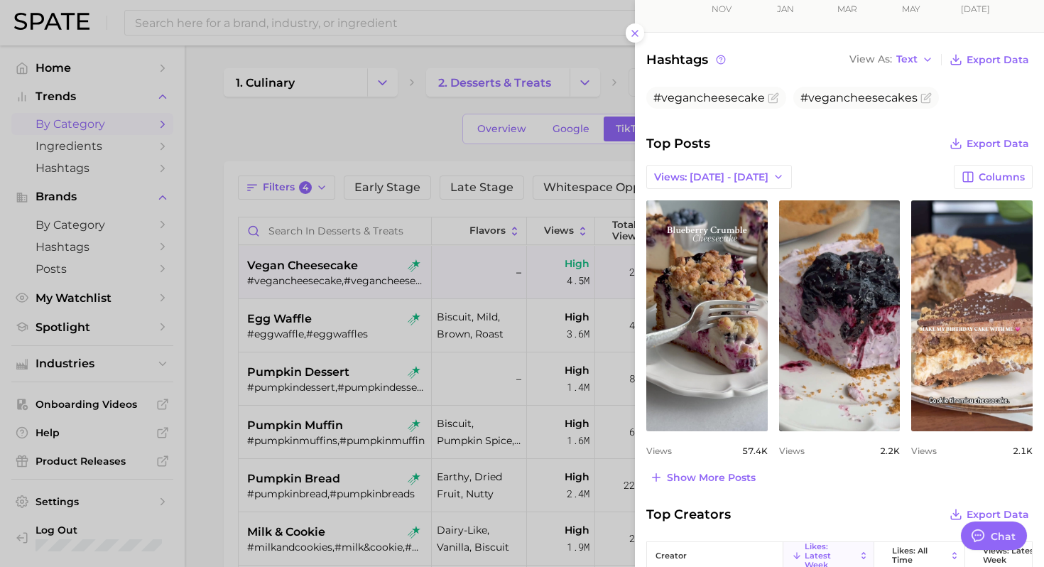
scroll to position [428, 0]
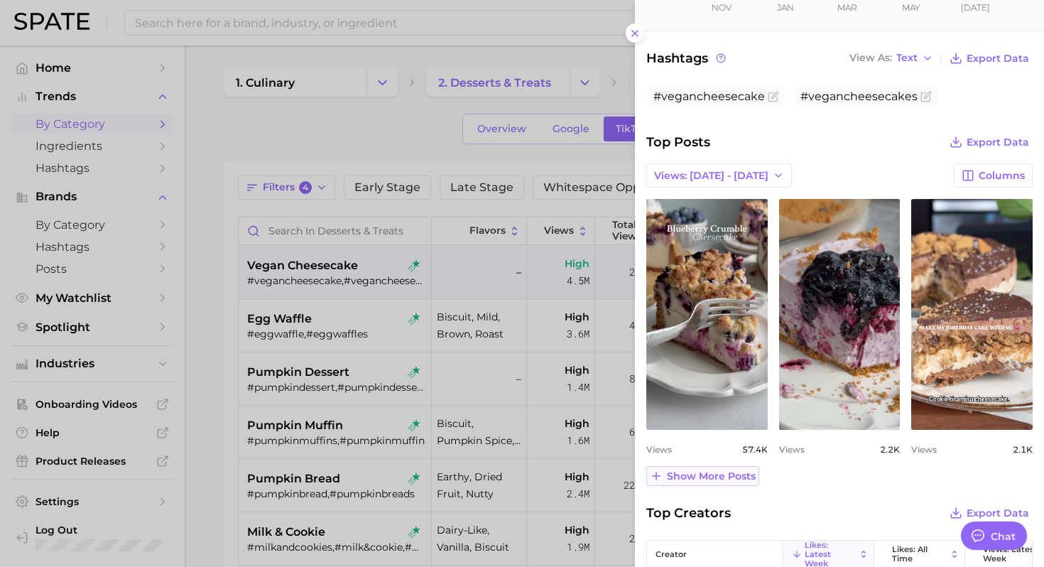
click at [724, 470] on span "Show more posts" at bounding box center [711, 476] width 89 height 12
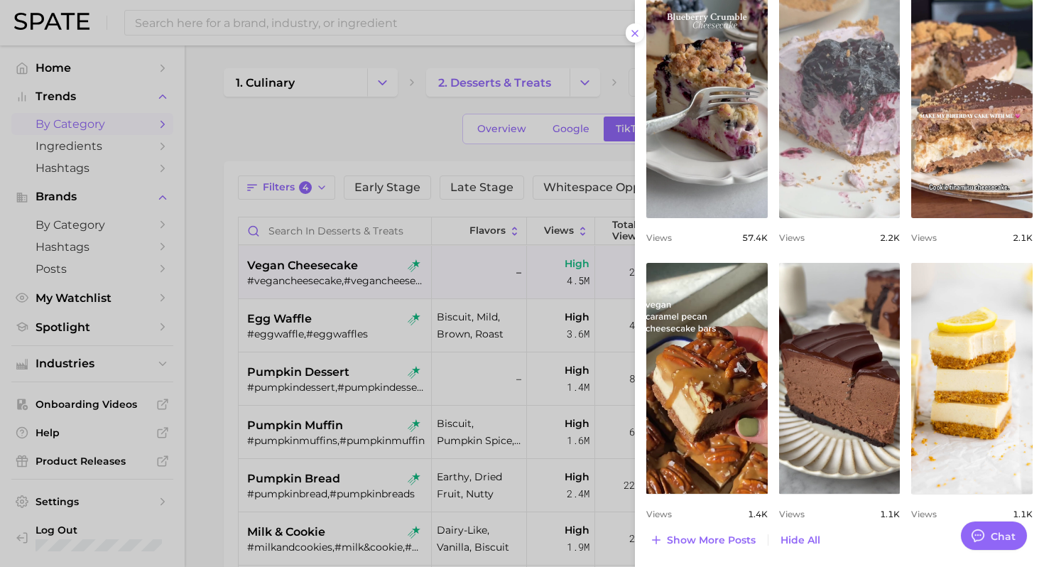
scroll to position [643, 0]
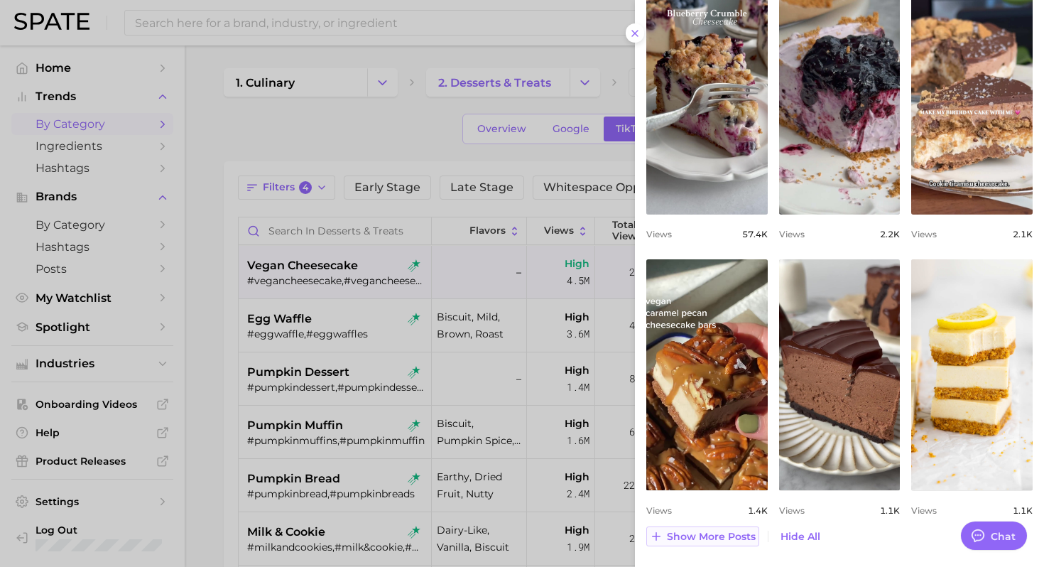
click at [714, 530] on span "Show more posts" at bounding box center [711, 536] width 89 height 12
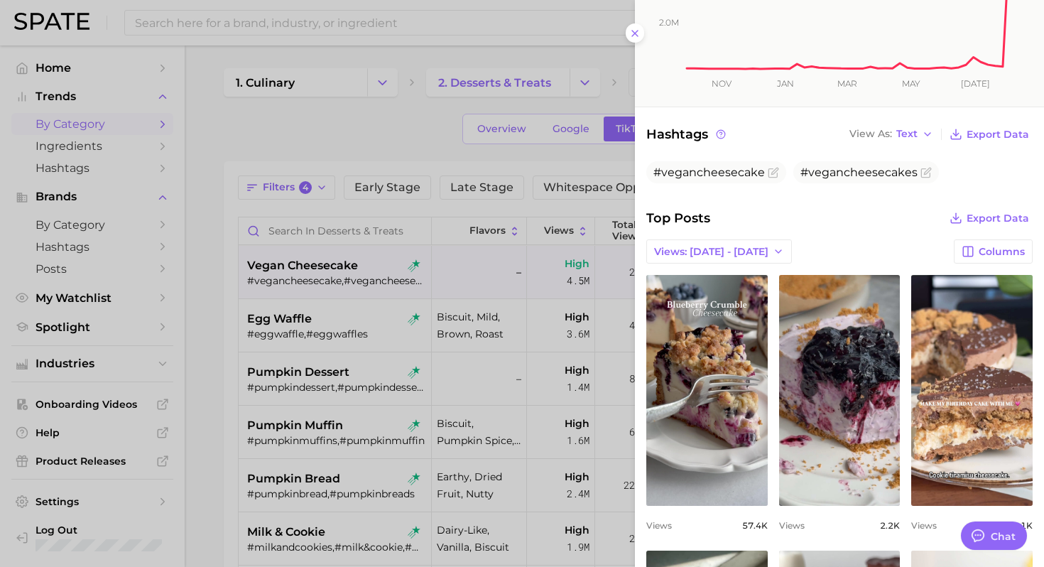
scroll to position [347, 0]
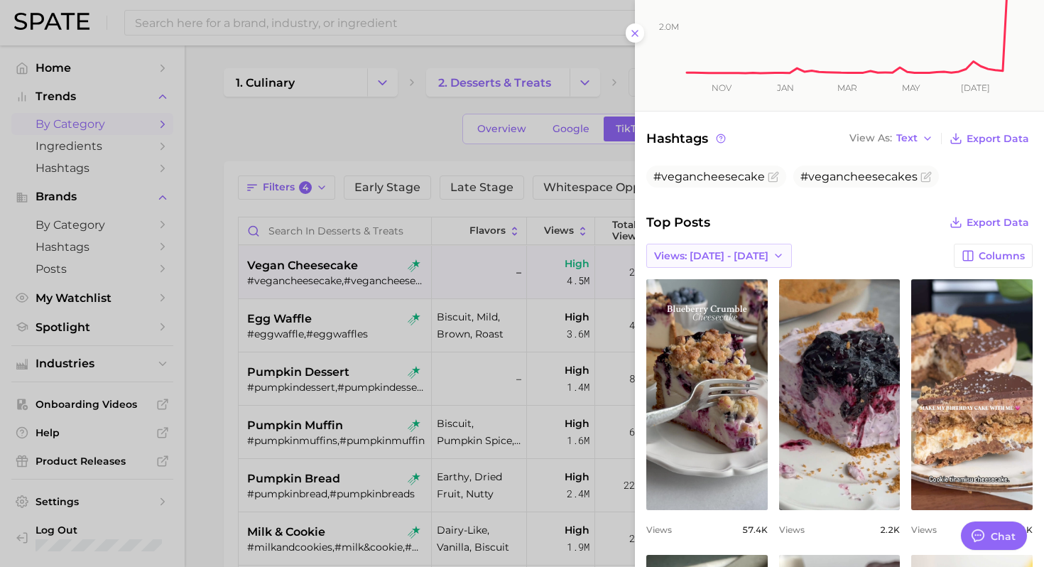
click at [722, 251] on span "Views: Aug 10 - 17" at bounding box center [711, 256] width 114 height 12
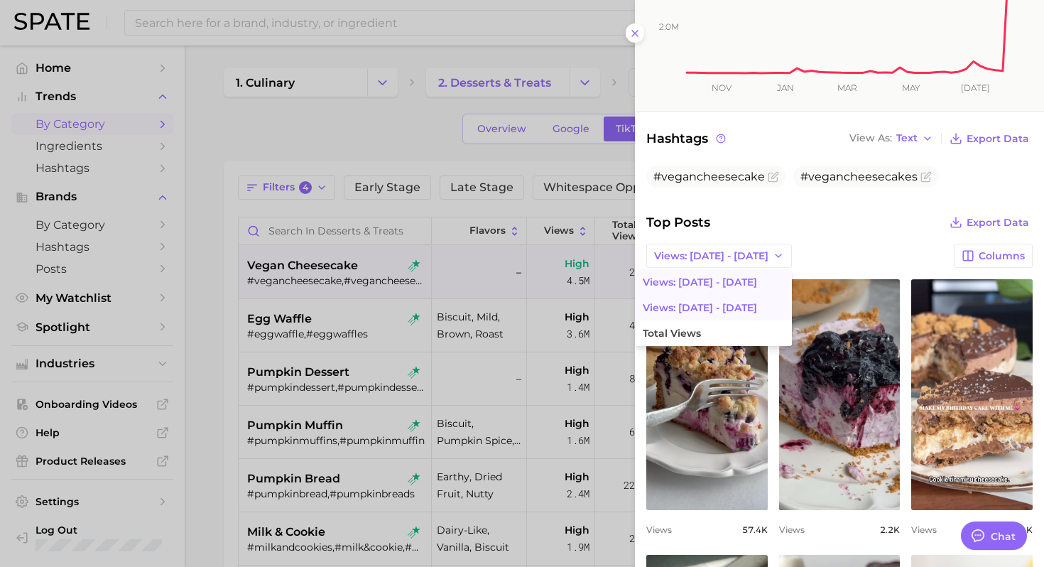
click at [704, 304] on button "Views: Aug 3 - 10" at bounding box center [714, 308] width 156 height 26
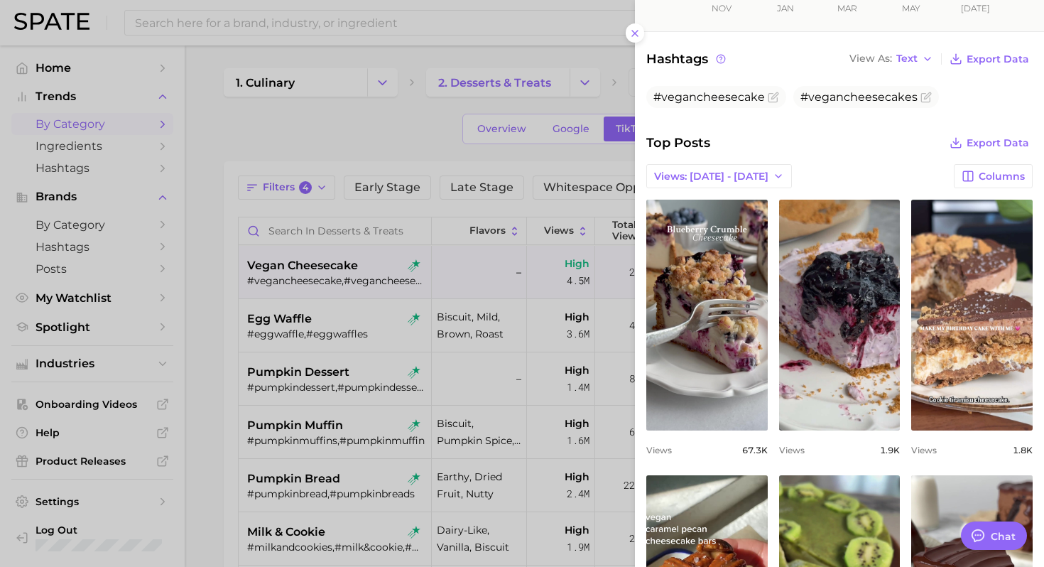
scroll to position [380, 0]
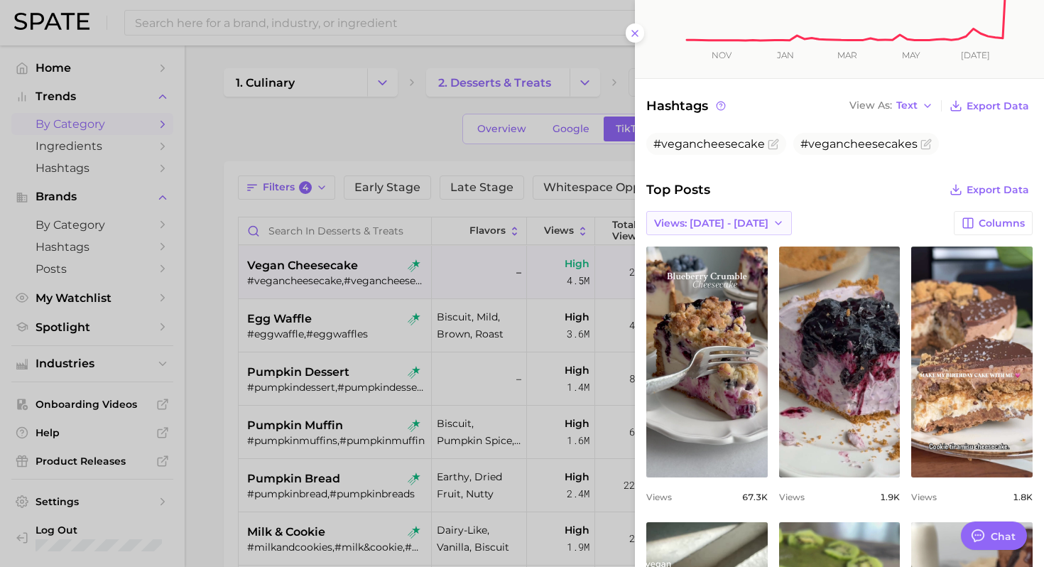
click at [716, 217] on span "Views: Aug 3 - 10" at bounding box center [711, 223] width 114 height 12
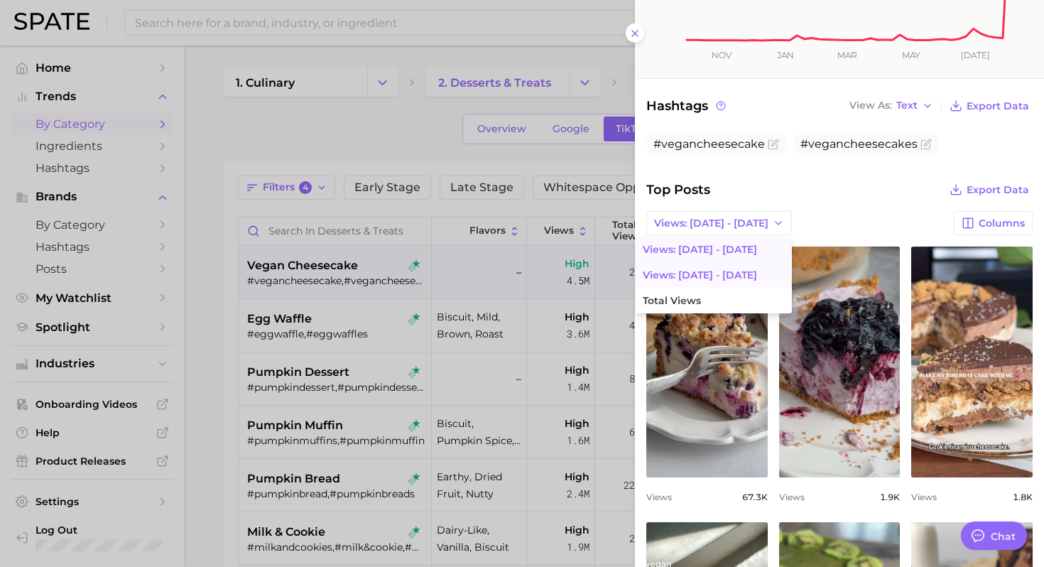
click at [703, 253] on button "Views: Aug 10 - 17" at bounding box center [714, 249] width 156 height 26
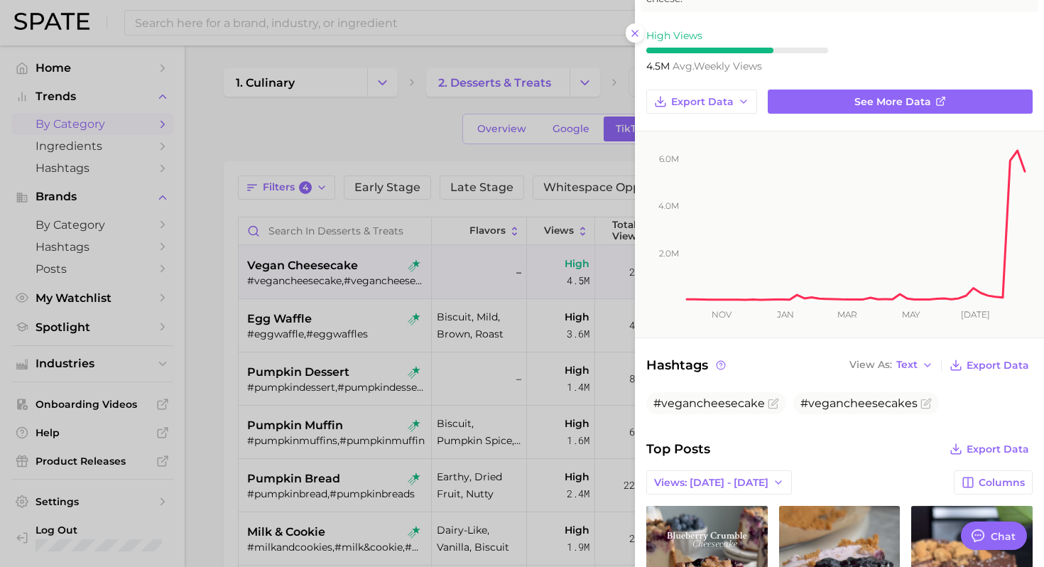
scroll to position [107, 0]
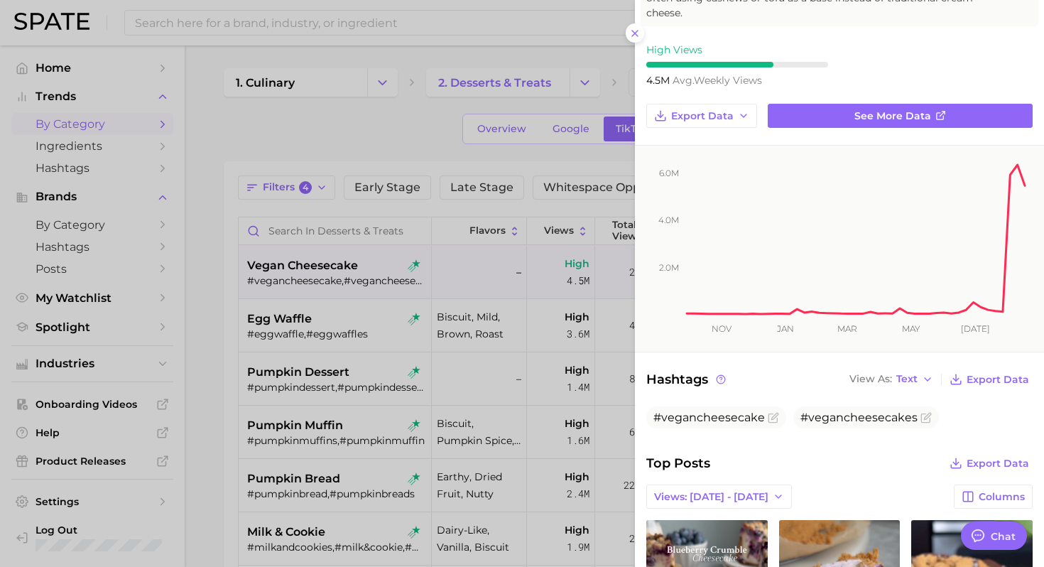
click at [824, 390] on div "Hashtags View As Text Export Data #vegancheesecake #vegancheesecakes" at bounding box center [839, 402] width 386 height 67
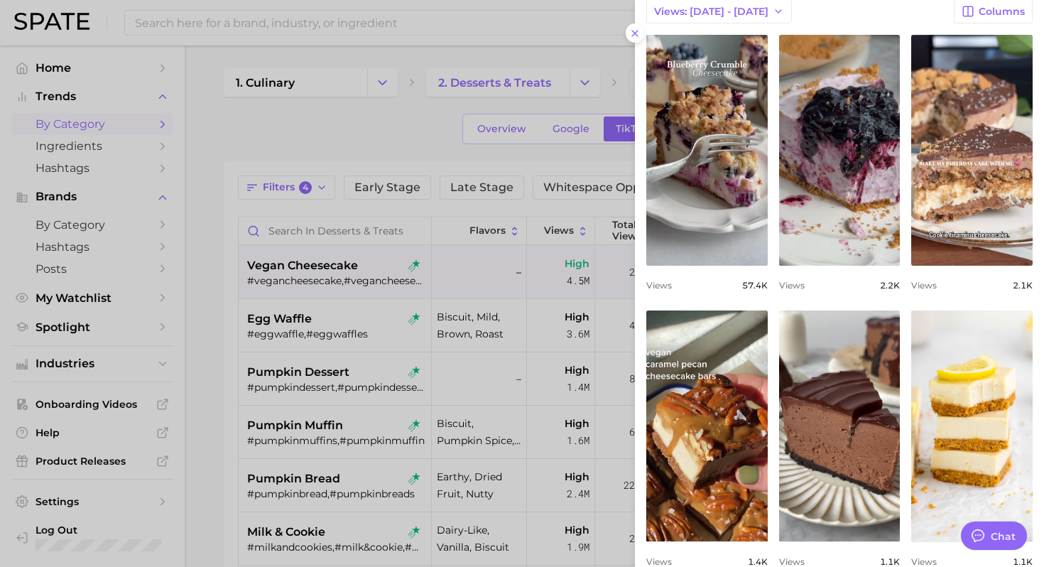
scroll to position [595, 0]
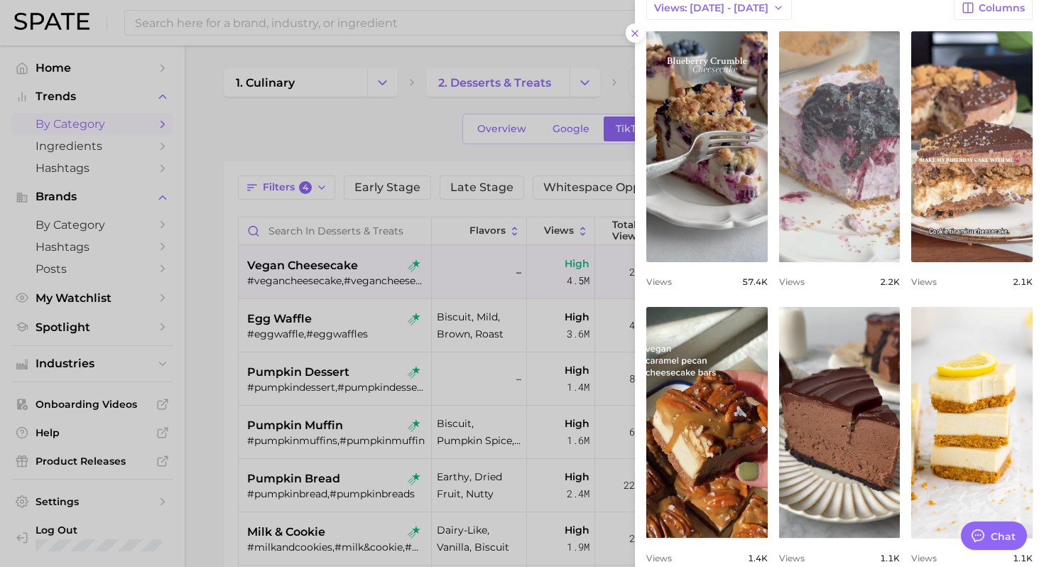
click at [848, 170] on link "view post on TikTok" at bounding box center [839, 146] width 121 height 231
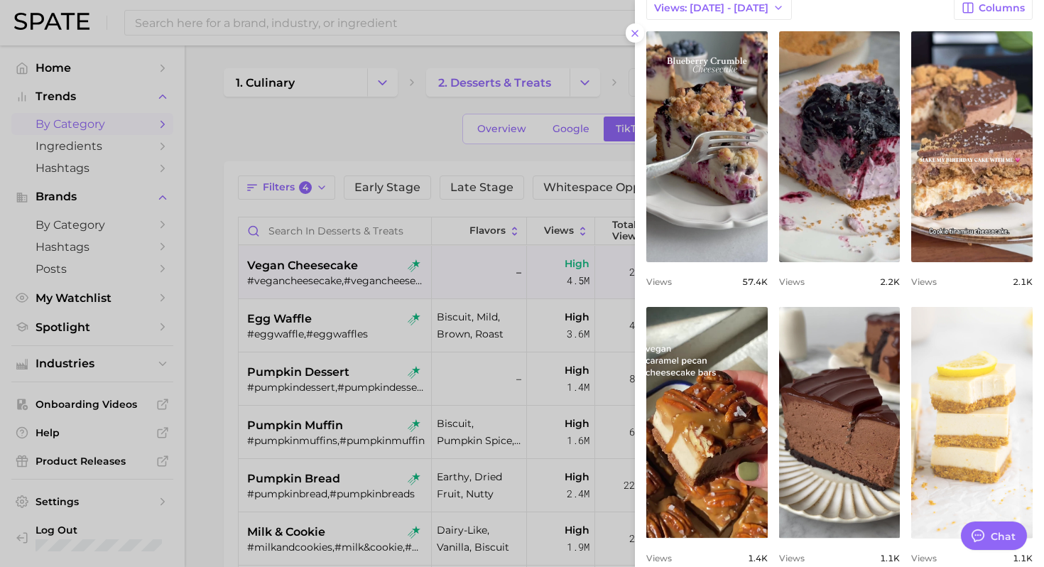
click at [958, 415] on link "view post on TikTok" at bounding box center [971, 422] width 121 height 231
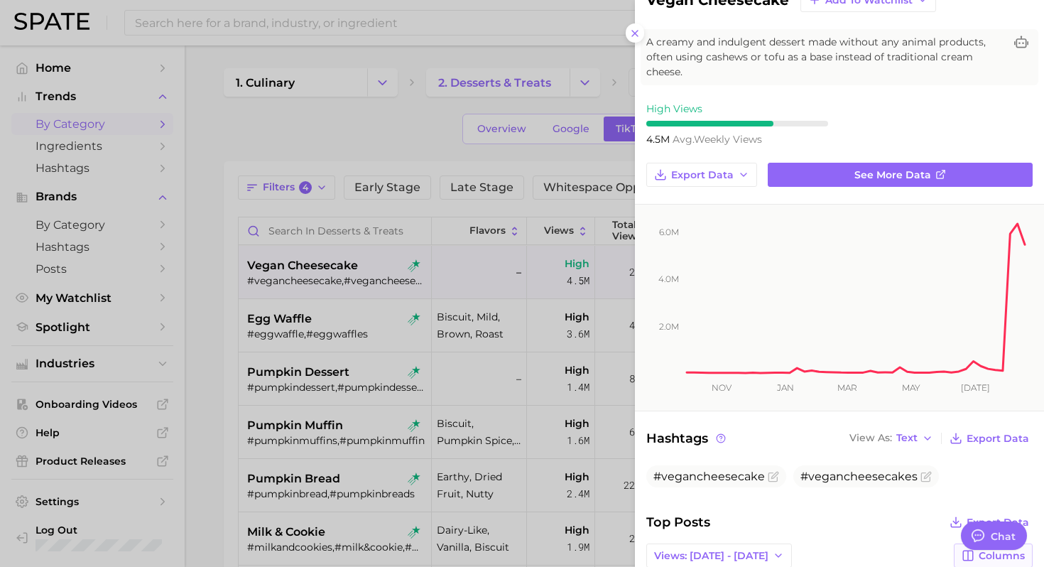
scroll to position [68, 0]
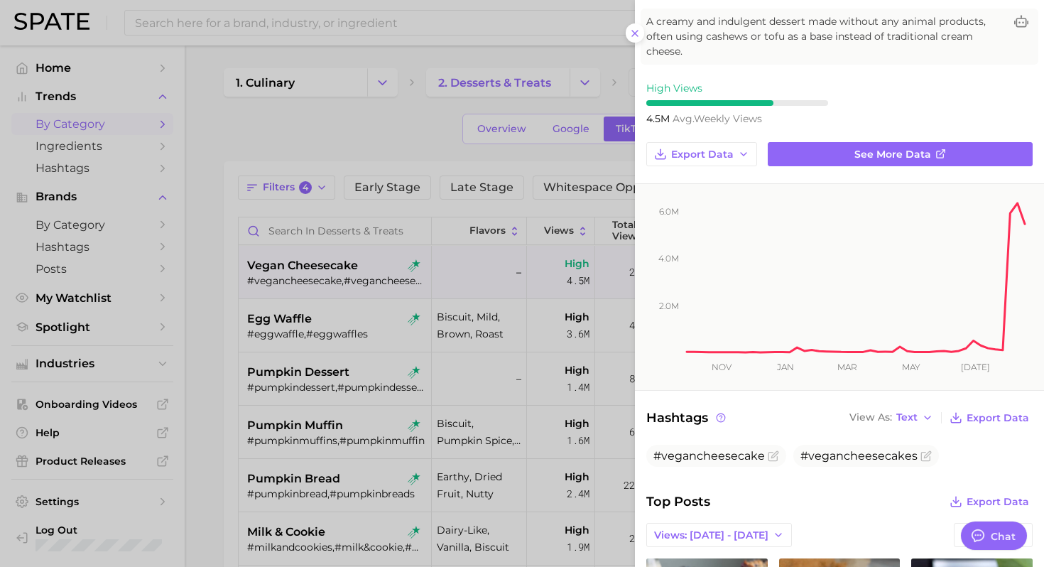
click at [318, 329] on div at bounding box center [522, 283] width 1044 height 567
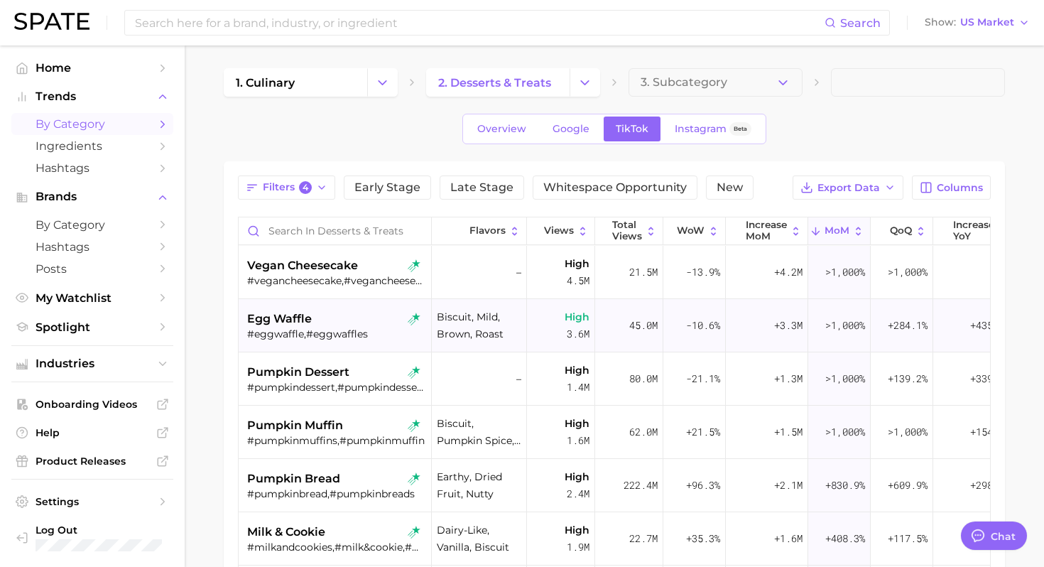
click at [329, 332] on div "#eggwaffle,#eggwaffles" at bounding box center [336, 333] width 179 height 13
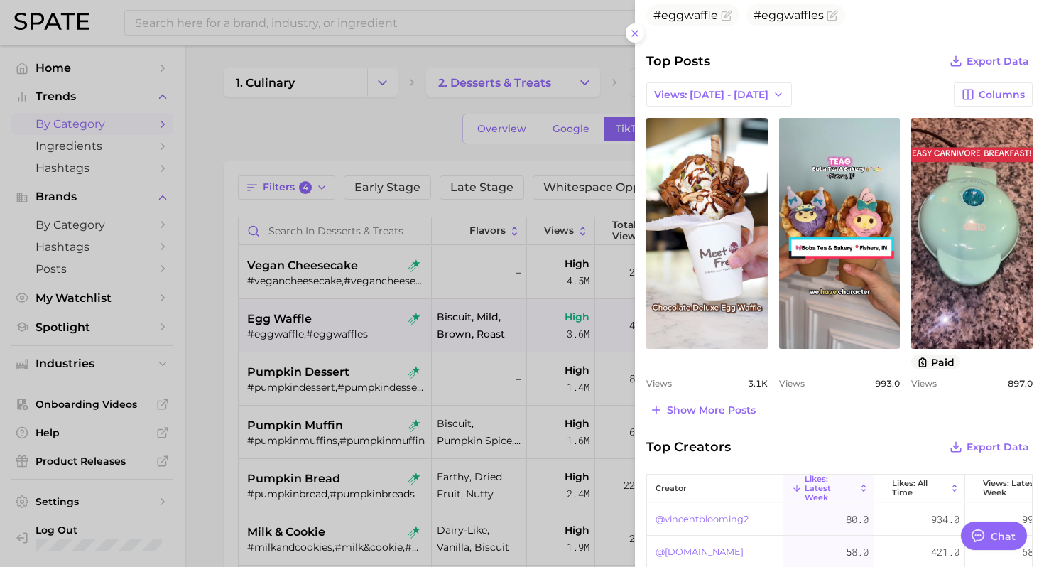
scroll to position [525, 0]
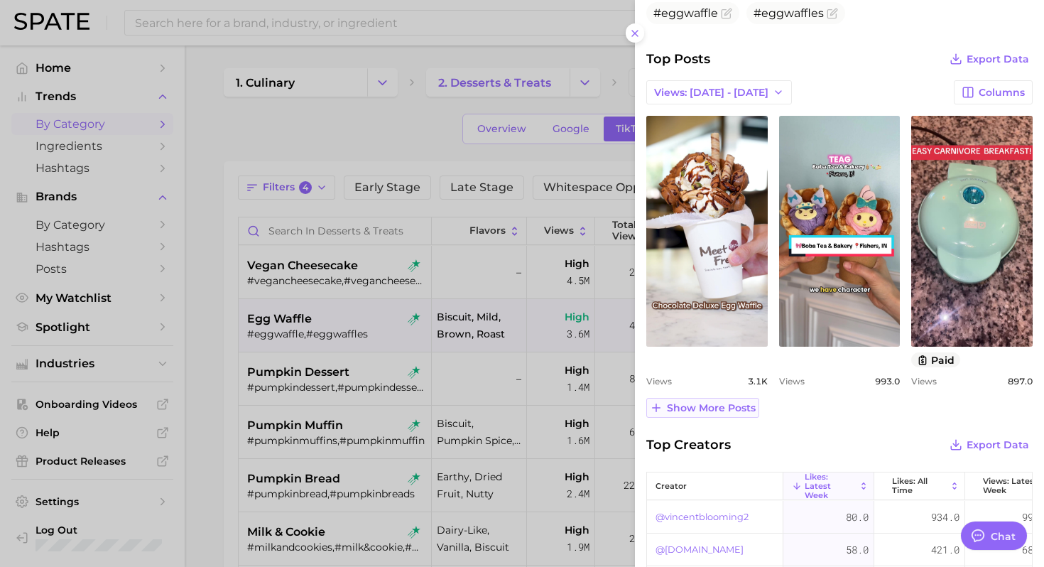
click at [712, 409] on span "Show more posts" at bounding box center [711, 408] width 89 height 12
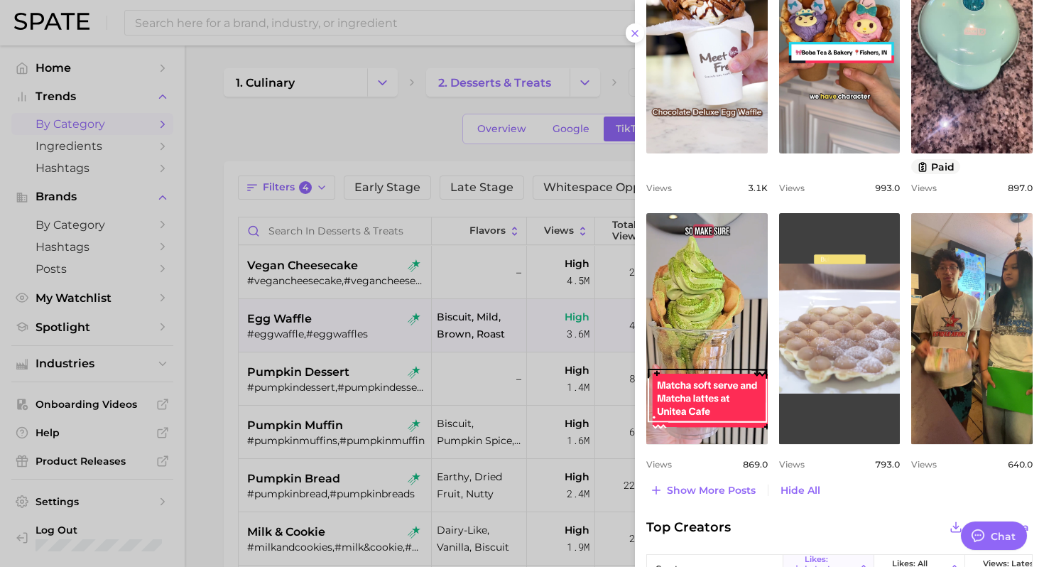
scroll to position [782, 0]
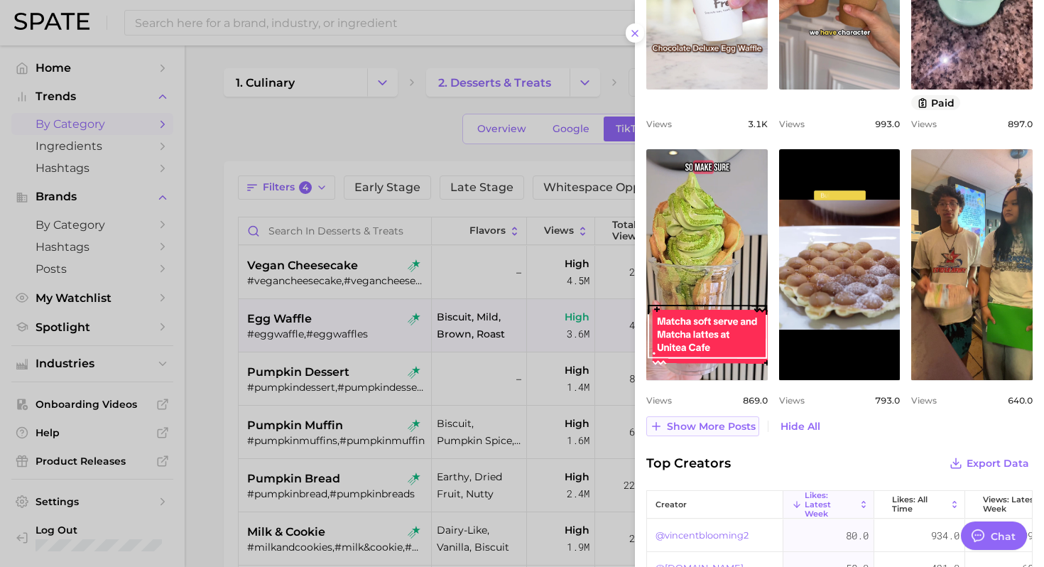
click at [701, 422] on span "Show more posts" at bounding box center [711, 426] width 89 height 12
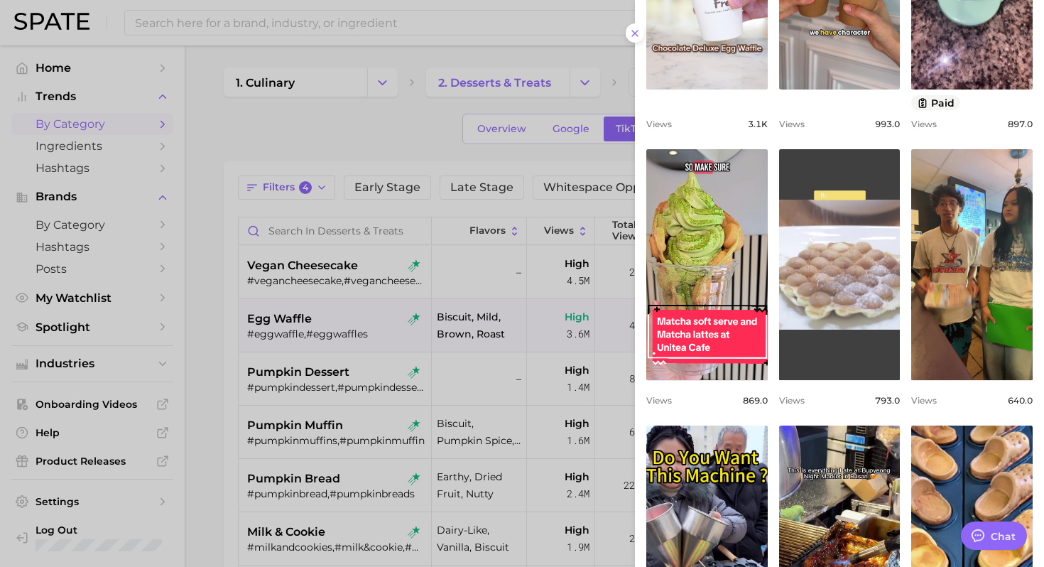
scroll to position [0, 0]
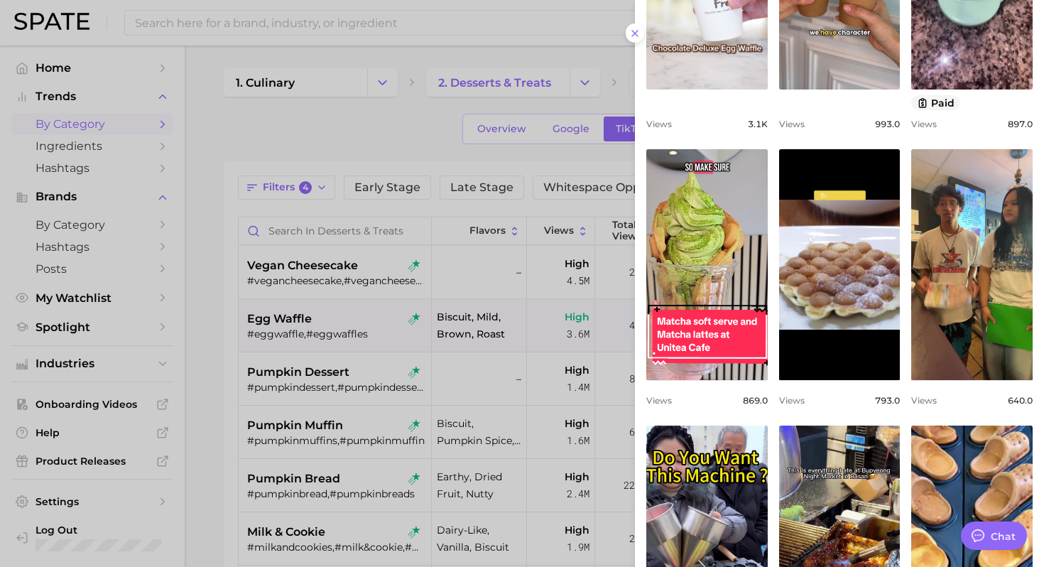
click at [405, 352] on div at bounding box center [522, 283] width 1044 height 567
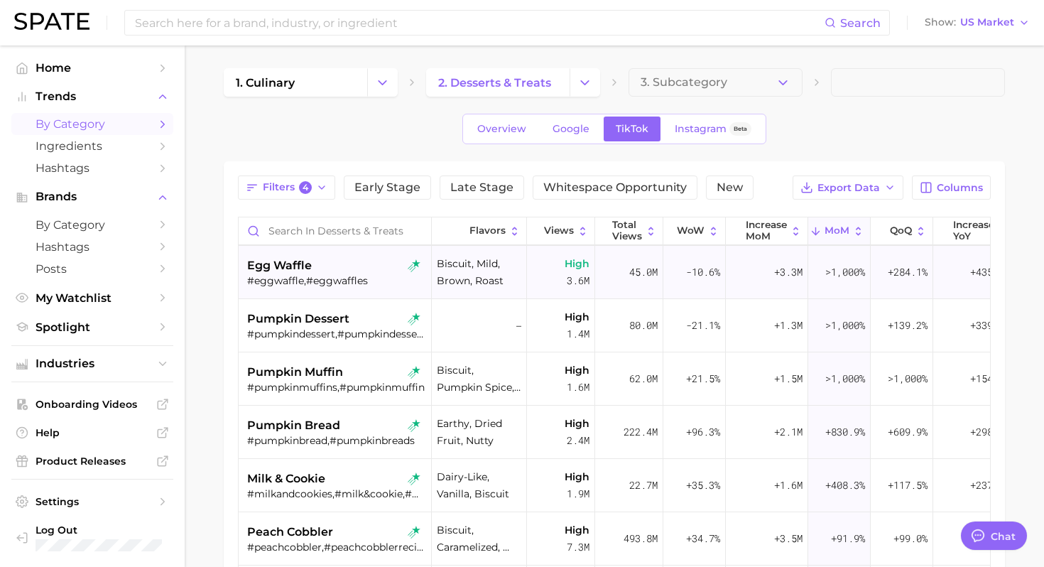
scroll to position [55, 0]
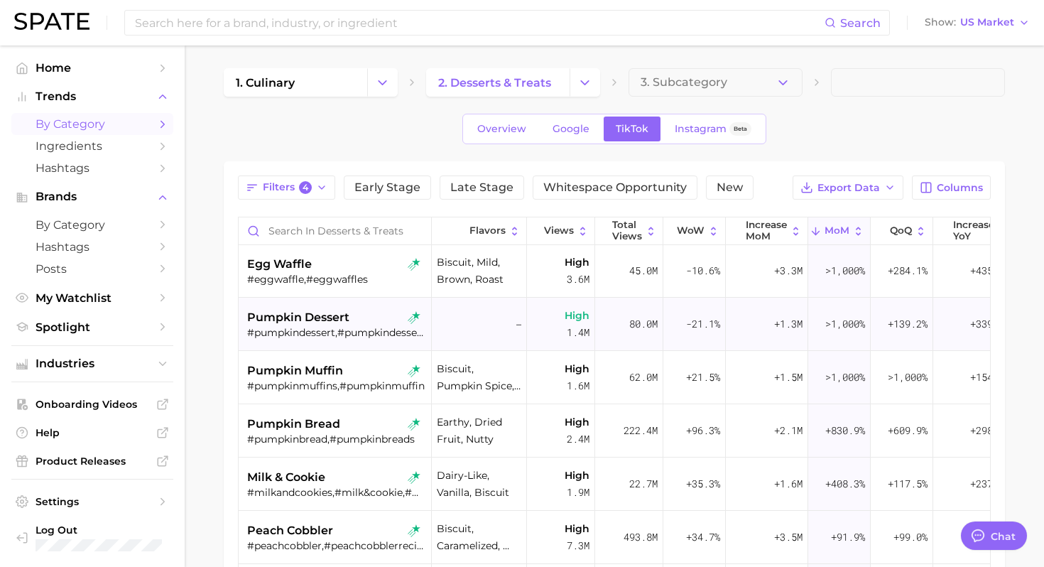
click at [354, 332] on div "#pumpkindessert,#pumpkindesserts" at bounding box center [336, 332] width 179 height 13
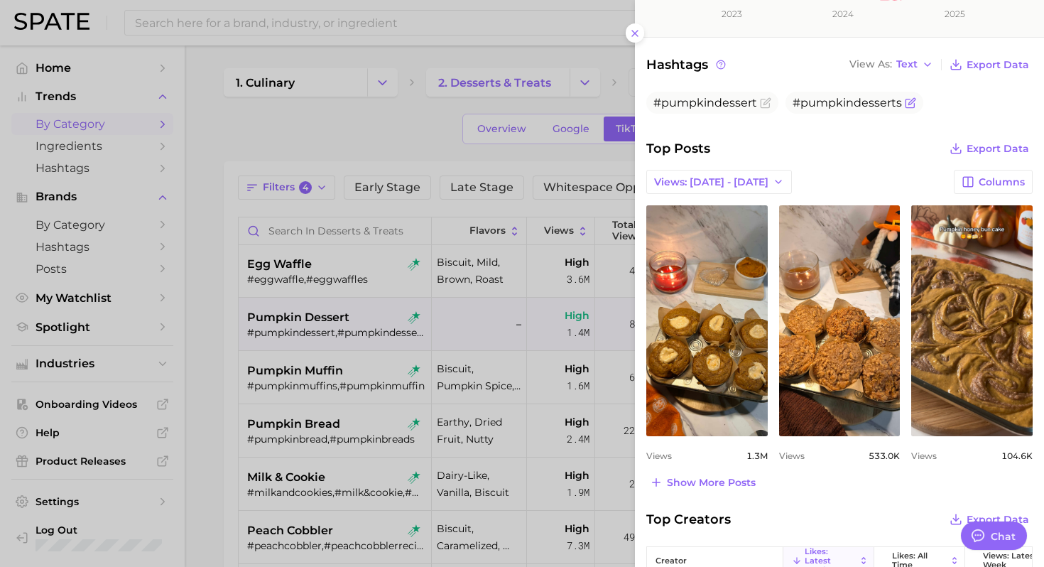
scroll to position [410, 0]
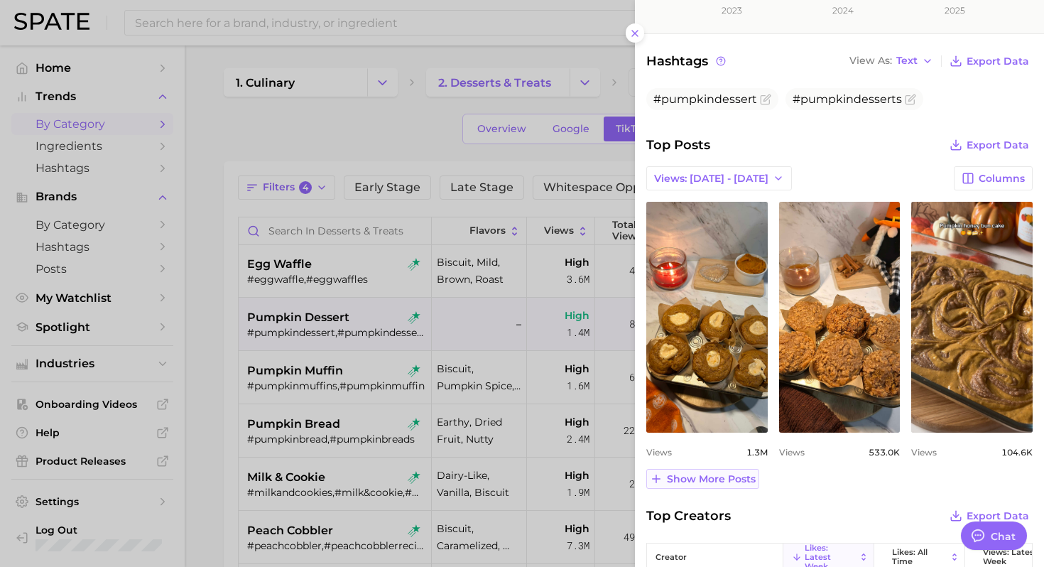
click at [719, 477] on span "Show more posts" at bounding box center [711, 479] width 89 height 12
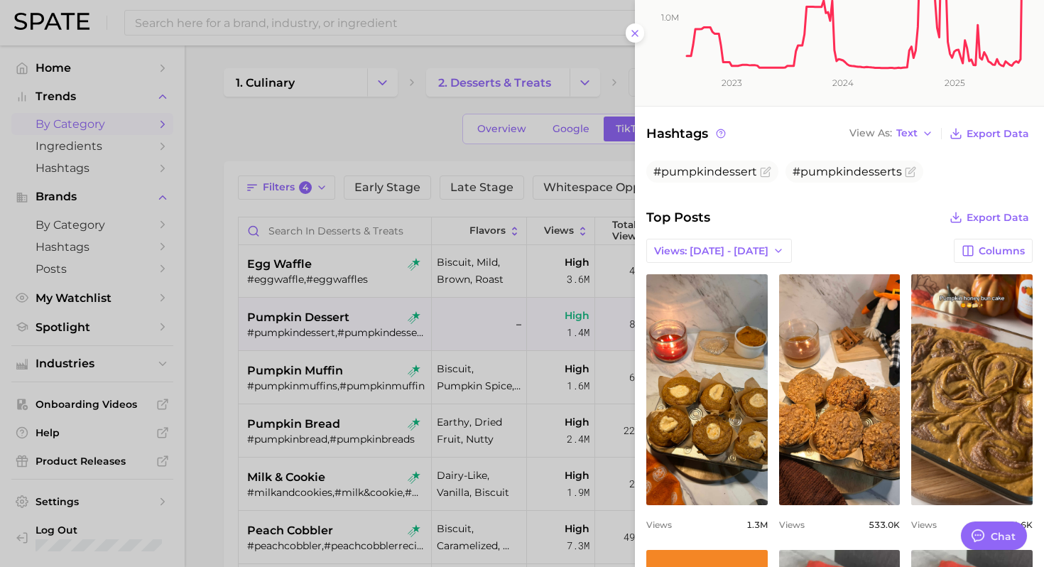
scroll to position [332, 0]
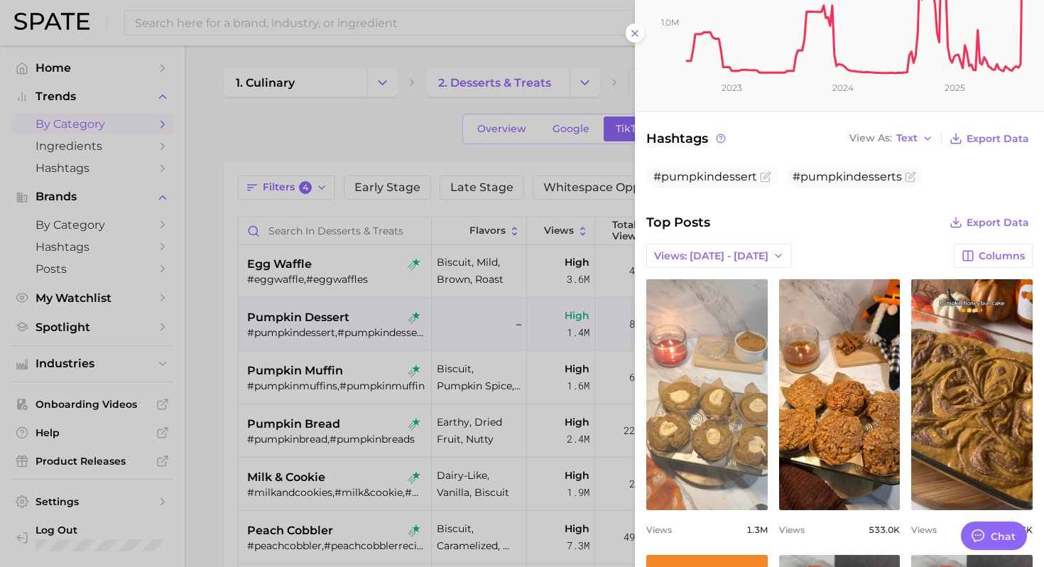
click at [700, 398] on link "view post on TikTok" at bounding box center [706, 394] width 121 height 231
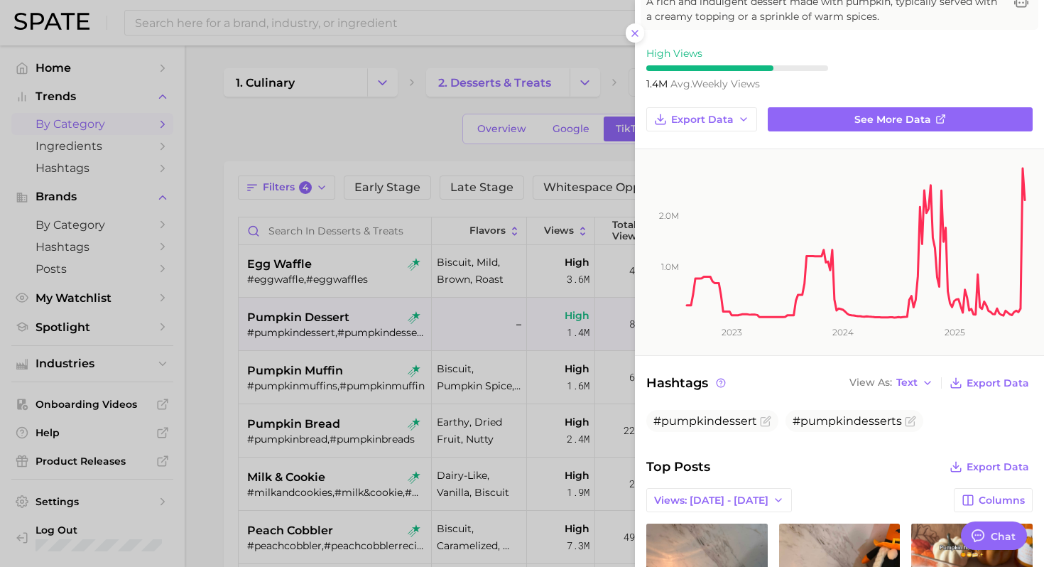
scroll to position [0, 0]
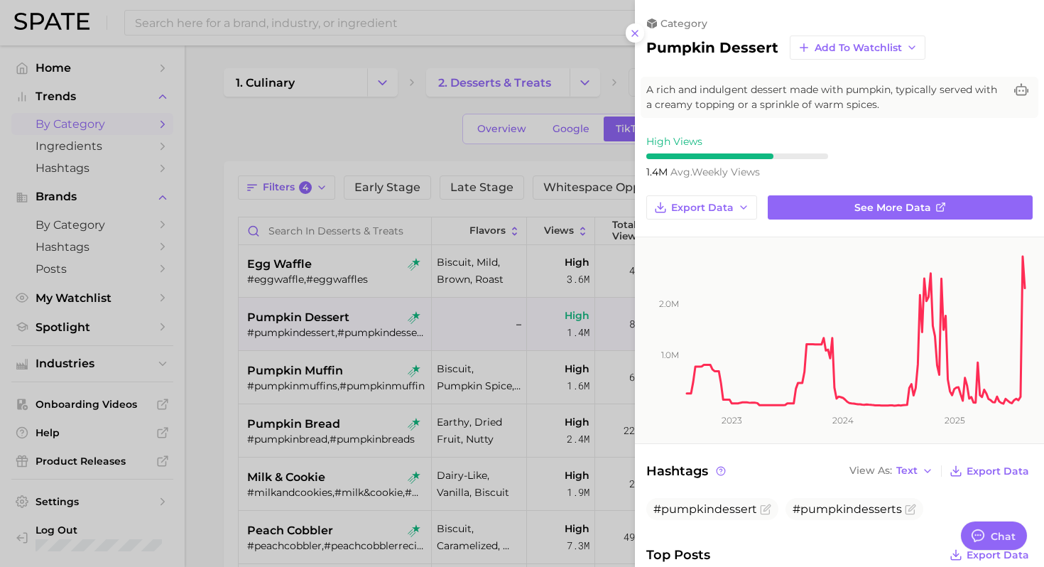
click at [550, 369] on div at bounding box center [522, 283] width 1044 height 567
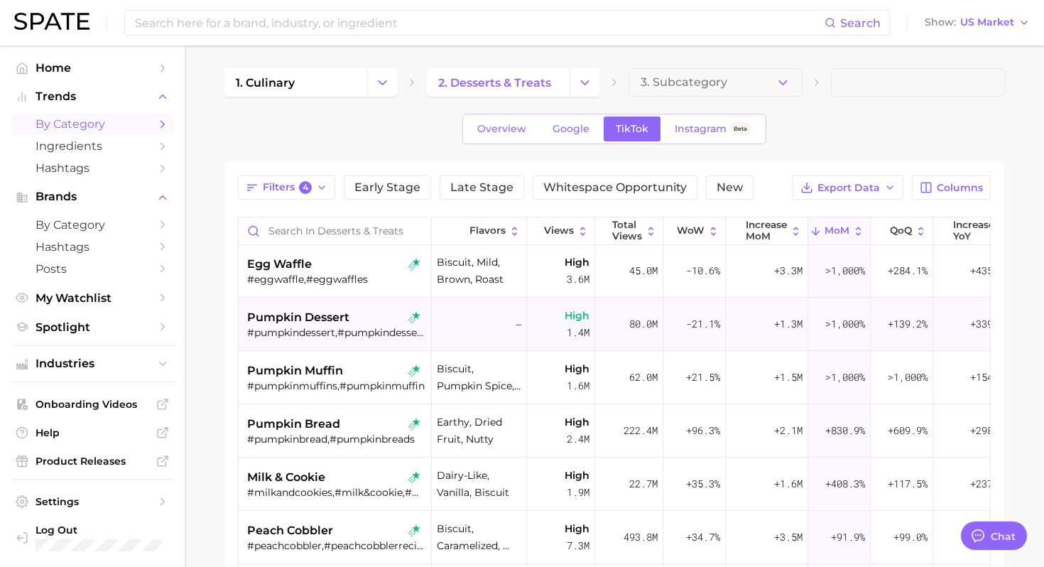
click at [363, 322] on div "pumpkin dessert" at bounding box center [336, 317] width 179 height 17
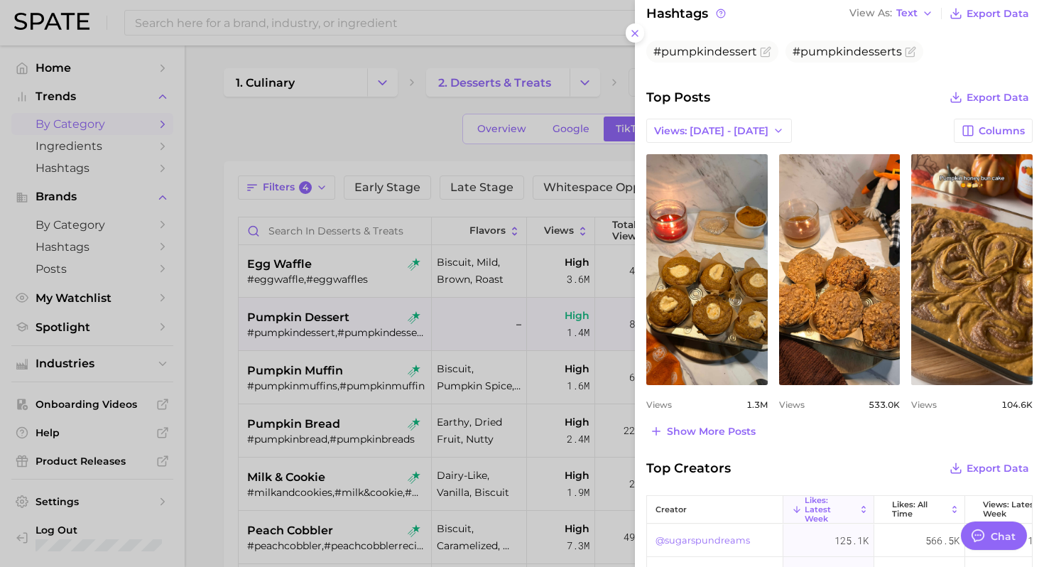
scroll to position [469, 0]
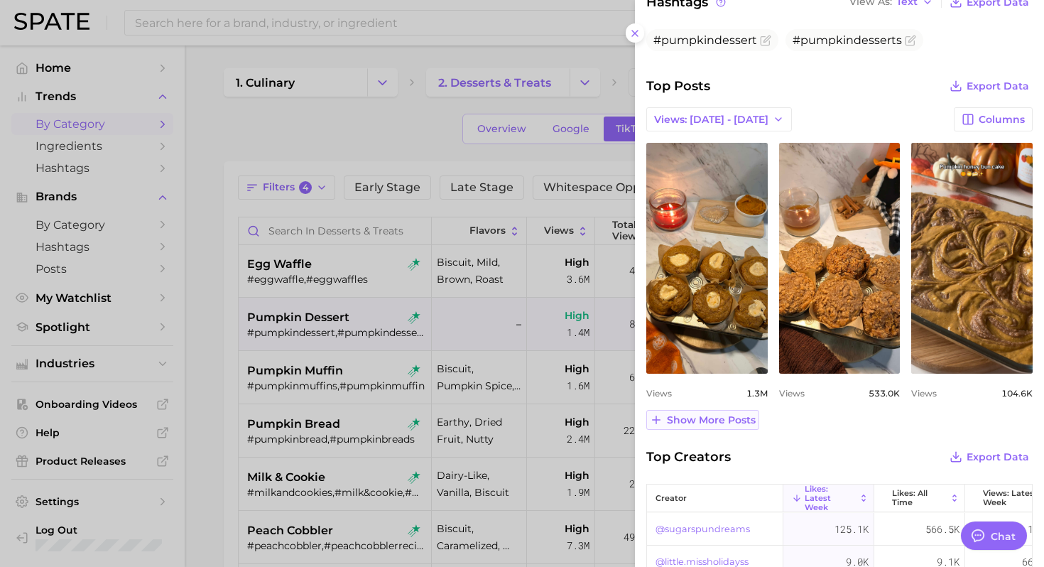
click at [693, 419] on span "Show more posts" at bounding box center [711, 420] width 89 height 12
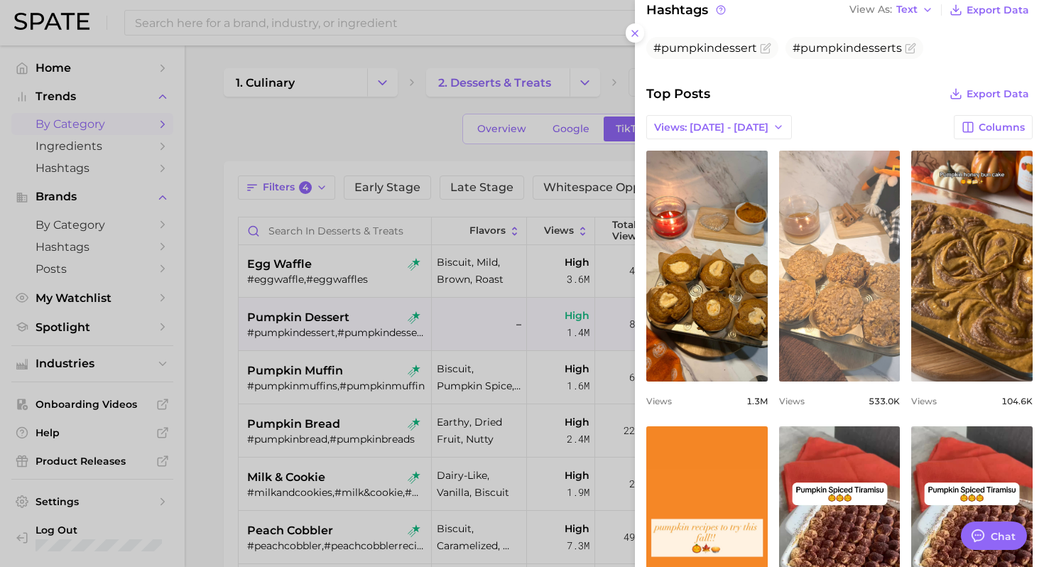
scroll to position [415, 0]
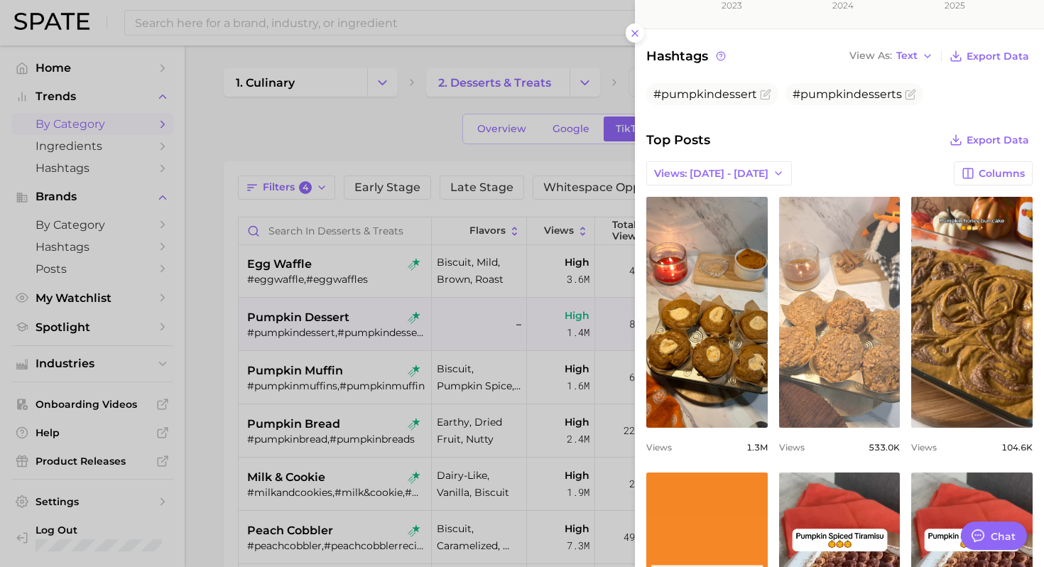
click at [847, 373] on link "view post on TikTok" at bounding box center [839, 312] width 121 height 231
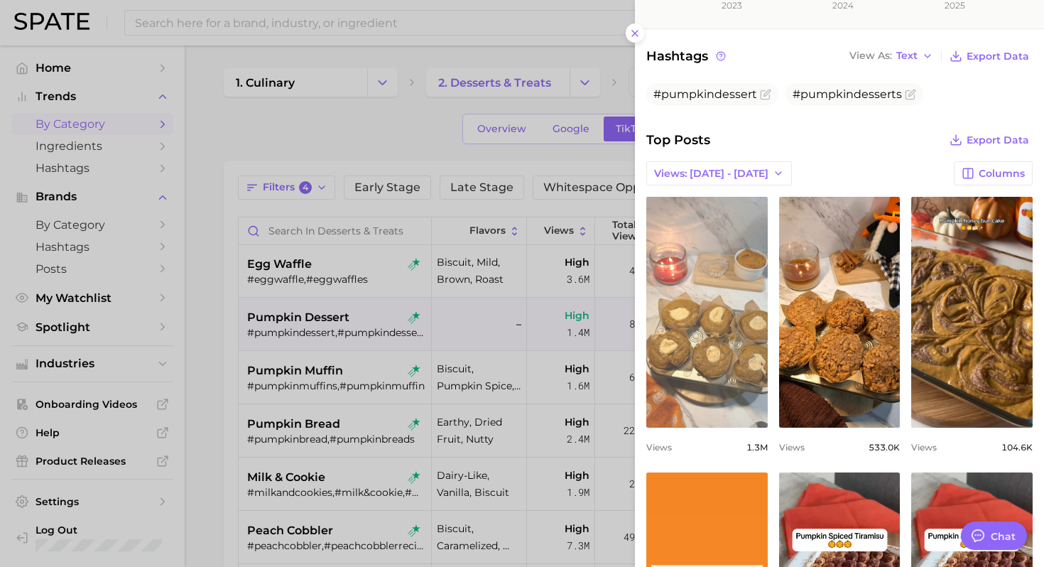
click at [713, 302] on link "view post on TikTok" at bounding box center [706, 312] width 121 height 231
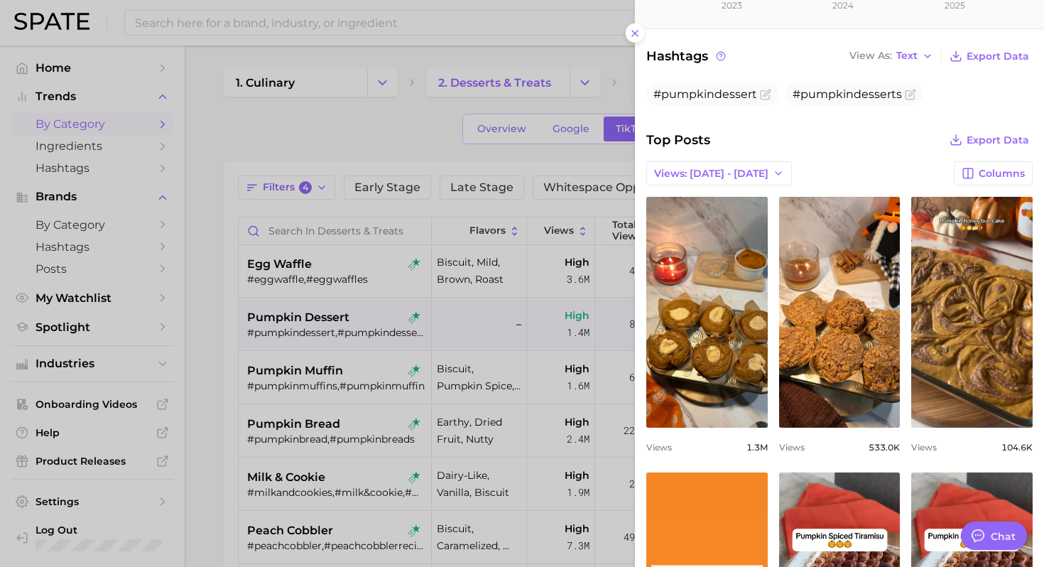
click at [585, 168] on div at bounding box center [522, 283] width 1044 height 567
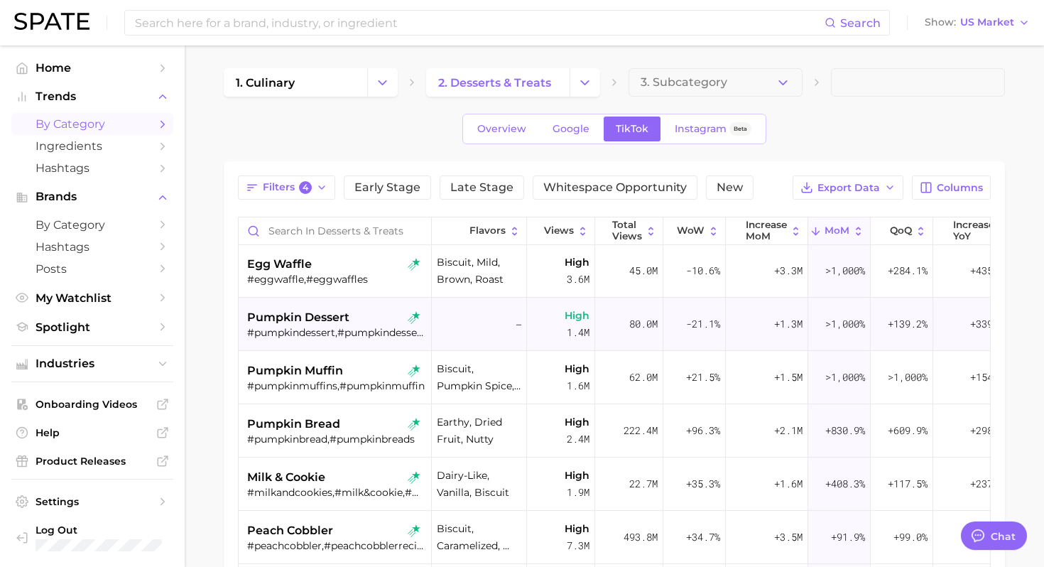
click at [337, 322] on span "pumpkin dessert" at bounding box center [298, 317] width 102 height 17
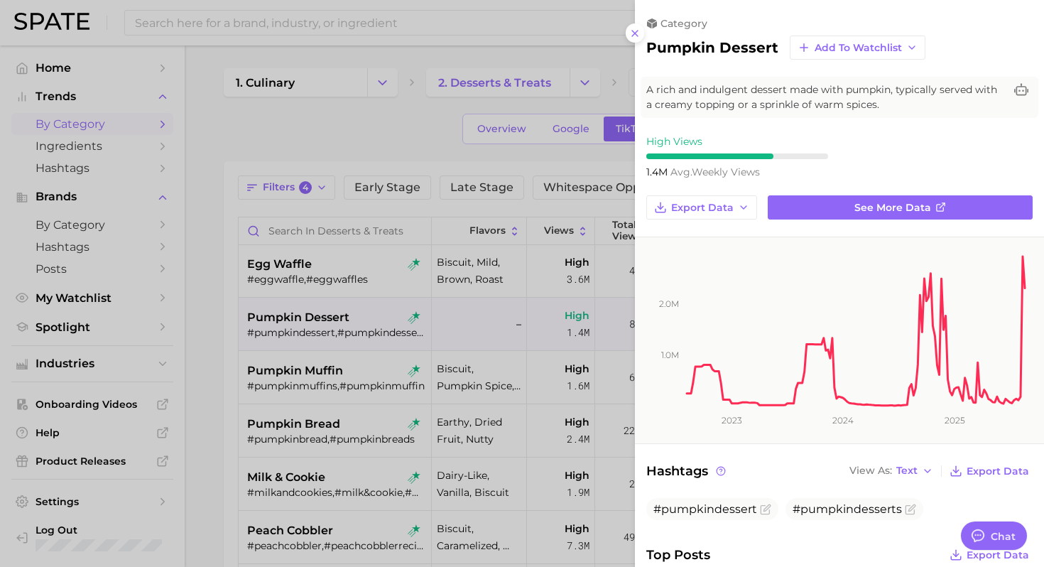
scroll to position [0, 0]
click at [386, 153] on div at bounding box center [522, 283] width 1044 height 567
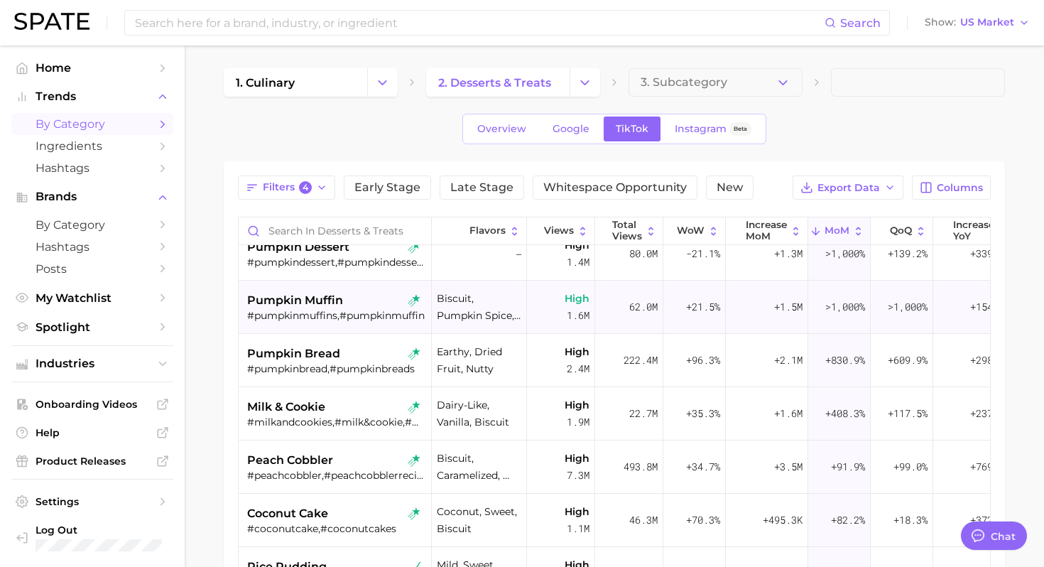
scroll to position [126, 0]
click at [369, 311] on div "#pumpkinmuffins,#pumpkinmuffin" at bounding box center [336, 314] width 179 height 13
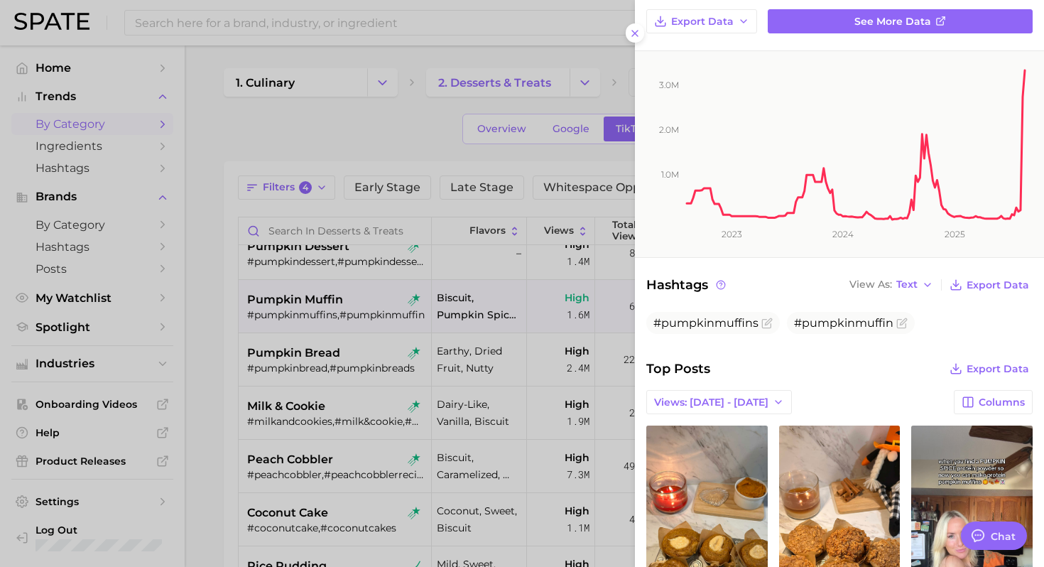
scroll to position [24, 0]
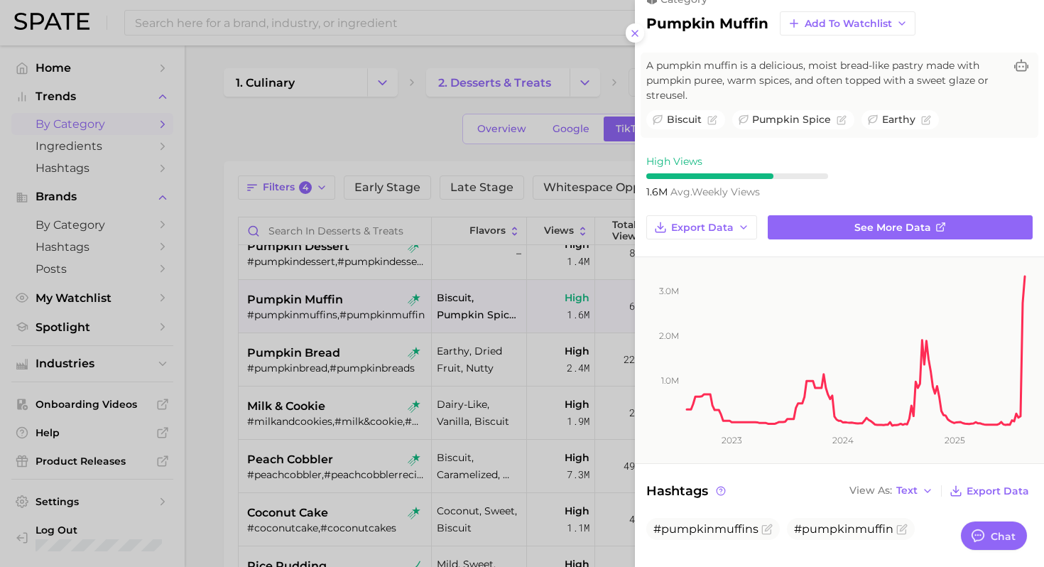
click at [342, 356] on div at bounding box center [522, 283] width 1044 height 567
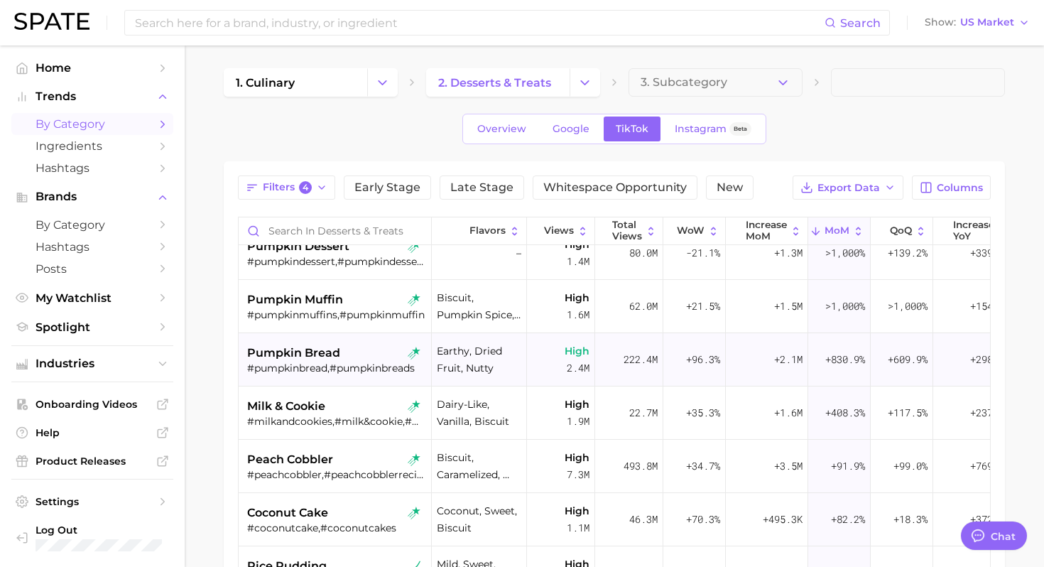
click at [308, 361] on span "pumpkin bread" at bounding box center [293, 352] width 93 height 17
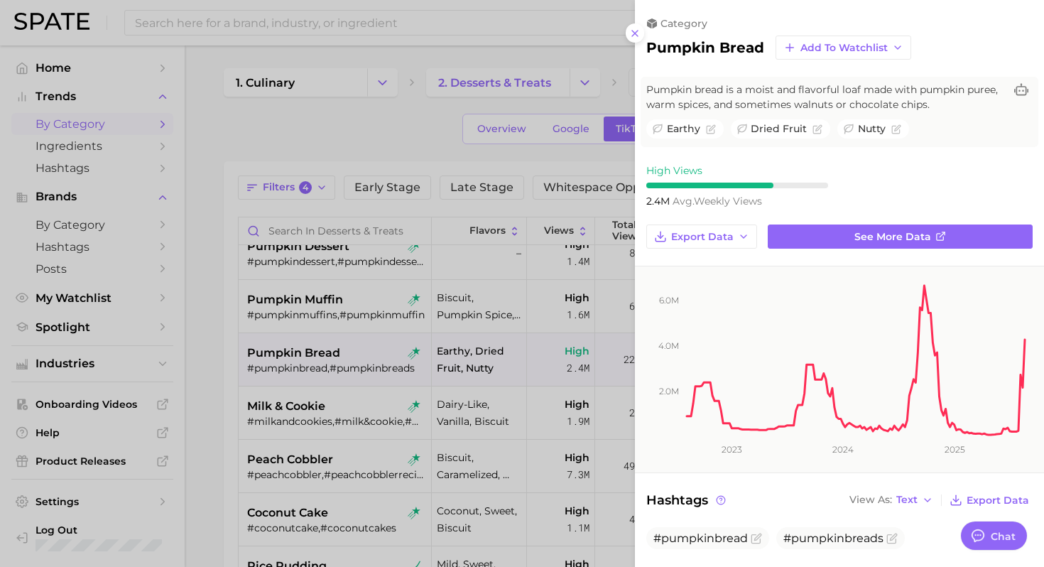
scroll to position [0, 0]
click at [329, 334] on div at bounding box center [522, 283] width 1044 height 567
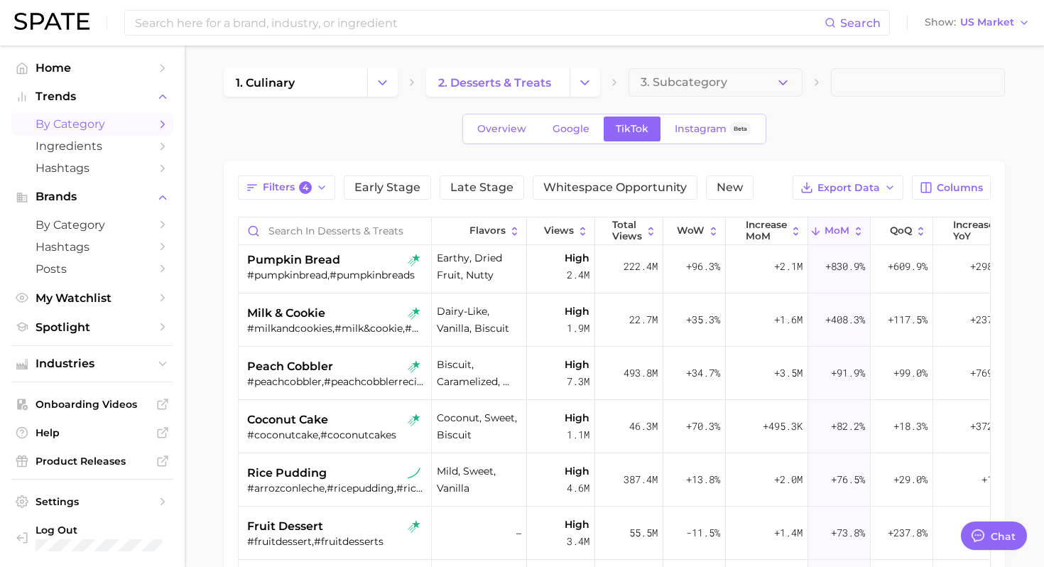
scroll to position [223, 0]
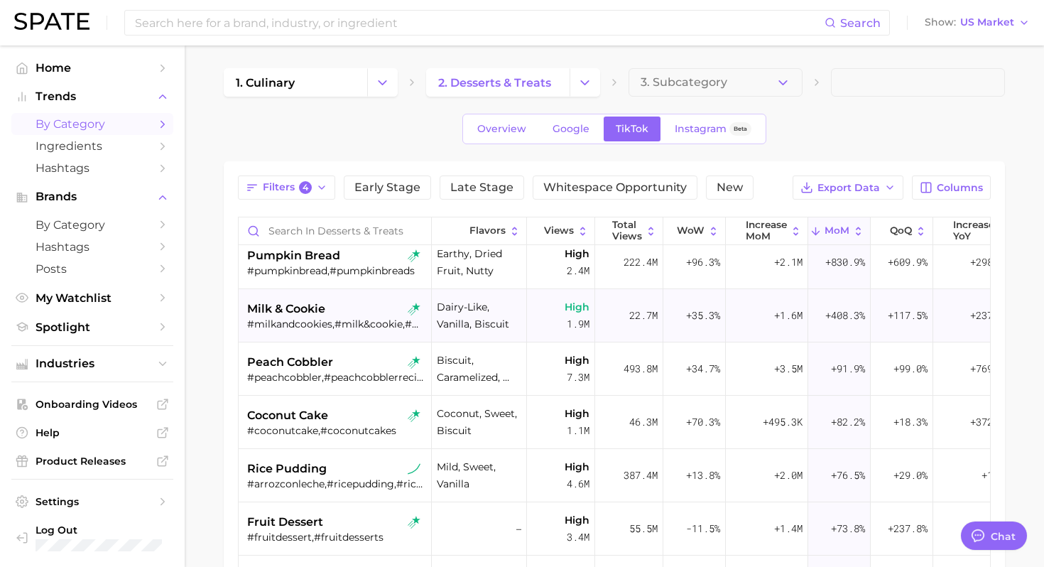
click at [344, 315] on div "milk & cookie" at bounding box center [336, 308] width 179 height 17
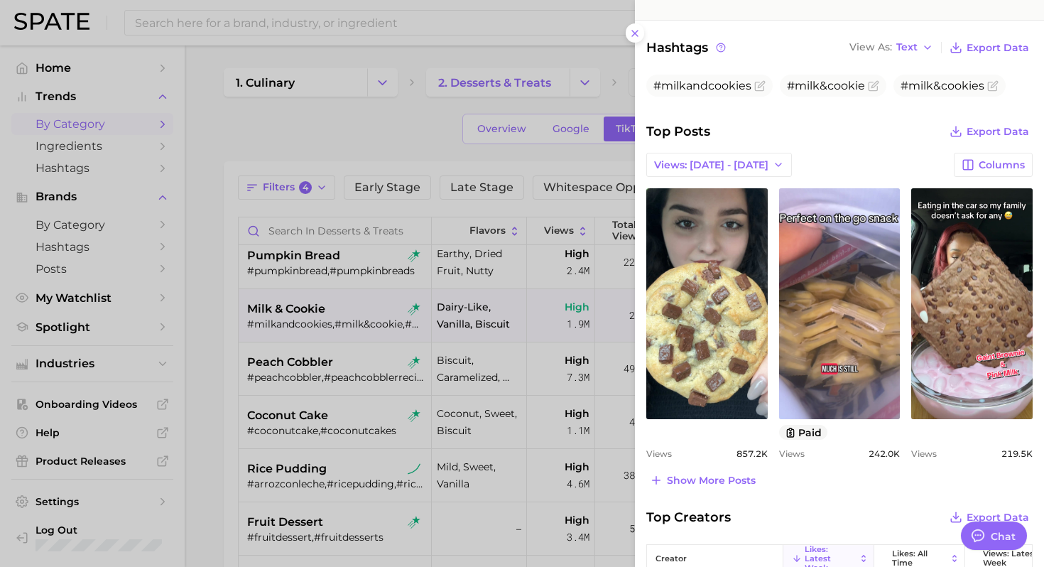
scroll to position [453, 0]
click at [721, 470] on button "Show more posts" at bounding box center [702, 479] width 113 height 20
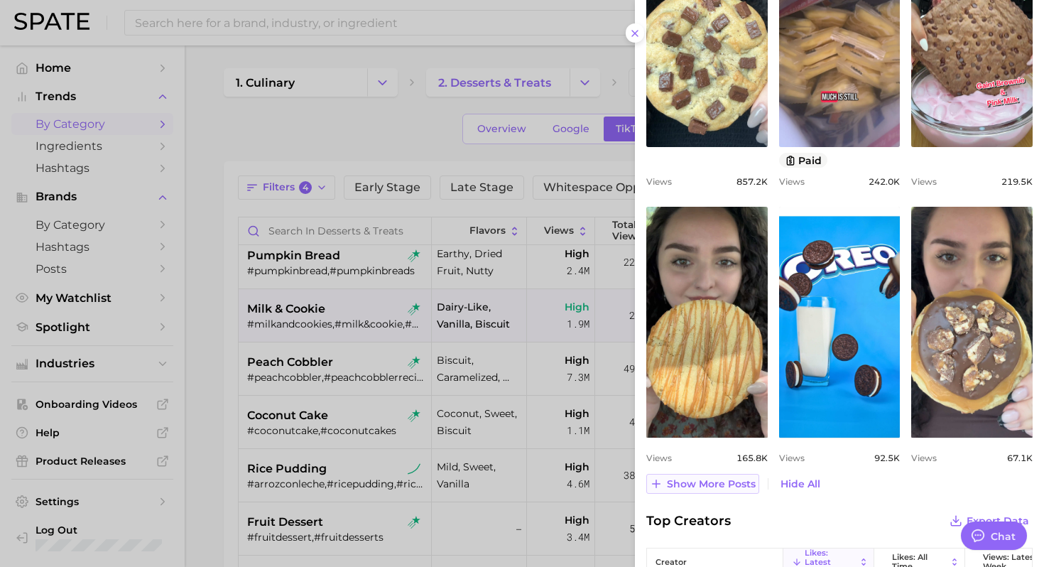
scroll to position [726, 0]
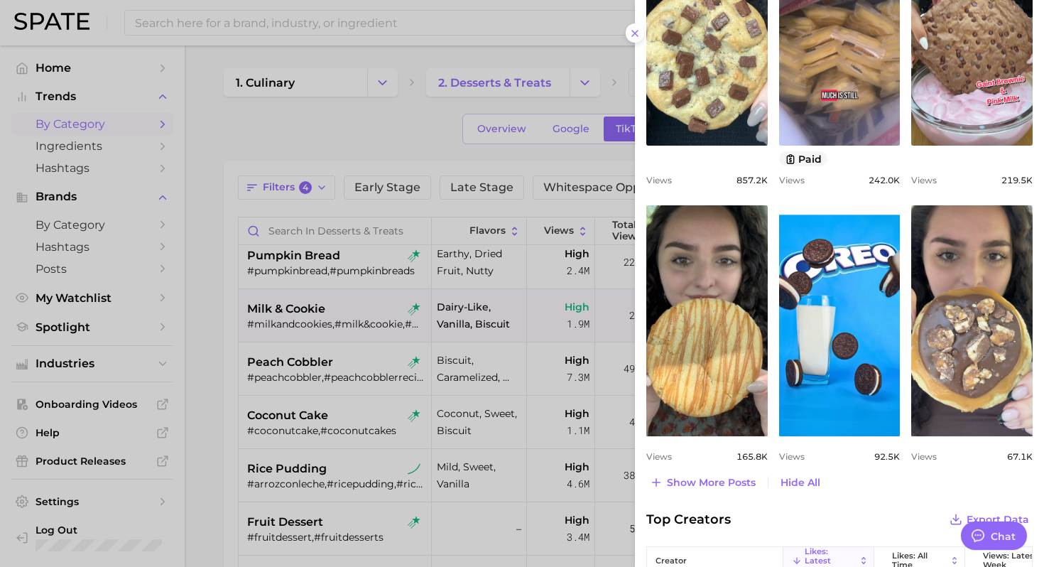
click at [316, 378] on div at bounding box center [522, 283] width 1044 height 567
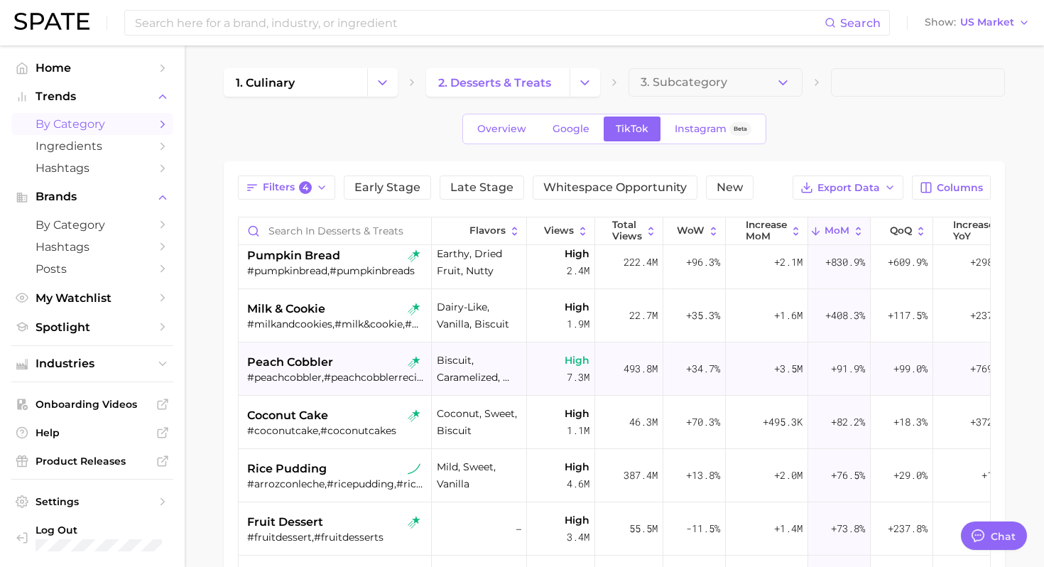
click at [360, 356] on div "peach cobbler" at bounding box center [336, 362] width 179 height 17
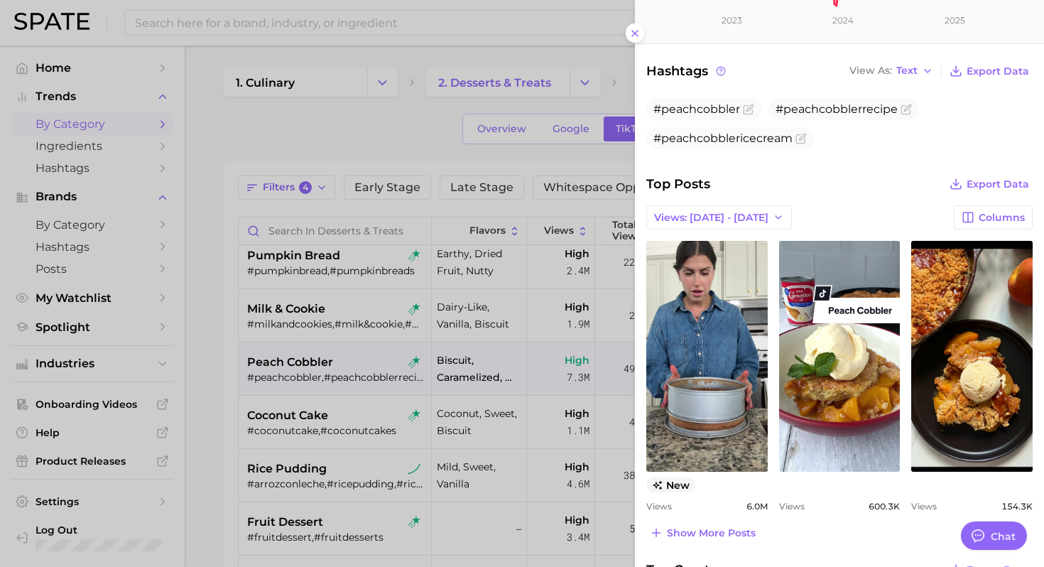
scroll to position [527, 0]
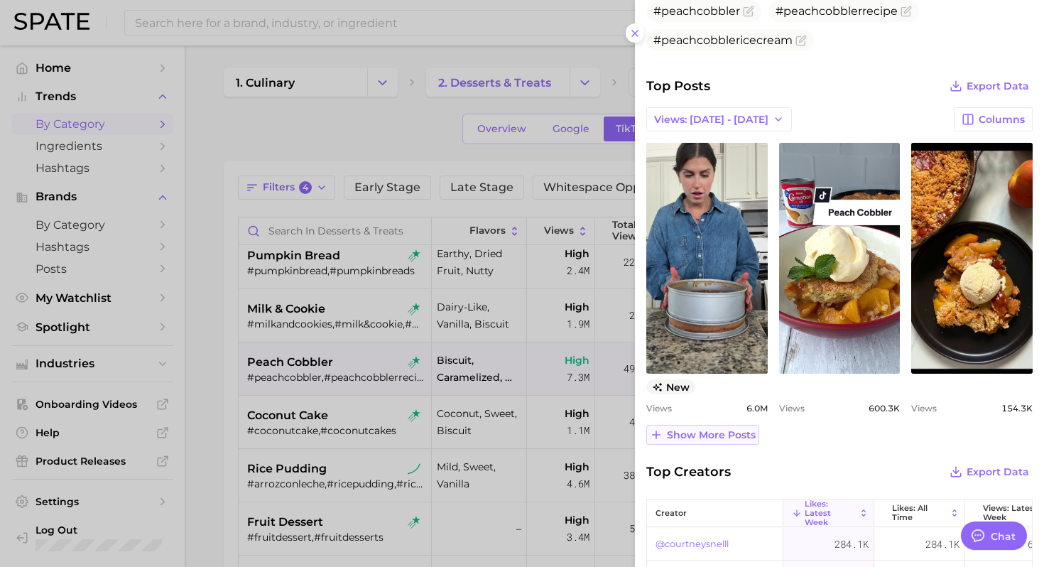
click at [708, 435] on span "Show more posts" at bounding box center [711, 435] width 89 height 12
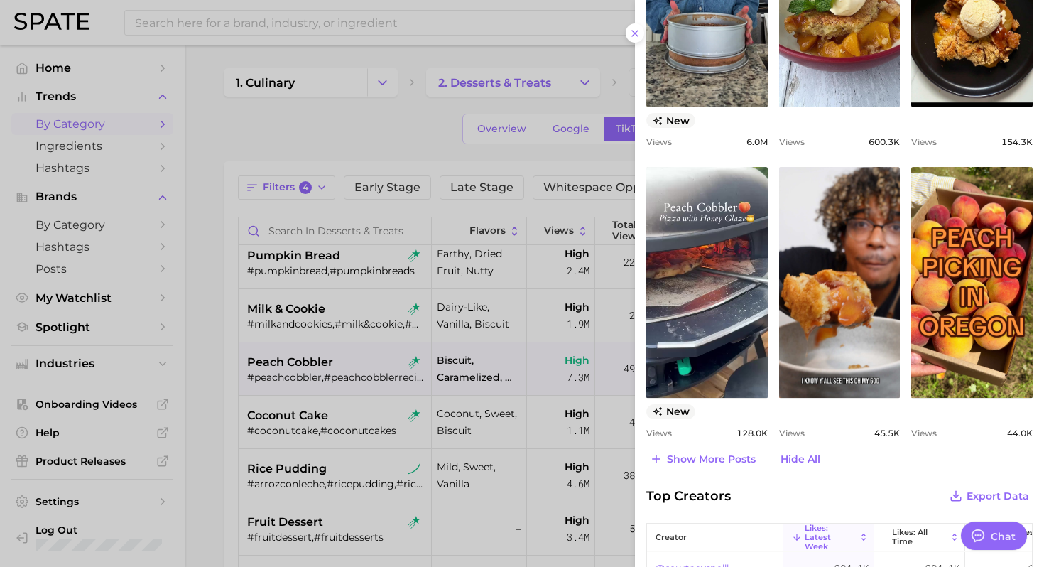
scroll to position [806, 0]
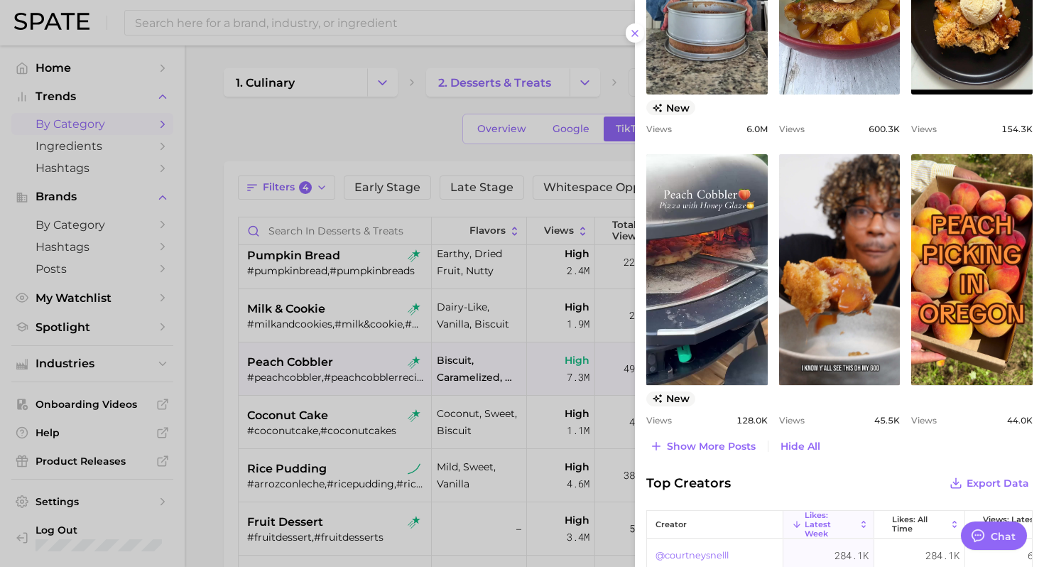
click at [246, 401] on div at bounding box center [522, 283] width 1044 height 567
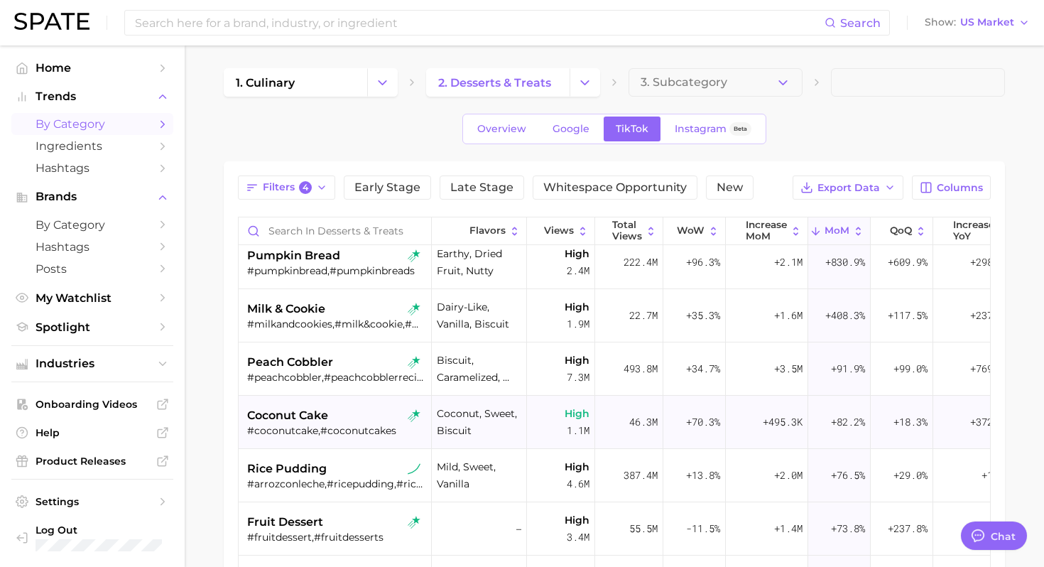
click at [313, 425] on div "#coconutcake,#coconutcakes" at bounding box center [336, 430] width 179 height 13
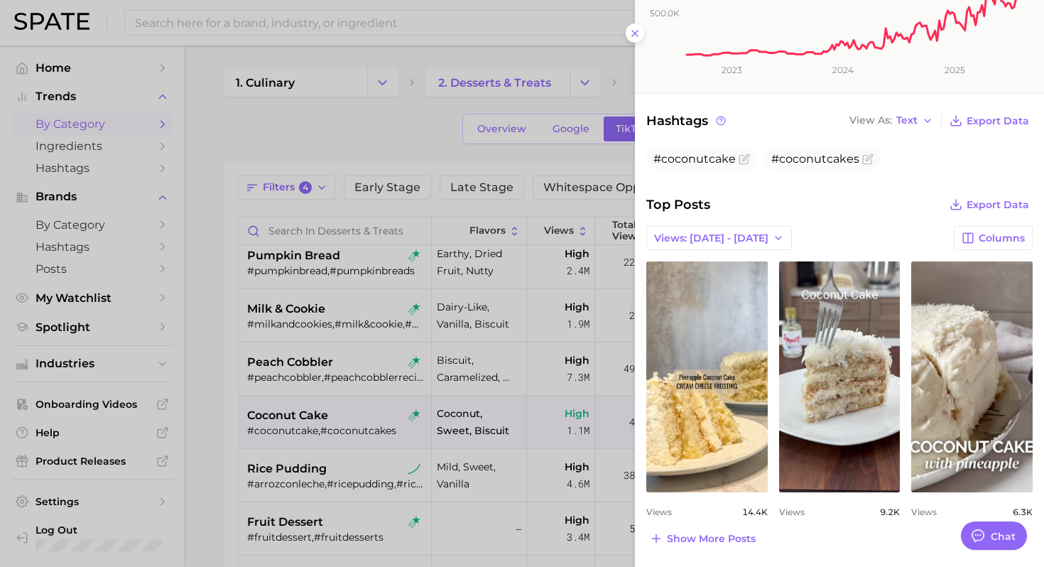
scroll to position [413, 0]
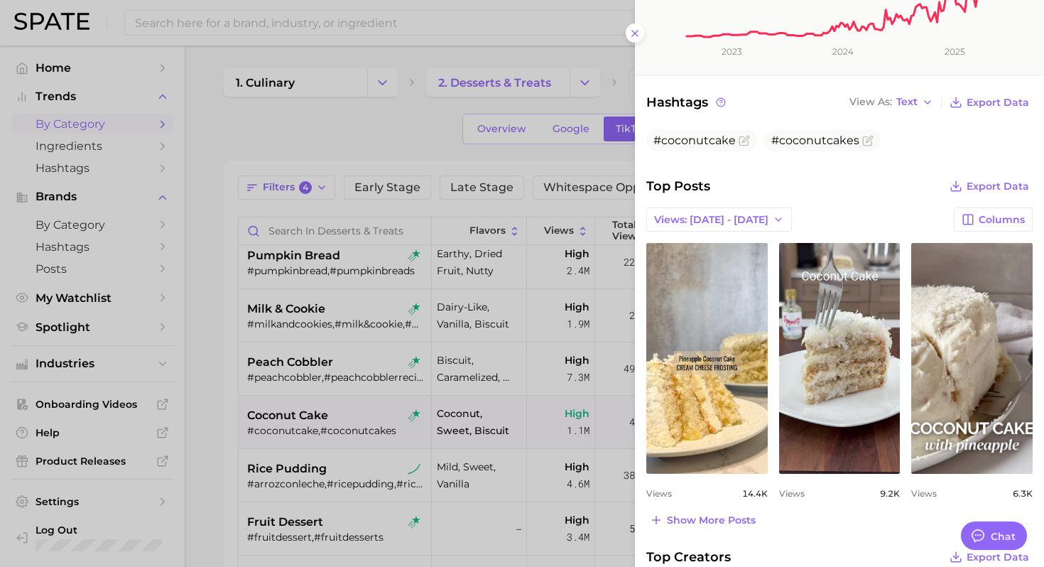
click at [390, 399] on div at bounding box center [522, 283] width 1044 height 567
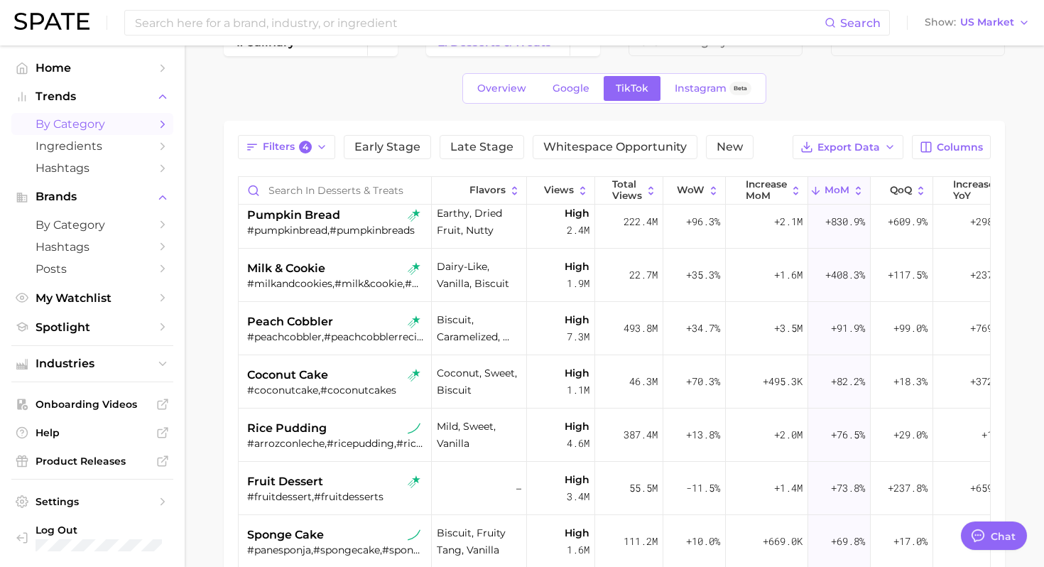
scroll to position [103, 0]
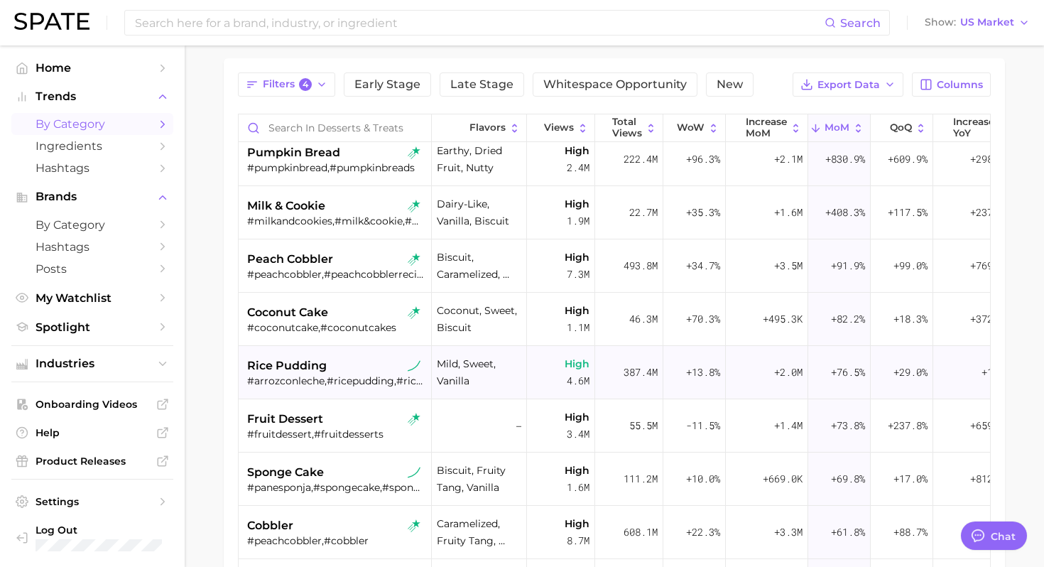
click at [357, 385] on div "#arrozconleche,#ricepudding,#ricepuddingrecipe" at bounding box center [336, 380] width 179 height 13
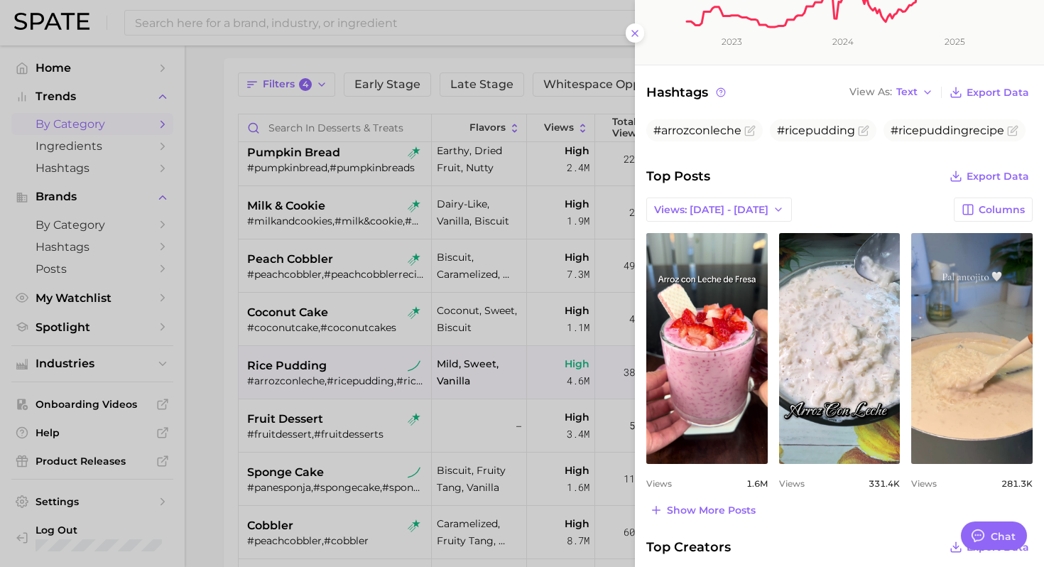
scroll to position [461, 0]
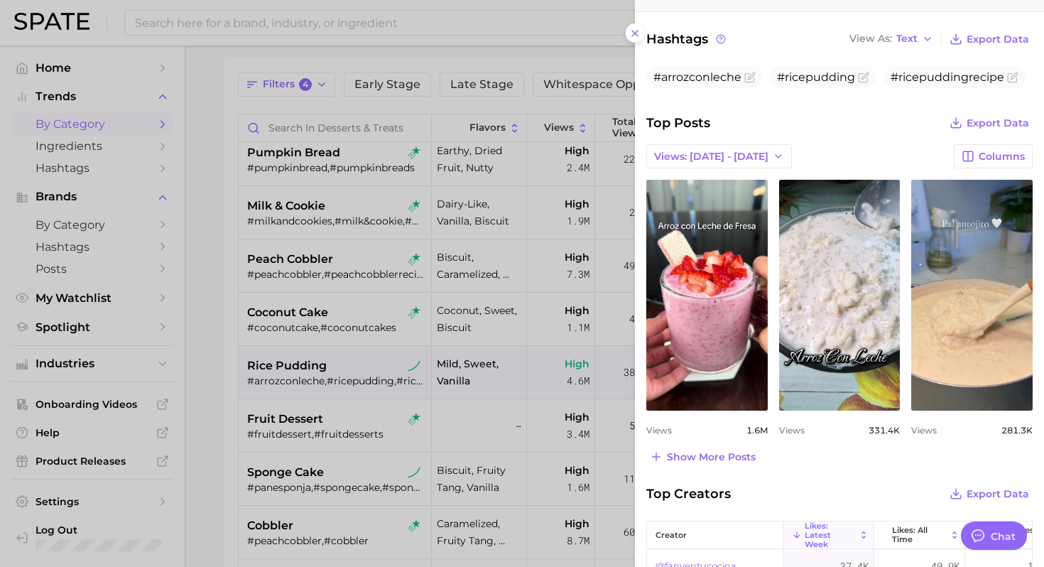
click at [362, 399] on div at bounding box center [522, 283] width 1044 height 567
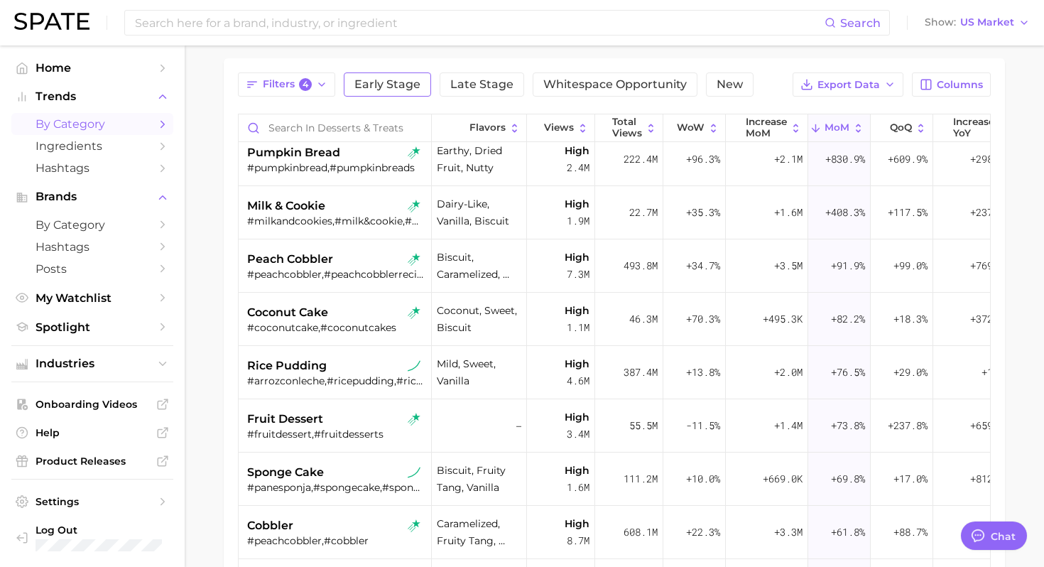
click at [386, 94] on button "Early Stage" at bounding box center [387, 84] width 87 height 24
